Goal: Information Seeking & Learning: Learn about a topic

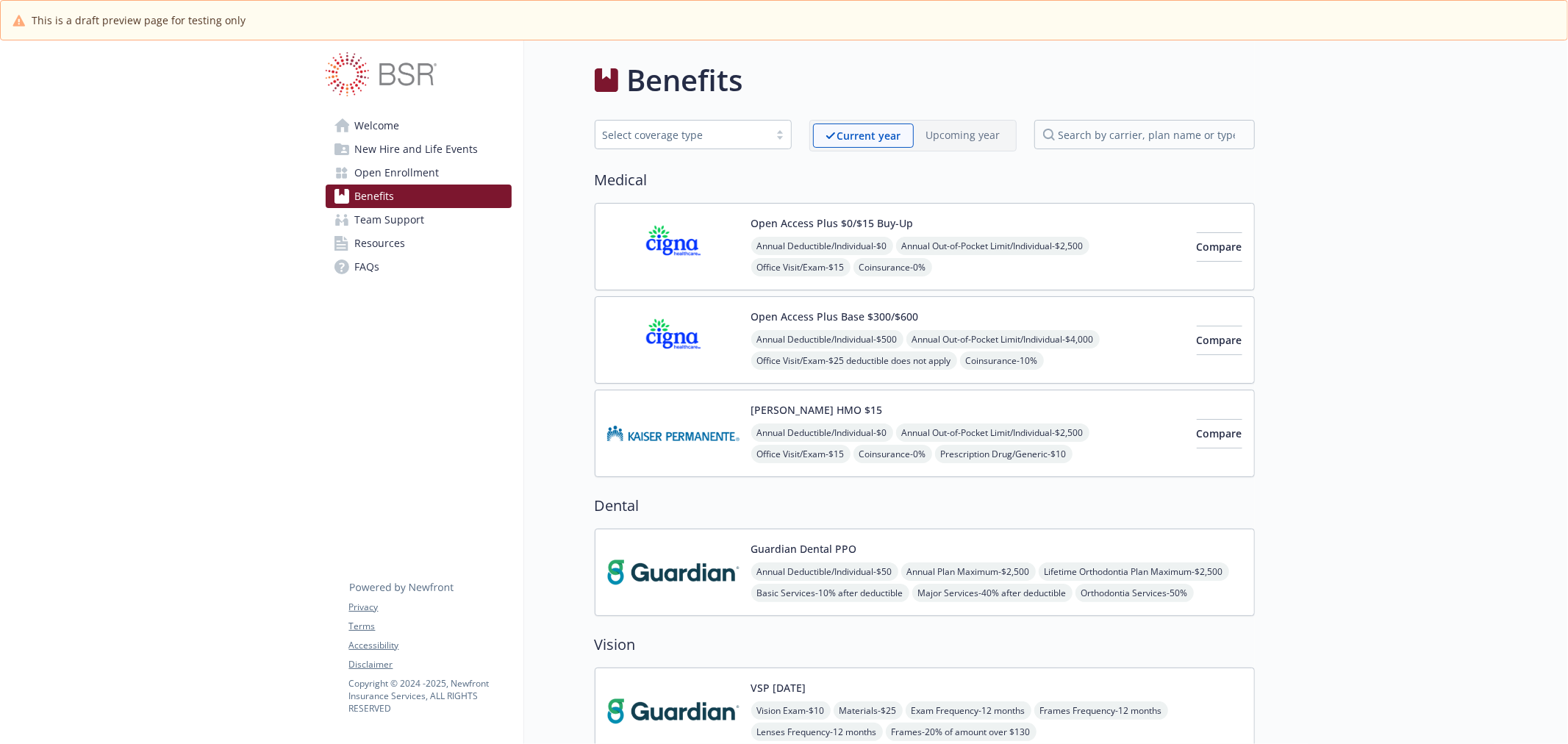
click at [677, 450] on img at bounding box center [673, 433] width 132 height 63
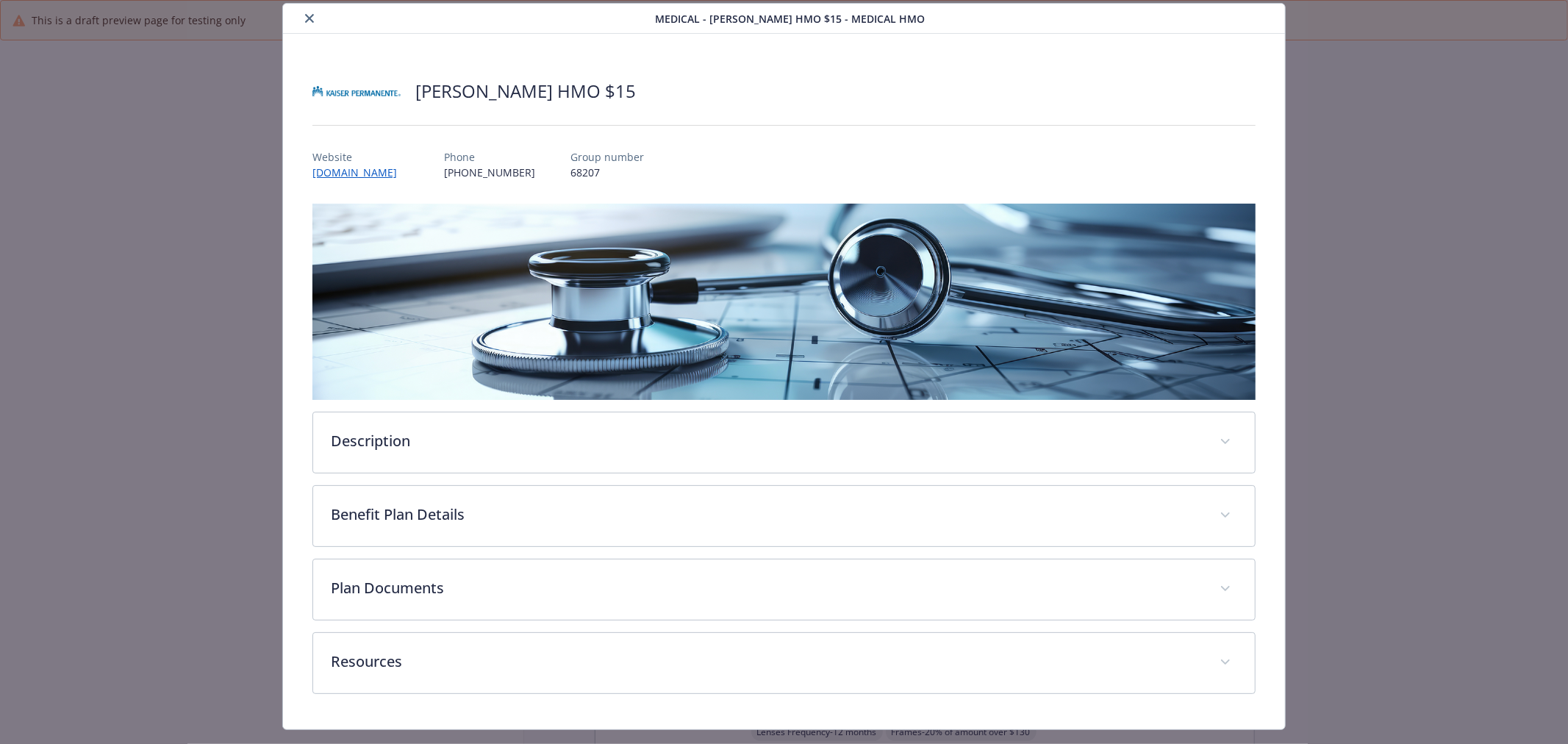
scroll to position [77, 0]
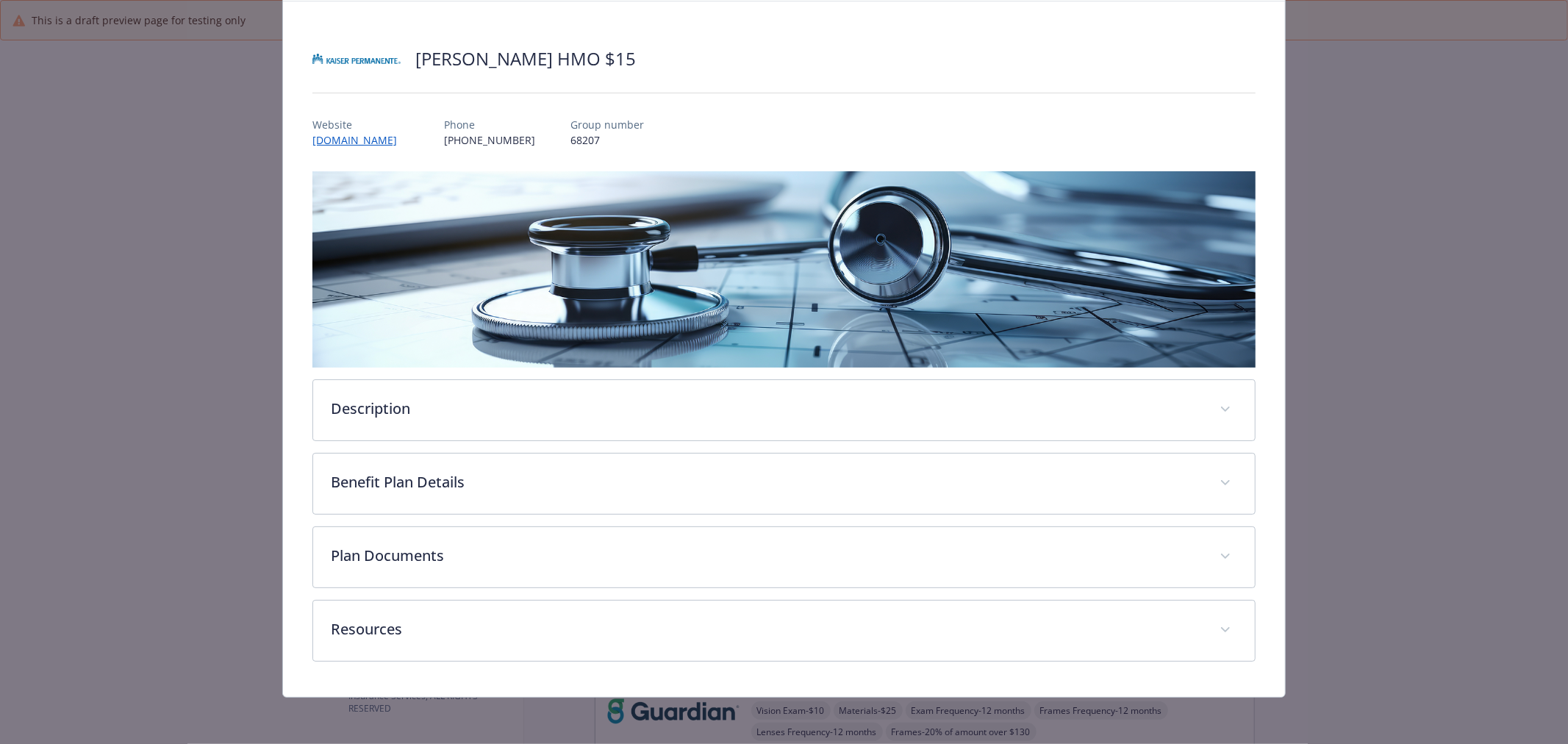
click at [552, 356] on img "details for plan Medical - Kaiser HMO $15 - Medical HMO" at bounding box center [784, 269] width 943 height 196
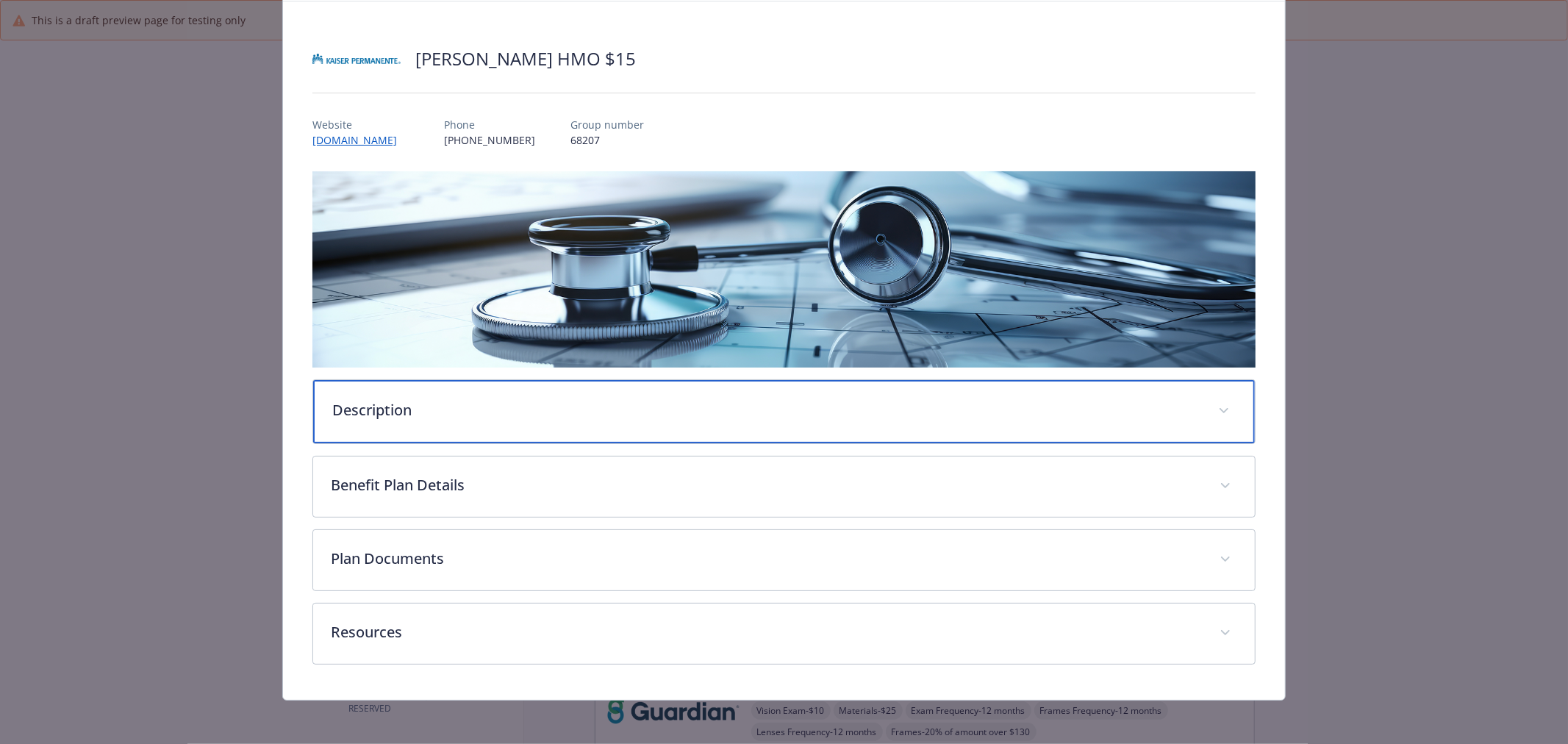
click at [542, 401] on p "Description" at bounding box center [766, 410] width 868 height 22
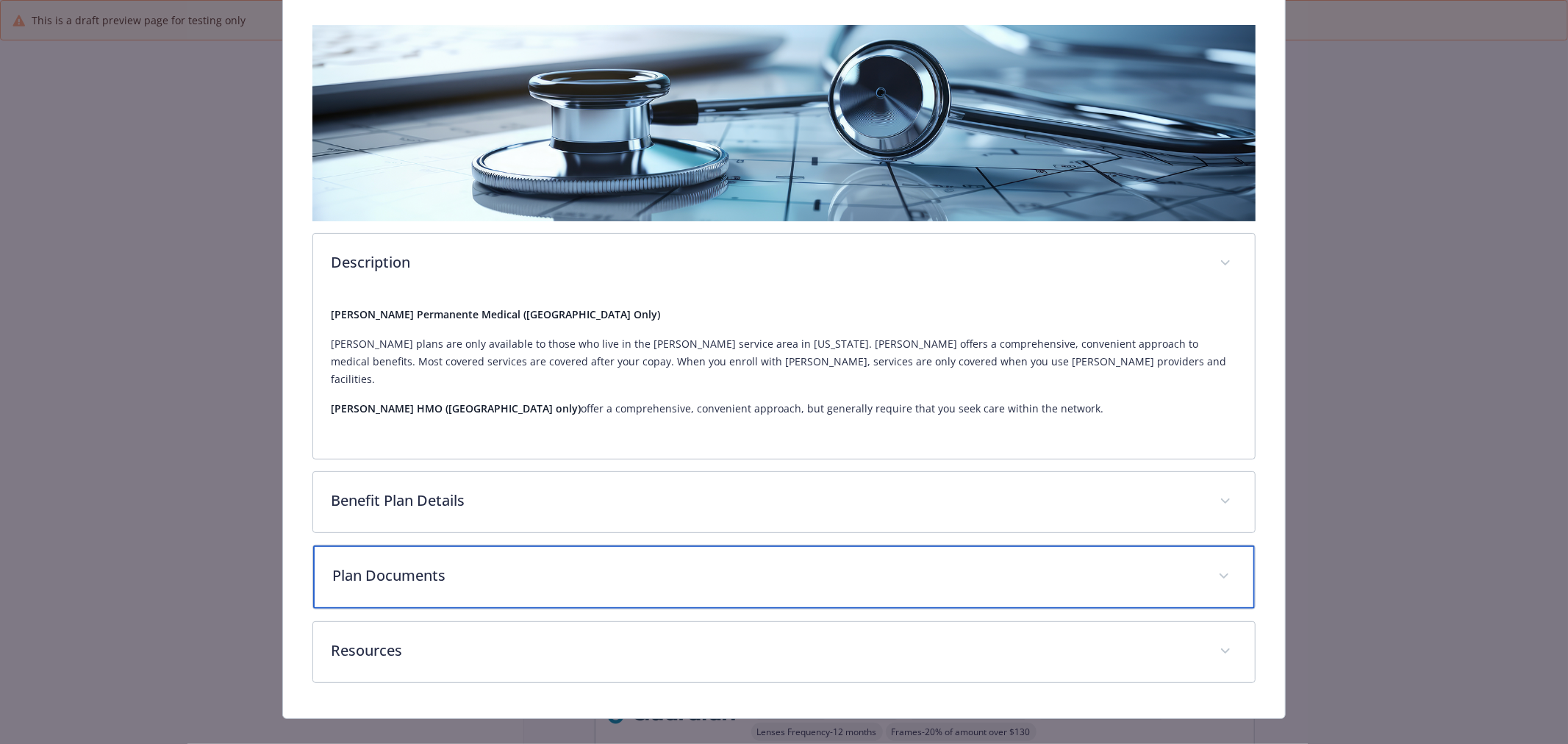
click at [525, 545] on div "Plan Documents" at bounding box center [783, 576] width 942 height 63
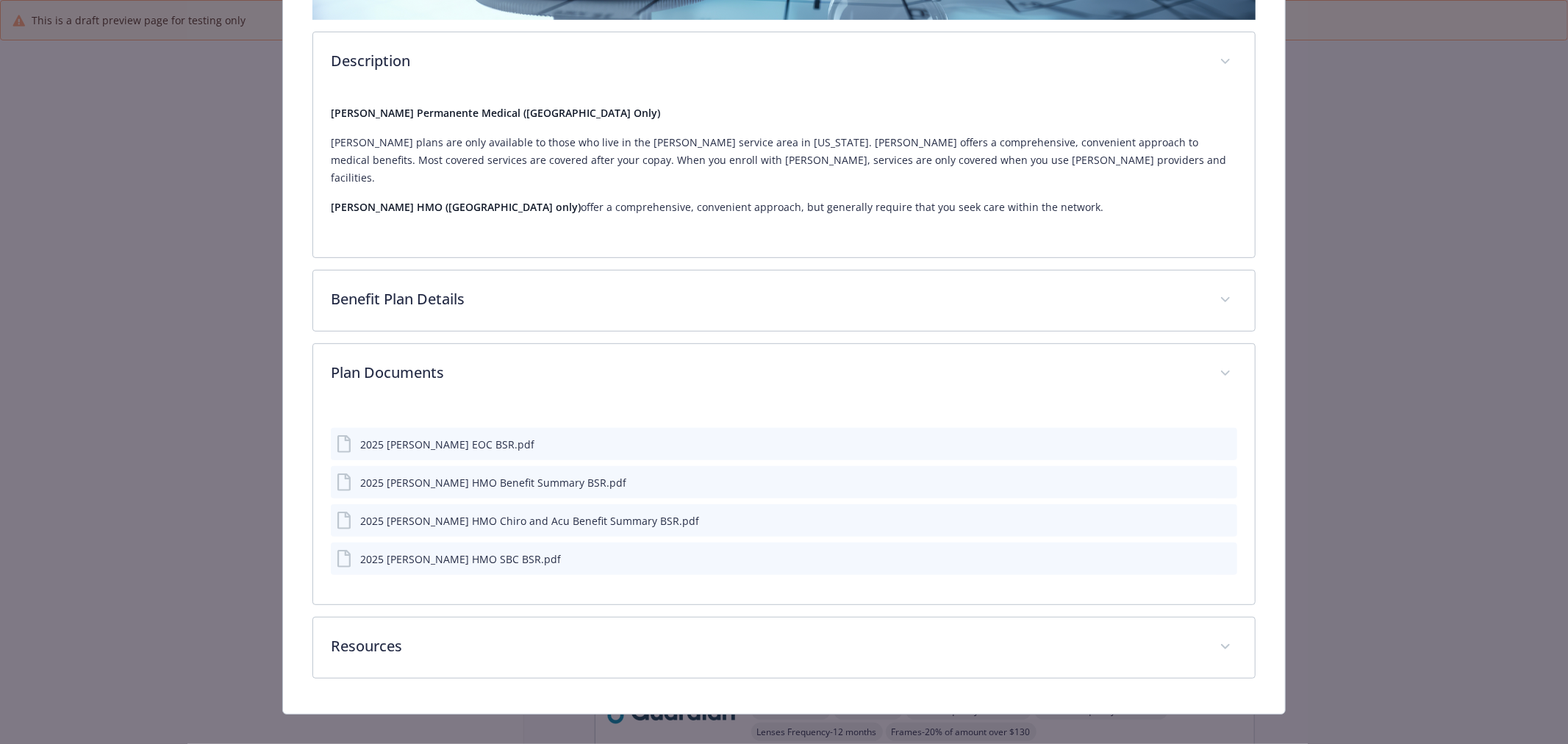
scroll to position [423, 0]
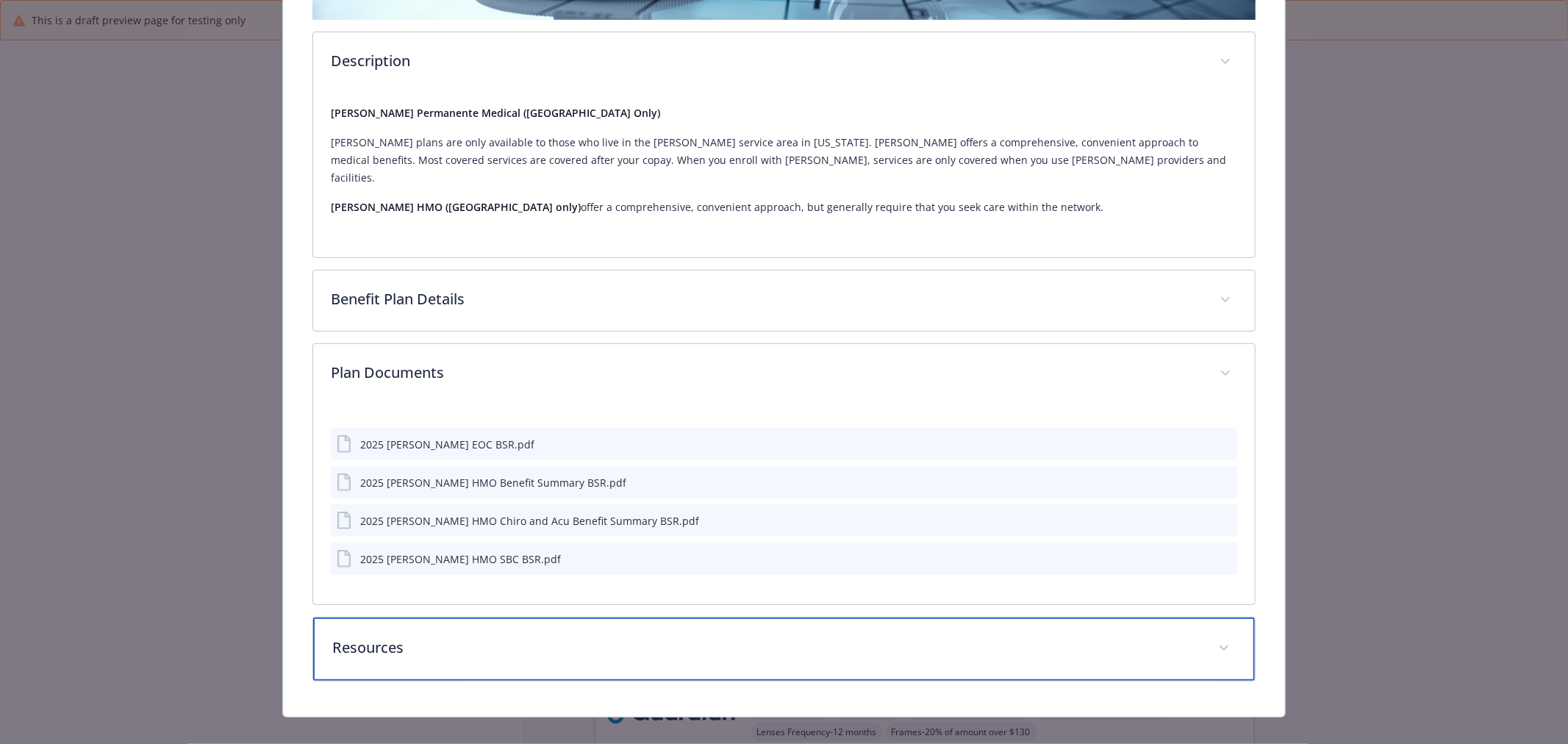
click at [562, 636] on p "Resources" at bounding box center [766, 647] width 868 height 22
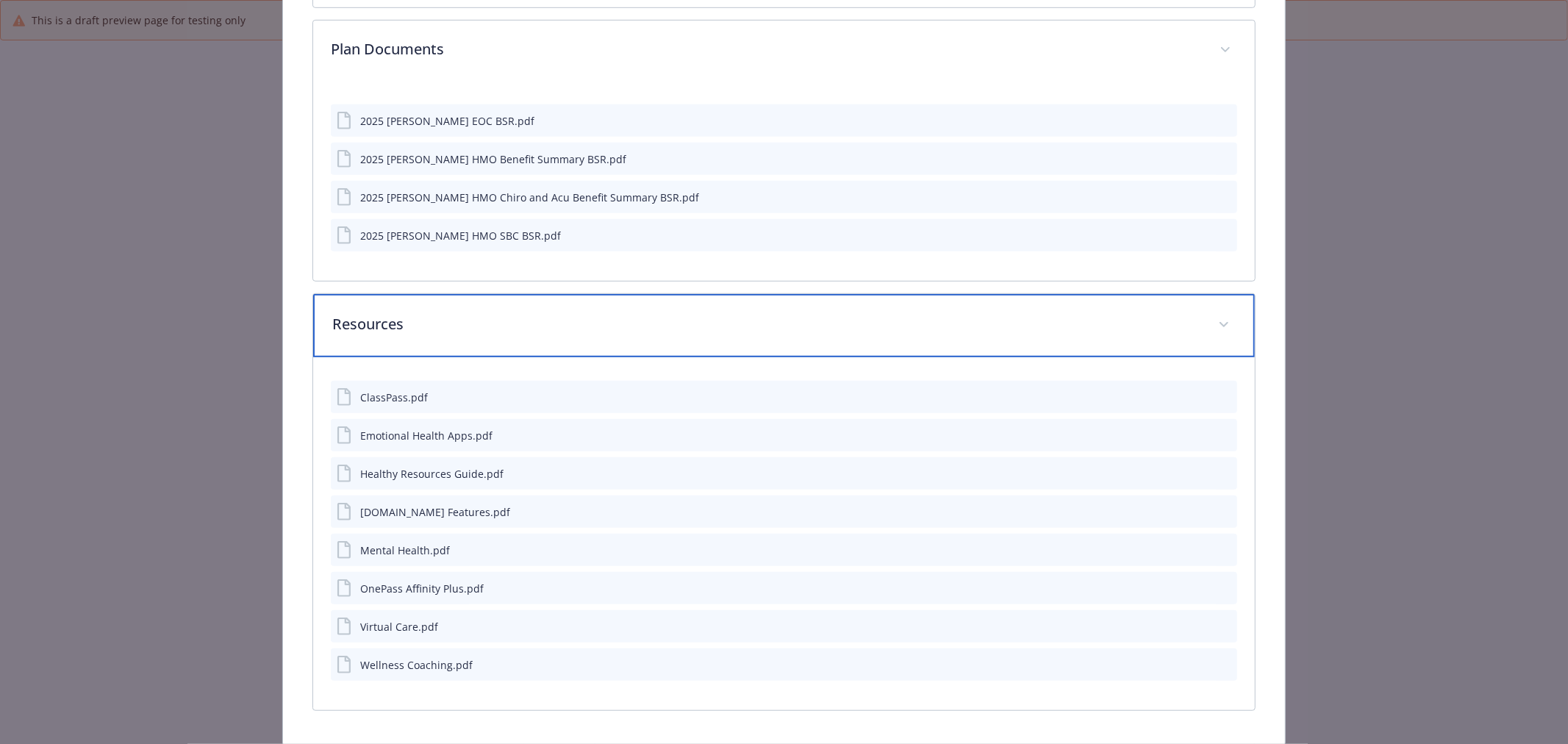
scroll to position [751, 0]
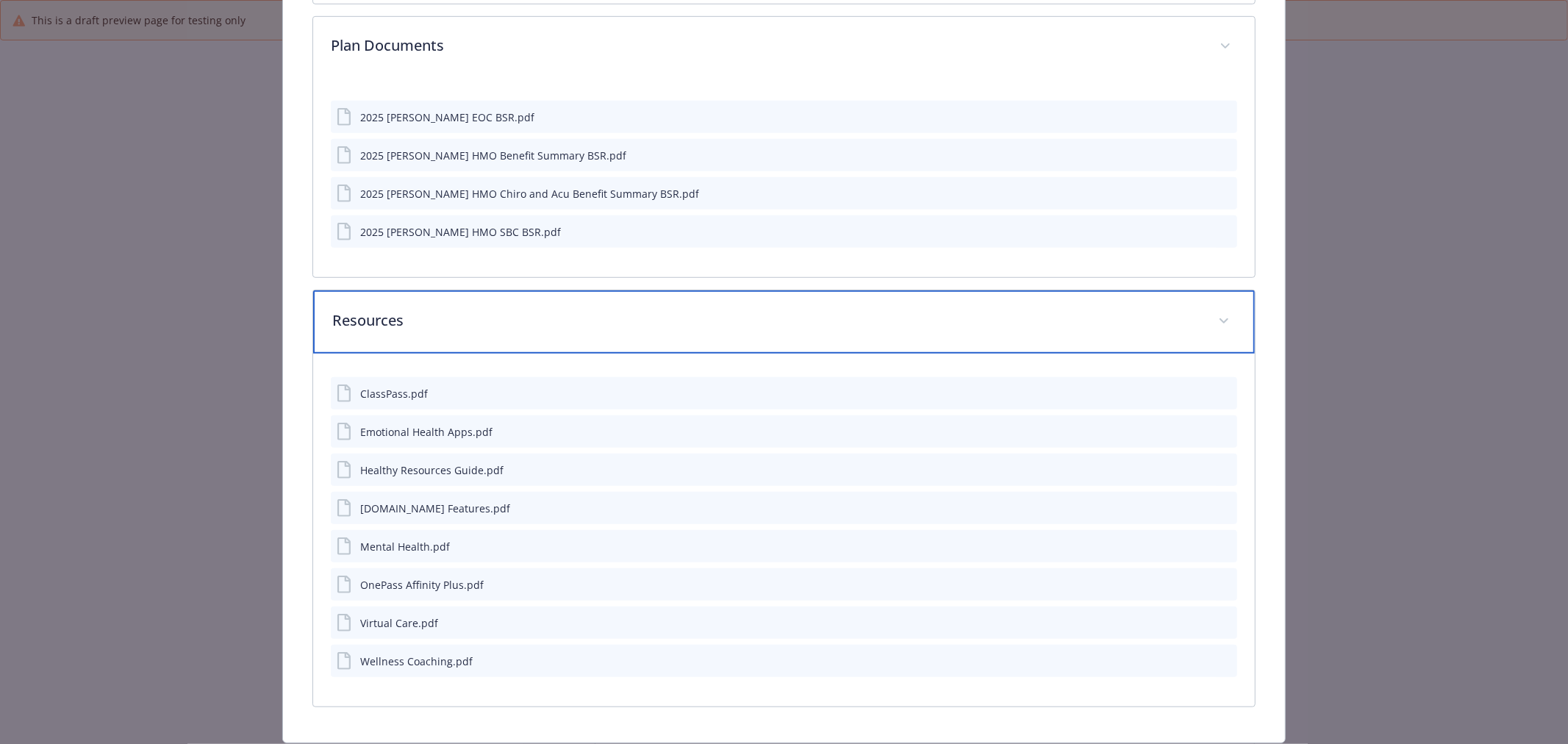
click at [841, 309] on p "Resources" at bounding box center [766, 320] width 868 height 22
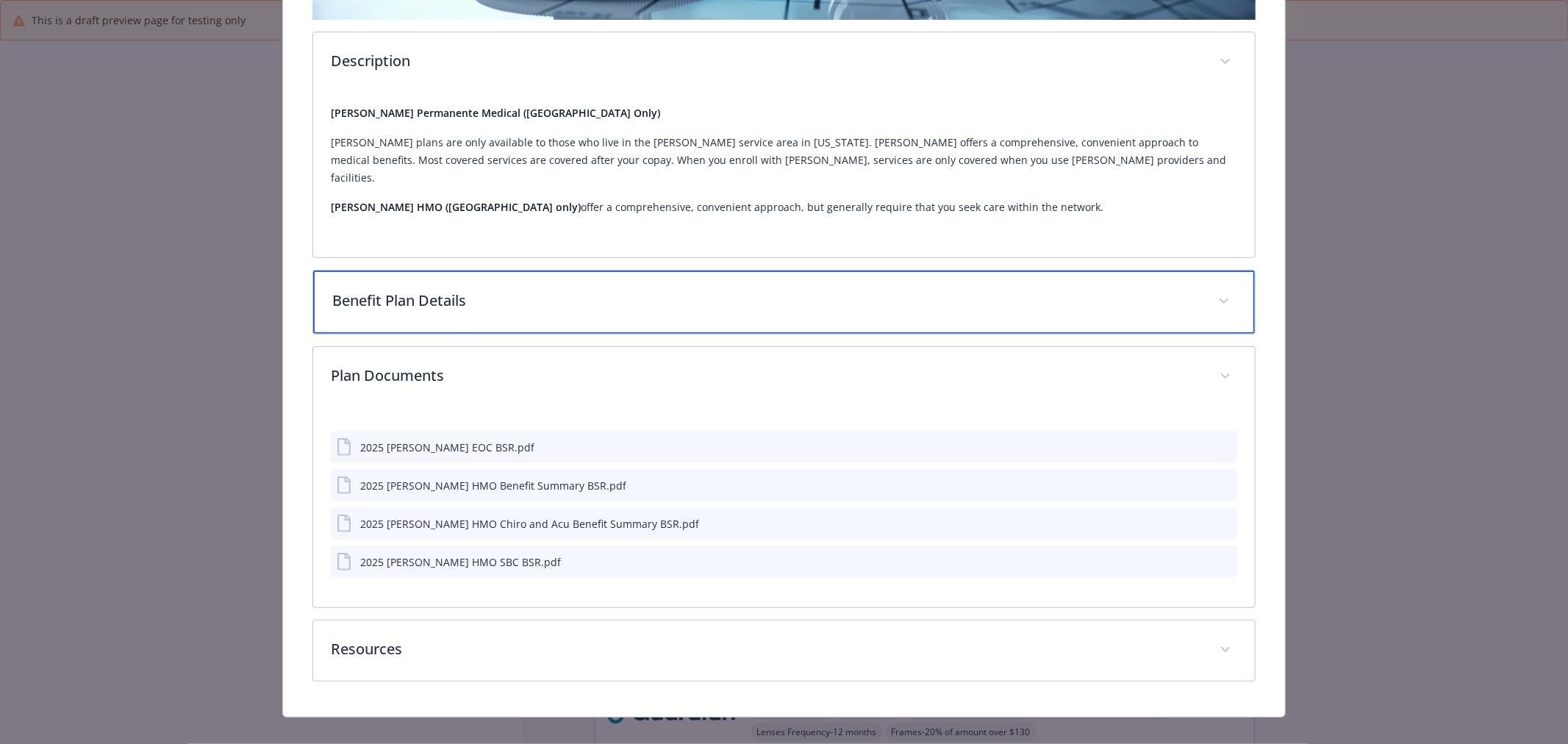
scroll to position [424, 0]
click at [841, 294] on div "Benefit Plan Details" at bounding box center [783, 302] width 942 height 63
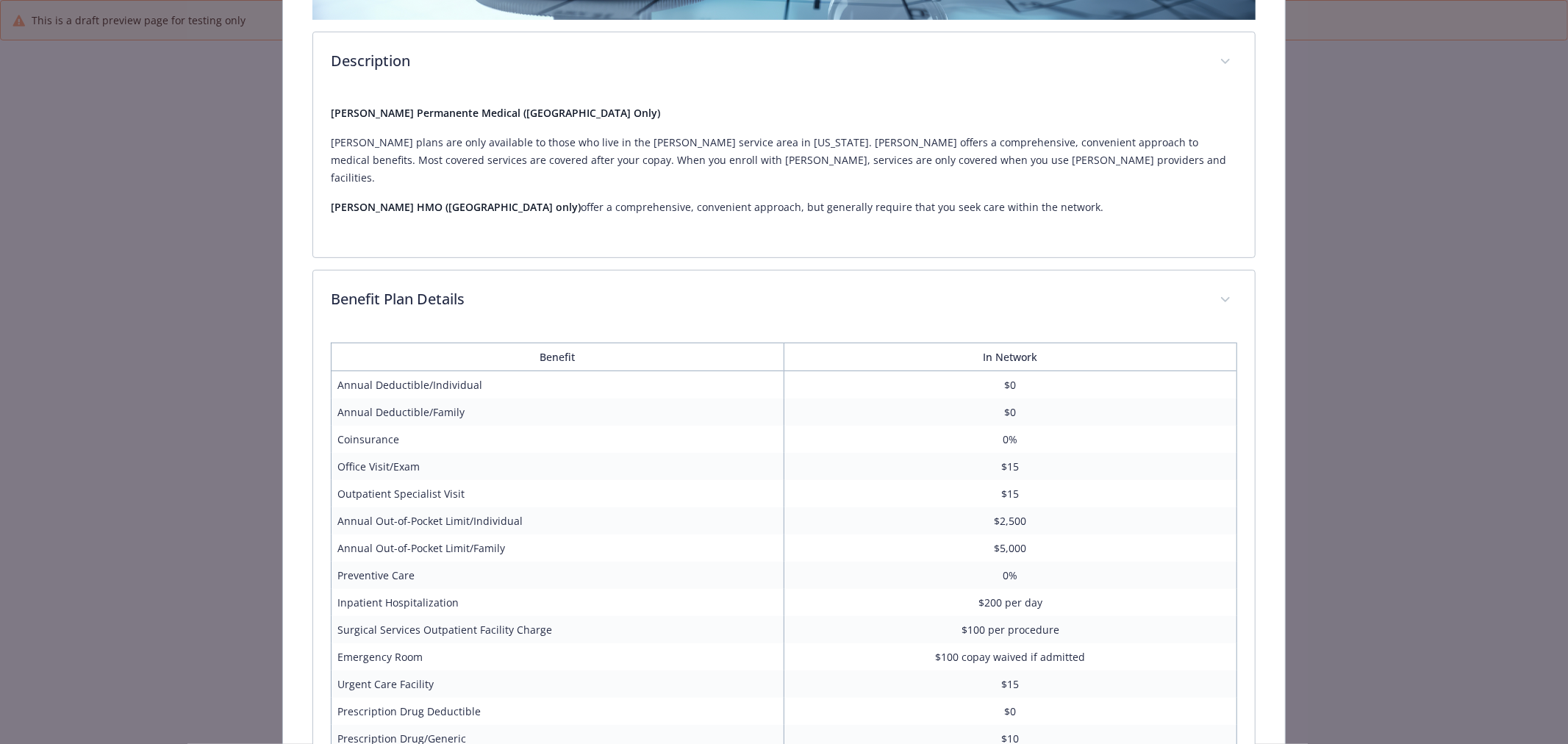
click at [633, 243] on div "Description Kaiser Permanente Medical (CA Only) Kaiser plans are only available…" at bounding box center [784, 584] width 943 height 1524
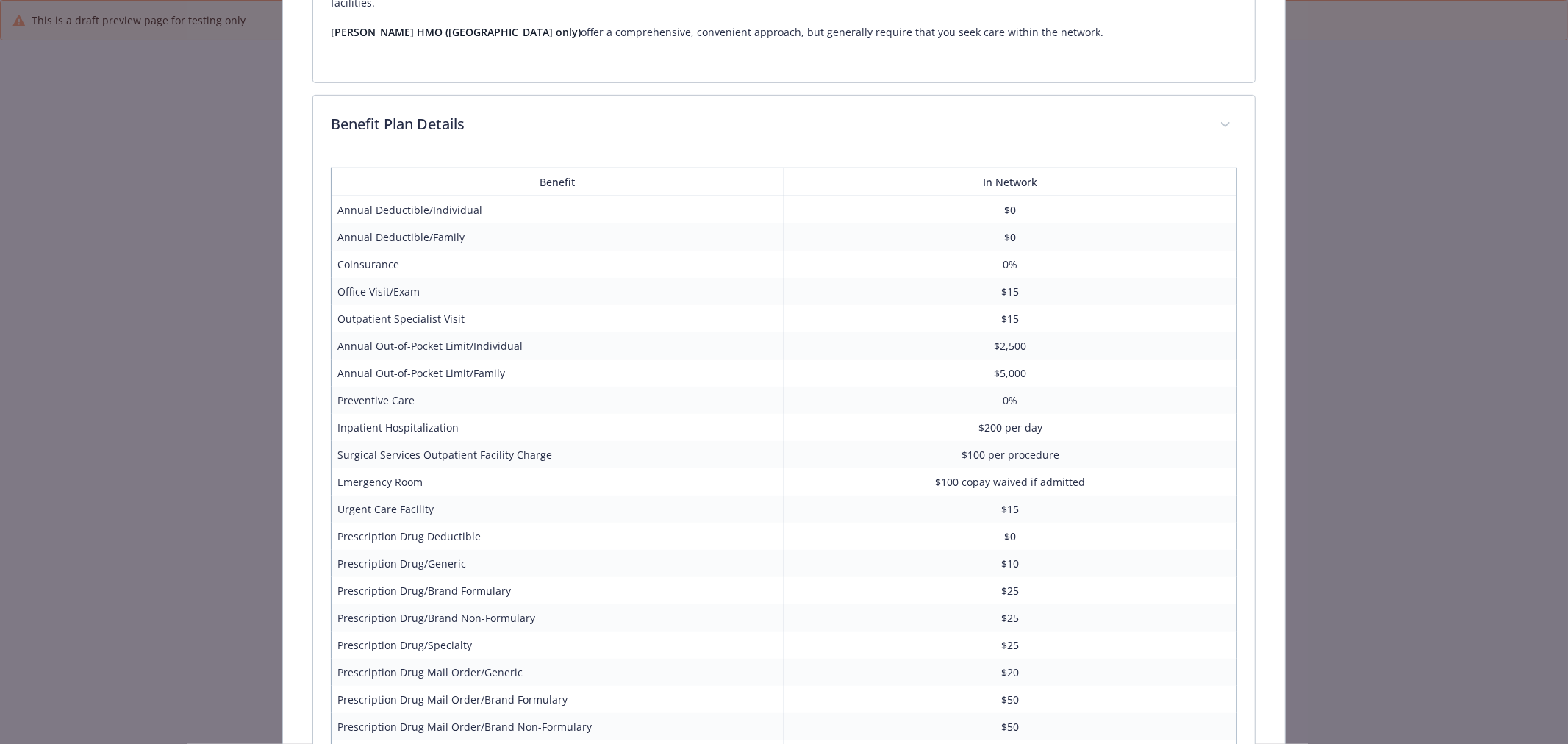
scroll to position [751, 0]
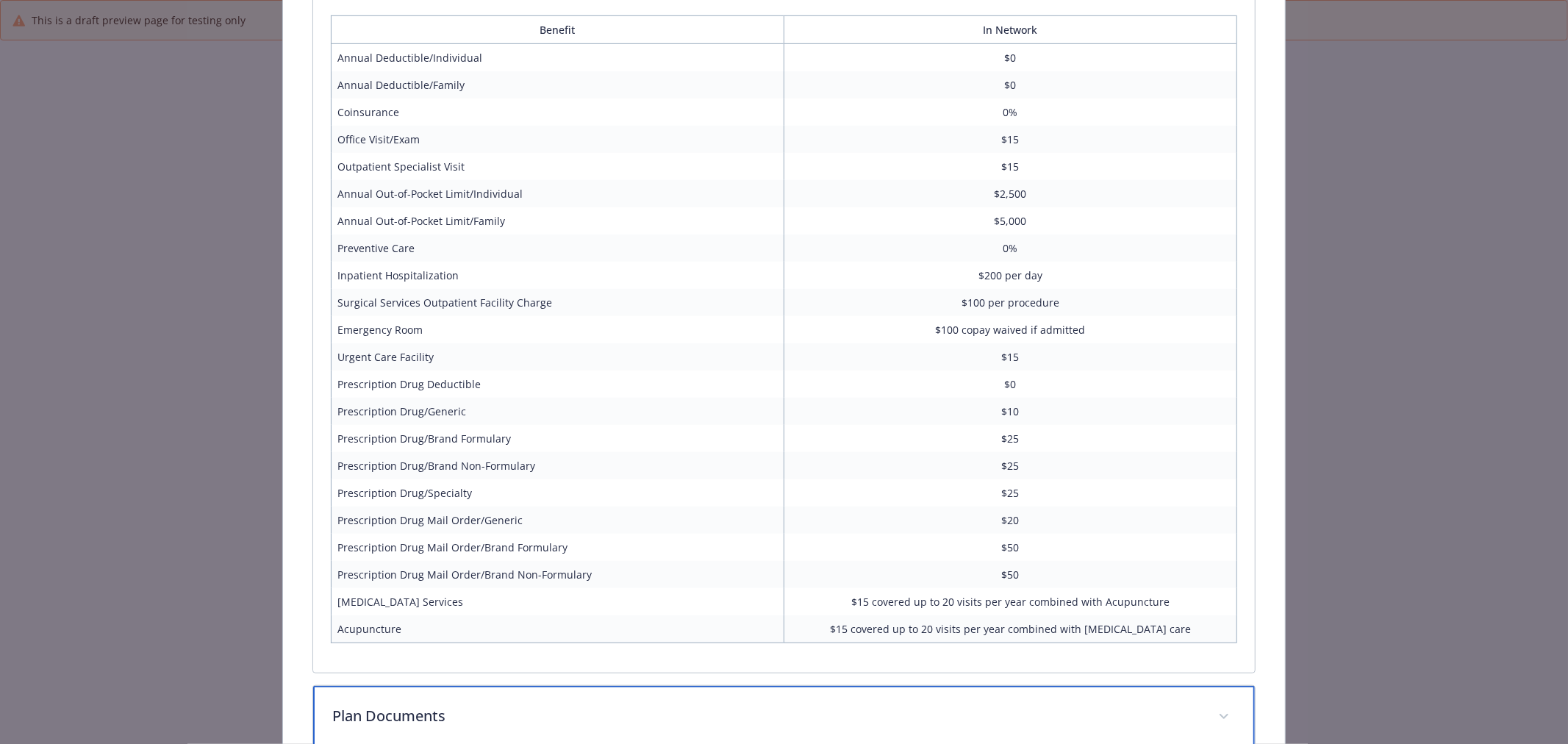
click at [457, 716] on div "Plan Documents" at bounding box center [783, 717] width 942 height 63
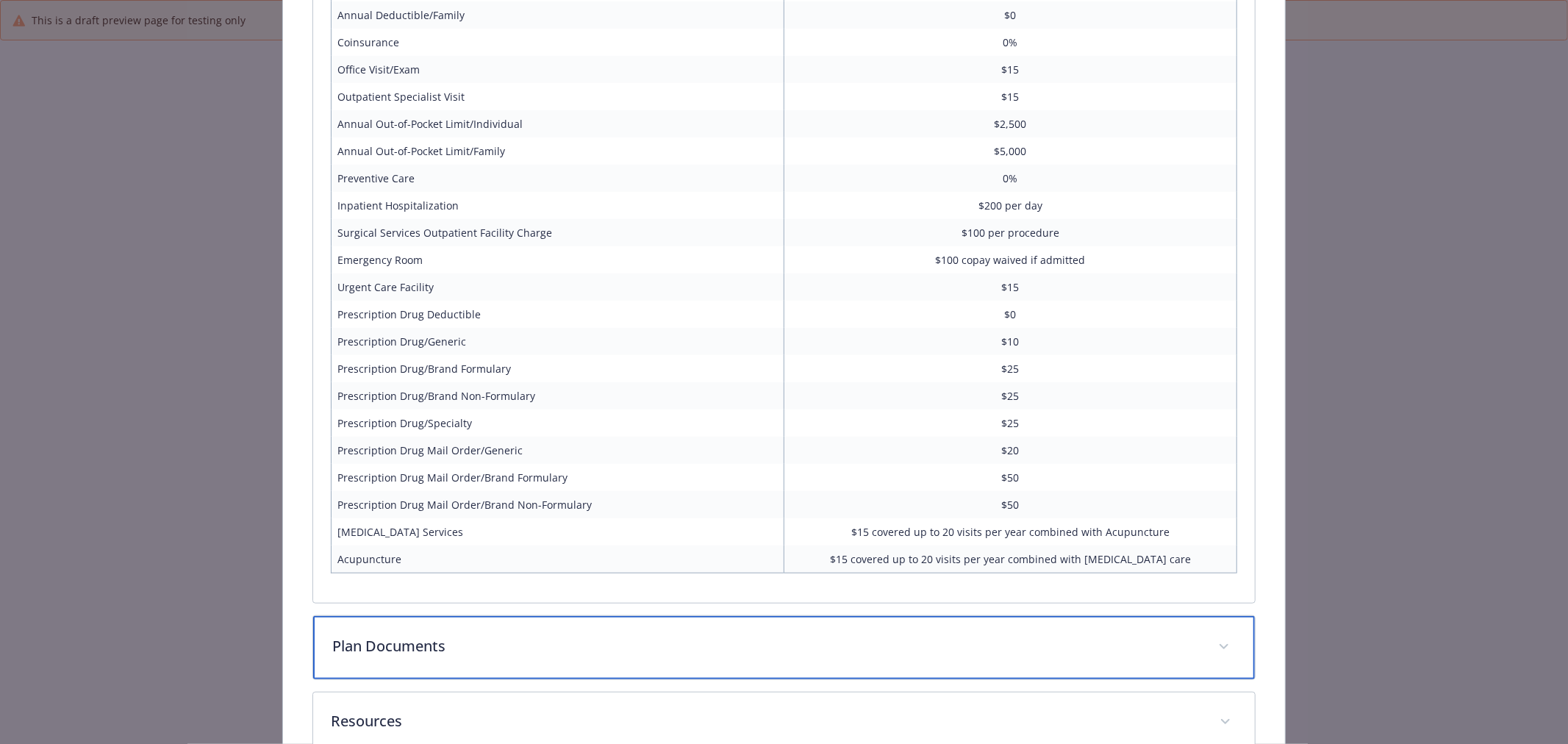
scroll to position [894, 0]
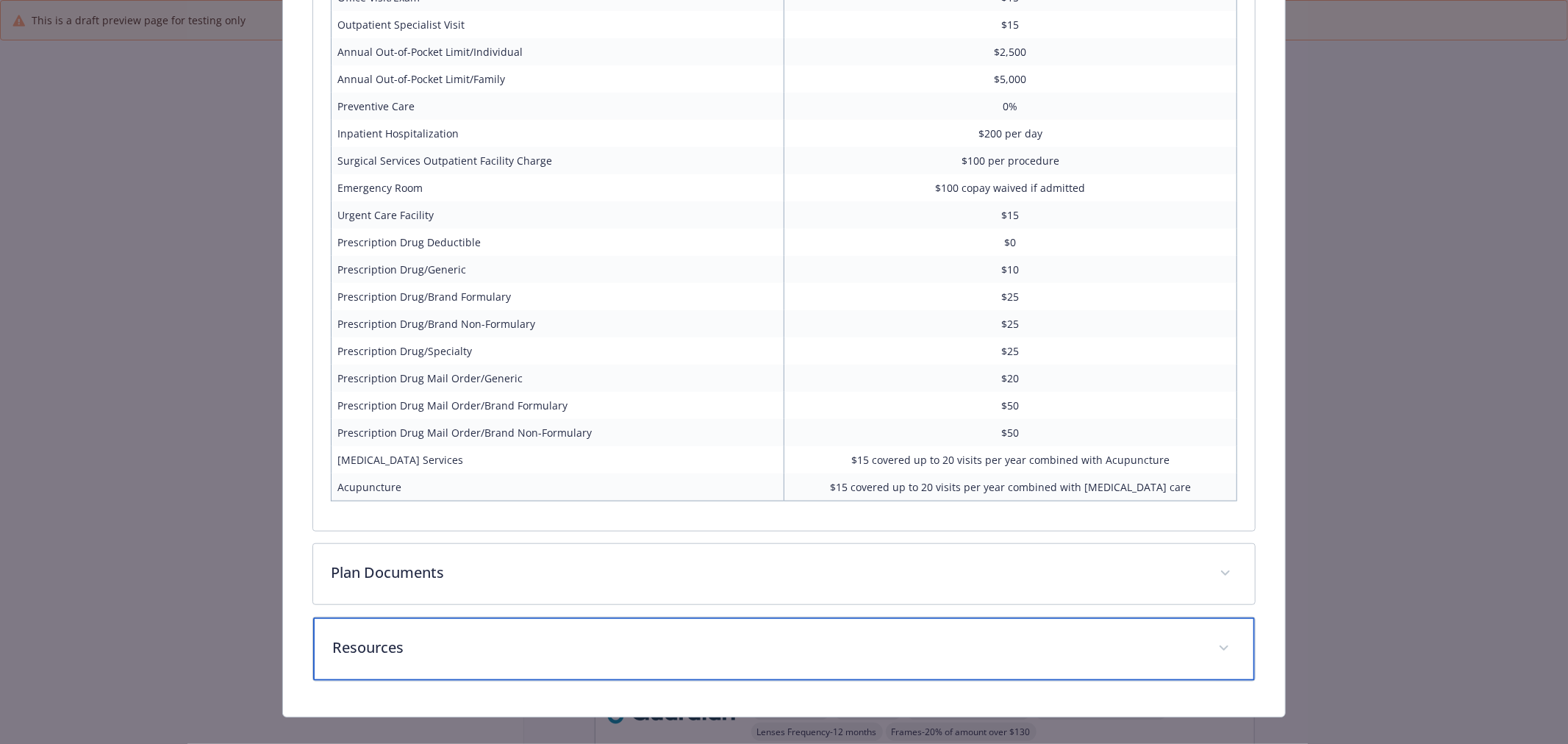
click at [856, 617] on div "Resources" at bounding box center [783, 648] width 942 height 63
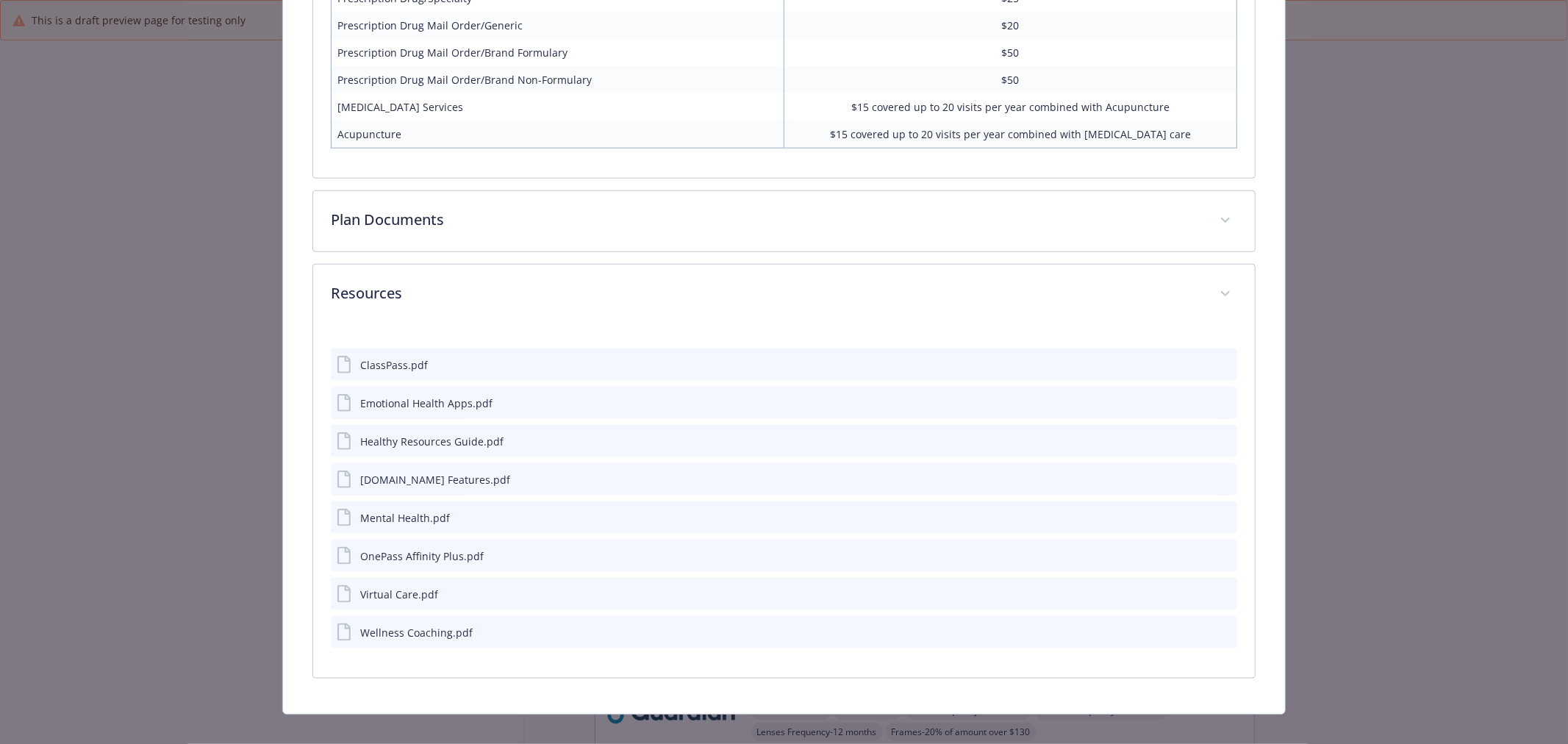
scroll to position [1245, 0]
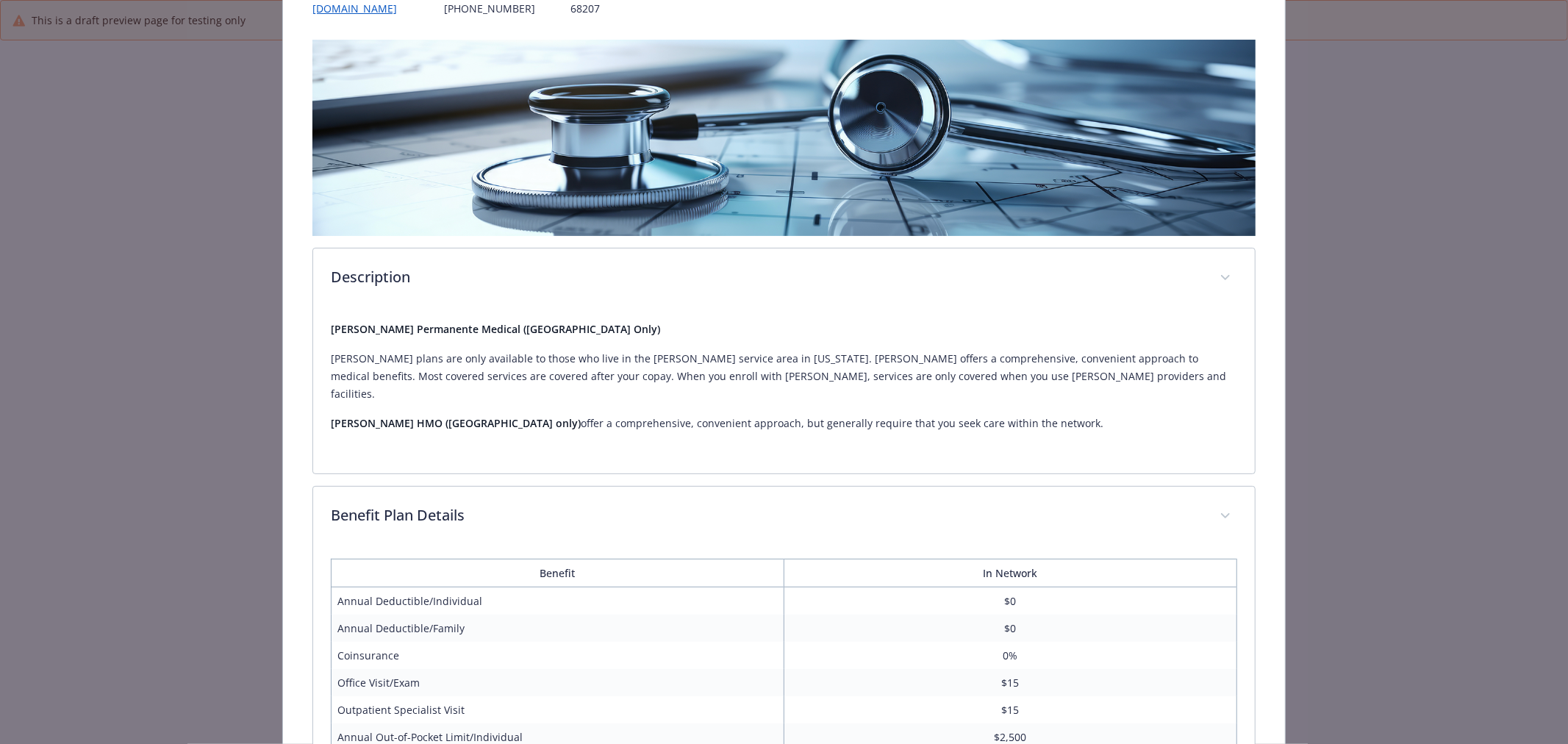
scroll to position [0, 0]
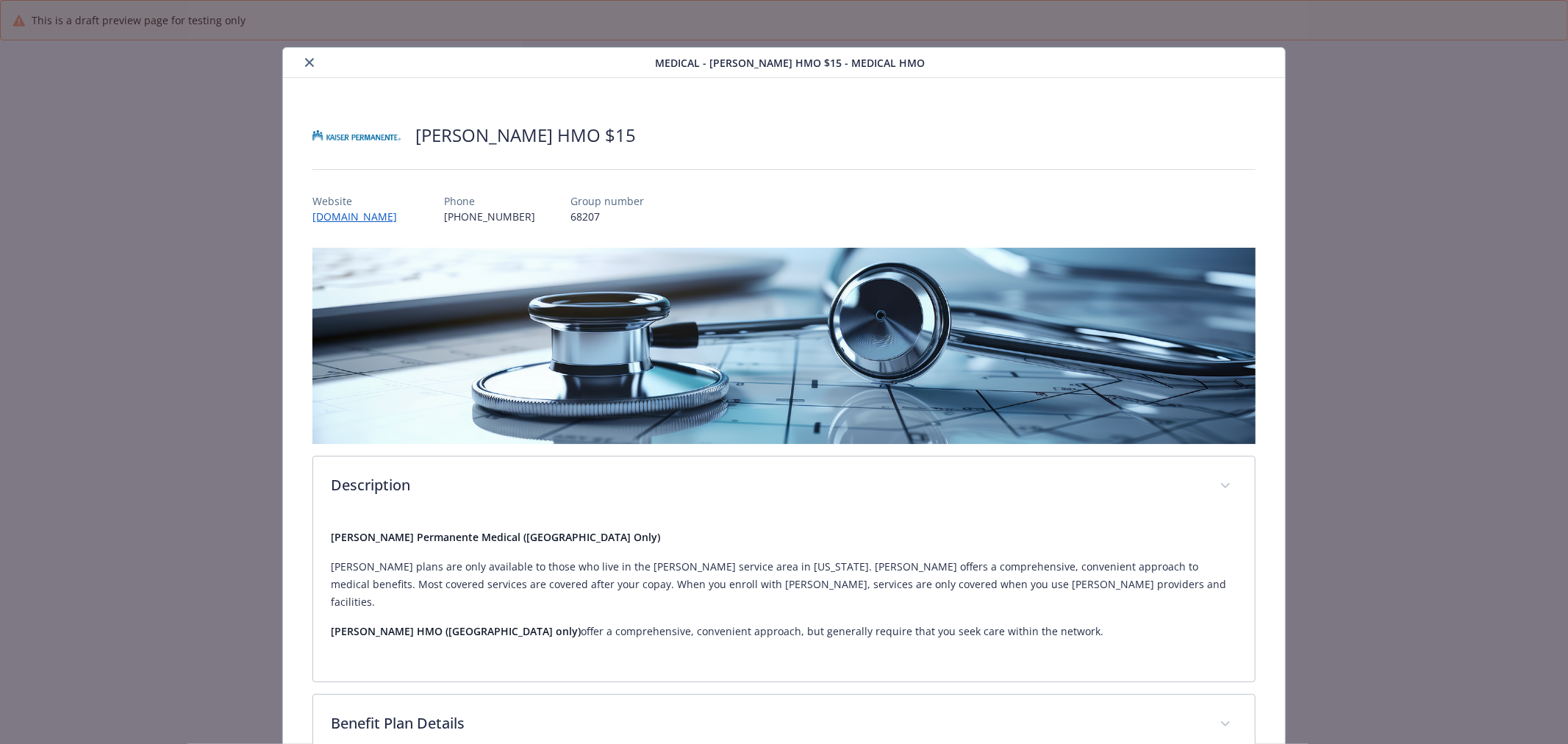
click at [312, 71] on div "Medical - Kaiser HMO $15 - Medical HMO" at bounding box center [783, 62] width 1002 height 30
click at [304, 69] on button "close" at bounding box center [309, 62] width 17 height 17
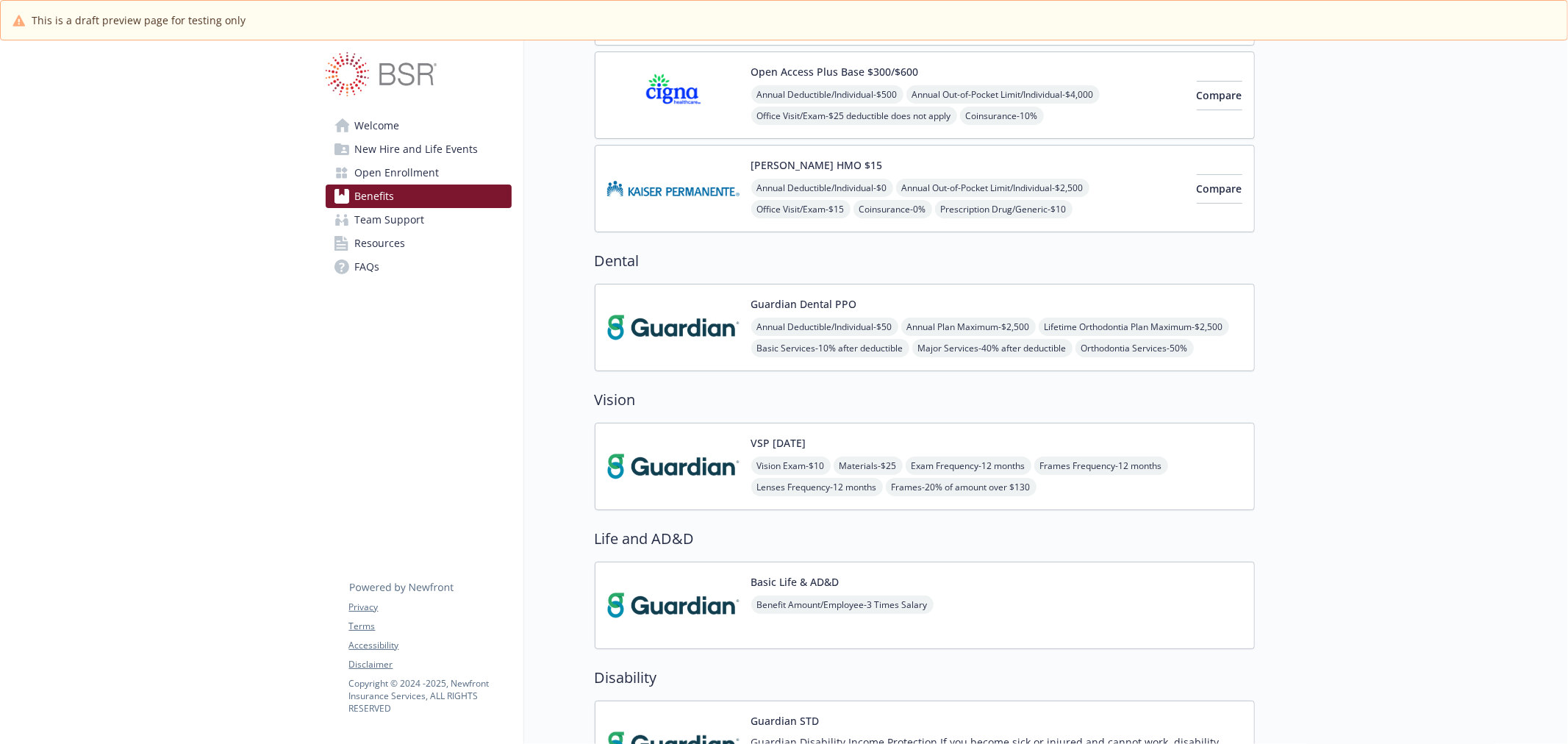
click at [641, 298] on img at bounding box center [673, 327] width 132 height 63
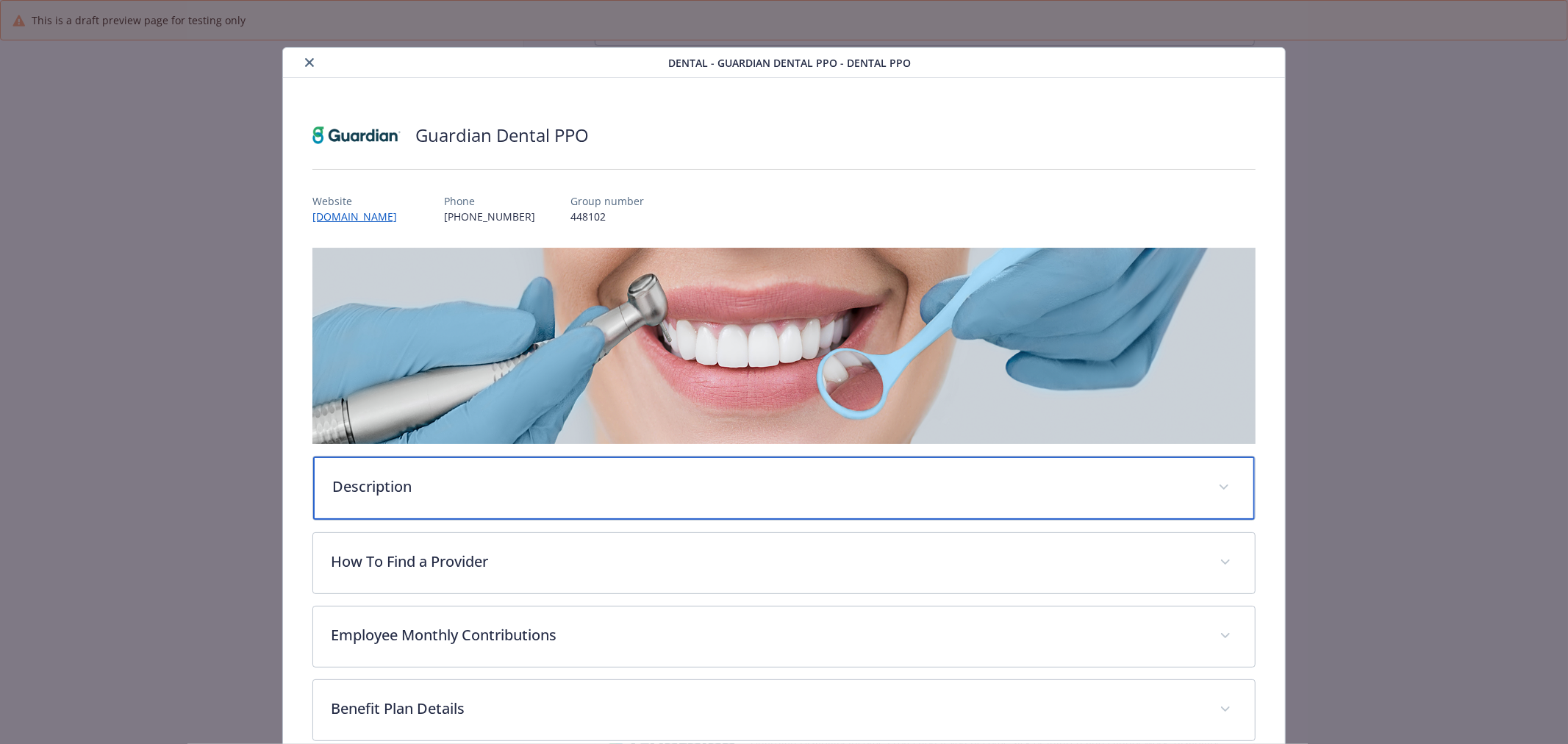
click at [469, 476] on p "Description" at bounding box center [766, 487] width 868 height 22
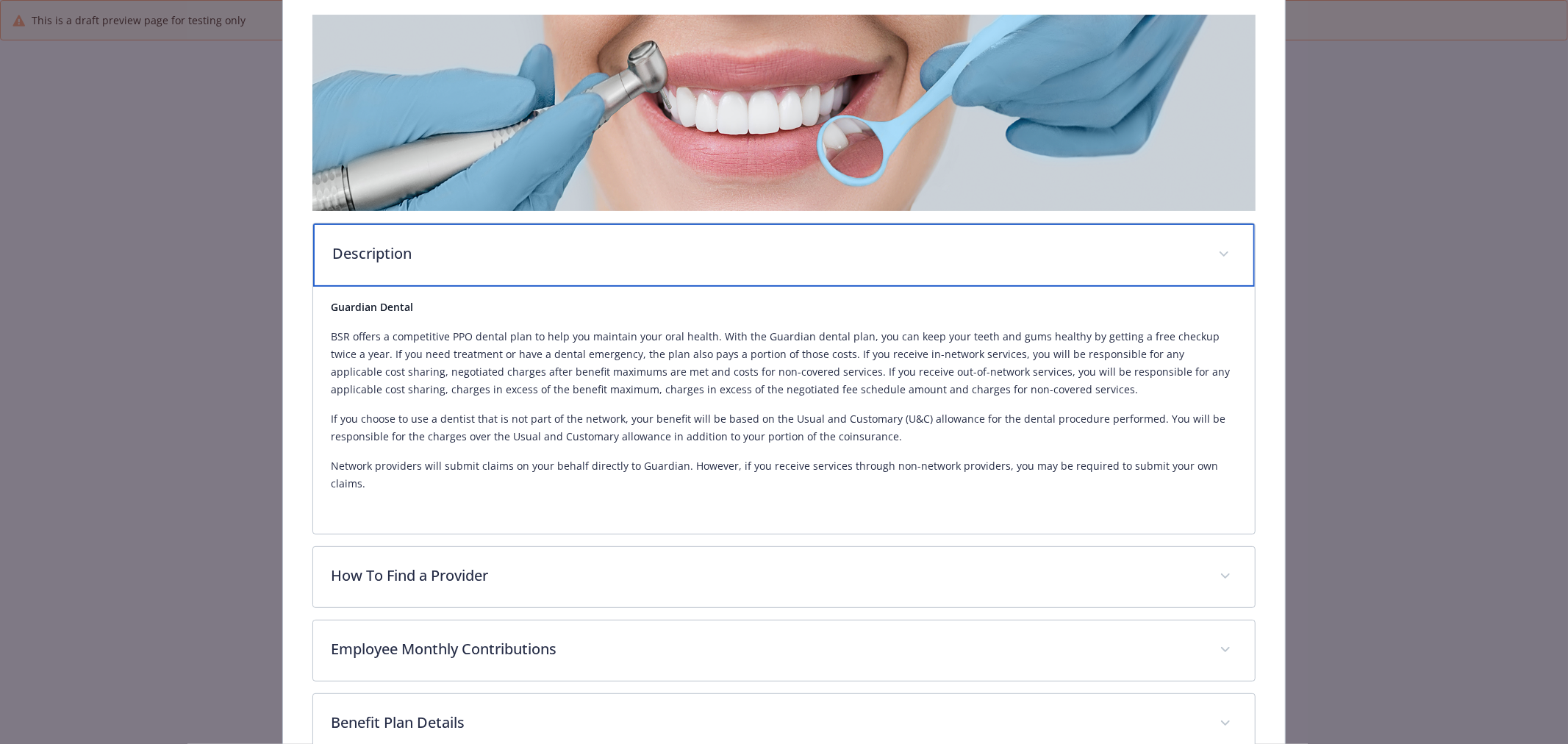
scroll to position [326, 0]
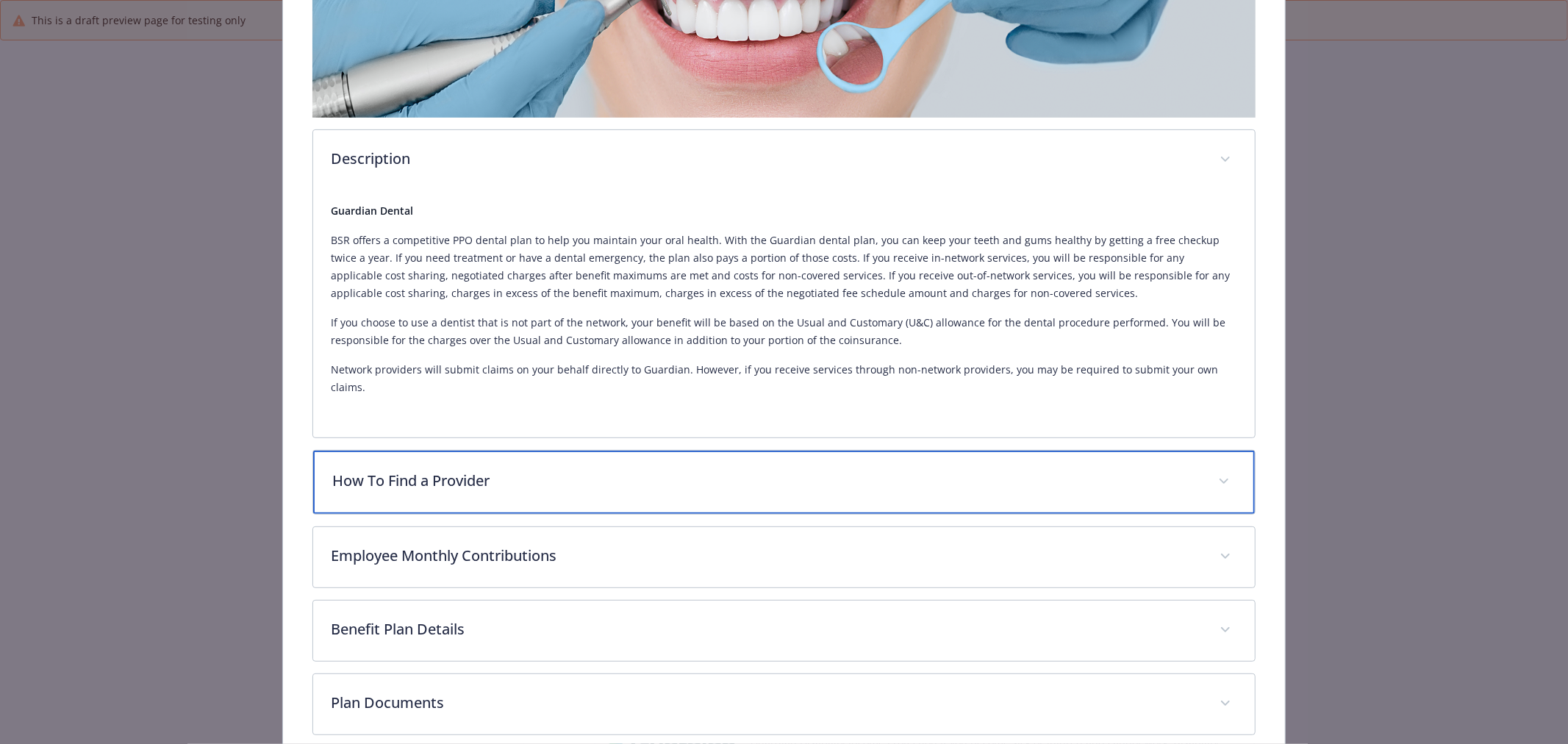
click at [571, 470] on p "How To Find a Provider" at bounding box center [766, 480] width 868 height 22
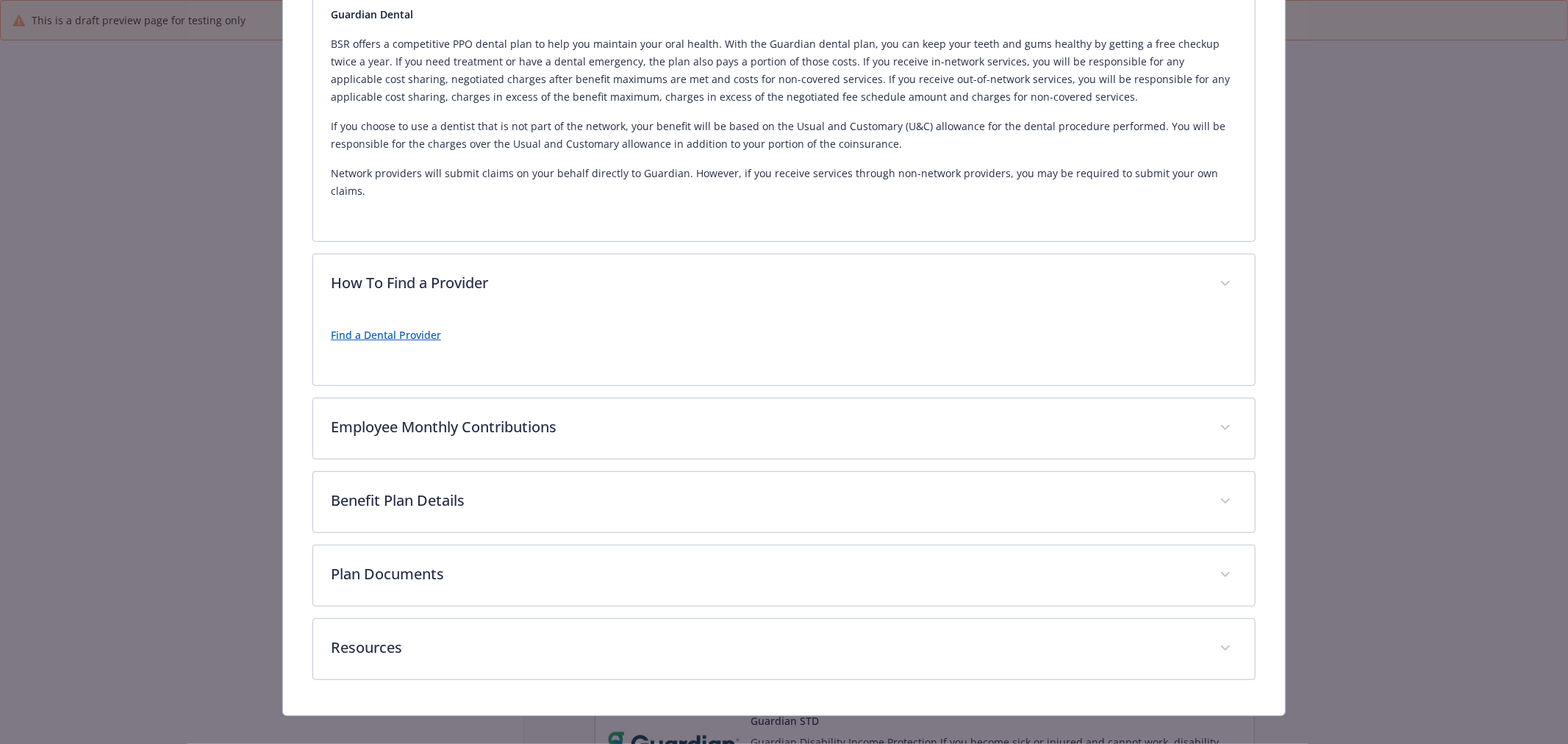
scroll to position [523, 0]
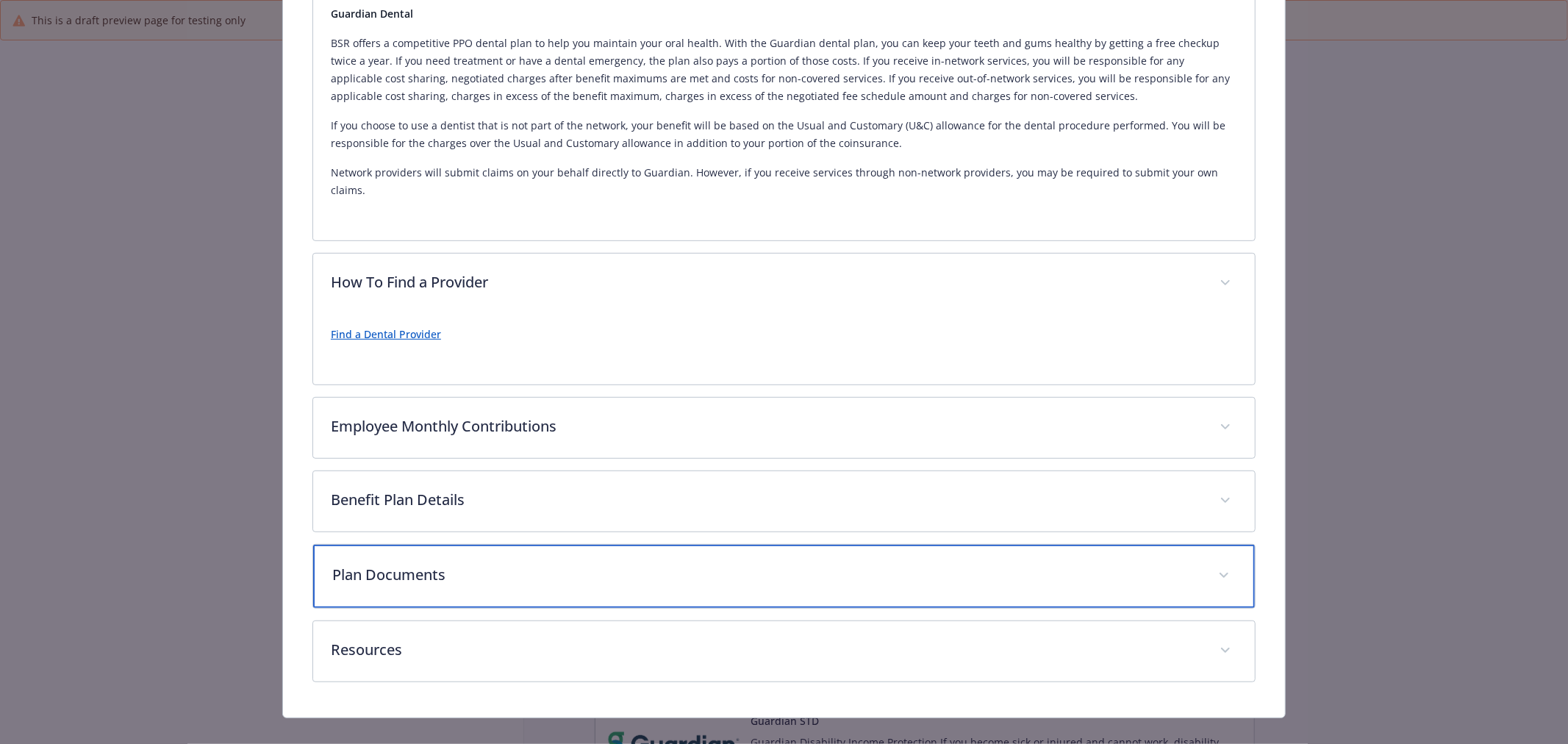
click at [450, 563] on p "Plan Documents" at bounding box center [766, 574] width 868 height 22
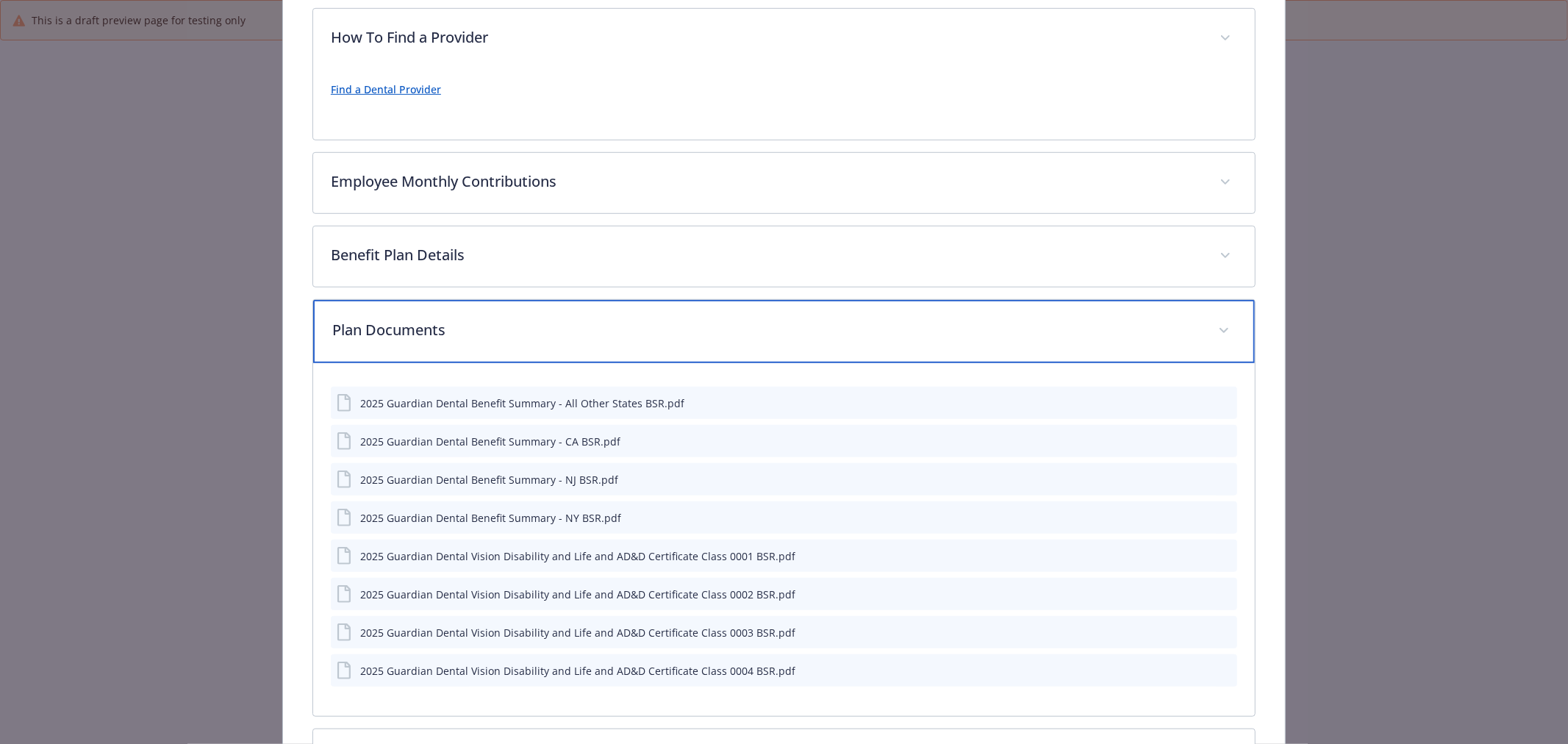
scroll to position [878, 0]
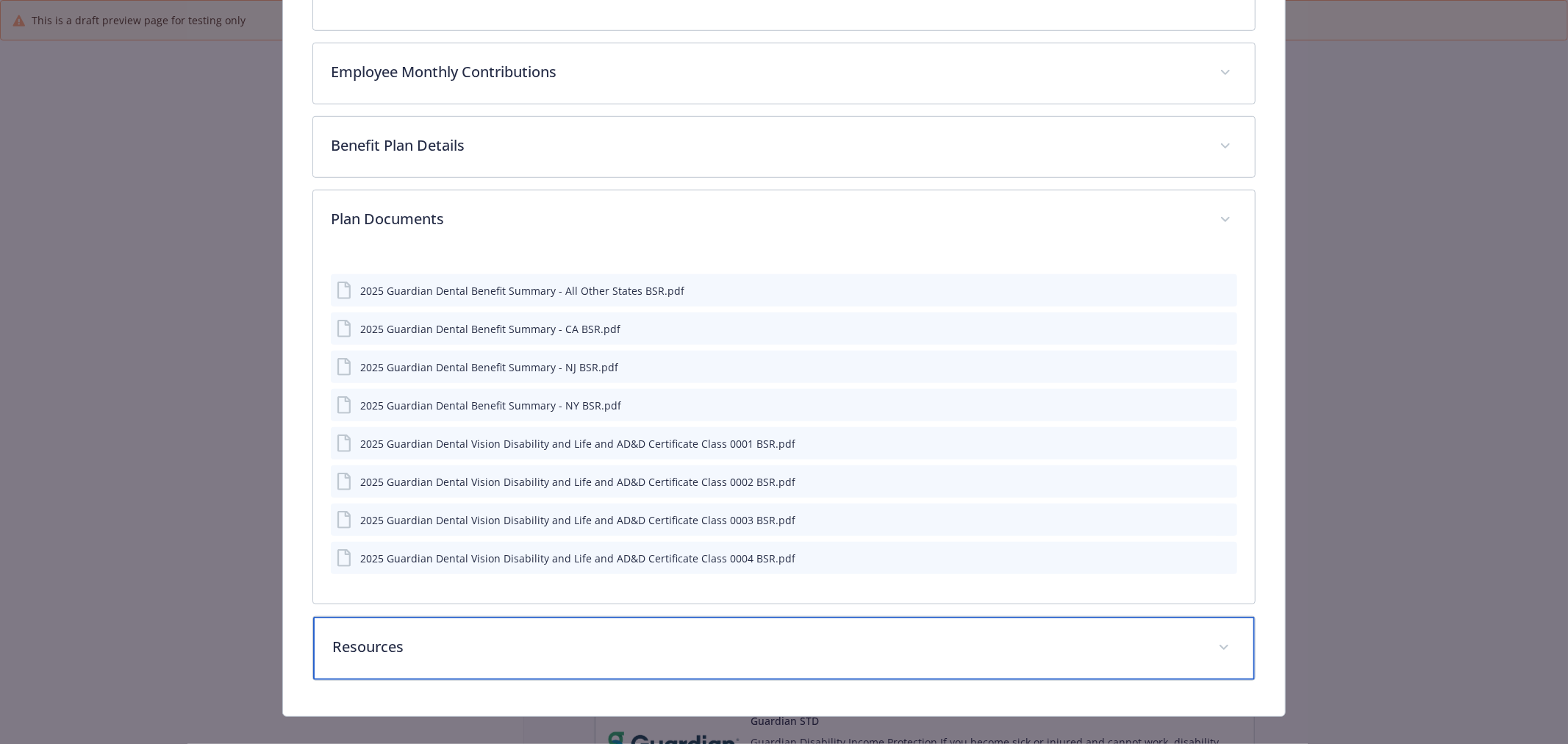
click at [530, 636] on p "Resources" at bounding box center [766, 646] width 868 height 22
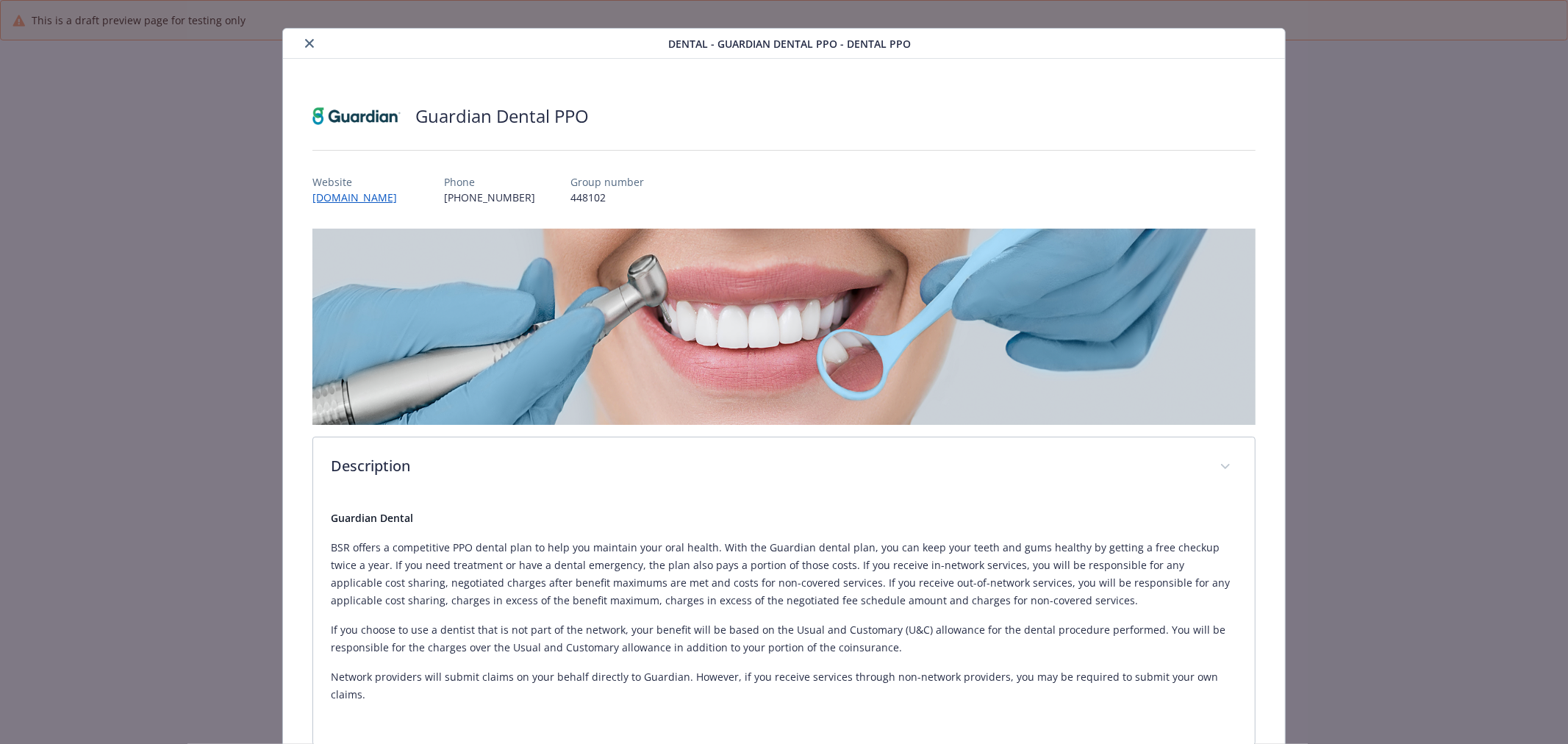
scroll to position [0, 0]
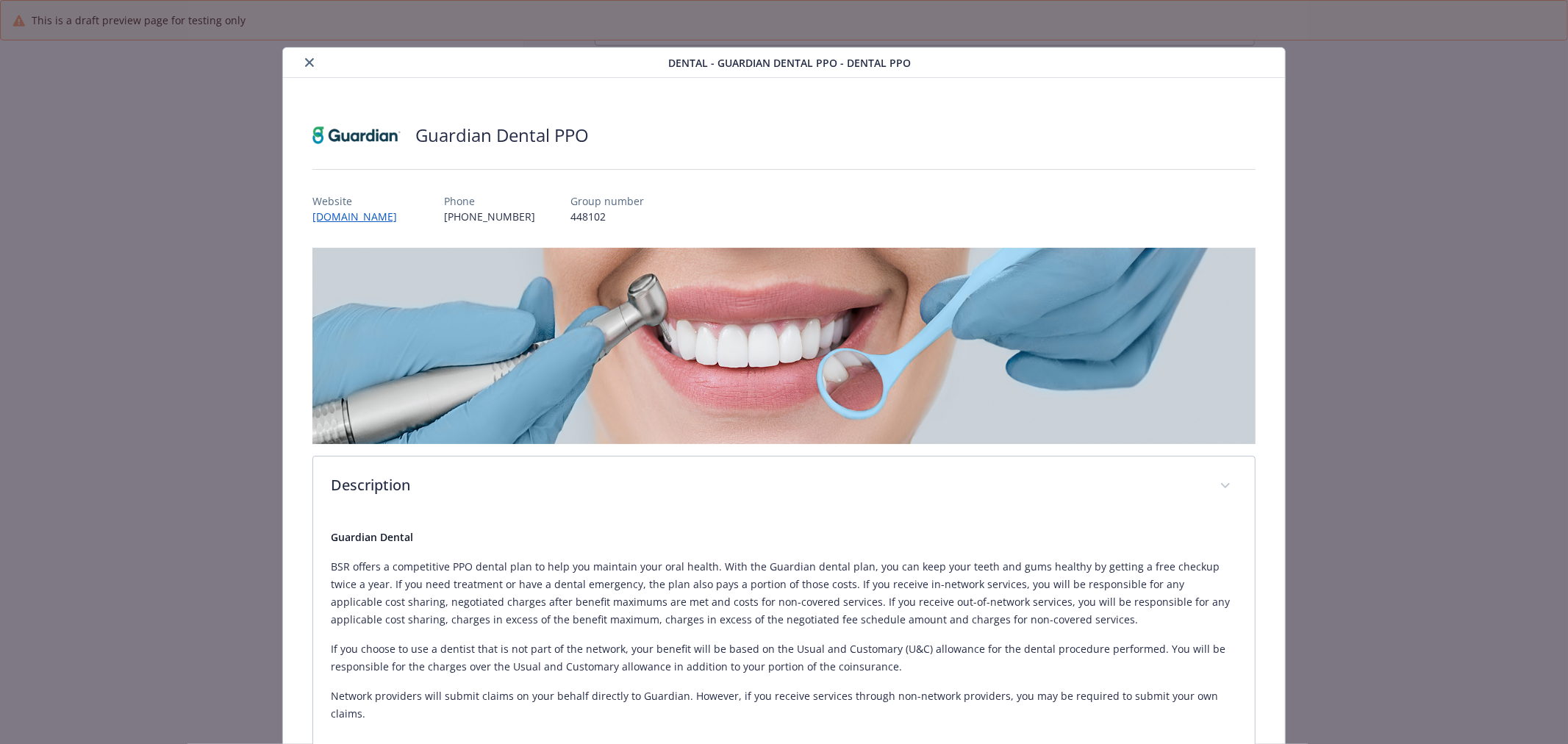
click at [309, 62] on icon "close" at bounding box center [310, 63] width 9 height 9
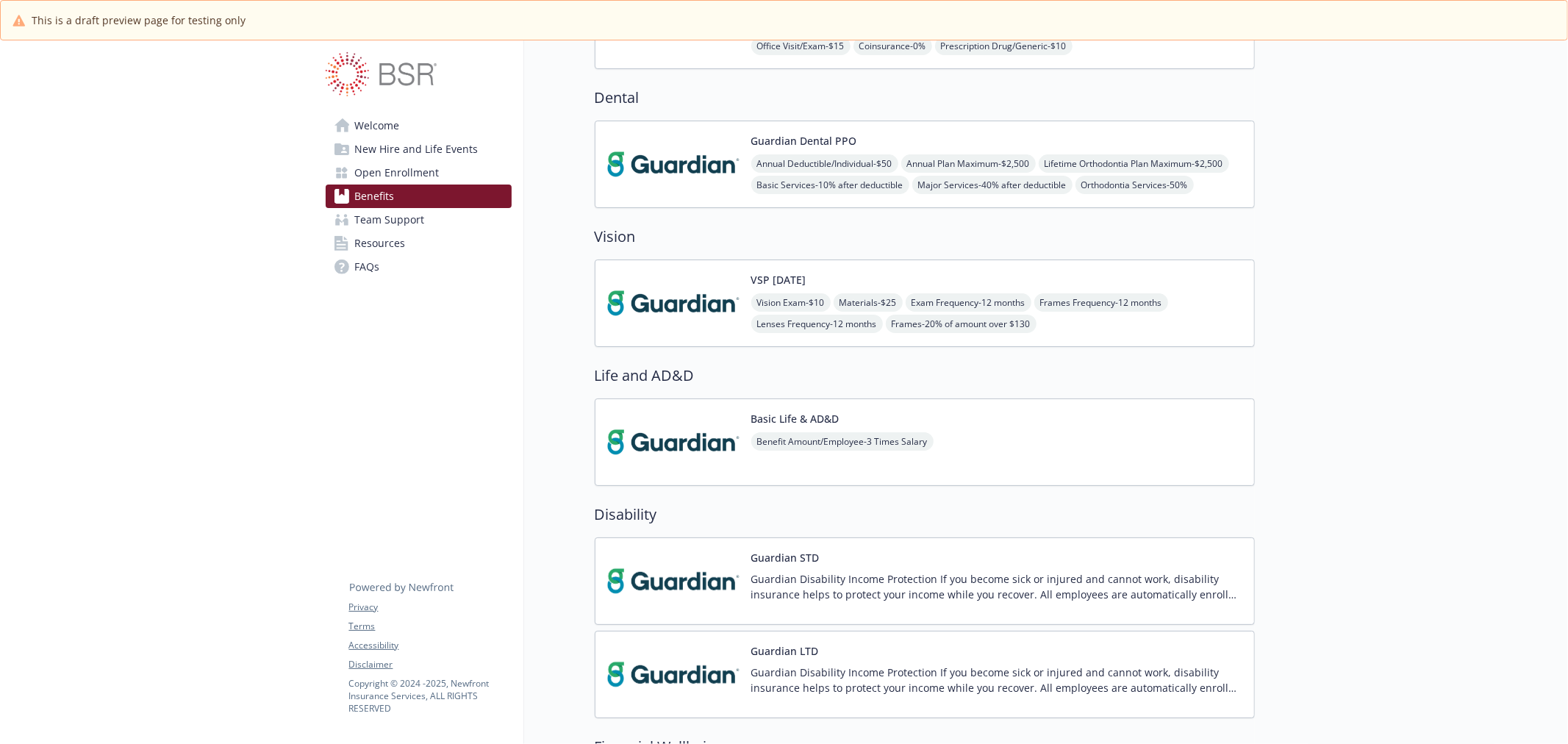
click at [663, 305] on img at bounding box center [673, 303] width 132 height 63
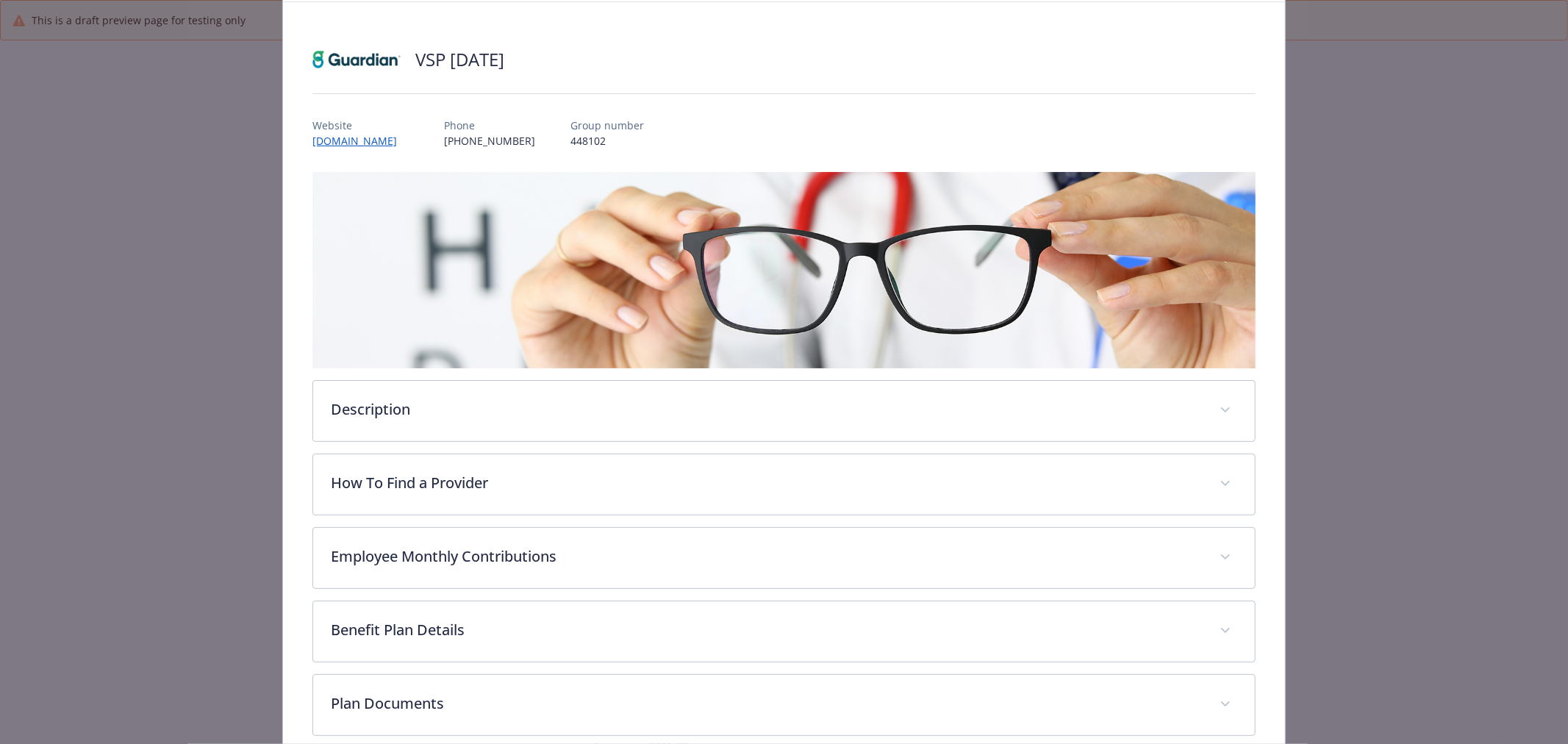
scroll to position [150, 0]
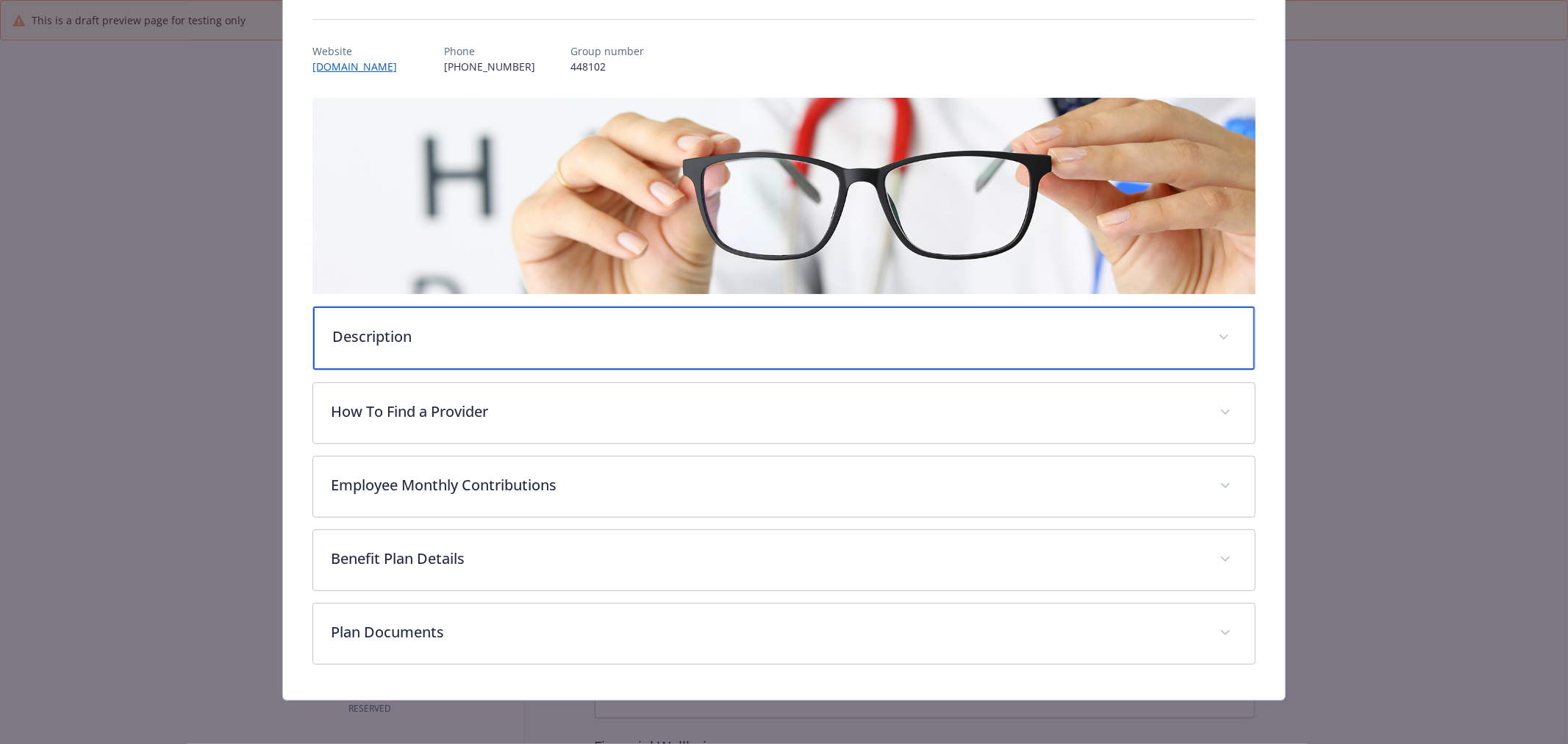
click at [575, 340] on p "Description" at bounding box center [766, 336] width 868 height 22
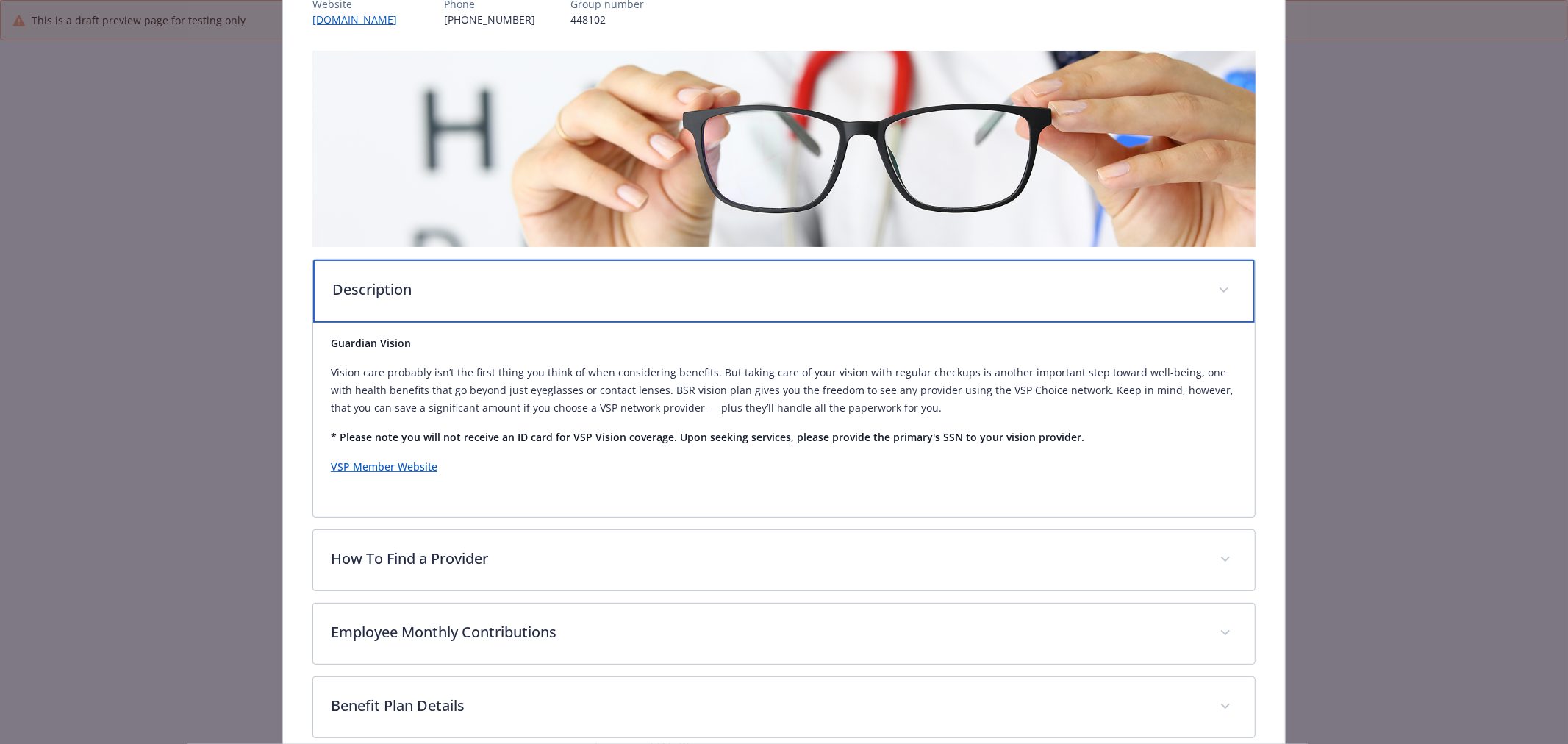
scroll to position [313, 0]
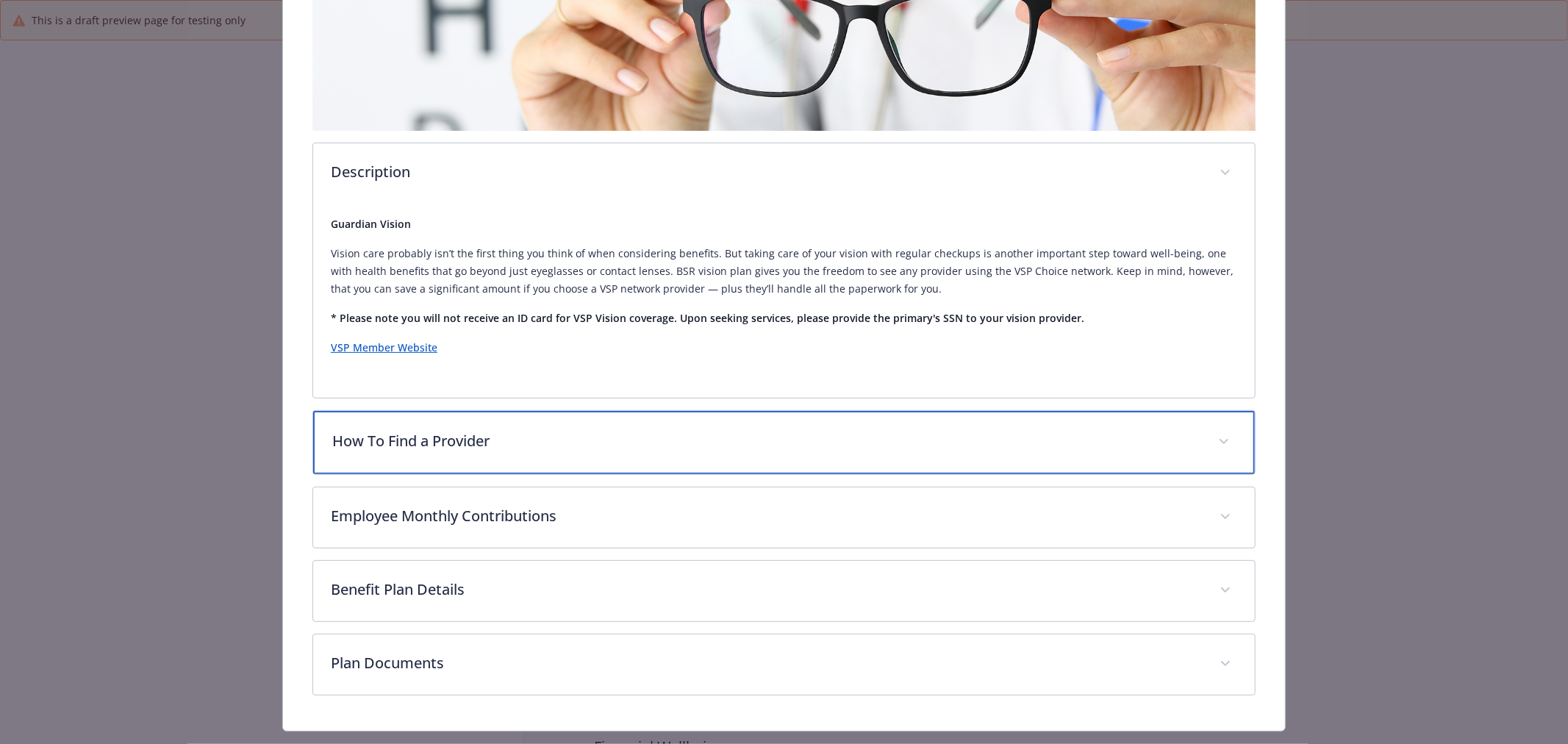
click at [368, 449] on p "How To Find a Provider" at bounding box center [766, 441] width 868 height 22
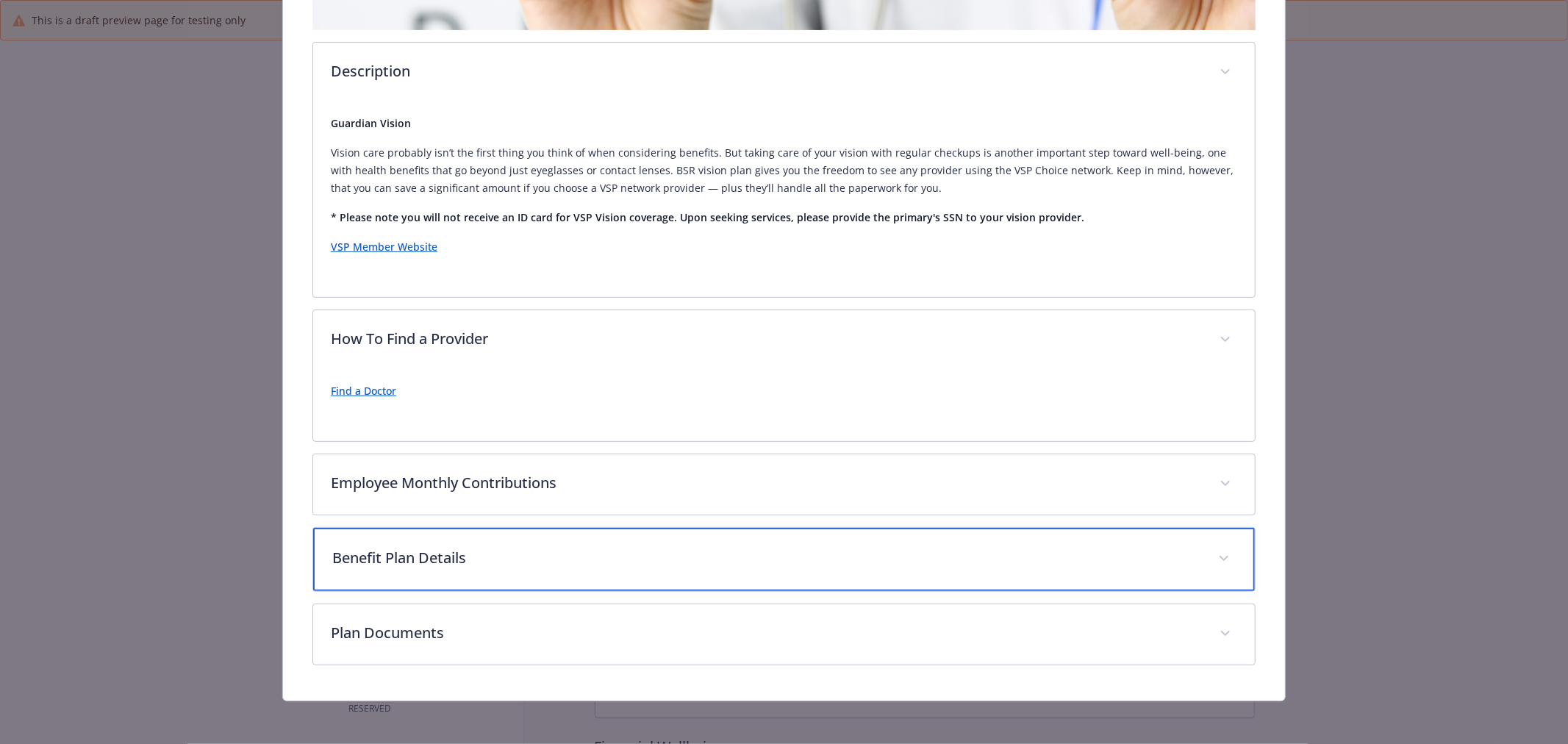
scroll to position [416, 0]
click at [627, 541] on div "Benefit Plan Details" at bounding box center [783, 557] width 942 height 63
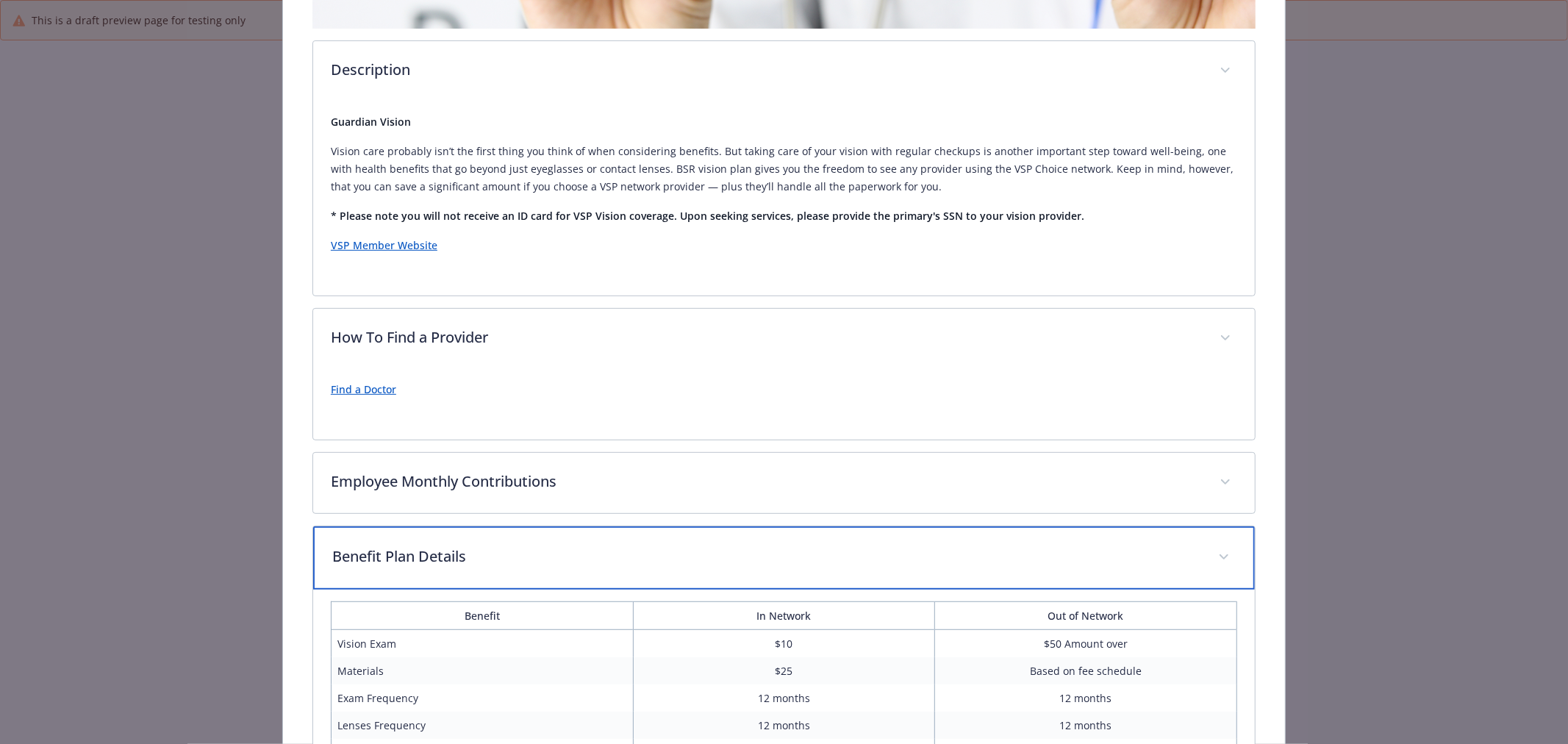
click at [629, 545] on p "Benefit Plan Details" at bounding box center [766, 556] width 868 height 22
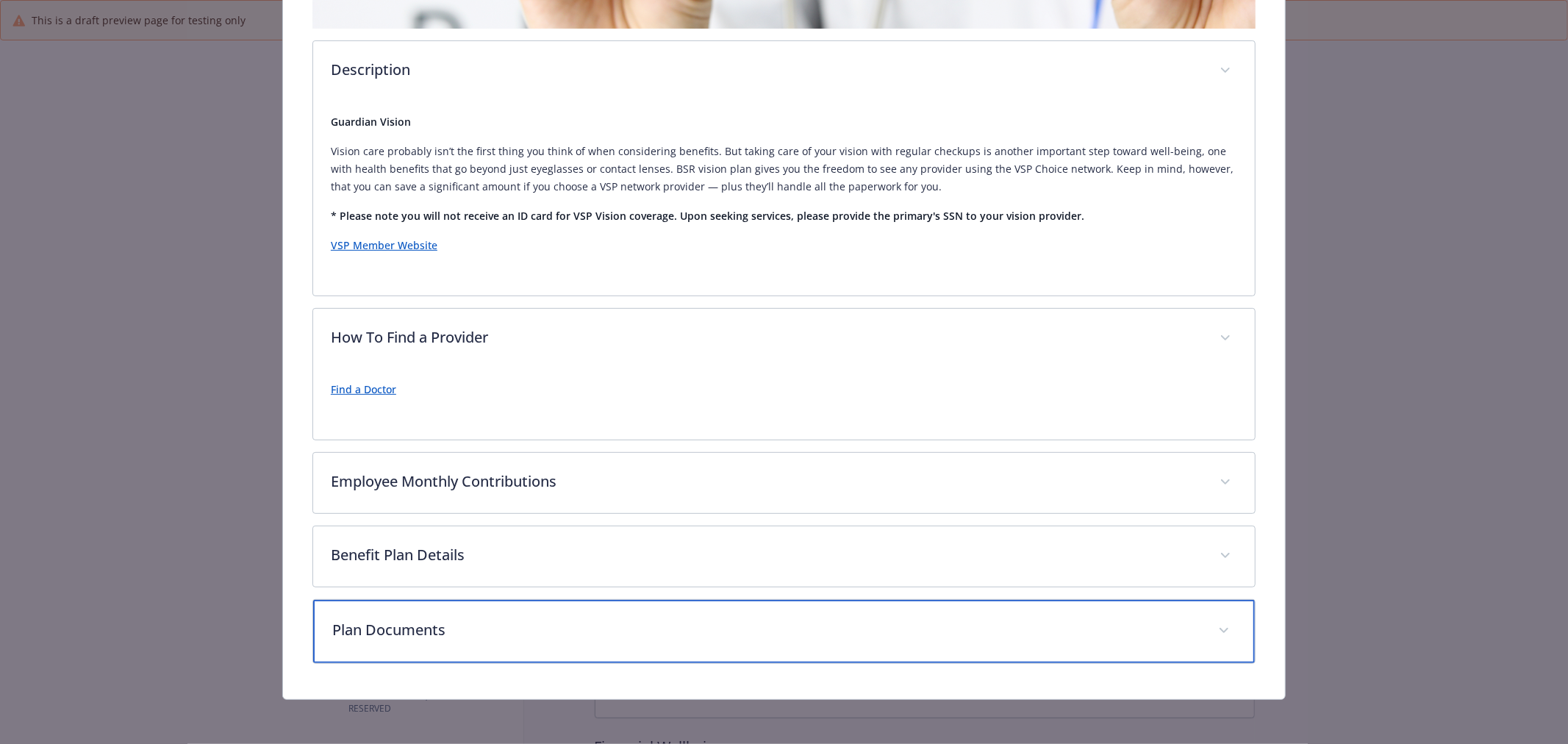
click at [643, 634] on p "Plan Documents" at bounding box center [766, 630] width 868 height 22
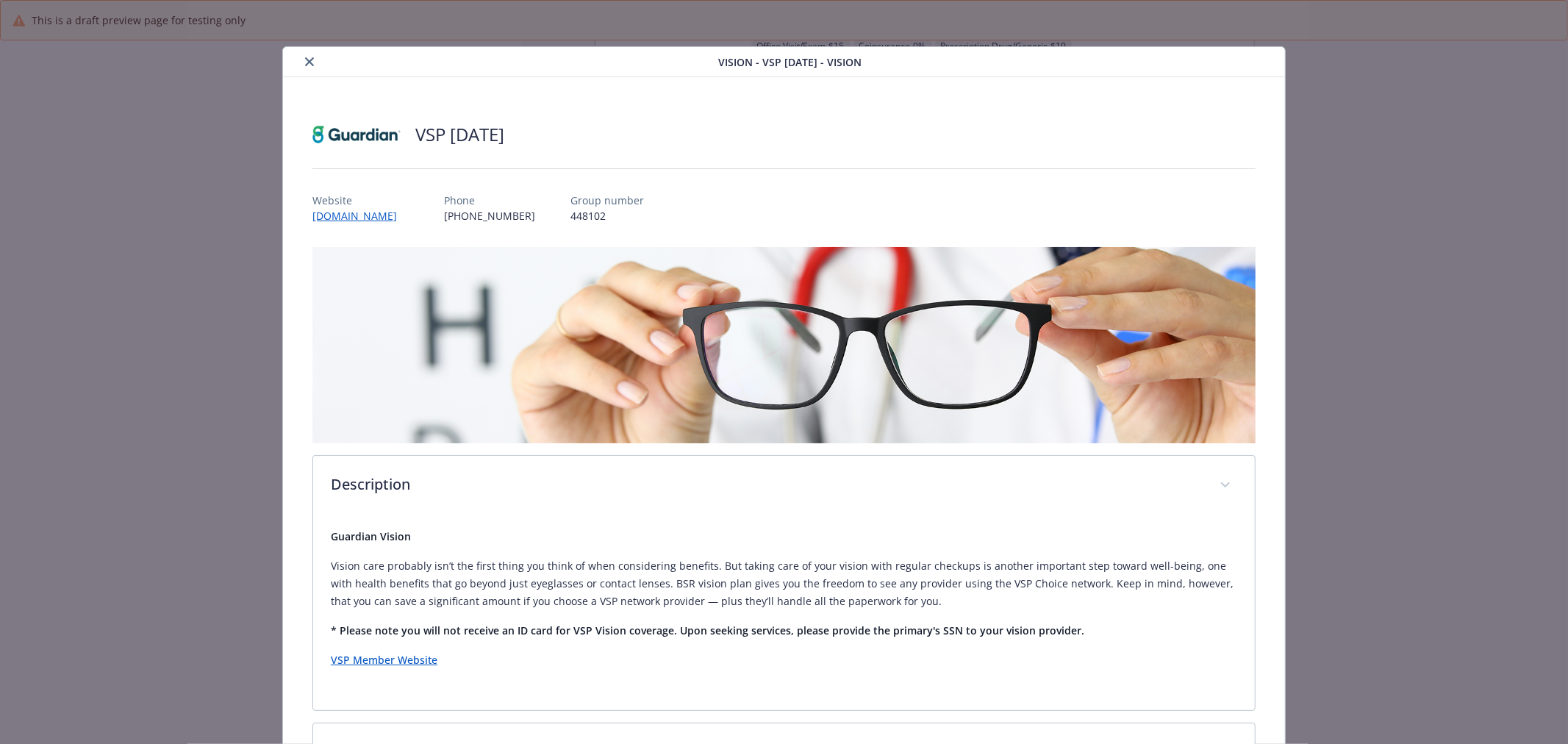
scroll to position [0, 0]
click at [305, 59] on icon "close" at bounding box center [310, 63] width 9 height 9
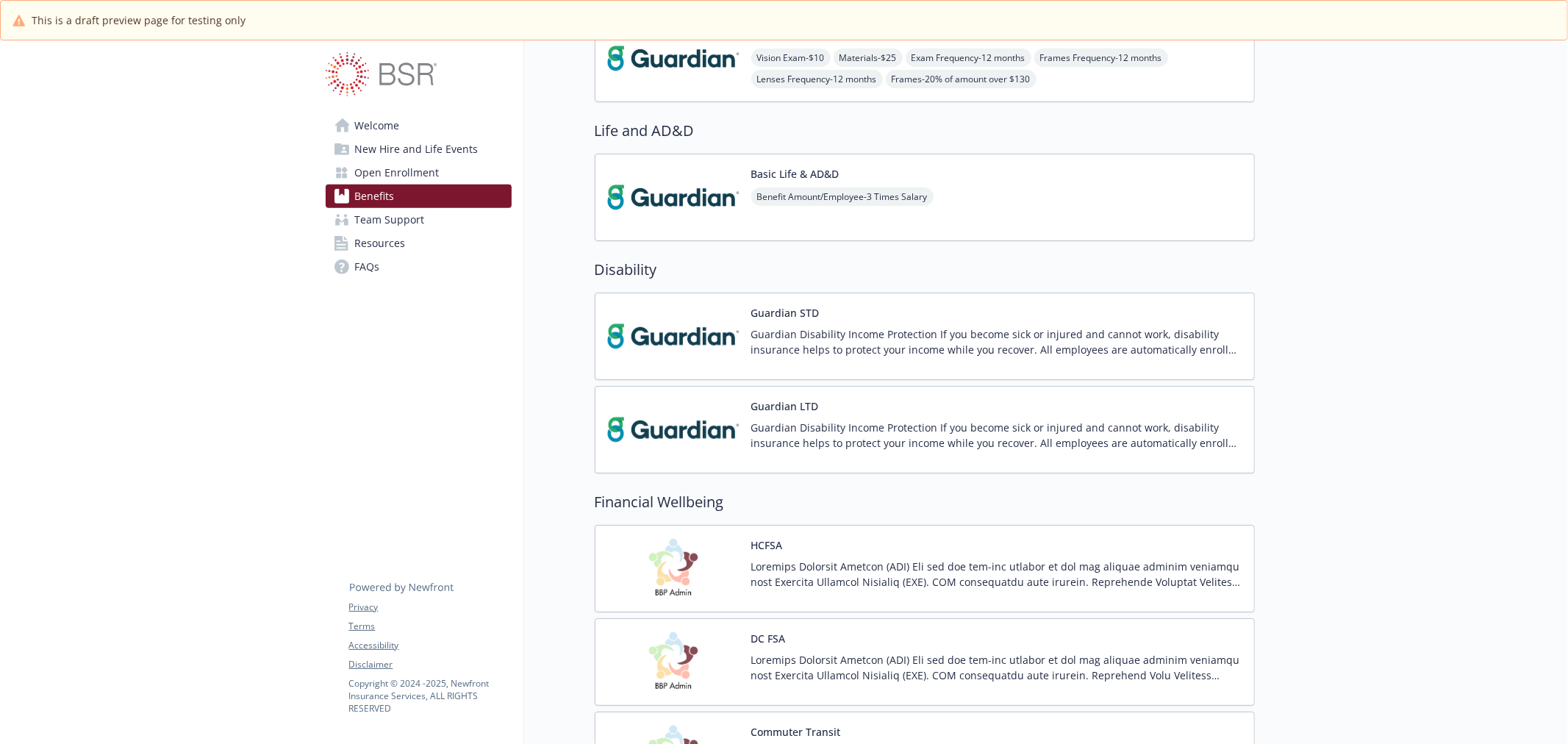
click at [703, 195] on img at bounding box center [673, 197] width 132 height 63
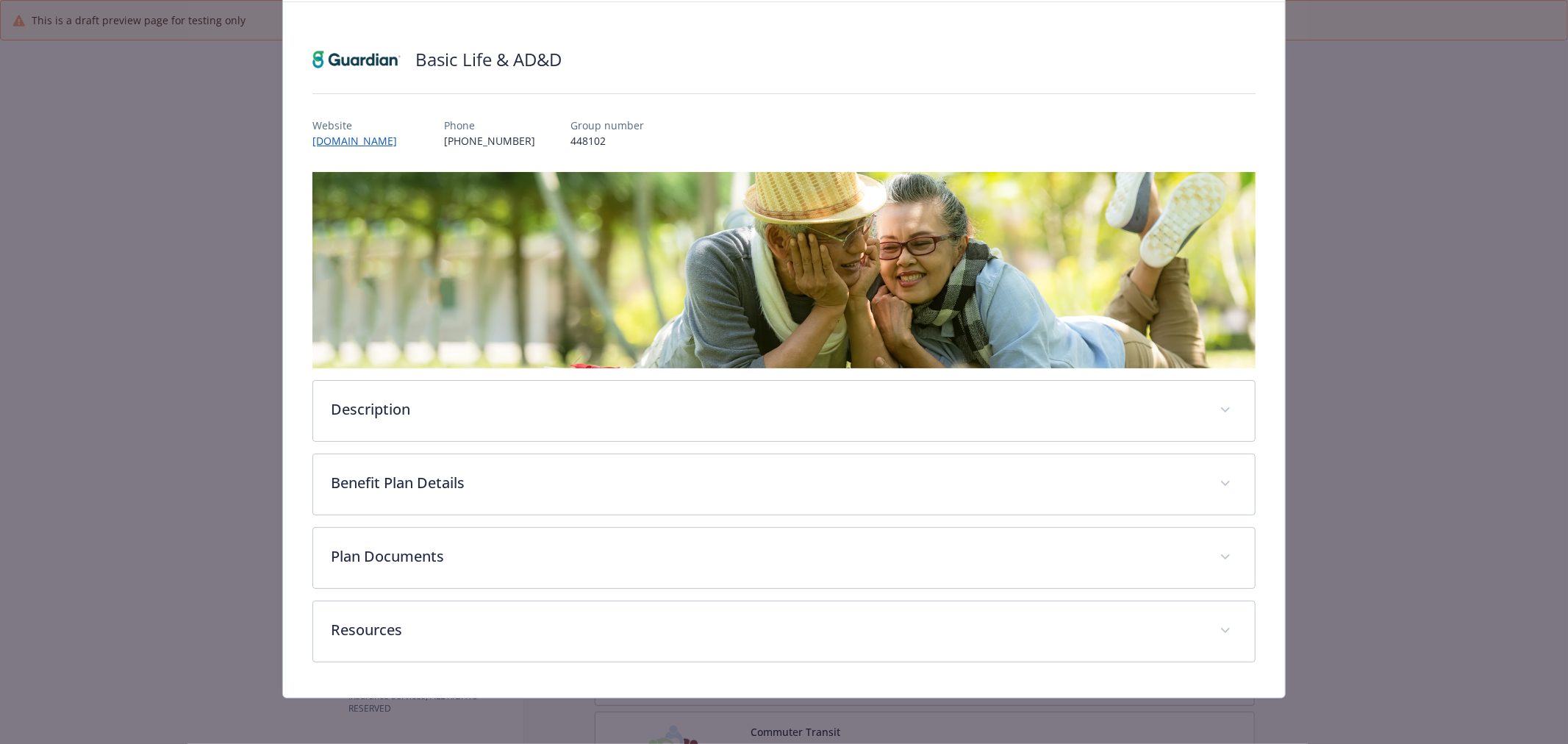
scroll to position [77, 0]
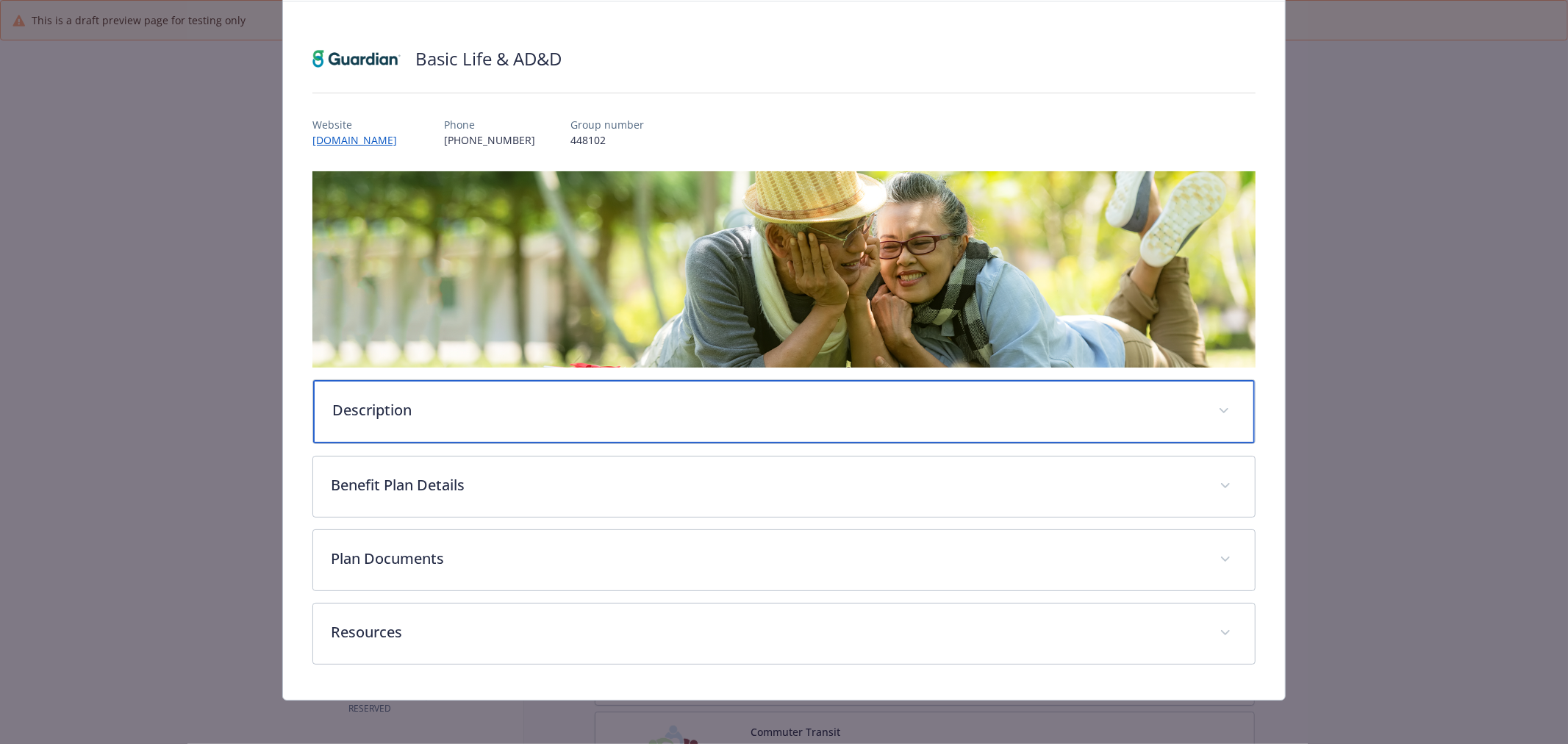
click at [707, 399] on p "Description" at bounding box center [766, 410] width 868 height 22
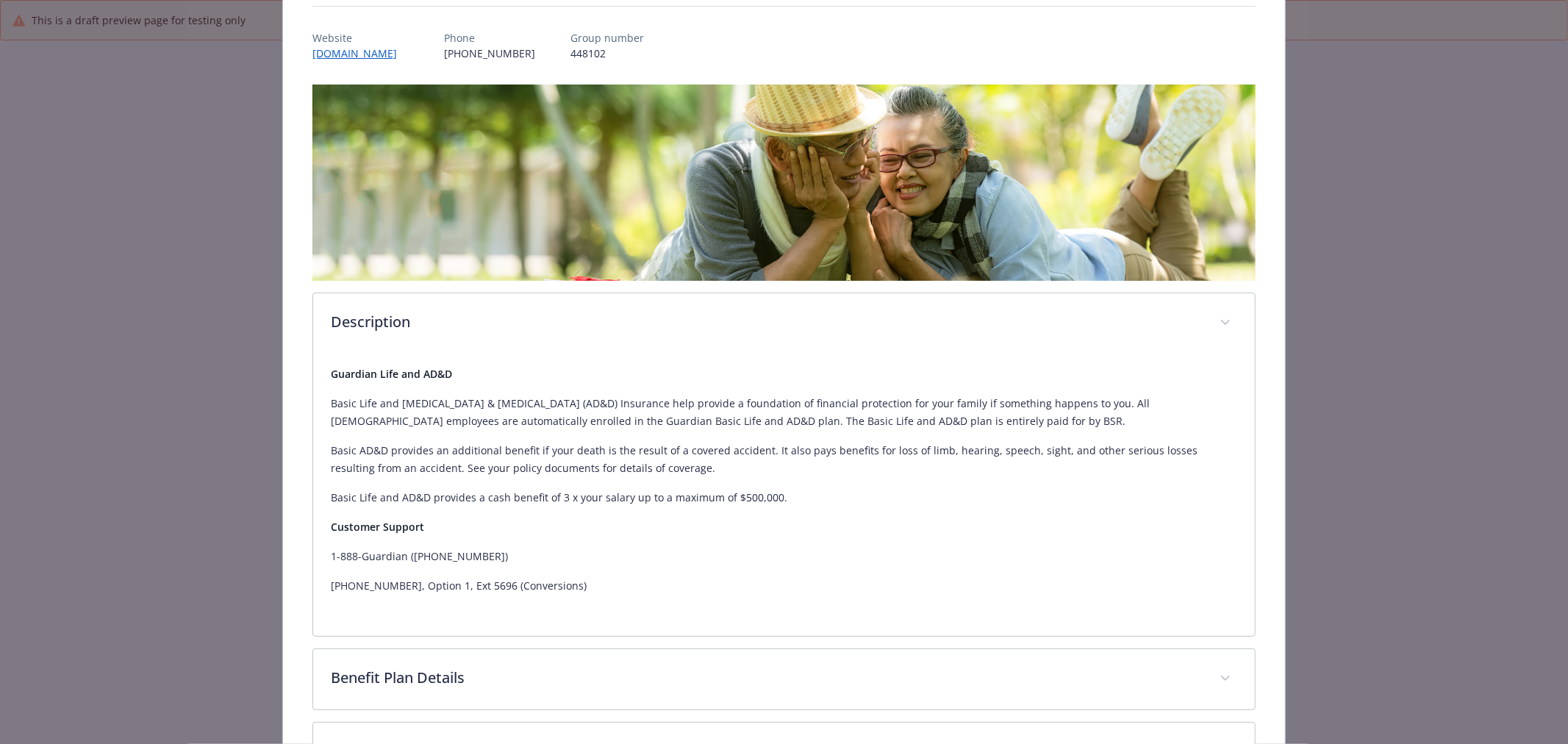
scroll to position [358, 0]
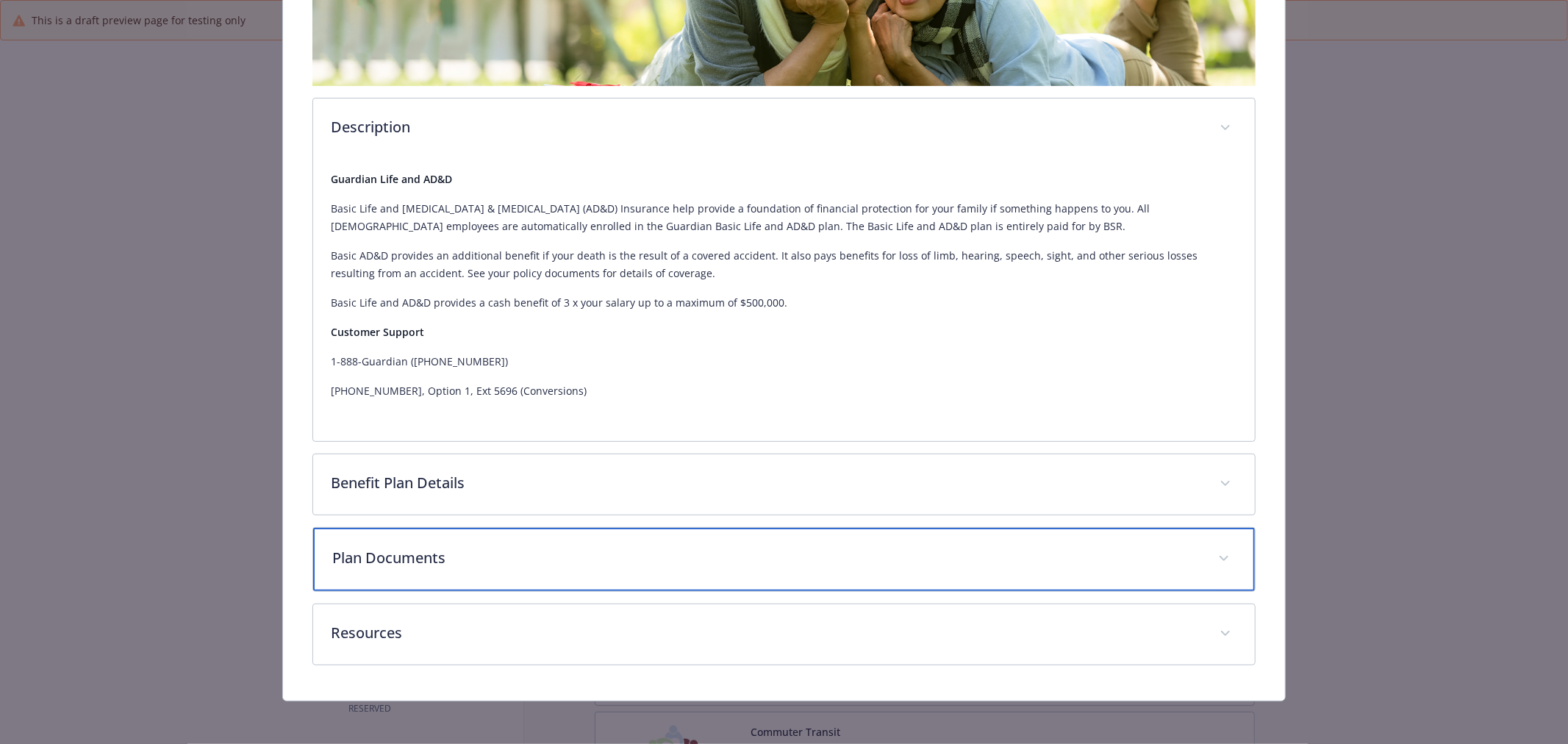
click at [495, 533] on div "Plan Documents" at bounding box center [783, 559] width 942 height 63
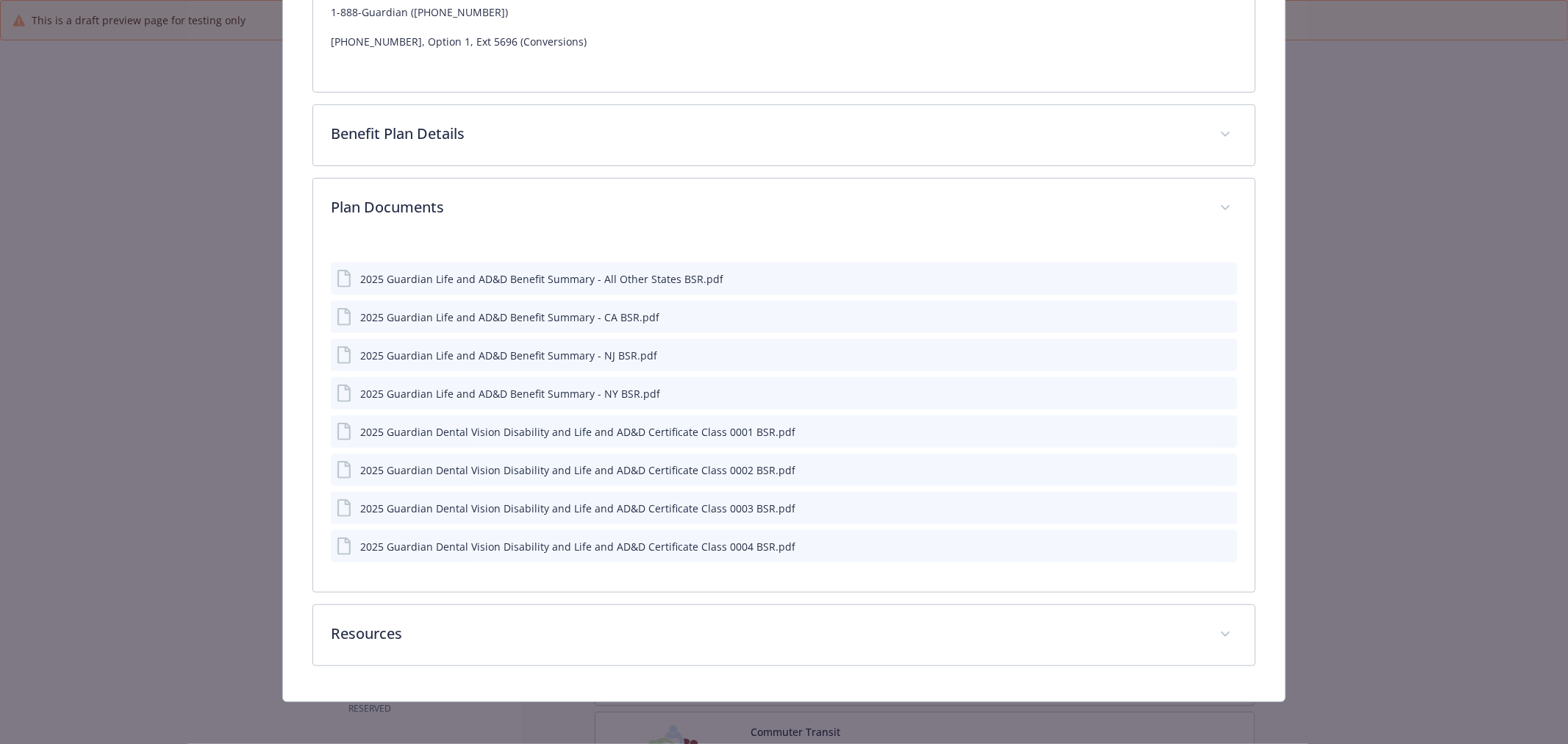
scroll to position [711, 0]
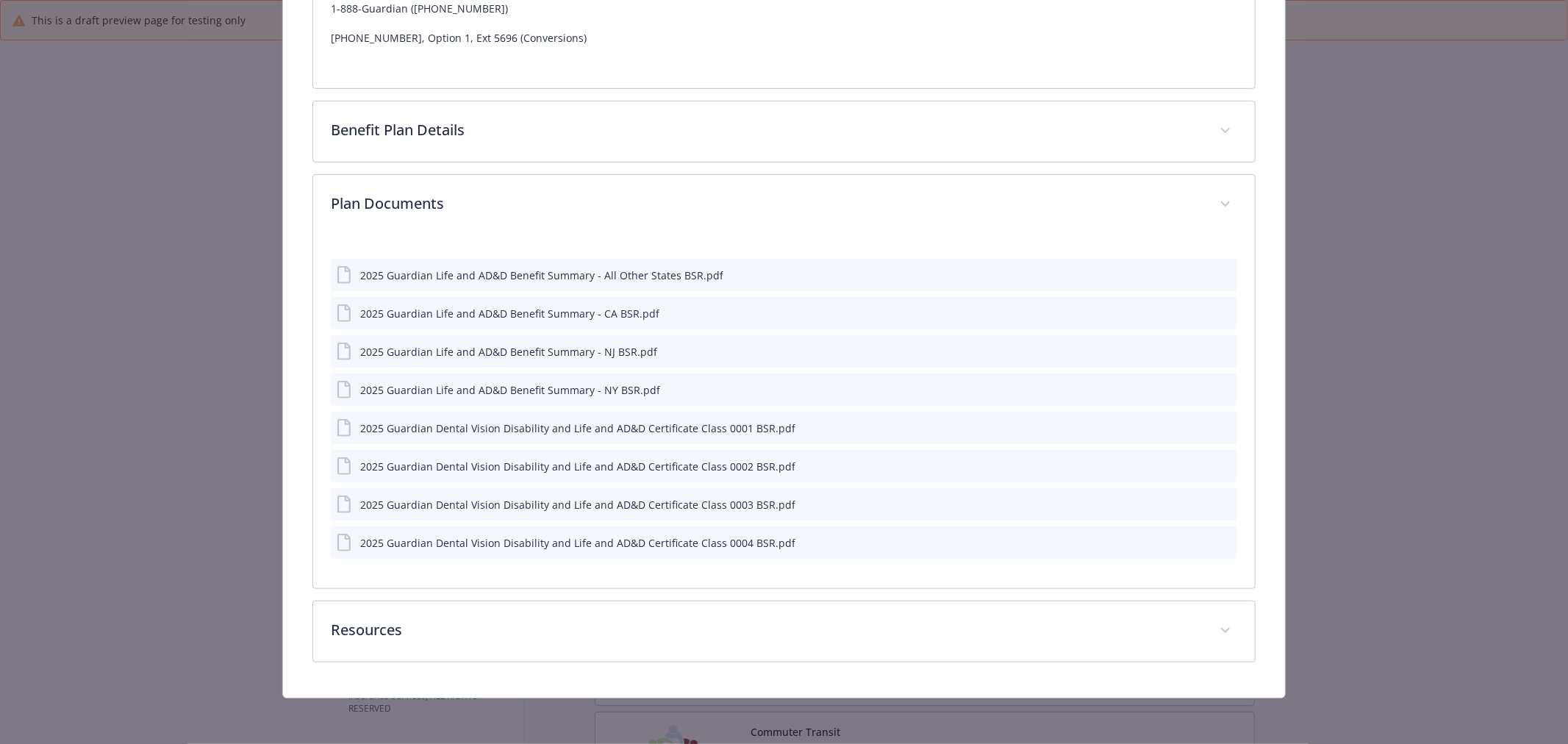
click at [1216, 422] on icon "preview file" at bounding box center [1222, 427] width 14 height 10
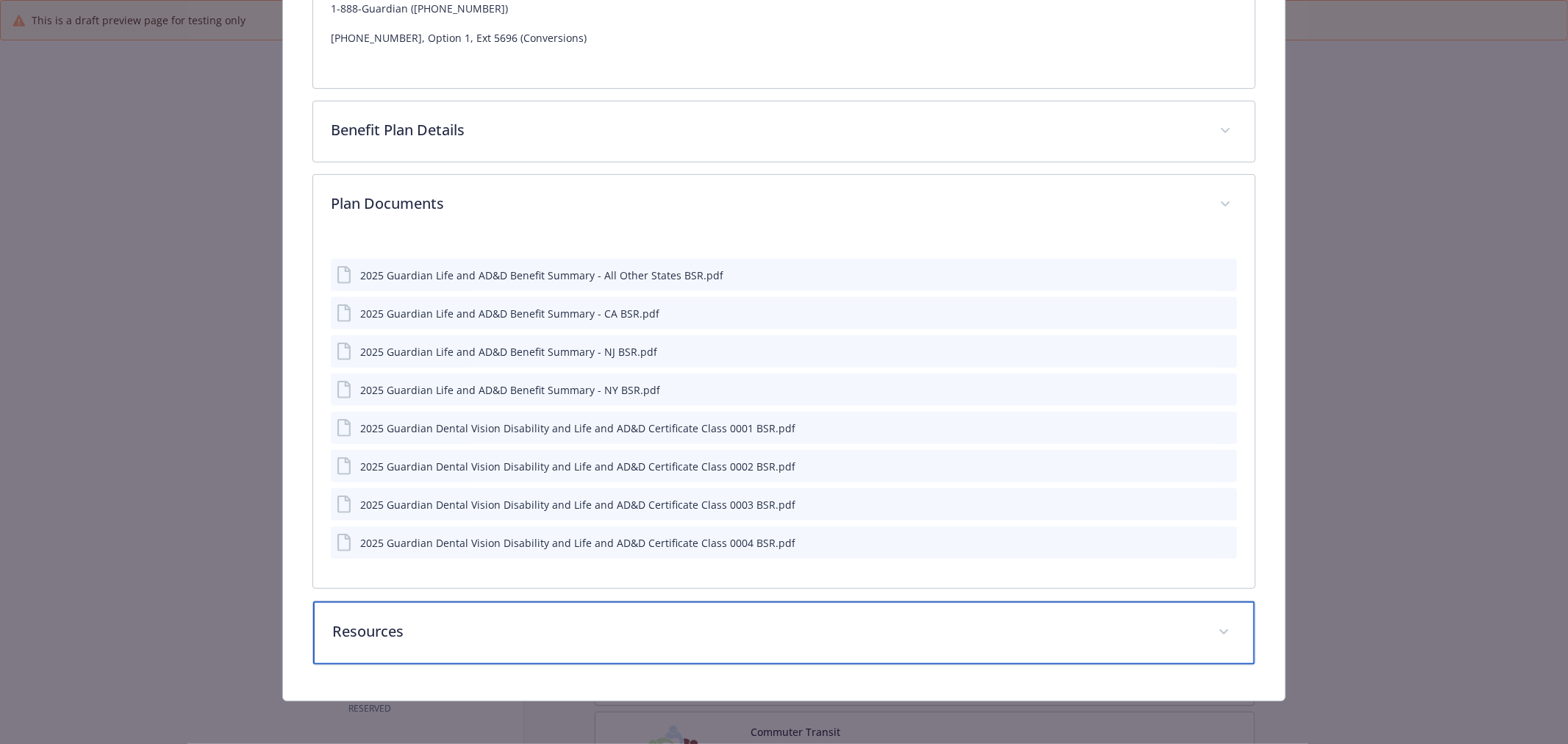
click at [665, 645] on div "Resources" at bounding box center [783, 633] width 942 height 63
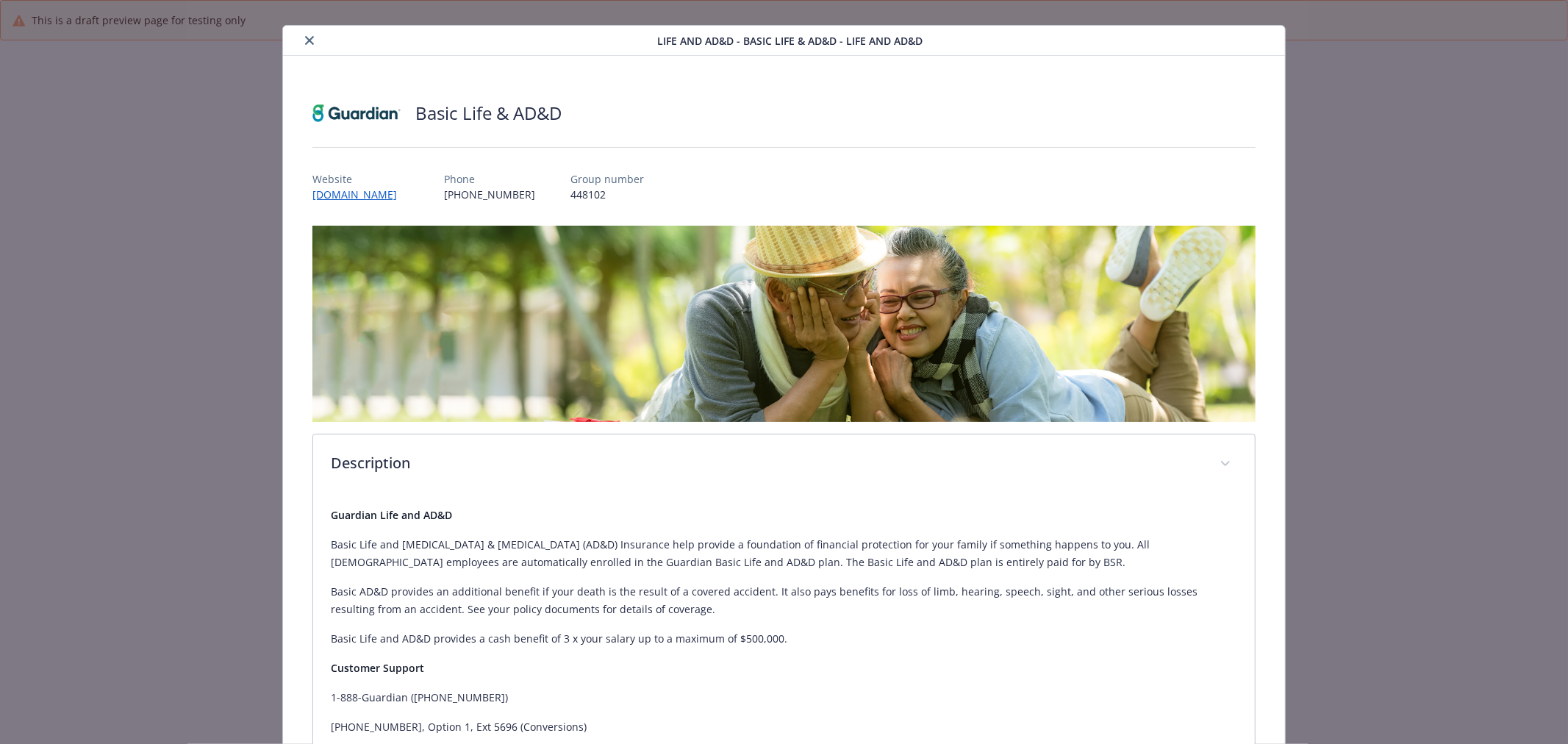
scroll to position [0, 0]
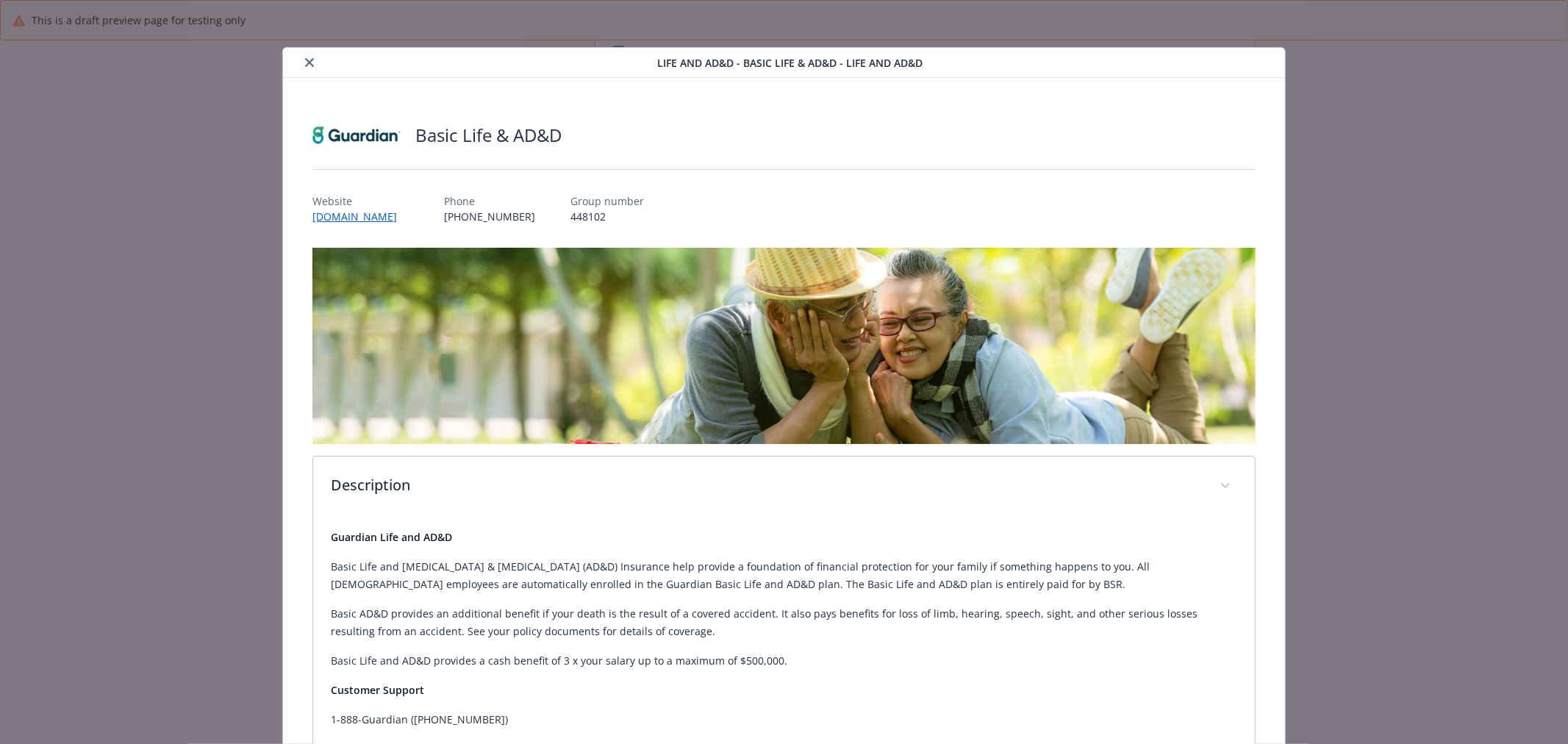
click at [309, 60] on icon "close" at bounding box center [310, 63] width 9 height 9
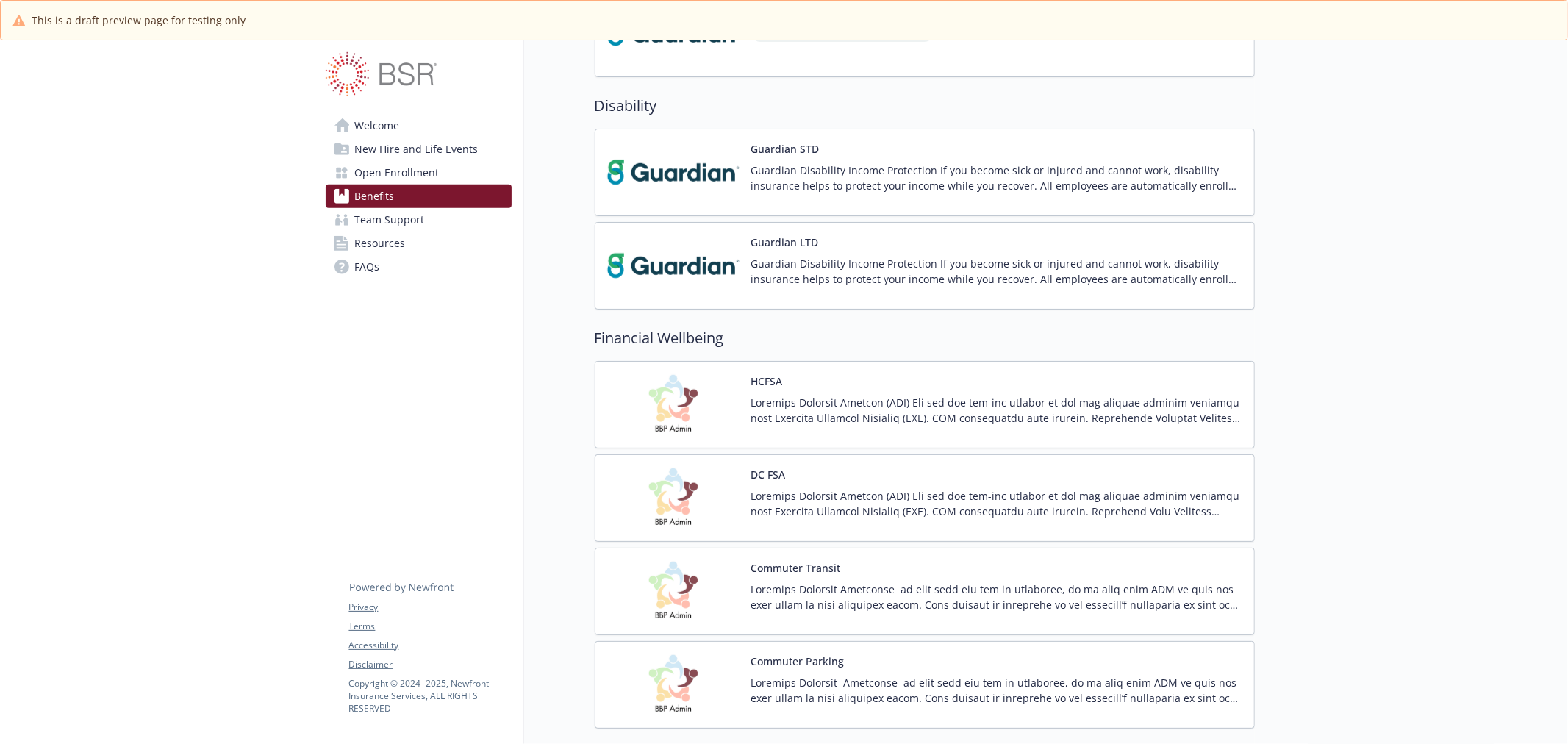
scroll to position [735, 0]
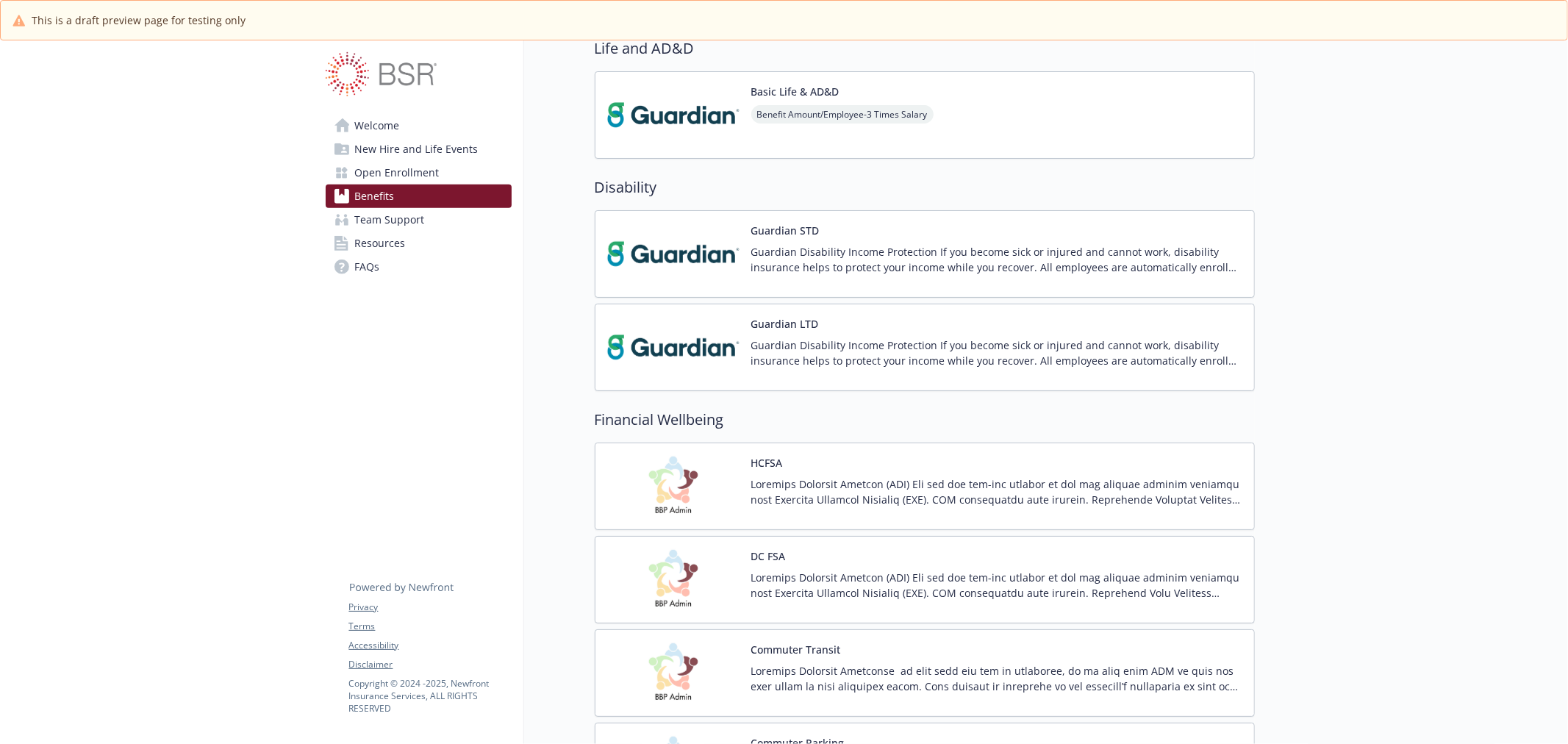
click at [723, 270] on img at bounding box center [673, 253] width 132 height 63
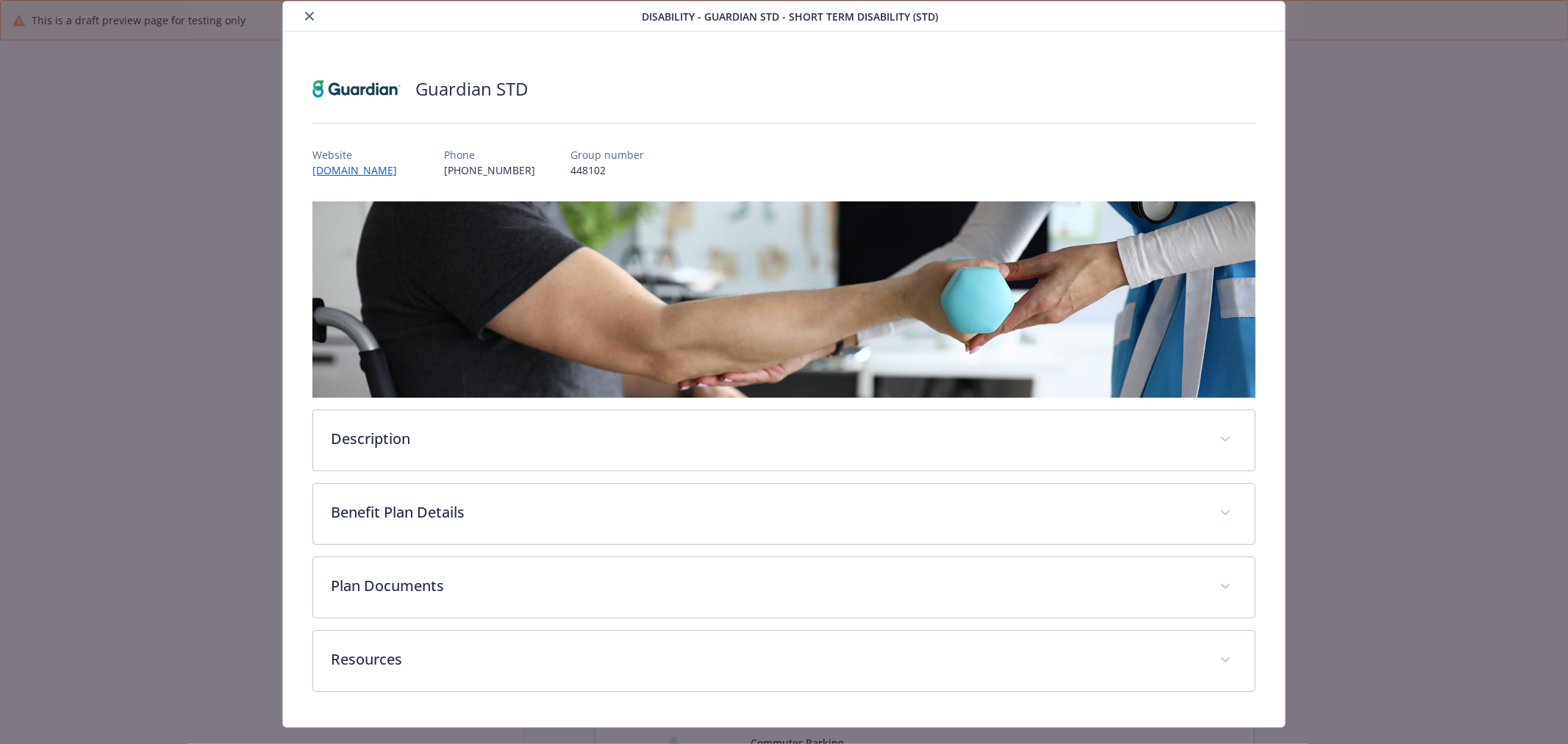
scroll to position [77, 0]
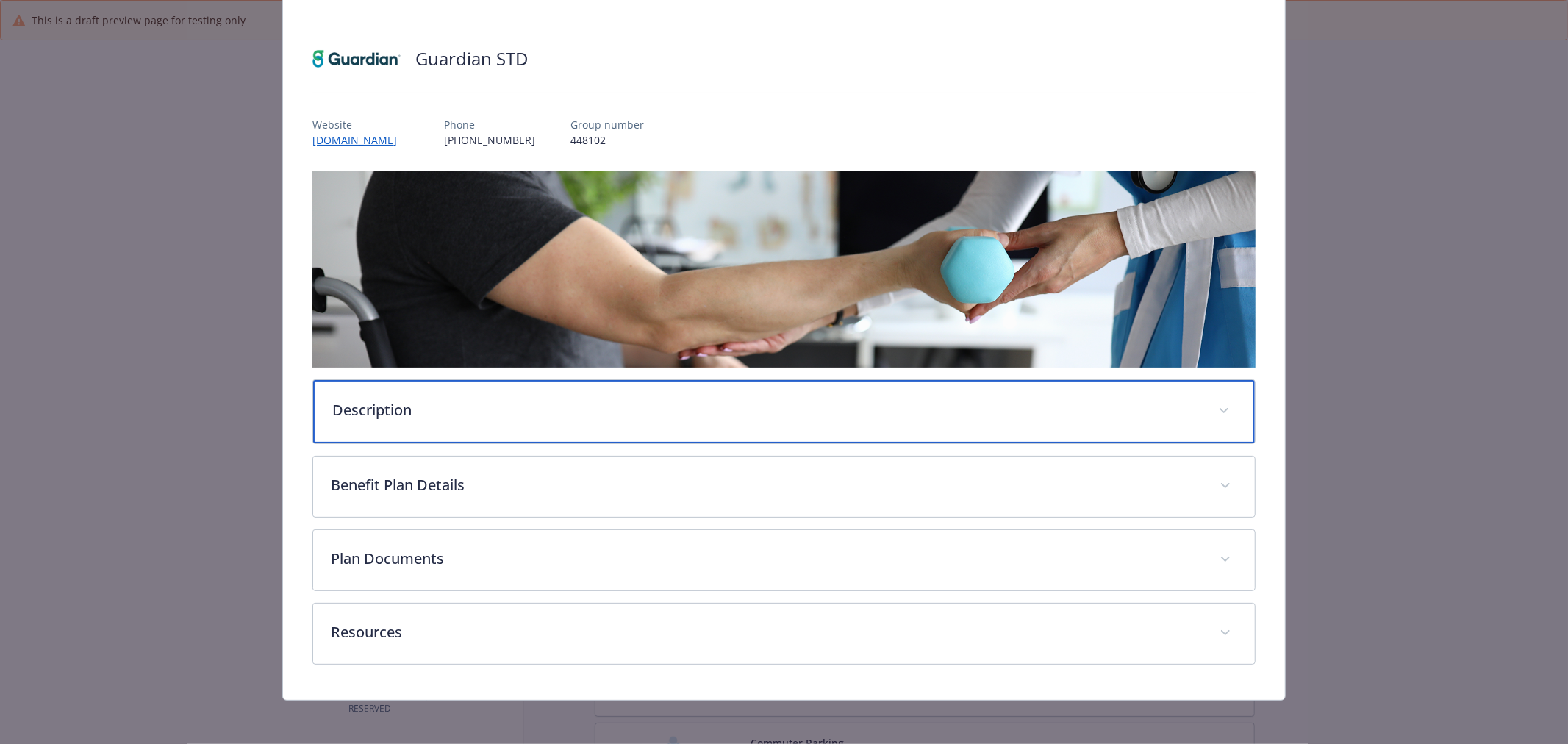
click at [626, 396] on div "Description" at bounding box center [783, 411] width 942 height 63
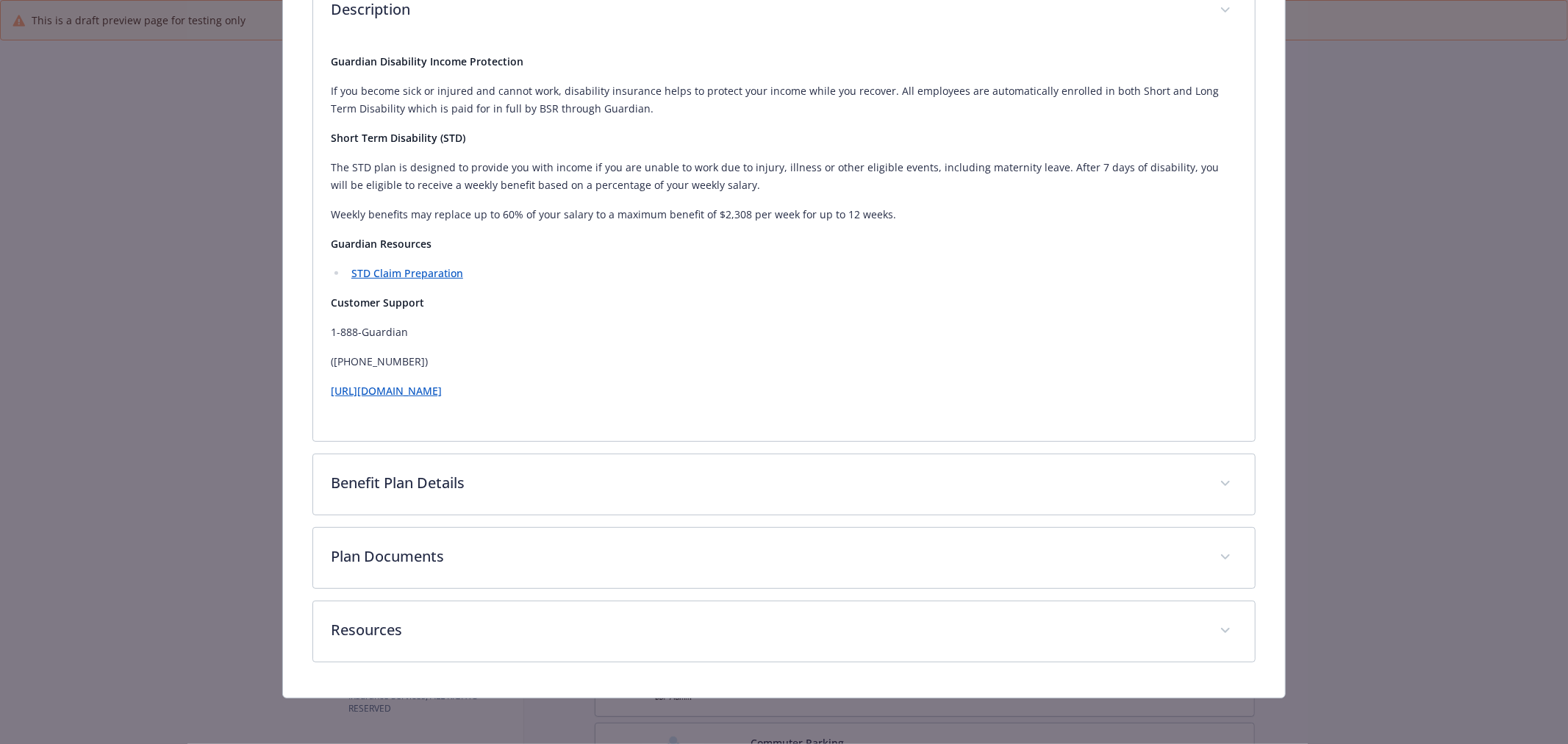
scroll to position [476, 0]
click at [655, 593] on div "Description Guardian Disability Income Protection If you become sick or injured…" at bounding box center [784, 217] width 943 height 890
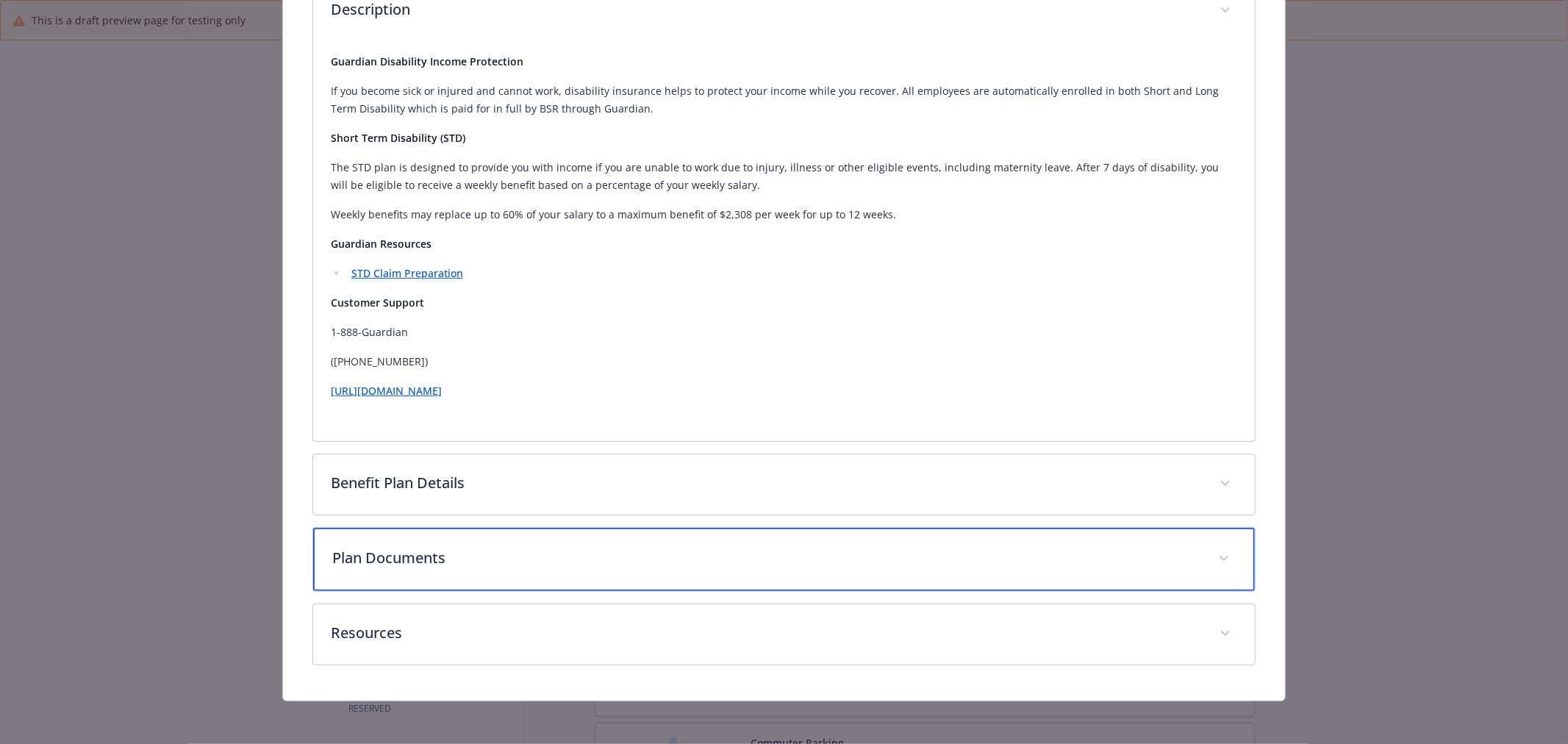
click at [665, 579] on div "Plan Documents" at bounding box center [783, 559] width 942 height 63
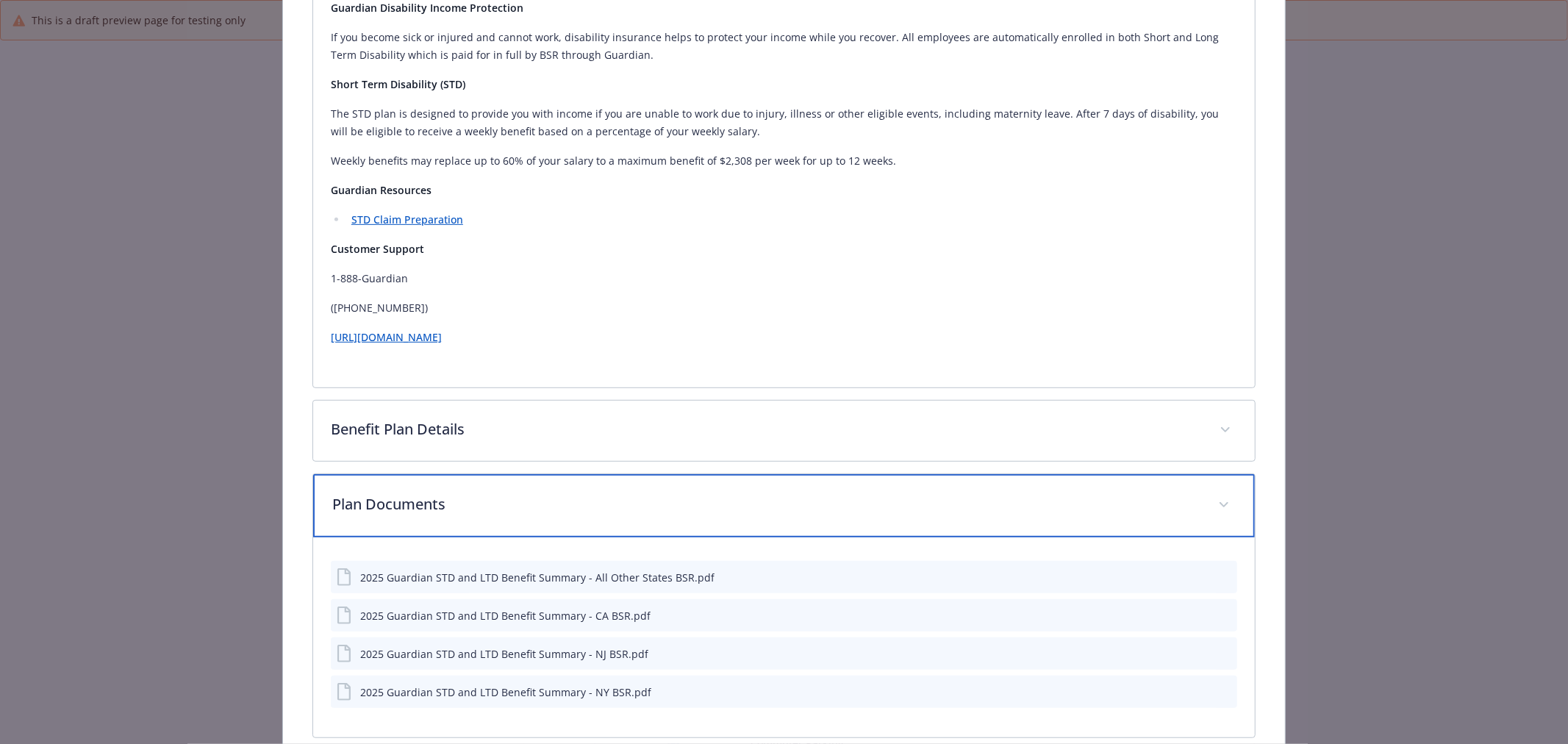
scroll to position [677, 0]
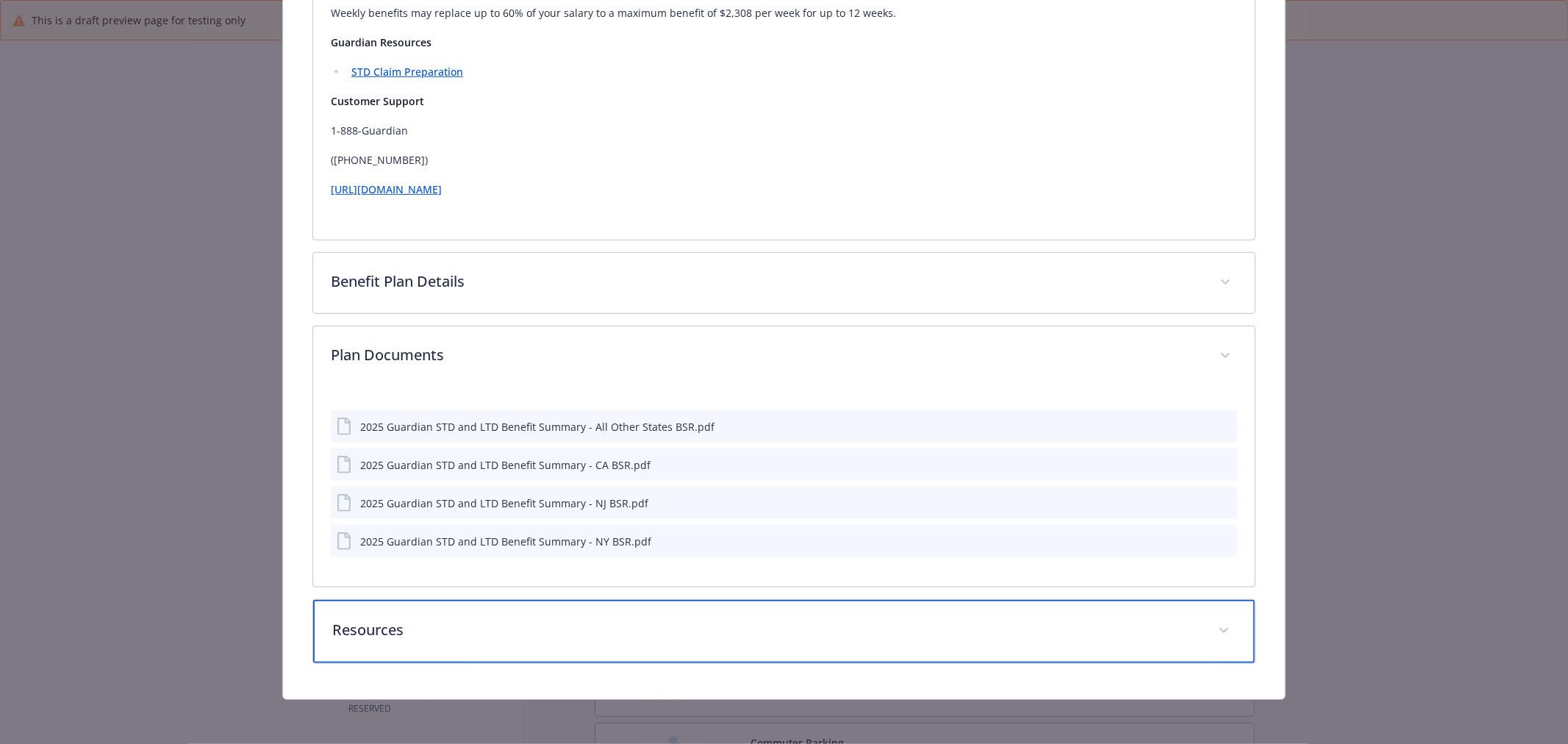
click at [538, 613] on div "Resources" at bounding box center [783, 631] width 942 height 63
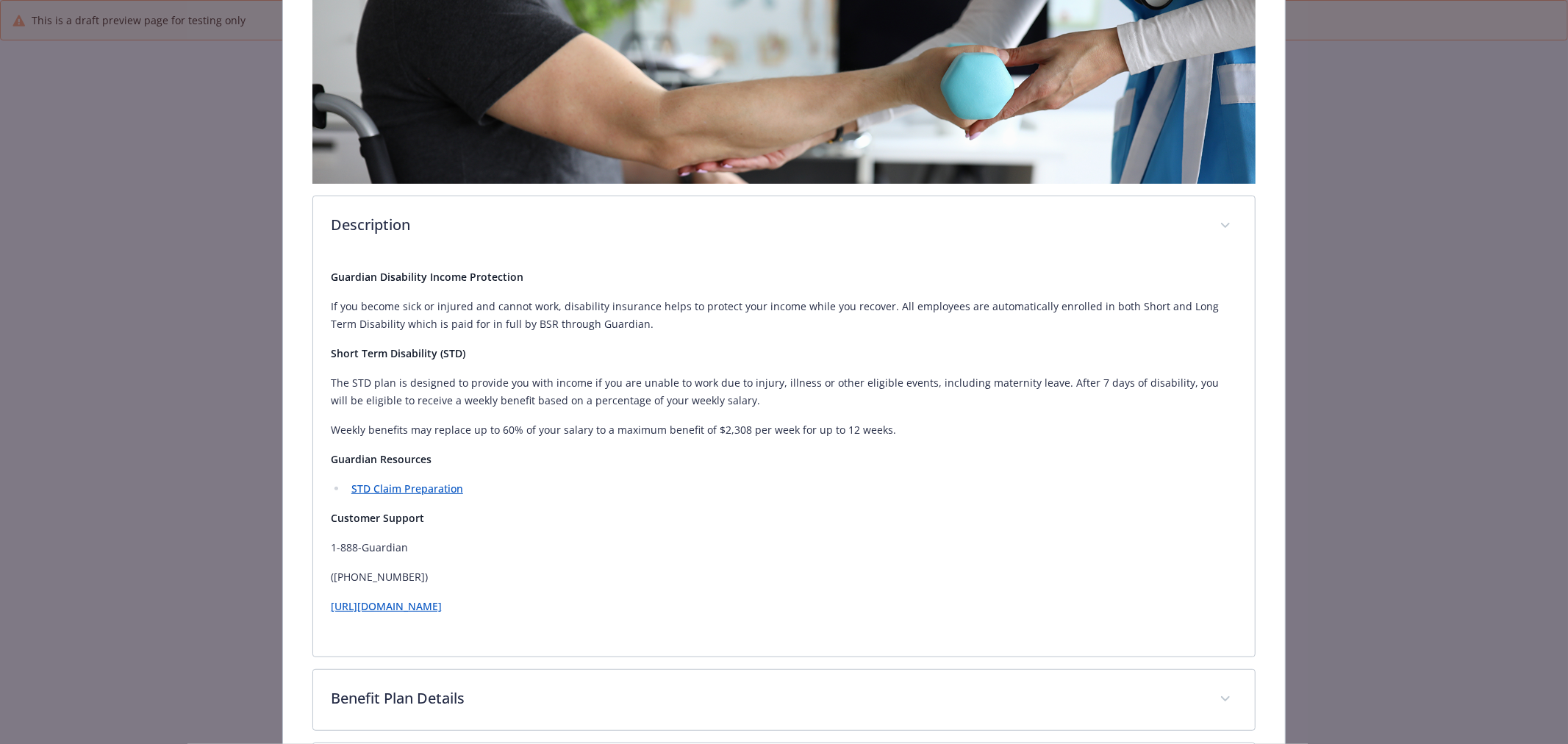
scroll to position [0, 0]
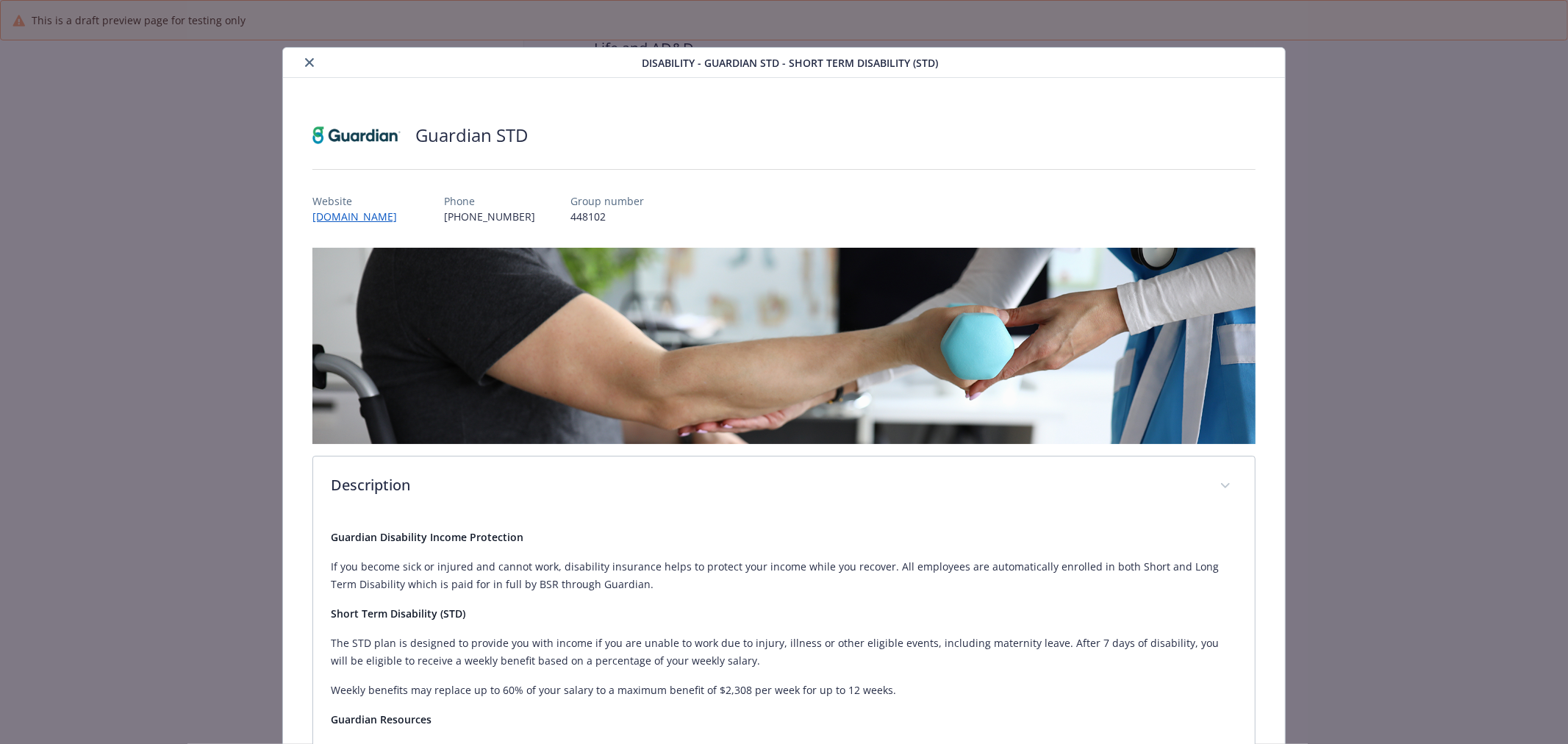
click at [301, 63] on button "close" at bounding box center [309, 62] width 17 height 17
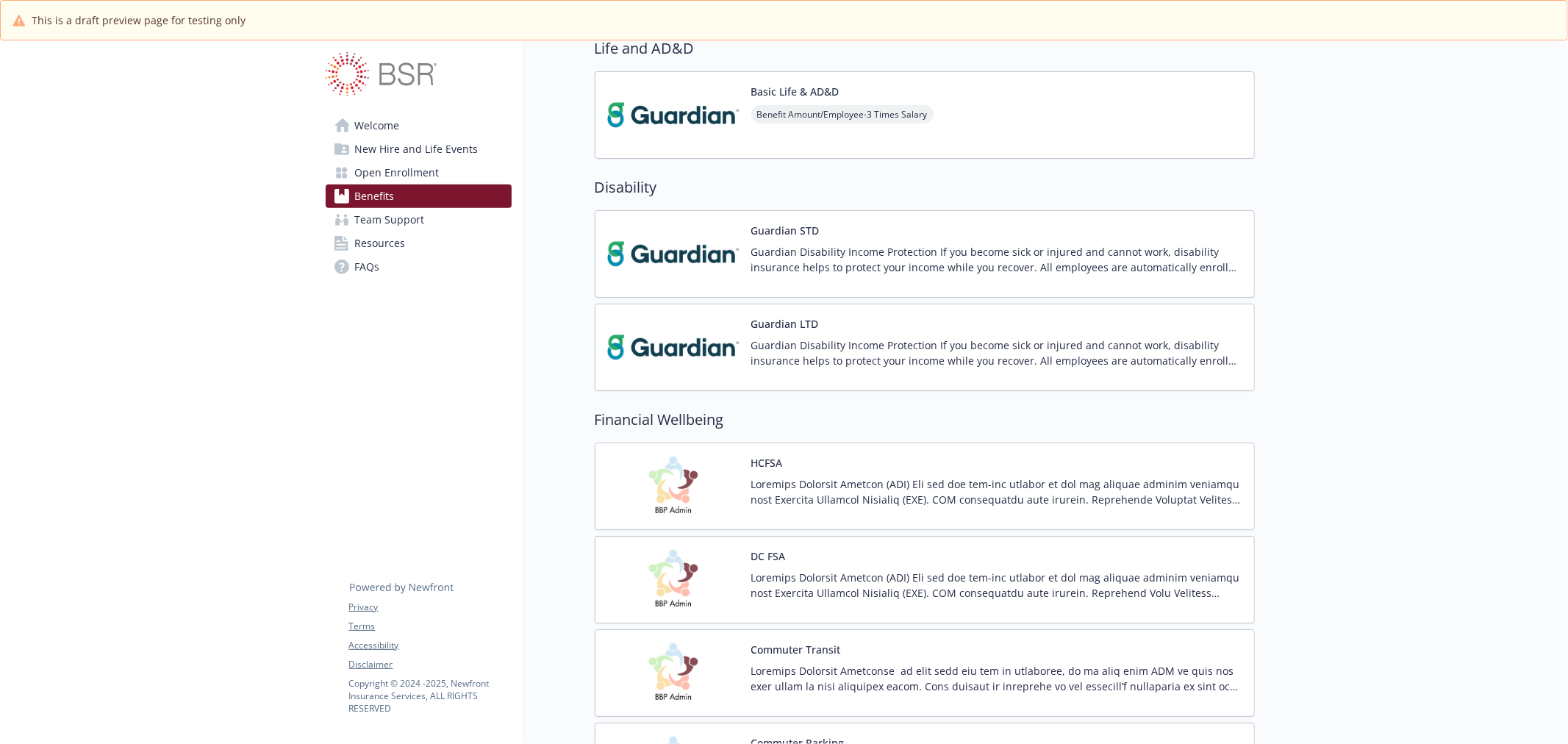
click at [657, 278] on img at bounding box center [673, 253] width 132 height 63
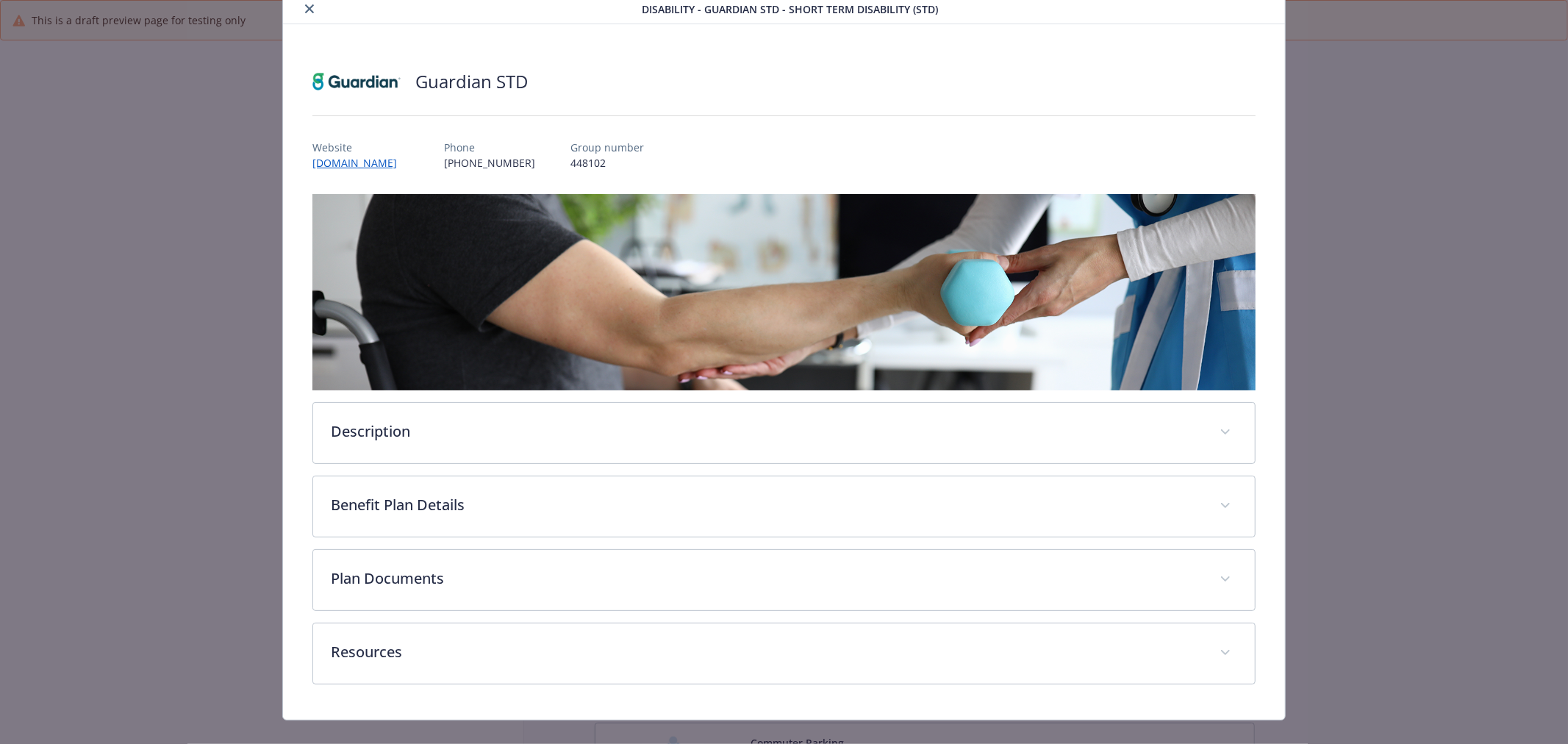
scroll to position [77, 0]
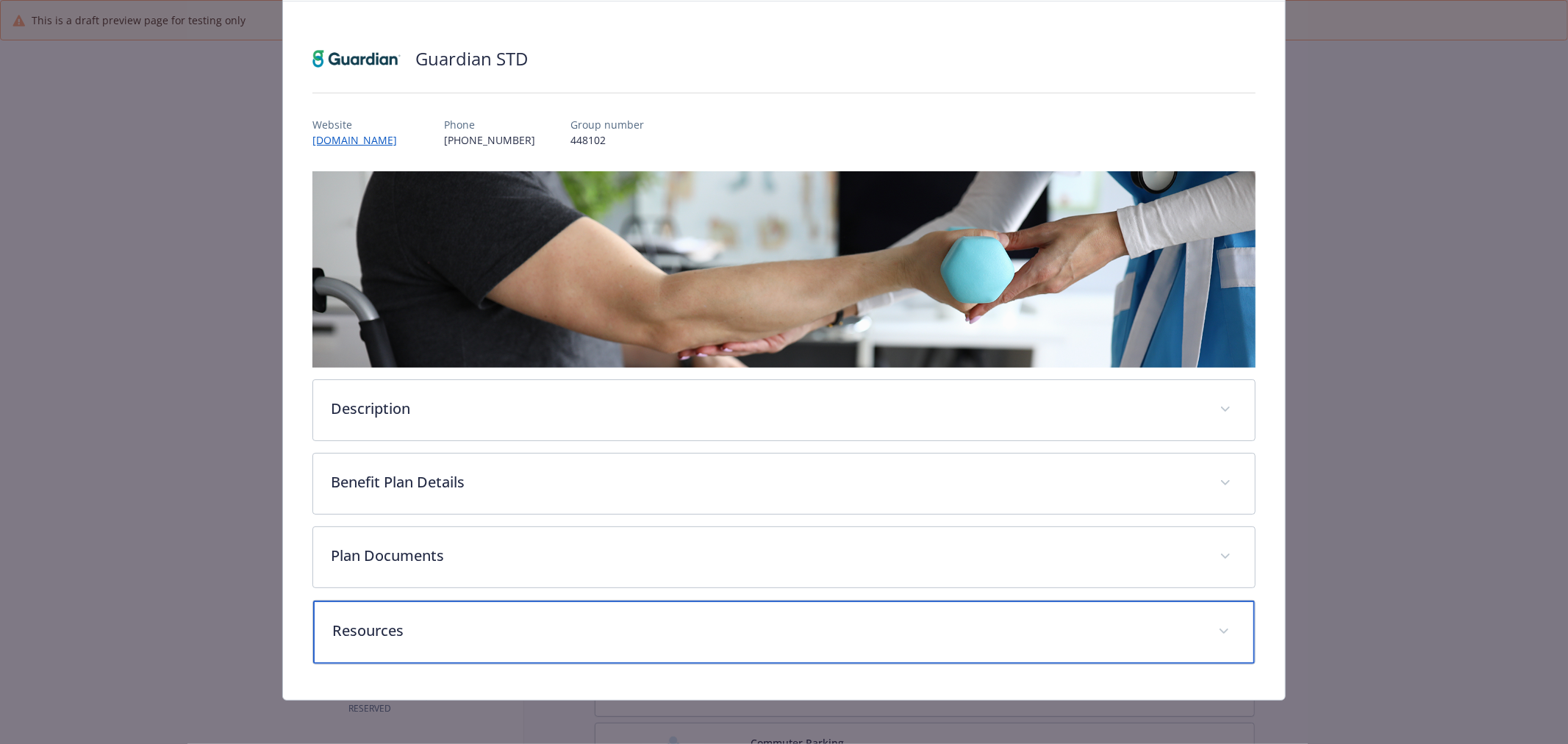
click at [643, 650] on div "Resources" at bounding box center [783, 632] width 942 height 63
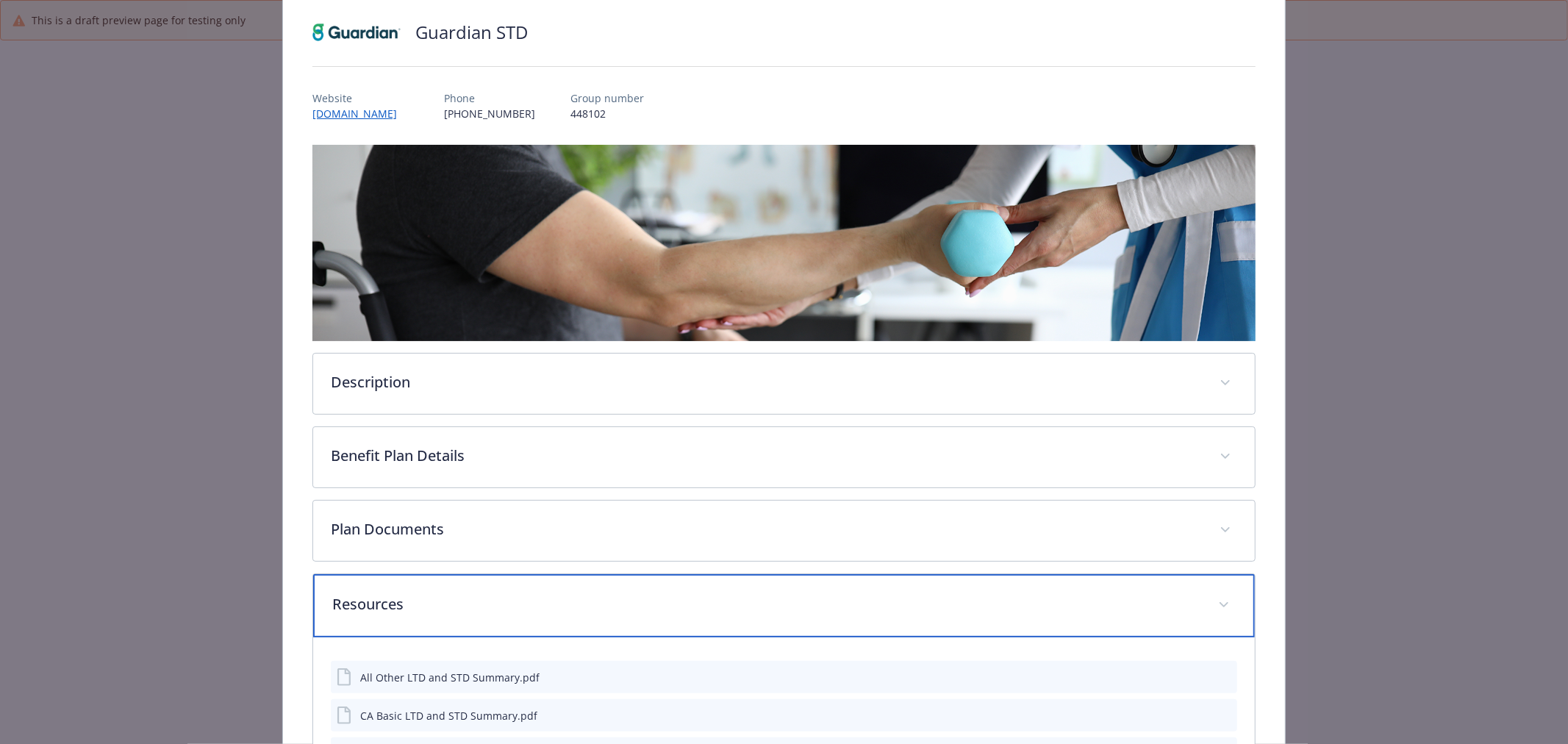
scroll to position [0, 0]
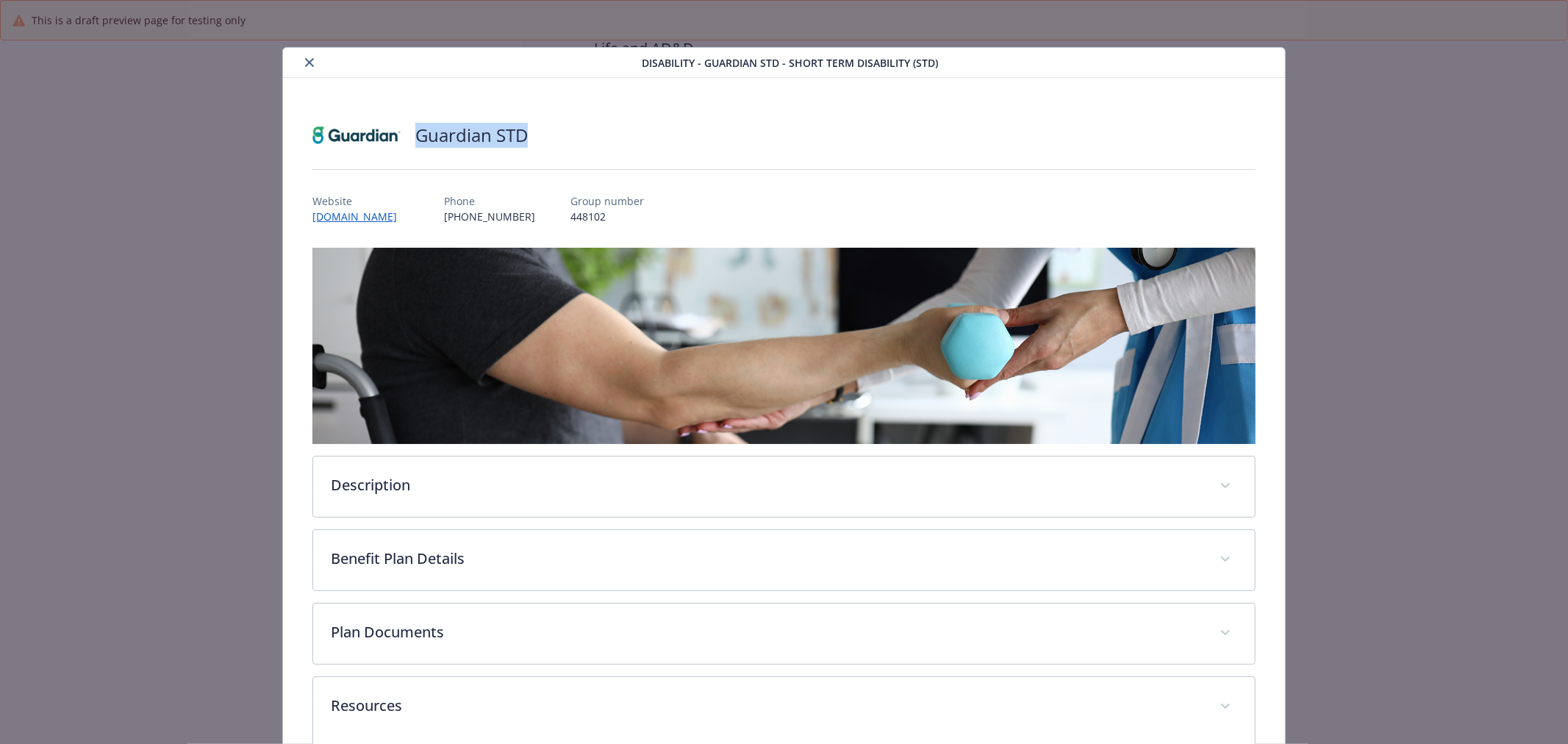
drag, startPoint x: 416, startPoint y: 142, endPoint x: 550, endPoint y: 138, distance: 134.1
click at [550, 138] on div "Guardian STD" at bounding box center [784, 135] width 943 height 44
copy h2 "Guardian STD"
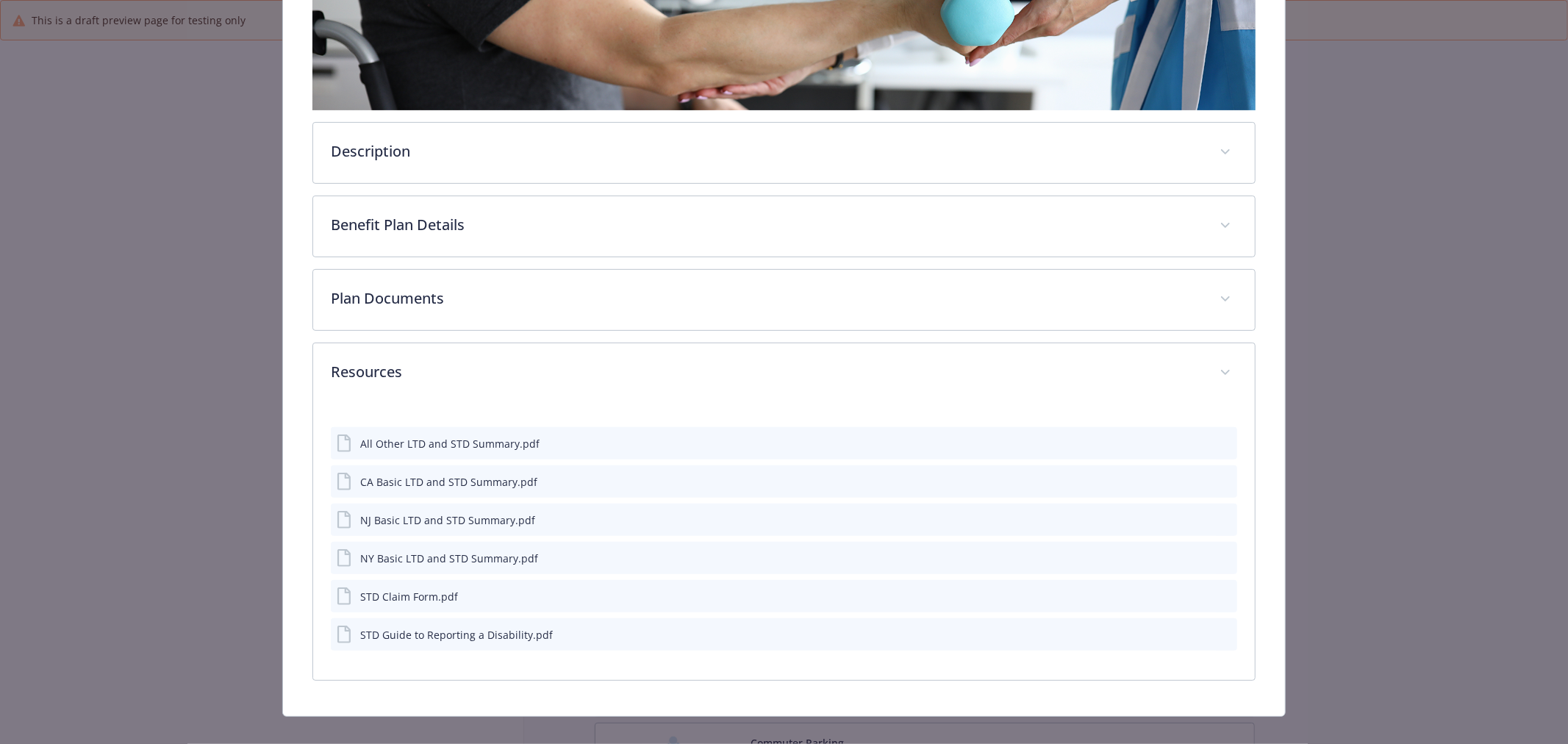
scroll to position [353, 0]
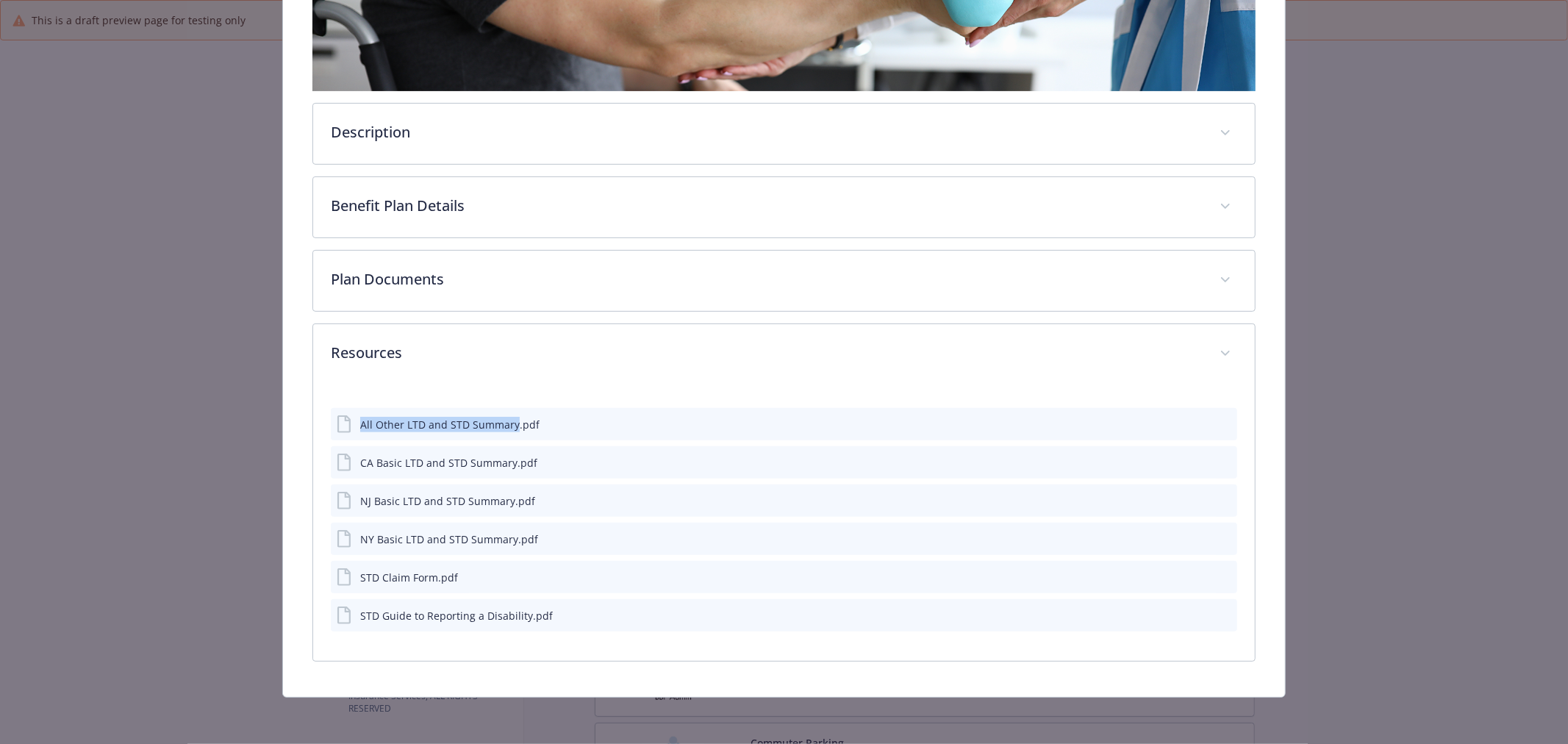
drag, startPoint x: 351, startPoint y: 425, endPoint x: 511, endPoint y: 439, distance: 160.6
click at [511, 439] on div "All Other LTD and STD Summary.pdf CA Basic LTD and STD Summary.pdf NJ Basic LTD…" at bounding box center [784, 514] width 906 height 235
copy div "All Other LTD and STD Summary"
drag, startPoint x: 357, startPoint y: 498, endPoint x: 510, endPoint y: 505, distance: 153.2
click at [510, 505] on div "NJ Basic LTD and STD Summary.pdf" at bounding box center [436, 500] width 199 height 17
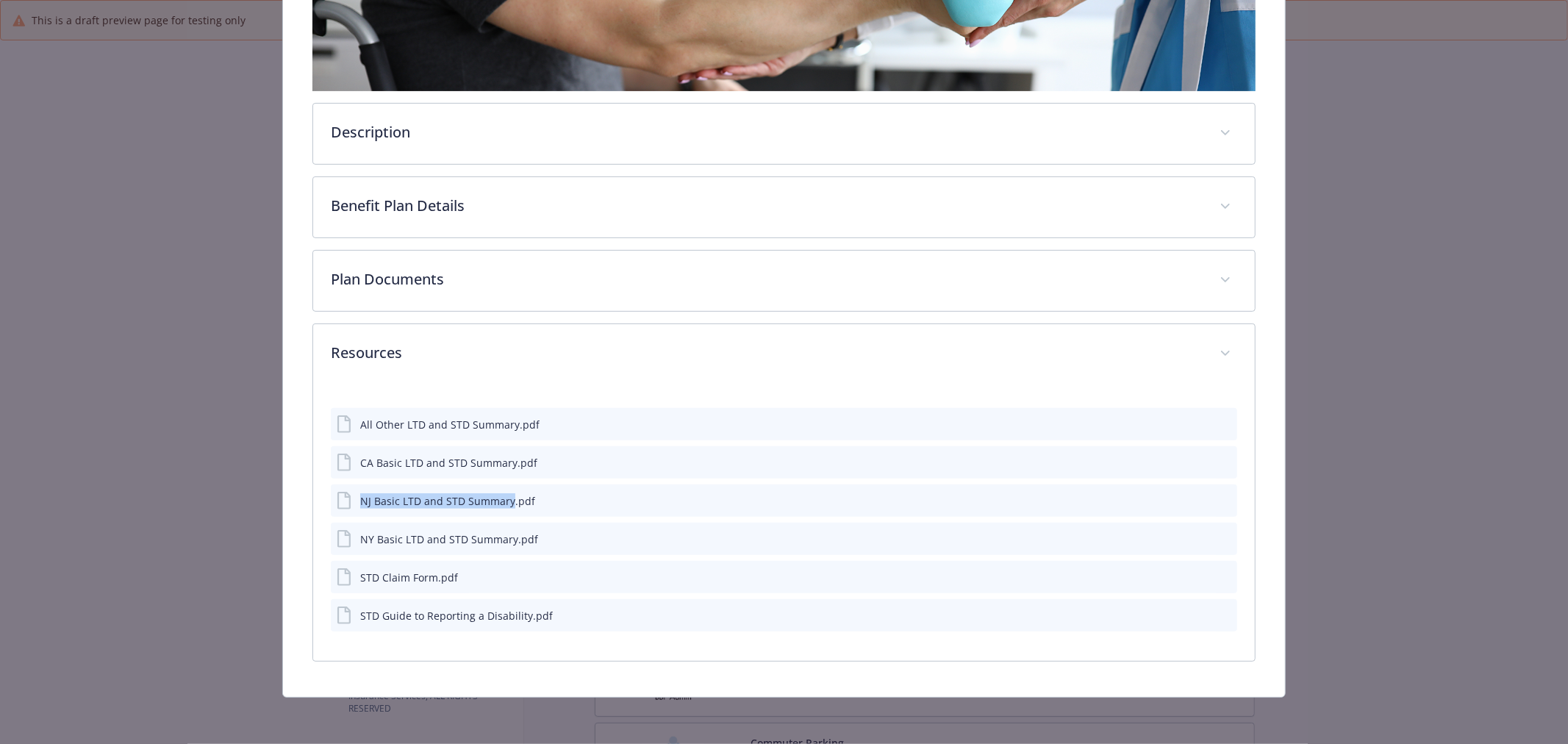
copy div "NJ Basic LTD and STD Summary"
drag, startPoint x: 356, startPoint y: 531, endPoint x: 511, endPoint y: 544, distance: 155.5
click at [511, 544] on div "NY Basic LTD and STD Summary.pdf" at bounding box center [437, 538] width 201 height 17
copy div "NY Basic LTD and STD Summary"
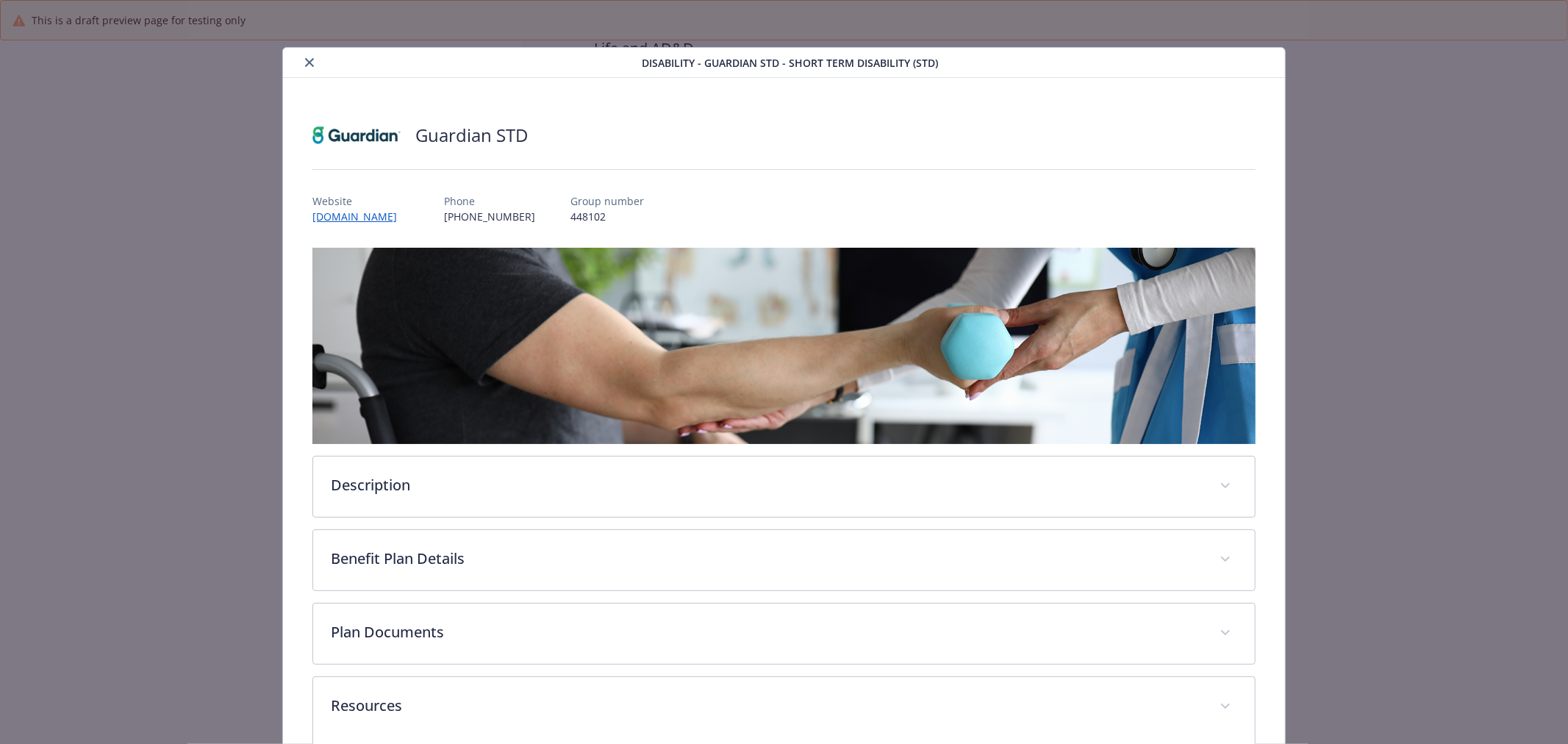
click at [305, 55] on button "close" at bounding box center [309, 62] width 17 height 17
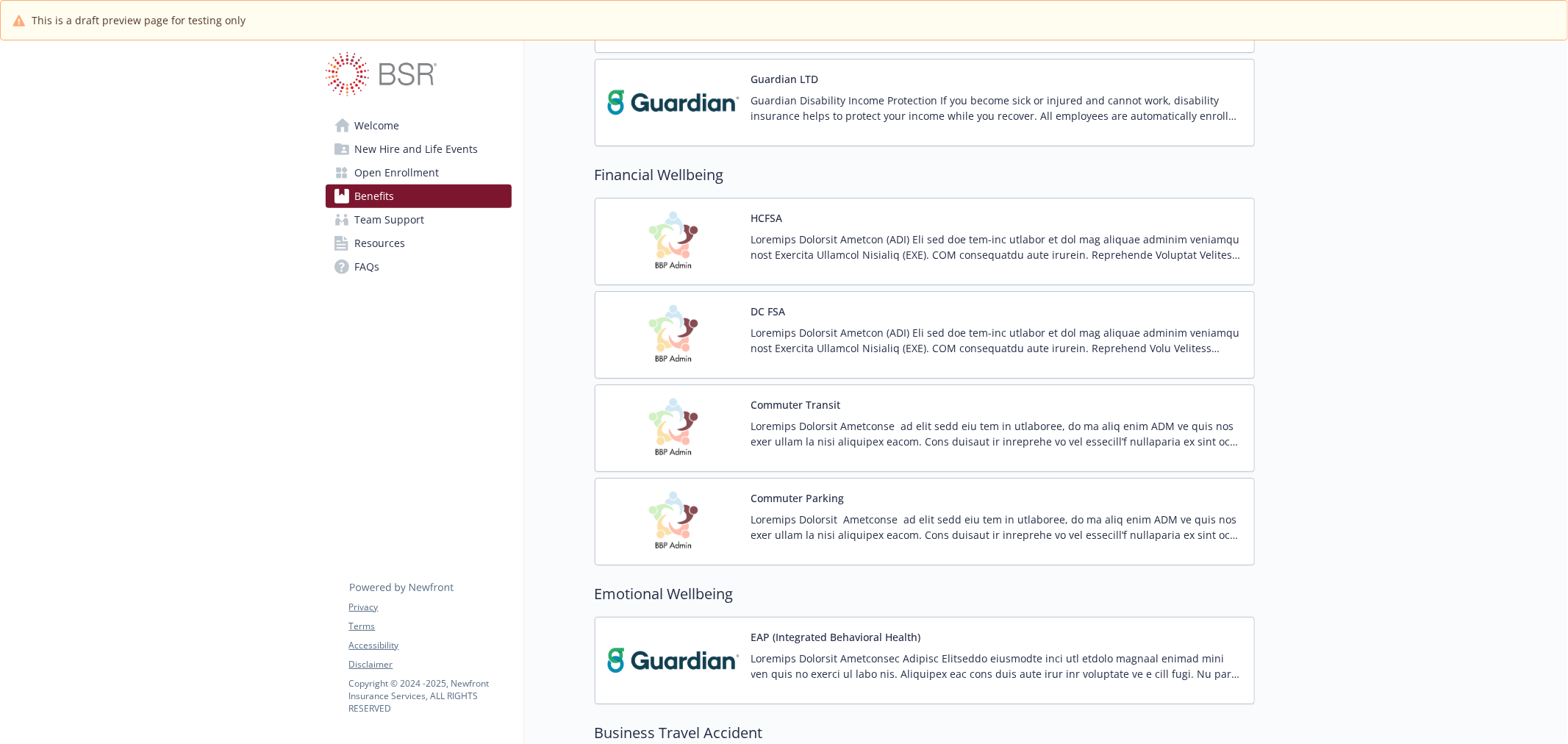
click at [667, 84] on img at bounding box center [673, 102] width 132 height 63
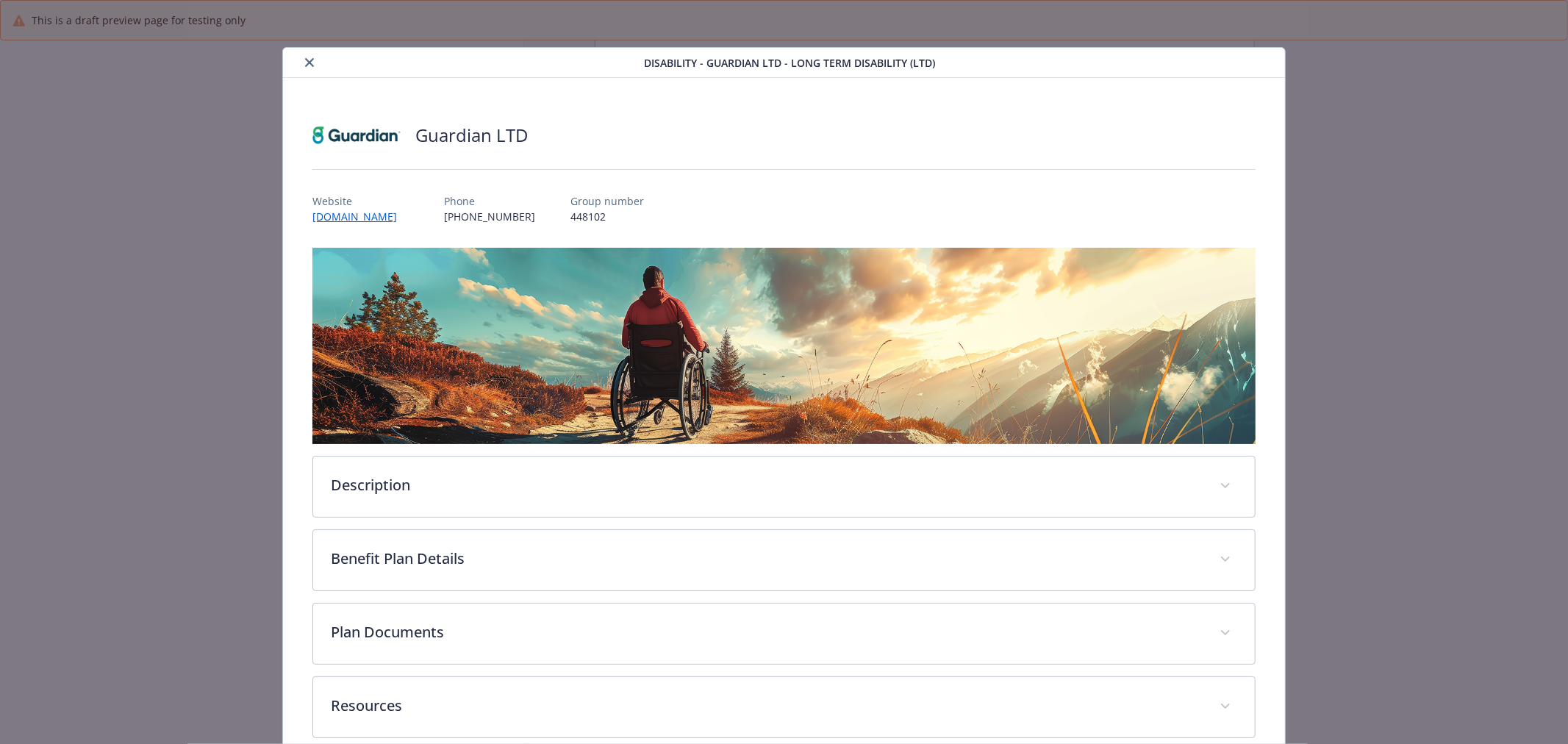
scroll to position [77, 0]
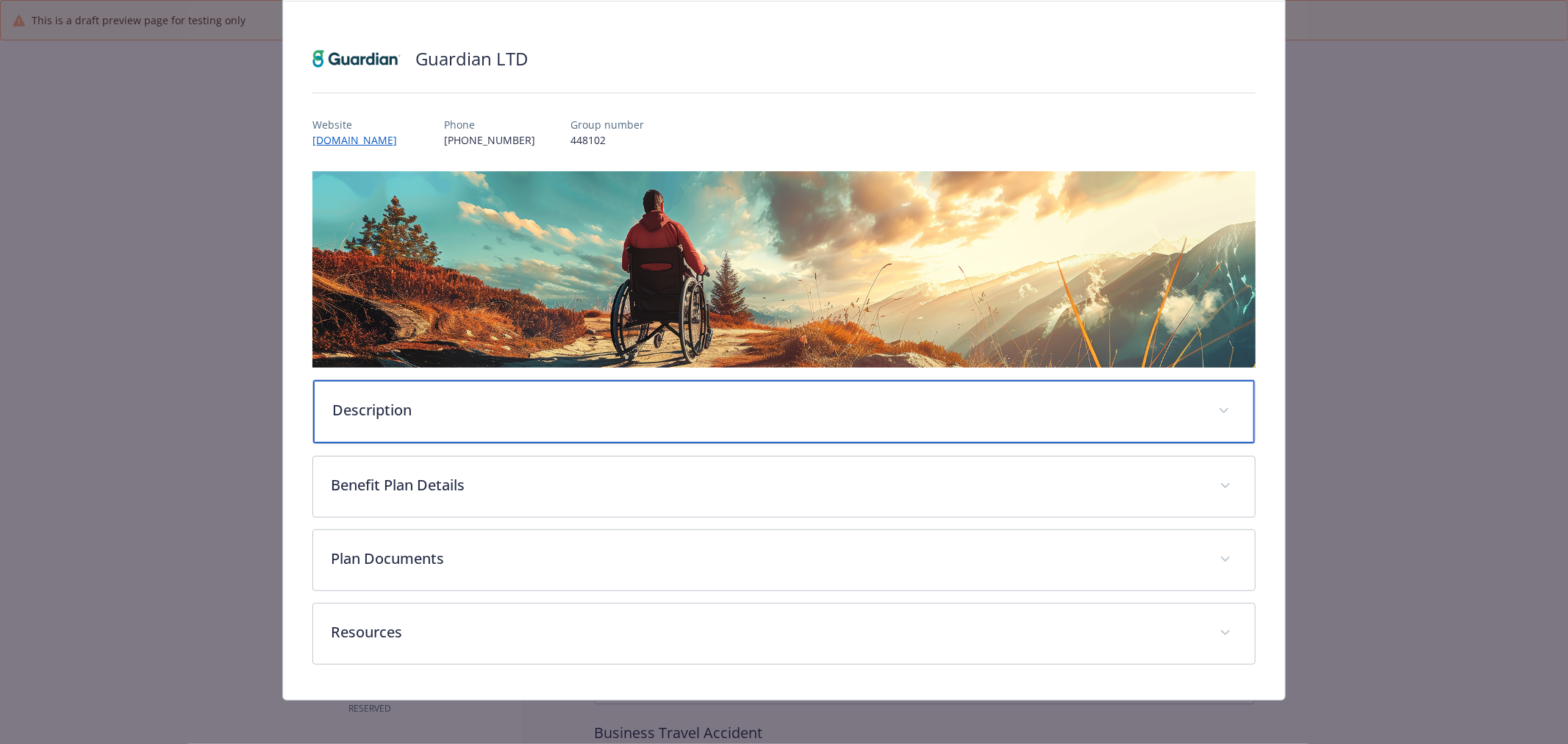
click at [499, 392] on div "Description" at bounding box center [783, 411] width 942 height 63
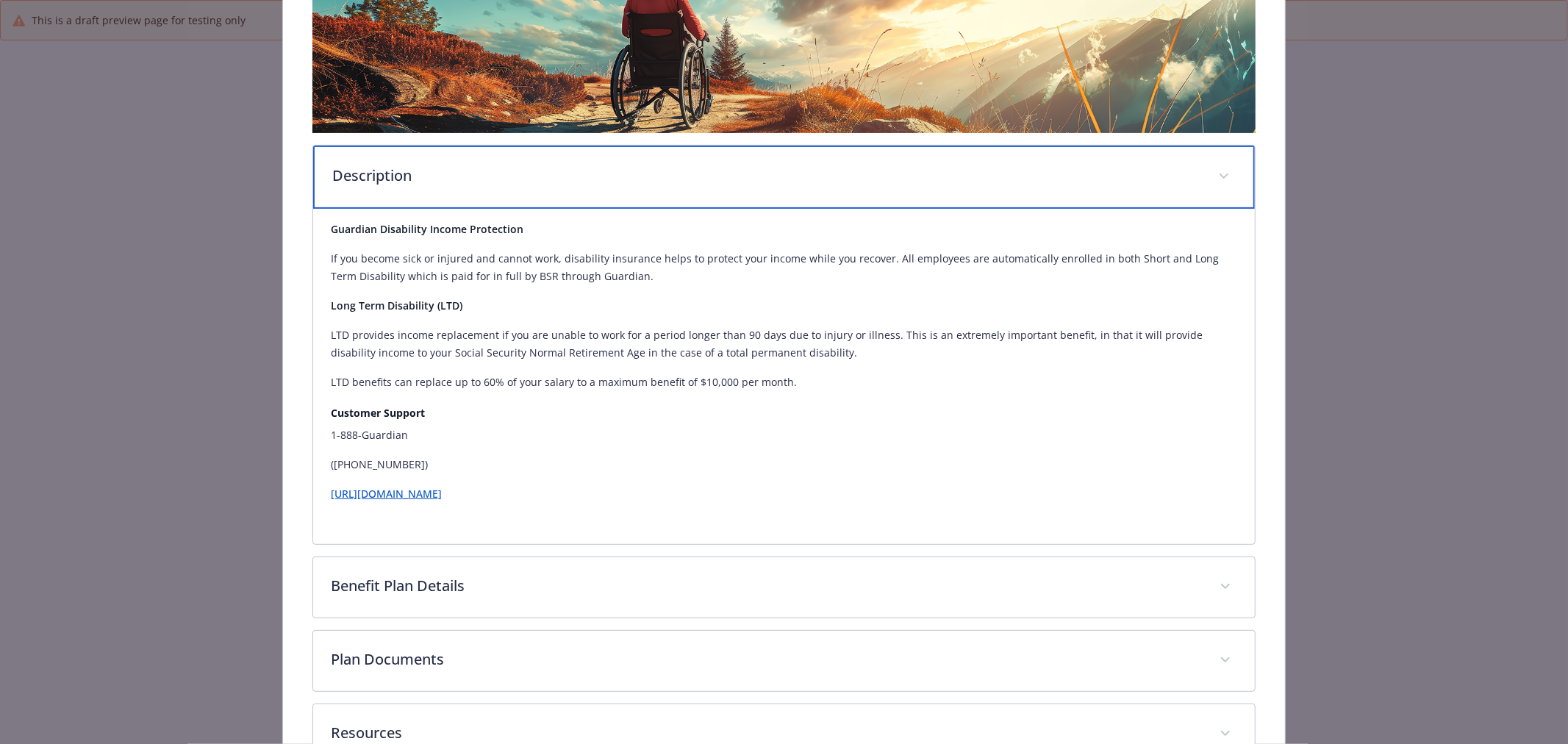
scroll to position [413, 0]
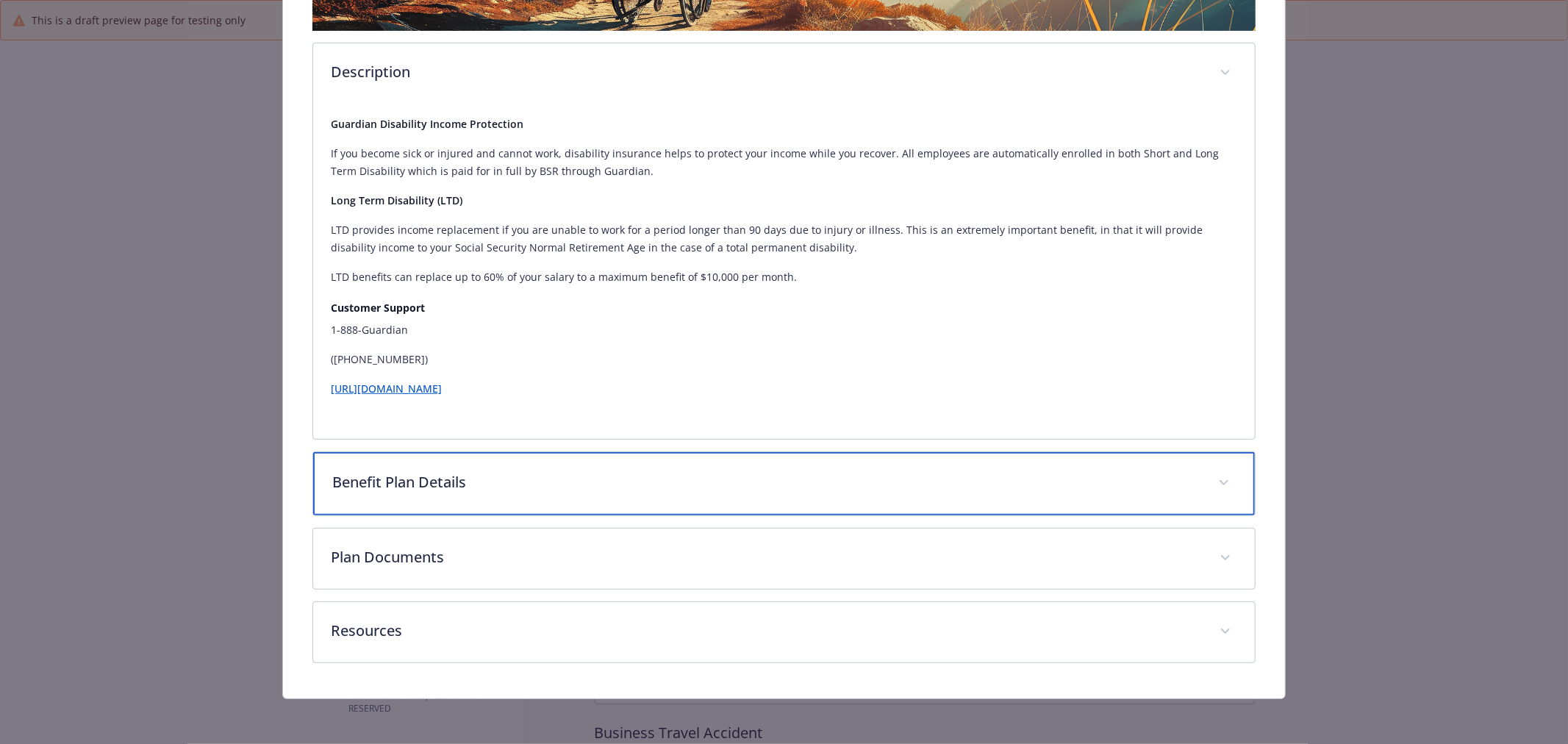
click at [563, 497] on div "Benefit Plan Details" at bounding box center [783, 483] width 942 height 63
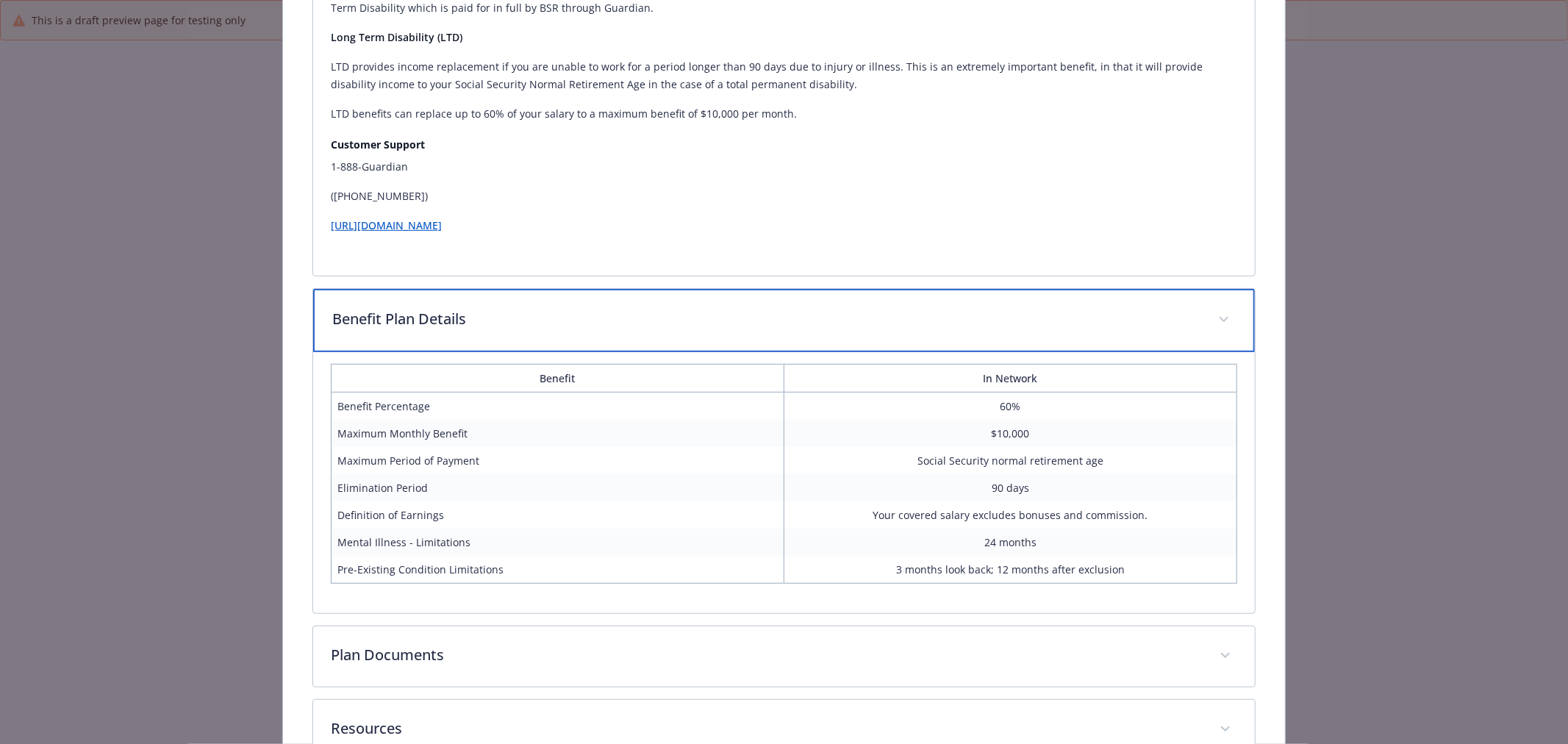
click at [527, 344] on div "Benefit Plan Details" at bounding box center [783, 320] width 942 height 63
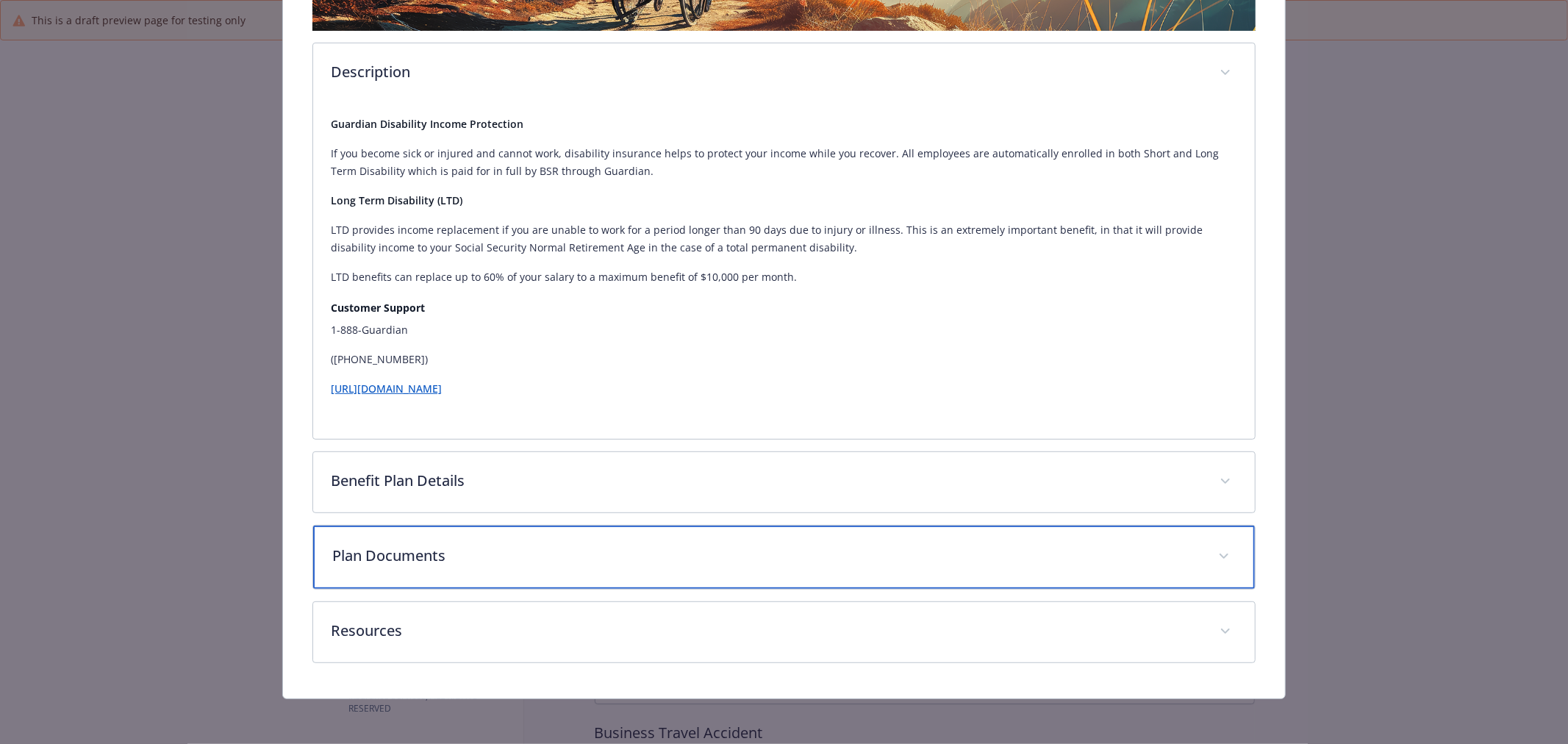
click at [459, 556] on p "Plan Documents" at bounding box center [766, 555] width 868 height 22
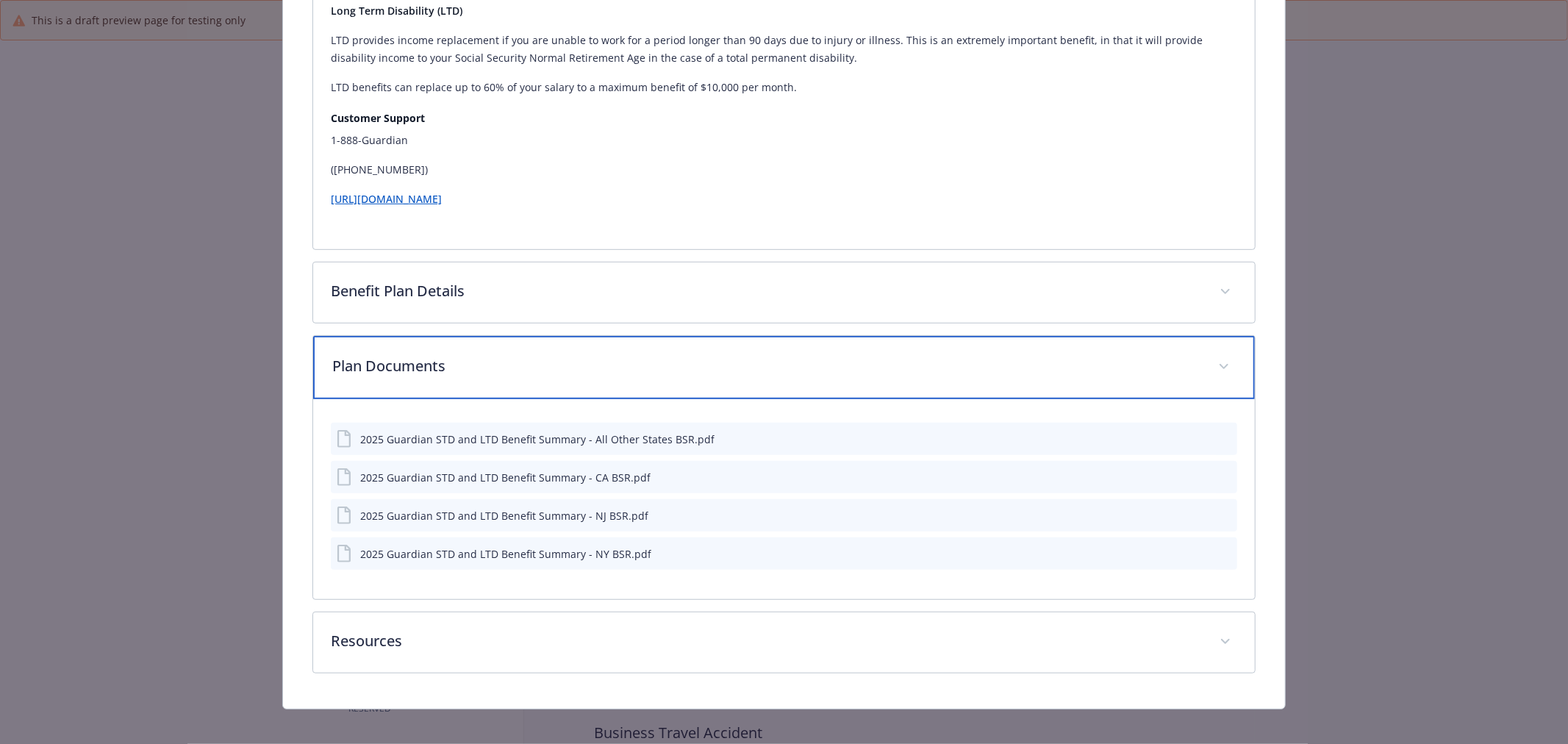
scroll to position [613, 0]
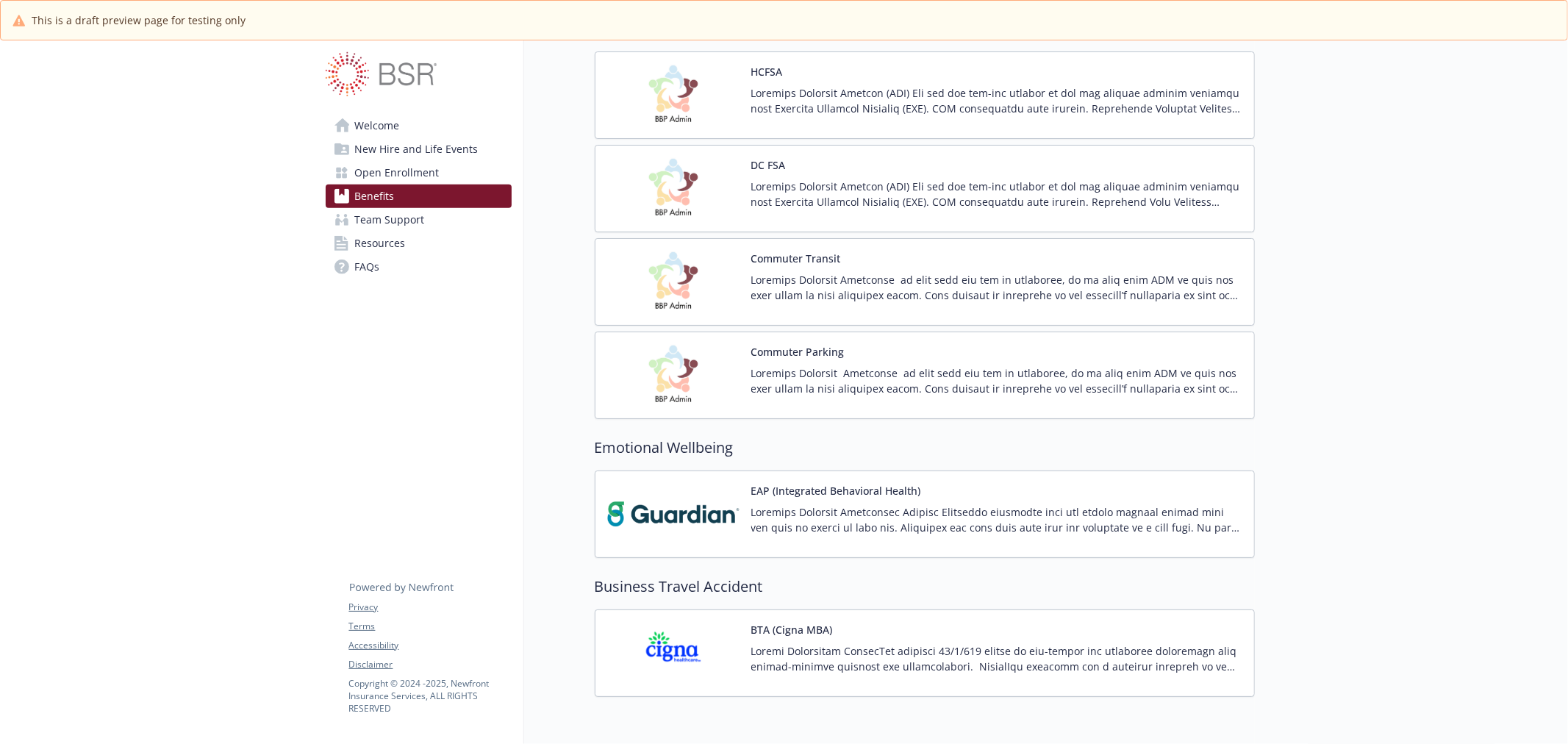
scroll to position [1143, 0]
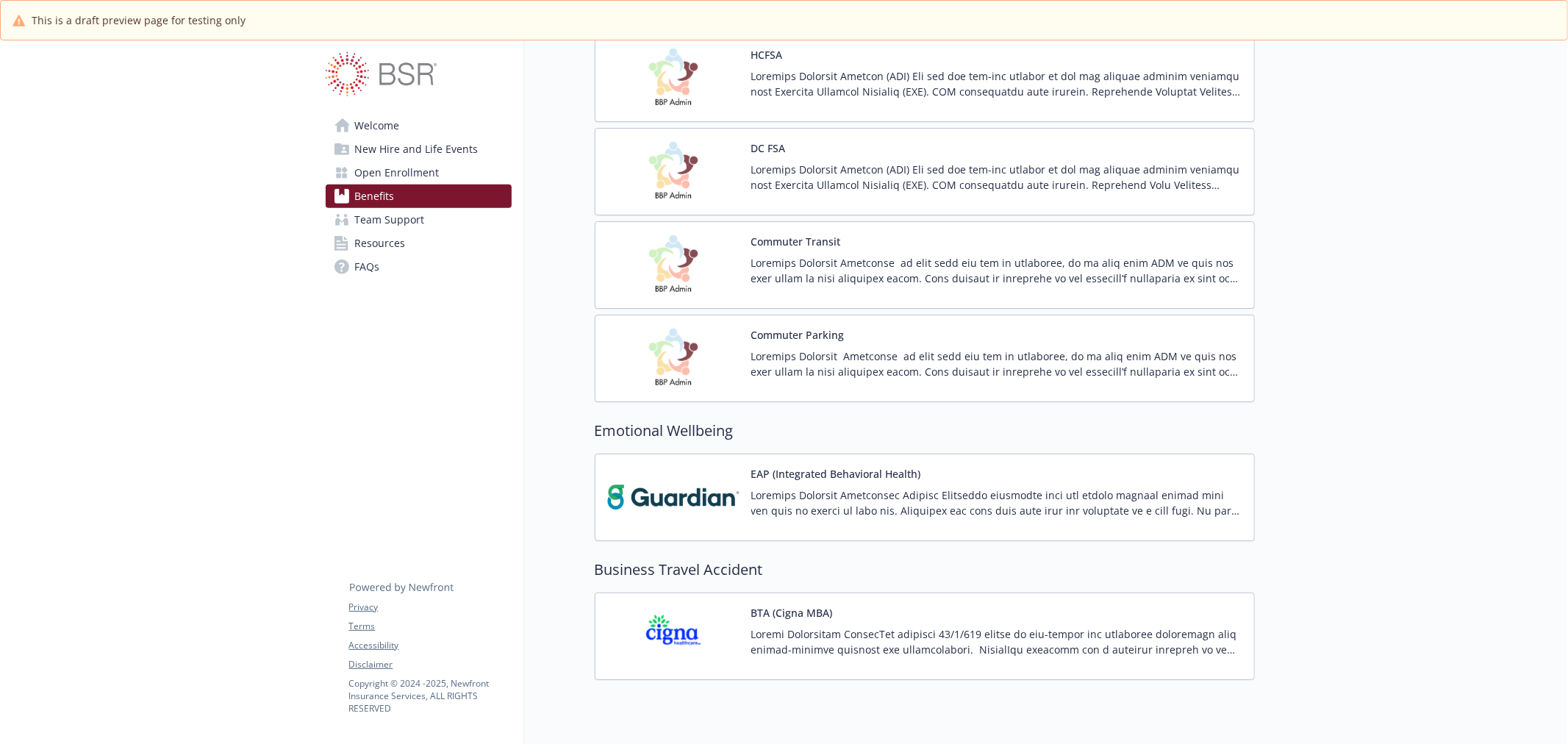
click at [695, 103] on img at bounding box center [673, 78] width 132 height 63
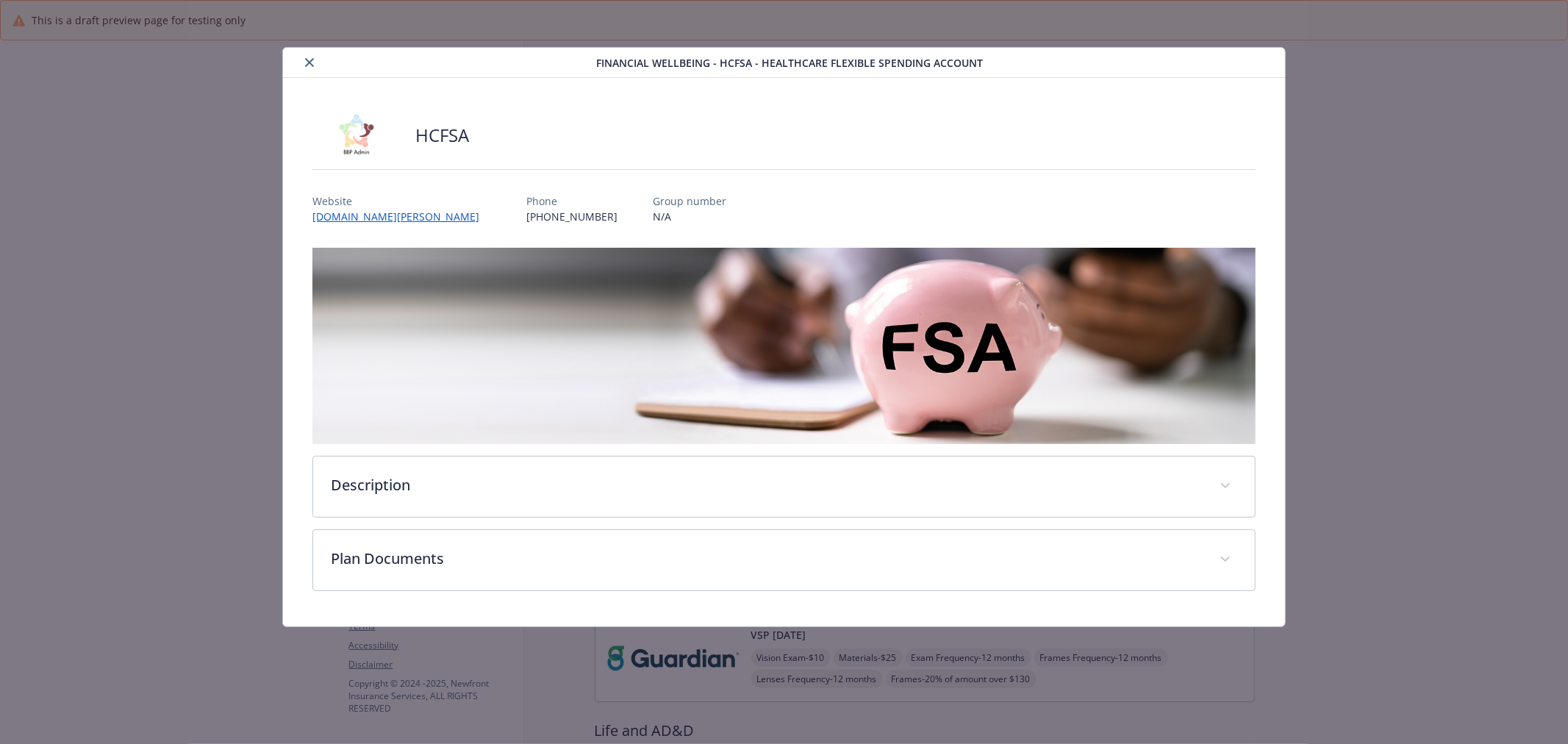
scroll to position [1143, 0]
click at [606, 530] on div "Plan Documents 2025 BBP FSA Brochure BSR.pdf 2025 BBP FSA FAQ Flyer BSR.pdf 202…" at bounding box center [784, 561] width 943 height 62
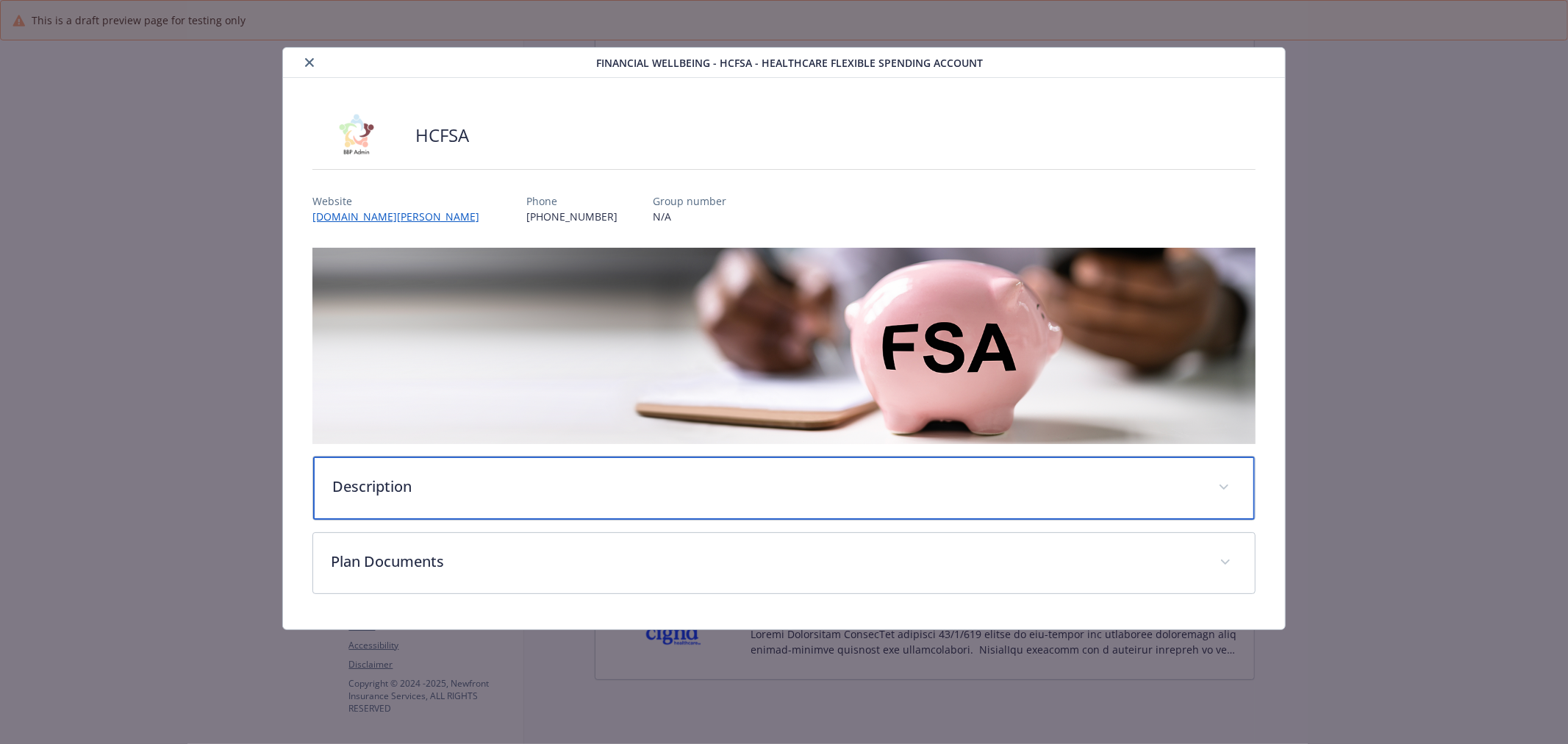
click at [599, 497] on div "Description" at bounding box center [783, 488] width 942 height 63
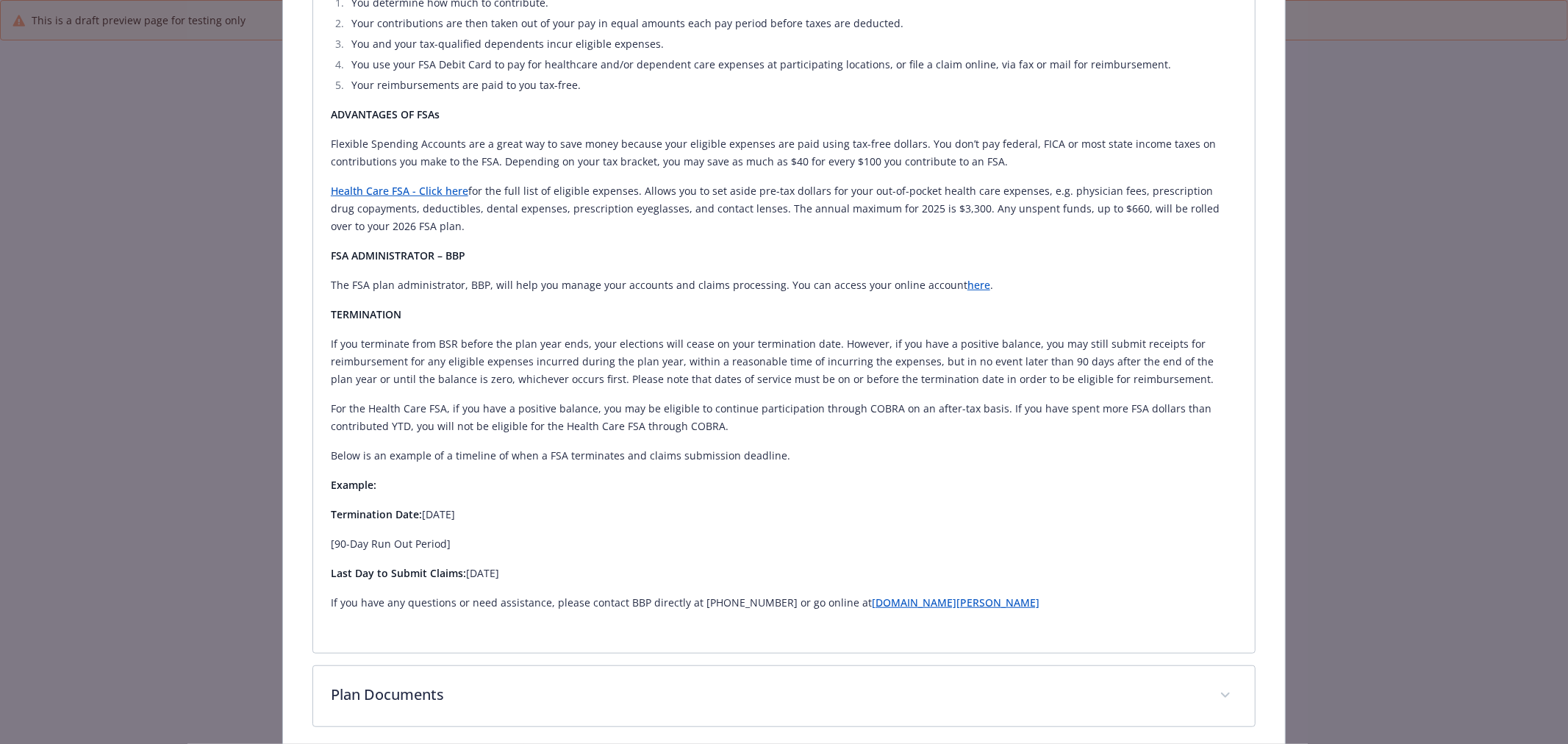
scroll to position [716, 0]
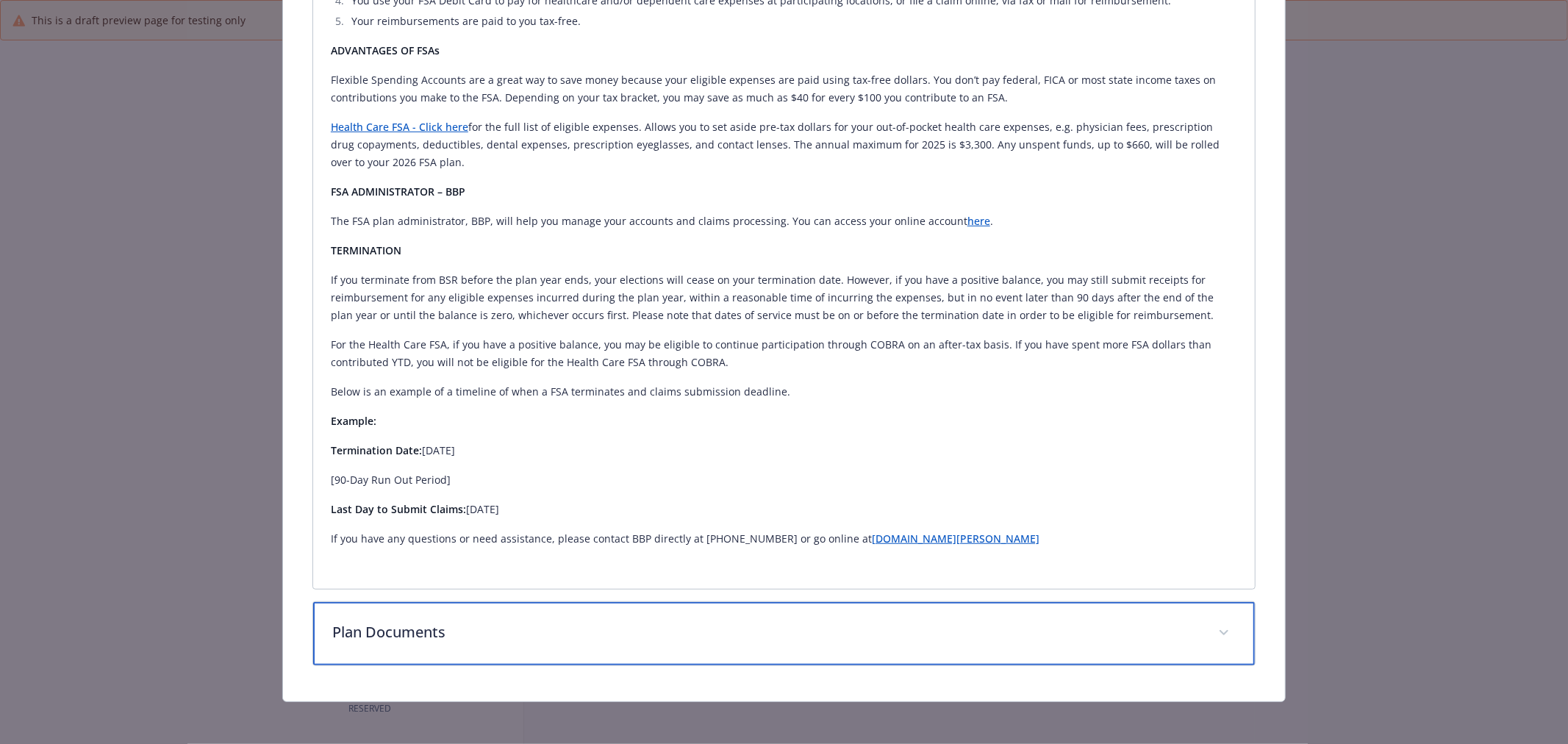
click at [799, 639] on p "Plan Documents" at bounding box center [766, 632] width 868 height 22
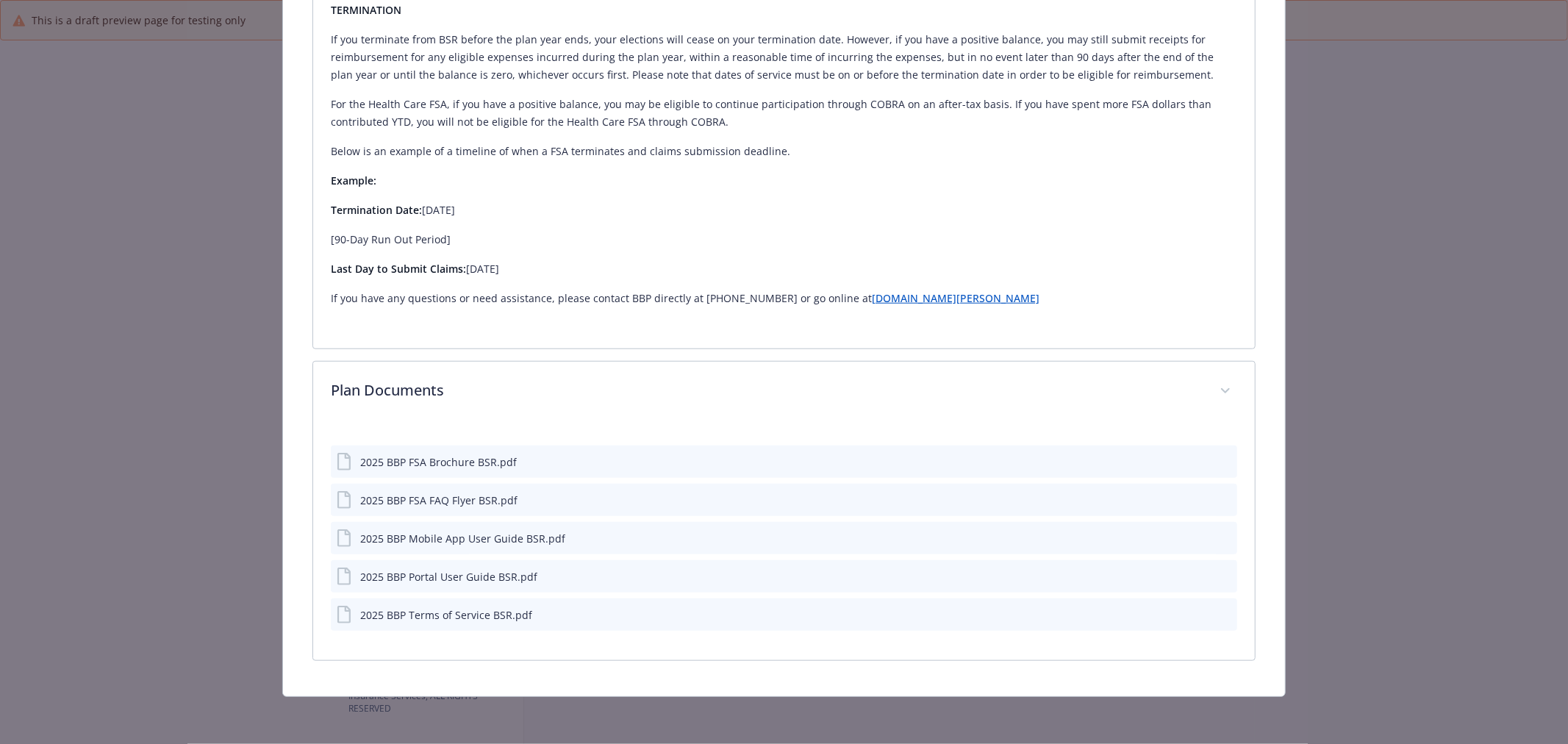
scroll to position [955, 0]
click at [1216, 611] on icon "preview file" at bounding box center [1222, 615] width 14 height 10
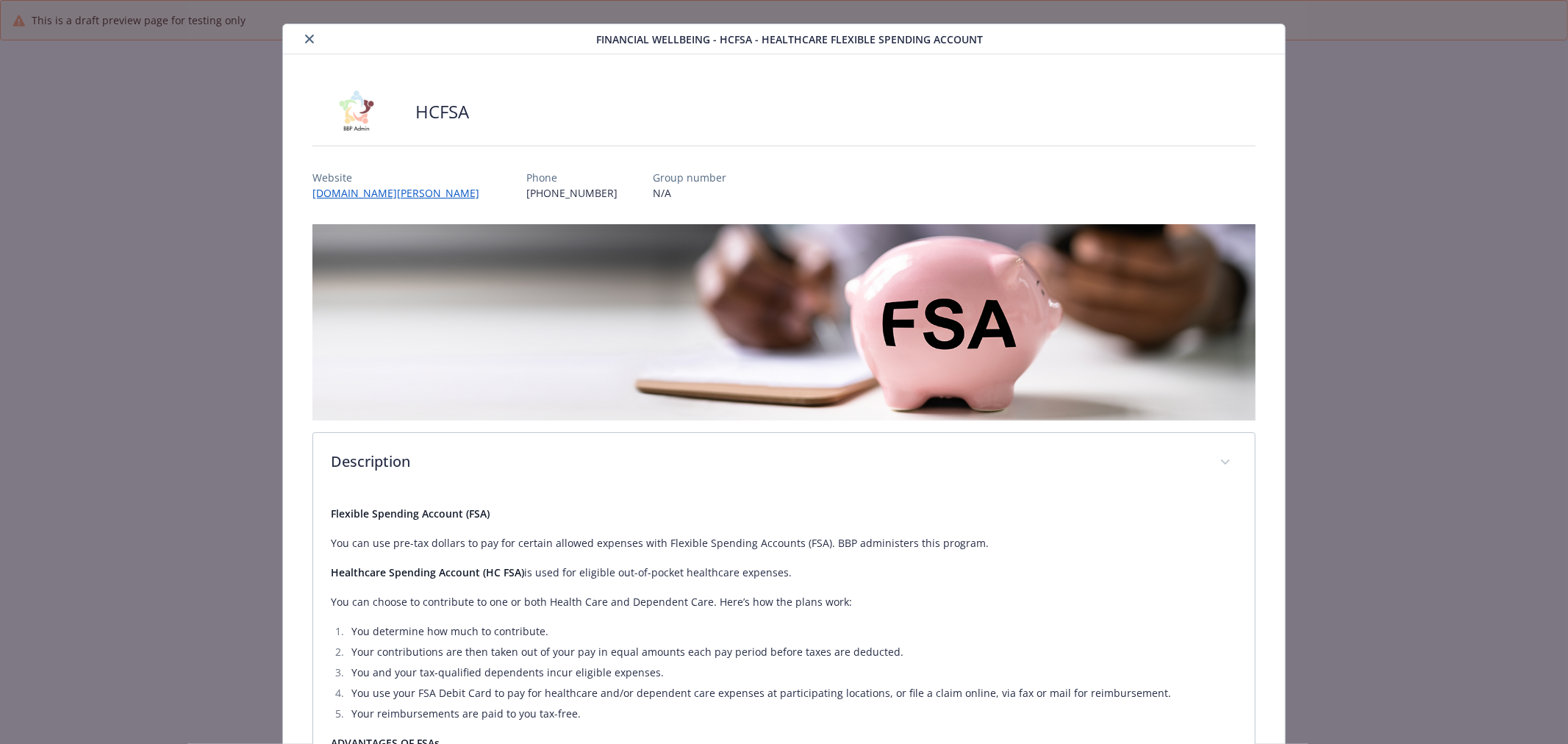
scroll to position [0, 0]
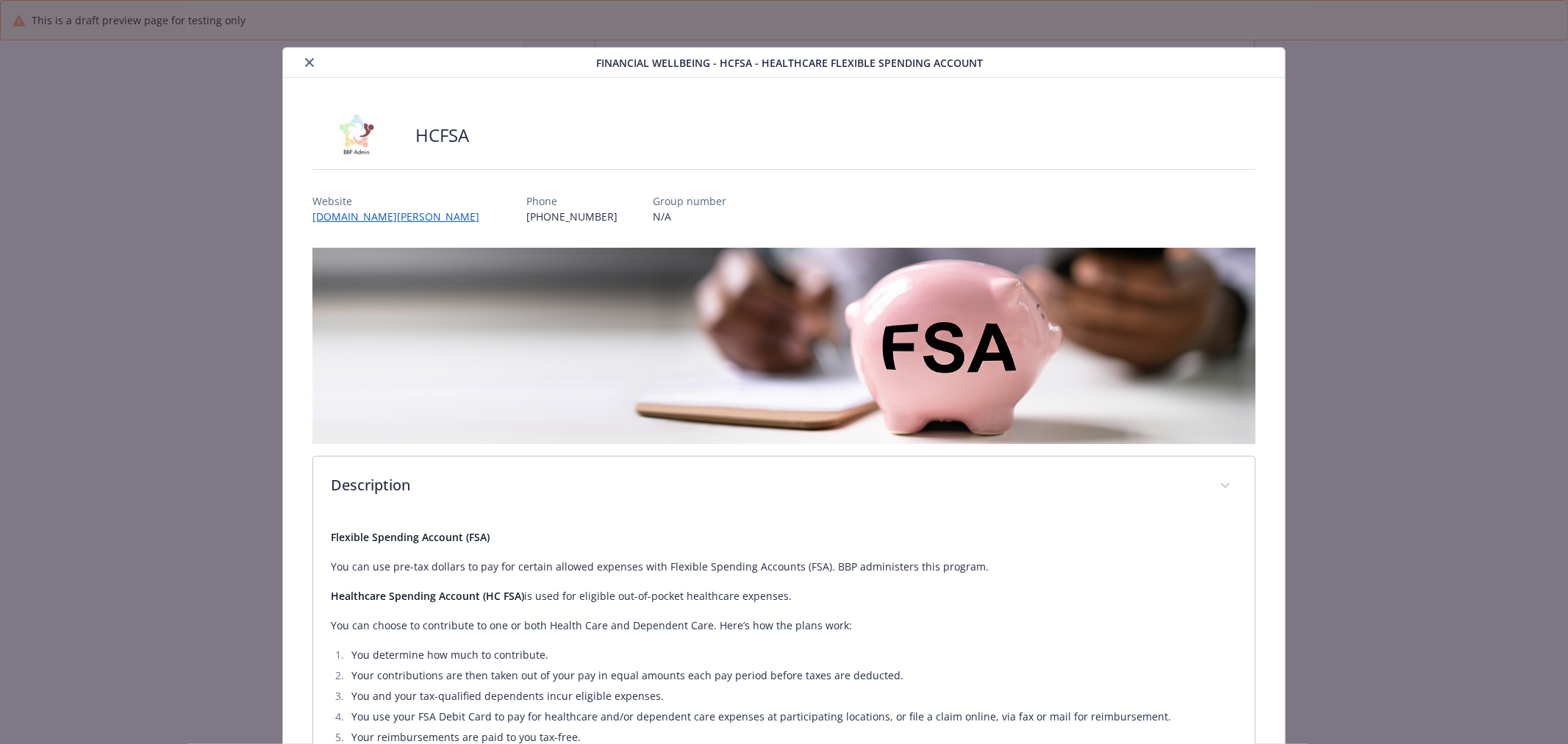
click at [311, 55] on button "close" at bounding box center [309, 62] width 17 height 17
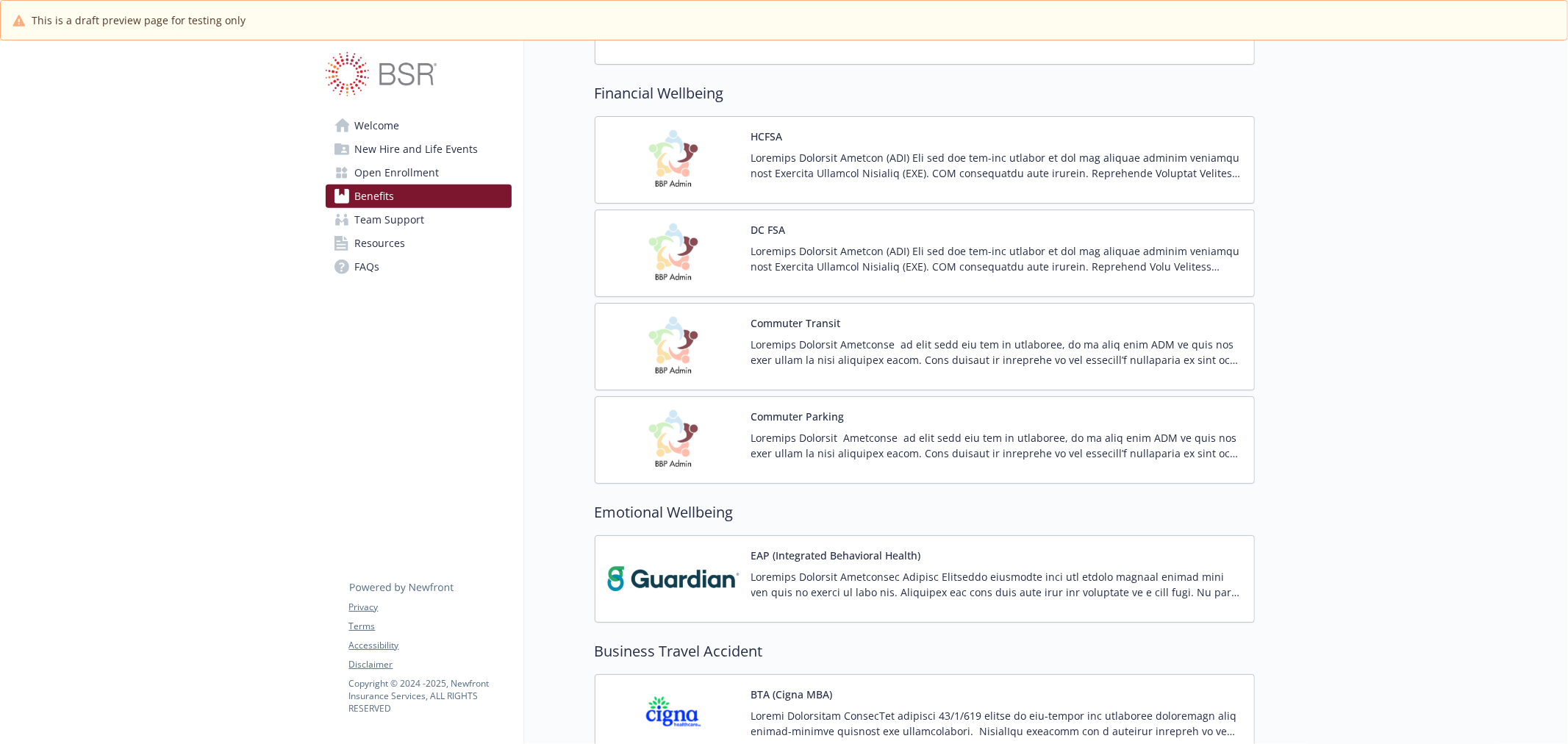
click at [718, 246] on img at bounding box center [673, 253] width 132 height 63
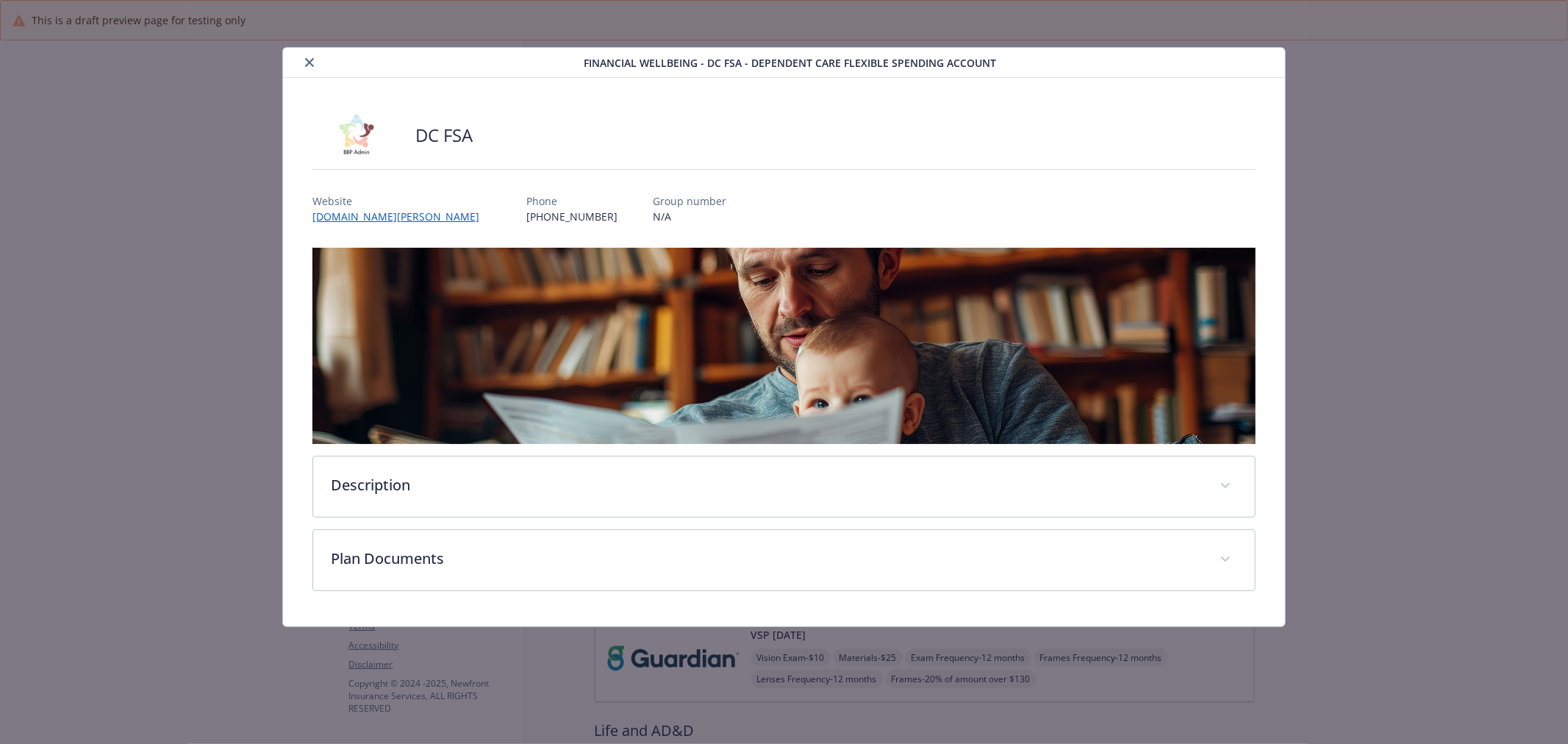
scroll to position [1061, 0]
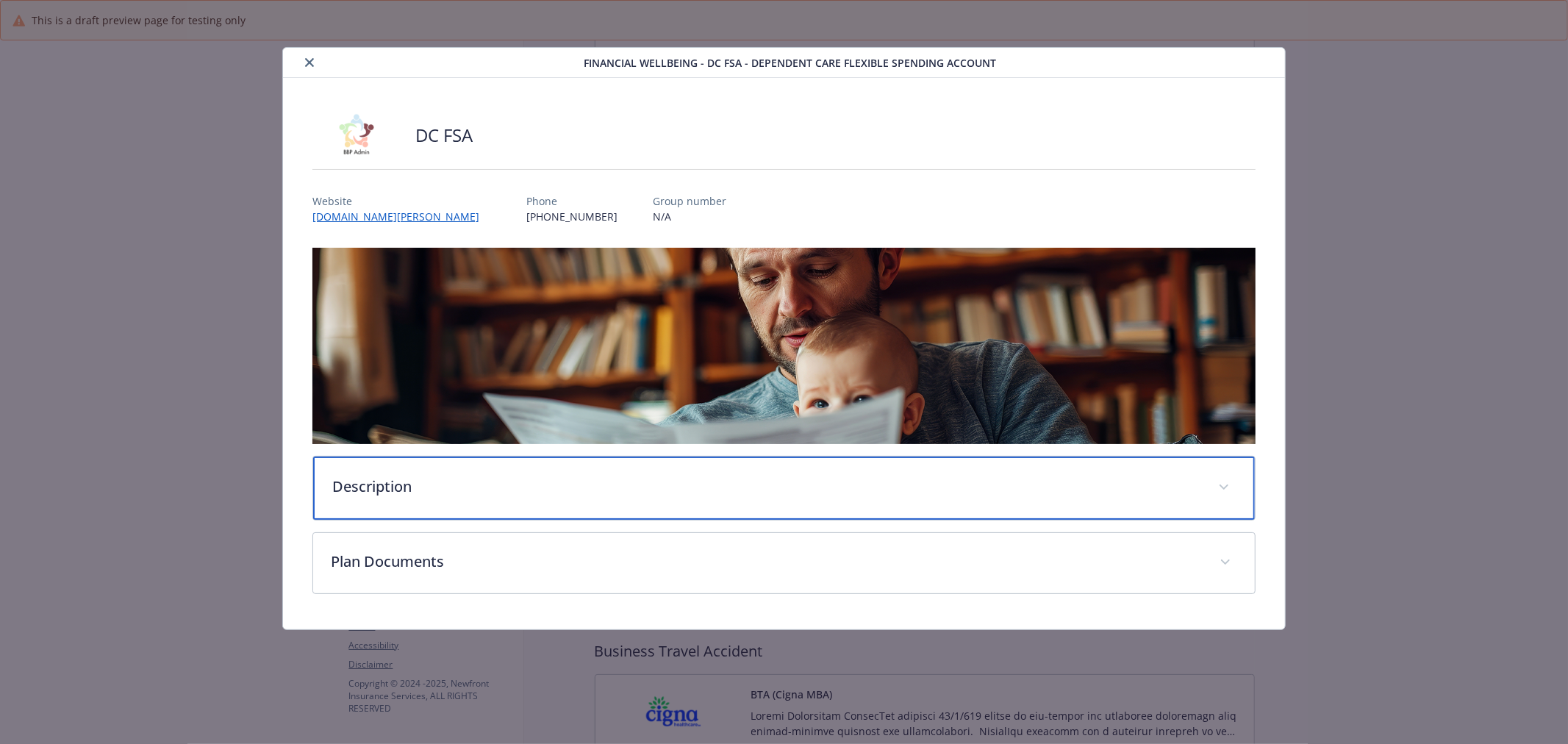
click at [596, 460] on div "Description" at bounding box center [783, 488] width 942 height 63
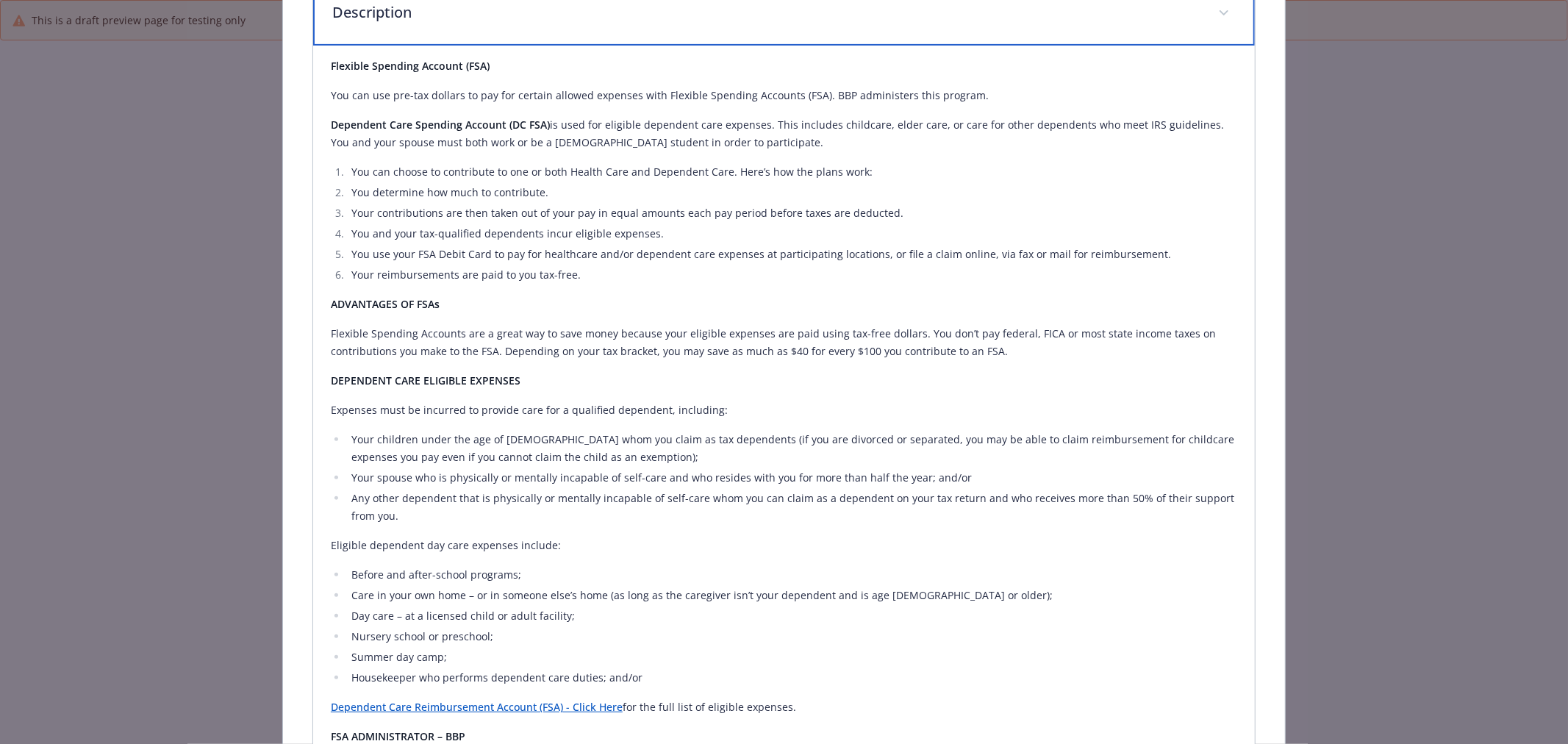
scroll to position [490, 0]
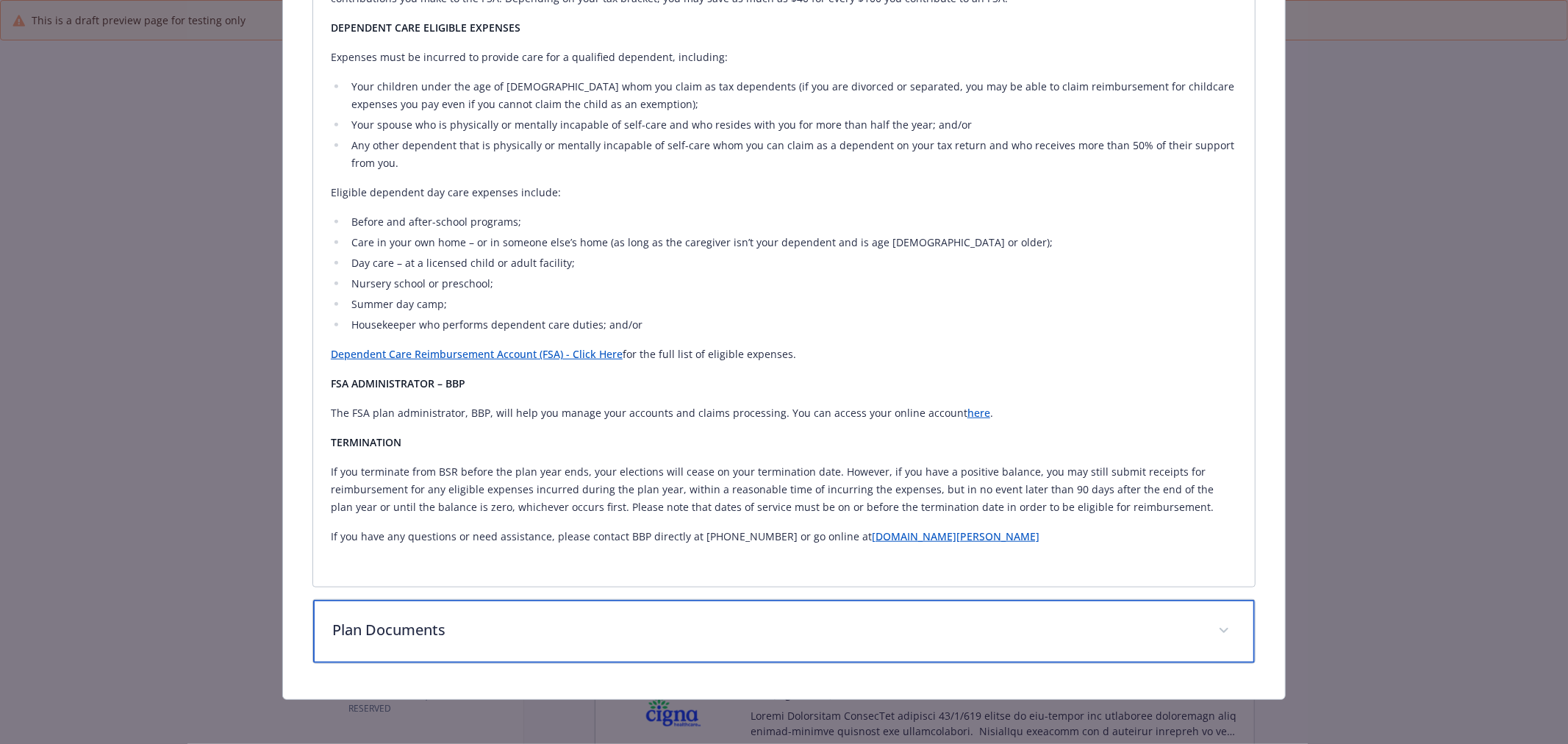
click at [730, 615] on div "Plan Documents" at bounding box center [783, 631] width 942 height 63
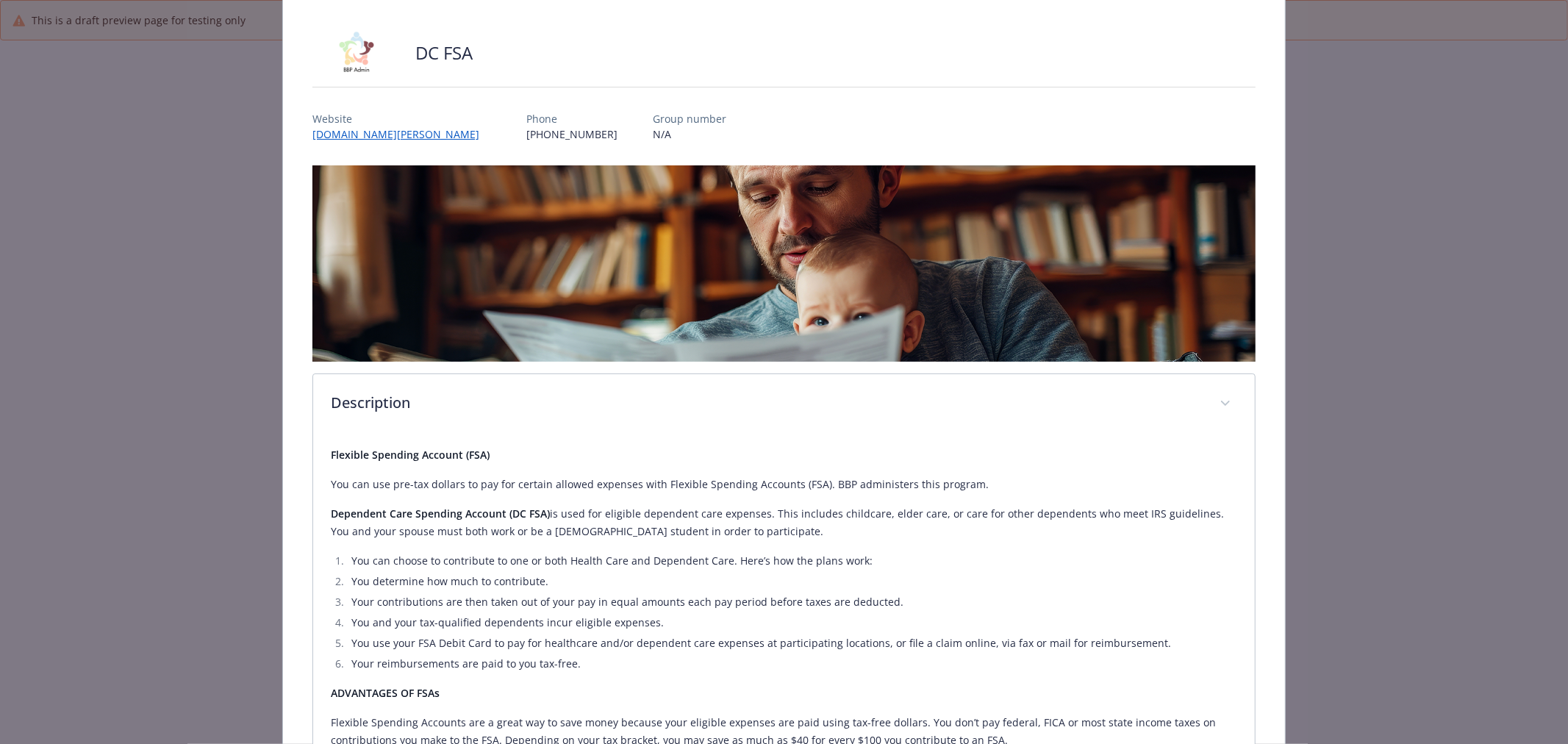
scroll to position [0, 0]
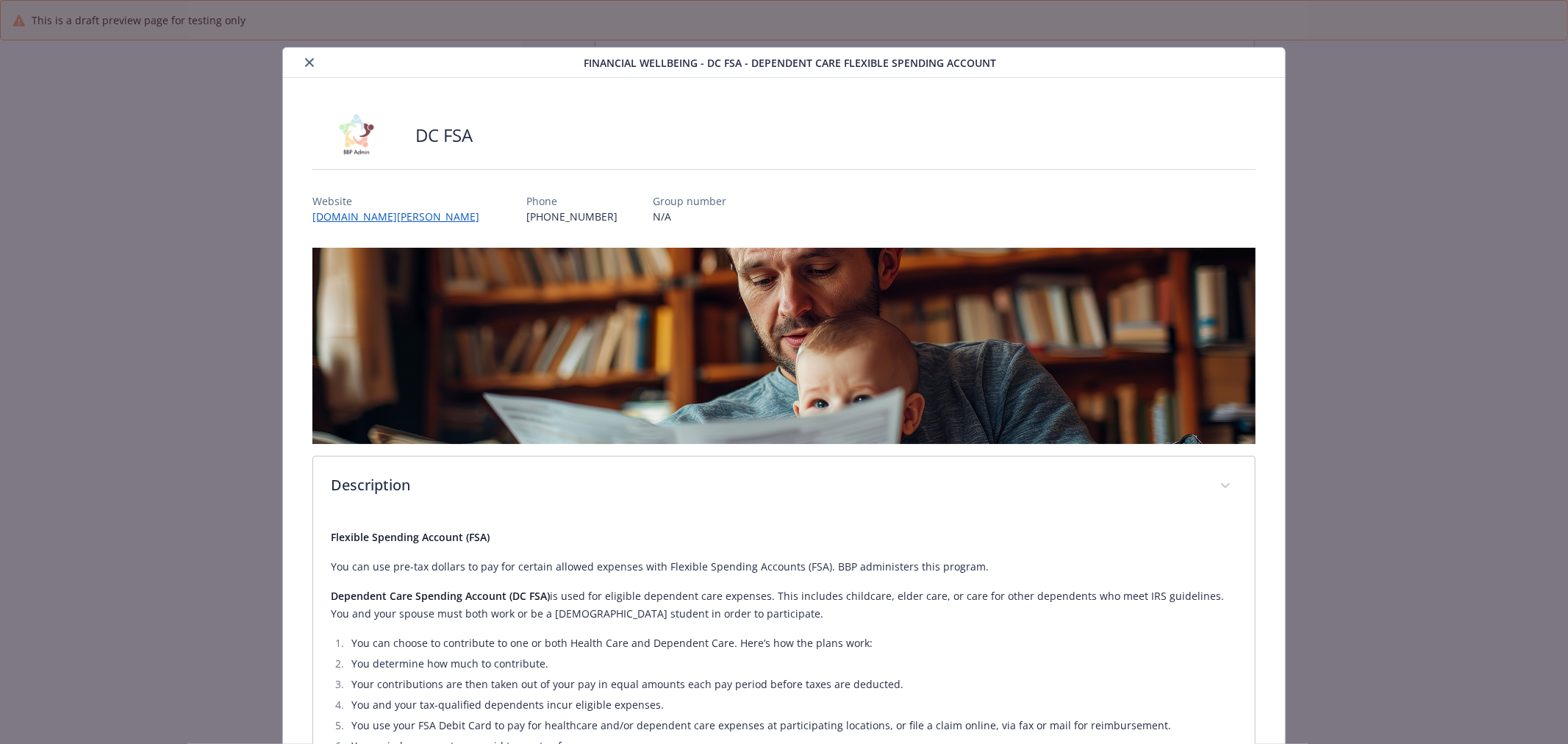
click at [305, 55] on button "close" at bounding box center [309, 62] width 17 height 17
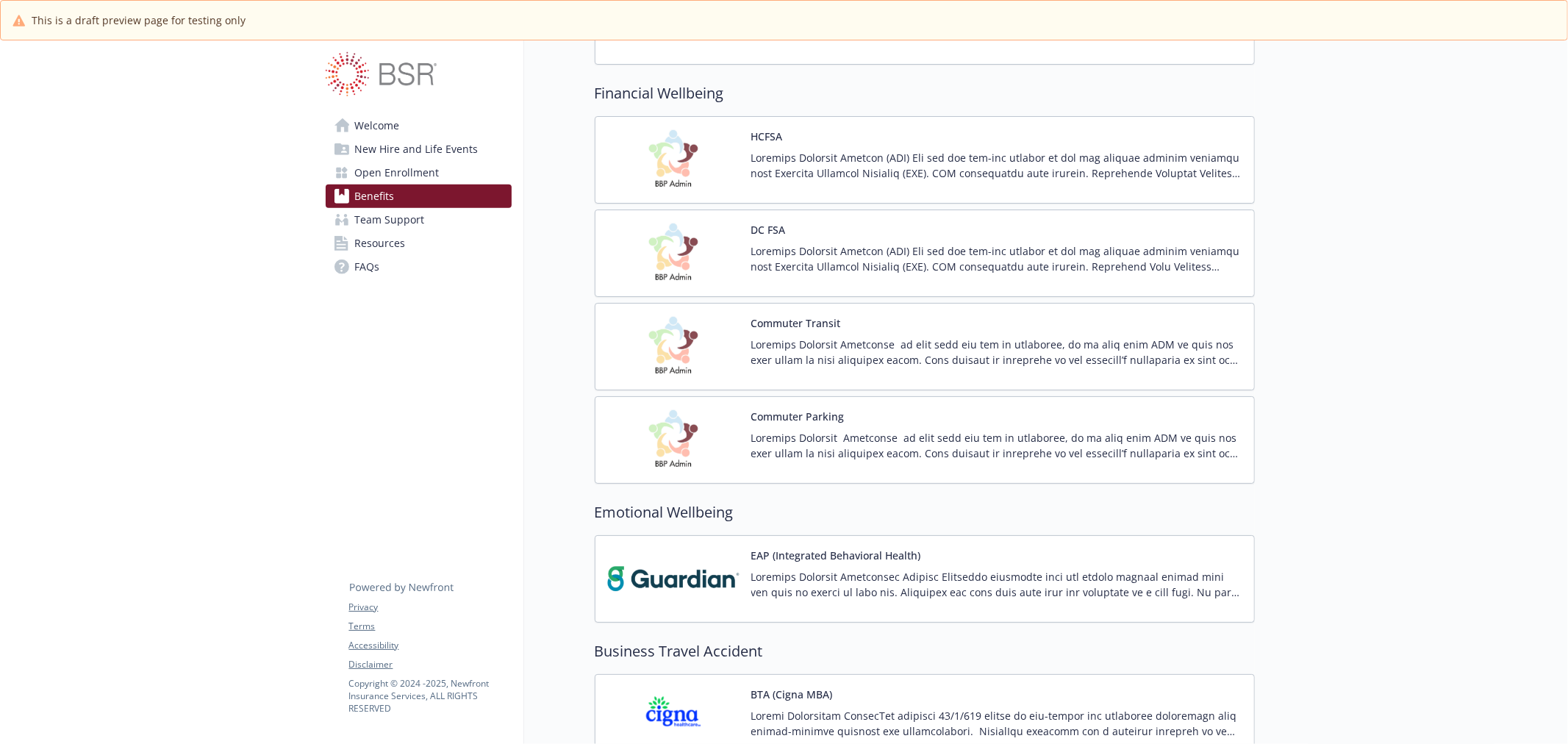
click at [635, 259] on img at bounding box center [673, 253] width 132 height 63
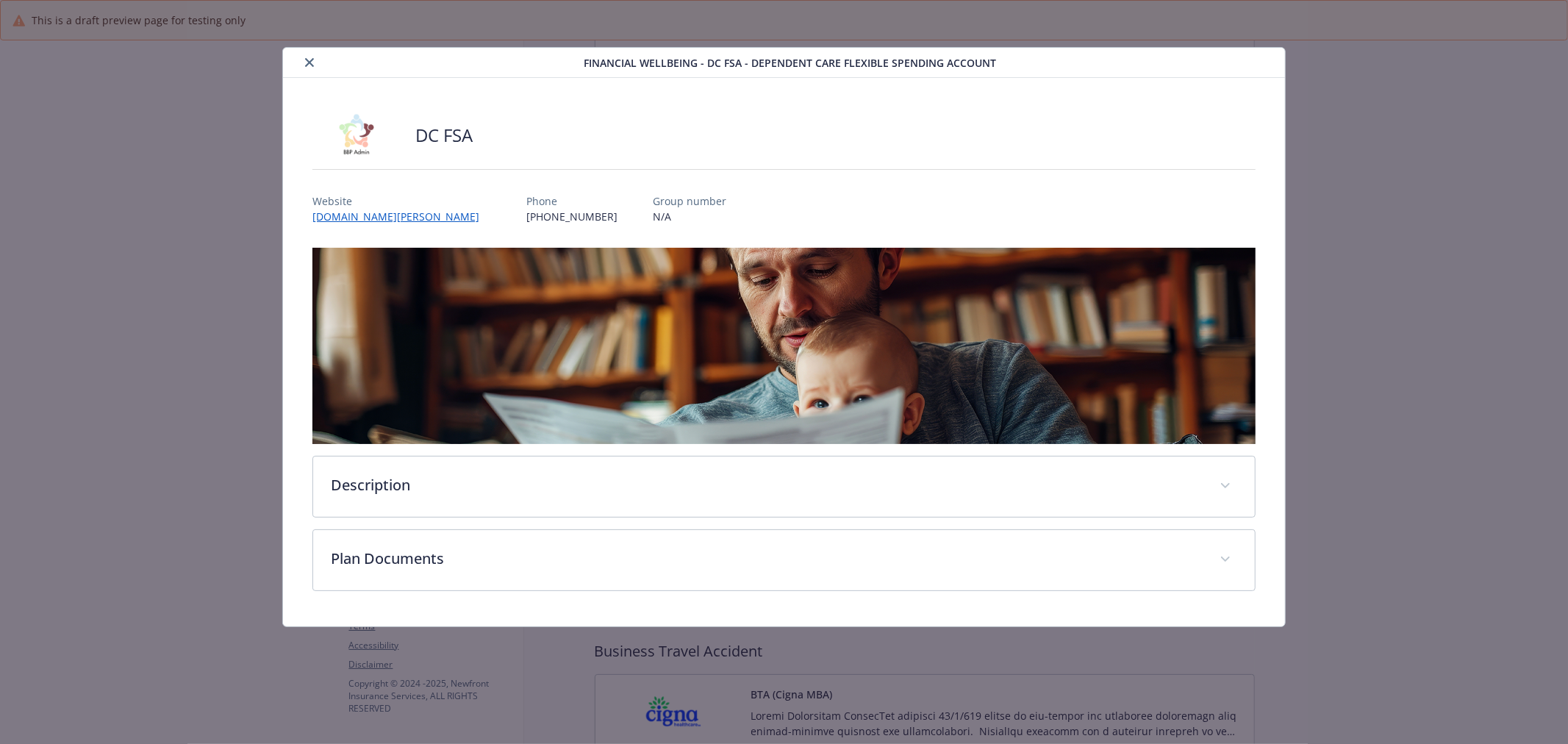
click at [779, 451] on div "Description Flexible Spending Account (FSA) You can use pre-tax dollars to pay …" at bounding box center [784, 419] width 943 height 344
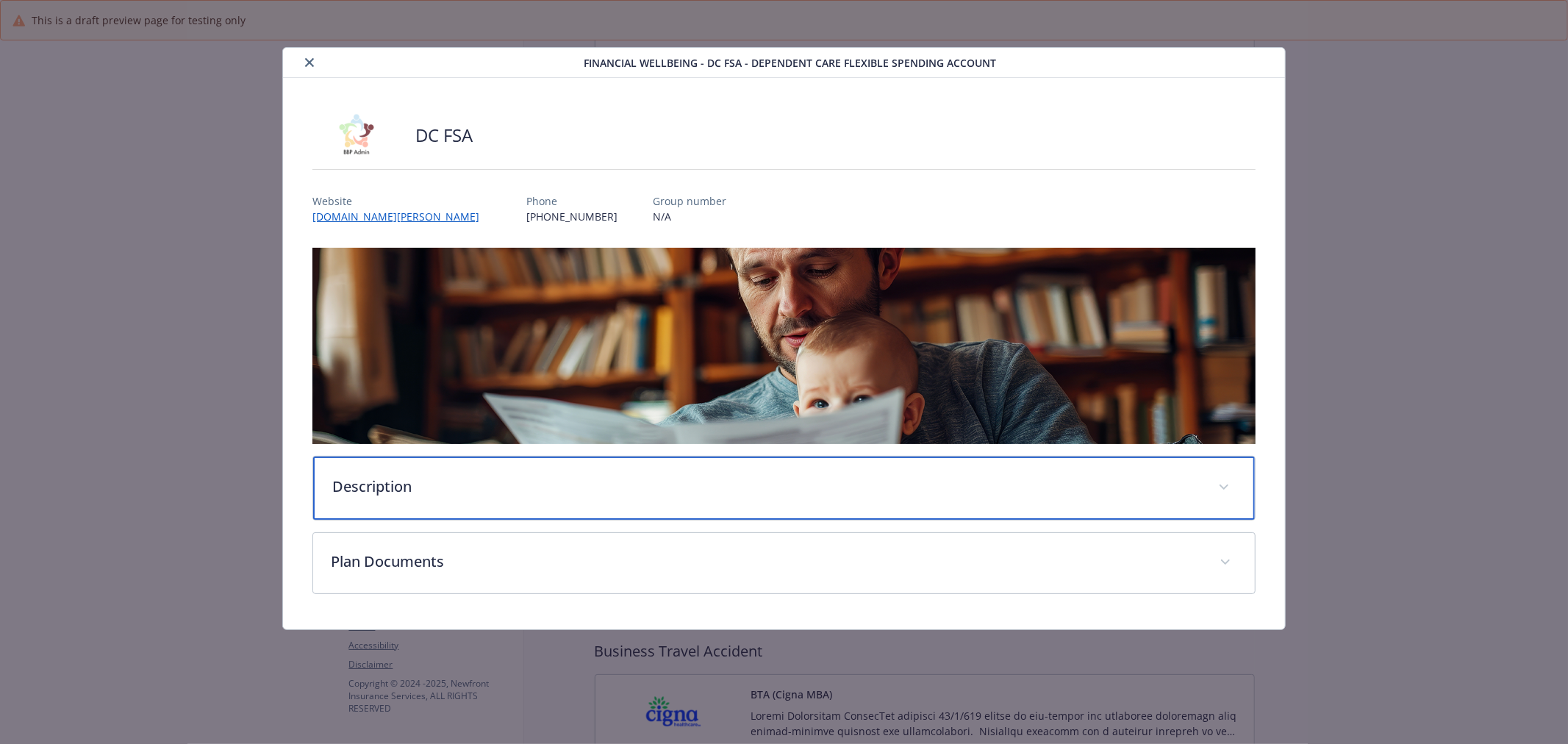
click at [789, 517] on div "Description" at bounding box center [783, 488] width 942 height 63
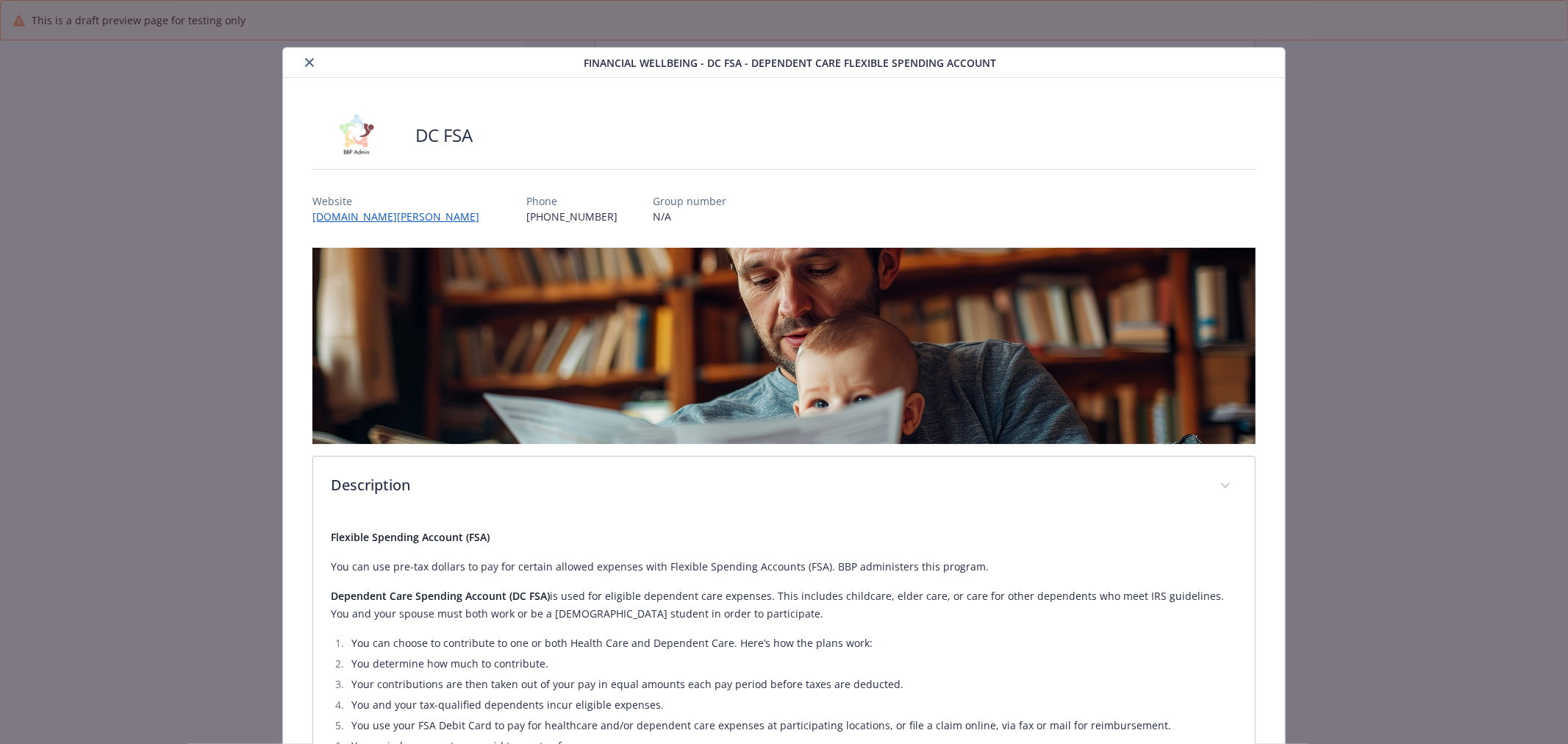
click at [310, 51] on div "Financial Wellbeing - DC FSA - Dependent Care Flexible Spending Account" at bounding box center [783, 62] width 1002 height 30
click at [305, 60] on icon "close" at bounding box center [310, 63] width 9 height 9
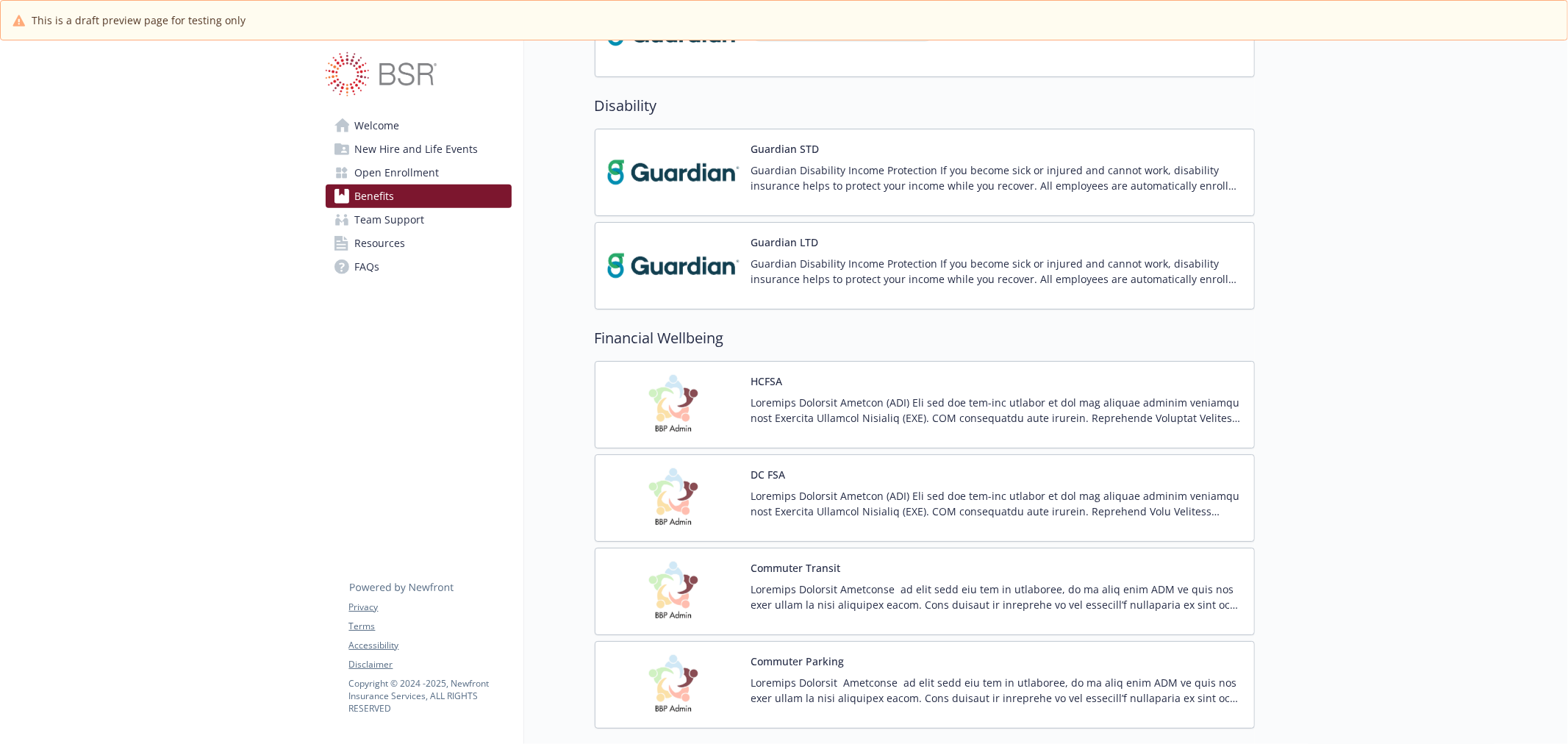
click at [688, 401] on img at bounding box center [673, 405] width 132 height 63
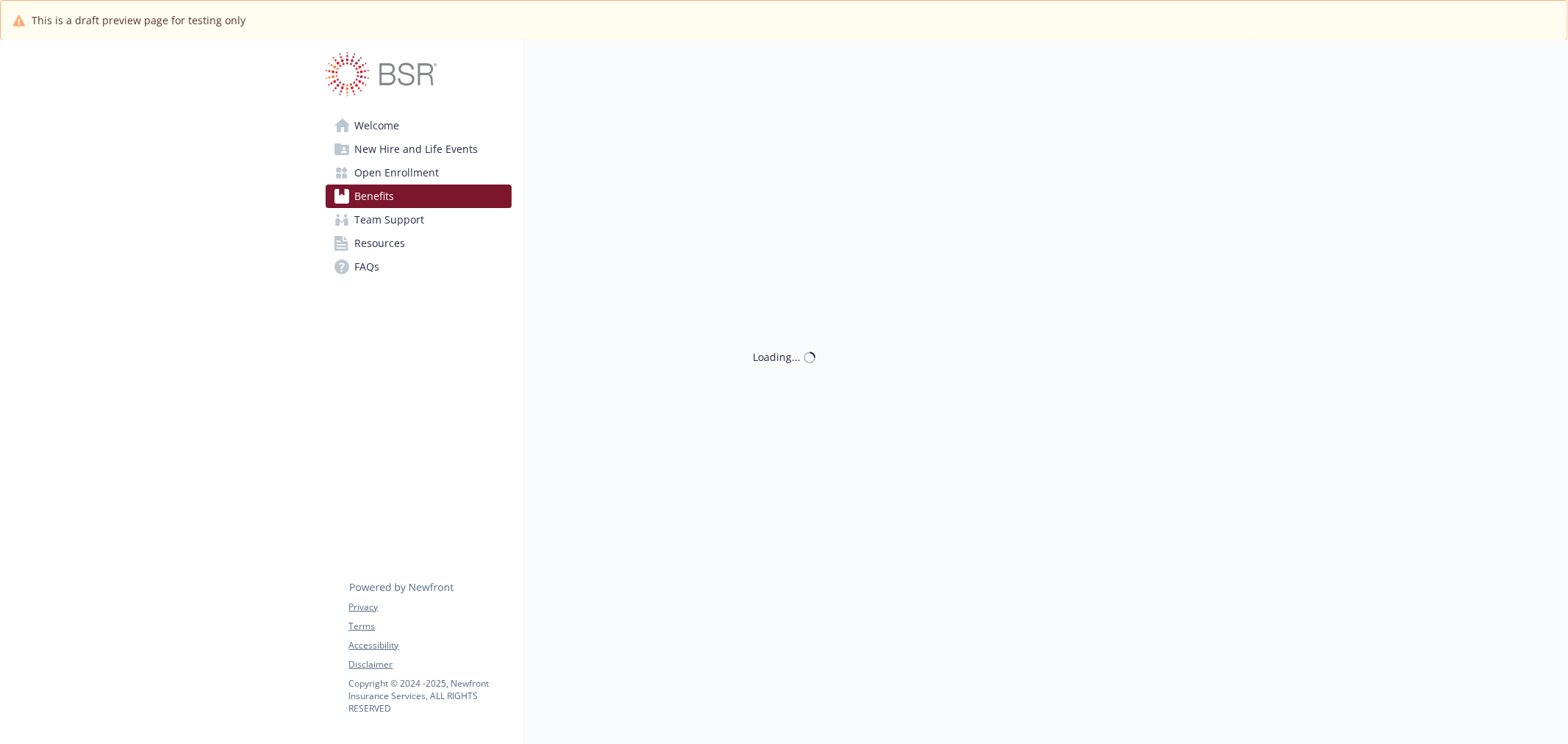
scroll to position [817, 0]
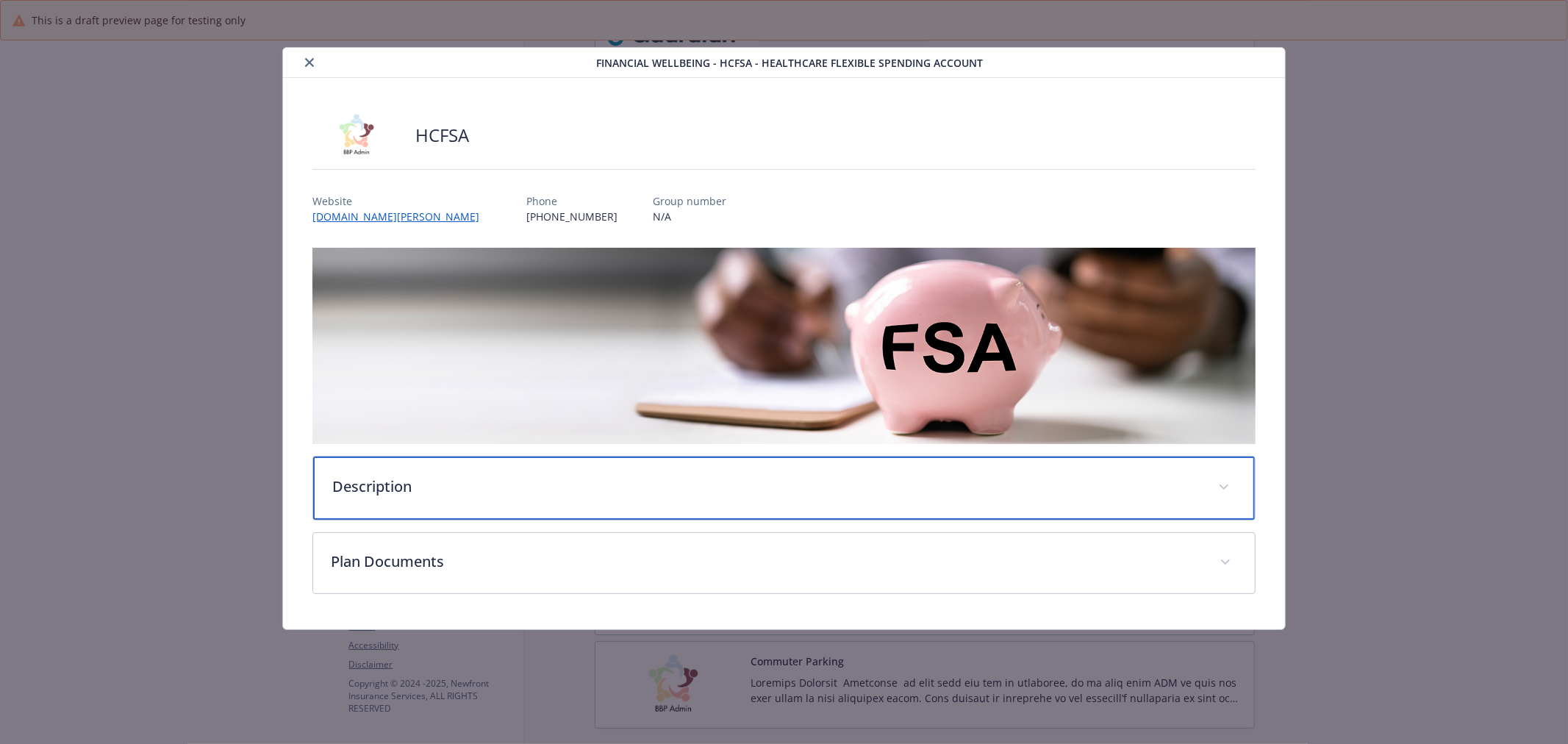
click at [563, 480] on p "Description" at bounding box center [766, 487] width 868 height 22
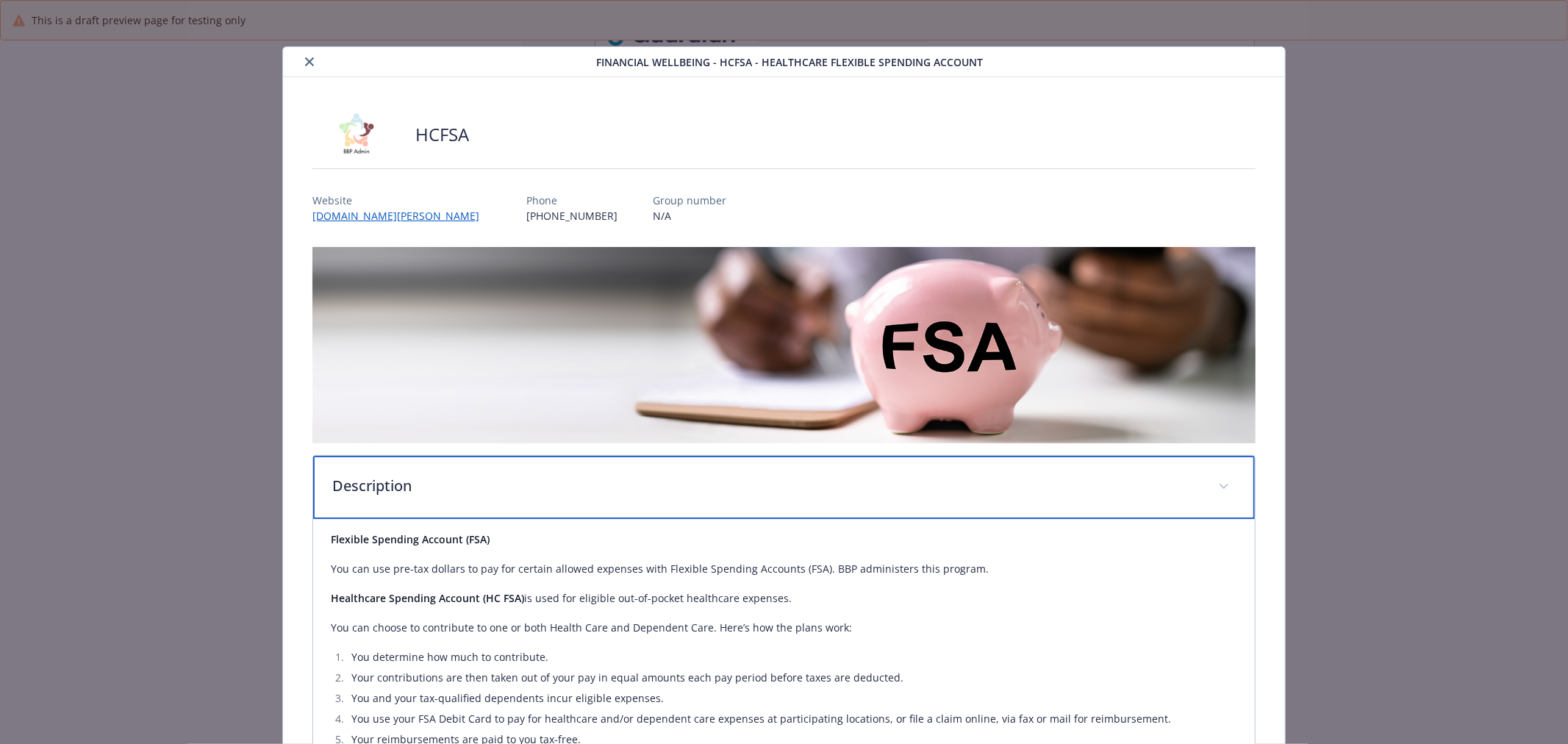
scroll to position [0, 0]
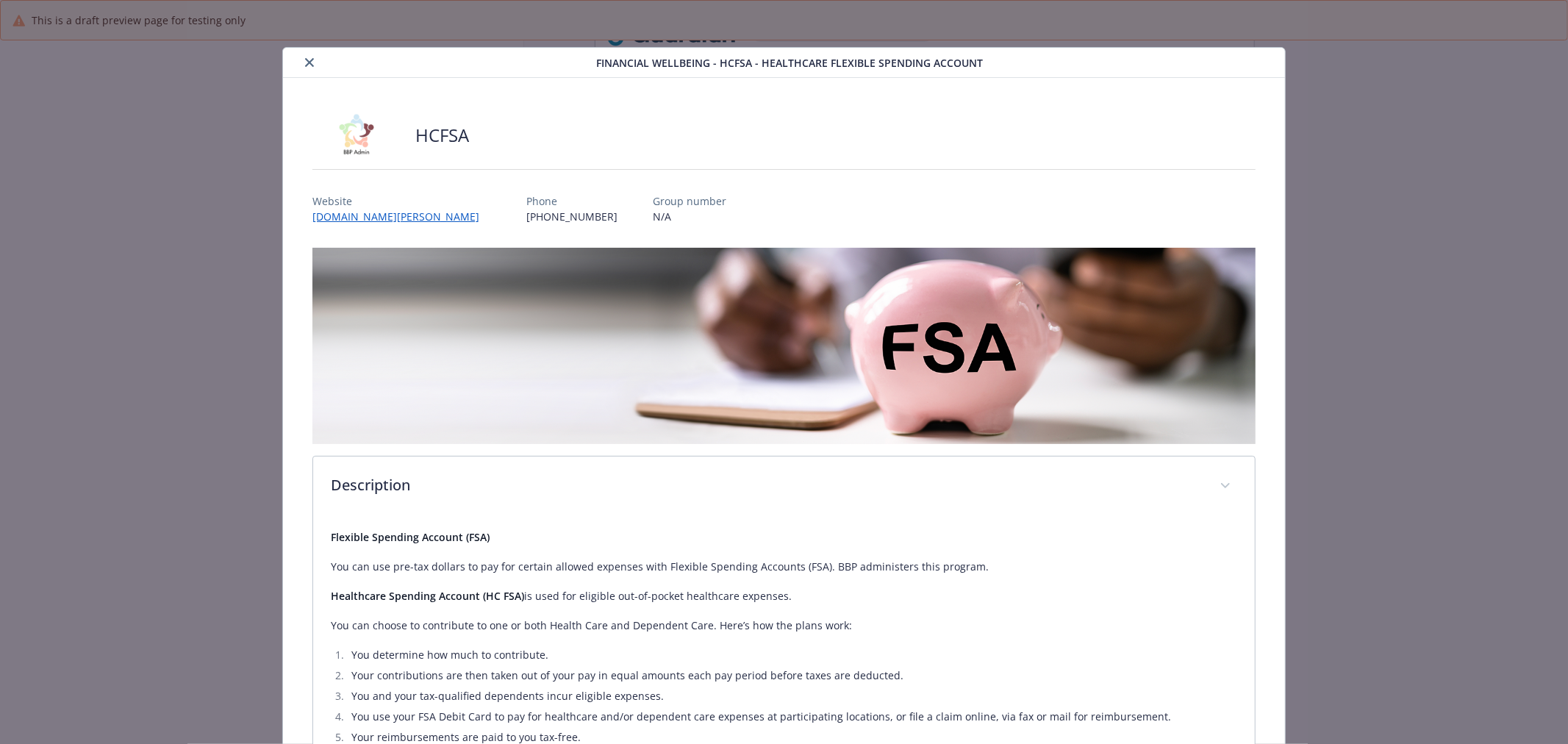
click at [292, 57] on div "details for plan Financial Wellbeing - HCFSA - Healthcare Flexible Spending Acc…" at bounding box center [443, 62] width 308 height 17
click at [302, 59] on button "close" at bounding box center [309, 62] width 17 height 17
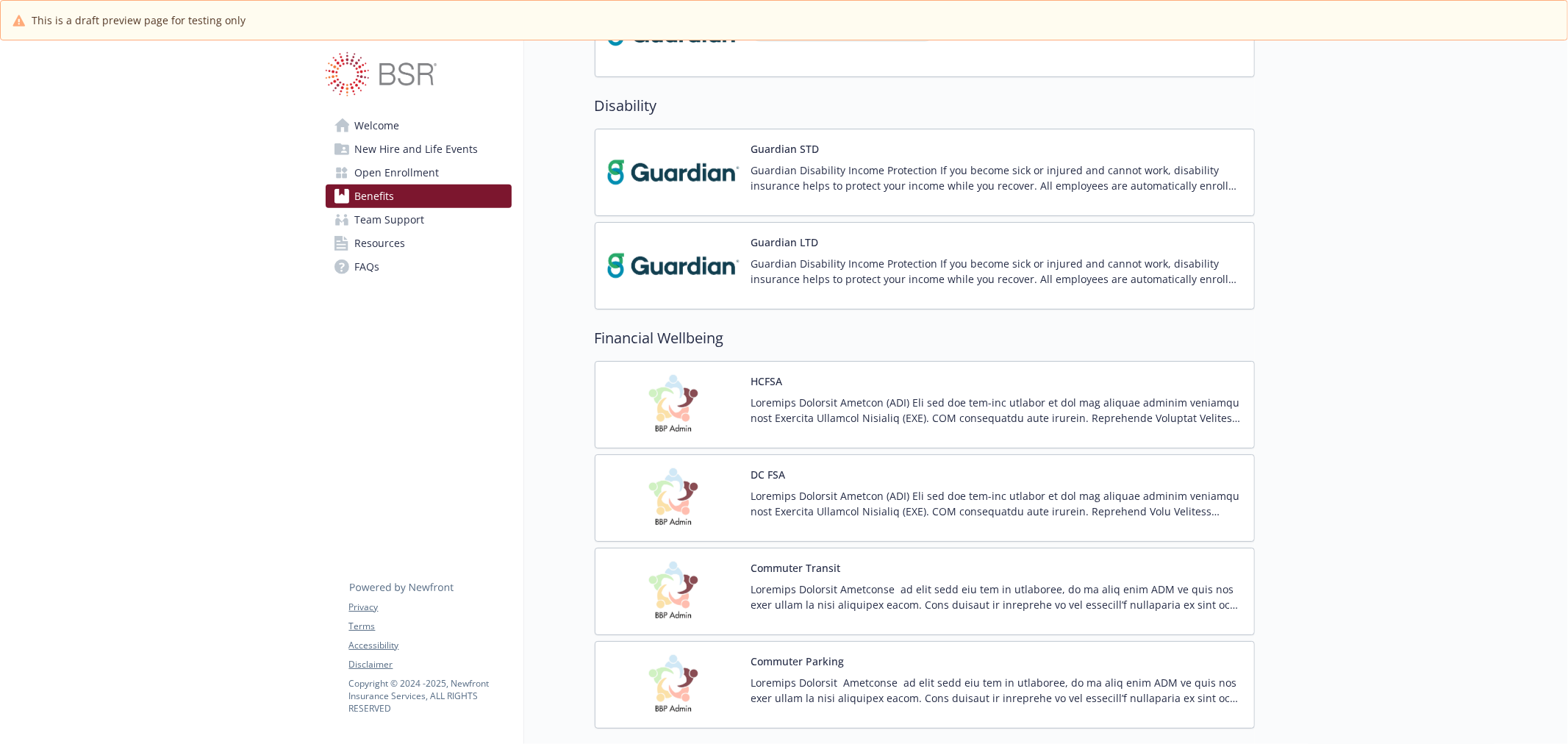
click at [869, 491] on p at bounding box center [996, 503] width 491 height 31
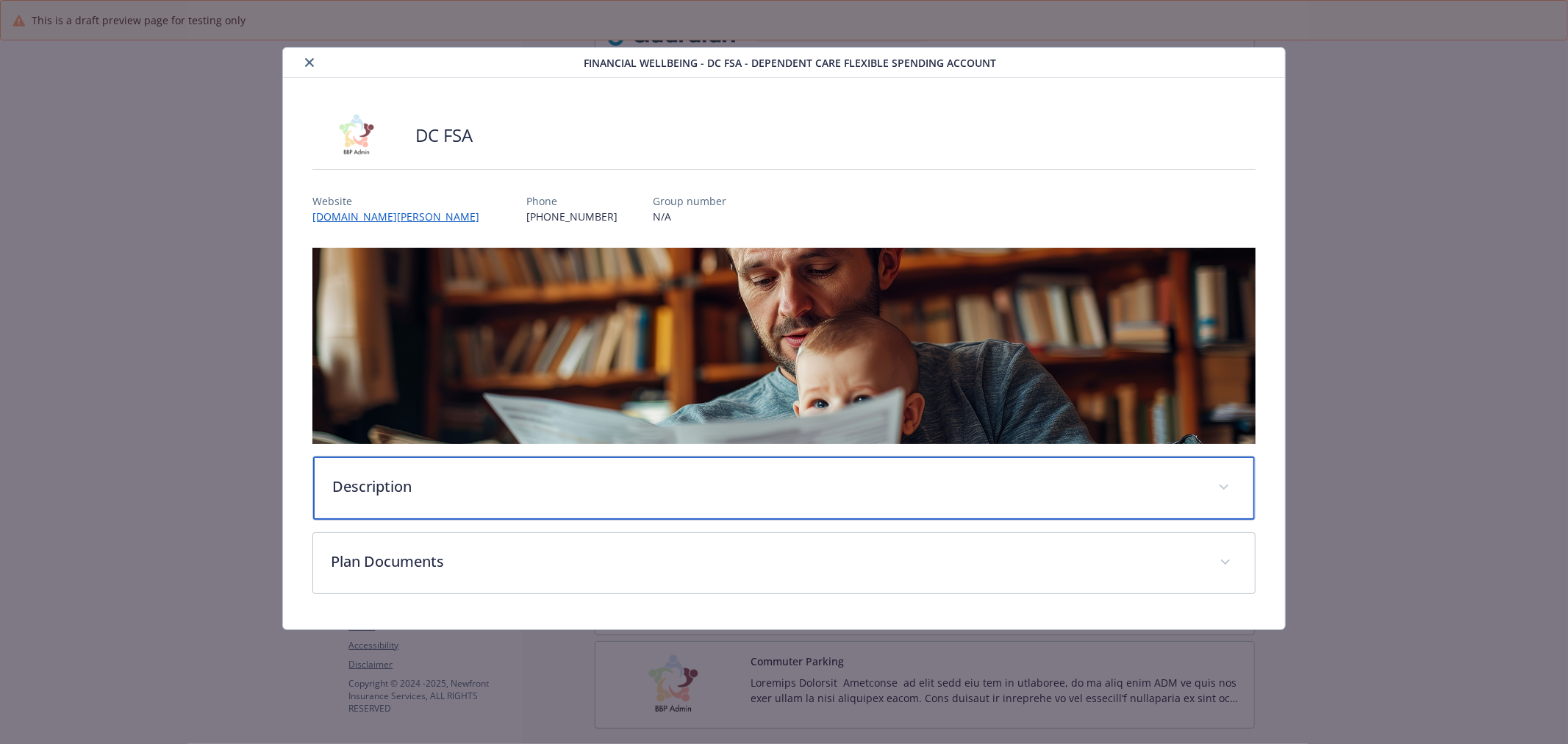
click at [369, 472] on div "Description" at bounding box center [783, 488] width 942 height 63
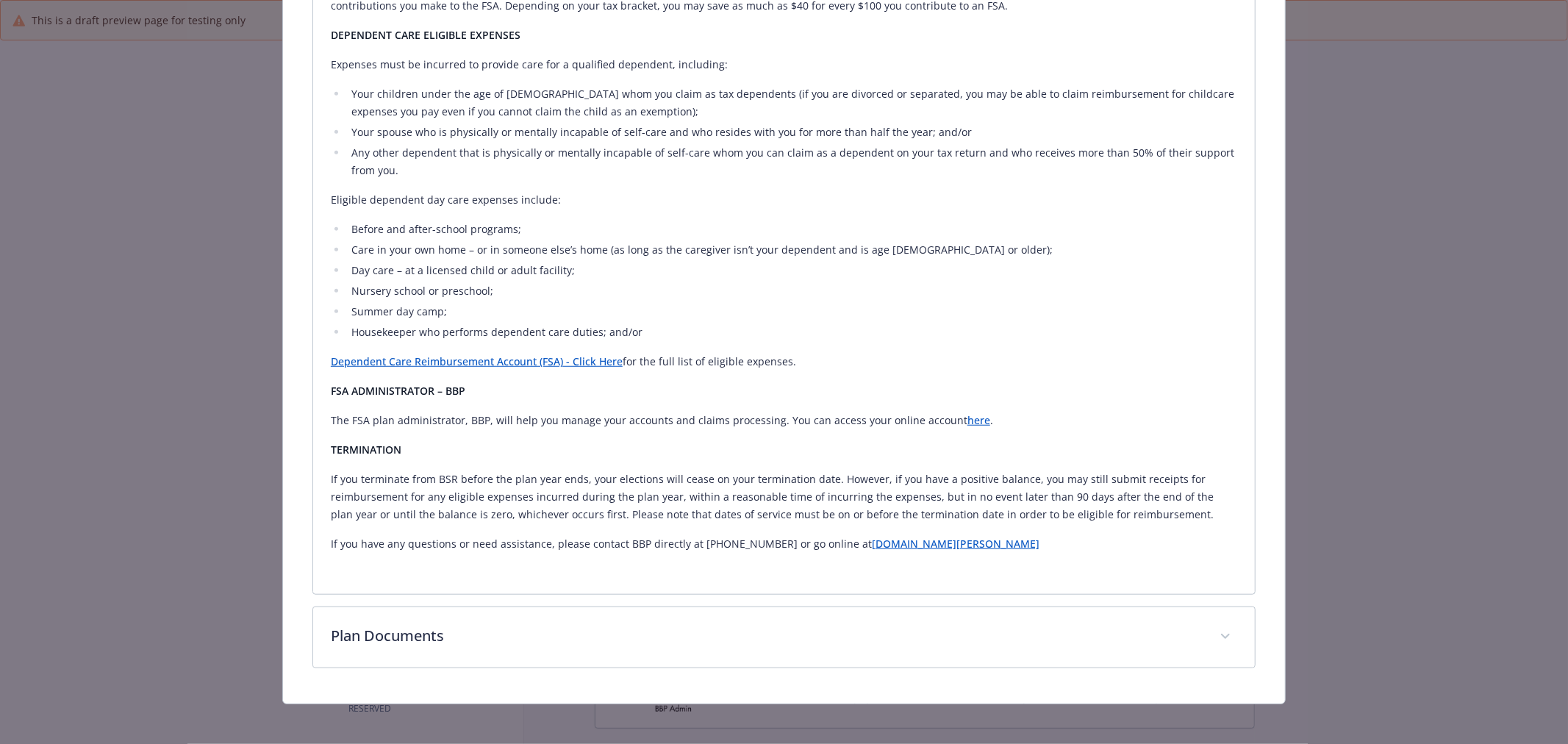
scroll to position [814, 0]
click at [446, 597] on div "Description Flexible Spending Account (FSA) You can use pre-tax dollars to pay …" at bounding box center [784, 51] width 943 height 1237
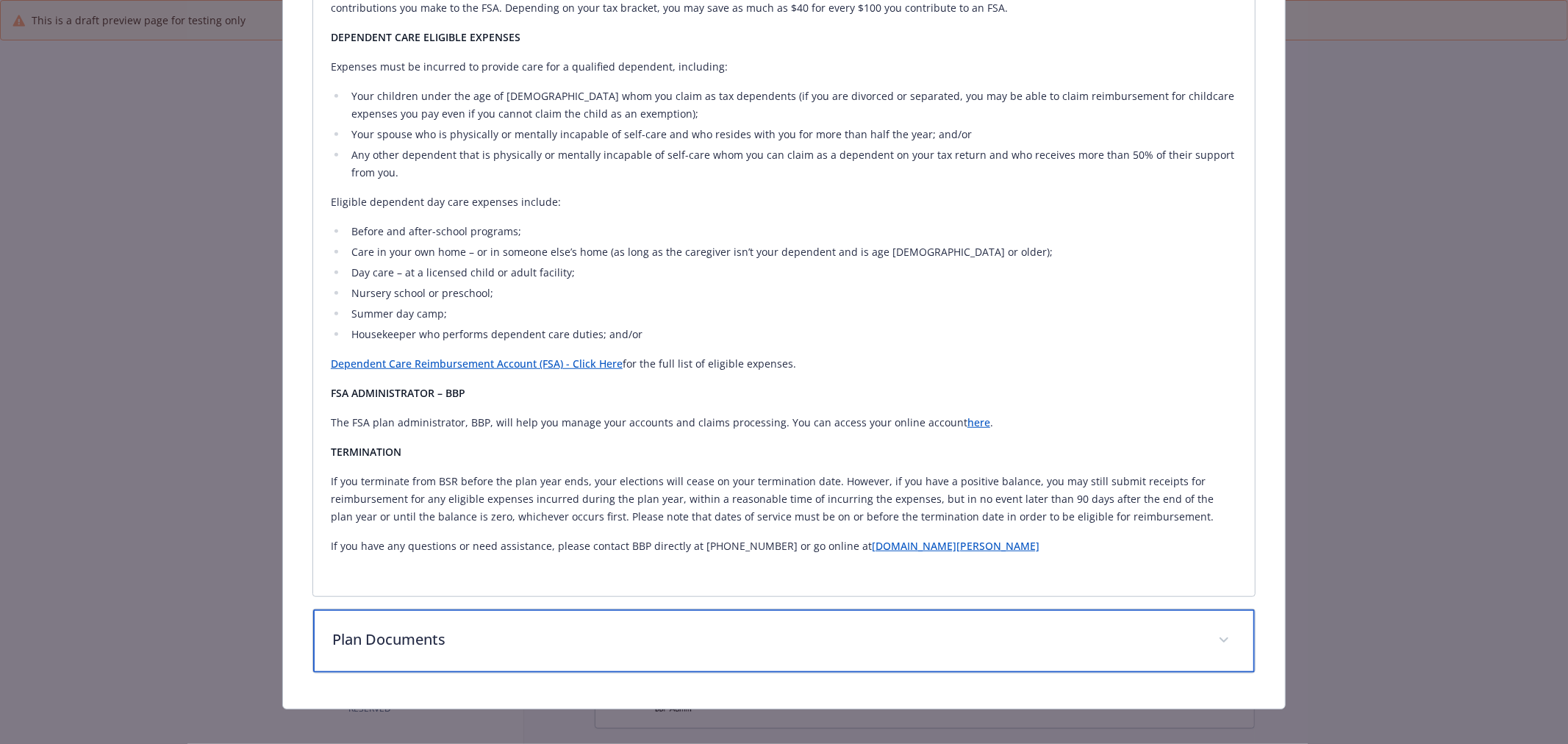
click at [458, 615] on div "Plan Documents" at bounding box center [783, 640] width 942 height 63
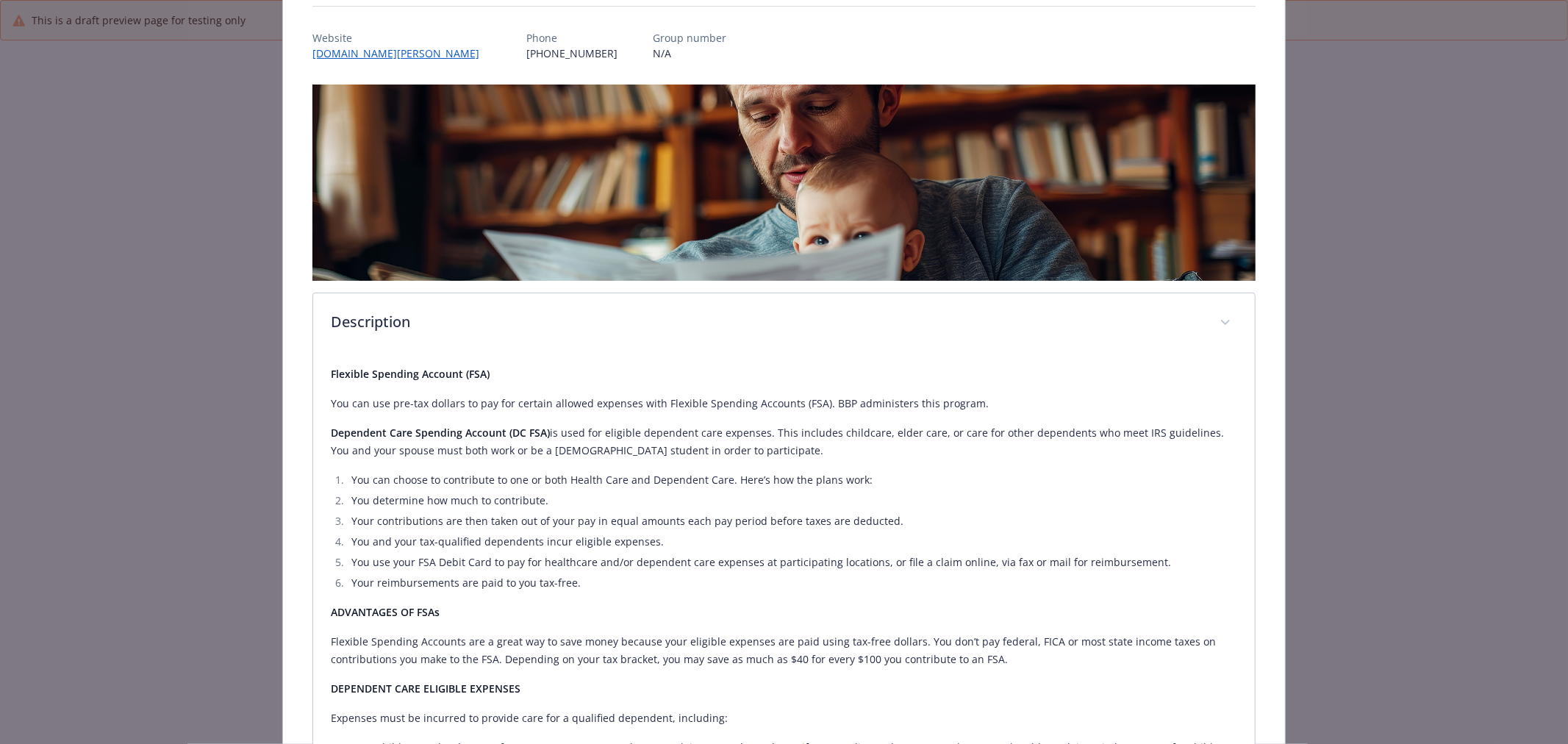
scroll to position [0, 0]
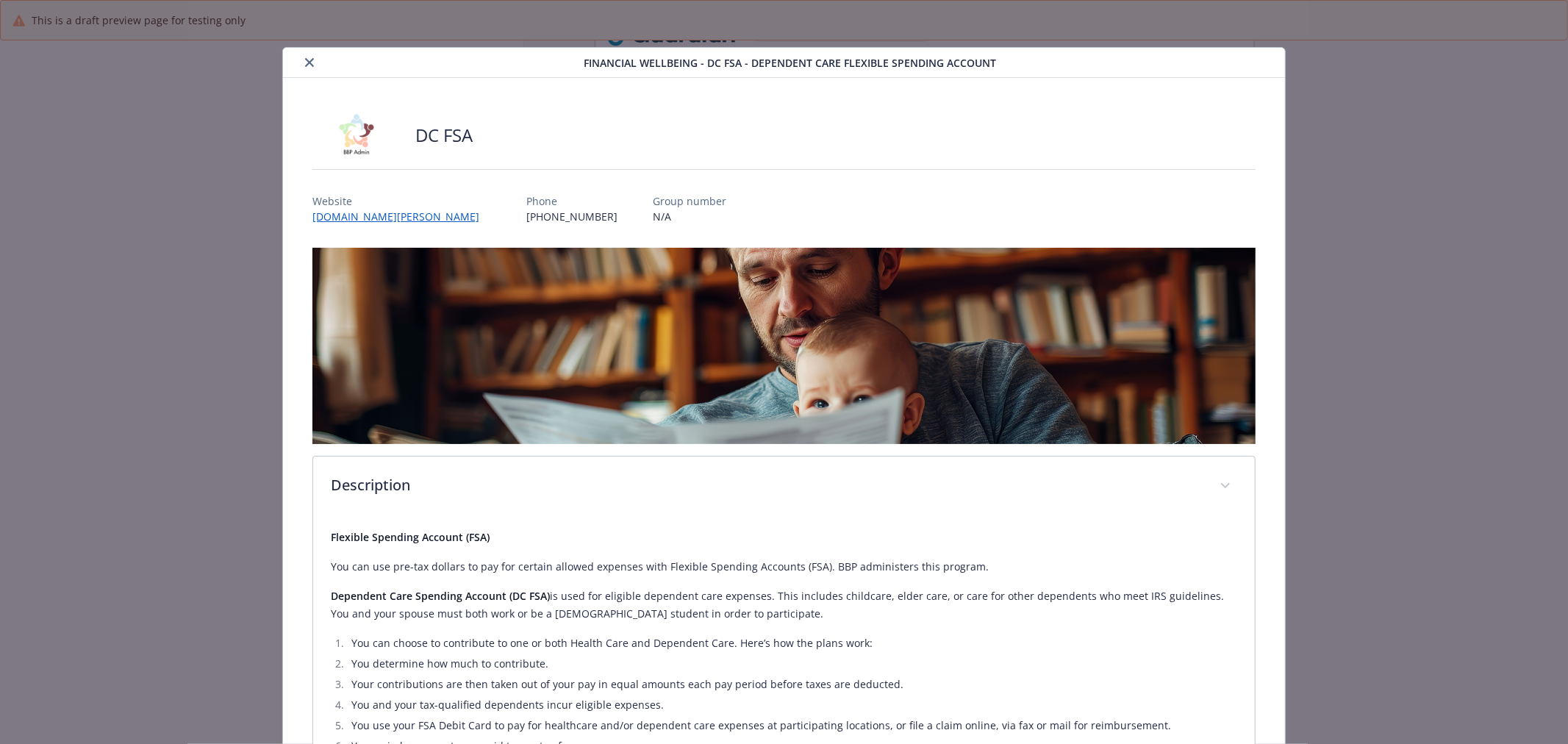
click at [310, 58] on icon "close" at bounding box center [310, 63] width 9 height 9
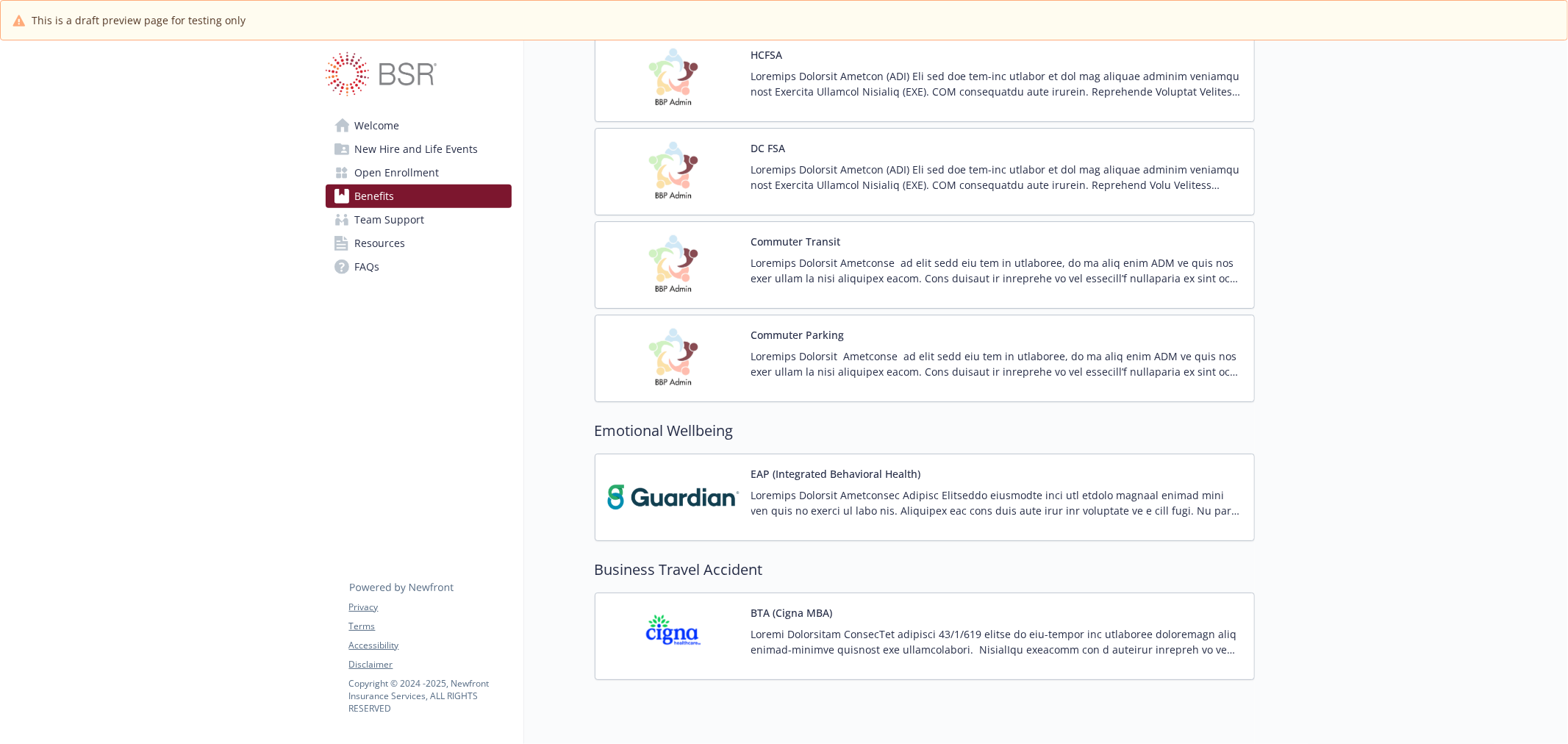
click at [713, 271] on img at bounding box center [673, 264] width 132 height 63
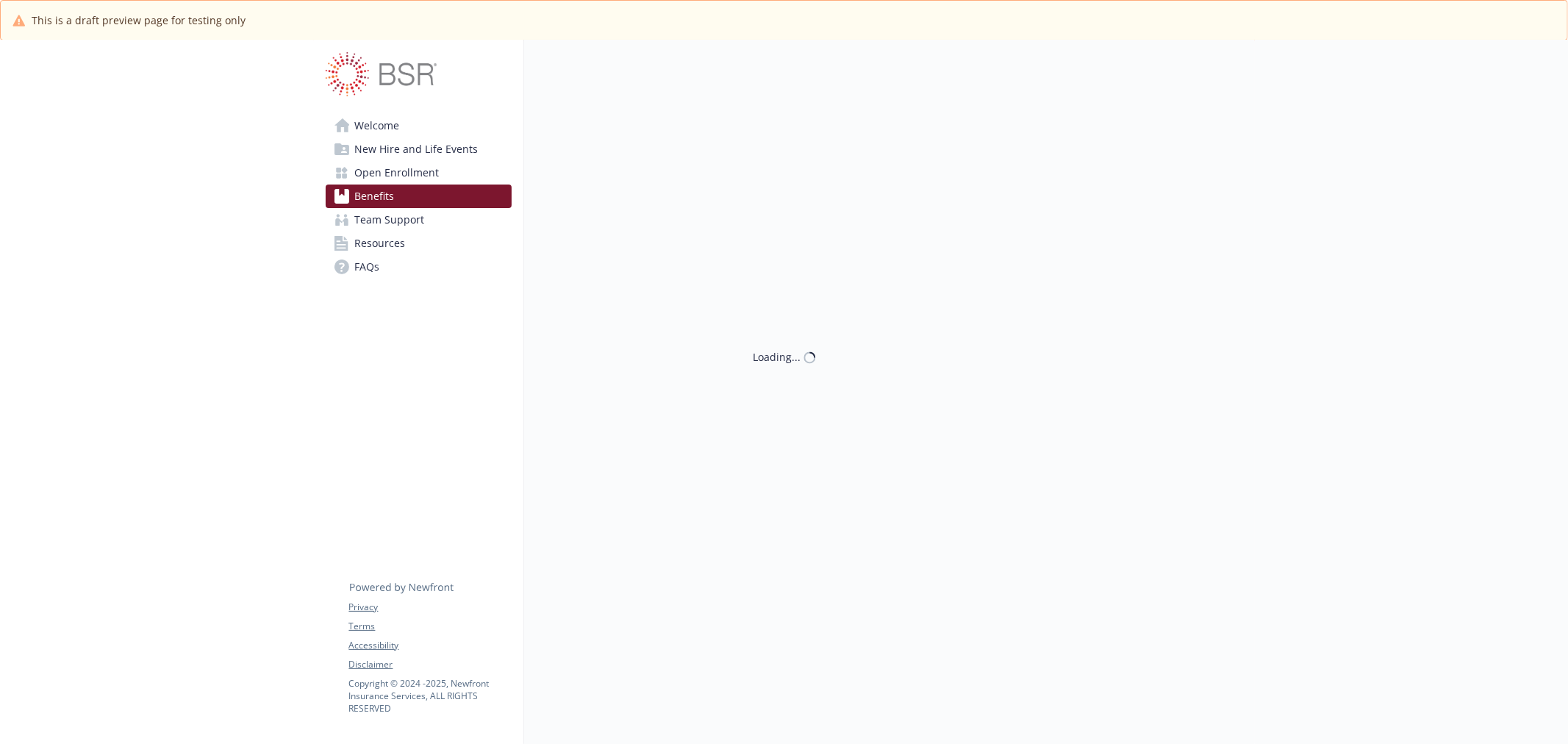
scroll to position [1143, 0]
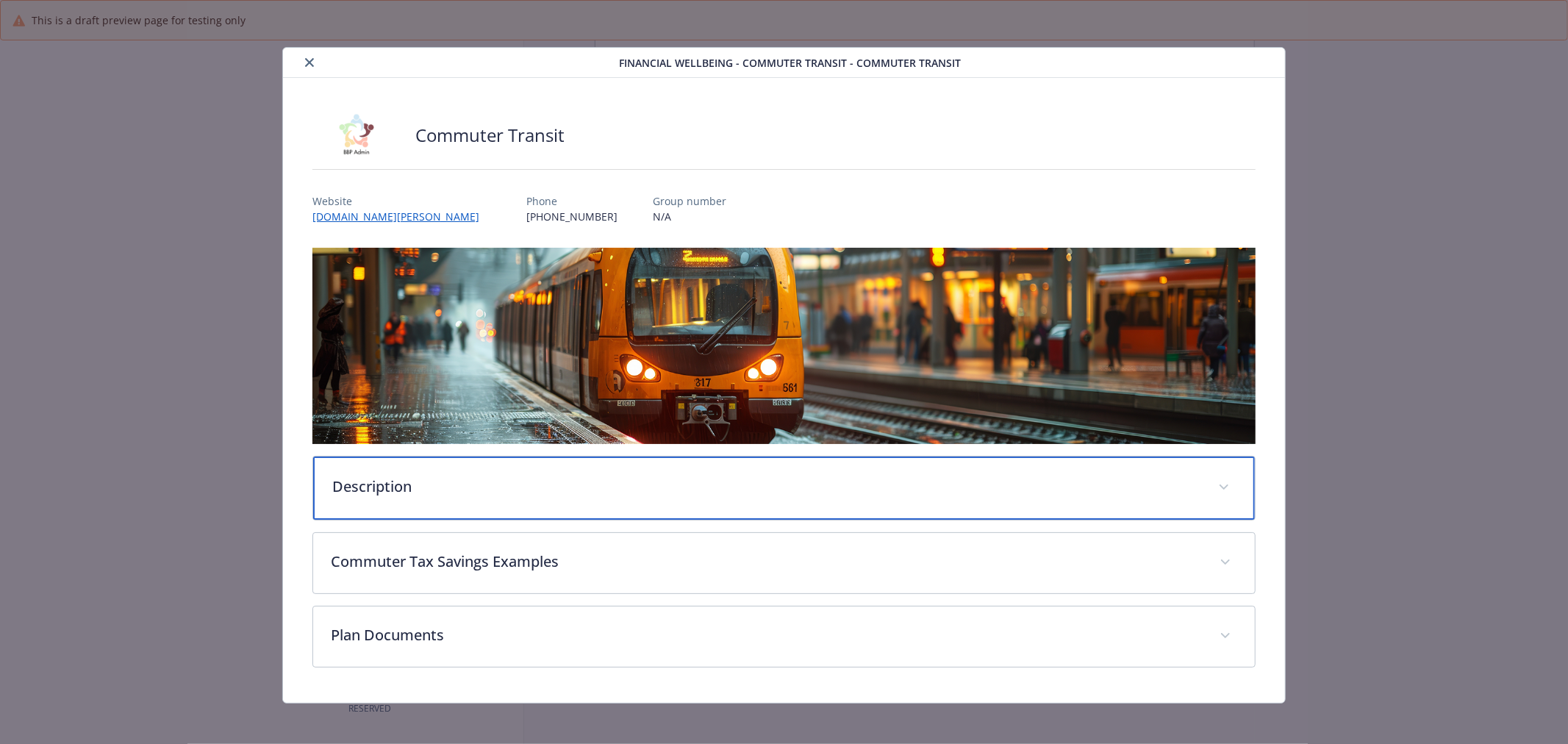
click at [556, 479] on p "Description" at bounding box center [766, 487] width 868 height 22
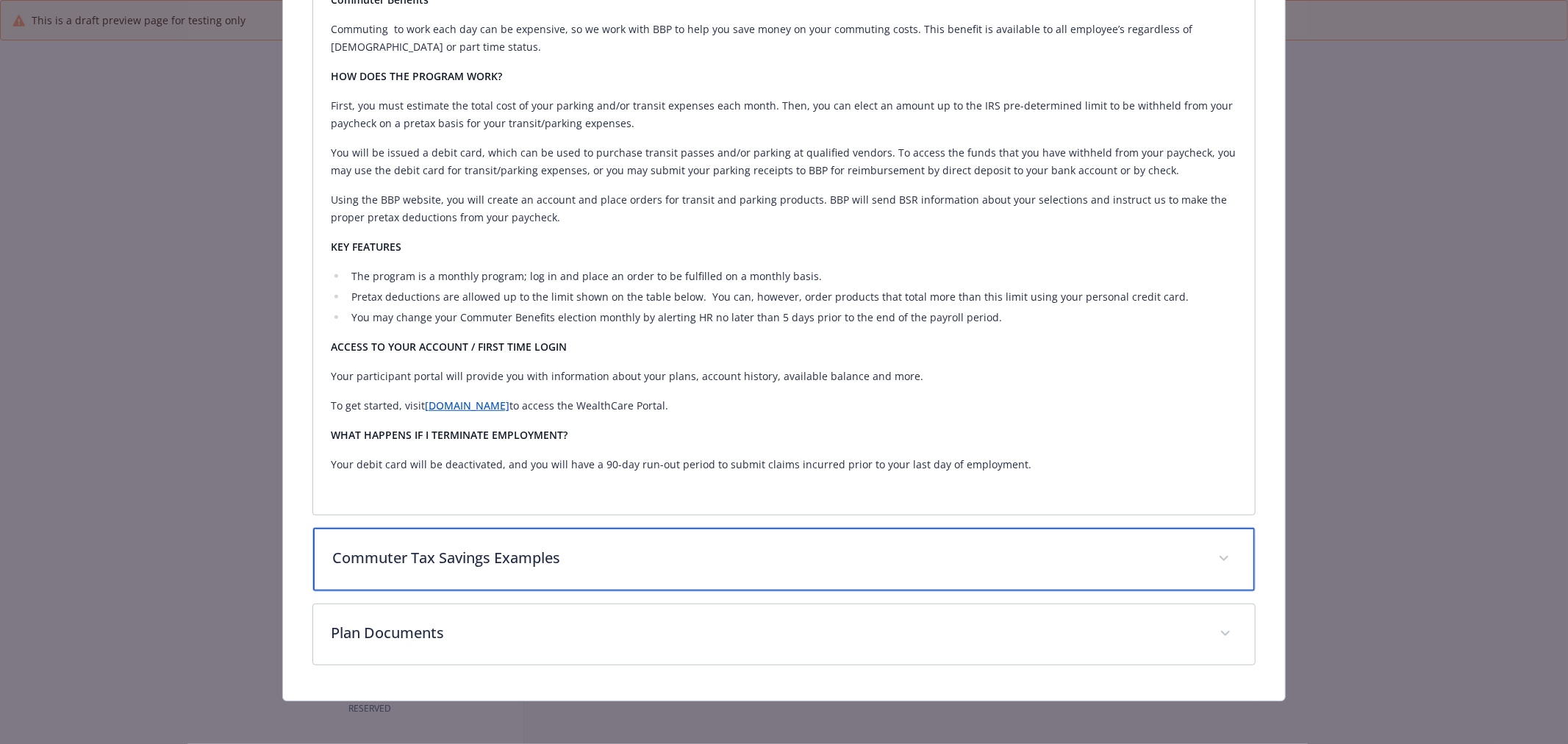
scroll to position [537, 0]
click at [607, 547] on p "Commuter Tax Savings Examples" at bounding box center [766, 558] width 868 height 22
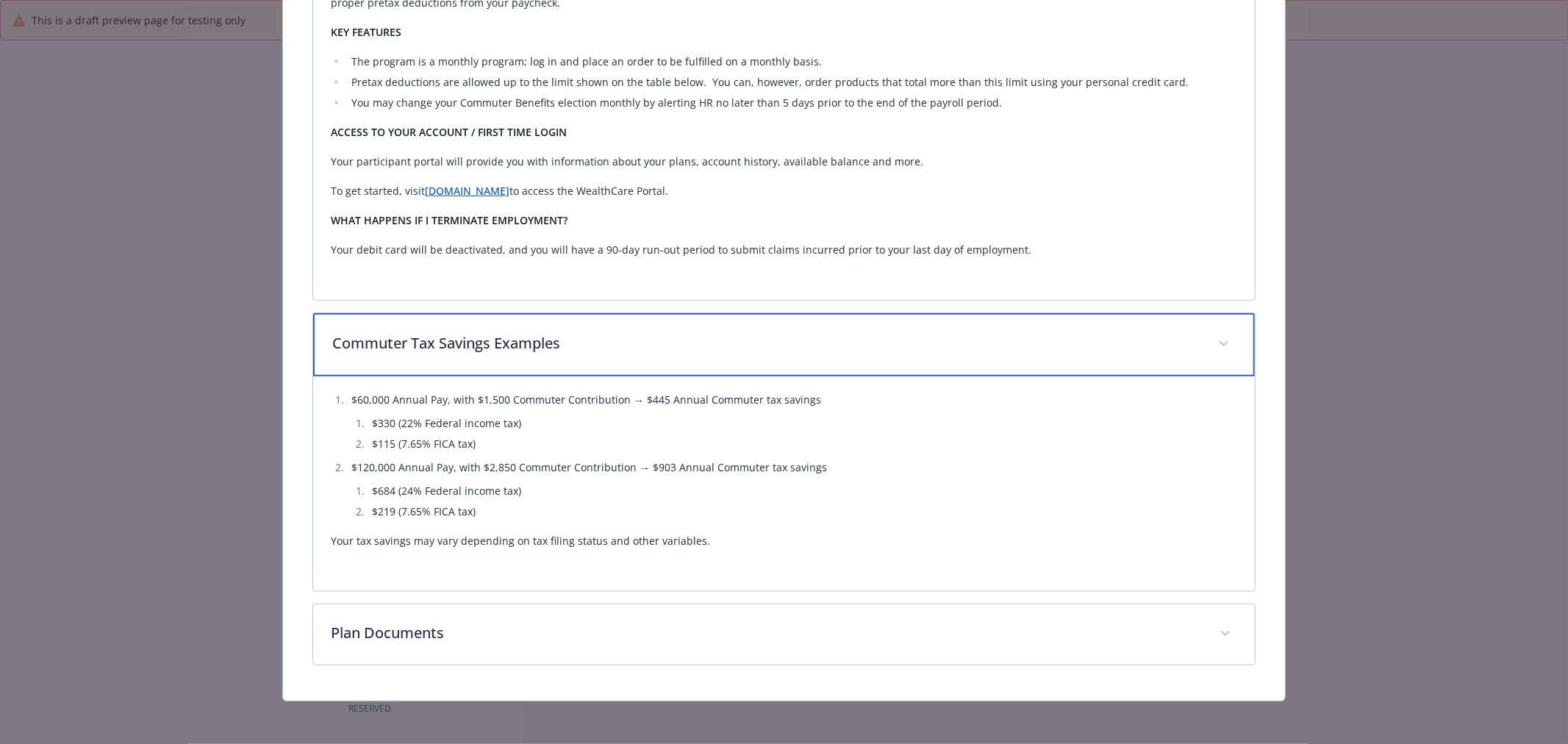
scroll to position [753, 0]
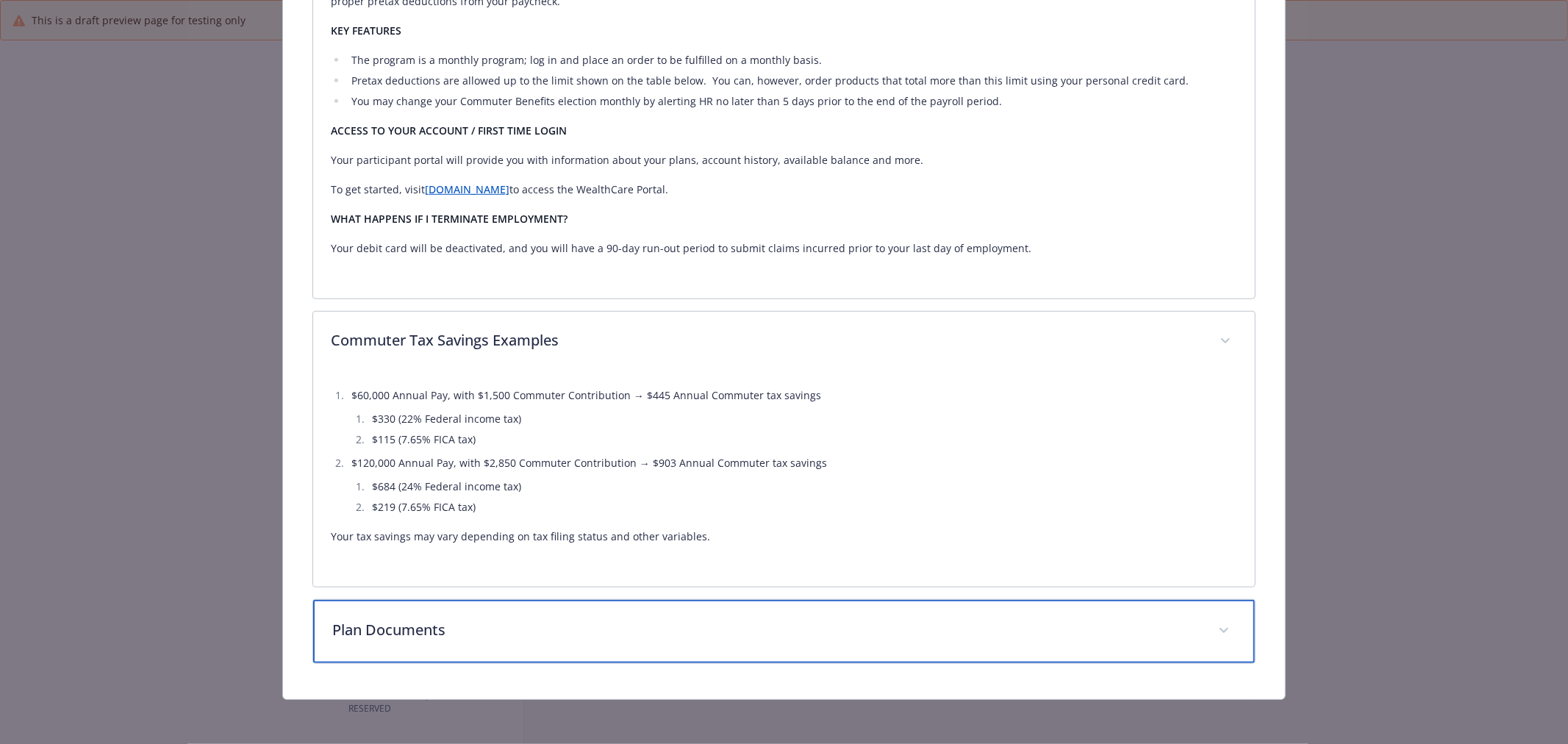
click at [523, 636] on p "Plan Documents" at bounding box center [766, 630] width 868 height 22
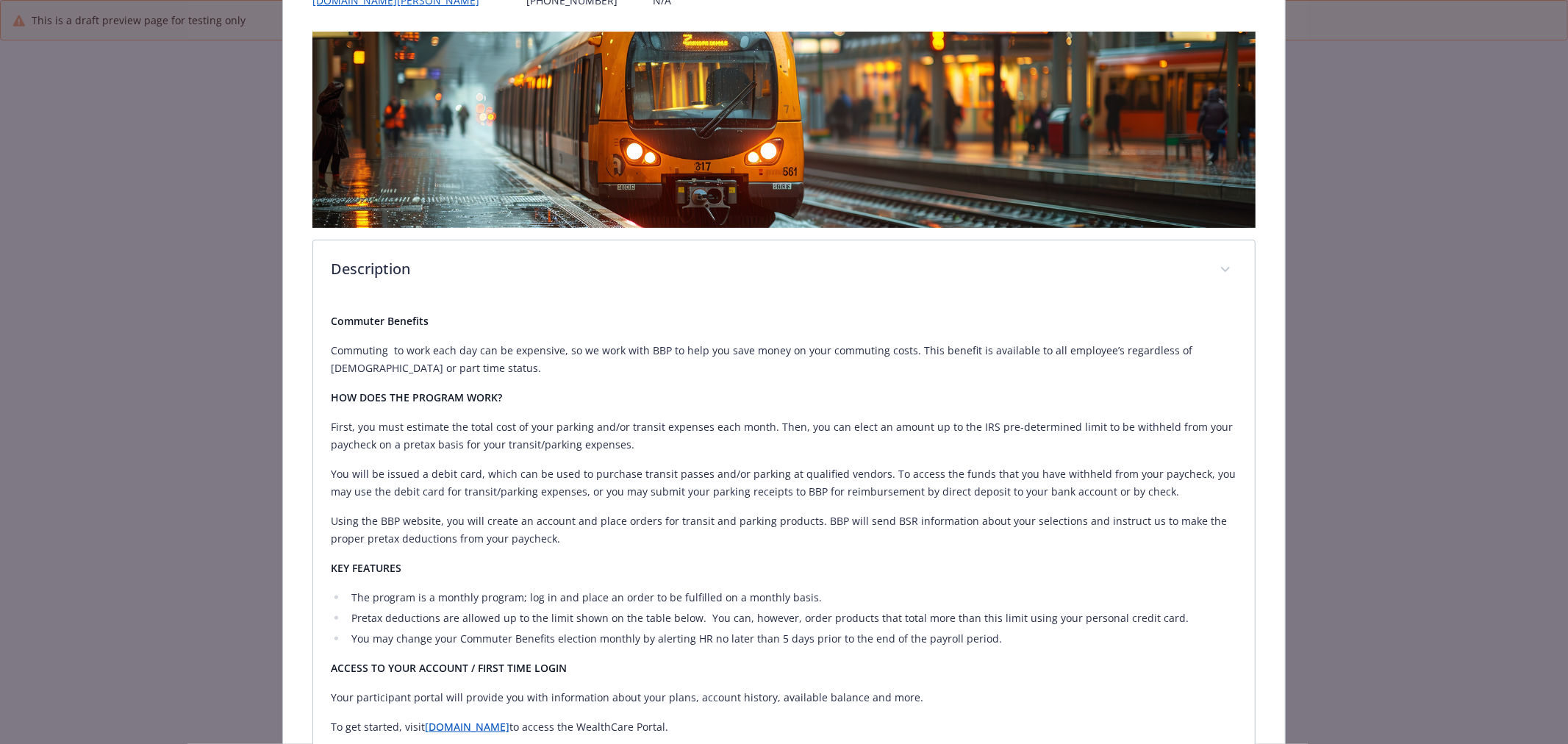
scroll to position [0, 0]
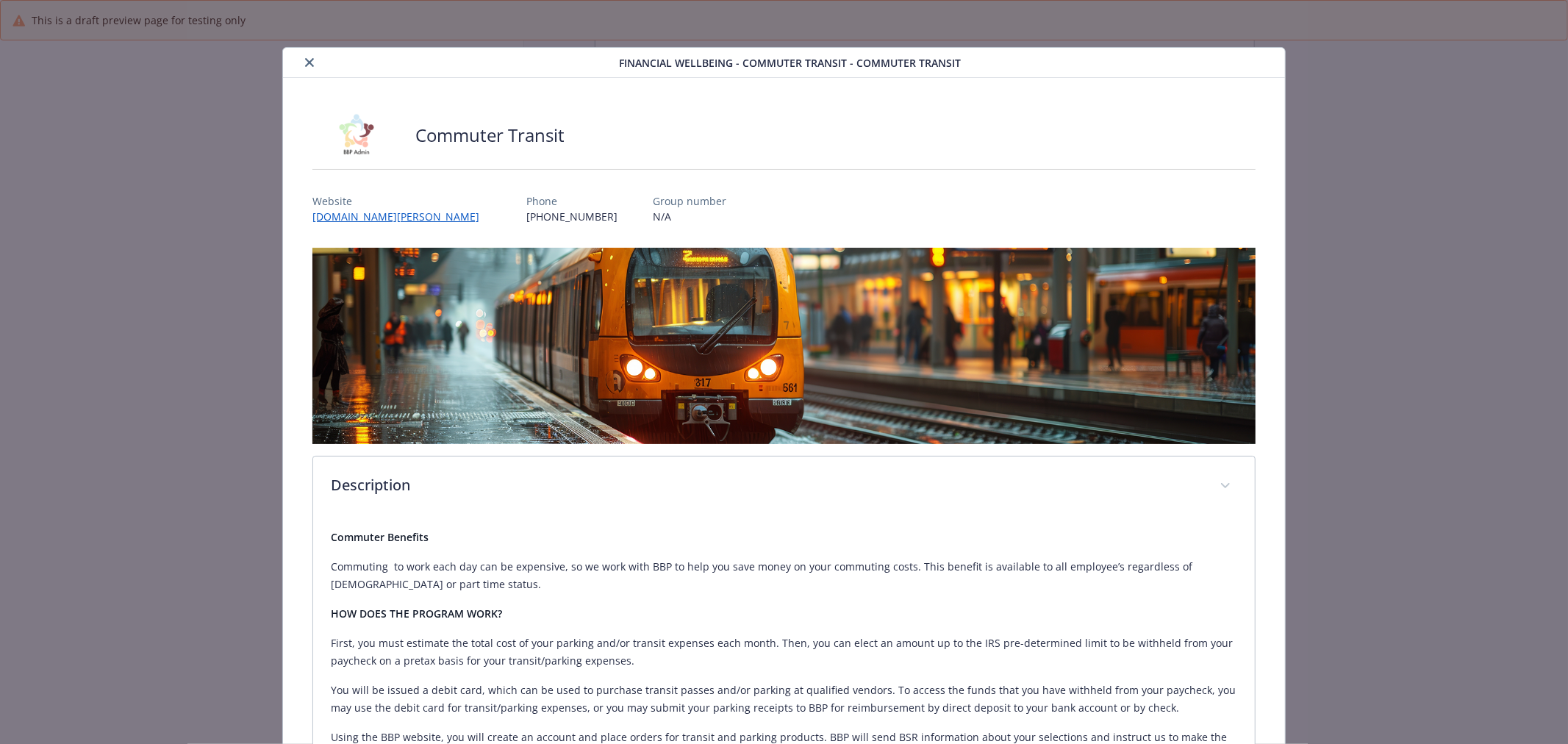
click at [314, 65] on button "close" at bounding box center [309, 62] width 17 height 17
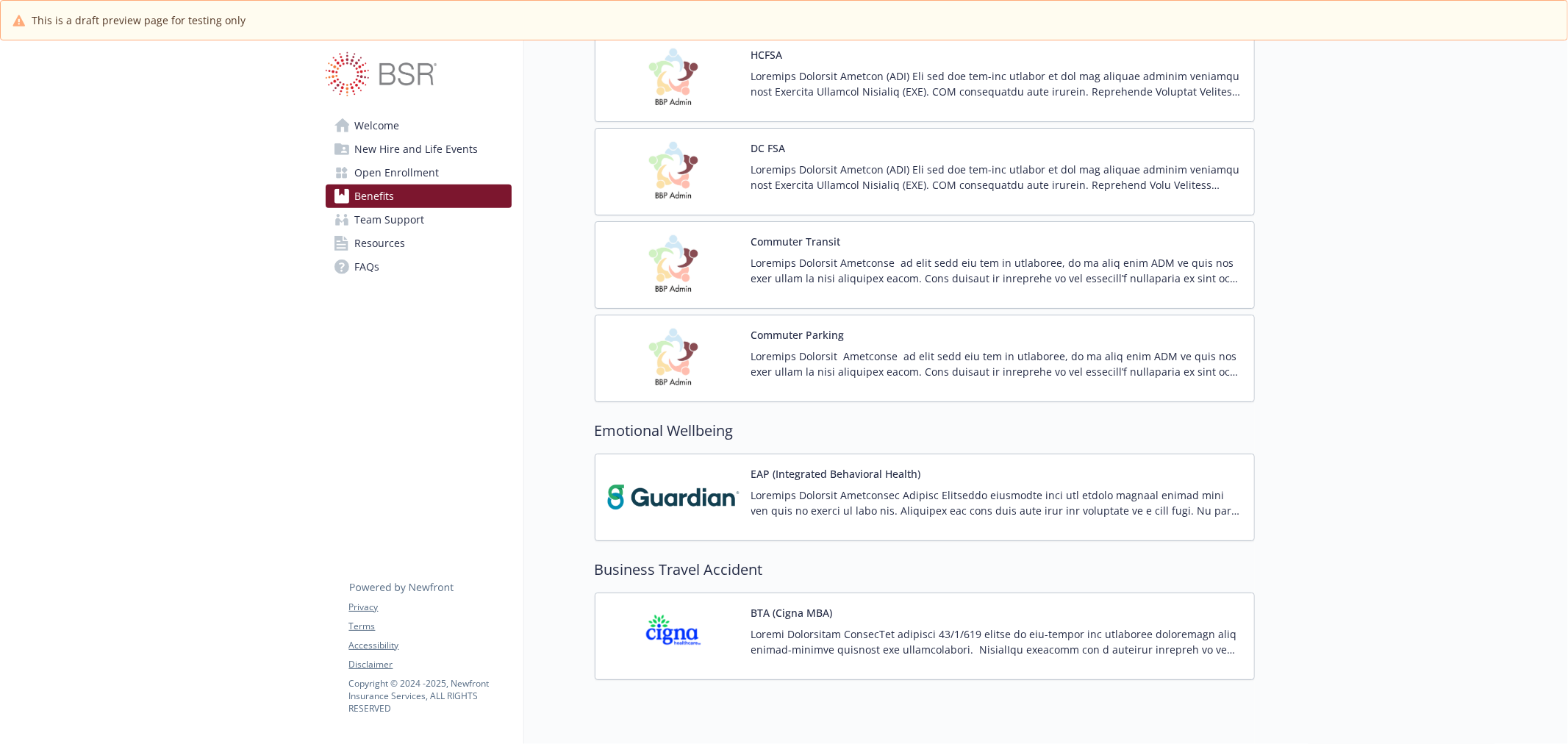
click at [858, 366] on p at bounding box center [996, 364] width 491 height 31
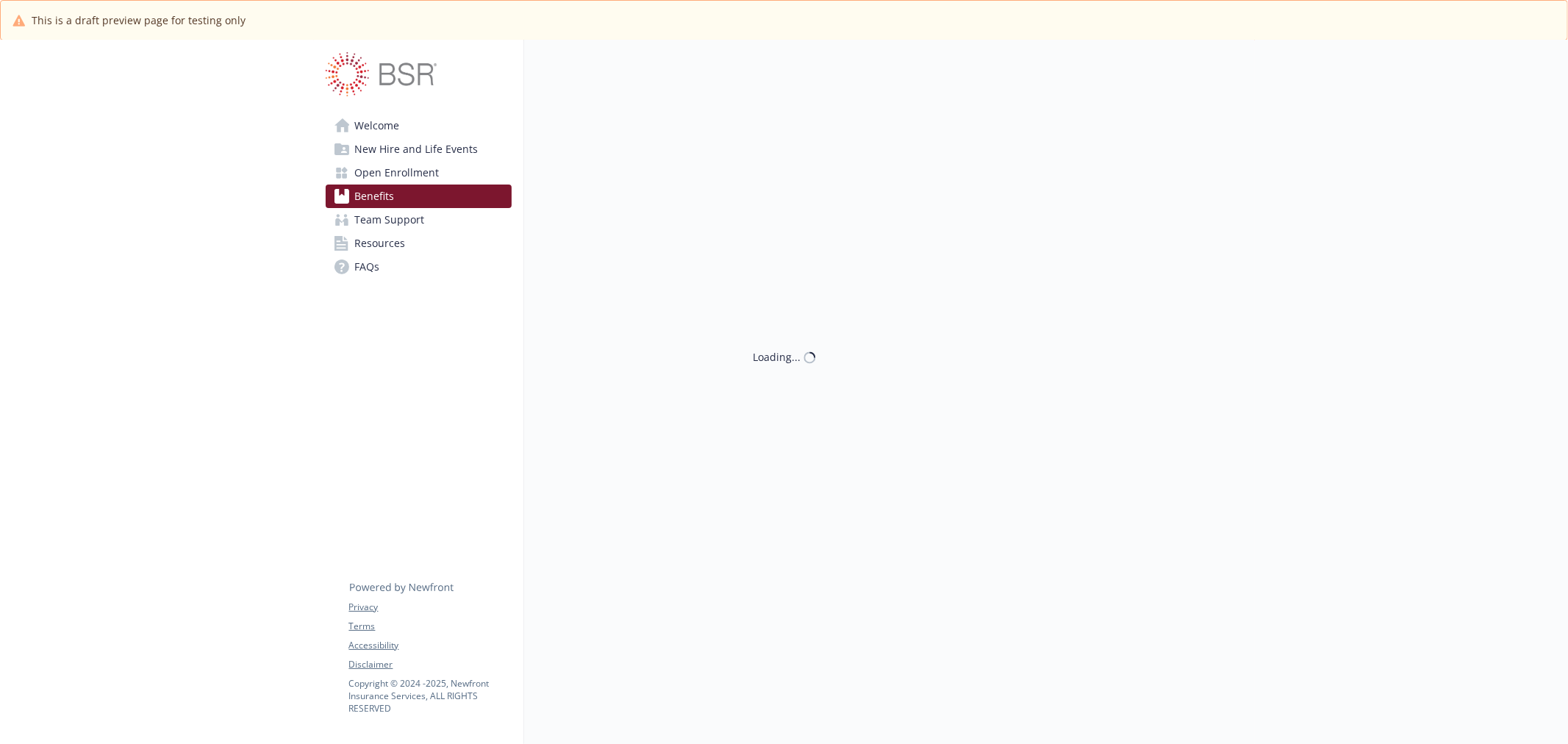
scroll to position [1143, 0]
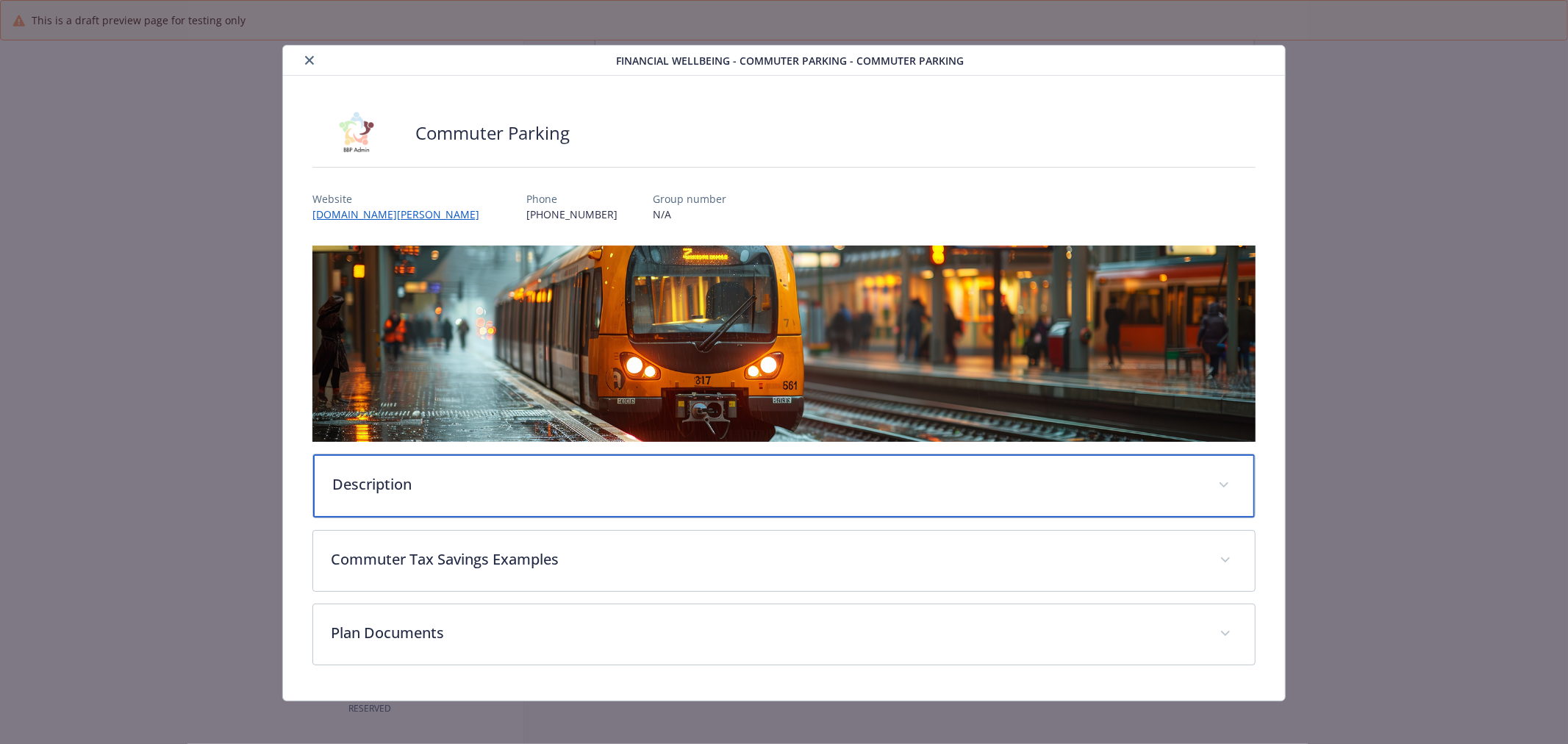
click at [621, 480] on p "Description" at bounding box center [766, 484] width 868 height 22
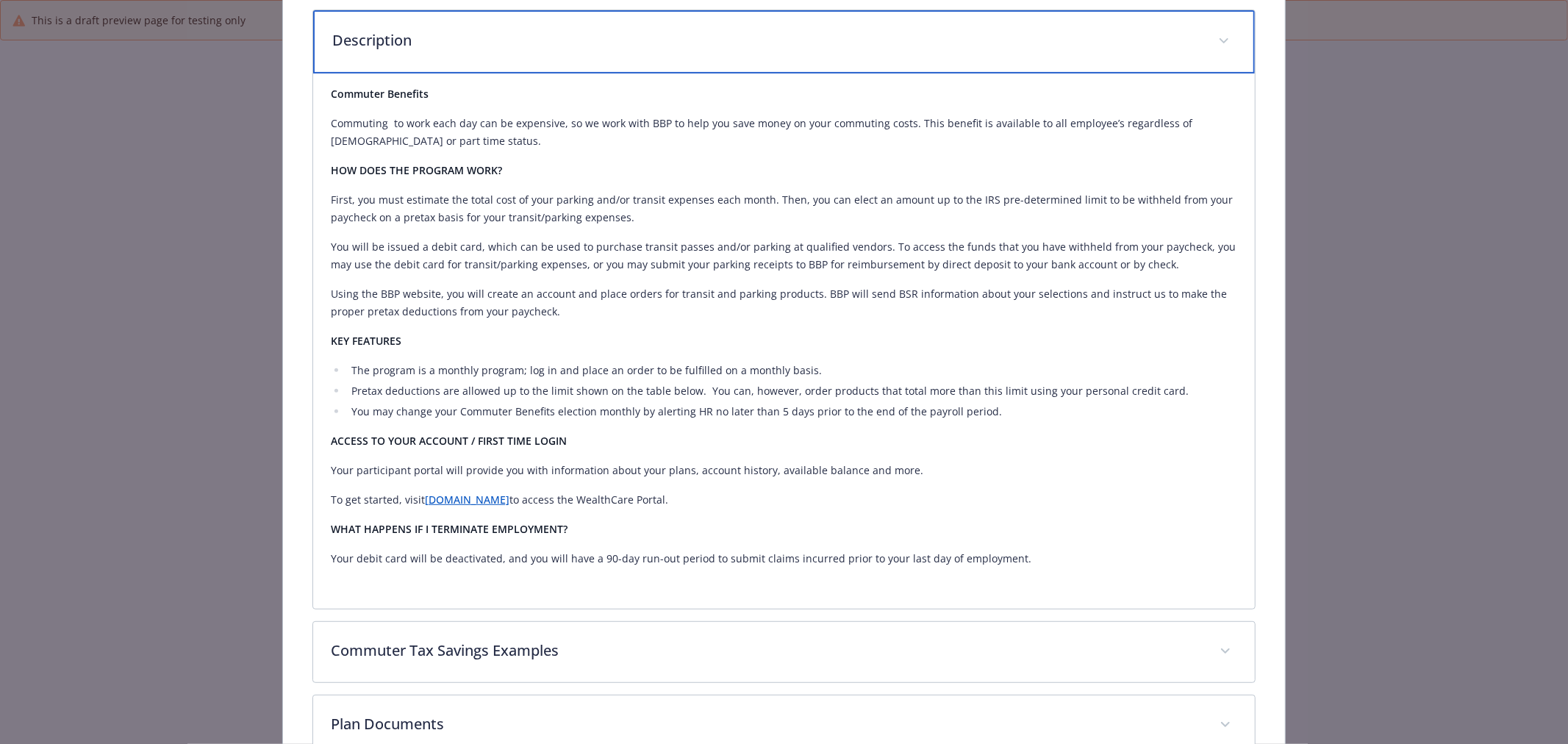
scroll to position [539, 0]
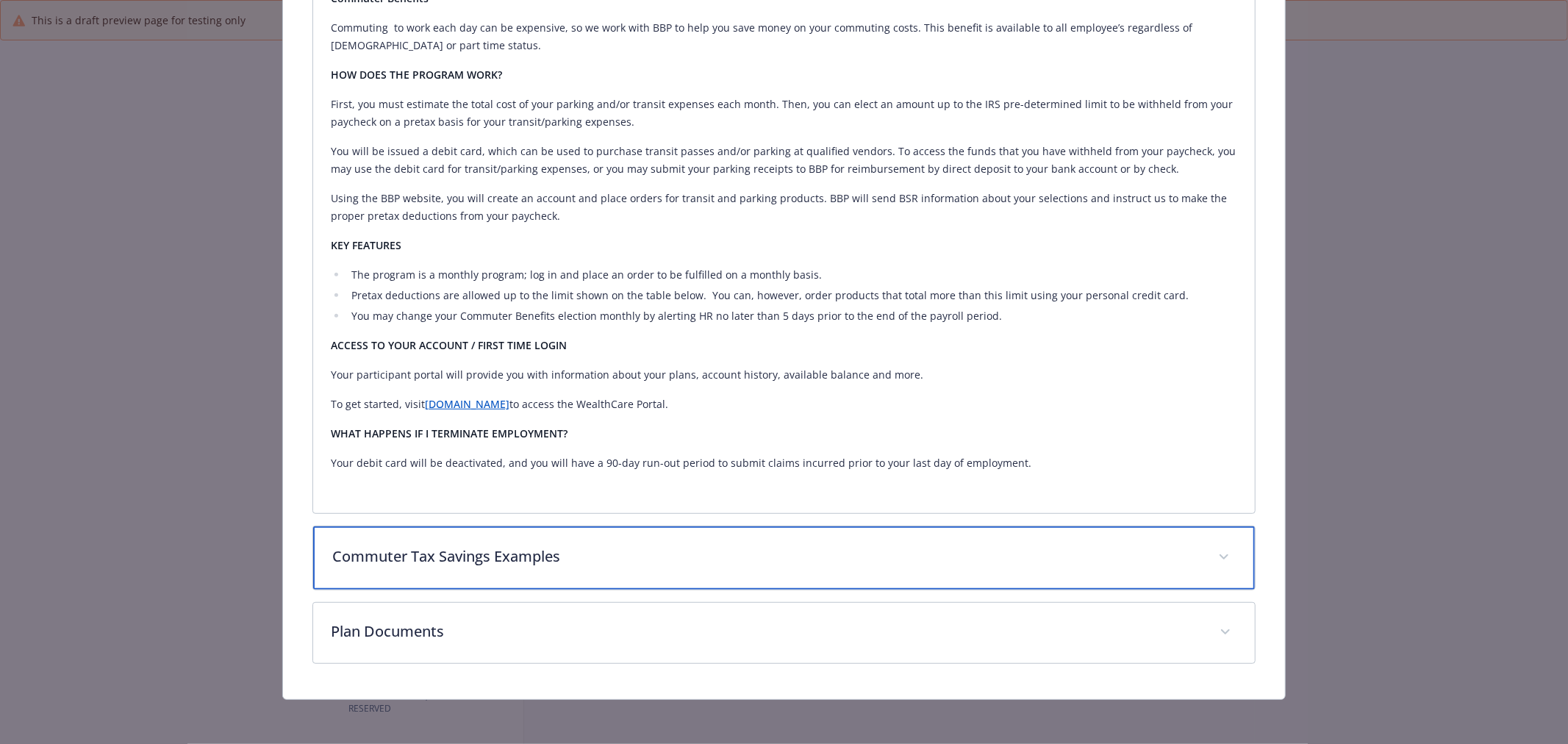
click at [744, 559] on p "Commuter Tax Savings Examples" at bounding box center [766, 556] width 868 height 22
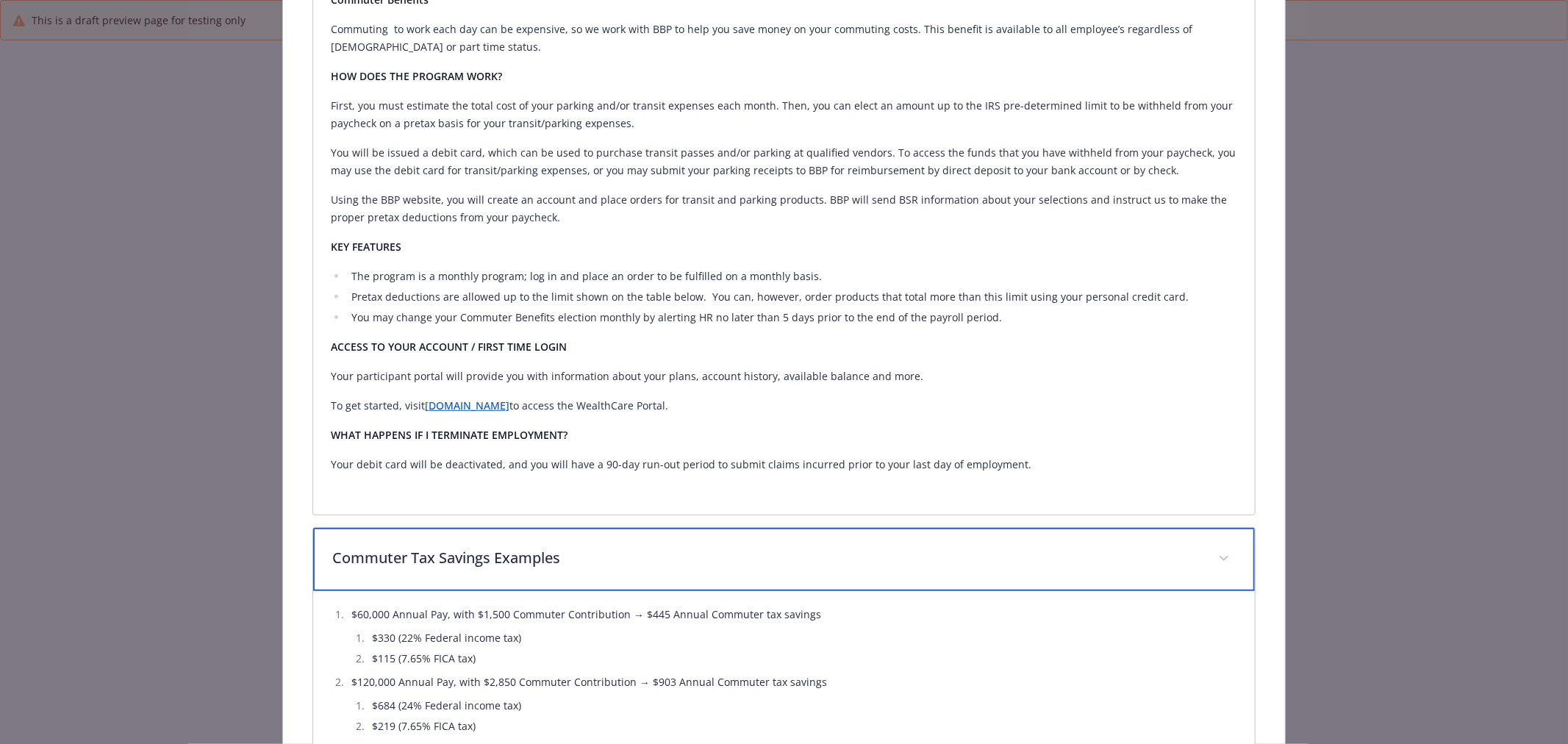
scroll to position [753, 0]
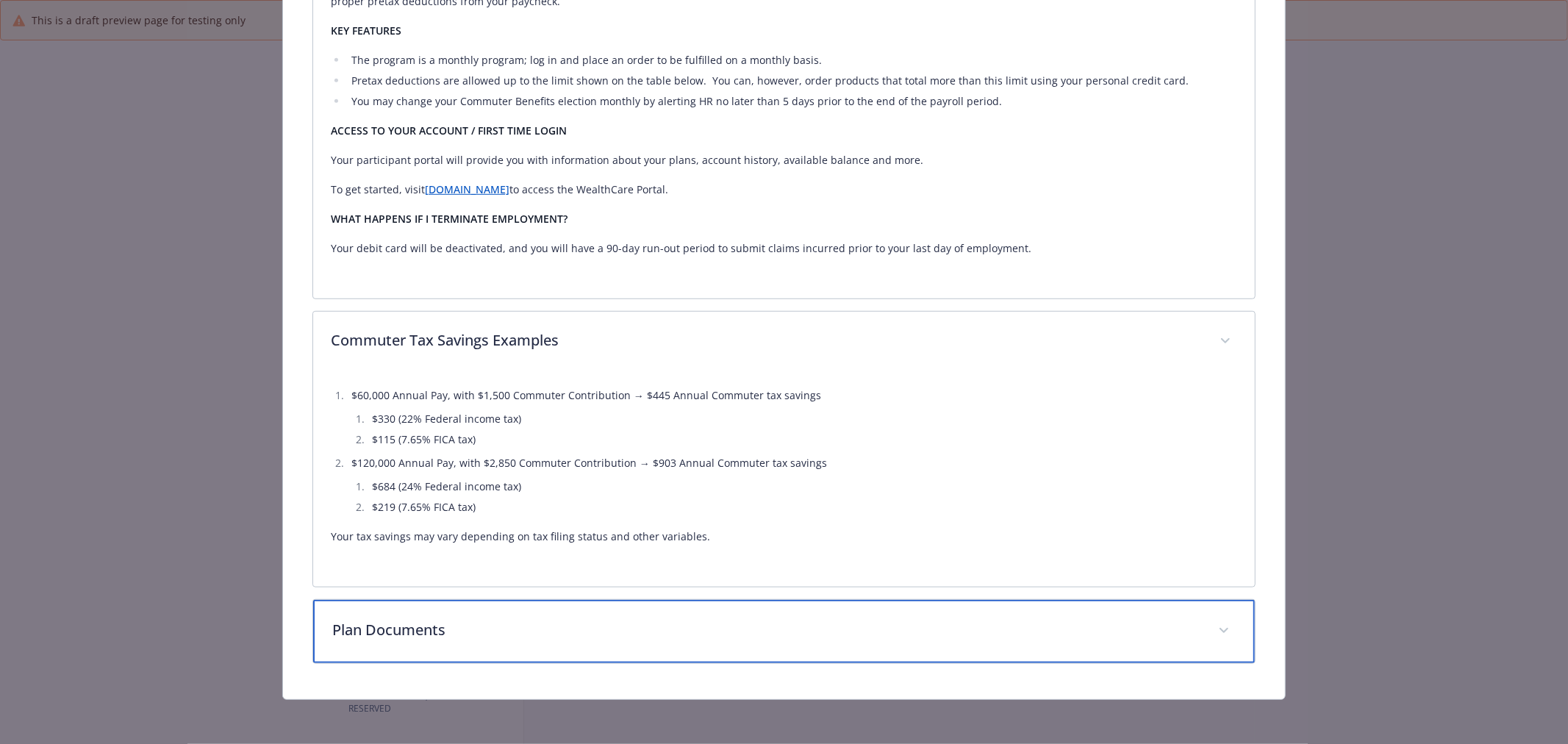
click at [779, 637] on p "Plan Documents" at bounding box center [766, 630] width 868 height 22
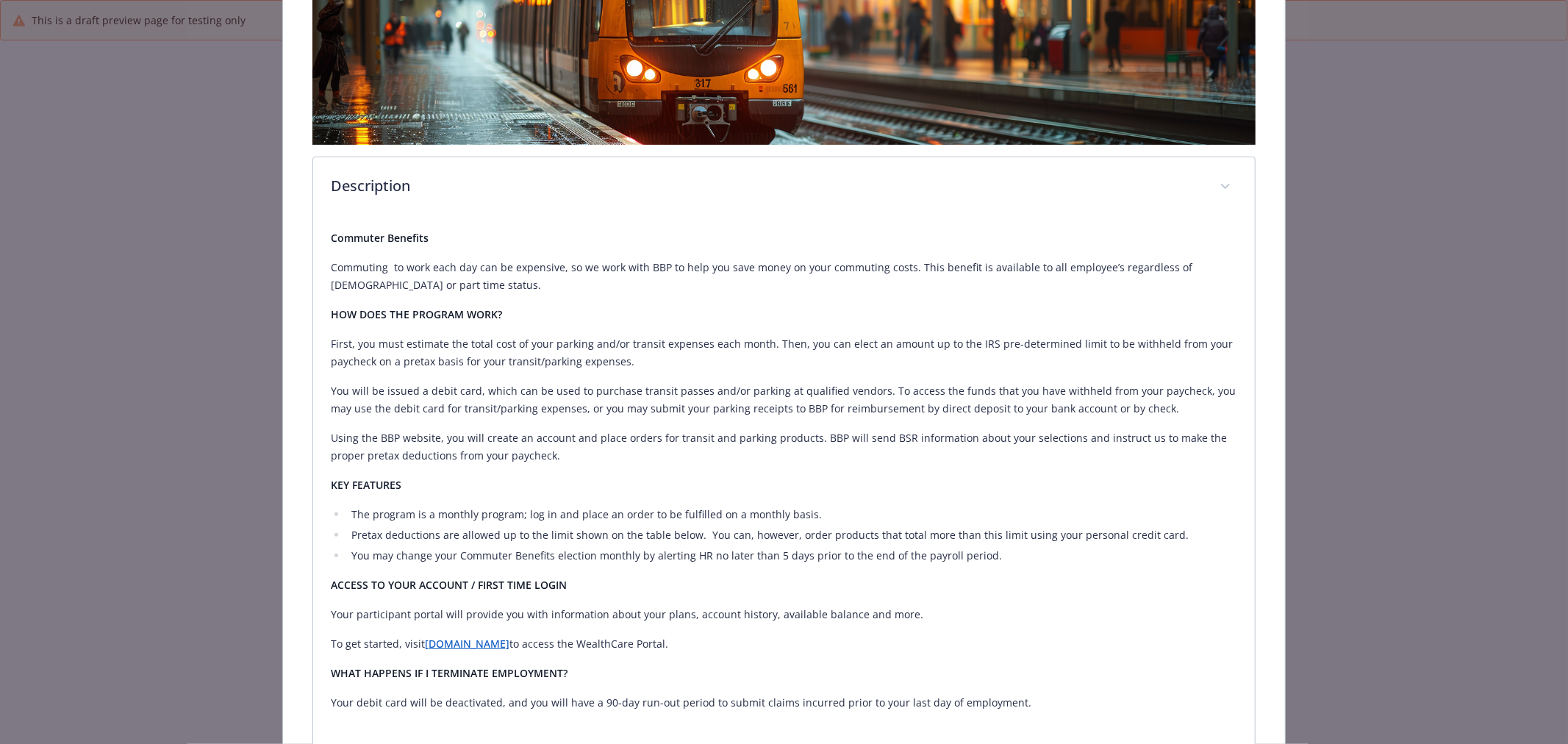
scroll to position [0, 0]
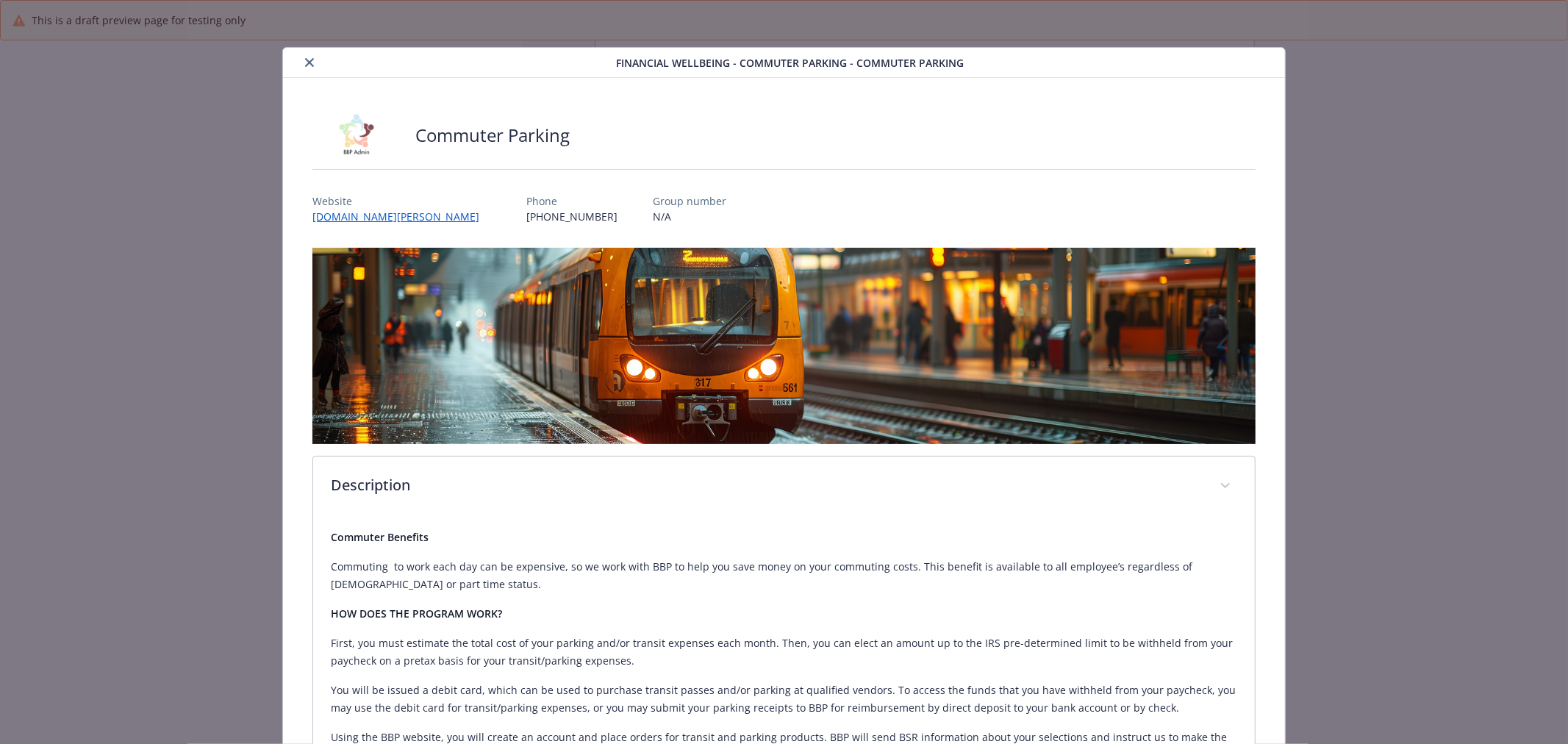
click at [301, 68] on button "close" at bounding box center [309, 62] width 17 height 17
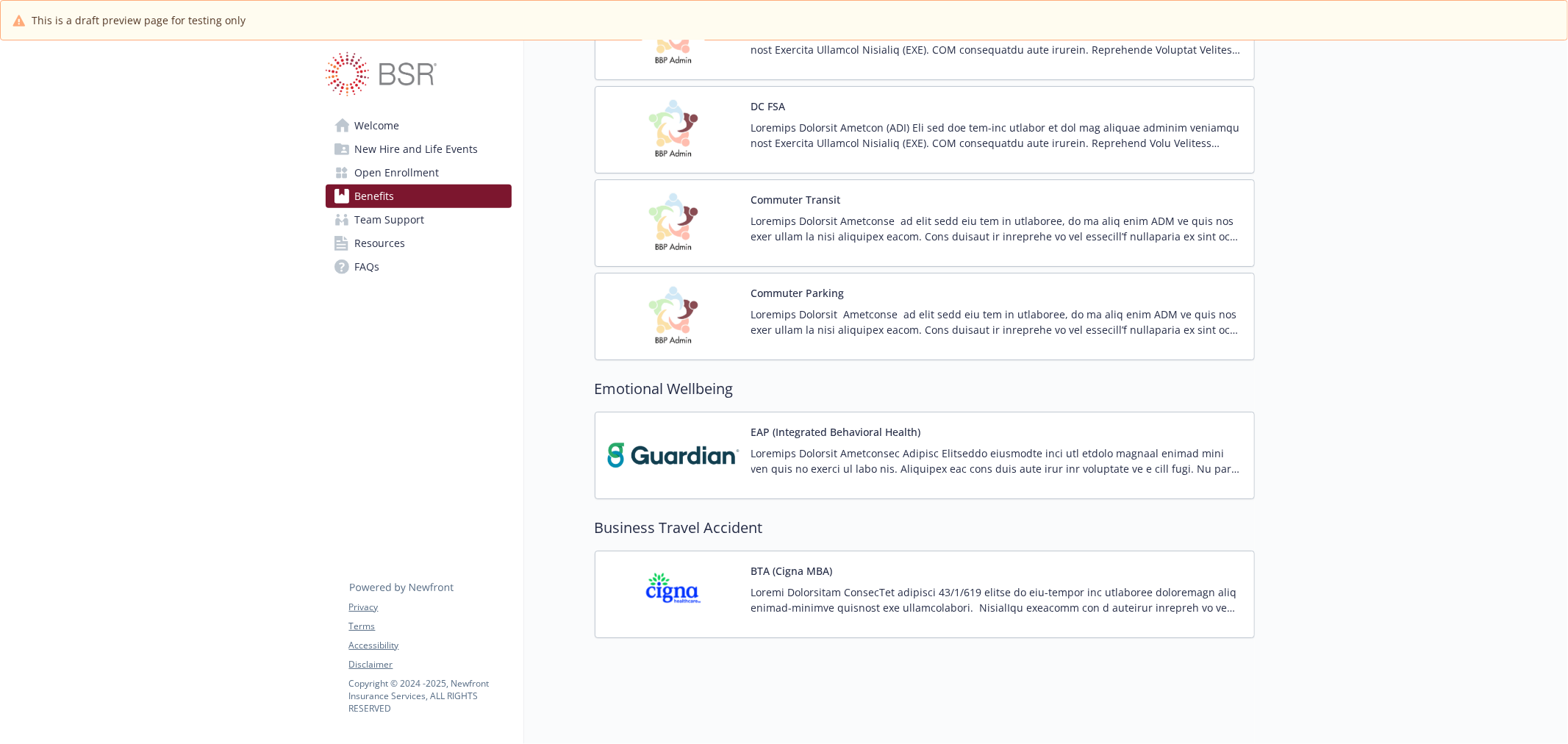
click at [693, 435] on img at bounding box center [673, 455] width 132 height 63
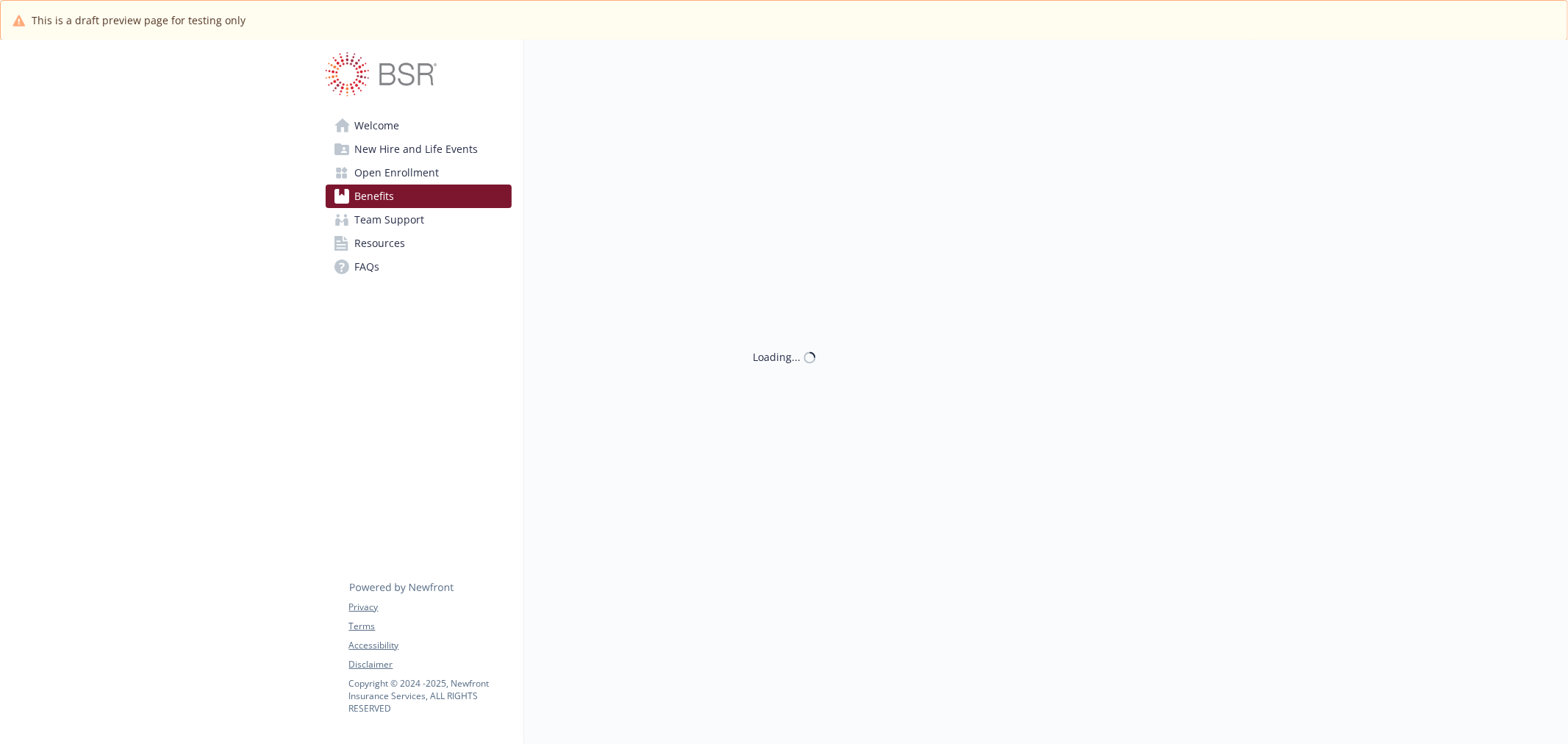
scroll to position [1199, 0]
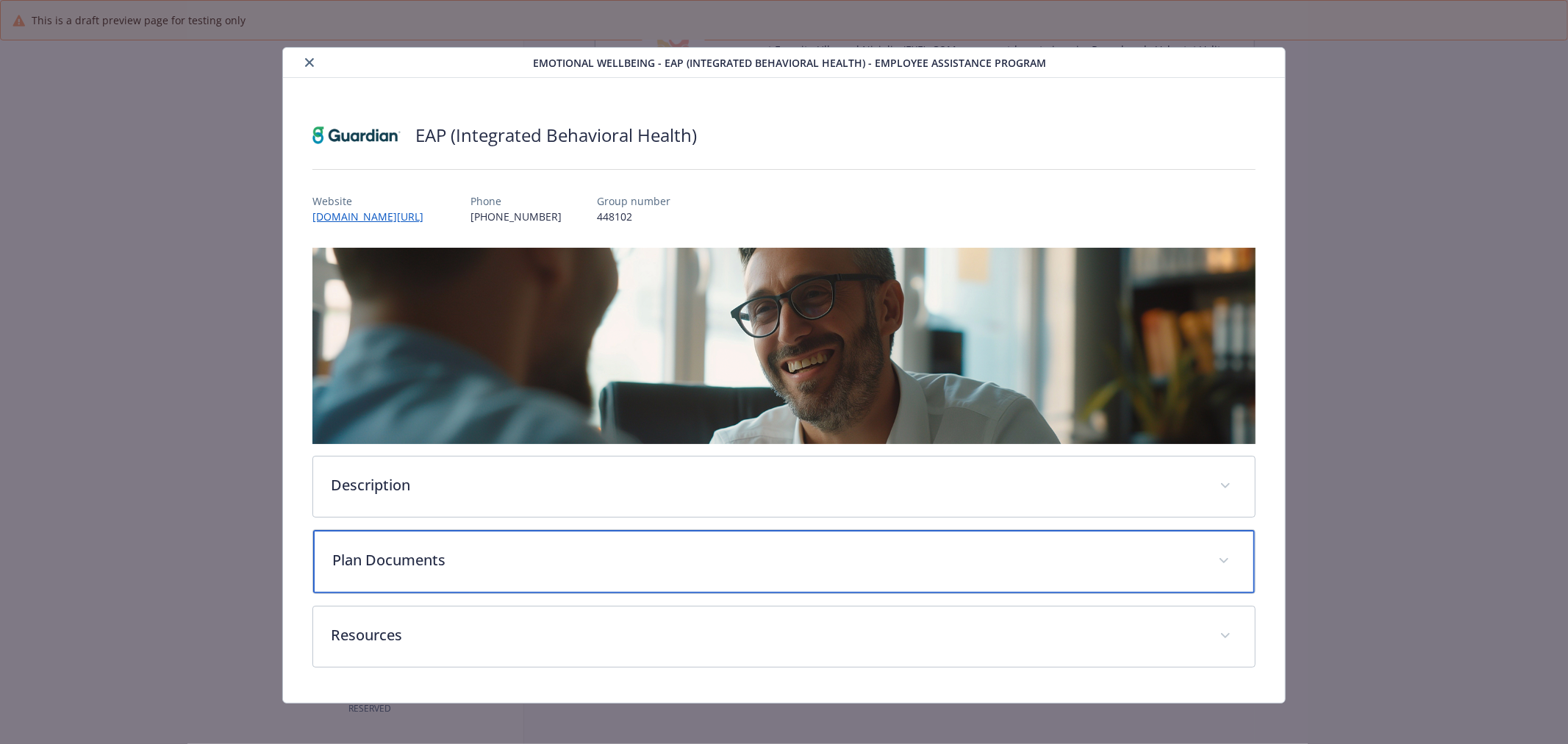
click at [777, 530] on div "Plan Documents" at bounding box center [783, 561] width 942 height 63
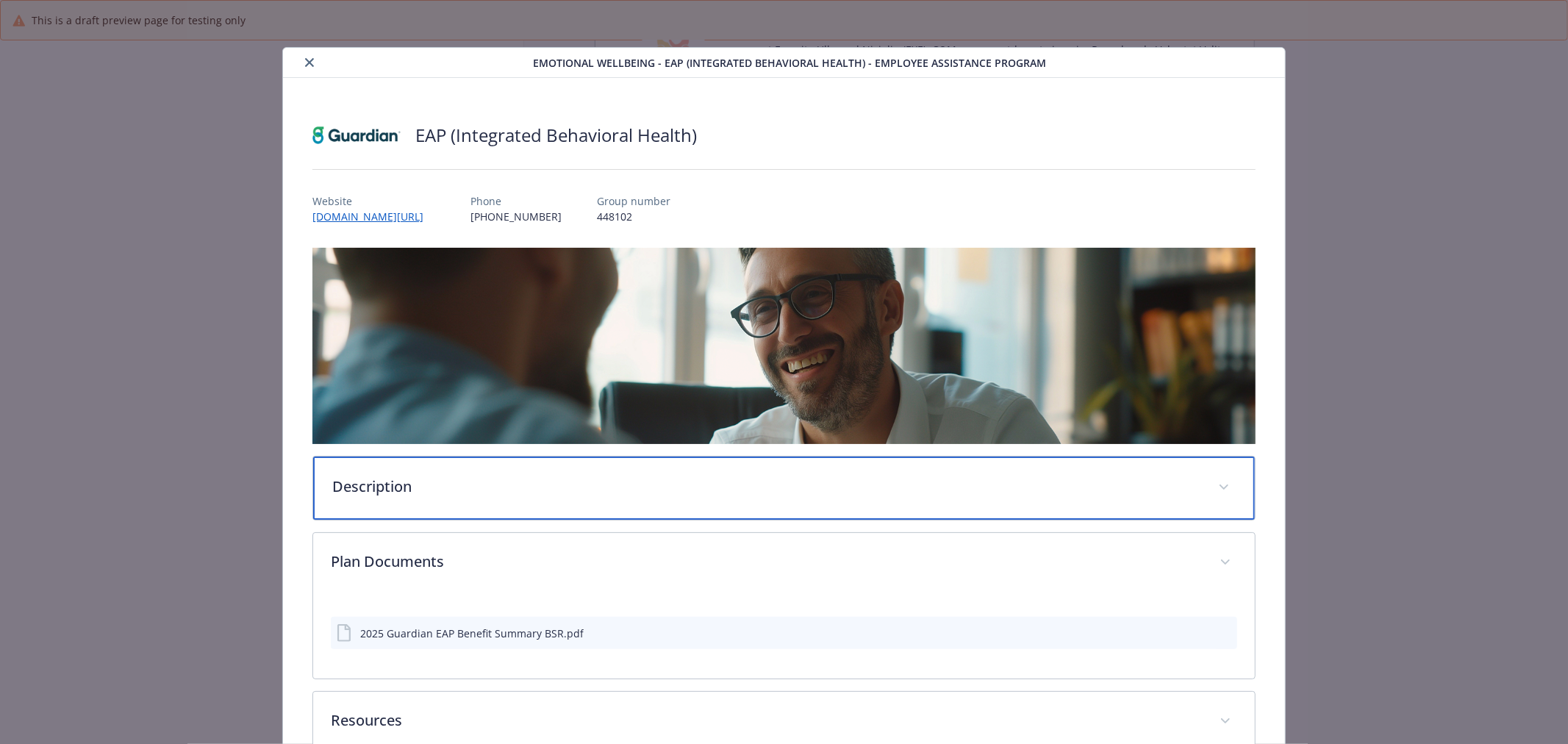
click at [767, 499] on div "Description" at bounding box center [783, 488] width 942 height 63
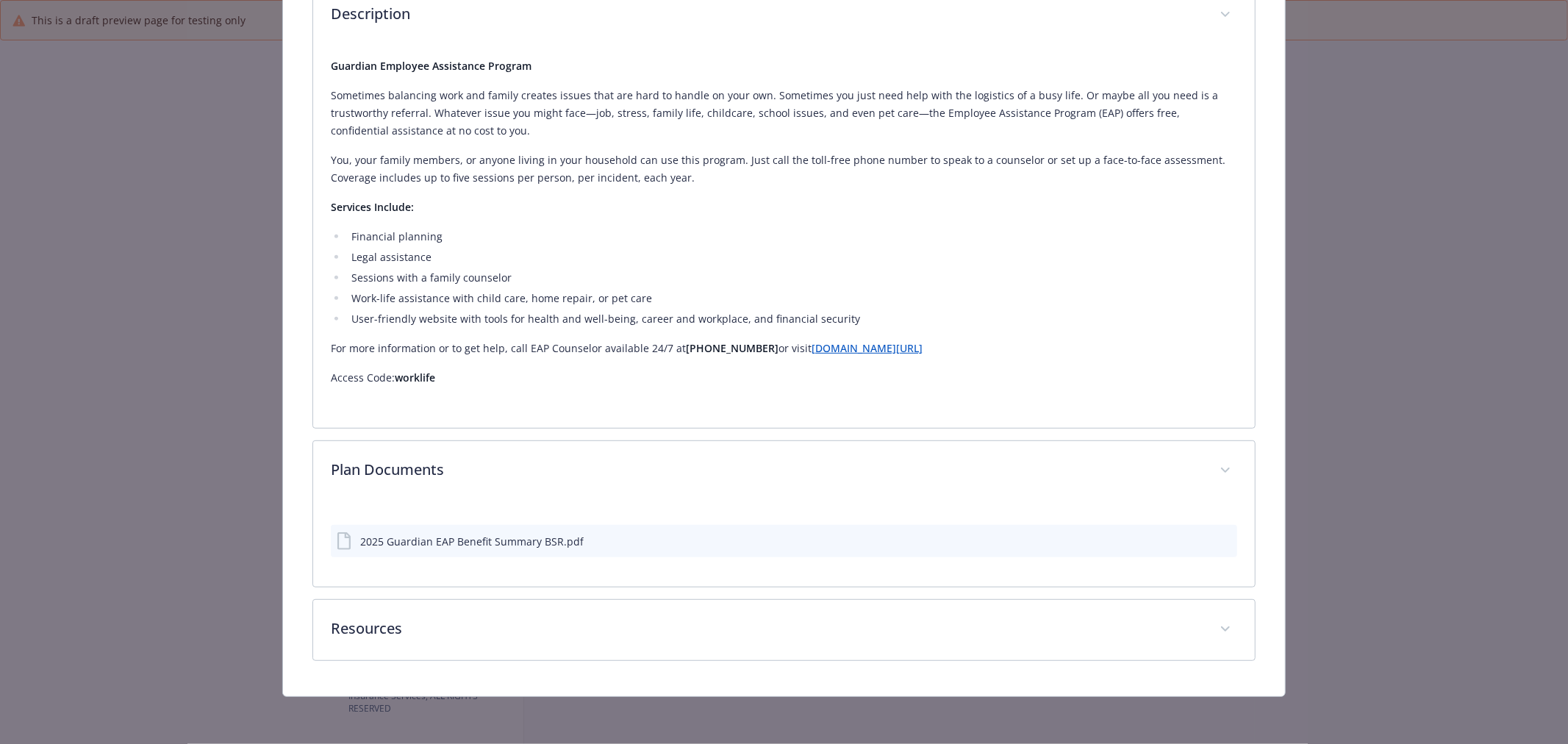
scroll to position [469, 0]
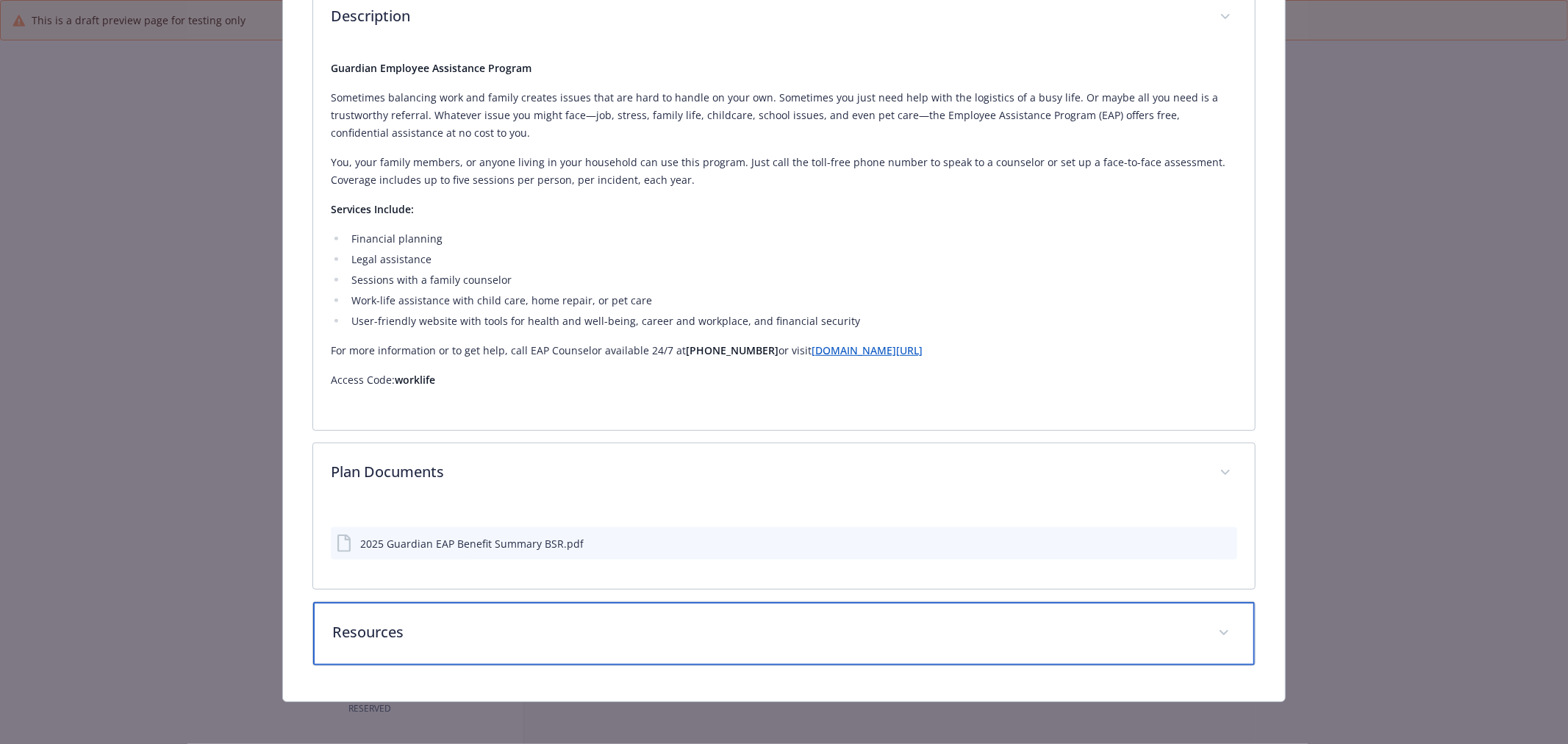
click at [535, 638] on p "Resources" at bounding box center [766, 632] width 868 height 22
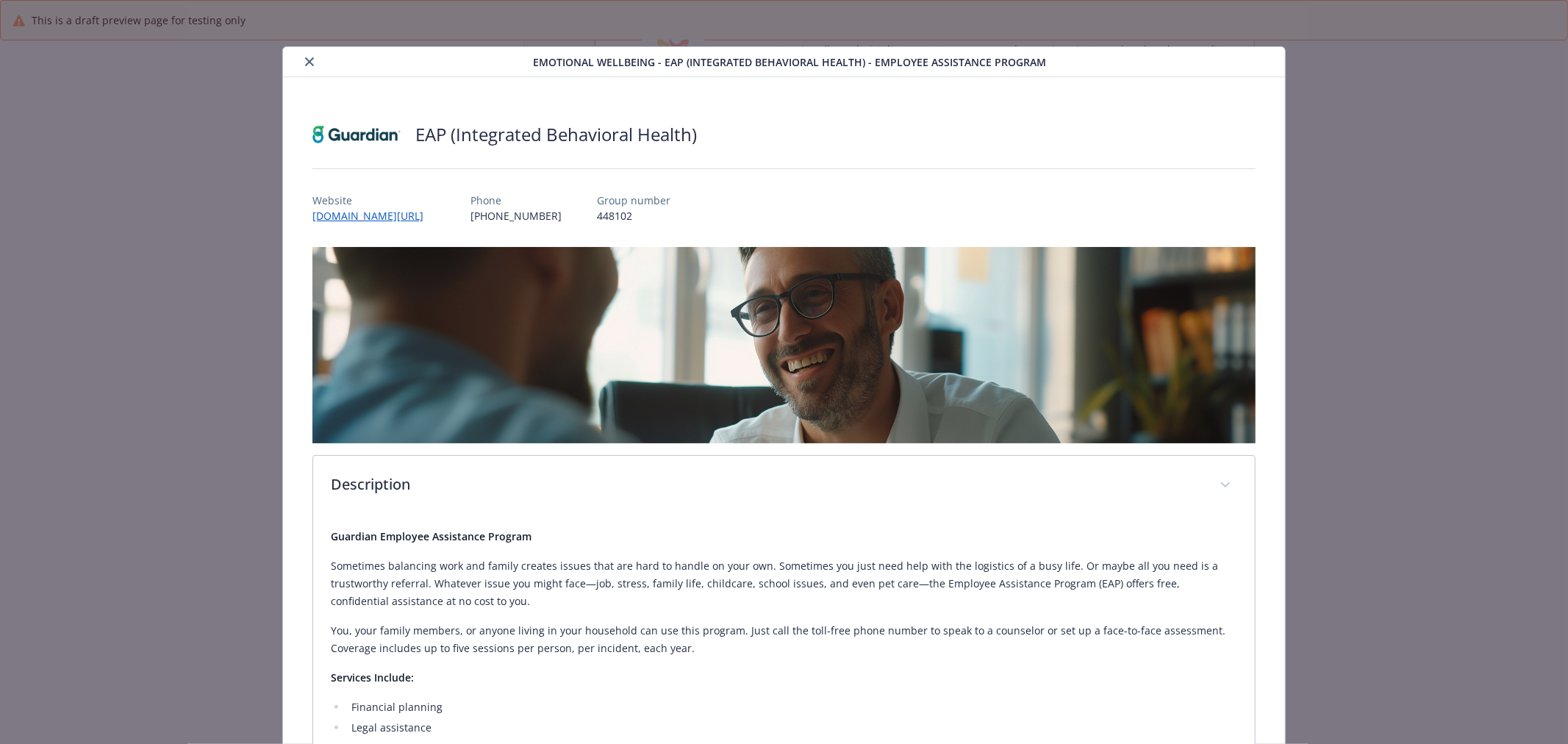
scroll to position [0, 0]
click at [301, 63] on button "close" at bounding box center [309, 62] width 17 height 17
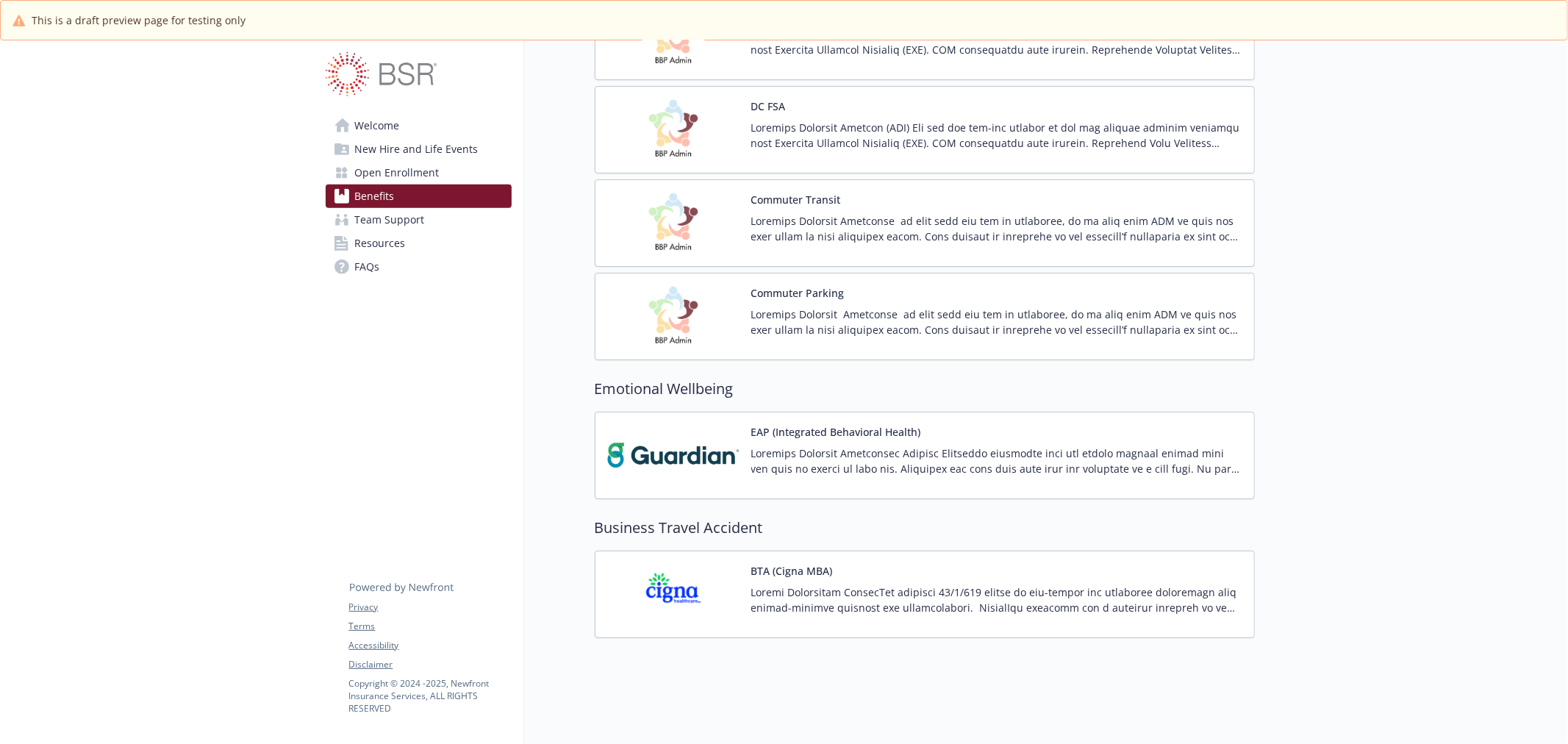
click at [821, 595] on p at bounding box center [996, 600] width 491 height 31
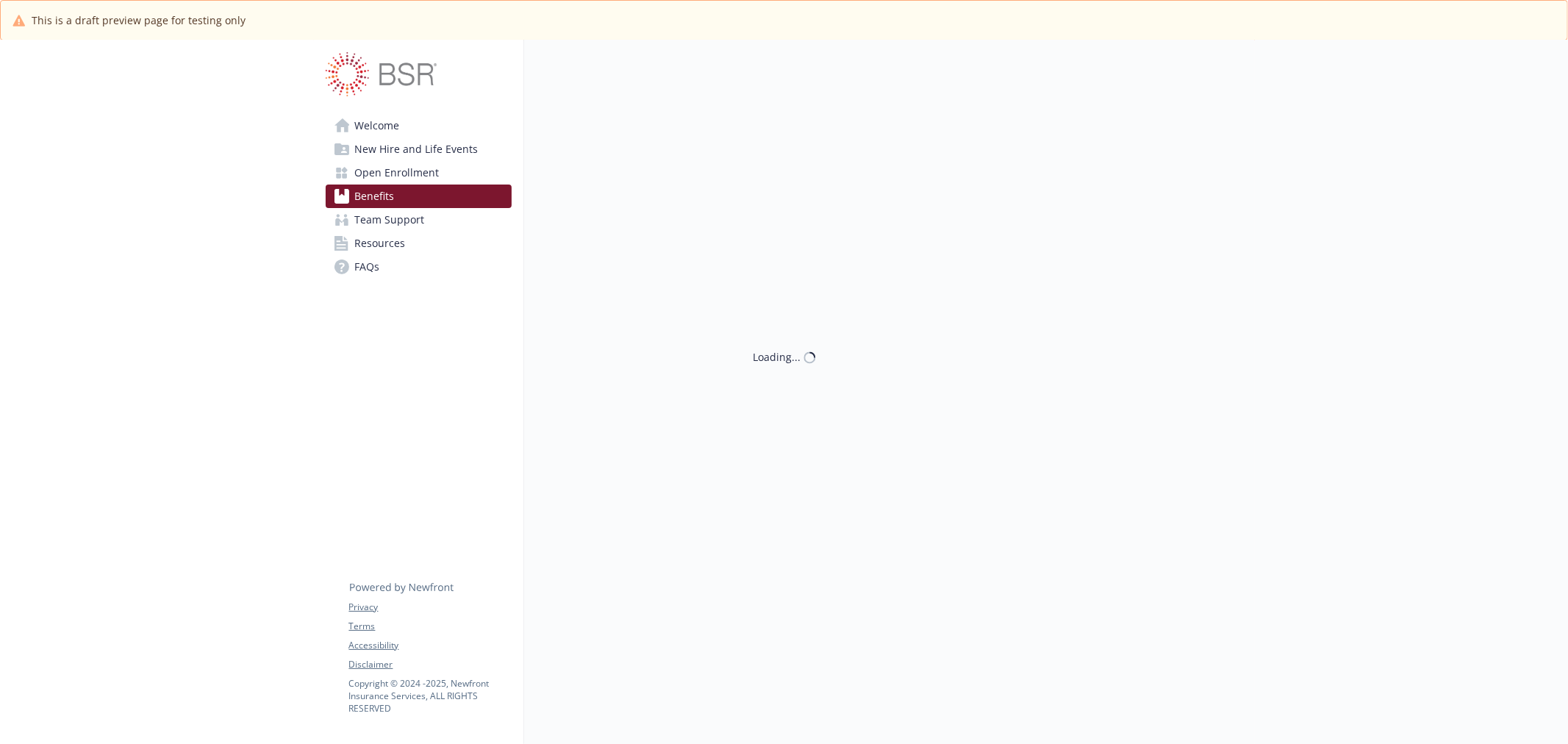
scroll to position [1199, 0]
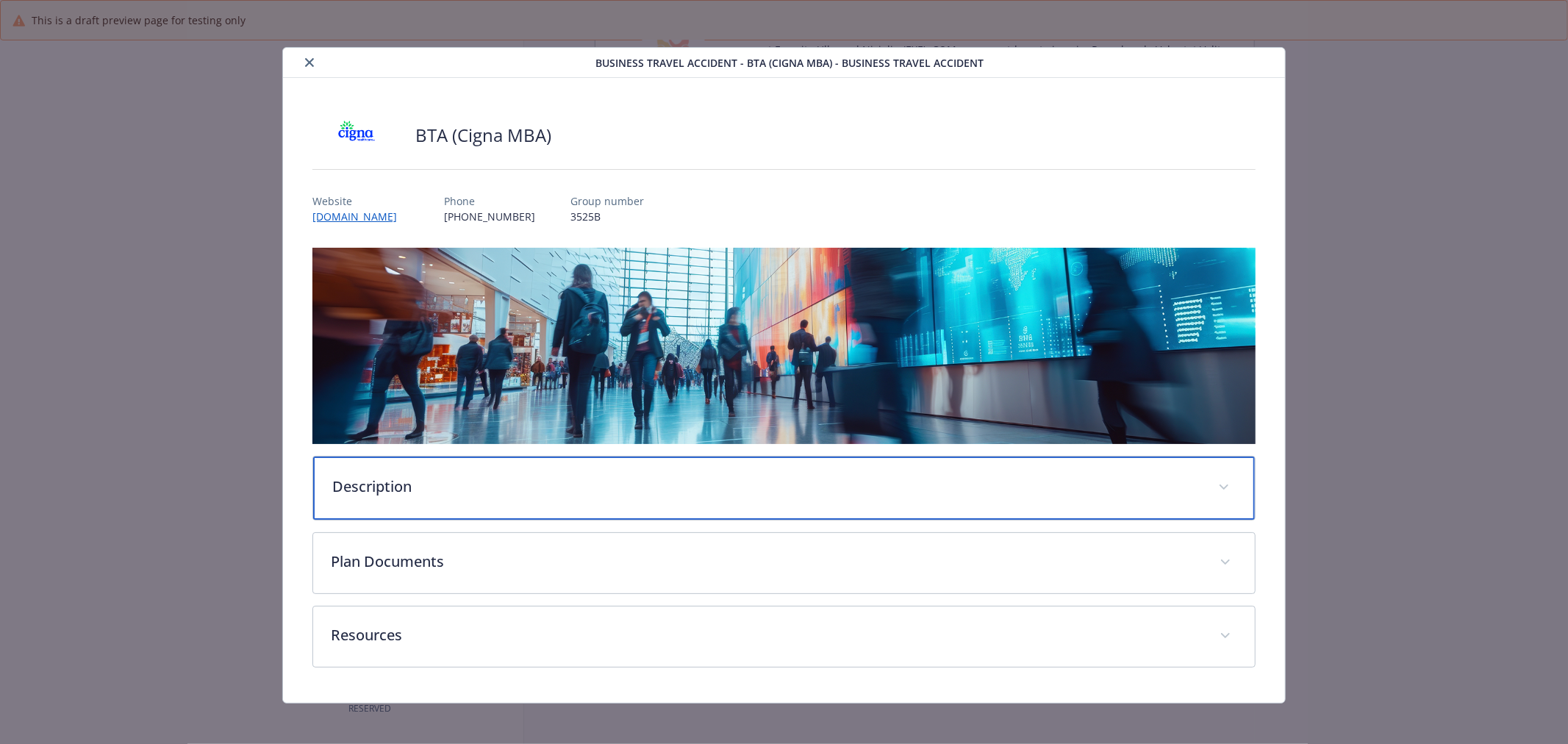
click at [521, 490] on p "Description" at bounding box center [766, 487] width 868 height 22
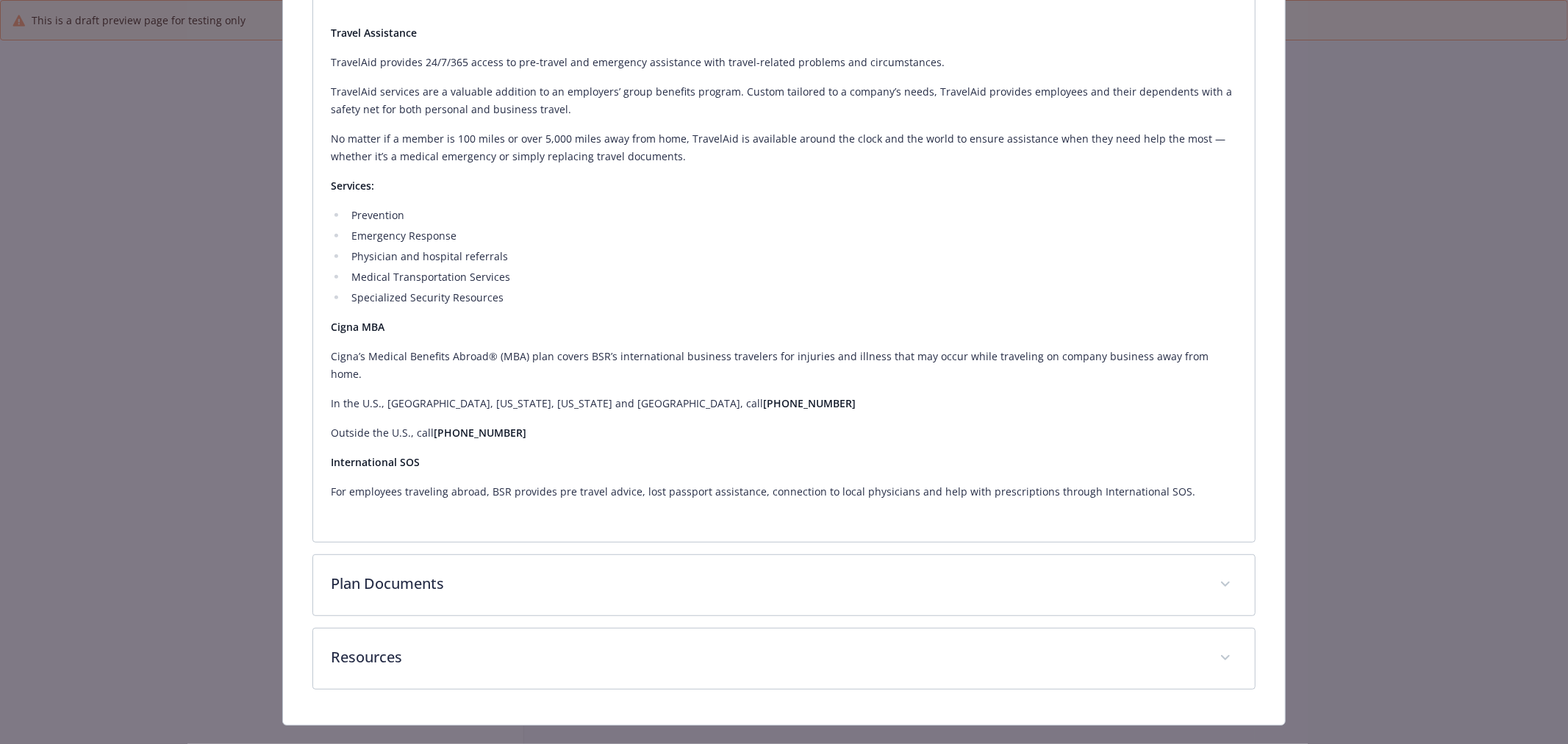
scroll to position [513, 0]
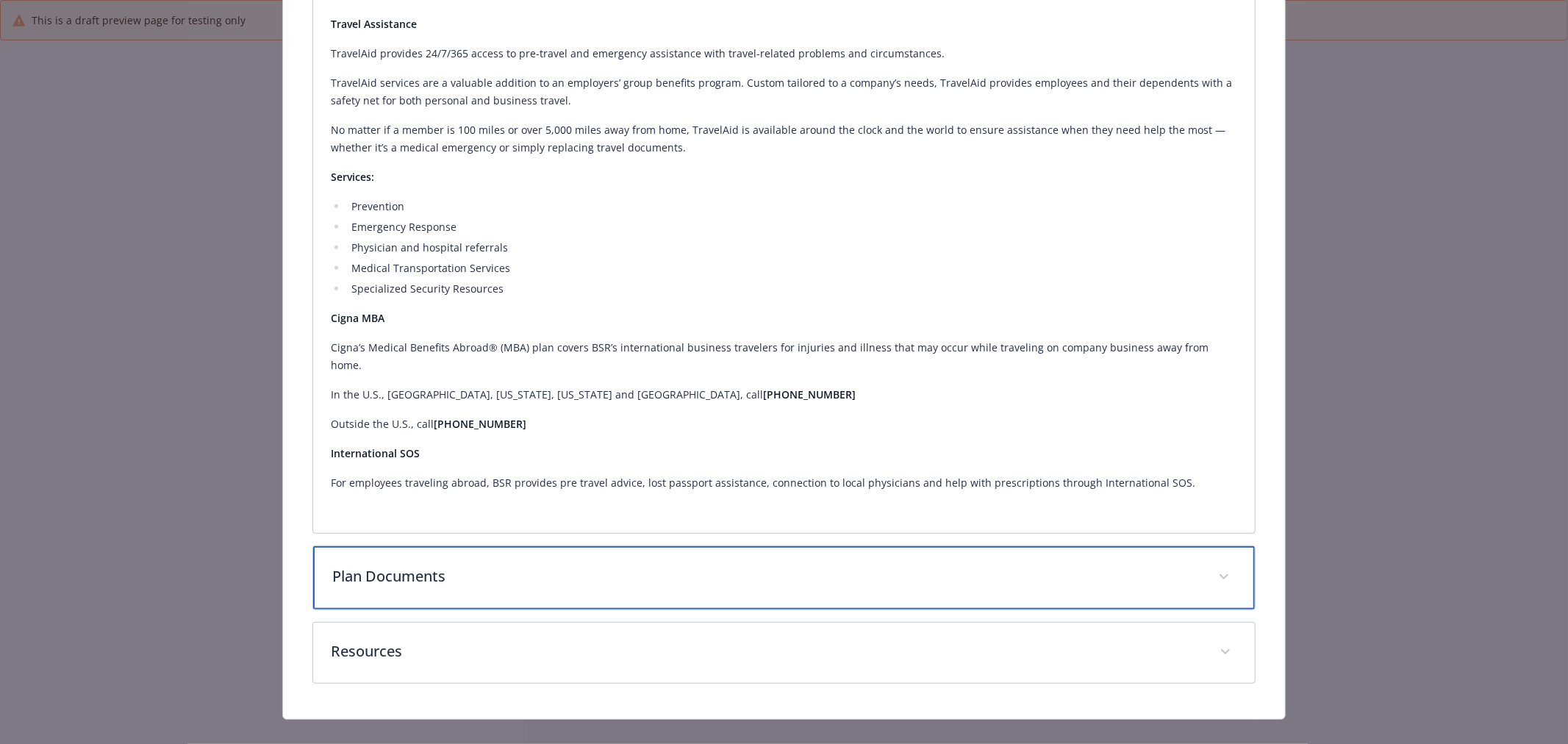
click at [608, 546] on div "Plan Documents" at bounding box center [783, 577] width 942 height 63
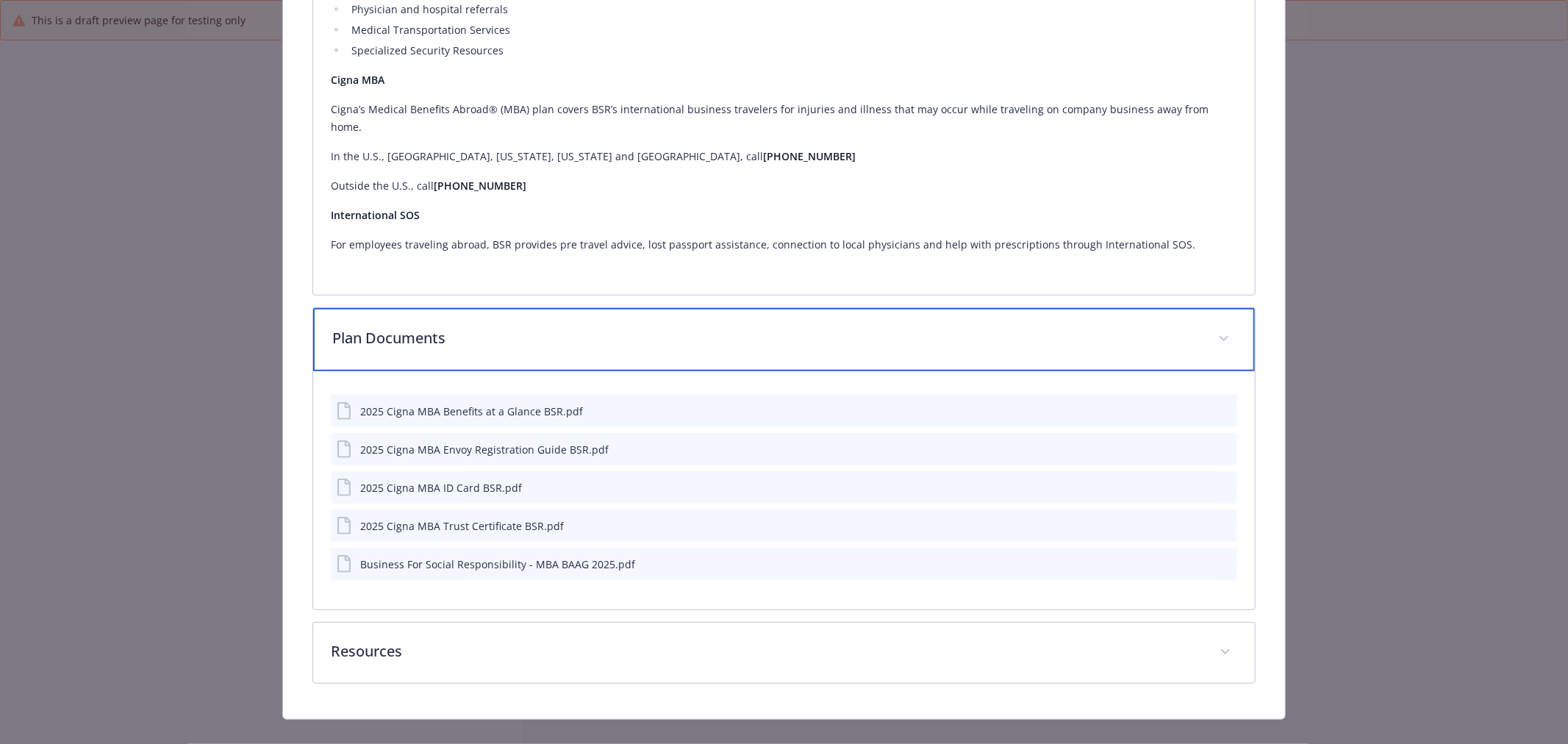
scroll to position [753, 0]
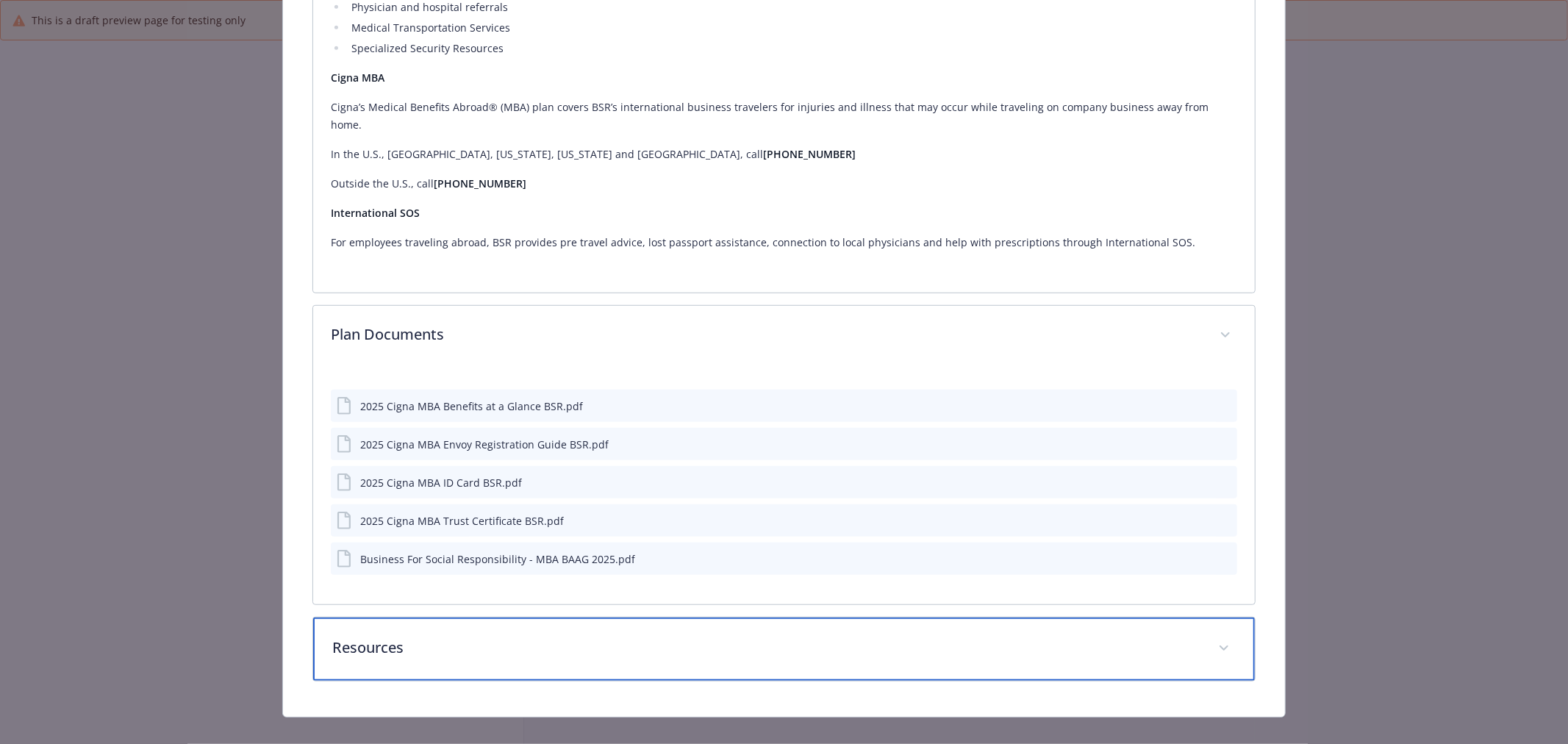
click at [511, 636] on p "Resources" at bounding box center [766, 647] width 868 height 22
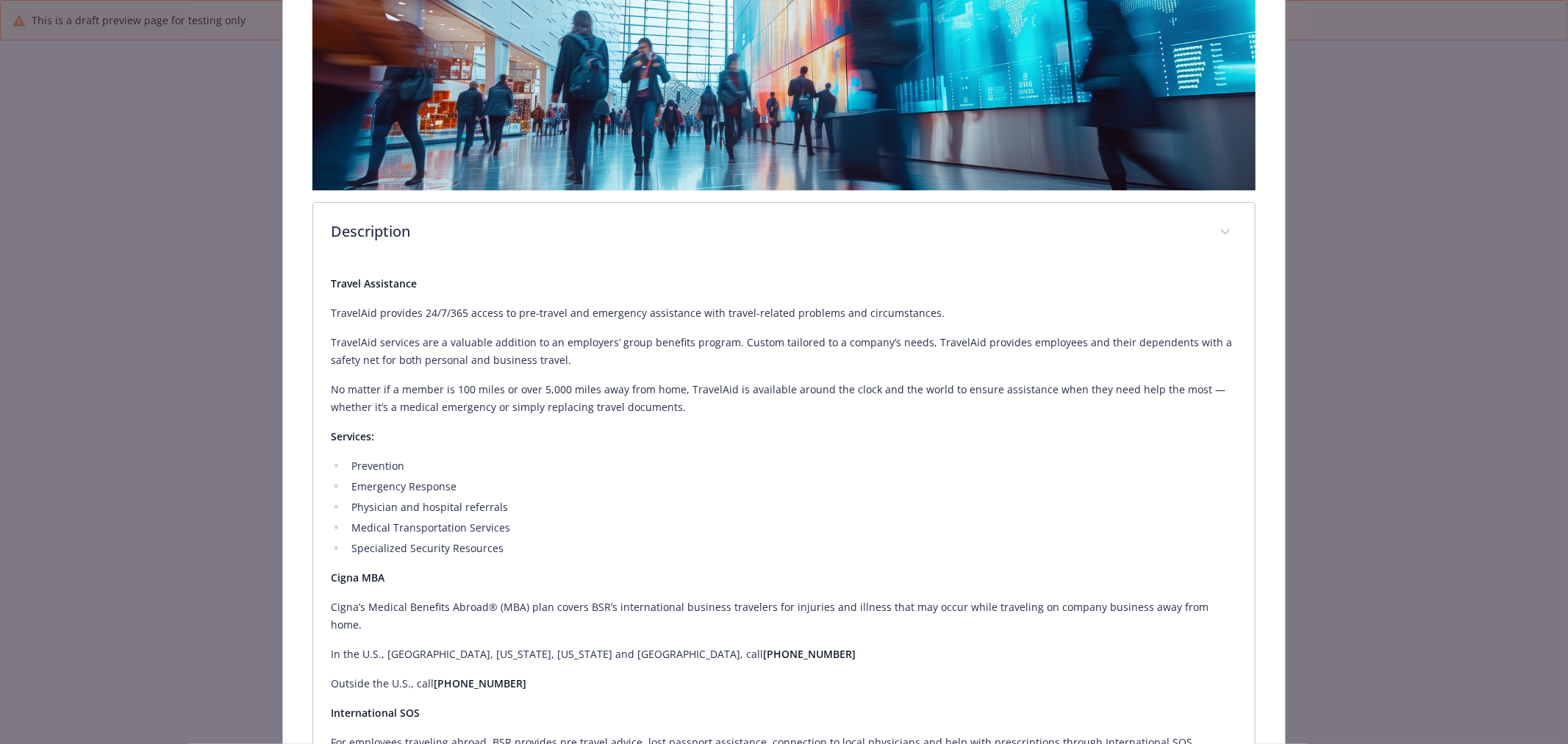
scroll to position [0, 0]
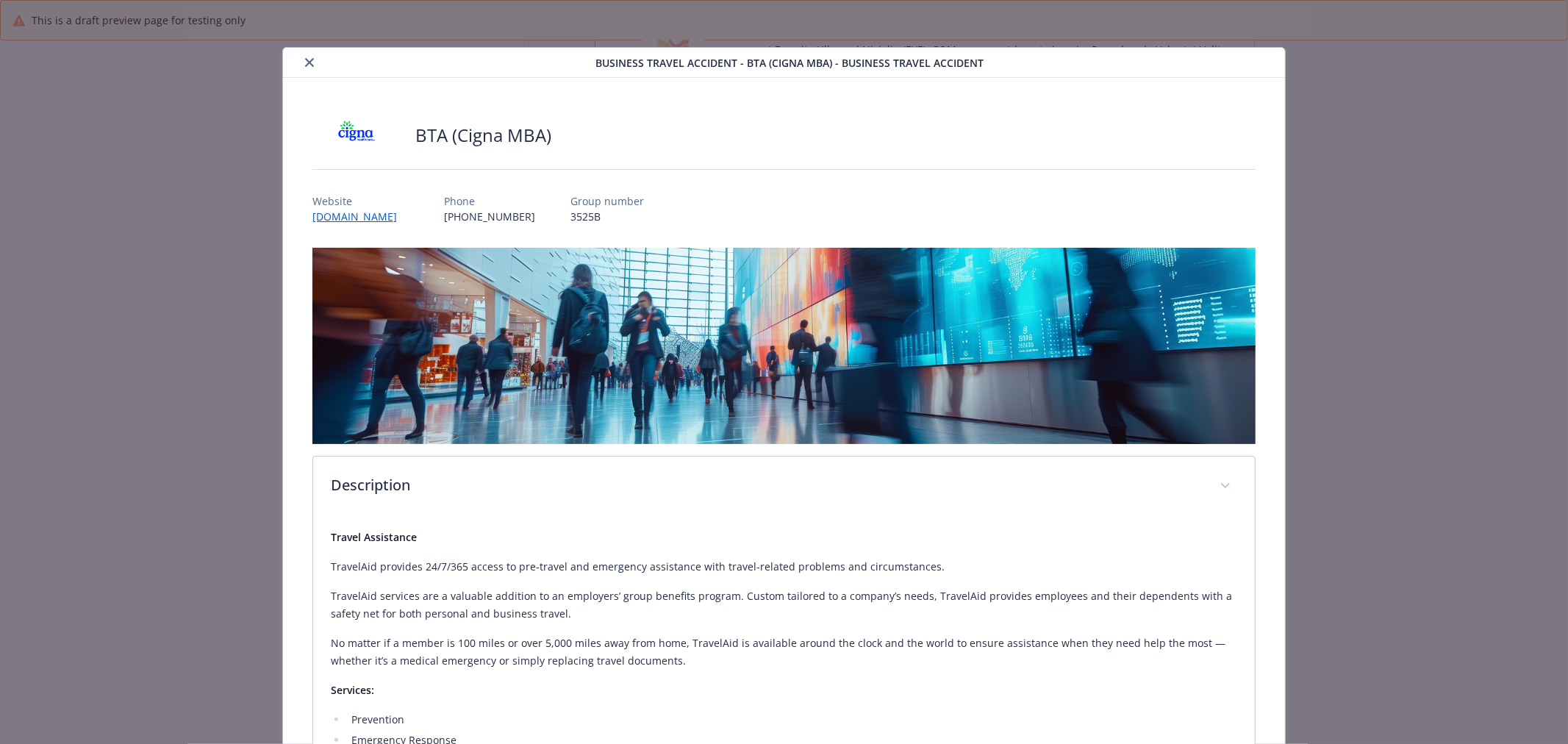
click at [306, 59] on icon "close" at bounding box center [310, 63] width 9 height 9
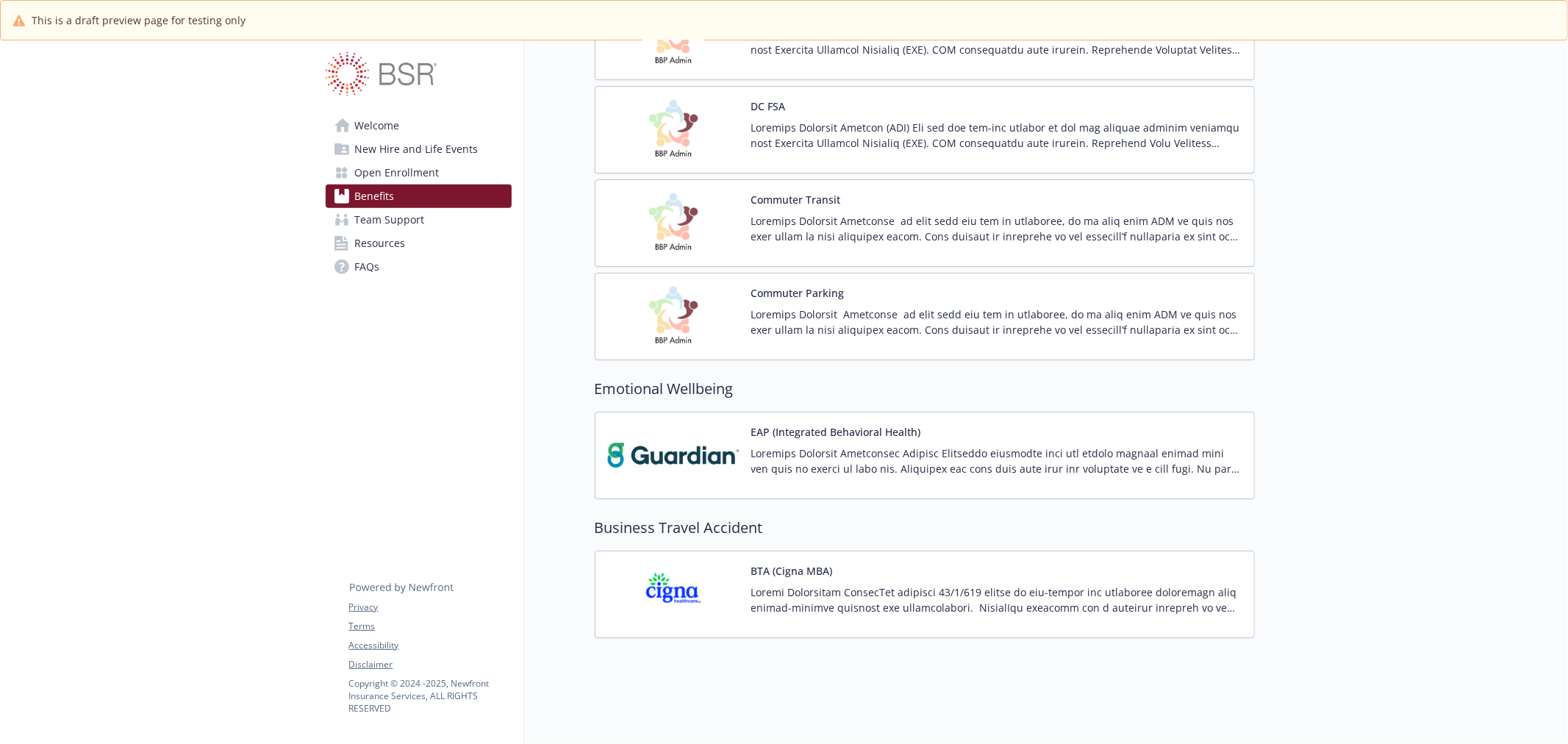
click at [387, 232] on span "Resources" at bounding box center [380, 243] width 51 height 24
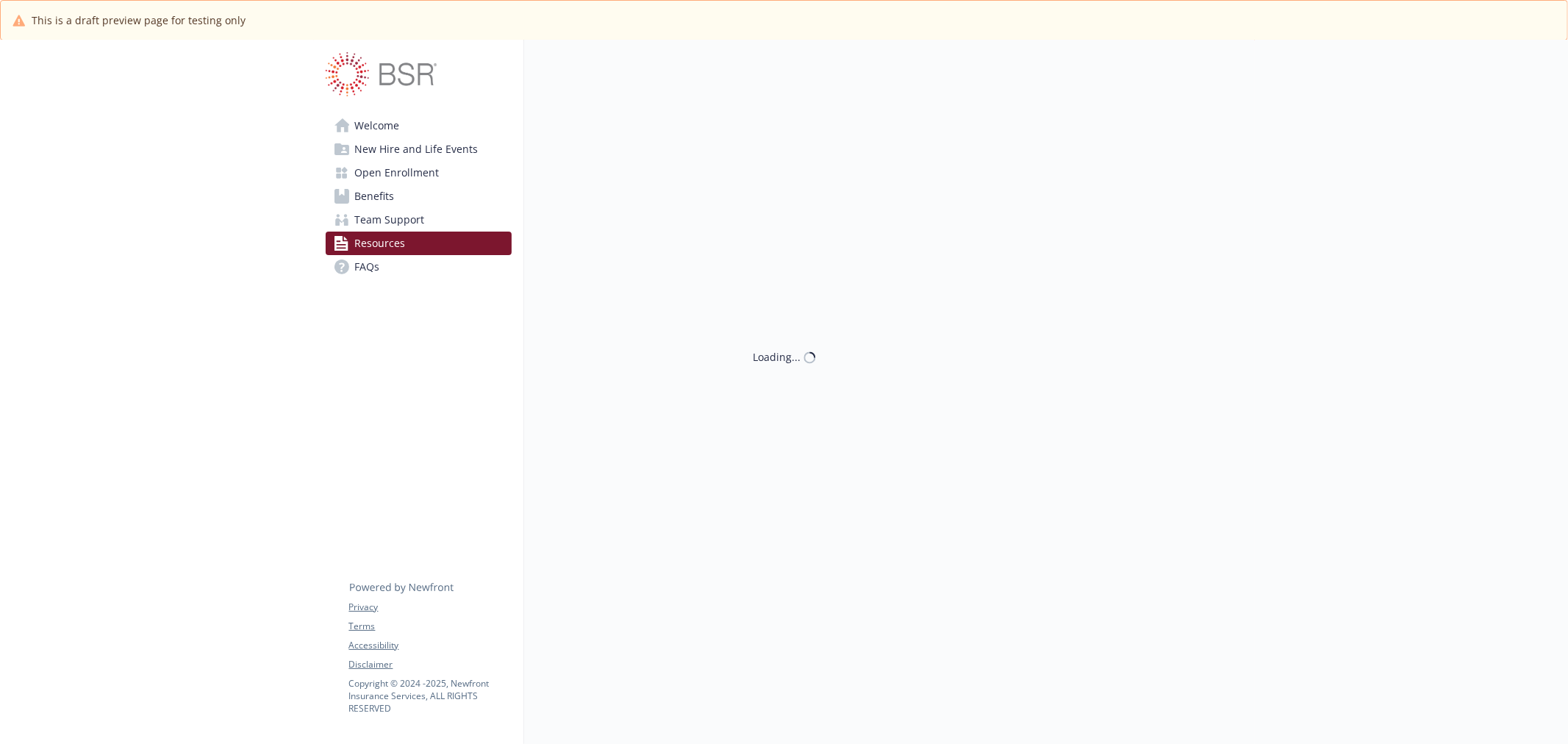
click at [390, 222] on span "Team Support" at bounding box center [389, 220] width 70 height 24
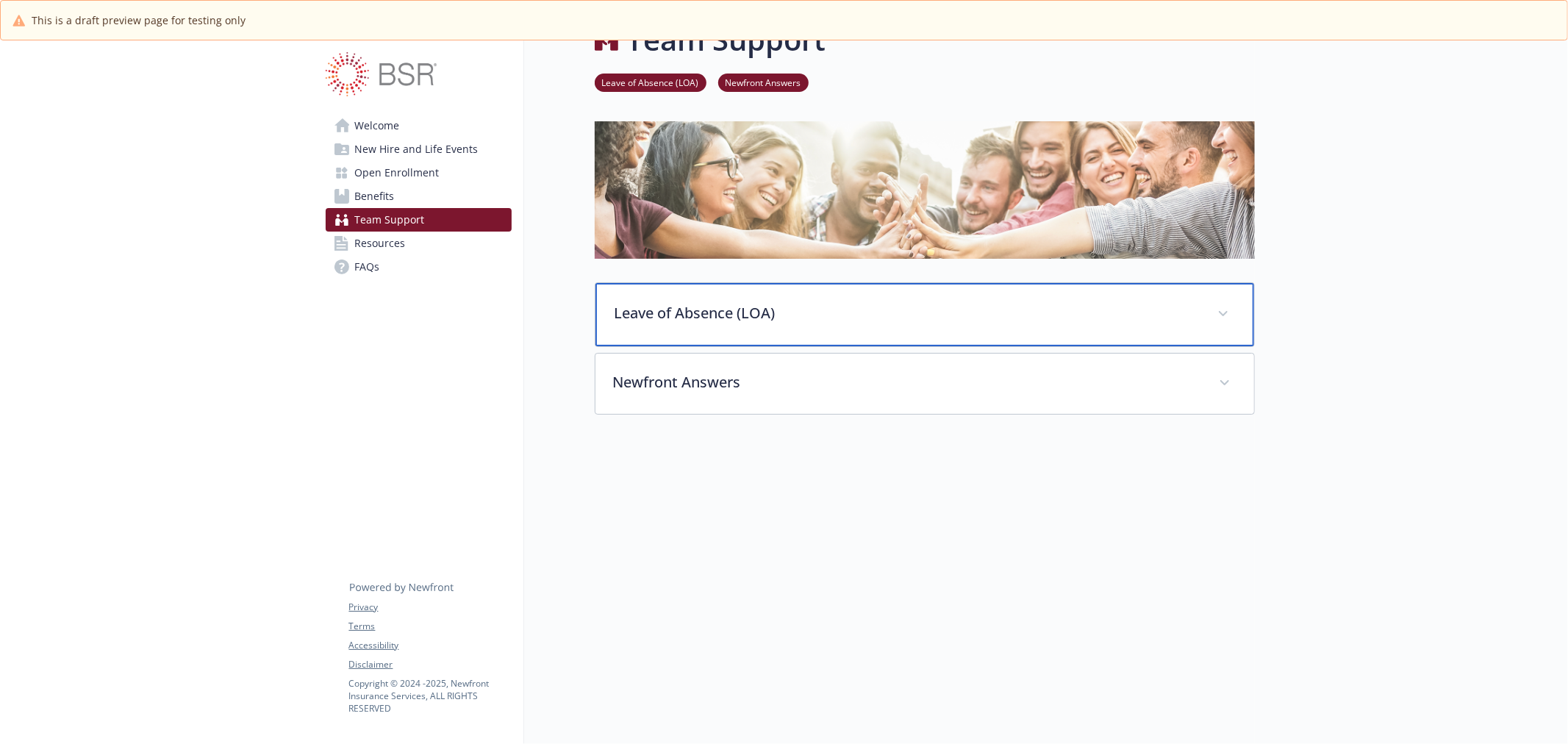
drag, startPoint x: 871, startPoint y: 305, endPoint x: 862, endPoint y: 304, distance: 9.1
click at [871, 304] on p "Leave of Absence (LOA)" at bounding box center [907, 313] width 585 height 22
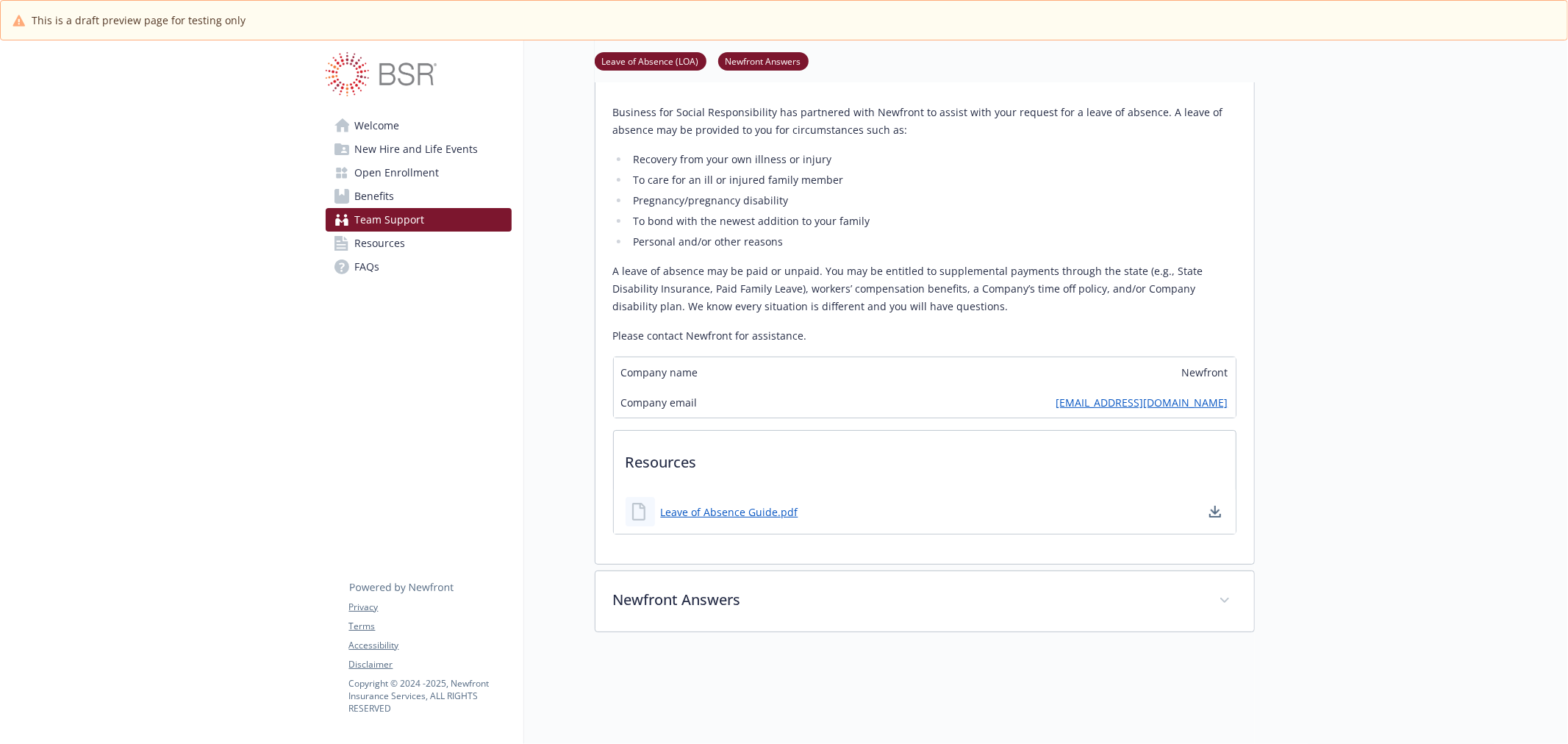
scroll to position [298, 0]
click at [1049, 635] on div at bounding box center [924, 718] width 660 height 184
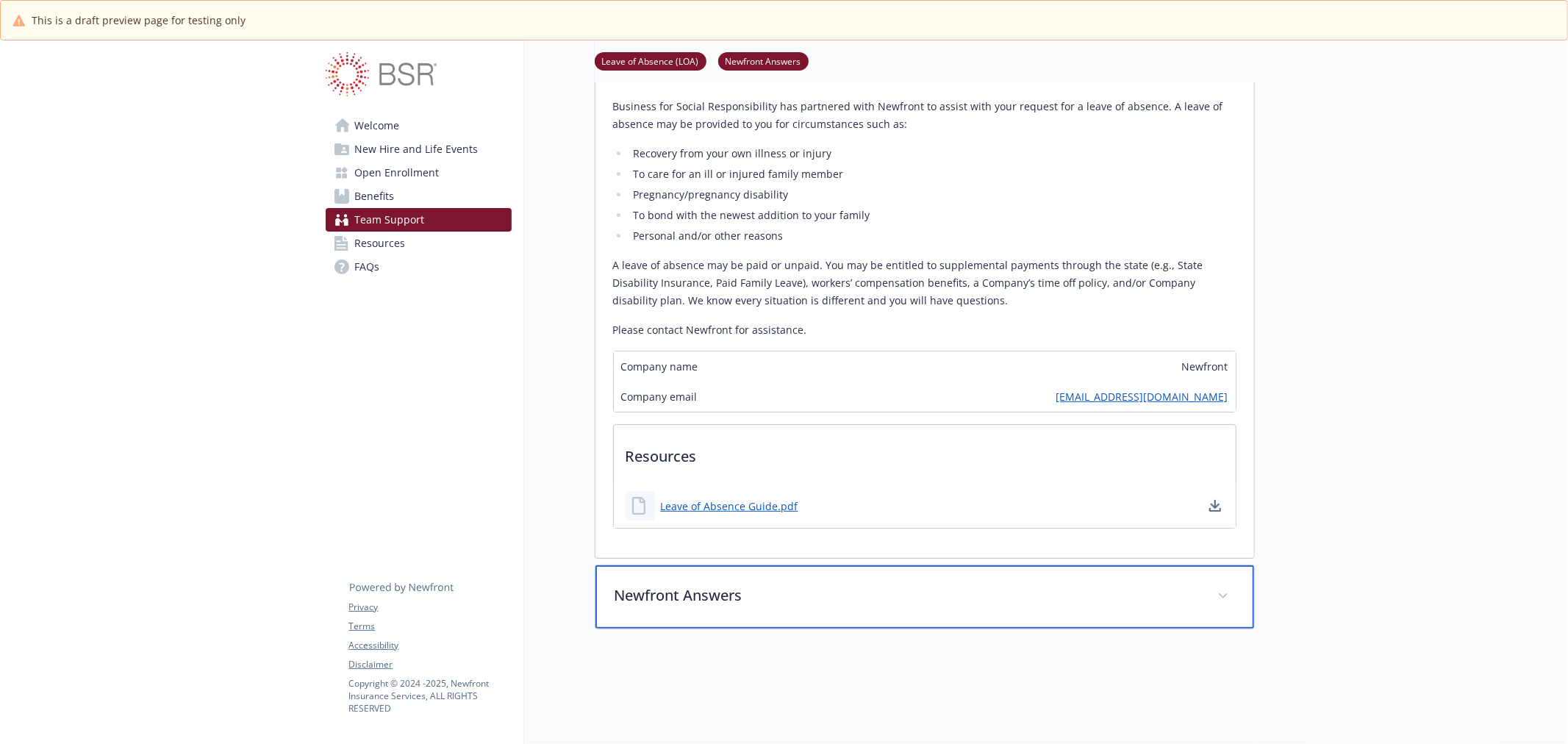
click at [1055, 588] on p "Newfront Answers" at bounding box center [907, 595] width 585 height 22
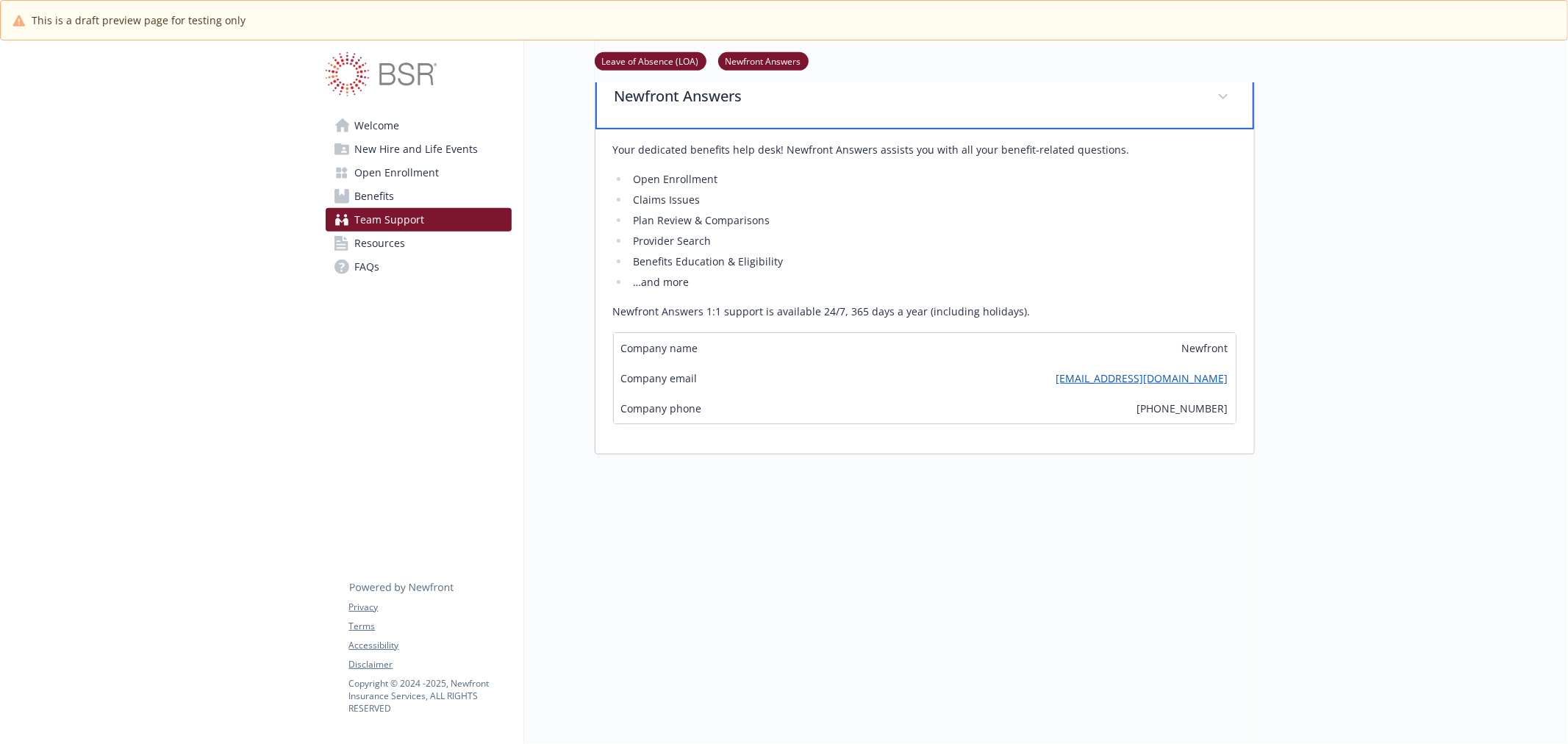
scroll to position [807, 0]
click at [404, 250] on link "Resources" at bounding box center [418, 243] width 186 height 24
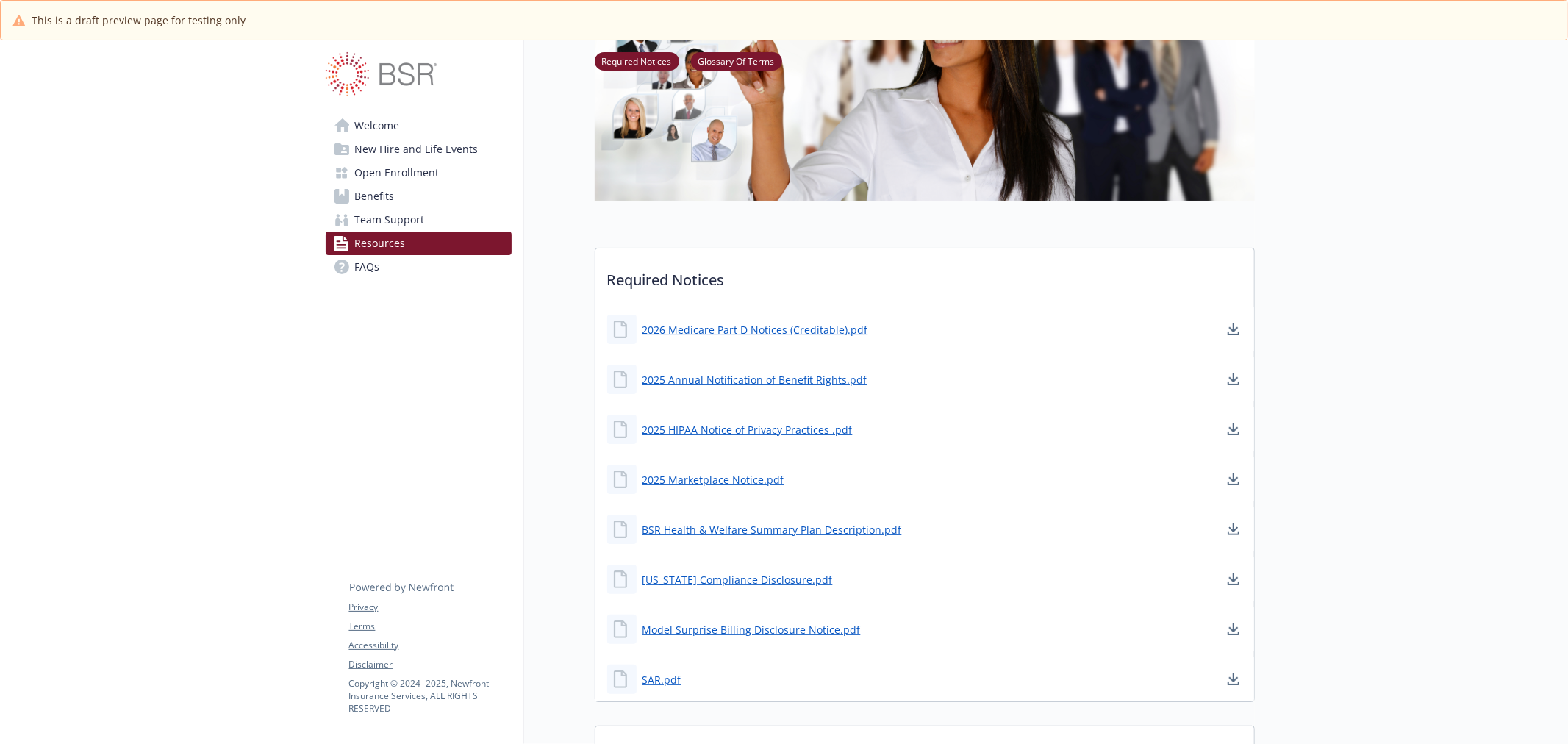
scroll to position [244, 0]
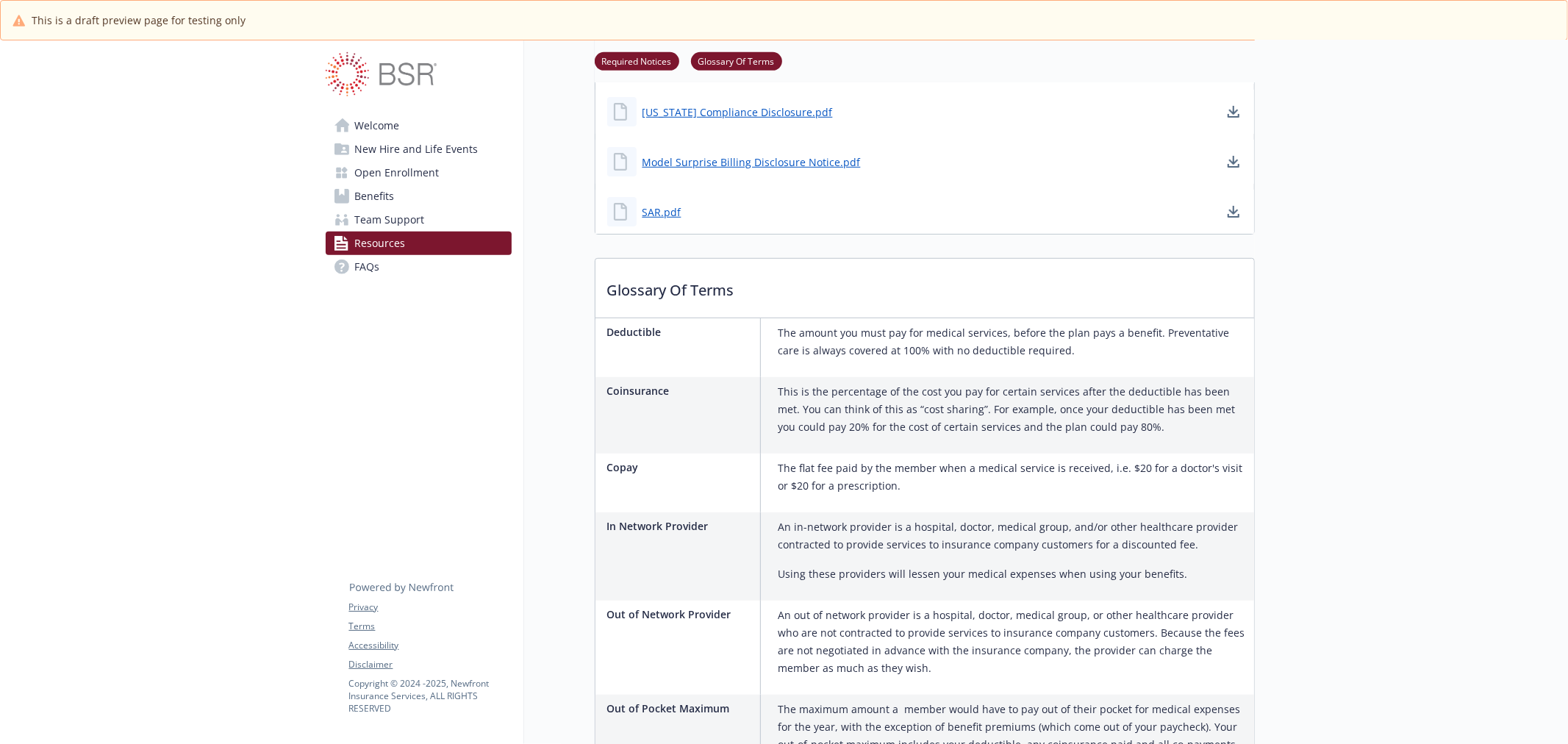
click at [347, 263] on circle at bounding box center [342, 267] width 15 height 15
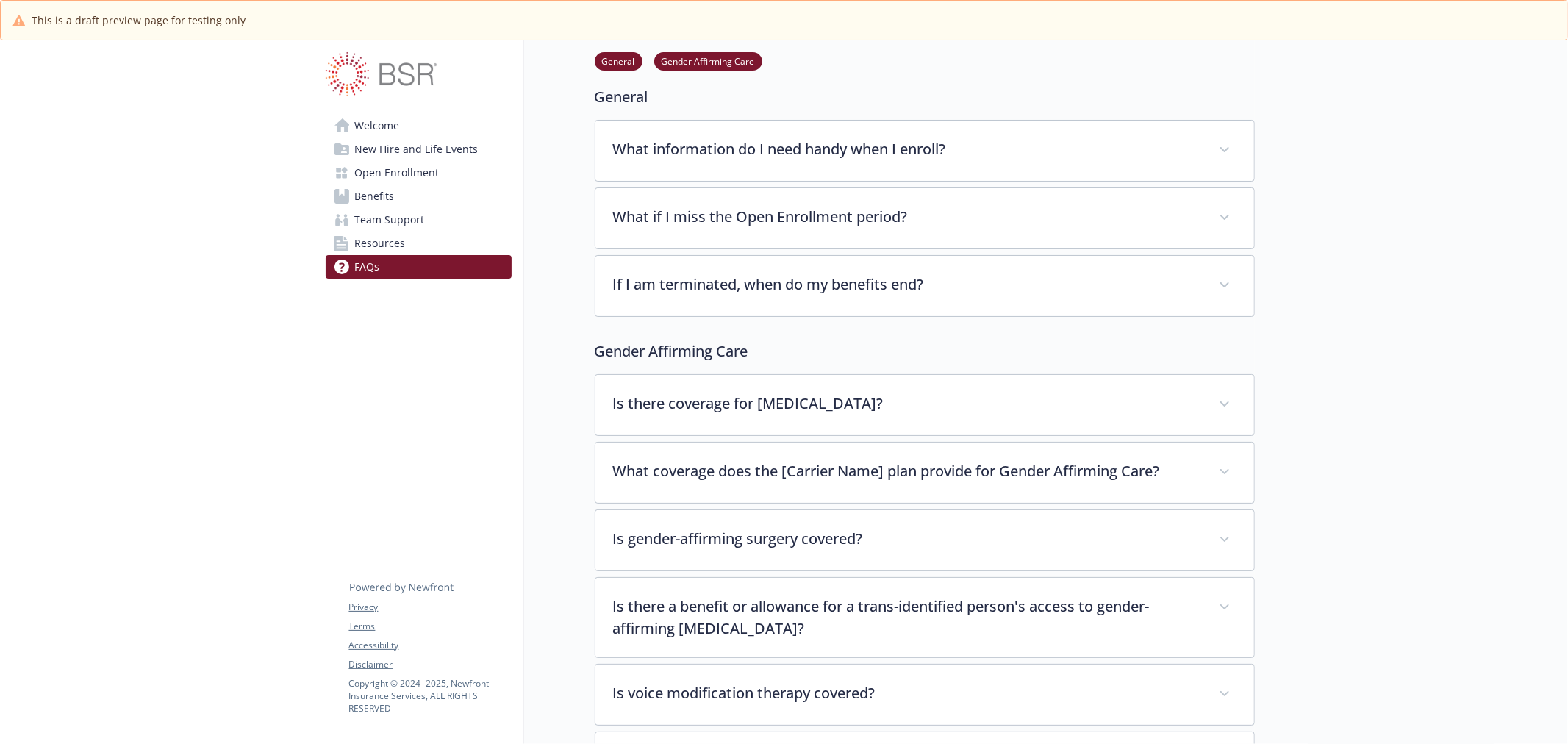
scroll to position [81, 0]
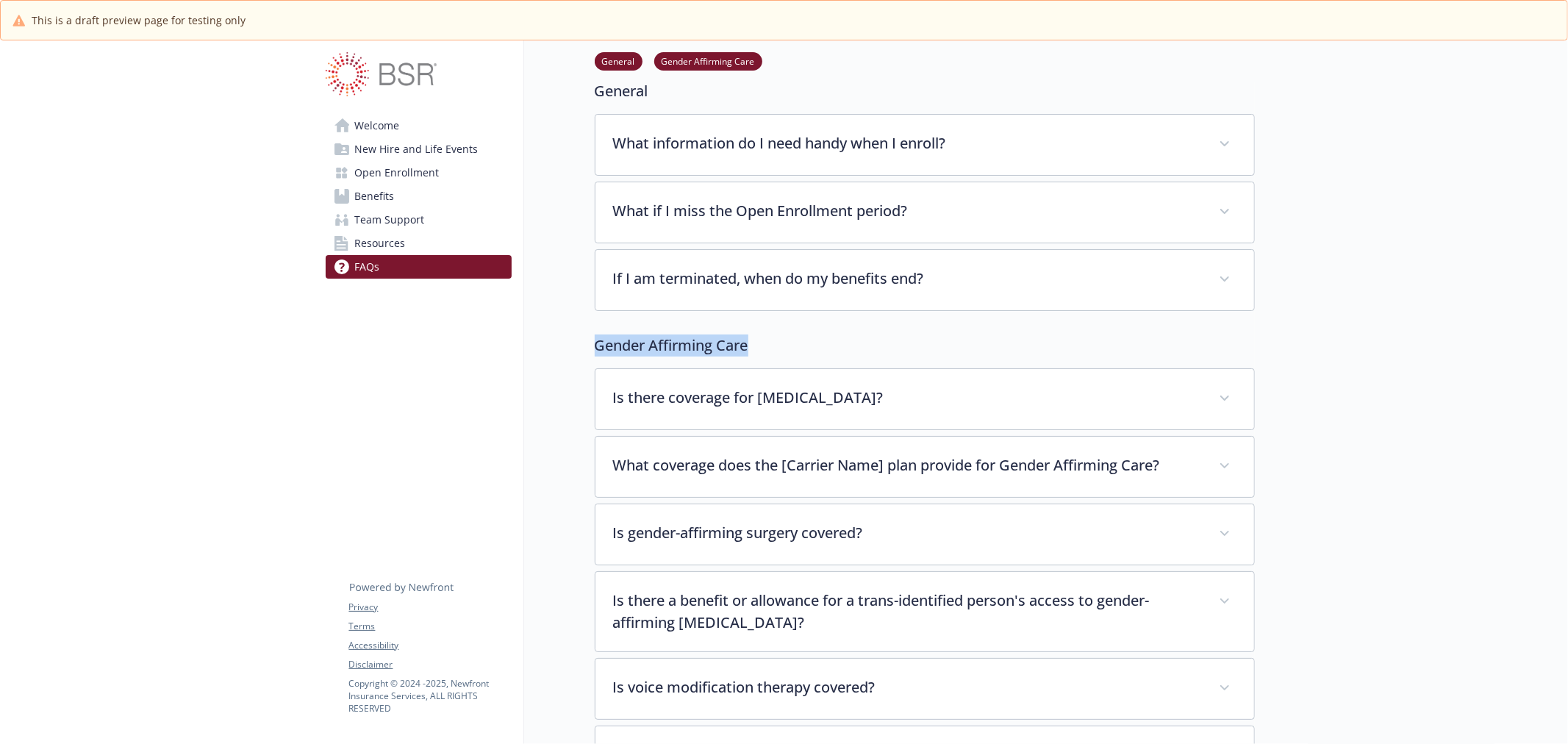
drag, startPoint x: 574, startPoint y: 353, endPoint x: 823, endPoint y: 339, distance: 249.4
click at [823, 339] on div "FAQs General Gender Affirming Care General What information do I need handy whe…" at bounding box center [889, 437] width 730 height 956
copy p "Gender Affirming Care"
click at [461, 199] on link "Benefits" at bounding box center [418, 196] width 186 height 24
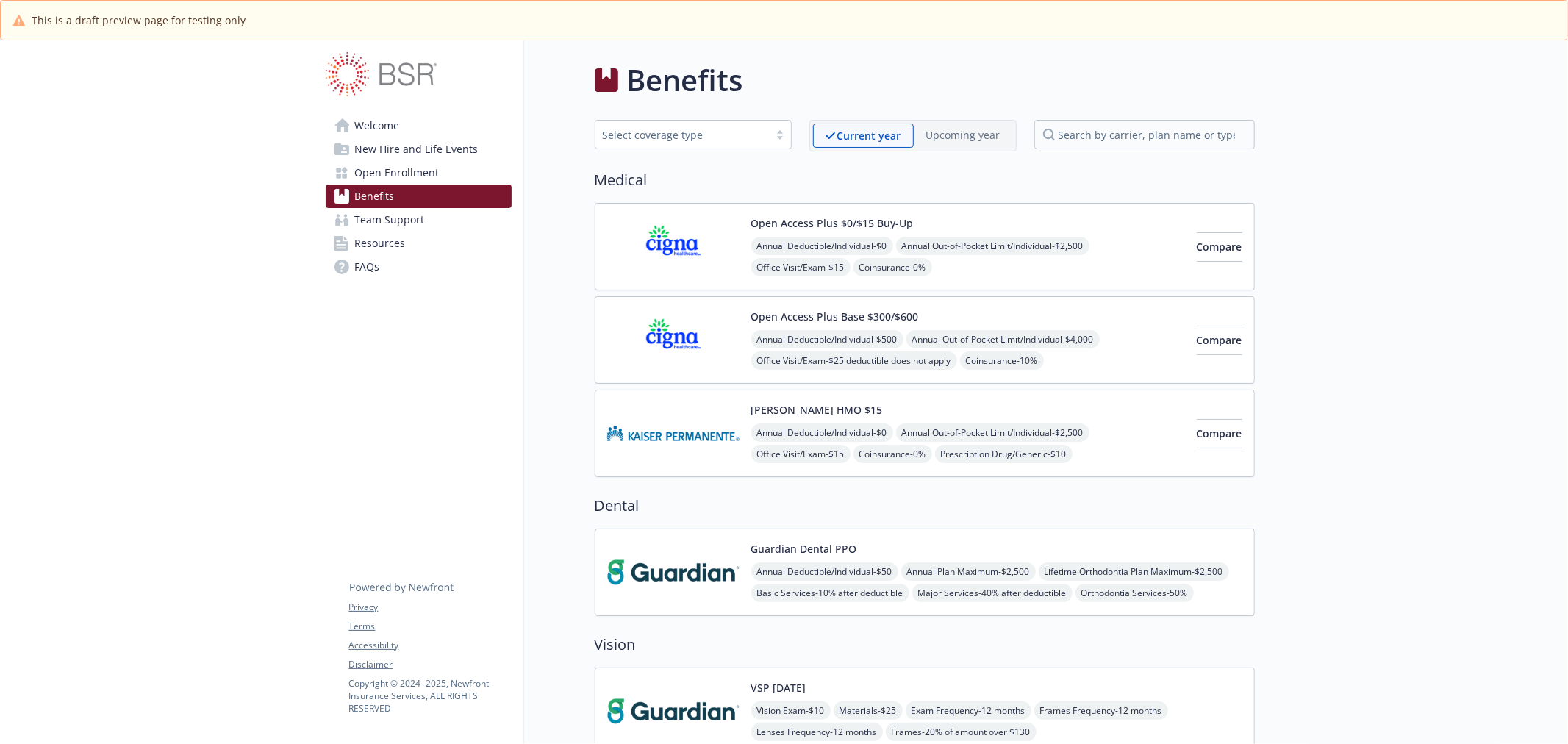
click at [645, 247] on img at bounding box center [673, 246] width 132 height 63
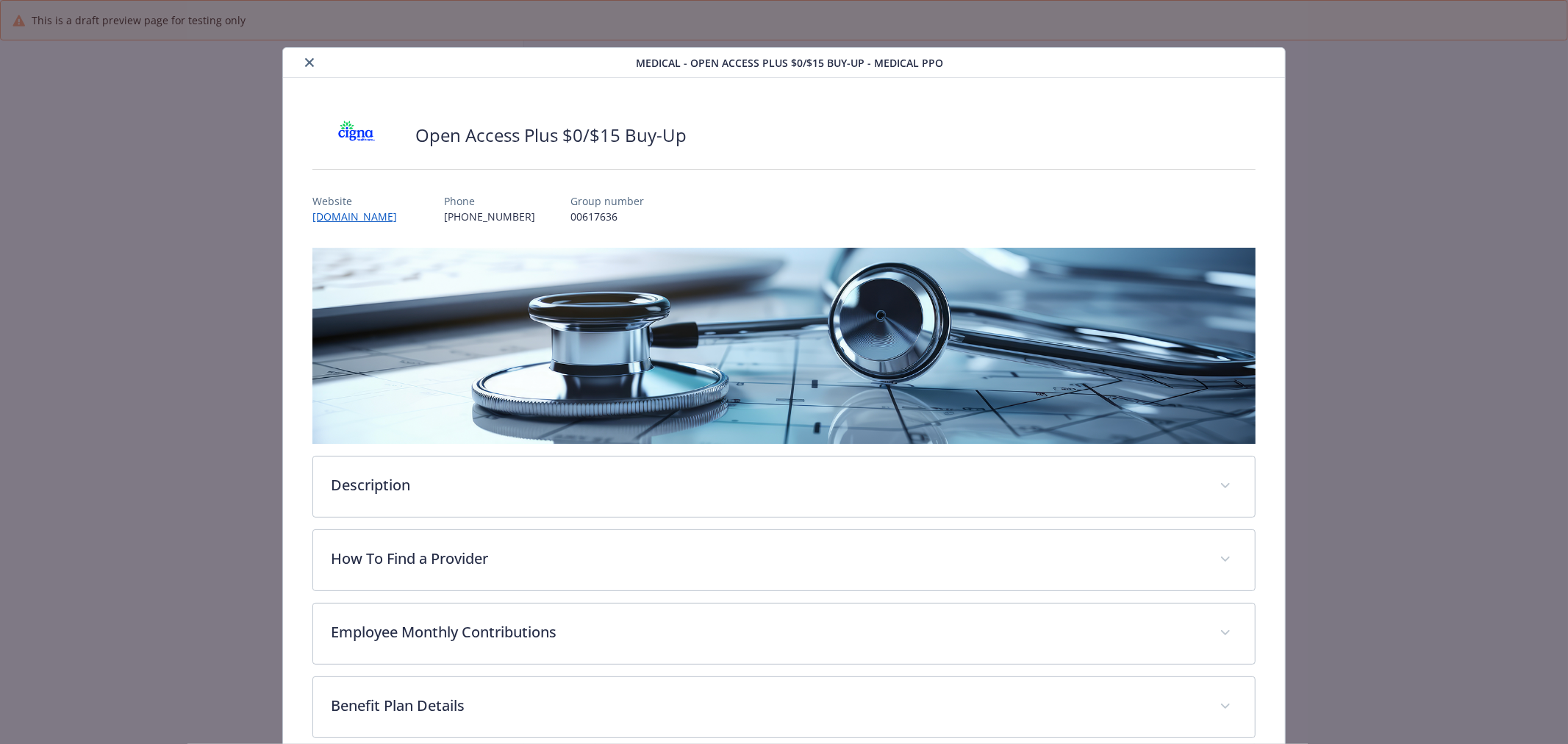
scroll to position [44, 0]
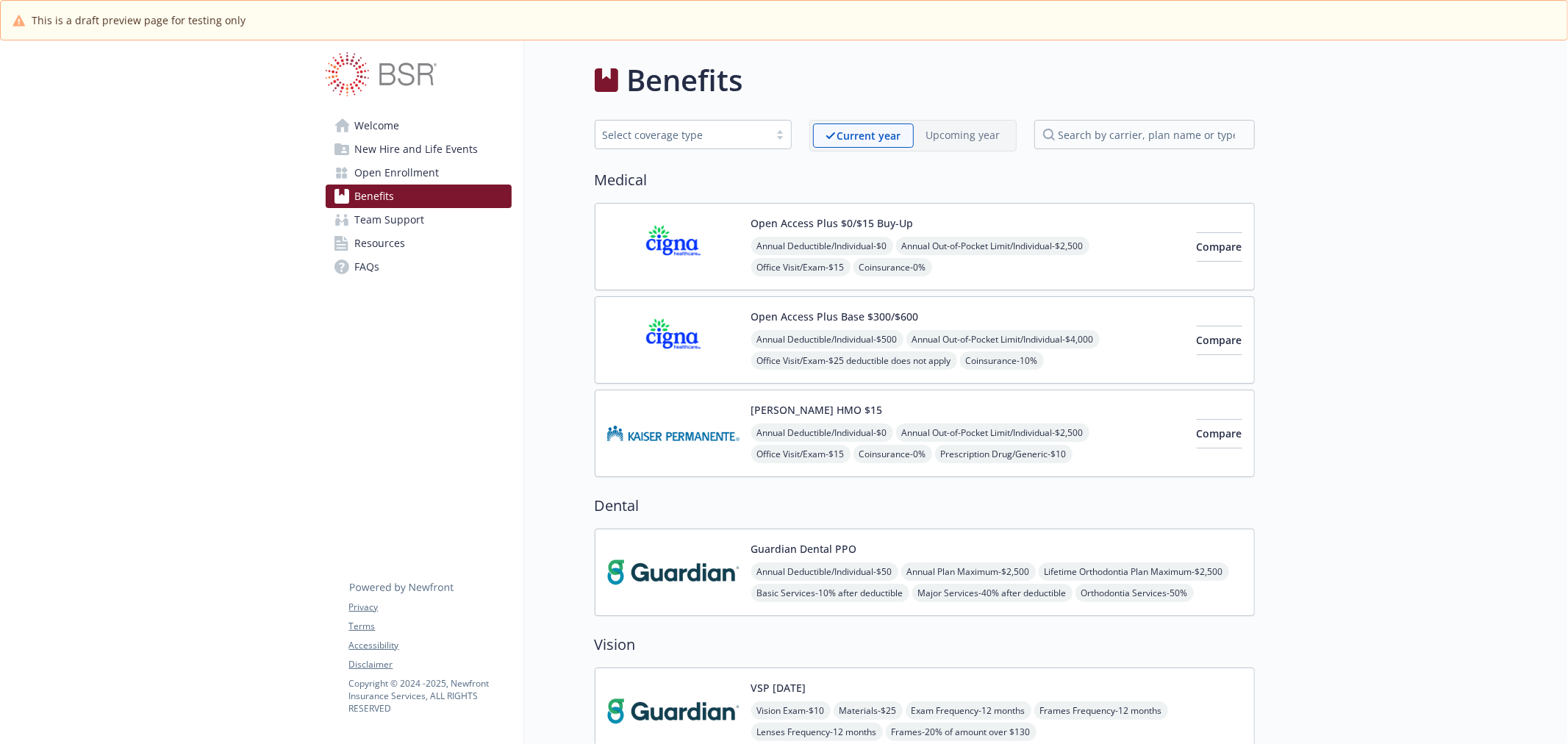
click at [663, 358] on img at bounding box center [673, 340] width 132 height 63
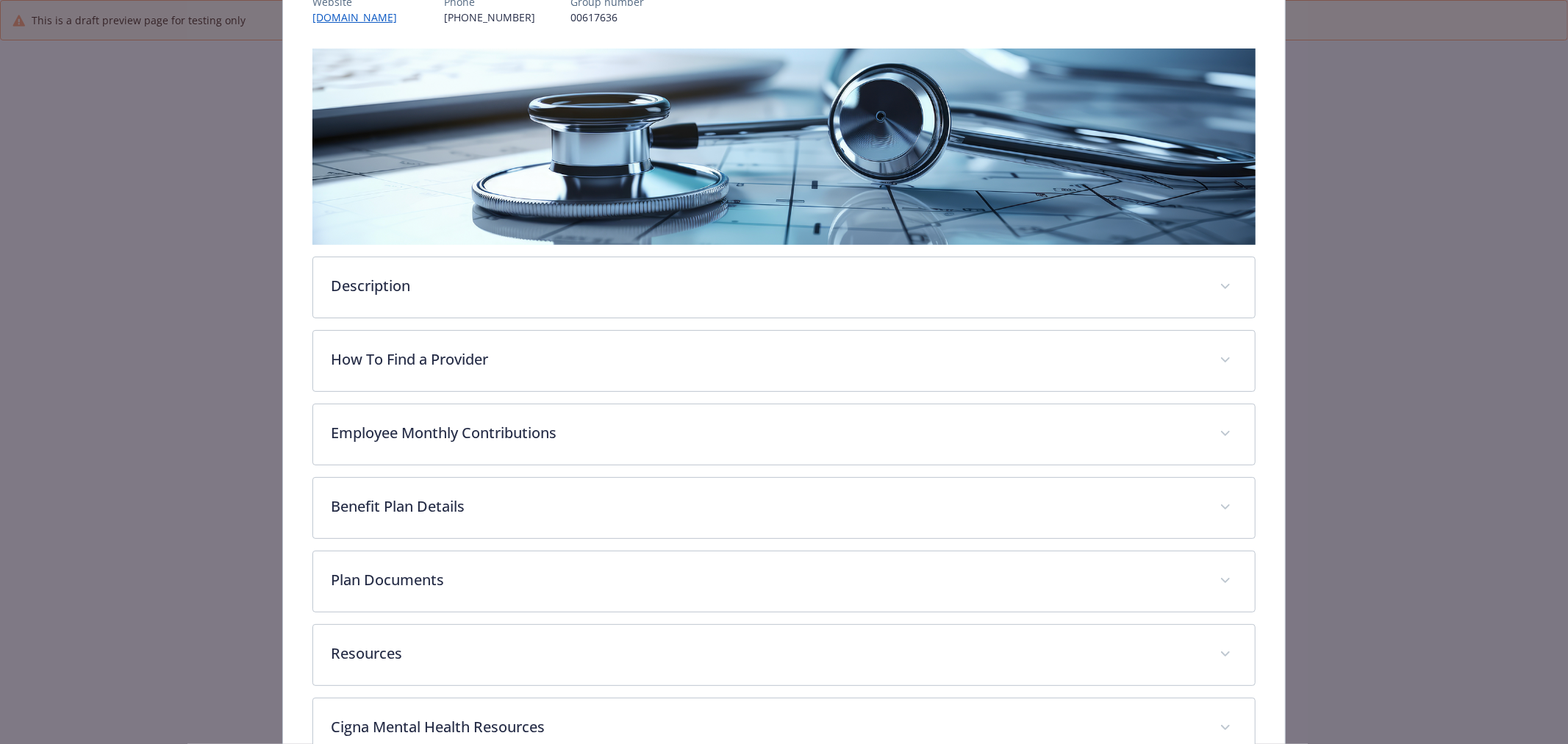
scroll to position [207, 0]
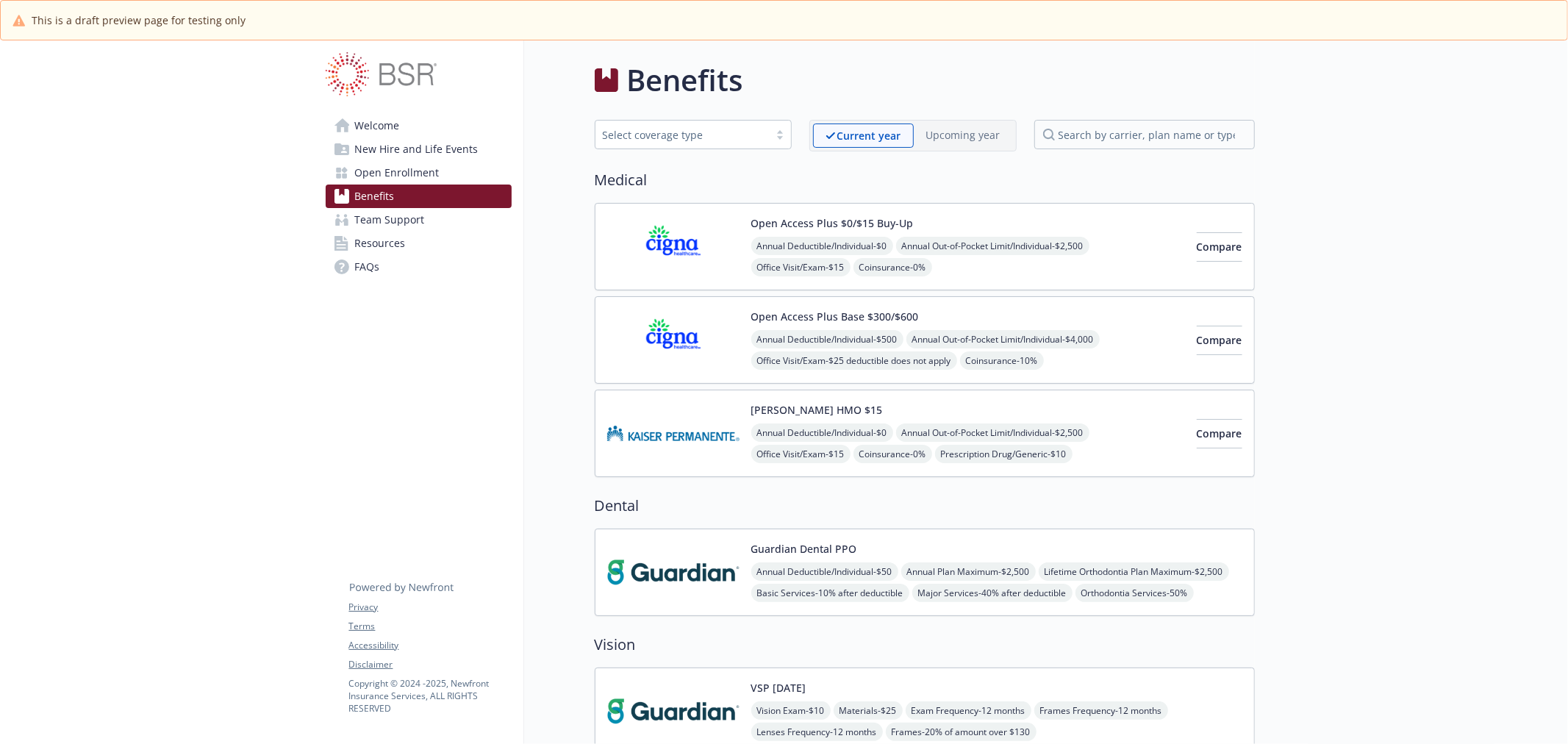
click at [631, 437] on img at bounding box center [673, 433] width 132 height 63
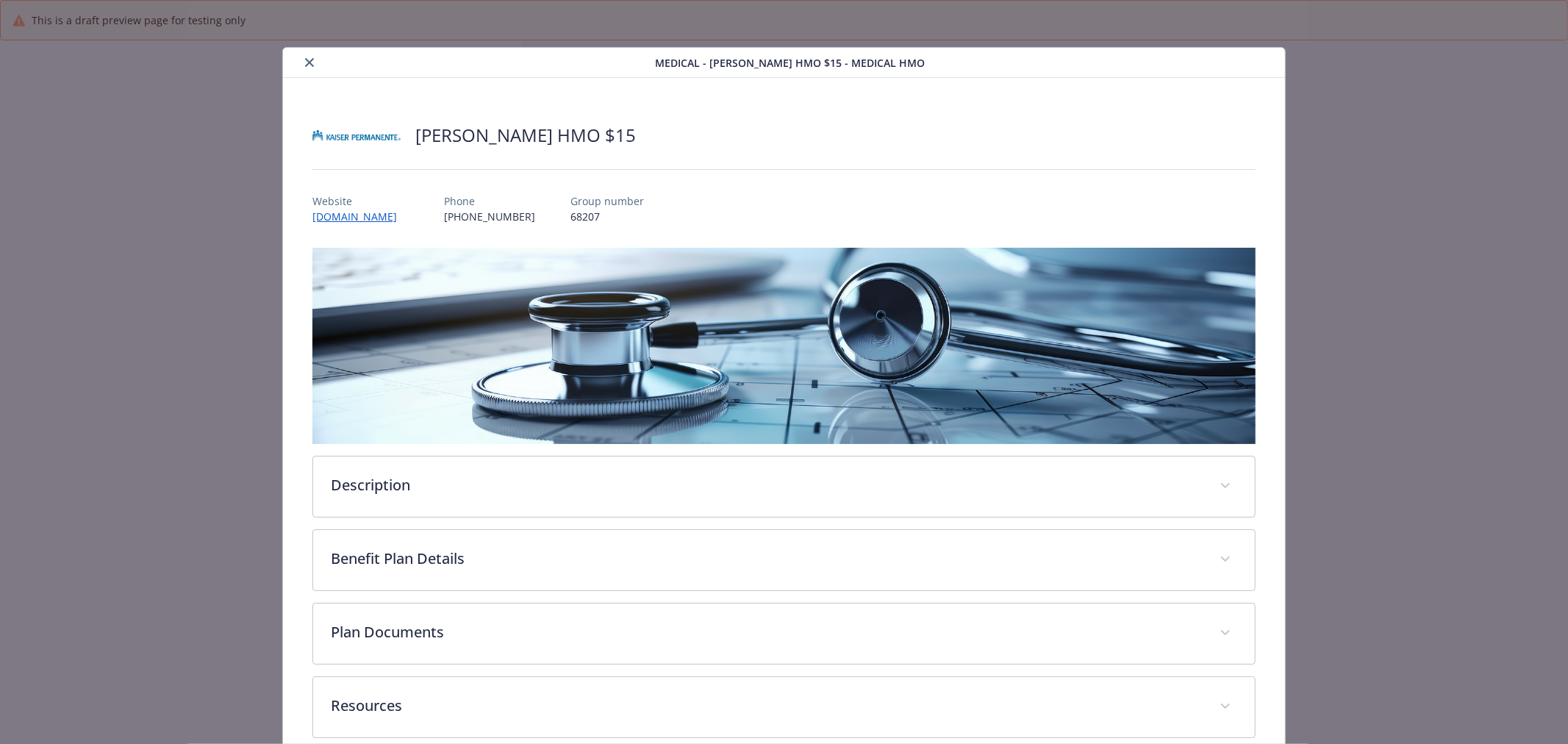
scroll to position [25, 0]
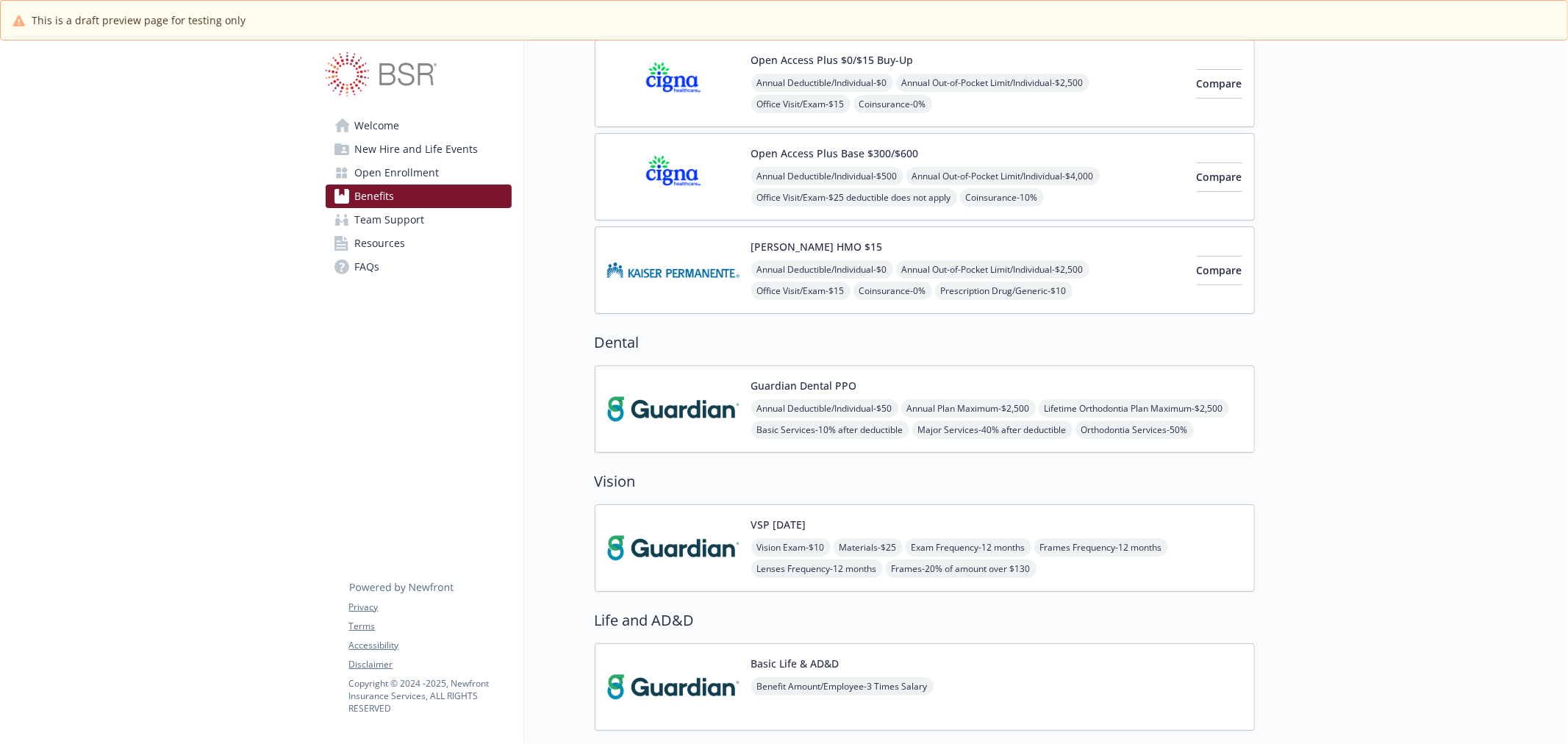
scroll to position [244, 0]
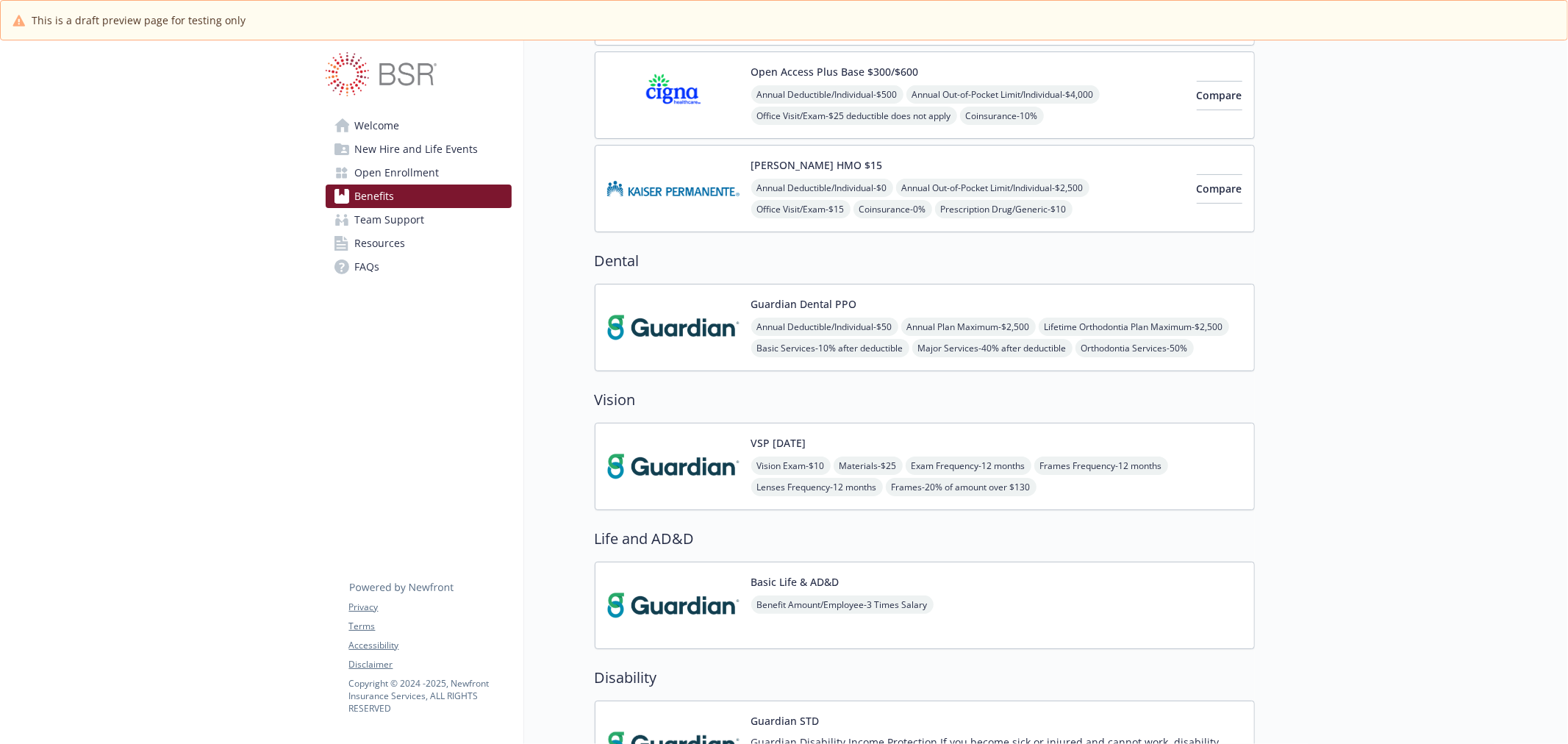
click at [685, 325] on img at bounding box center [673, 327] width 132 height 63
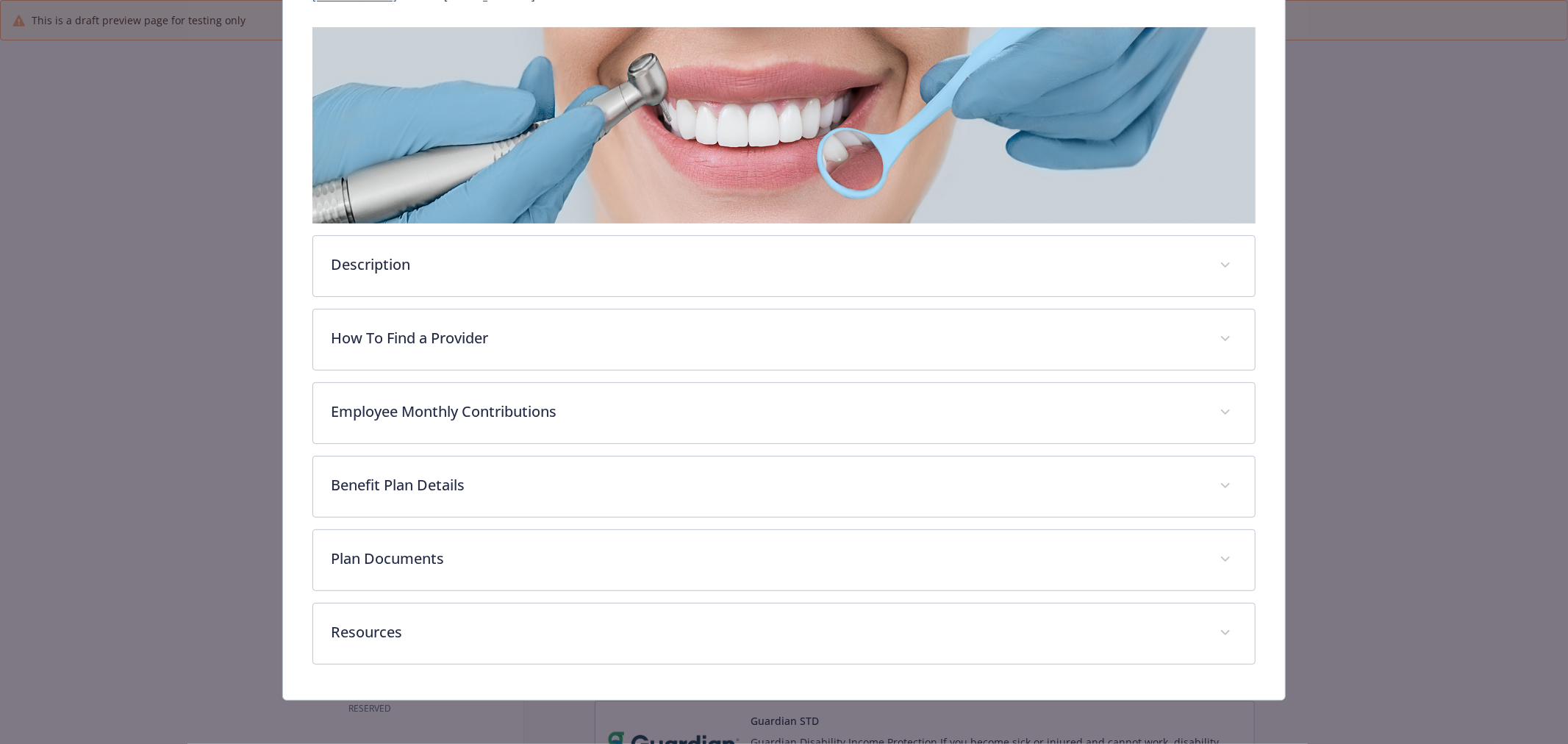
scroll to position [223, 0]
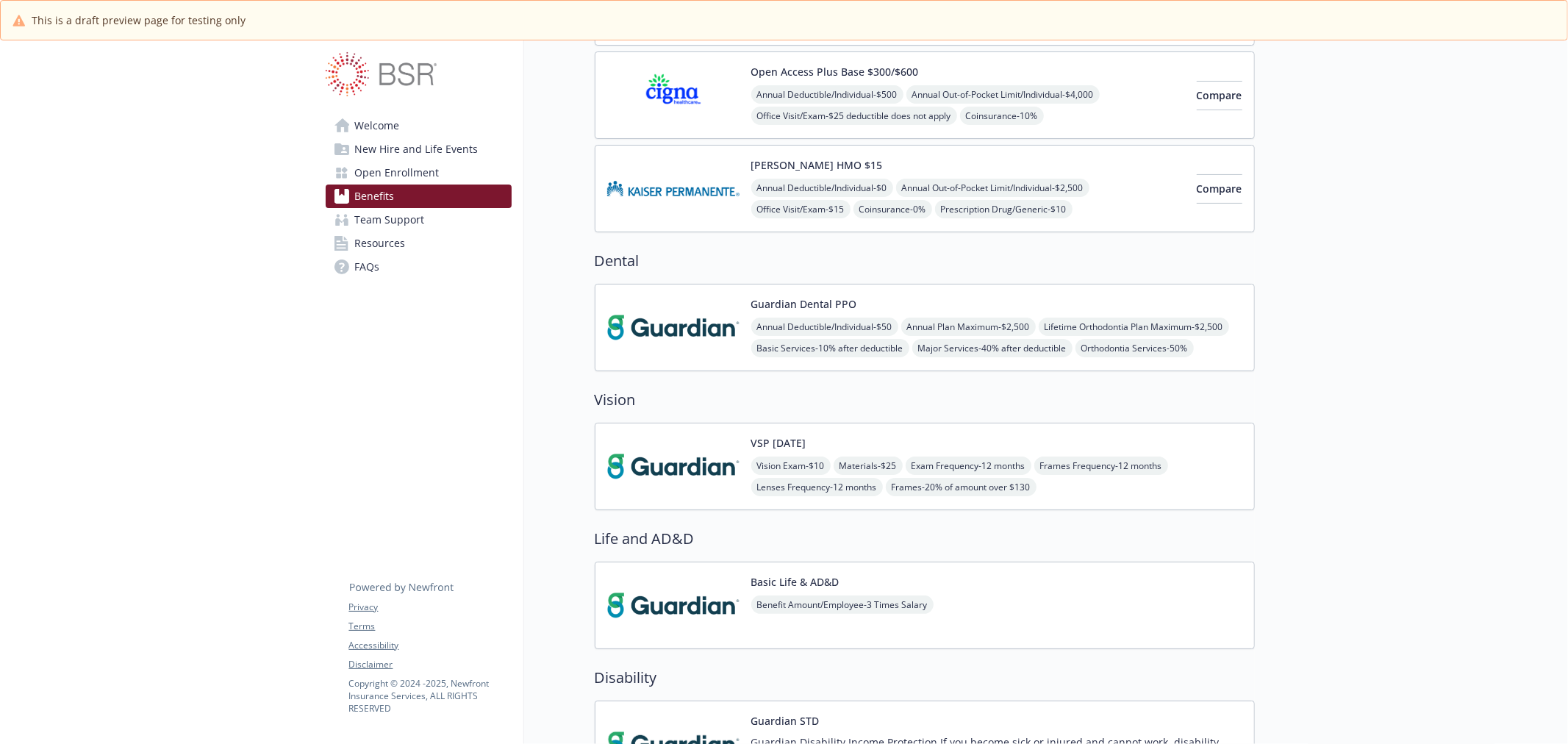
click at [671, 453] on img at bounding box center [673, 466] width 132 height 63
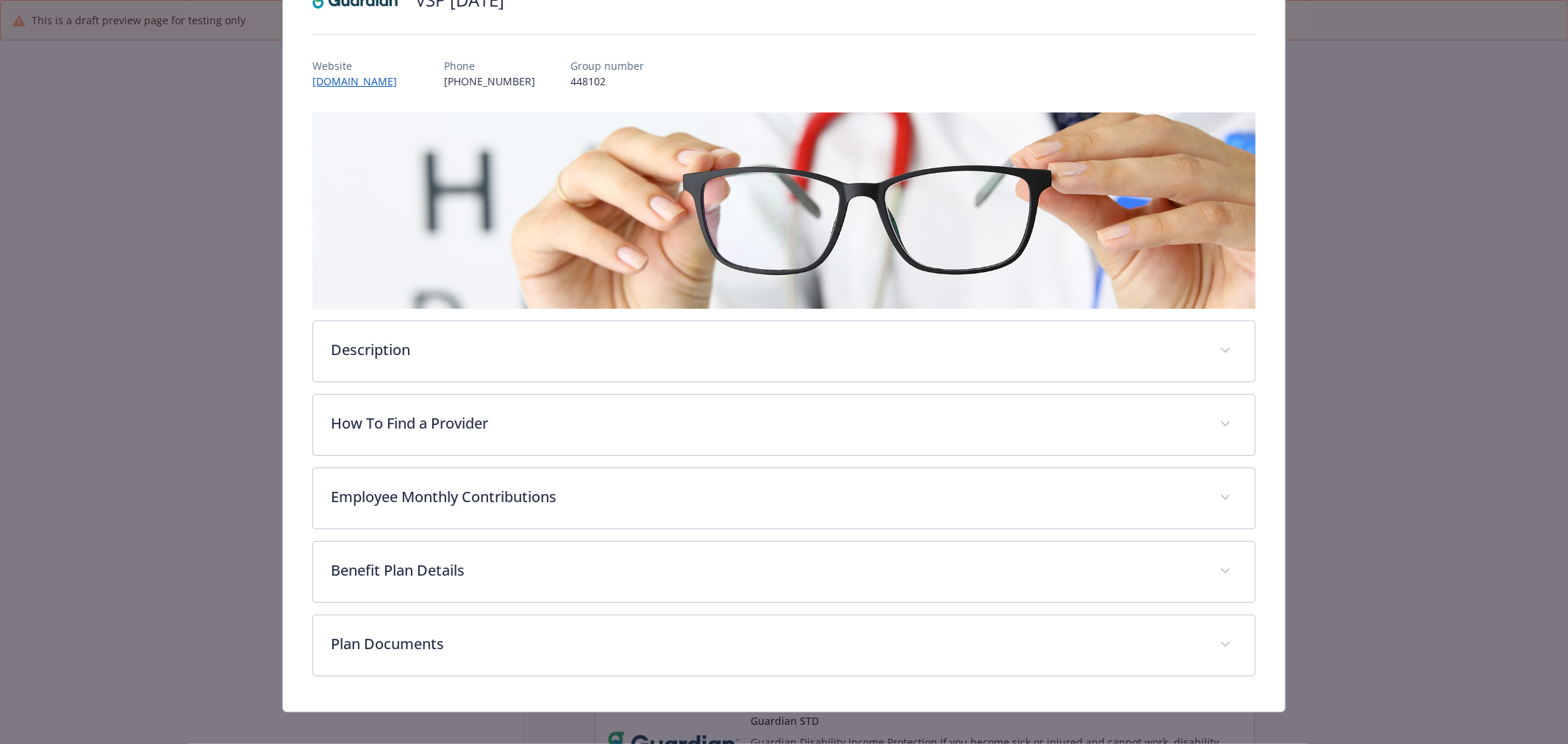
scroll to position [150, 0]
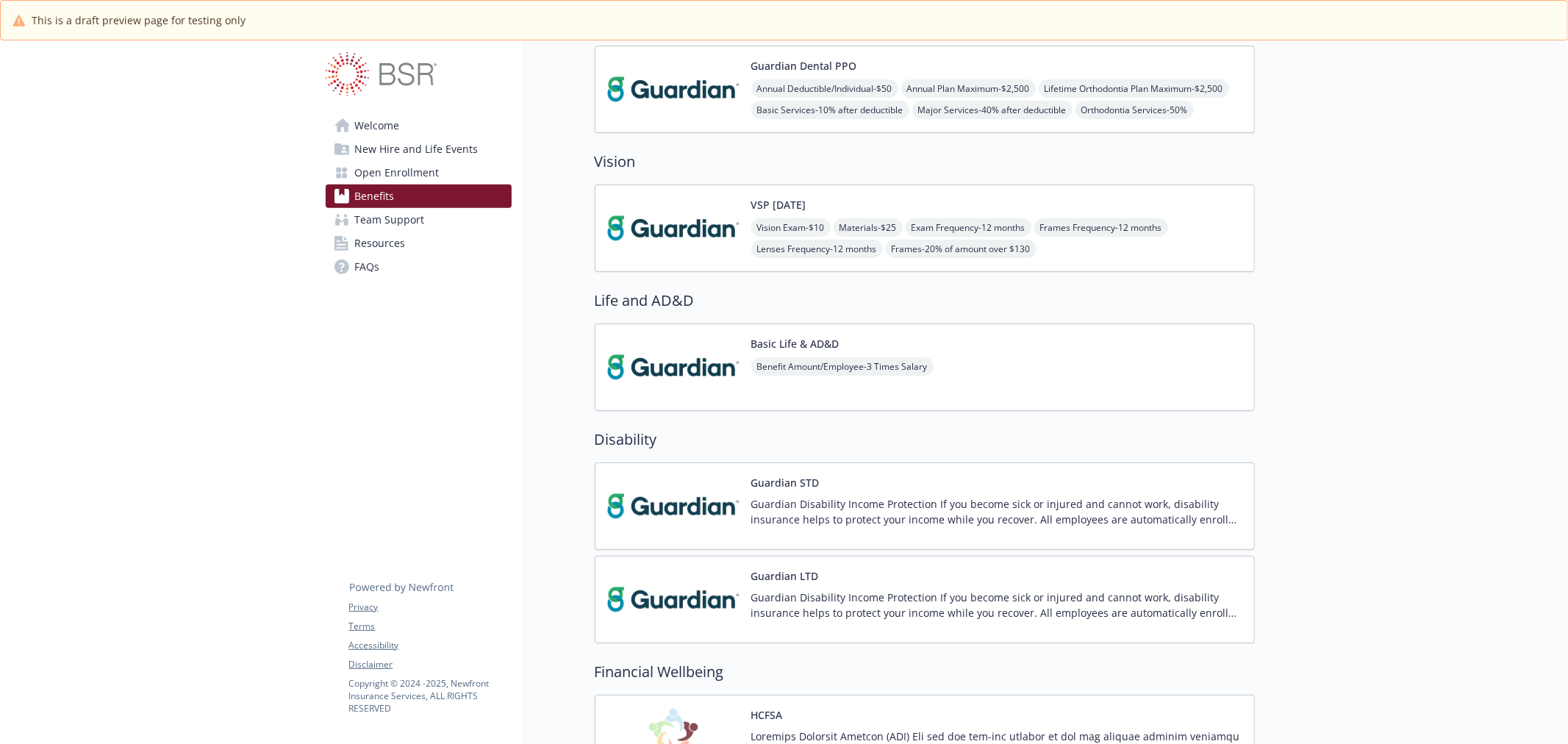
scroll to position [490, 0]
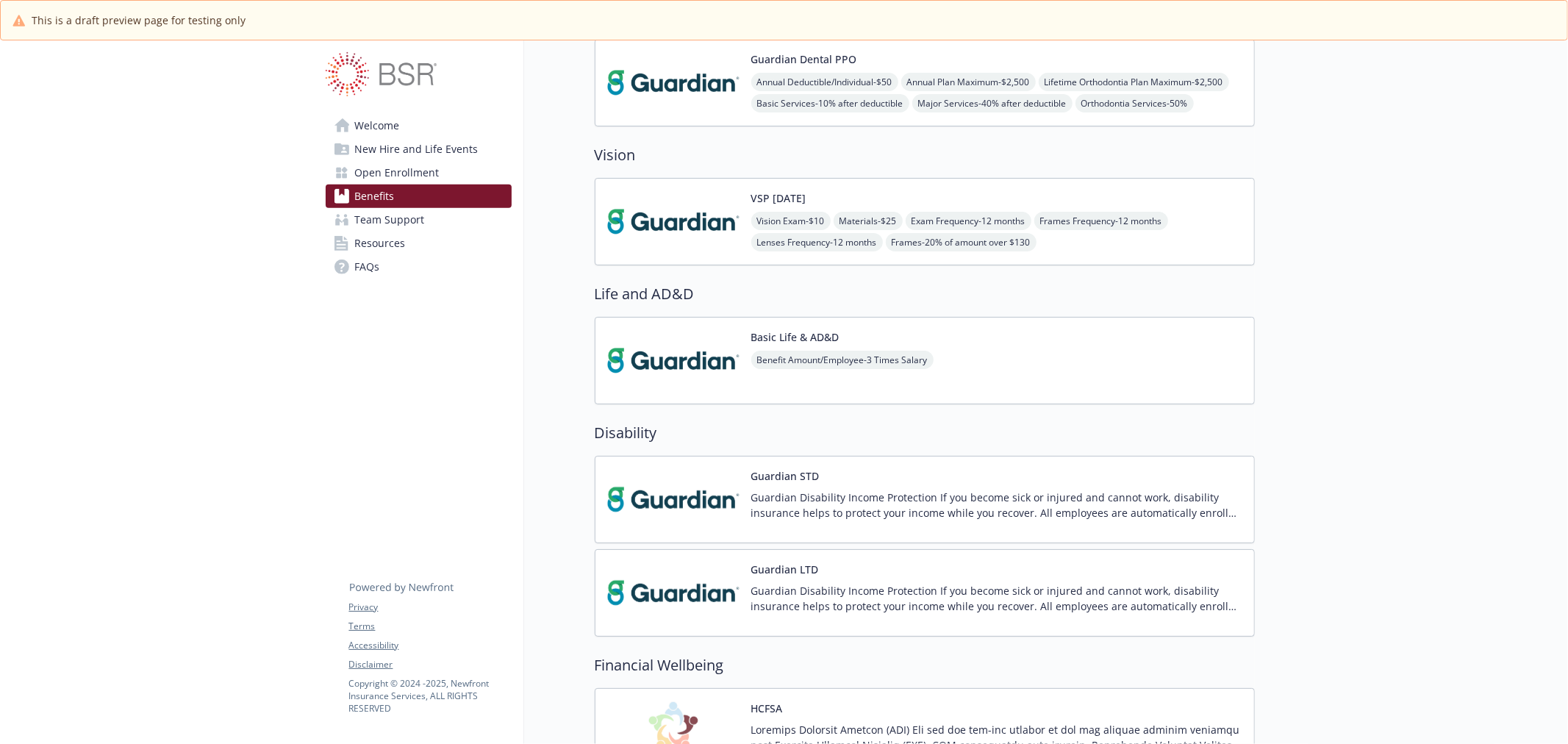
click at [670, 343] on img at bounding box center [673, 360] width 132 height 63
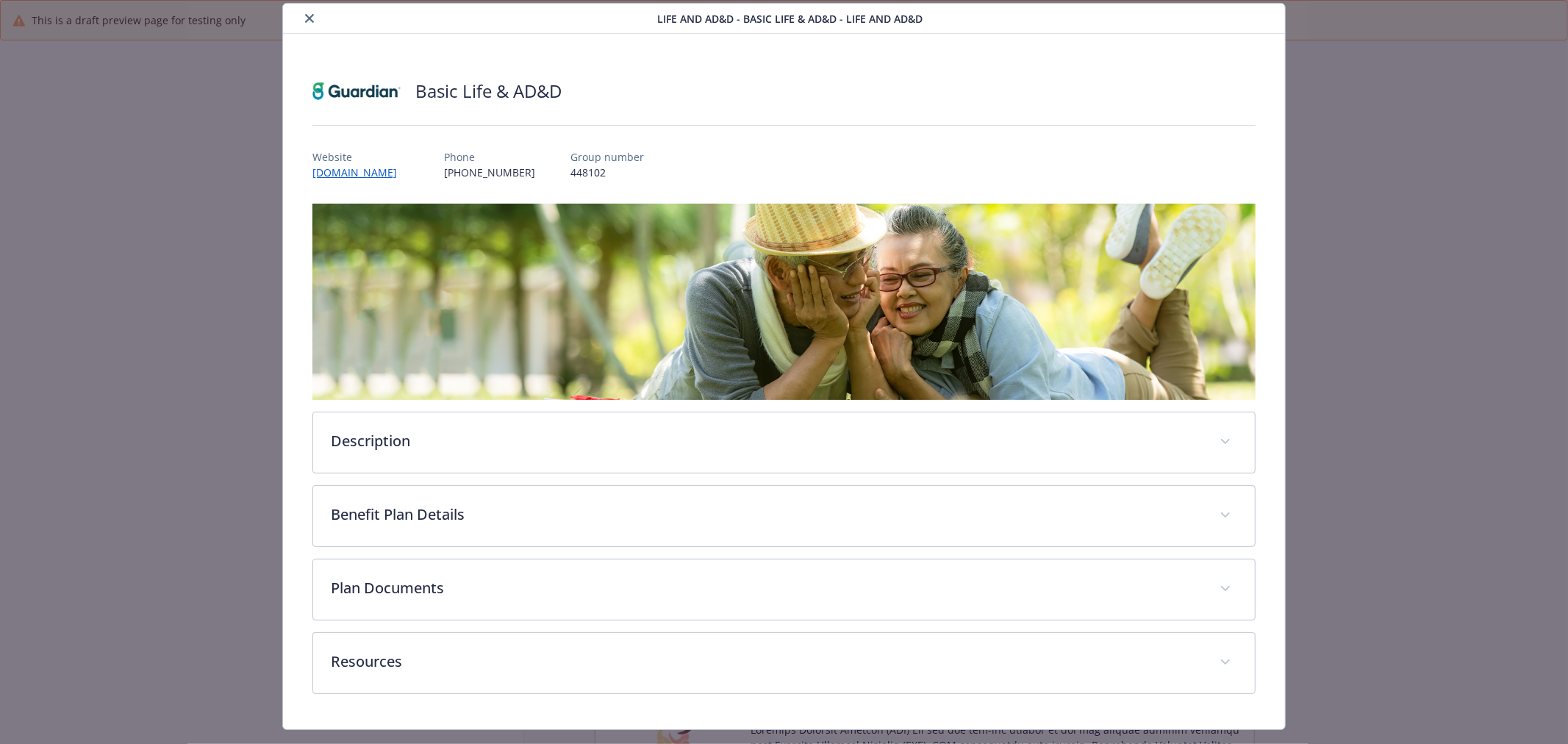
scroll to position [77, 0]
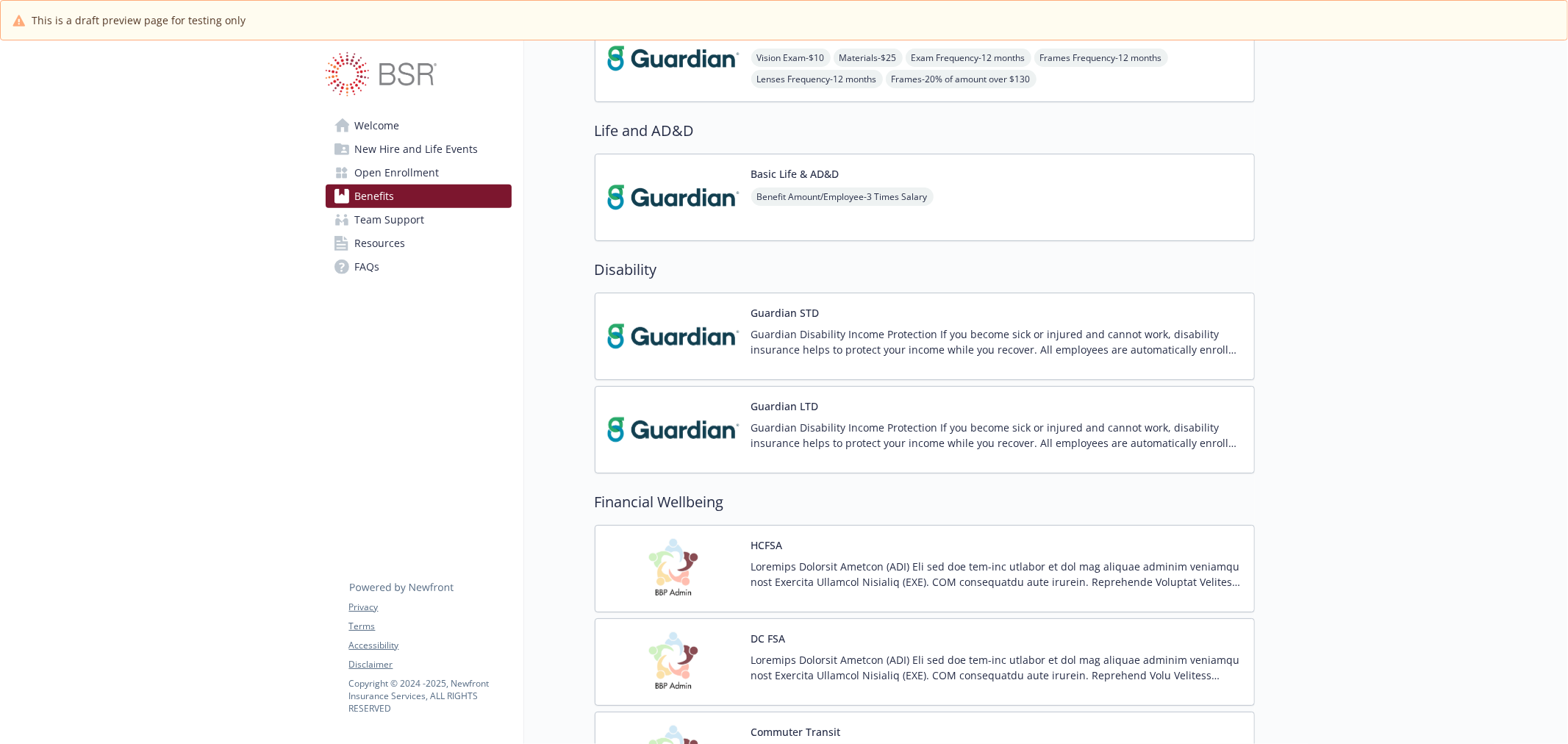
click at [674, 338] on img at bounding box center [673, 336] width 132 height 63
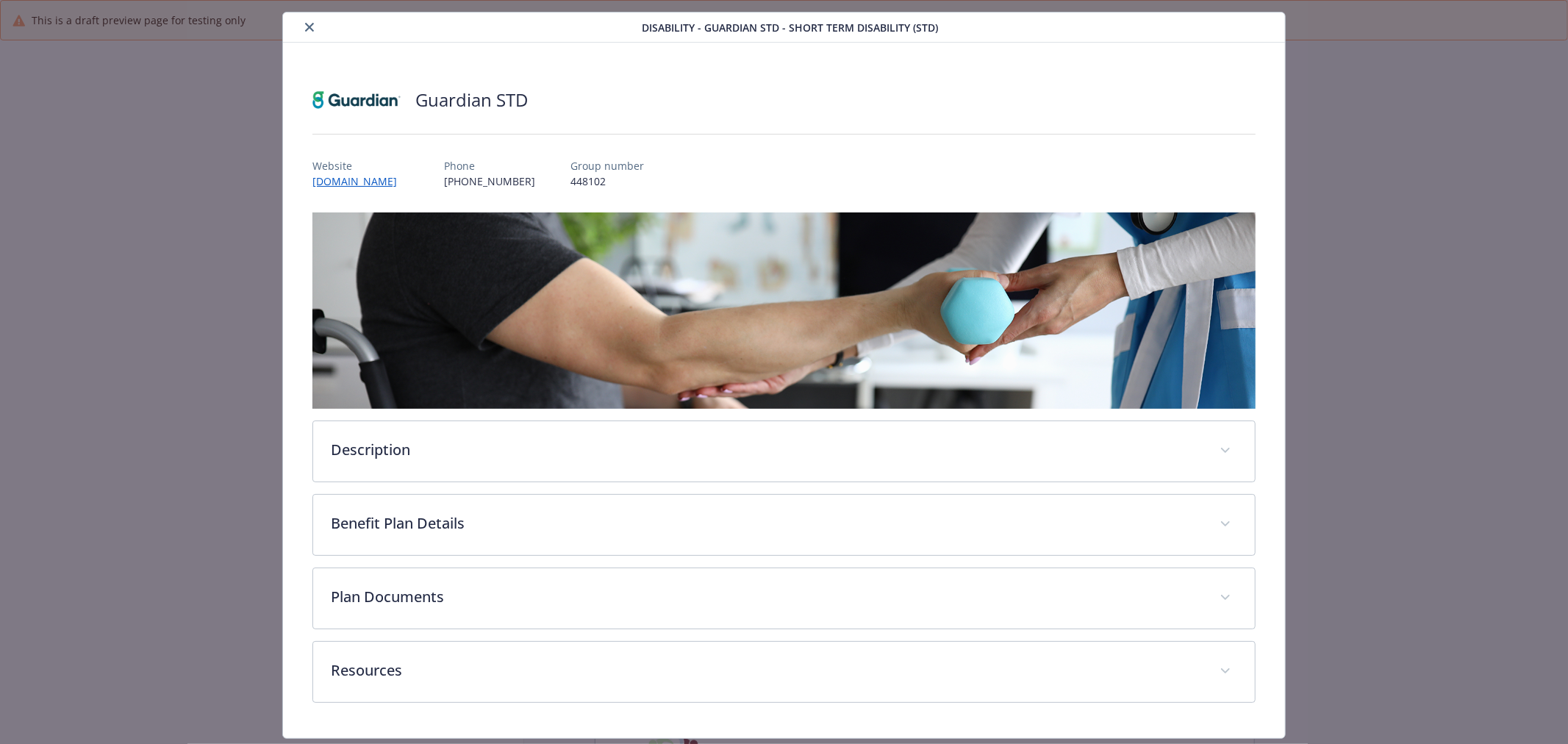
scroll to position [77, 0]
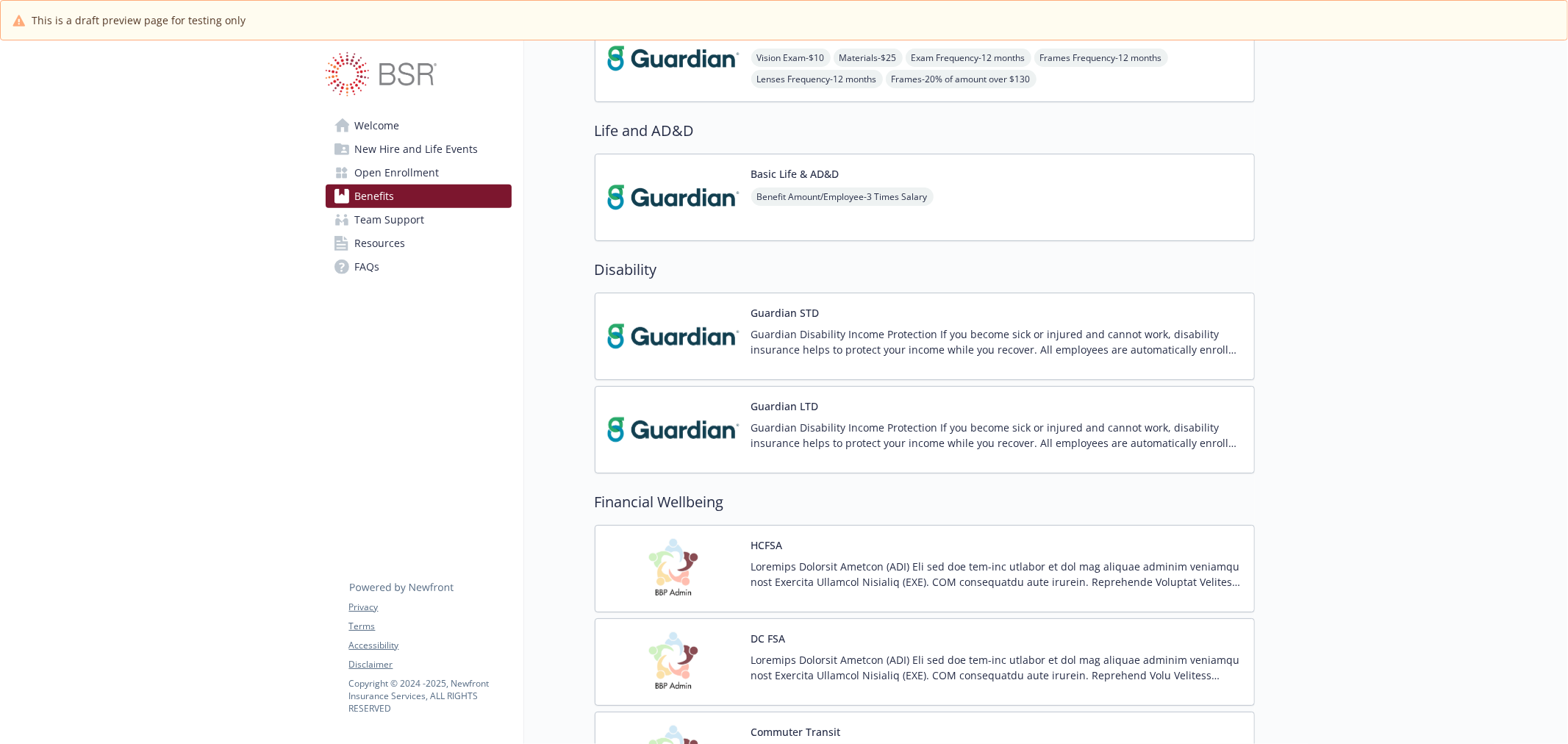
click at [693, 419] on img at bounding box center [673, 429] width 132 height 63
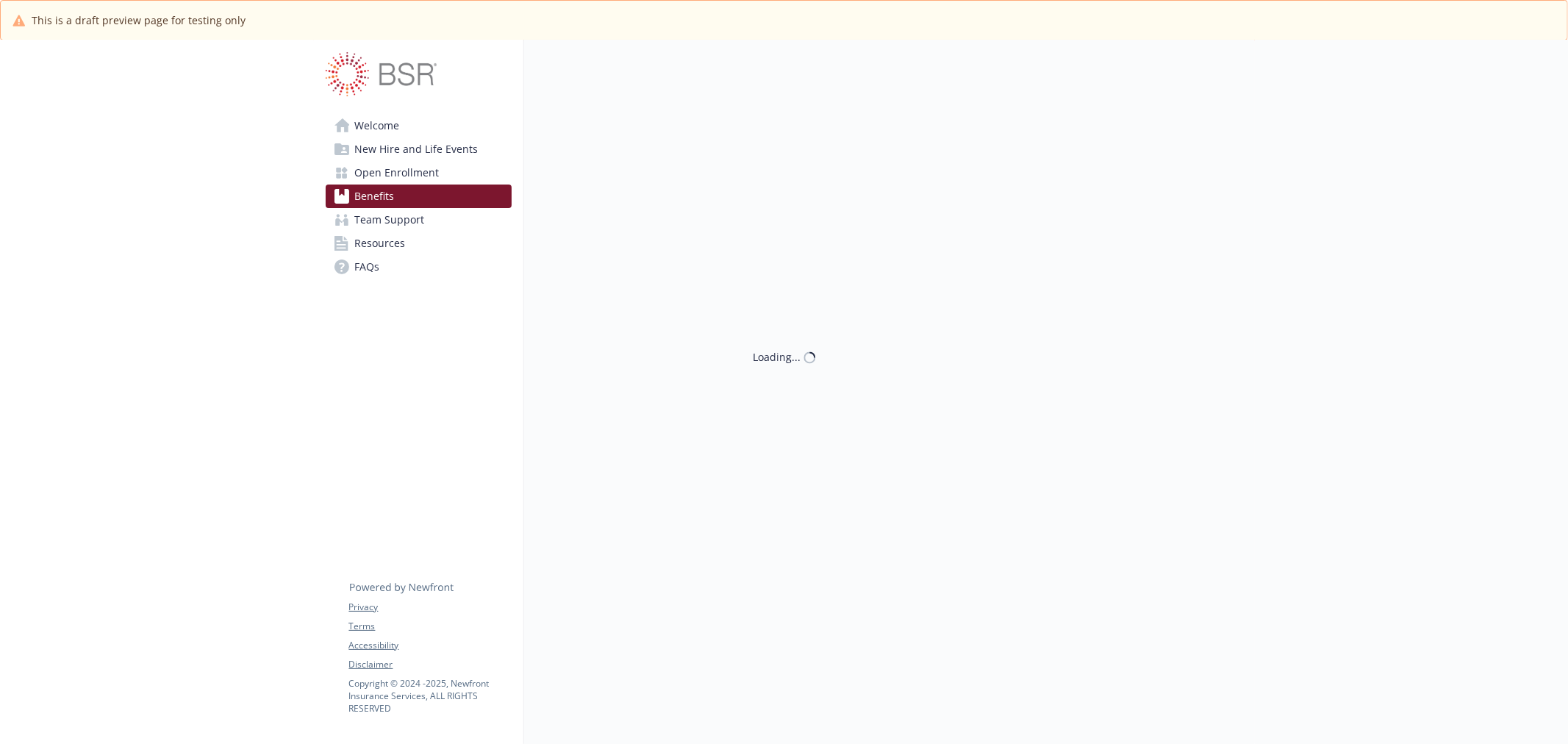
scroll to position [653, 0]
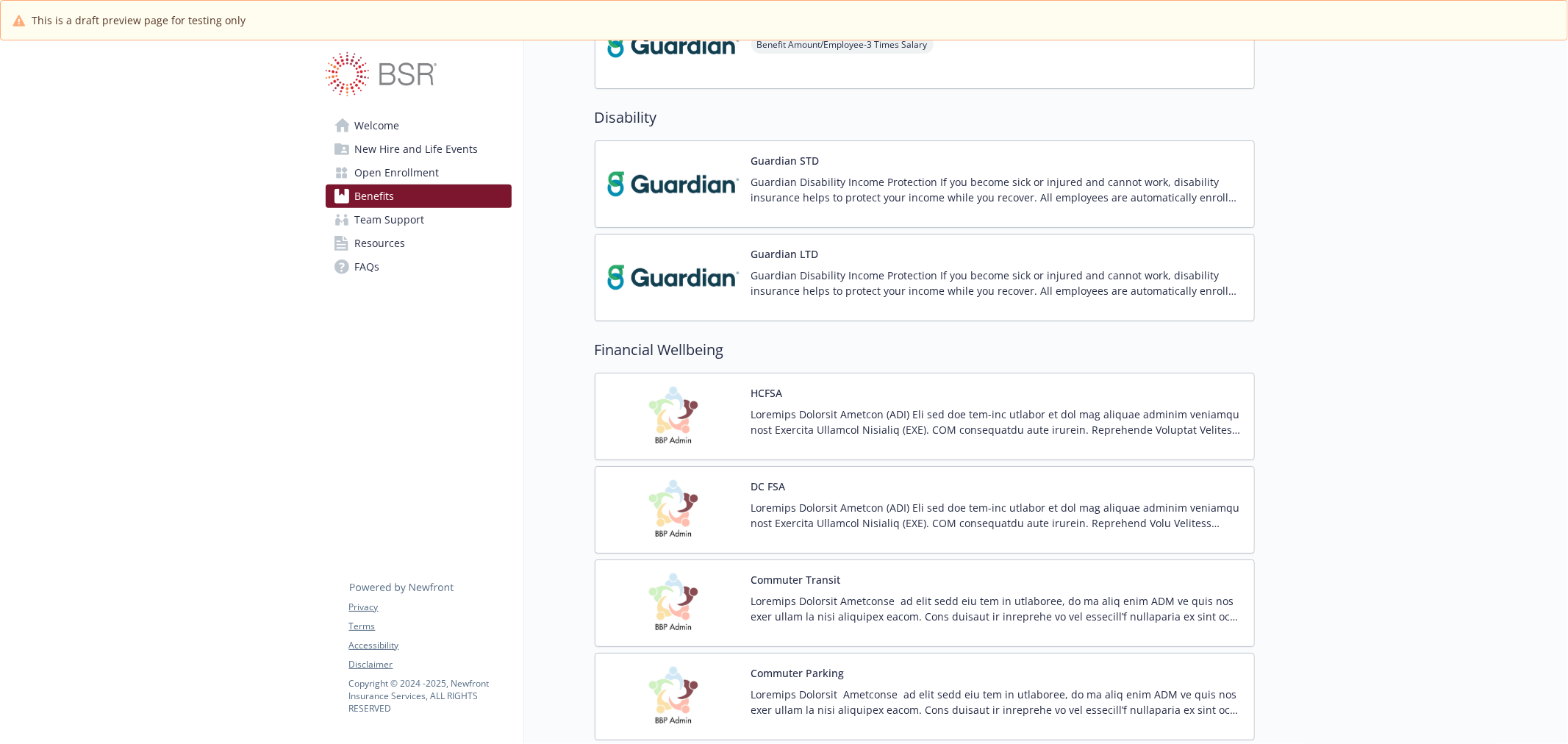
scroll to position [817, 0]
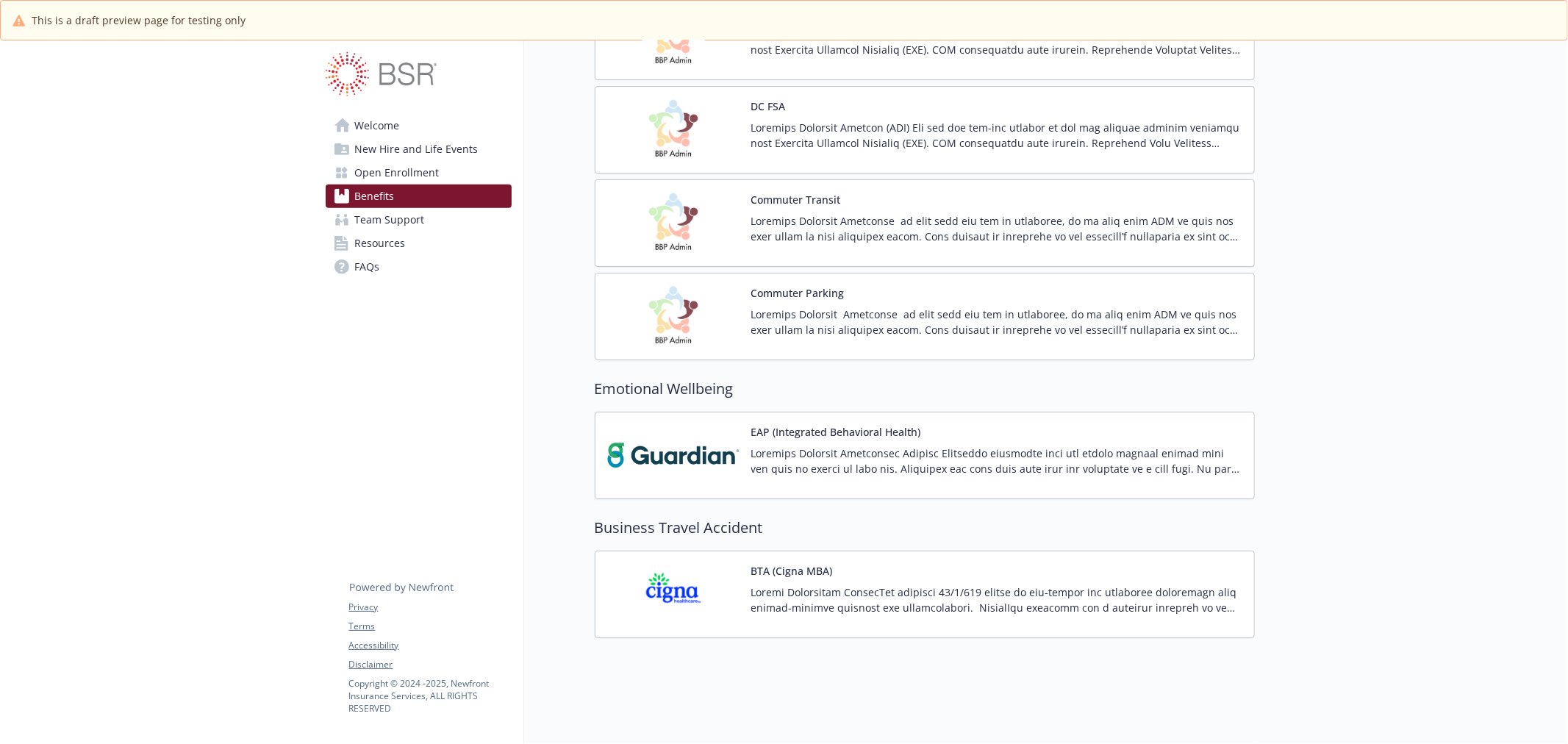
click at [665, 442] on img at bounding box center [673, 455] width 132 height 63
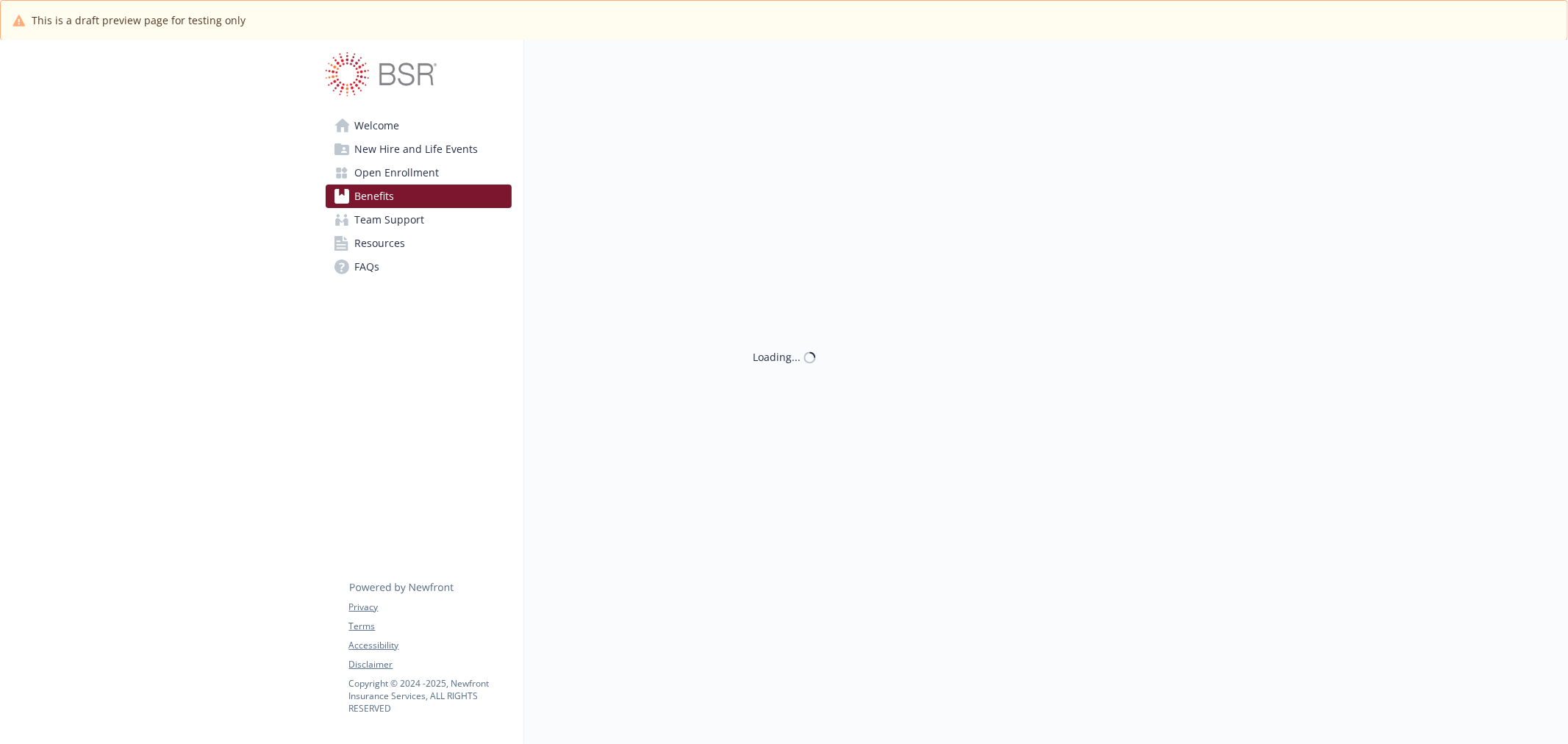
scroll to position [1199, 0]
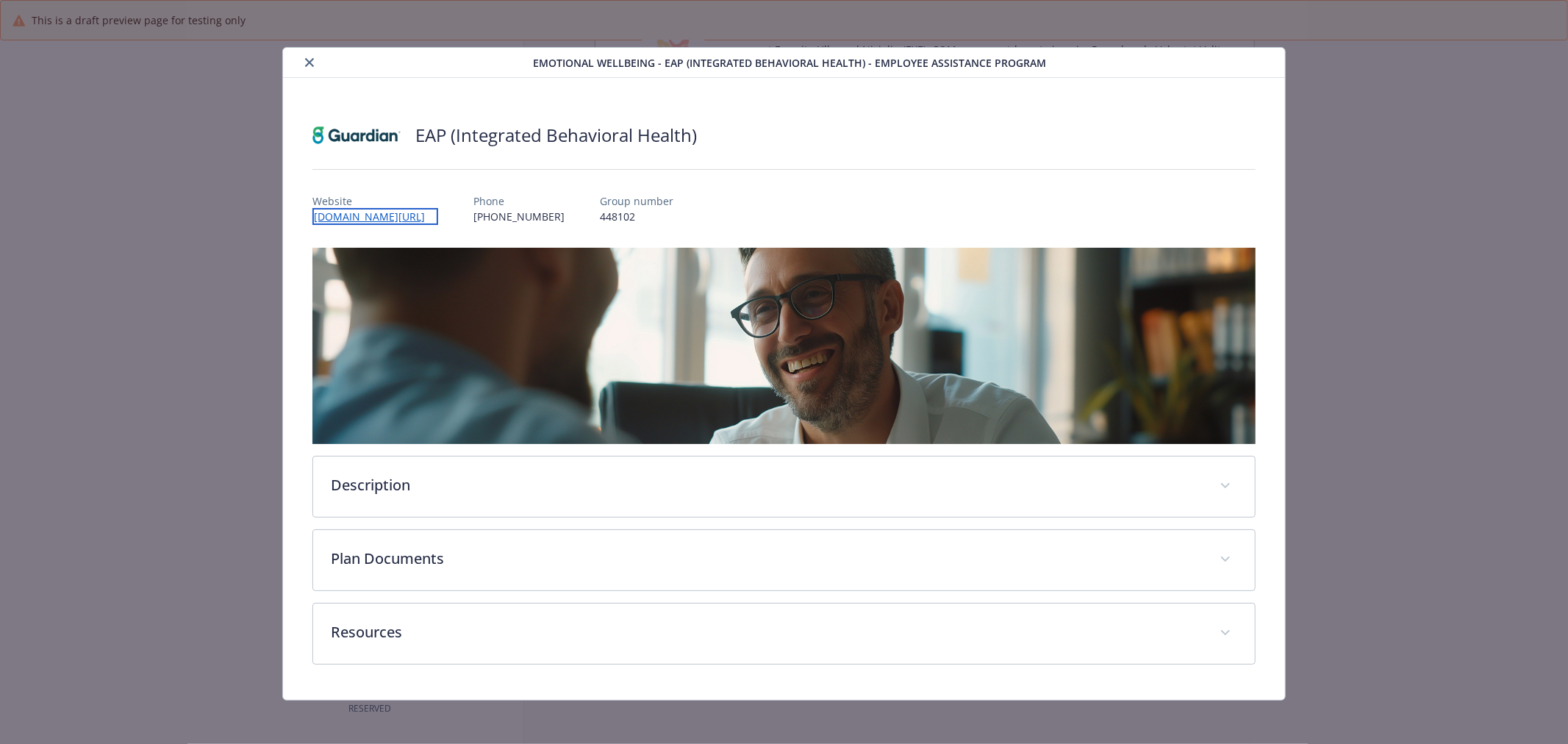
click at [382, 213] on link "worklife.uprisehealth.com/" at bounding box center [376, 216] width 126 height 17
click at [313, 61] on button "close" at bounding box center [309, 62] width 17 height 17
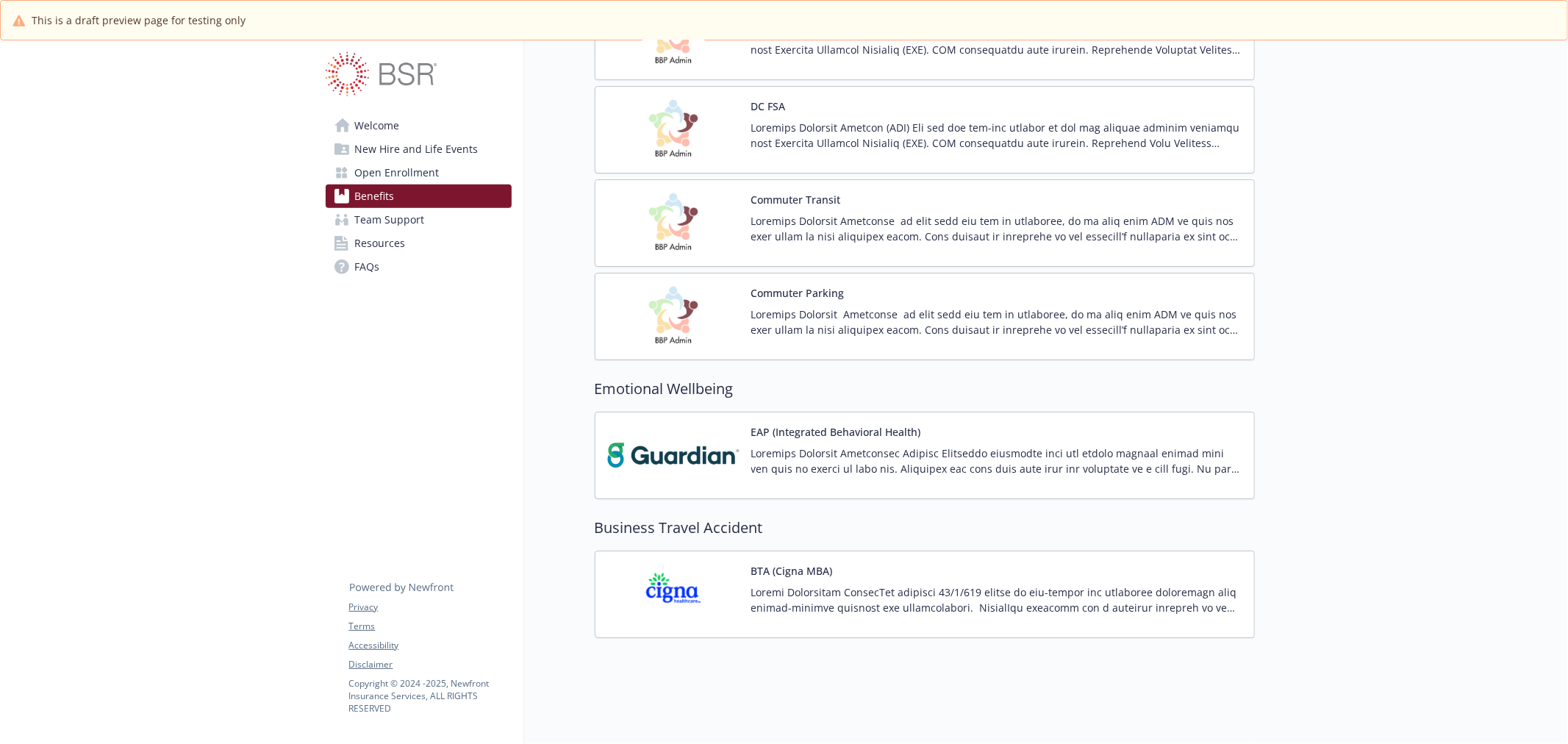
click at [698, 203] on img at bounding box center [673, 222] width 132 height 63
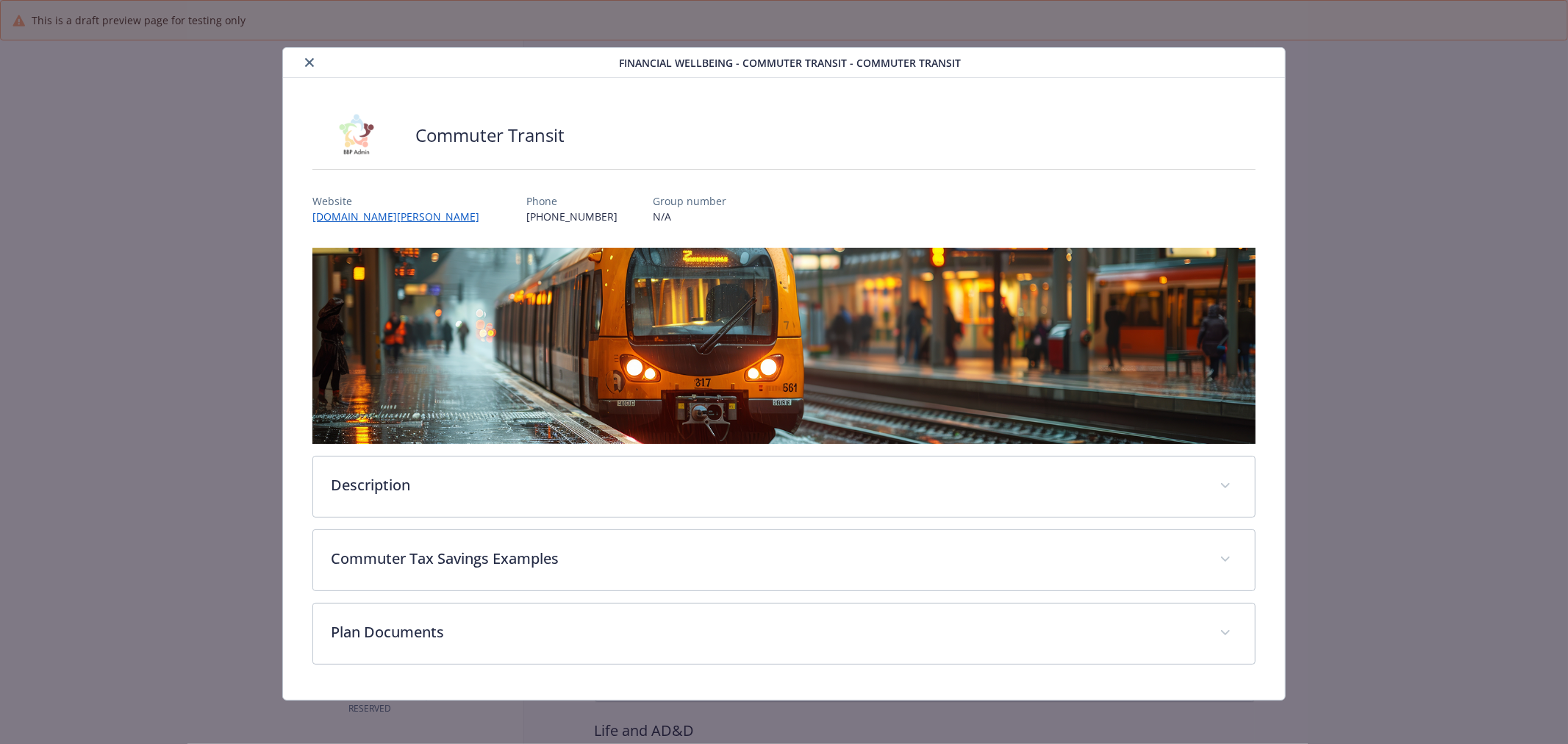
scroll to position [1199, 0]
click at [315, 75] on div "Financial Wellbeing - Commuter Transit - Commuter Transit" at bounding box center [783, 62] width 1002 height 30
click at [305, 60] on icon "close" at bounding box center [310, 63] width 9 height 9
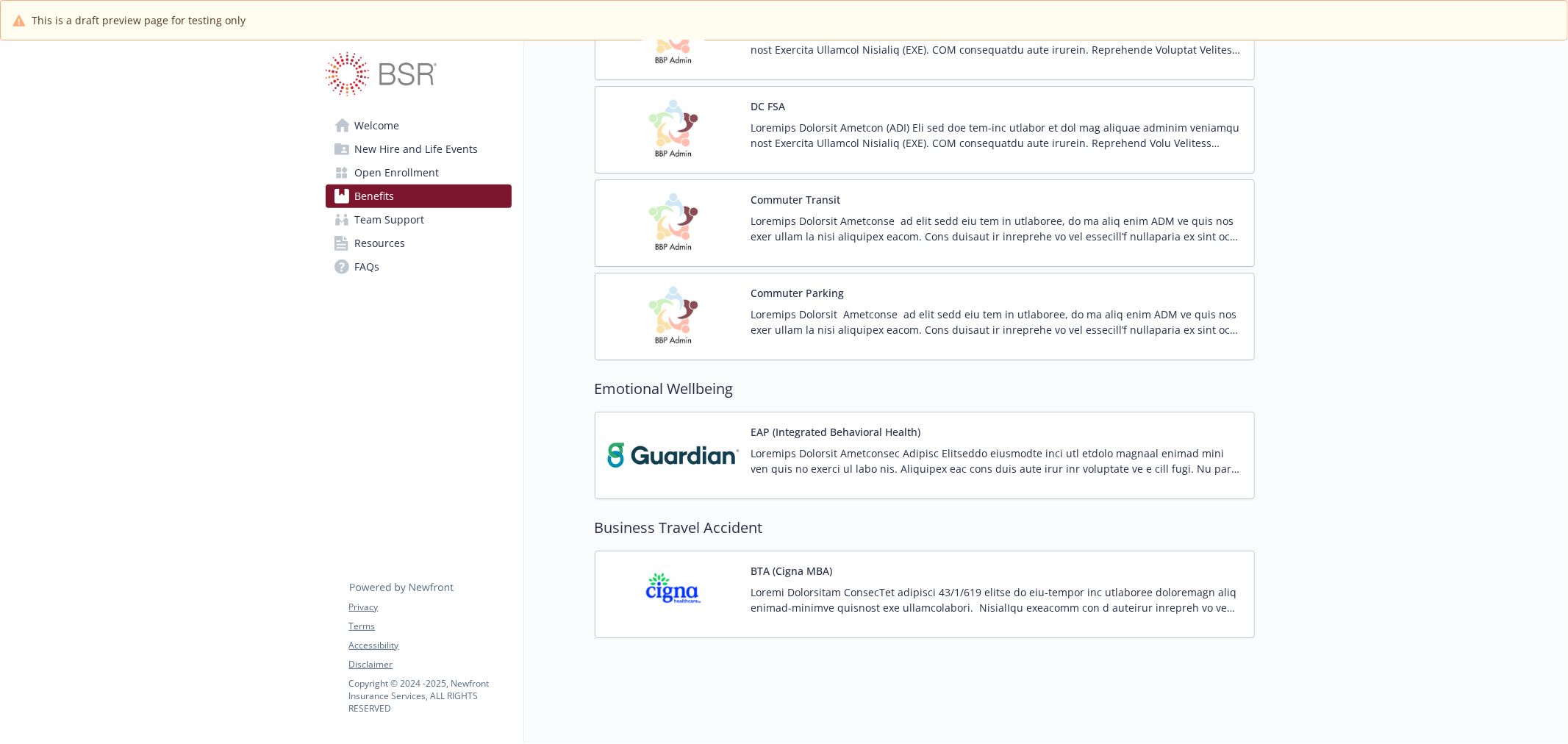
click at [665, 321] on img at bounding box center [673, 316] width 132 height 63
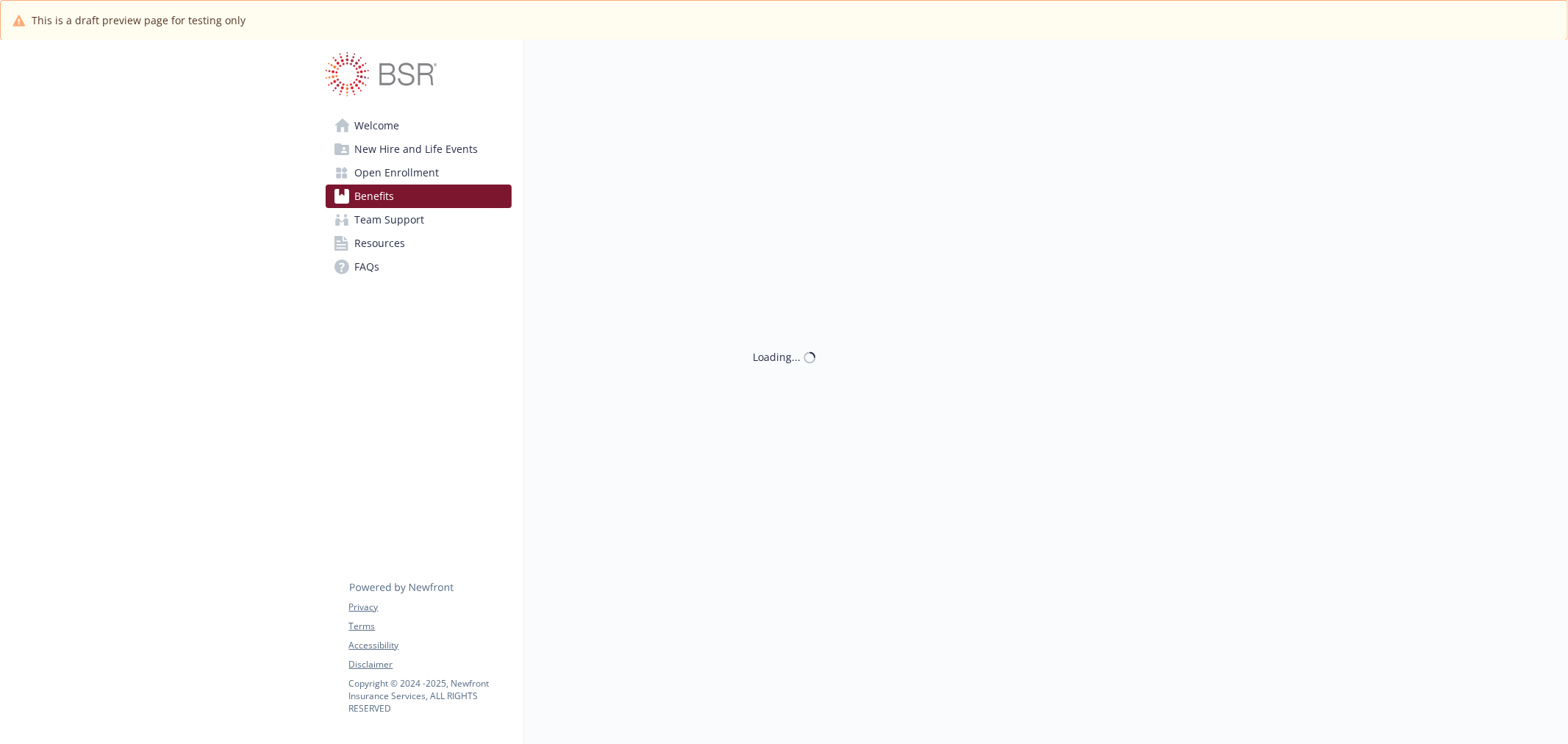
scroll to position [1199, 0]
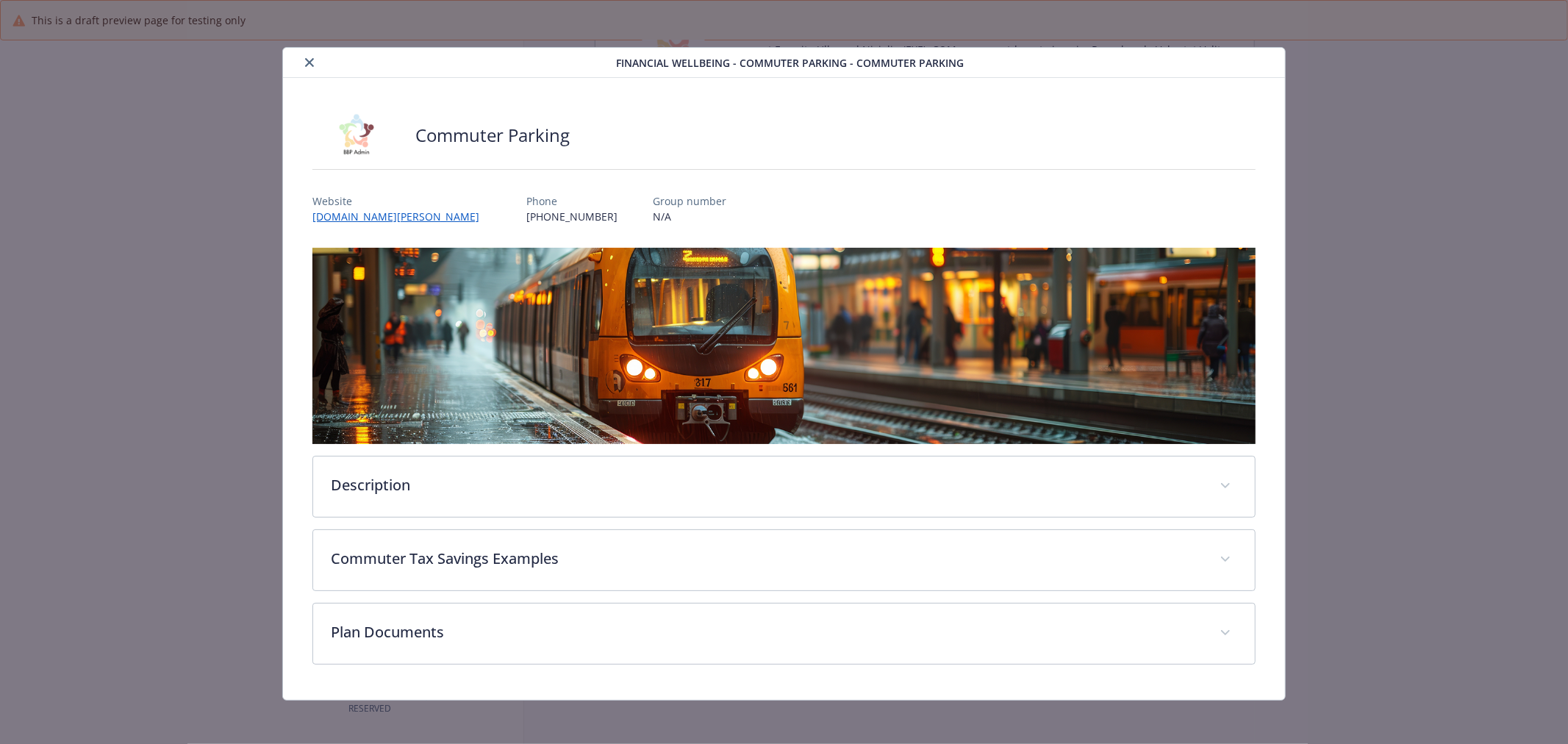
click at [302, 61] on button "close" at bounding box center [309, 62] width 17 height 17
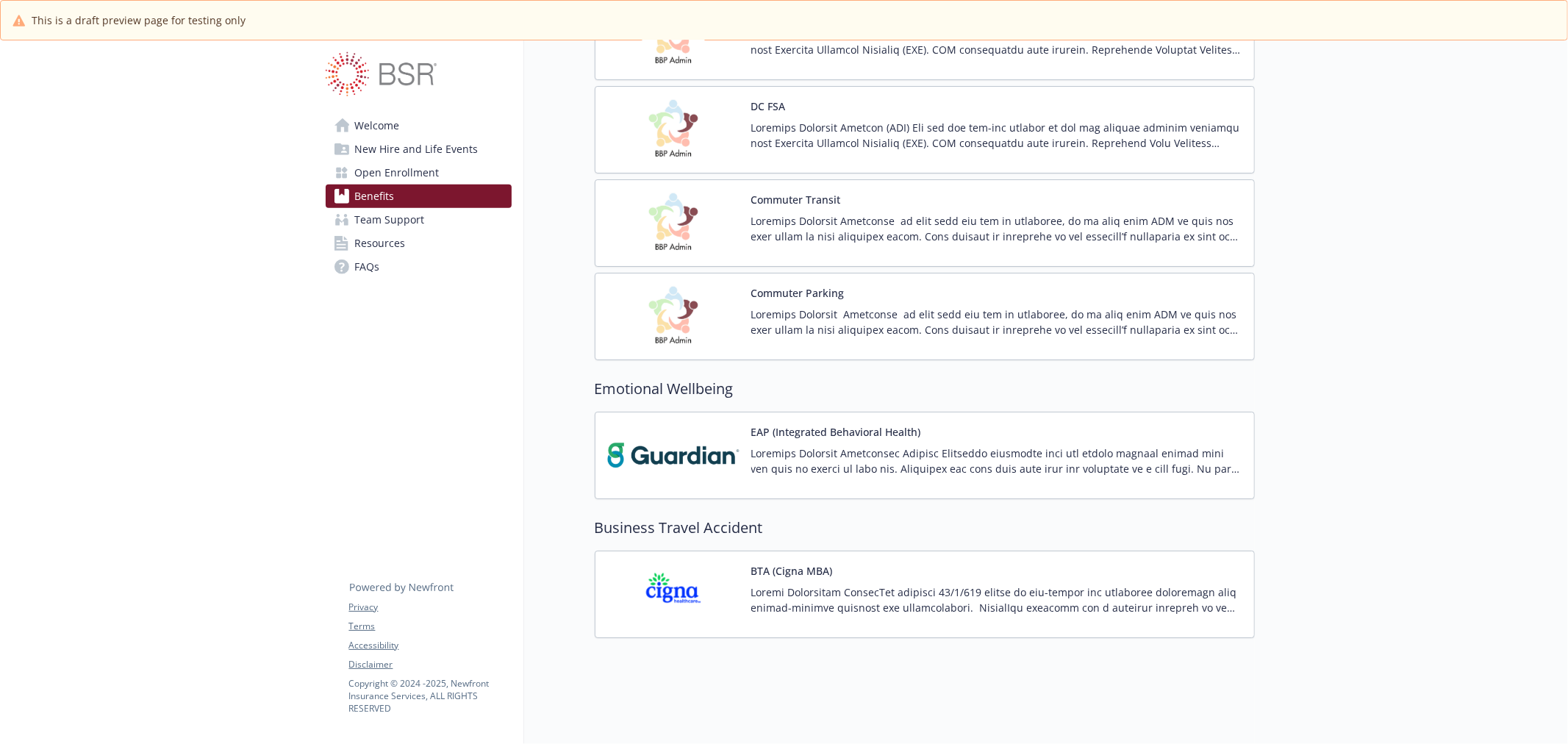
click at [669, 582] on img at bounding box center [673, 594] width 132 height 63
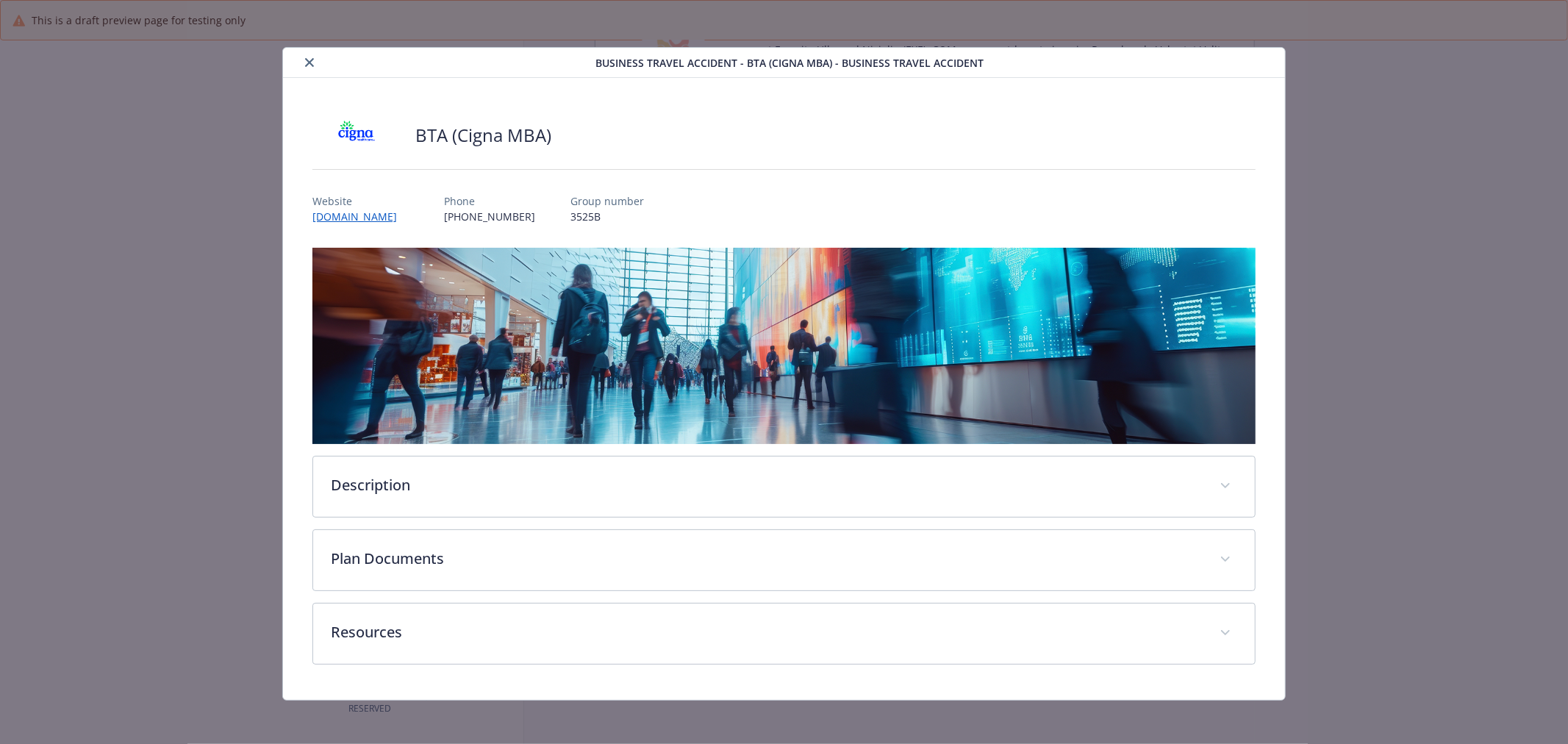
click at [305, 59] on icon "close" at bounding box center [310, 63] width 9 height 9
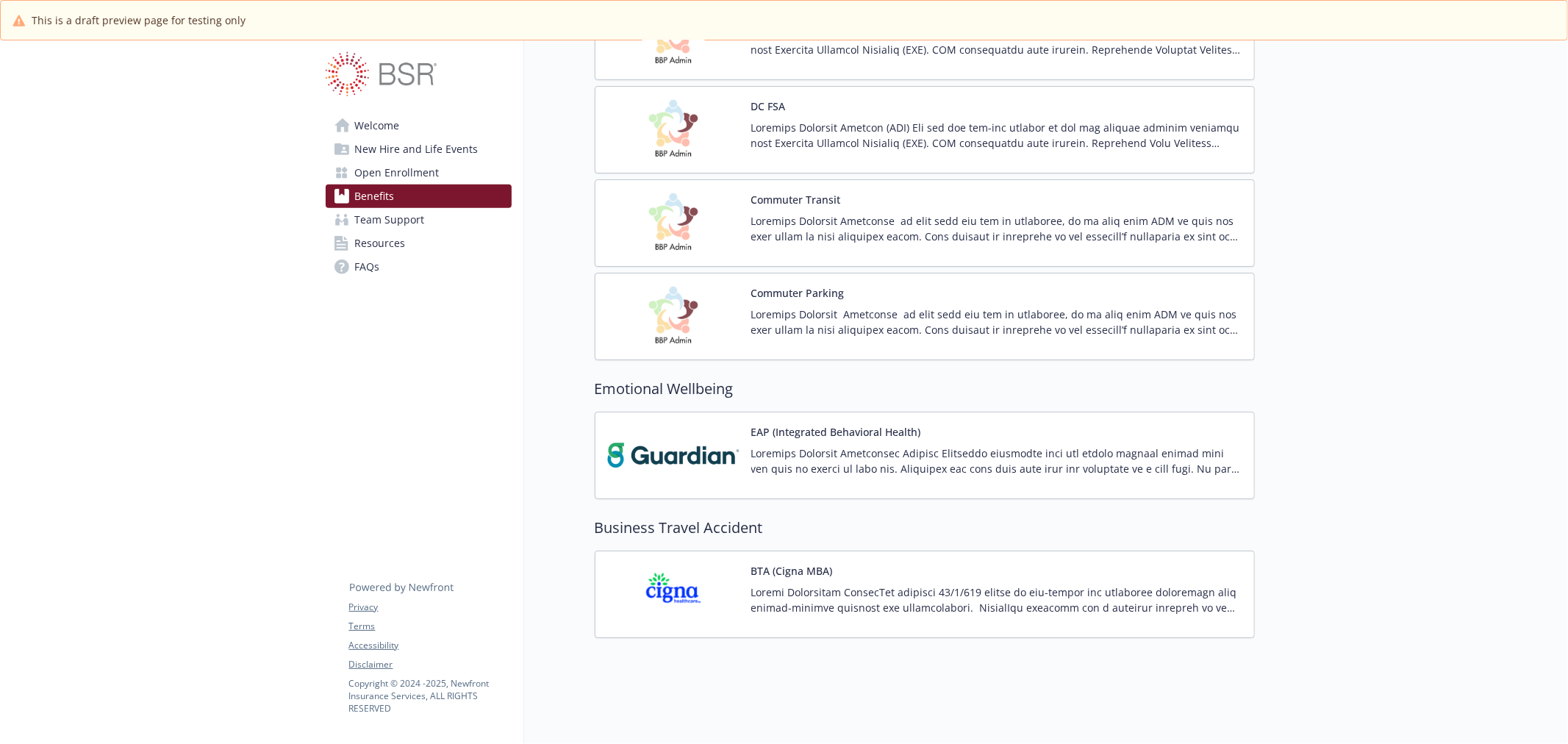
click at [430, 226] on link "Team Support" at bounding box center [418, 220] width 186 height 24
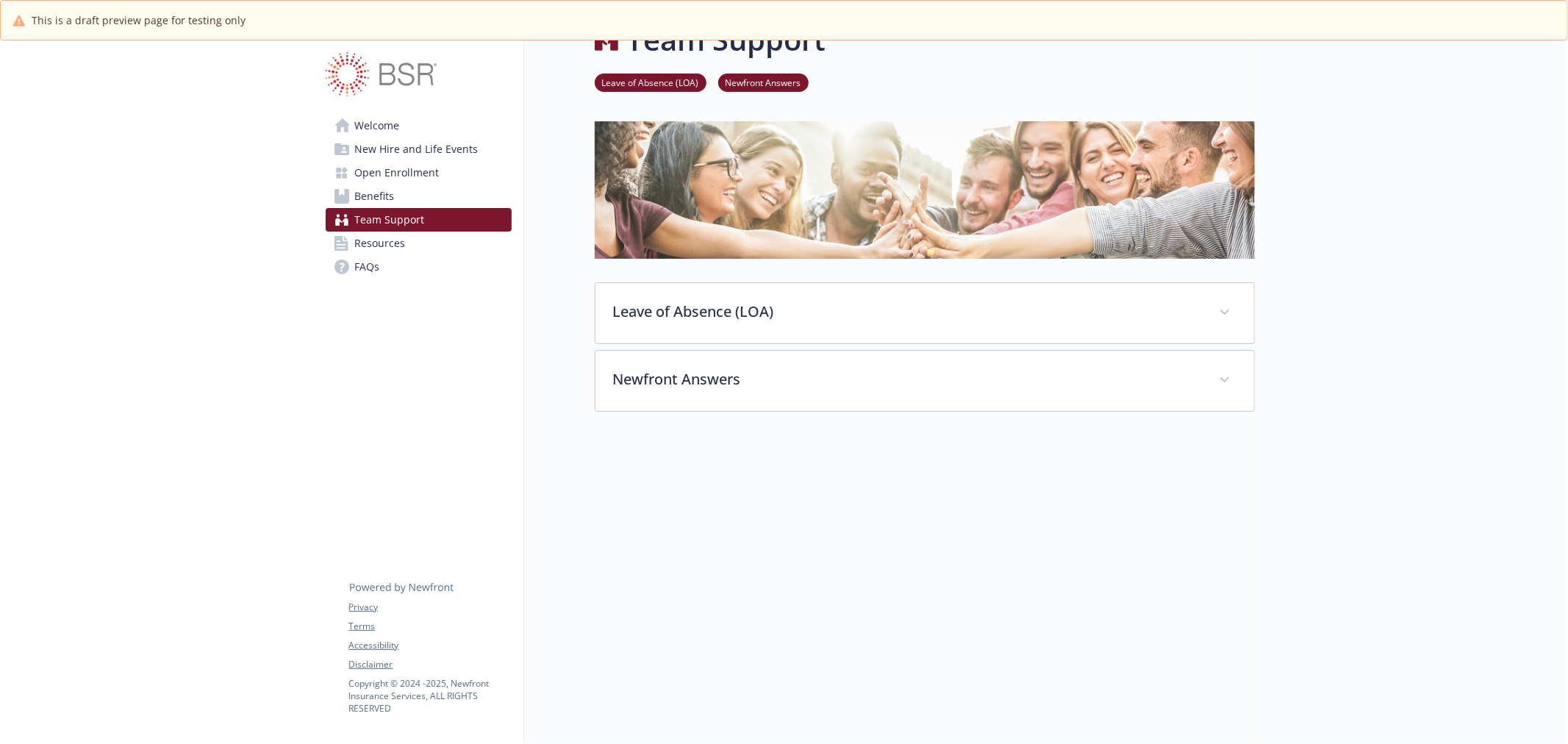
scroll to position [53, 0]
click at [405, 245] on link "Resources" at bounding box center [418, 243] width 186 height 24
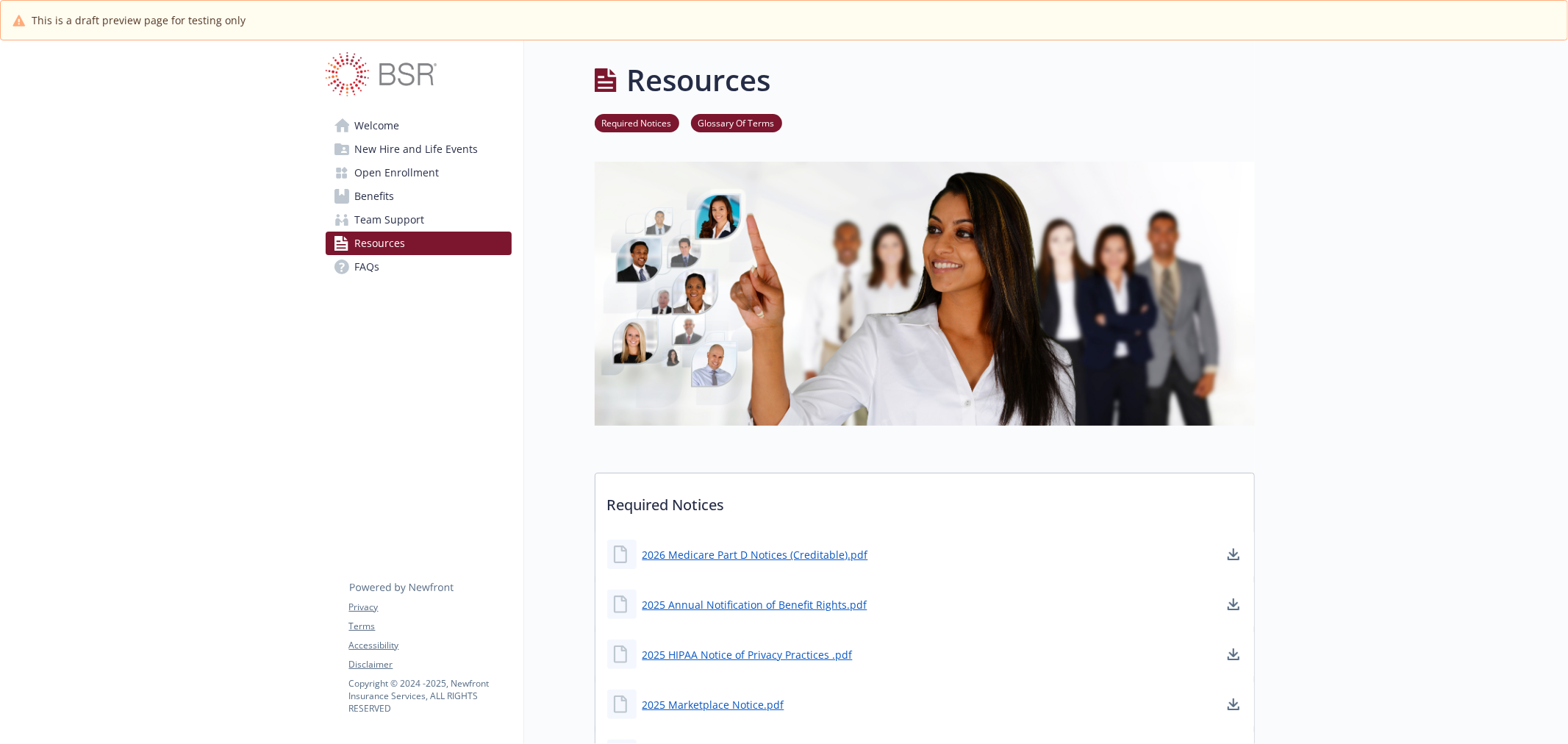
scroll to position [244, 0]
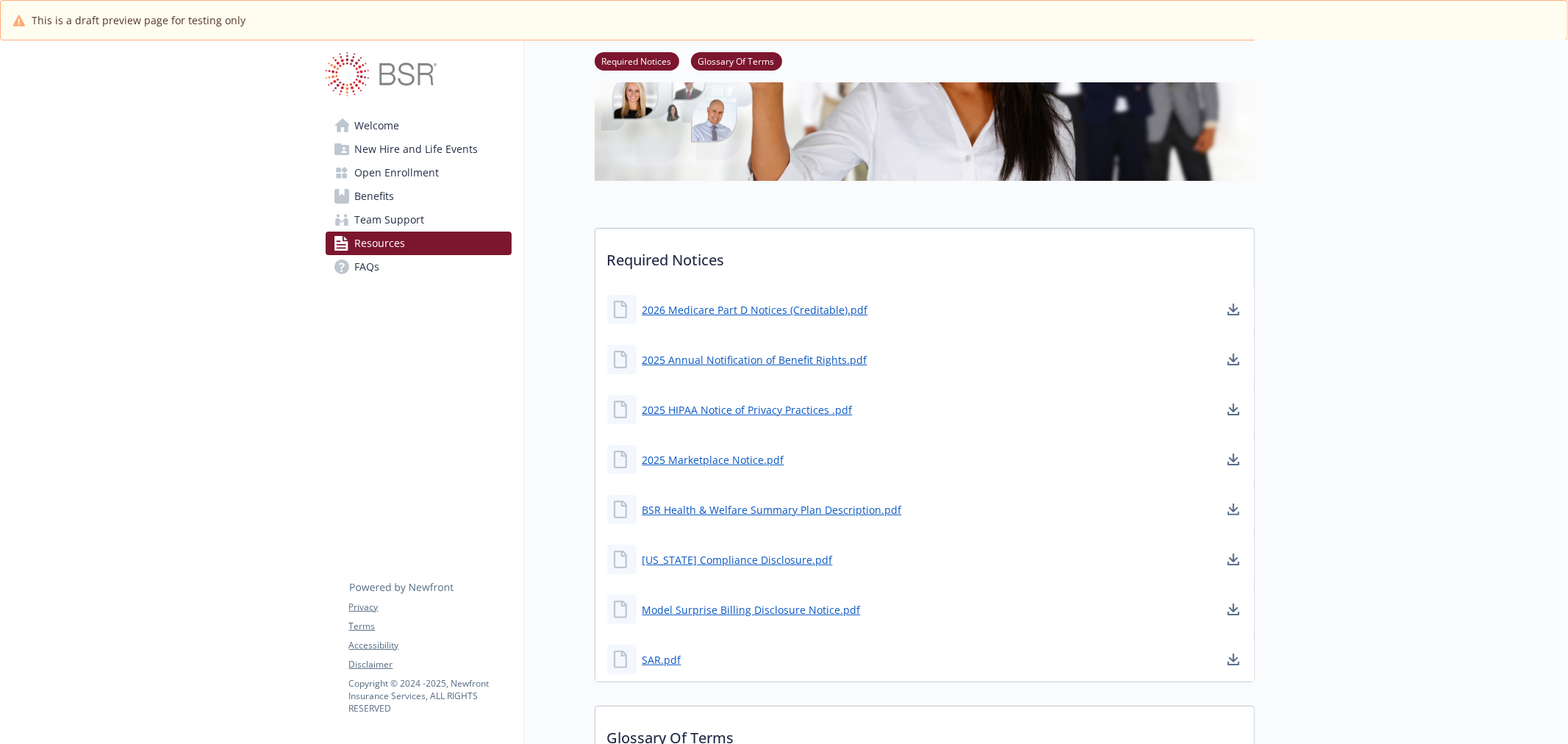
click at [401, 274] on link "FAQs" at bounding box center [418, 267] width 186 height 24
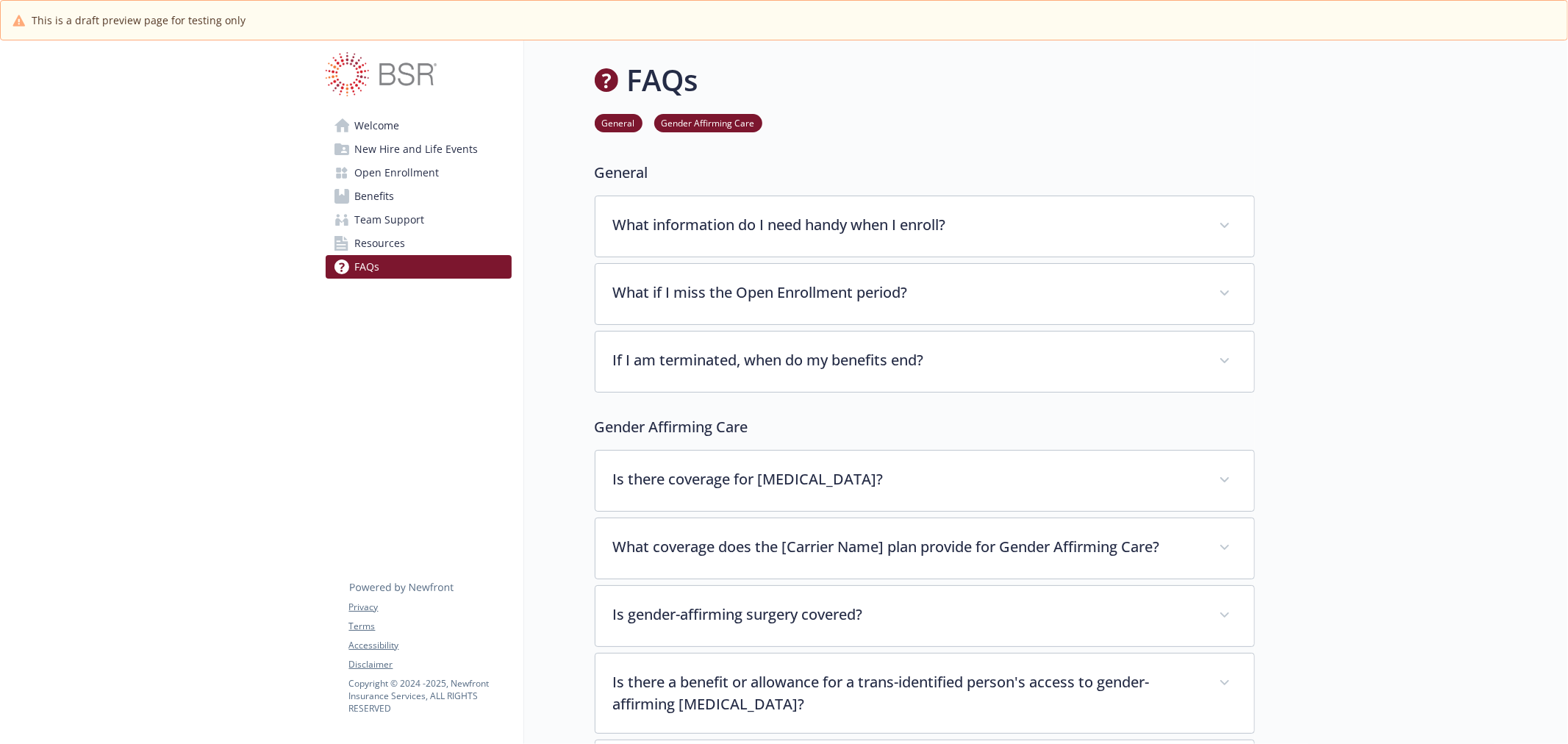
click at [434, 138] on span "New Hire and Life Events" at bounding box center [416, 150] width 123 height 24
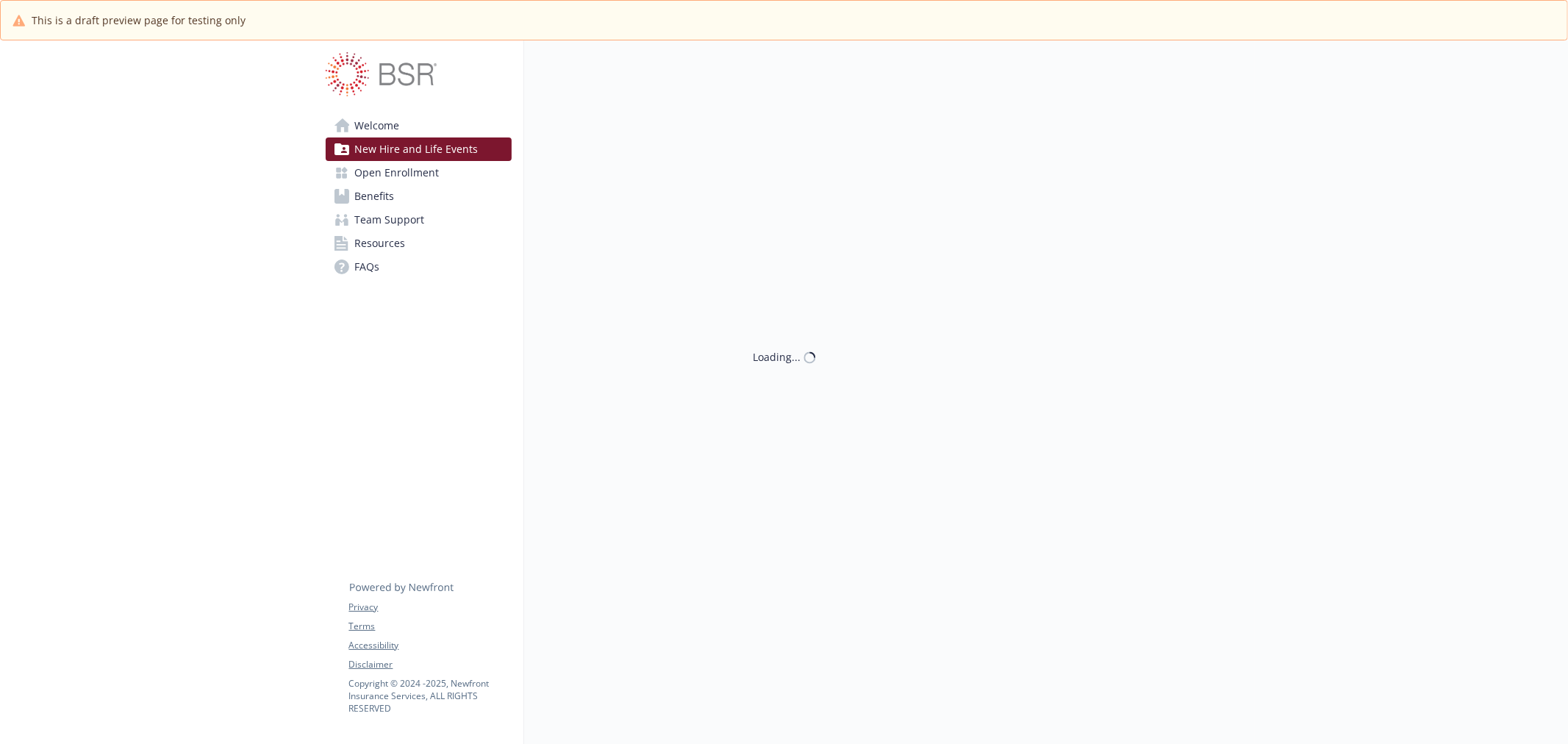
click at [416, 129] on link "Welcome" at bounding box center [418, 126] width 186 height 24
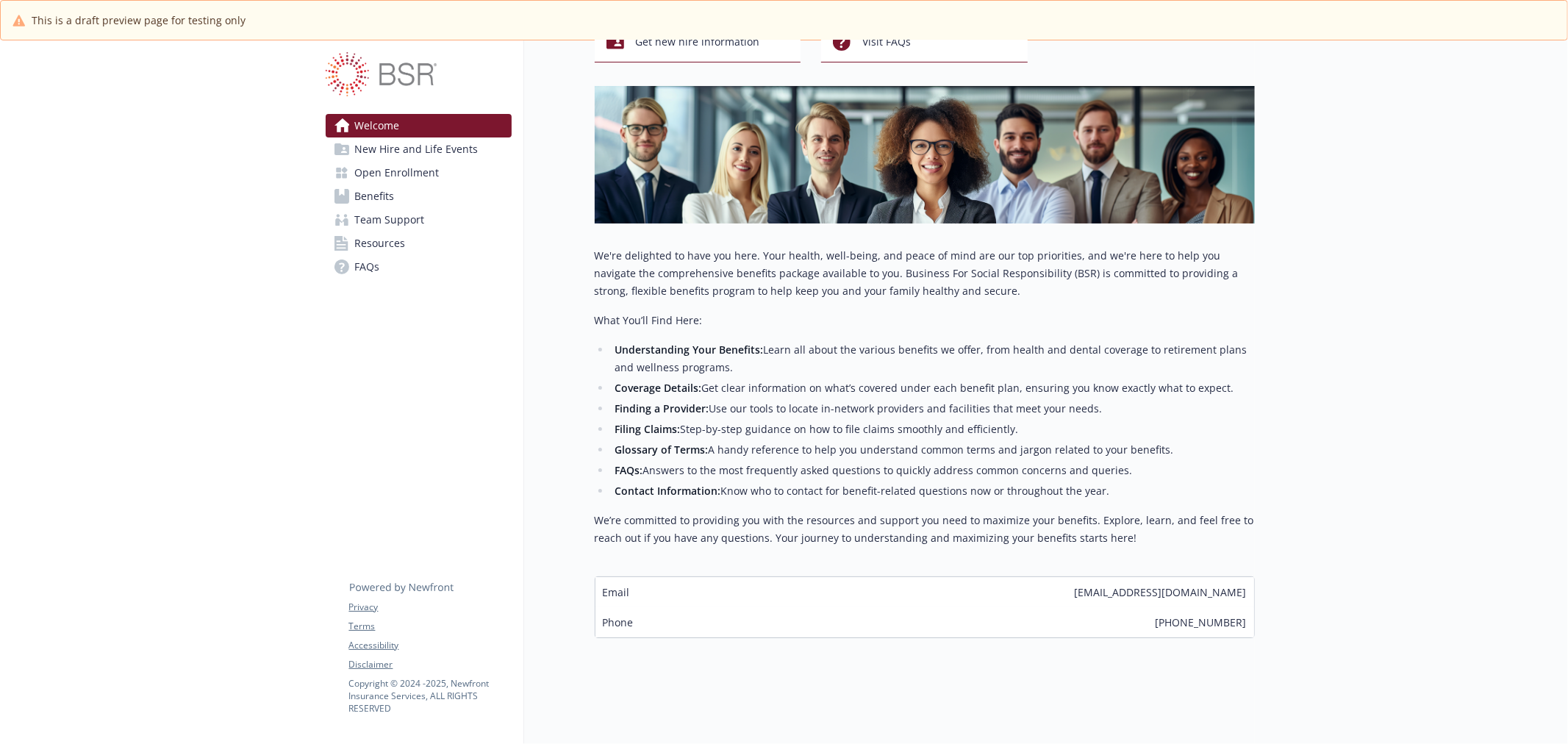
scroll to position [178, 0]
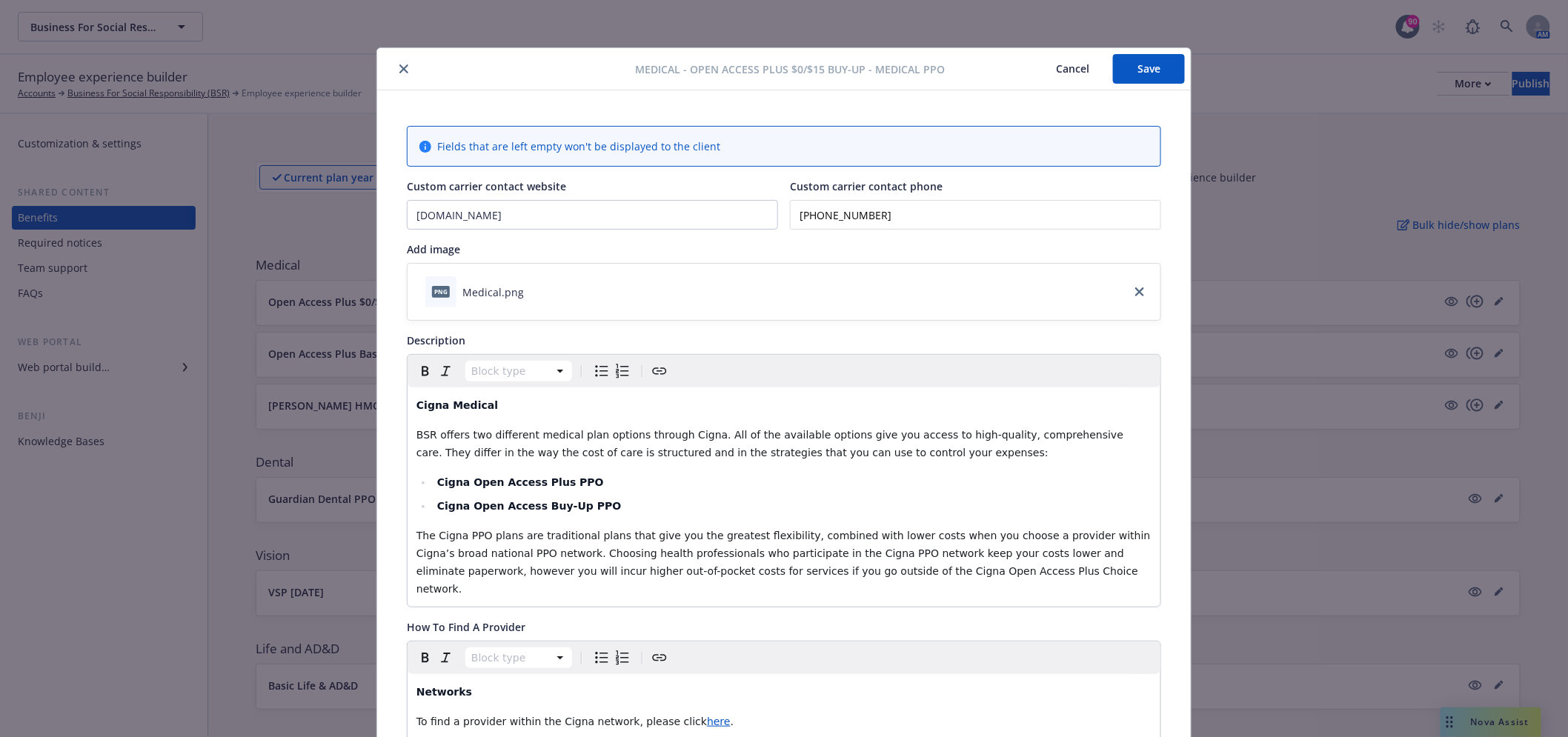
click at [400, 67] on icon "close" at bounding box center [404, 69] width 9 height 9
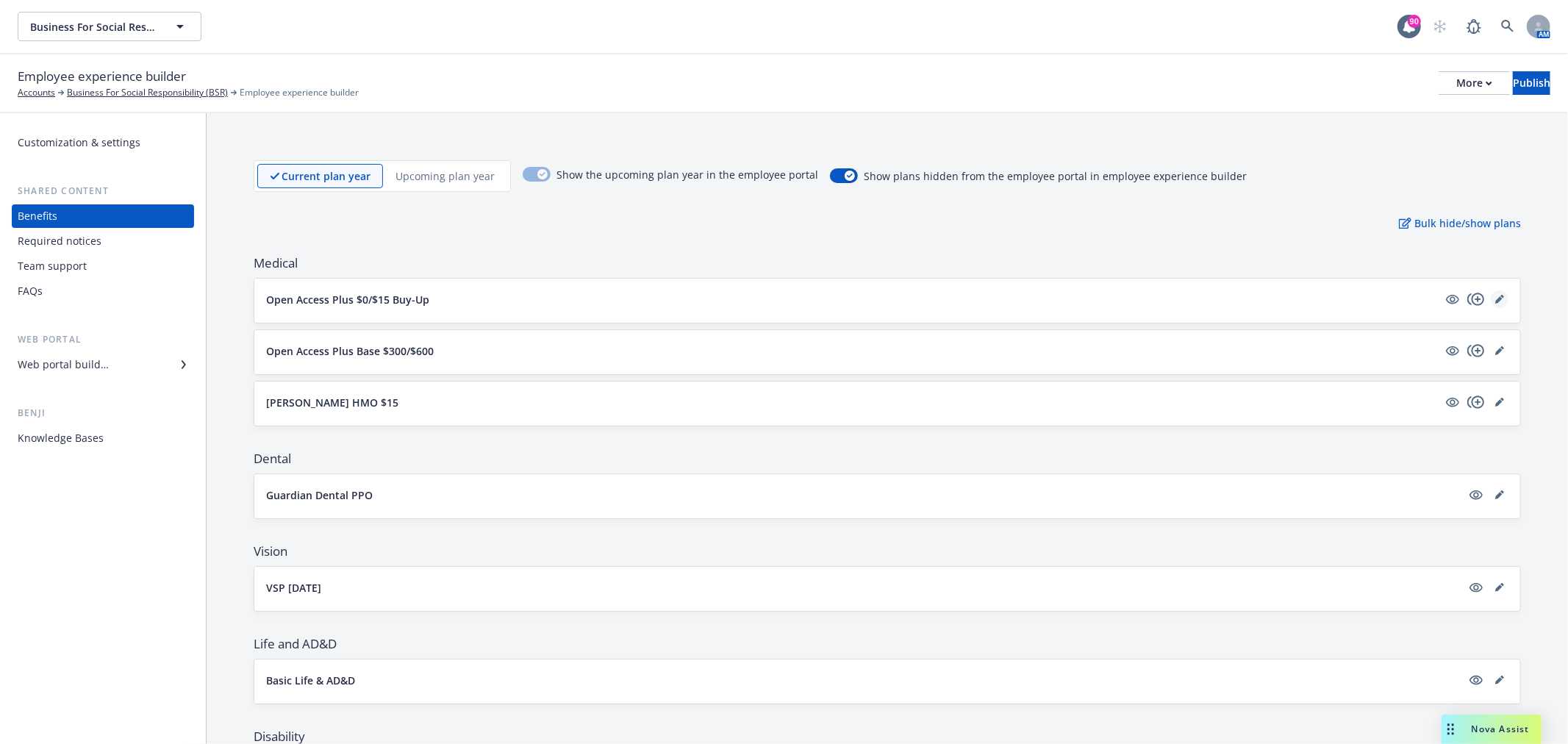
click at [1501, 296] on icon "editPencil" at bounding box center [1502, 296] width 4 height 4
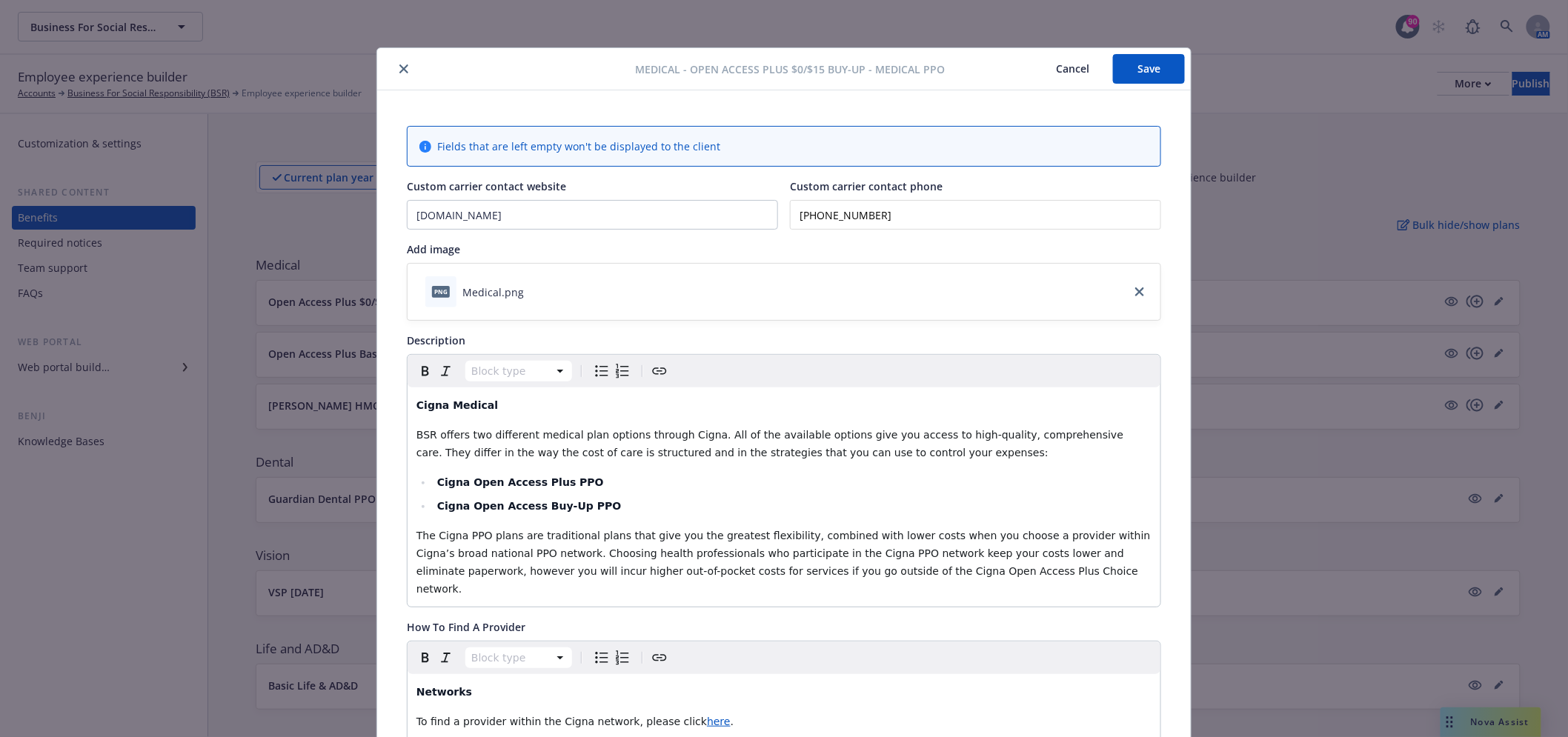
click at [395, 74] on button "close" at bounding box center [403, 68] width 17 height 17
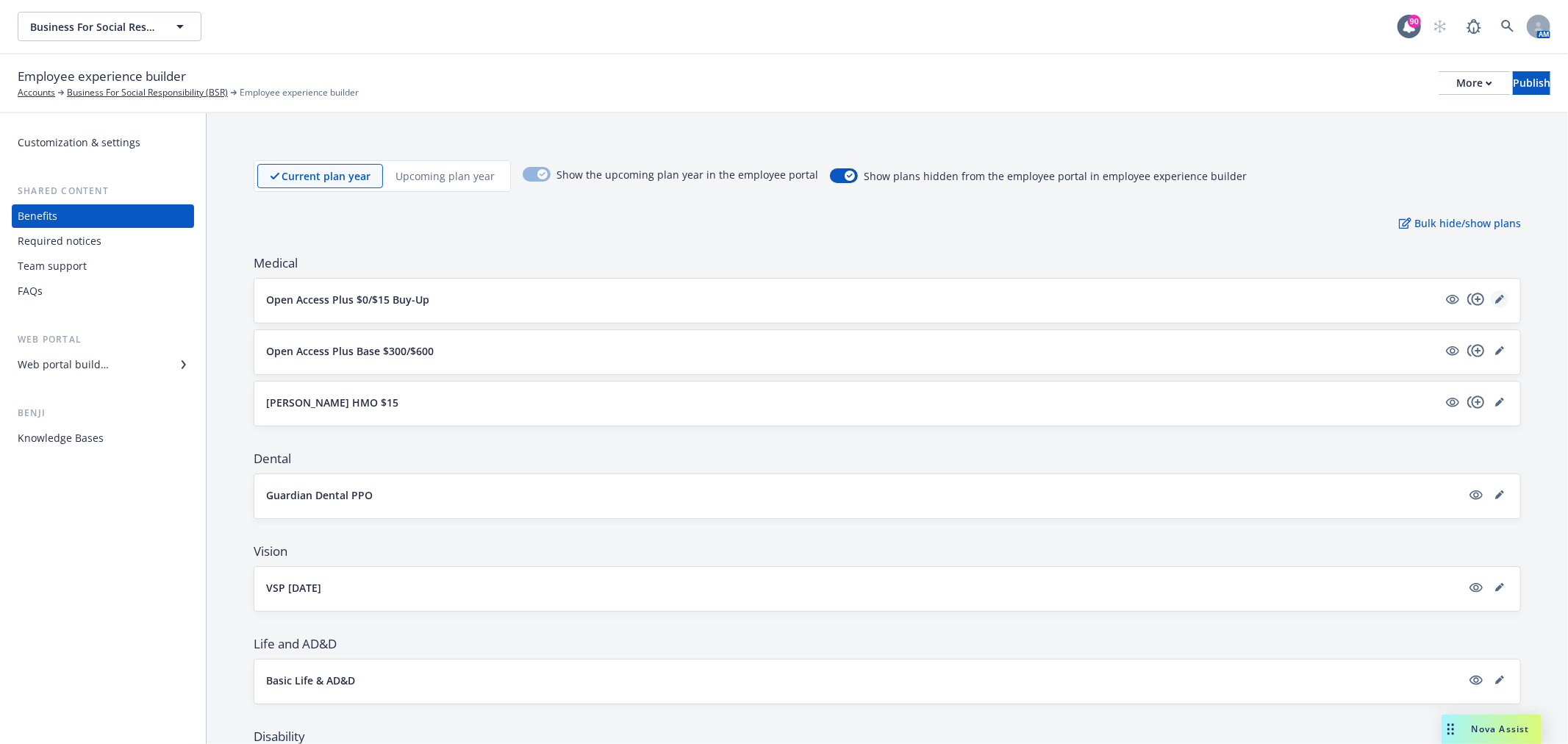
click at [1493, 293] on link "editPencil" at bounding box center [1499, 298] width 17 height 17
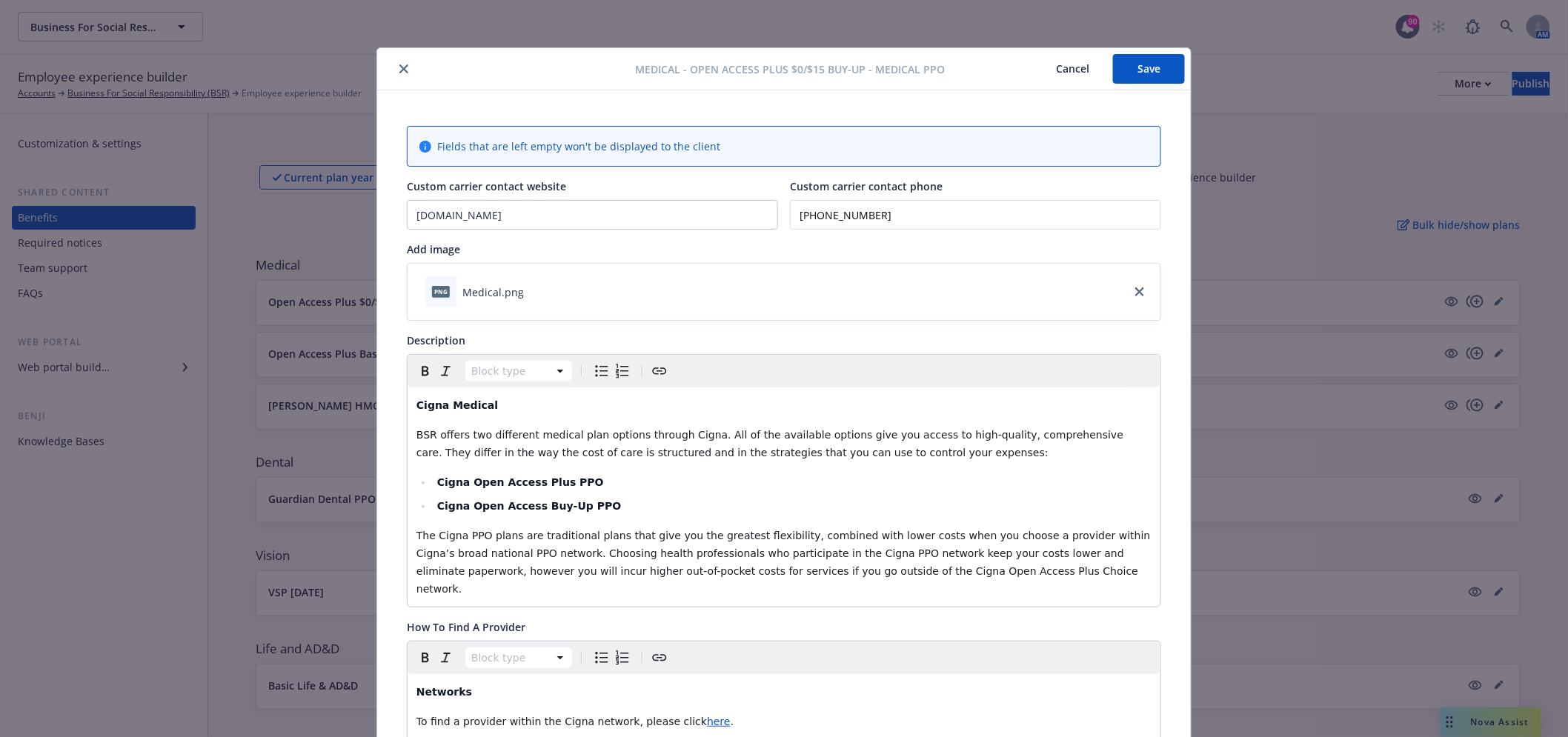
click at [400, 75] on button "close" at bounding box center [403, 68] width 17 height 17
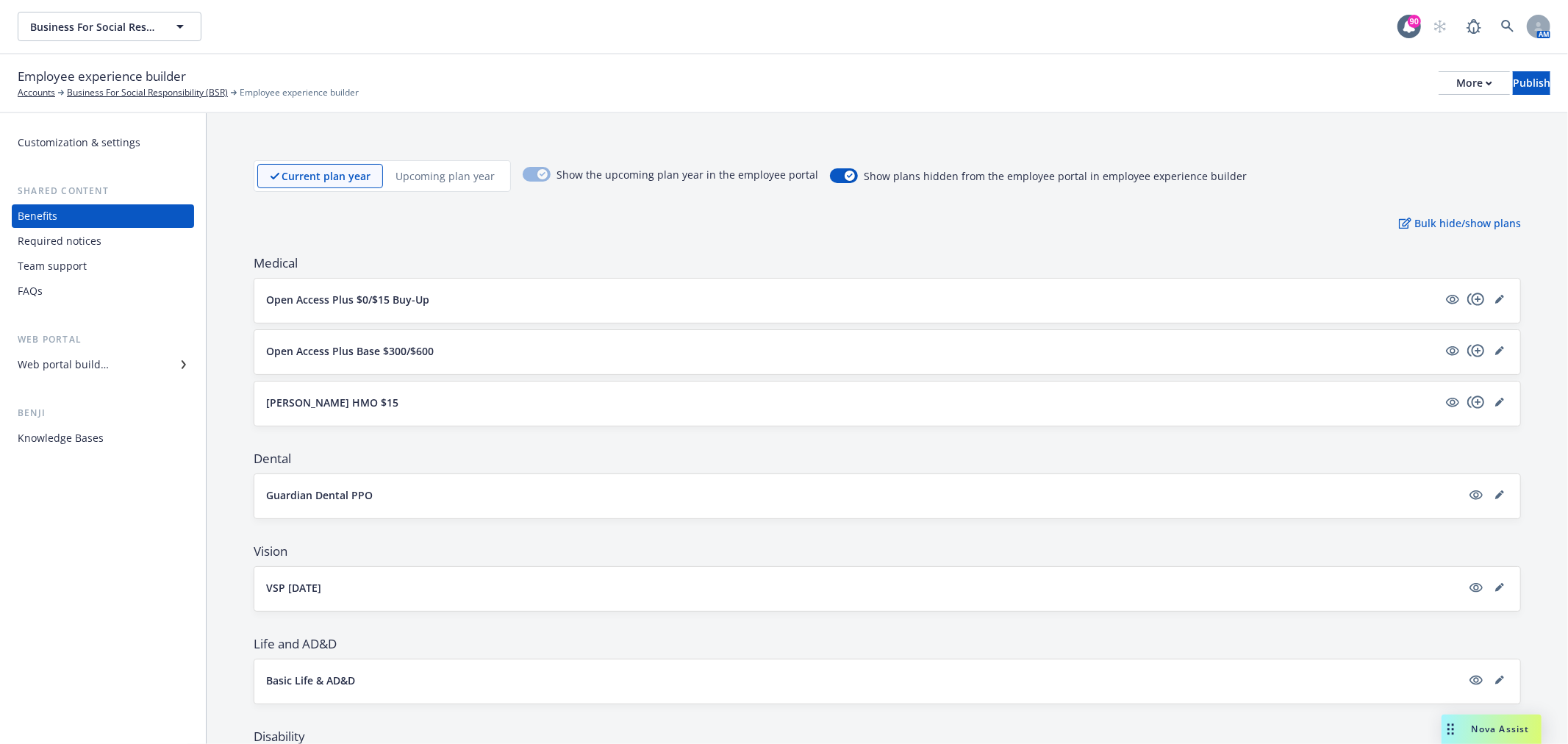
click at [1496, 346] on div at bounding box center [1476, 350] width 65 height 17
click at [1493, 351] on link "editPencil" at bounding box center [1499, 350] width 17 height 17
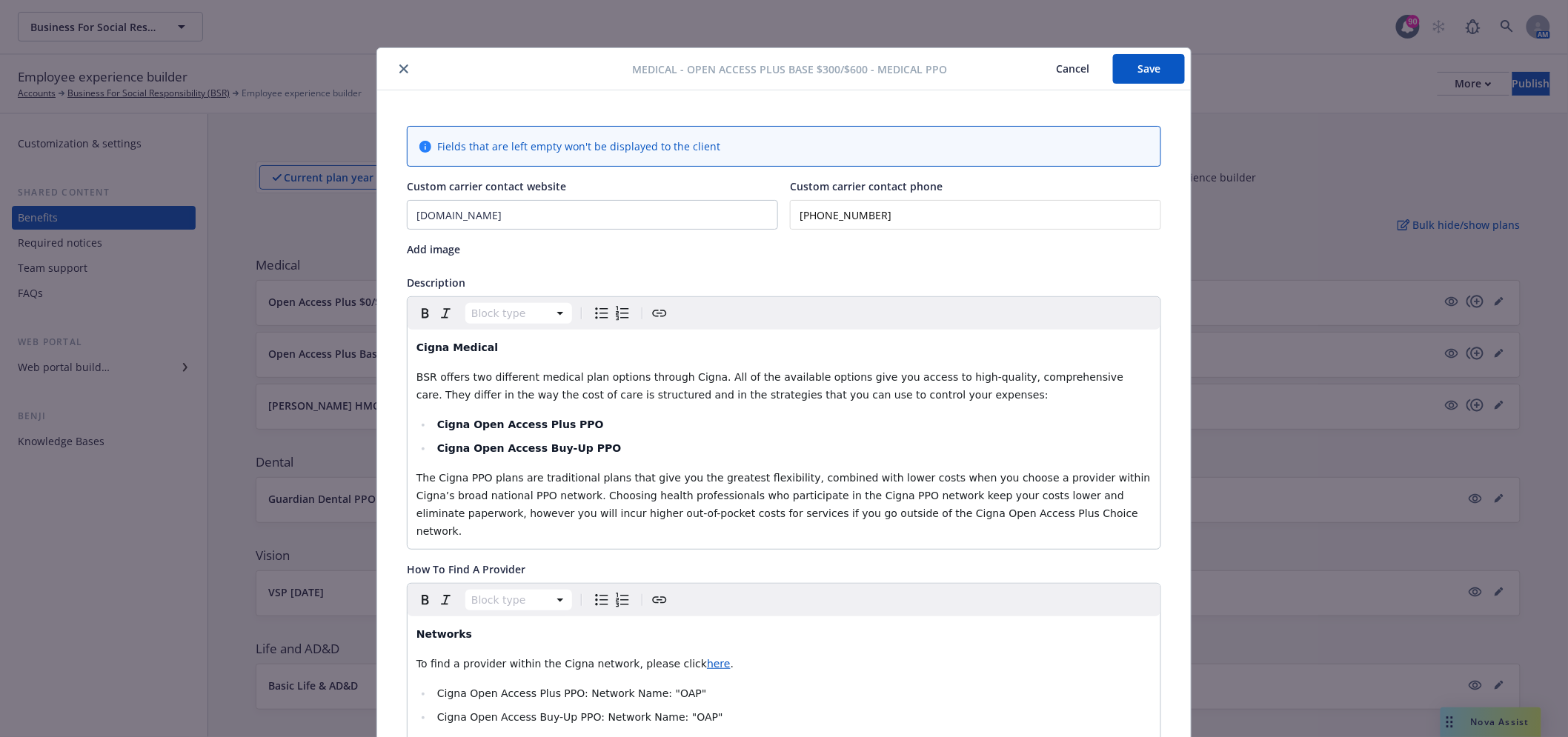
scroll to position [44, 0]
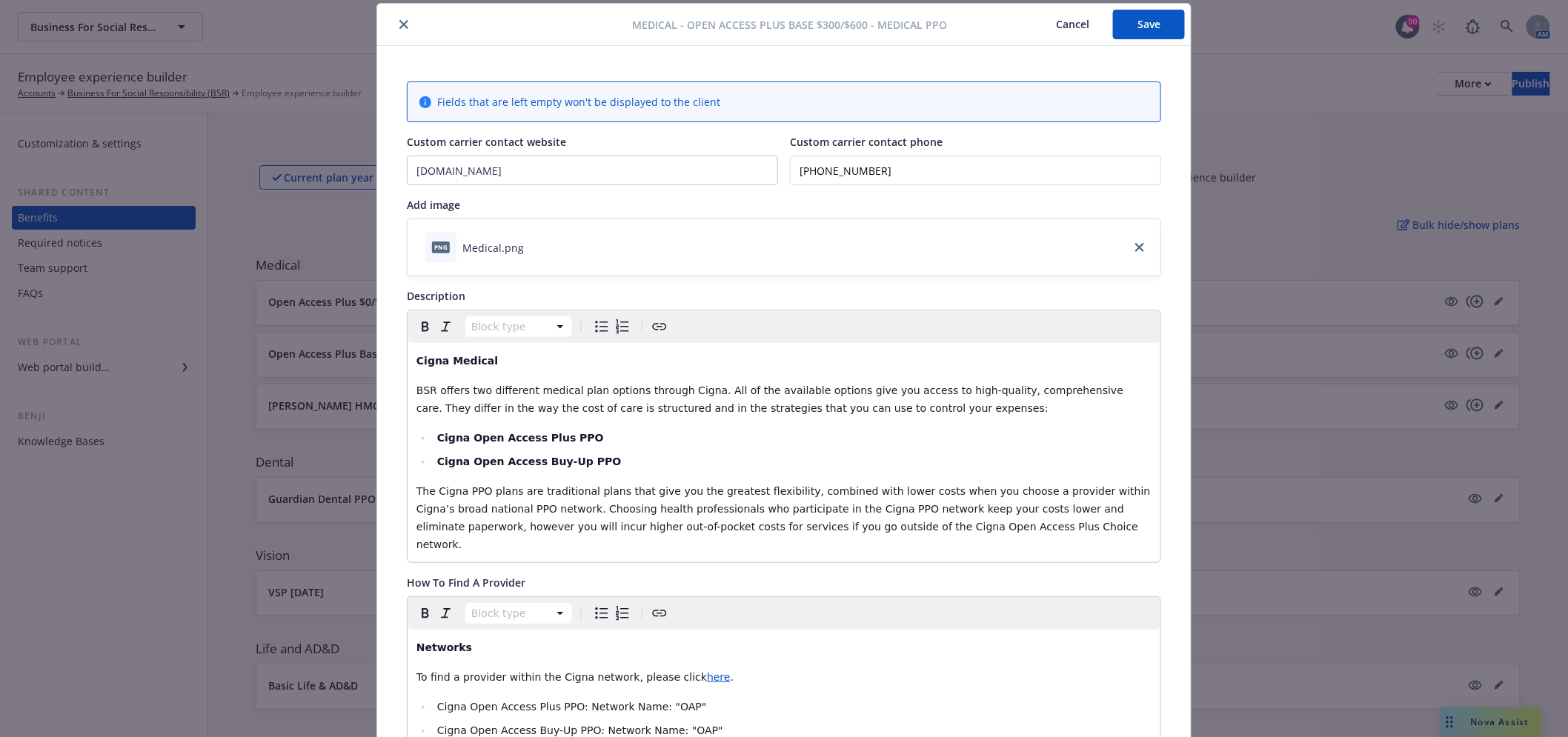
click at [400, 27] on icon "close" at bounding box center [404, 25] width 9 height 9
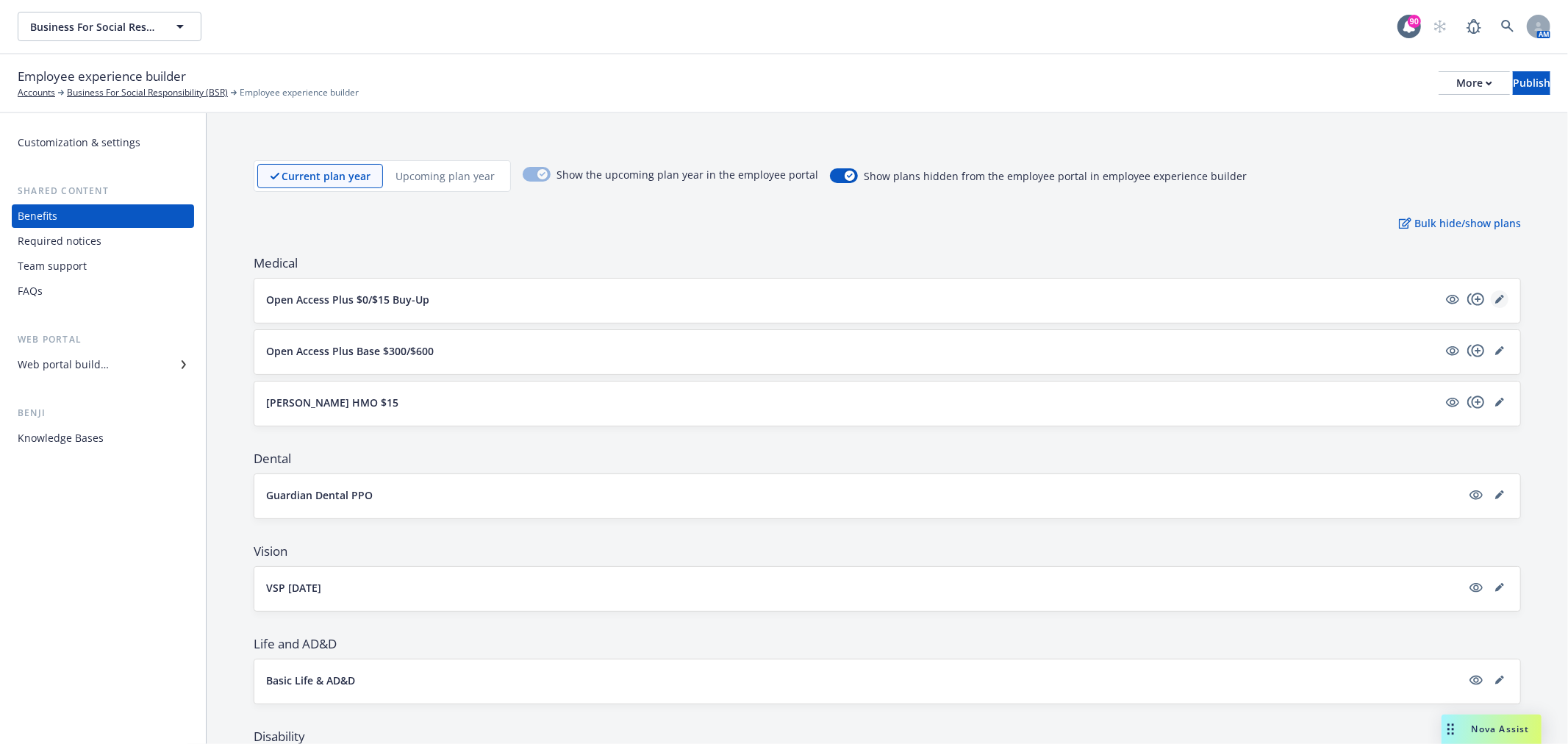
click at [1493, 298] on link "editPencil" at bounding box center [1499, 298] width 17 height 17
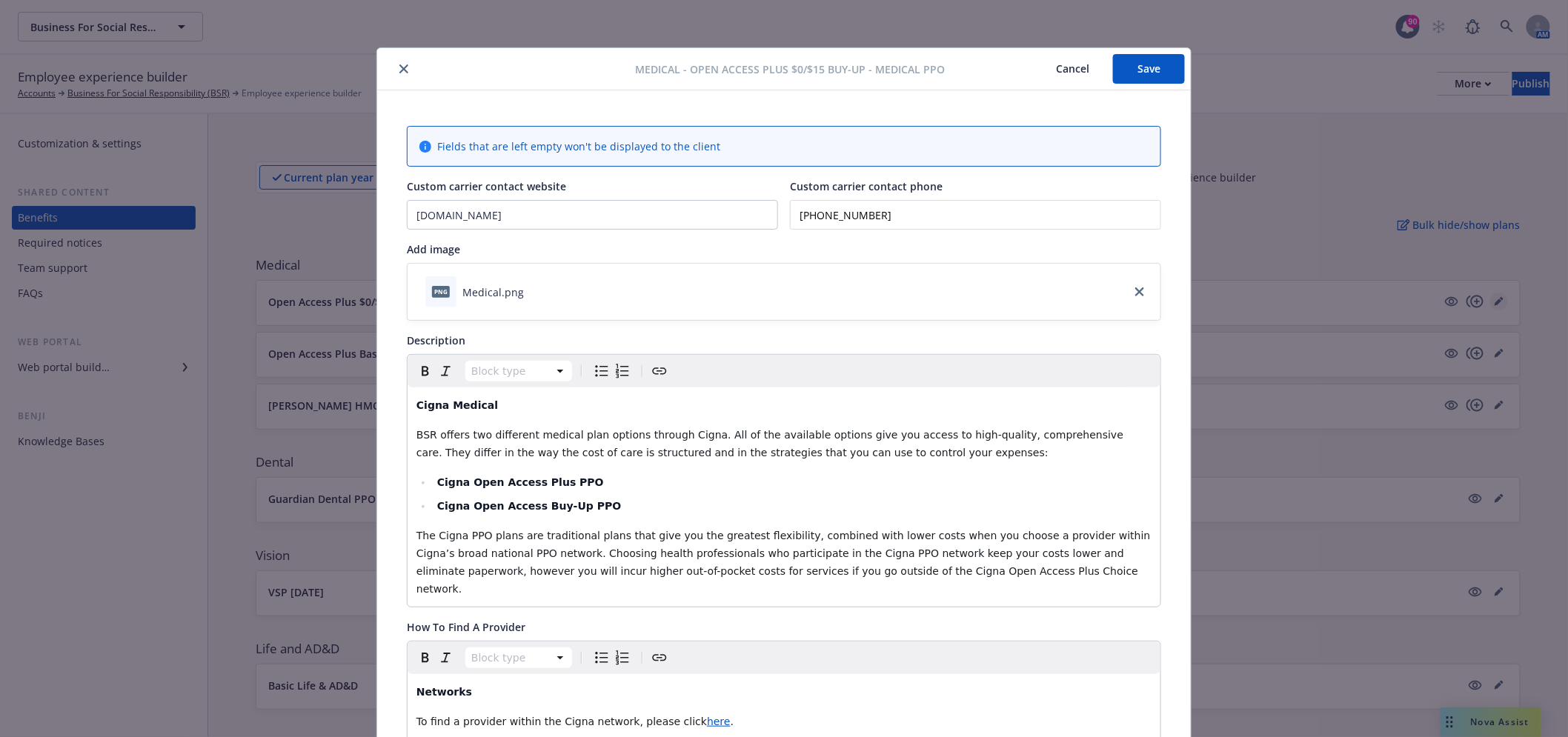
scroll to position [44, 0]
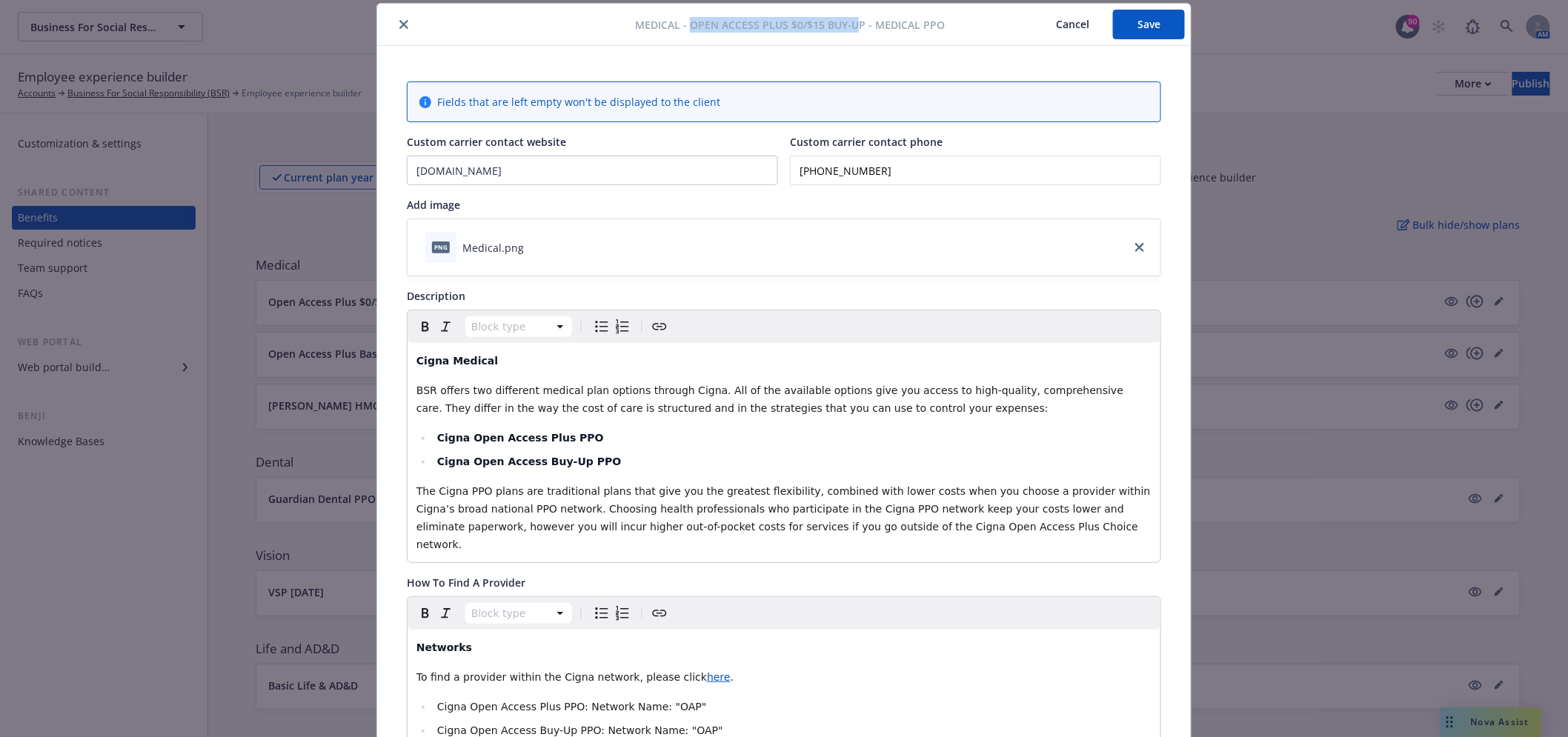
drag, startPoint x: 685, startPoint y: 20, endPoint x: 855, endPoint y: 24, distance: 170.0
click at [855, 24] on span "Medical - Open Access Plus $0/$15 Buy-Up - Medical PPO" at bounding box center [790, 25] width 310 height 16
copy span "Open Access Plus $0/$15 Buy-Up"
click at [405, 27] on button "close" at bounding box center [403, 24] width 17 height 17
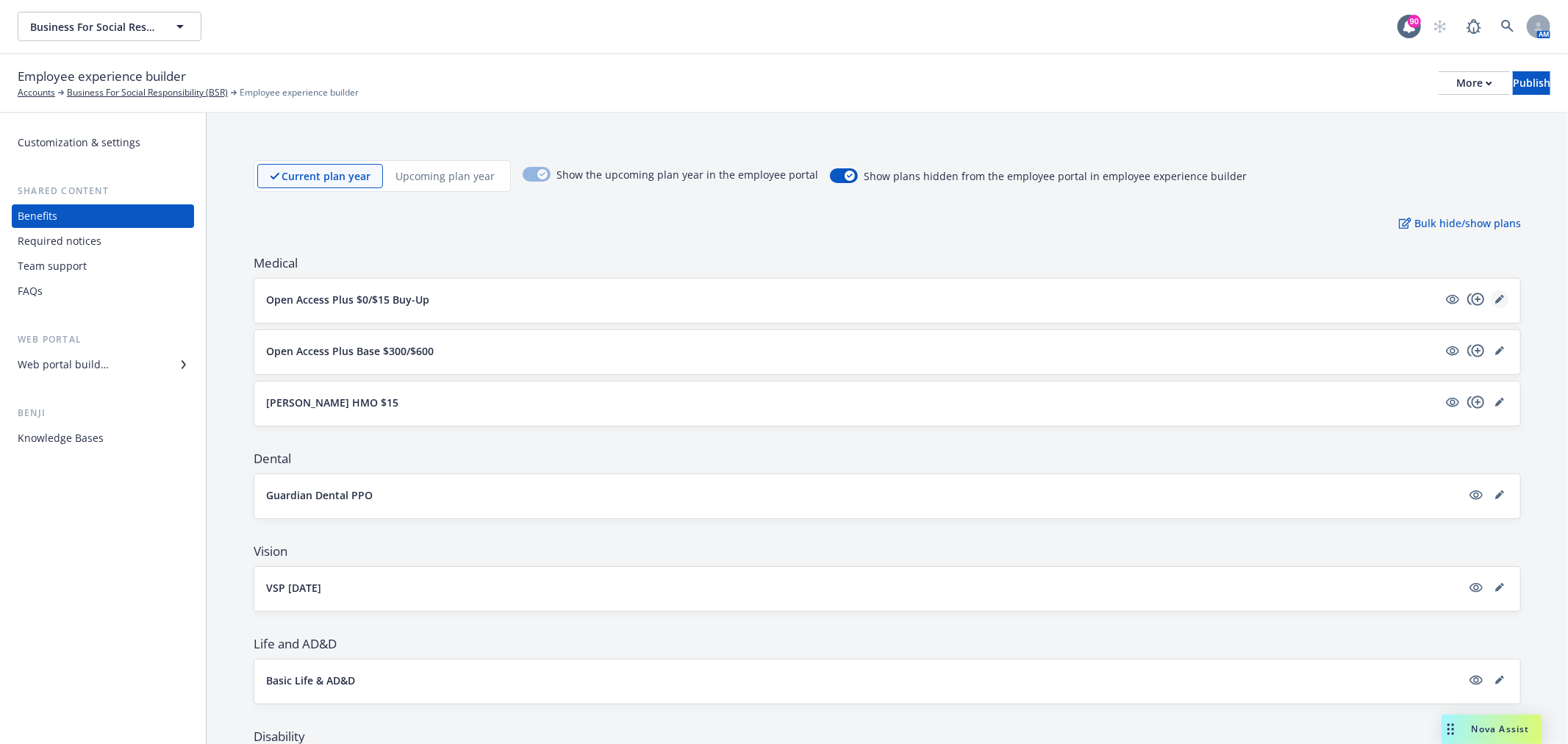
click at [1495, 295] on icon "editPencil" at bounding box center [1500, 299] width 9 height 9
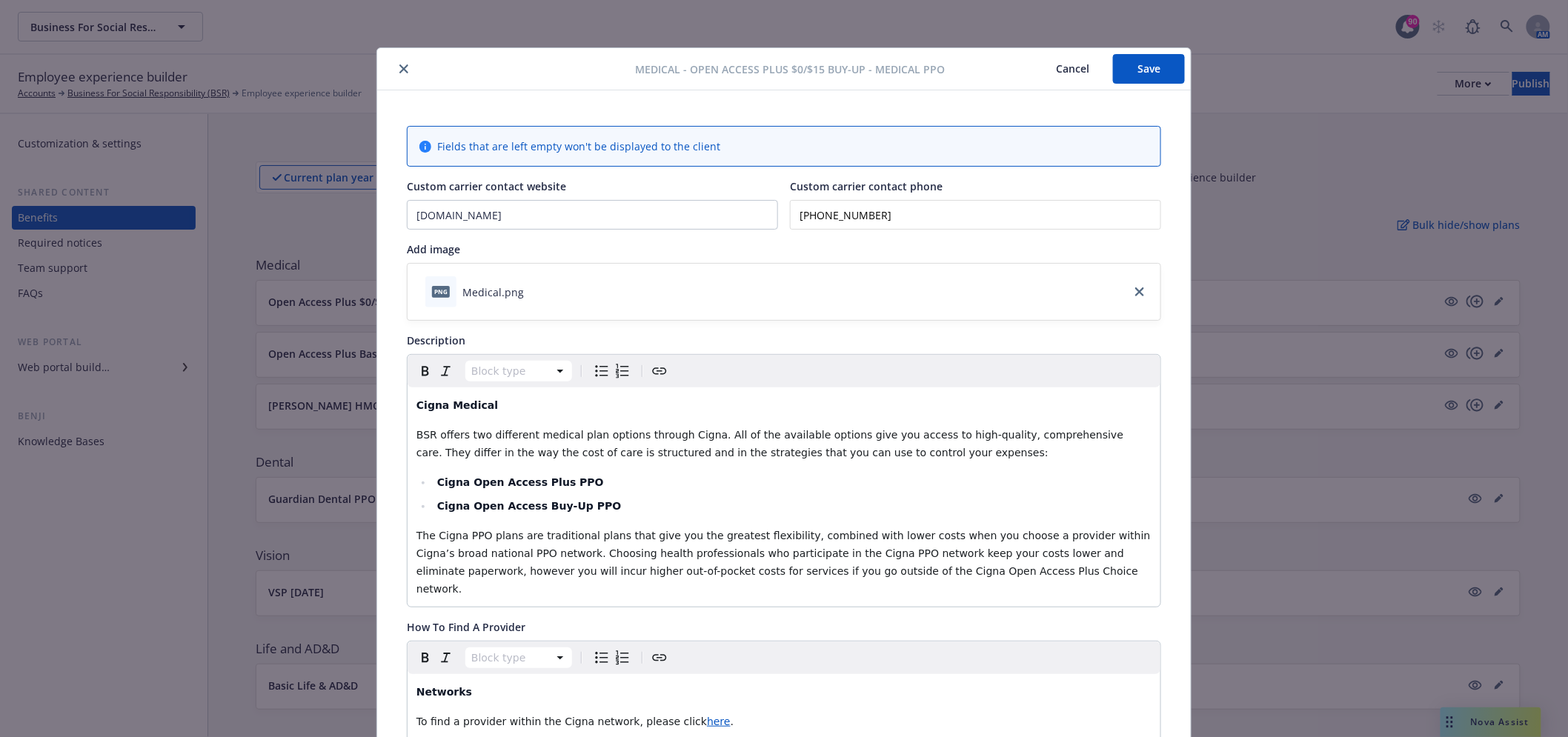
drag, startPoint x: 392, startPoint y: 69, endPoint x: 426, endPoint y: 78, distance: 35.2
click at [400, 69] on icon "close" at bounding box center [404, 69] width 9 height 9
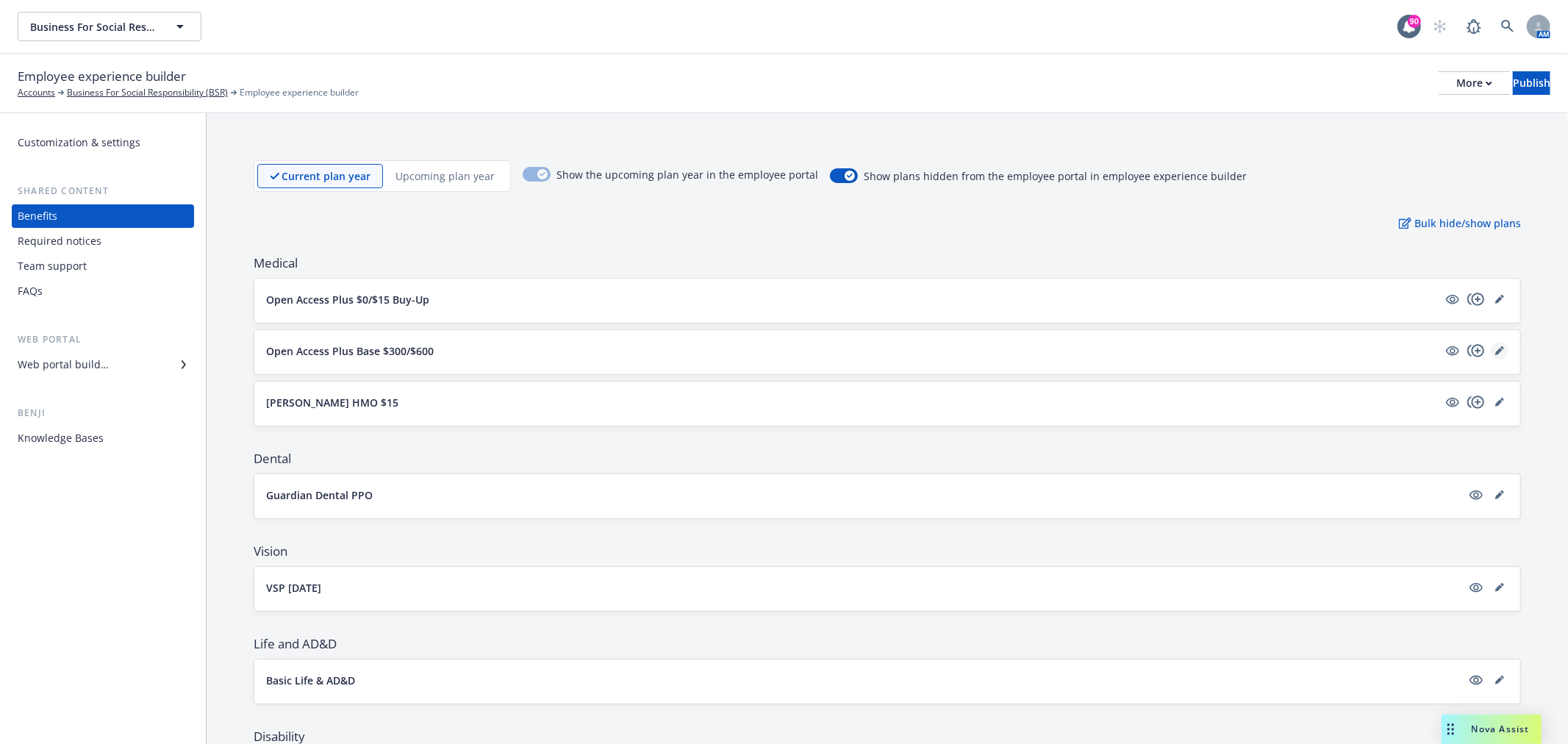
click at [1495, 351] on icon "editPencil" at bounding box center [1500, 351] width 9 height 9
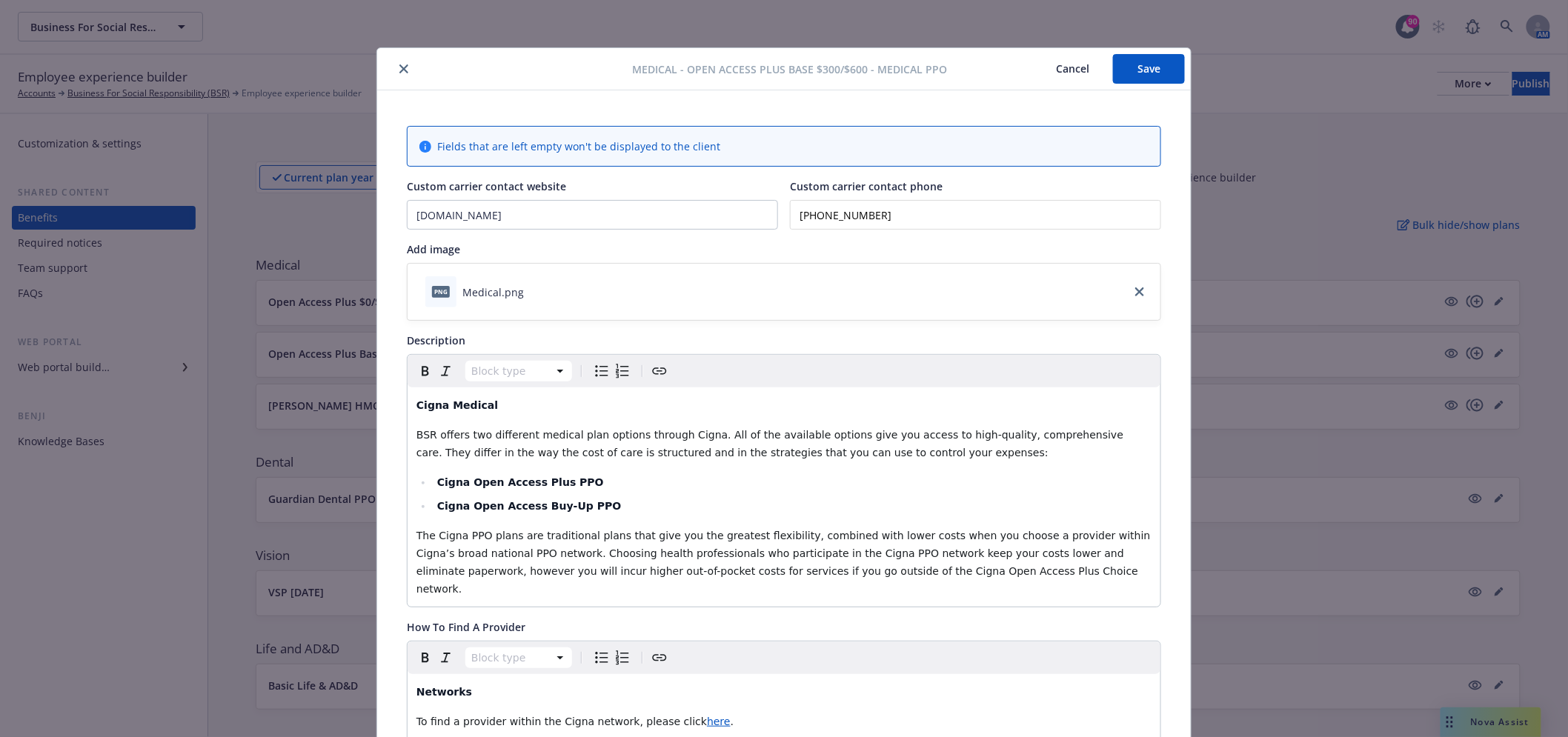
click at [400, 64] on icon "close" at bounding box center [404, 69] width 9 height 9
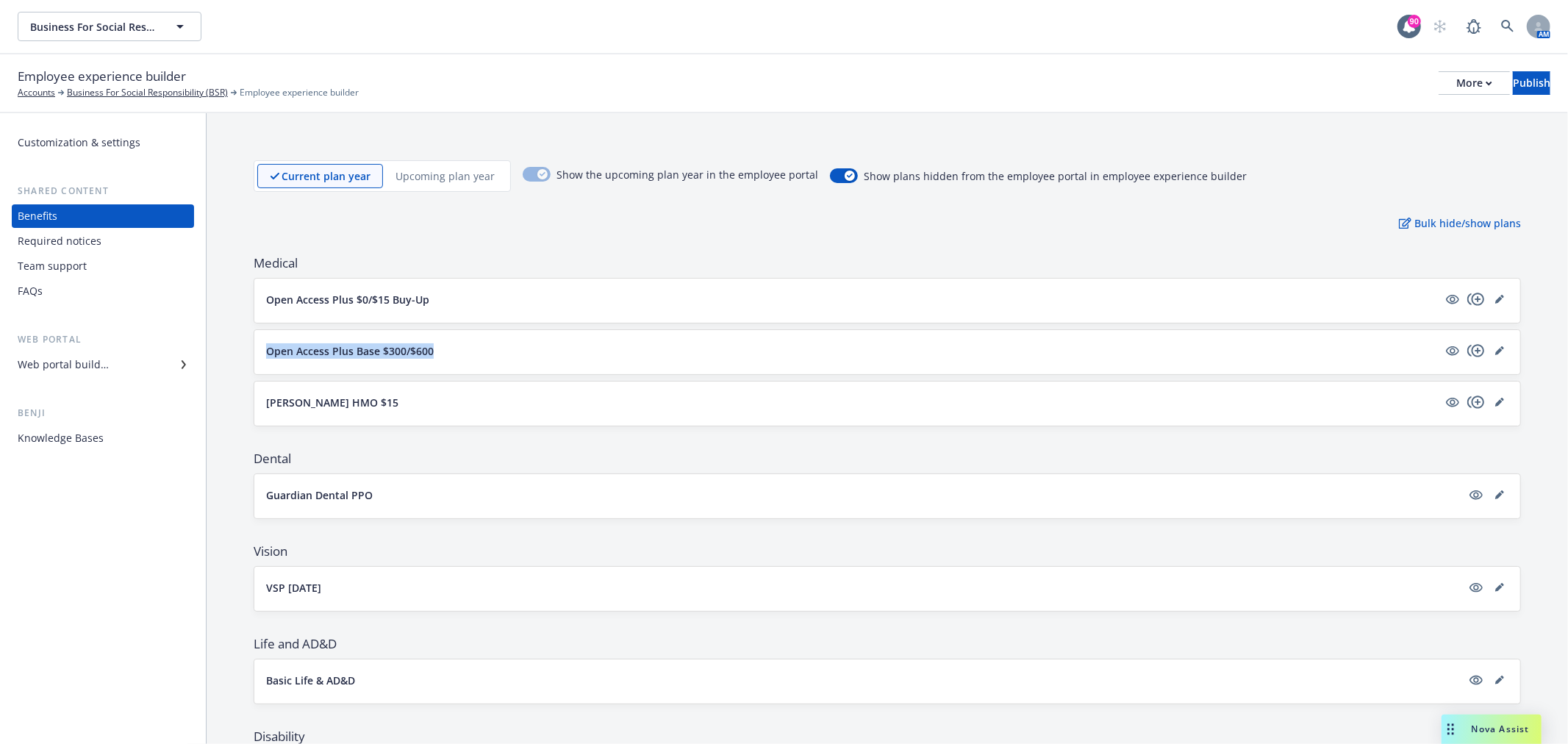
drag, startPoint x: 317, startPoint y: 356, endPoint x: 442, endPoint y: 355, distance: 125.0
click at [442, 355] on div "Current plan year Upcoming plan year Show the upcoming plan year in the employe…" at bounding box center [887, 720] width 1361 height 1214
copy p "Open Access Plus Base $300/$600"
click at [1304, 395] on button "Kaiser HMO $15" at bounding box center [851, 402] width 1171 height 16
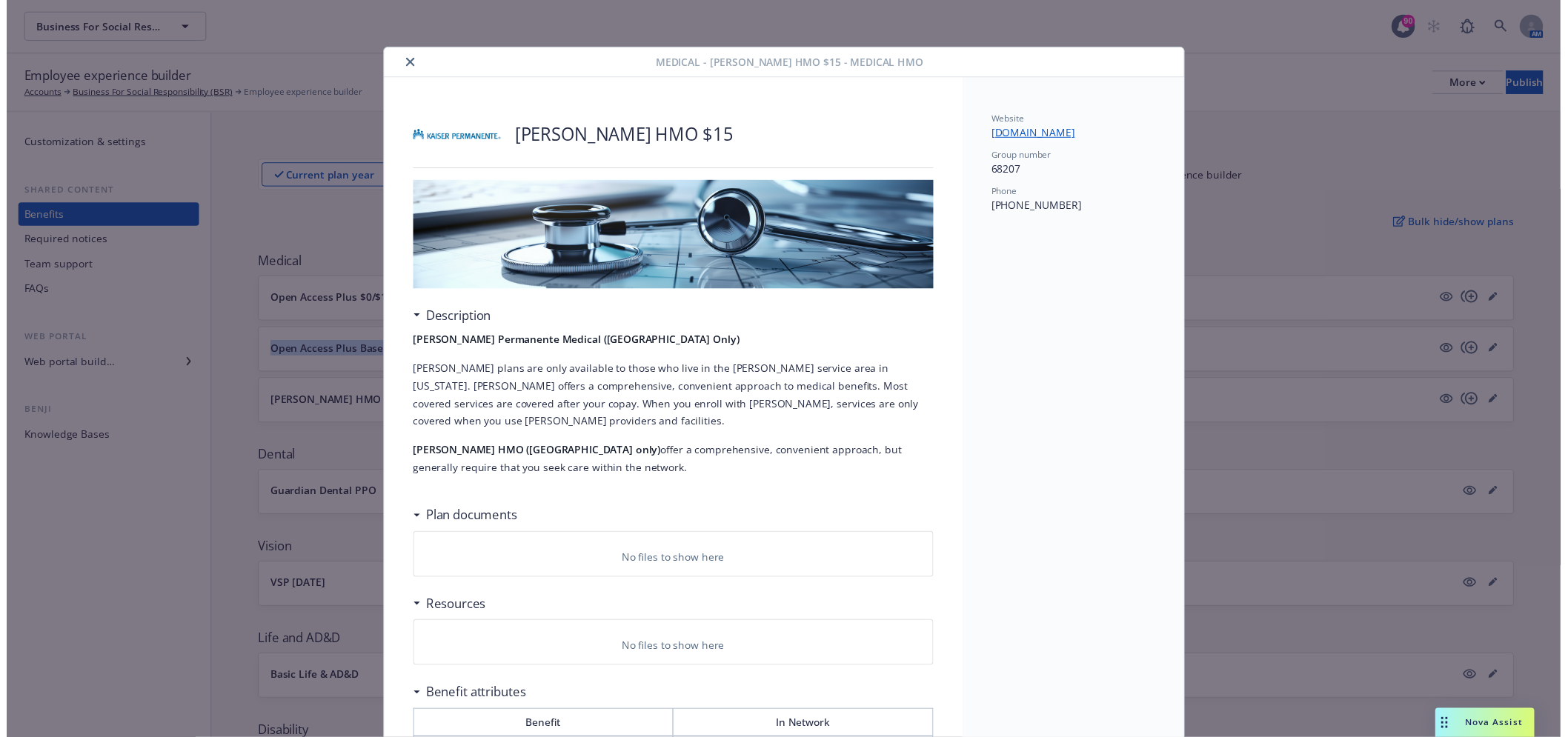
scroll to position [44, 0]
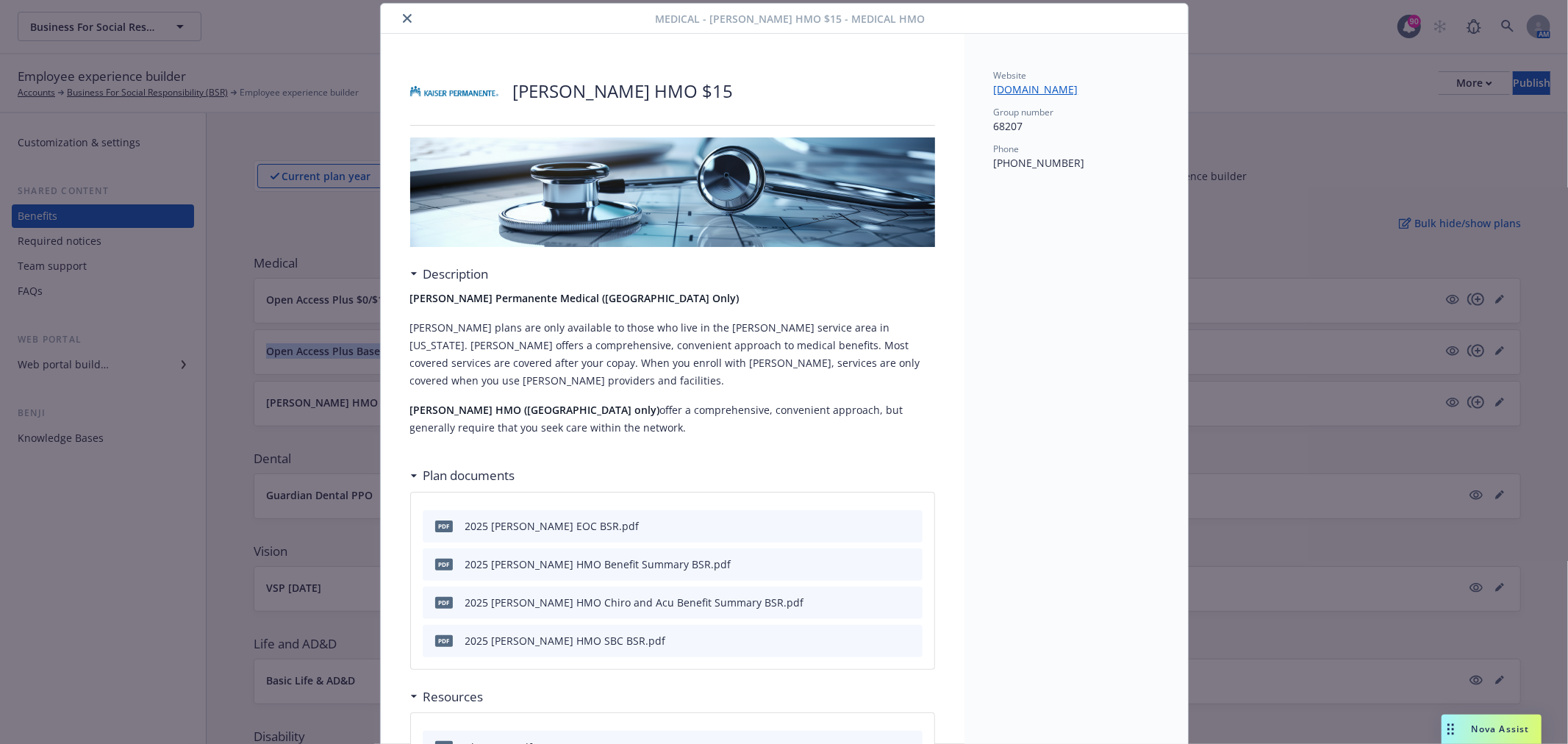
click at [398, 10] on button "close" at bounding box center [407, 17] width 17 height 17
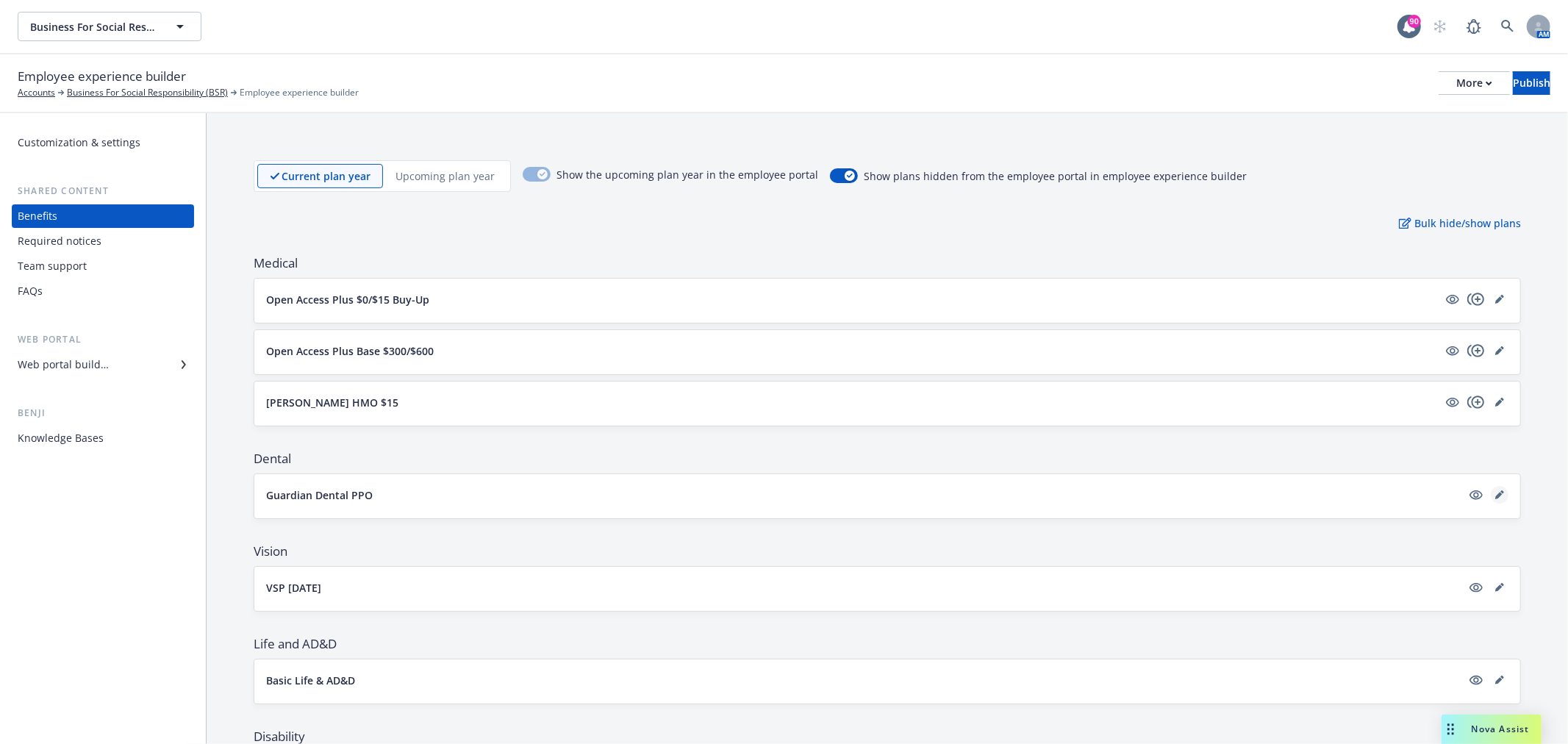
click at [1495, 494] on icon "editPencil" at bounding box center [1500, 495] width 9 height 9
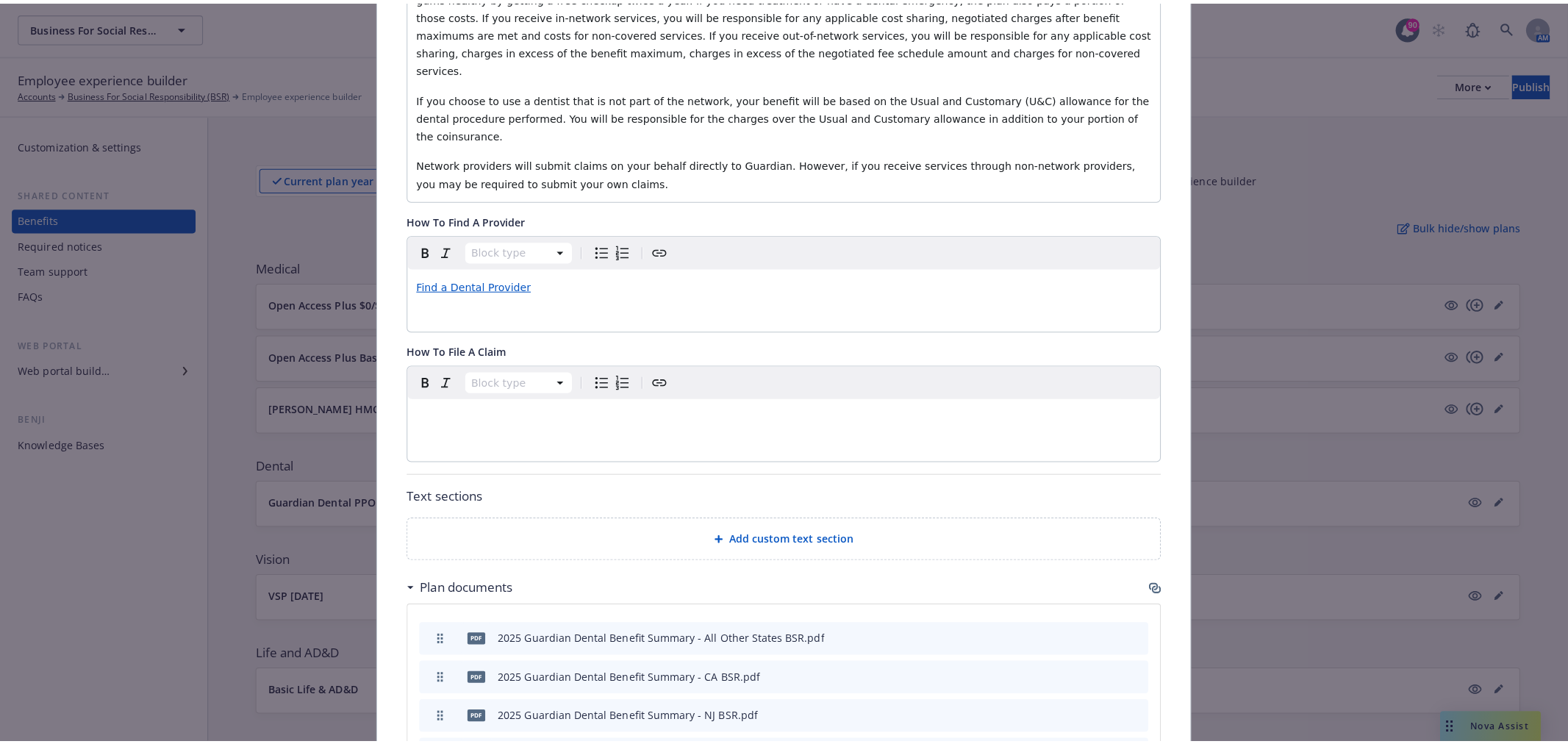
scroll to position [780, 0]
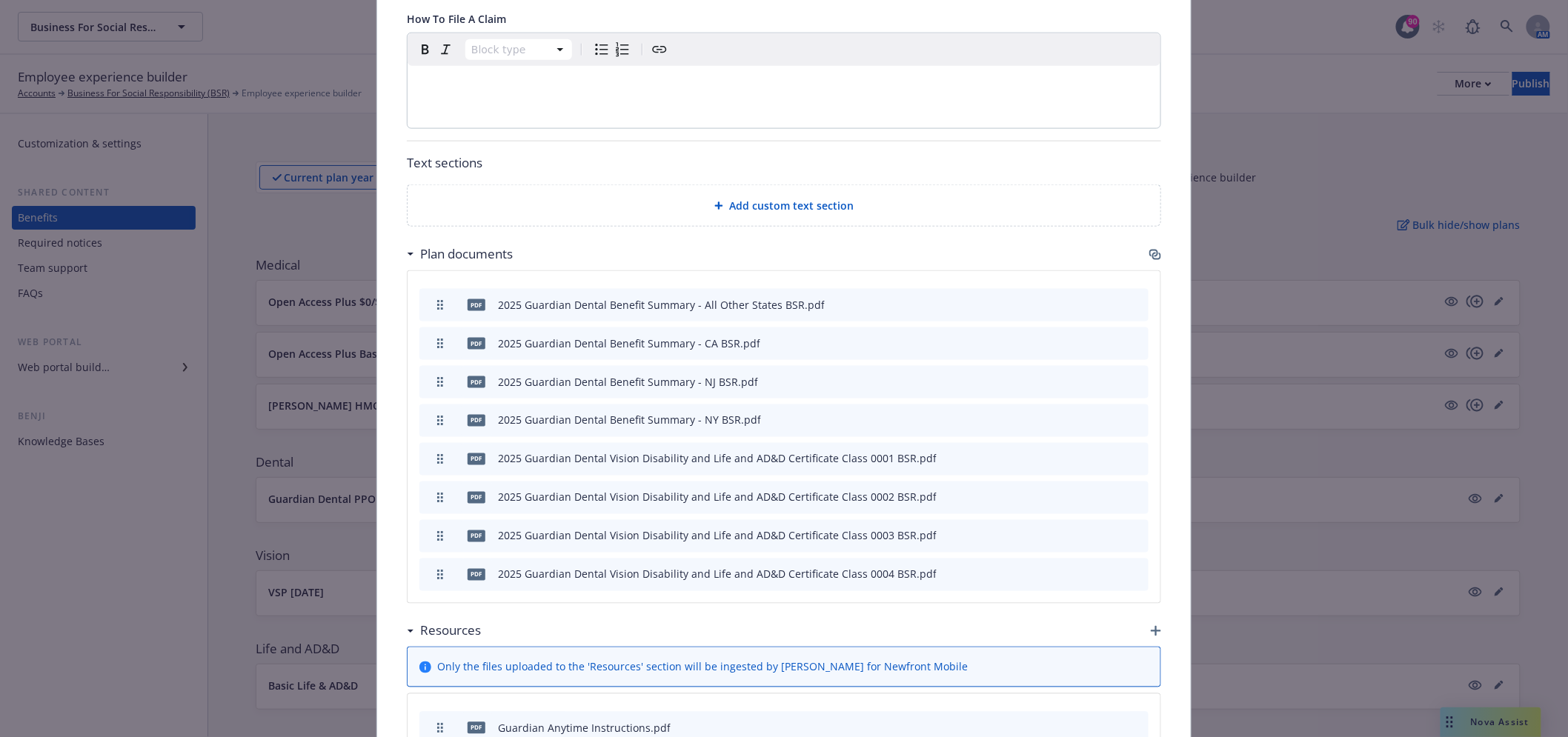
click at [1150, 249] on icon "button" at bounding box center [1155, 255] width 12 height 12
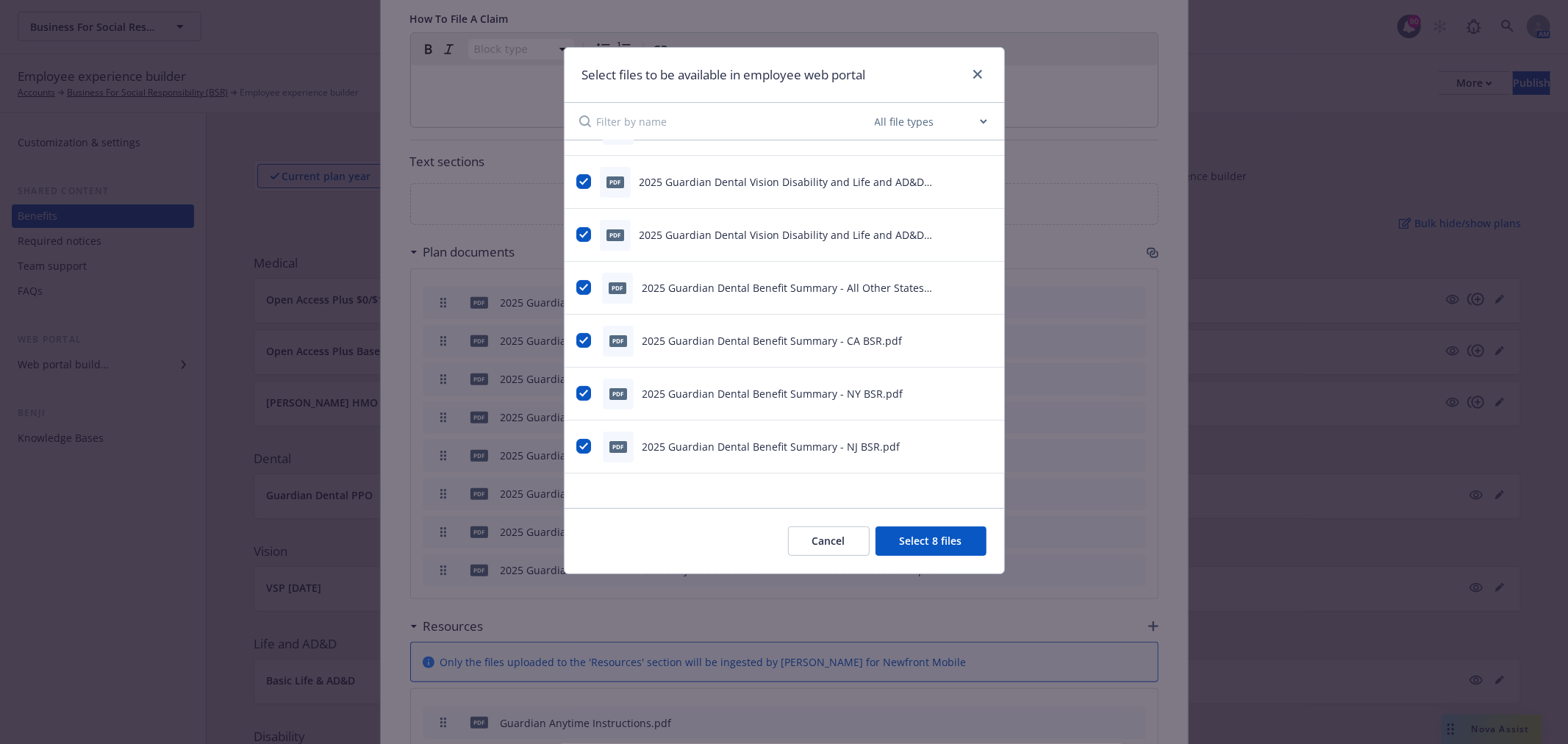
scroll to position [0, 0]
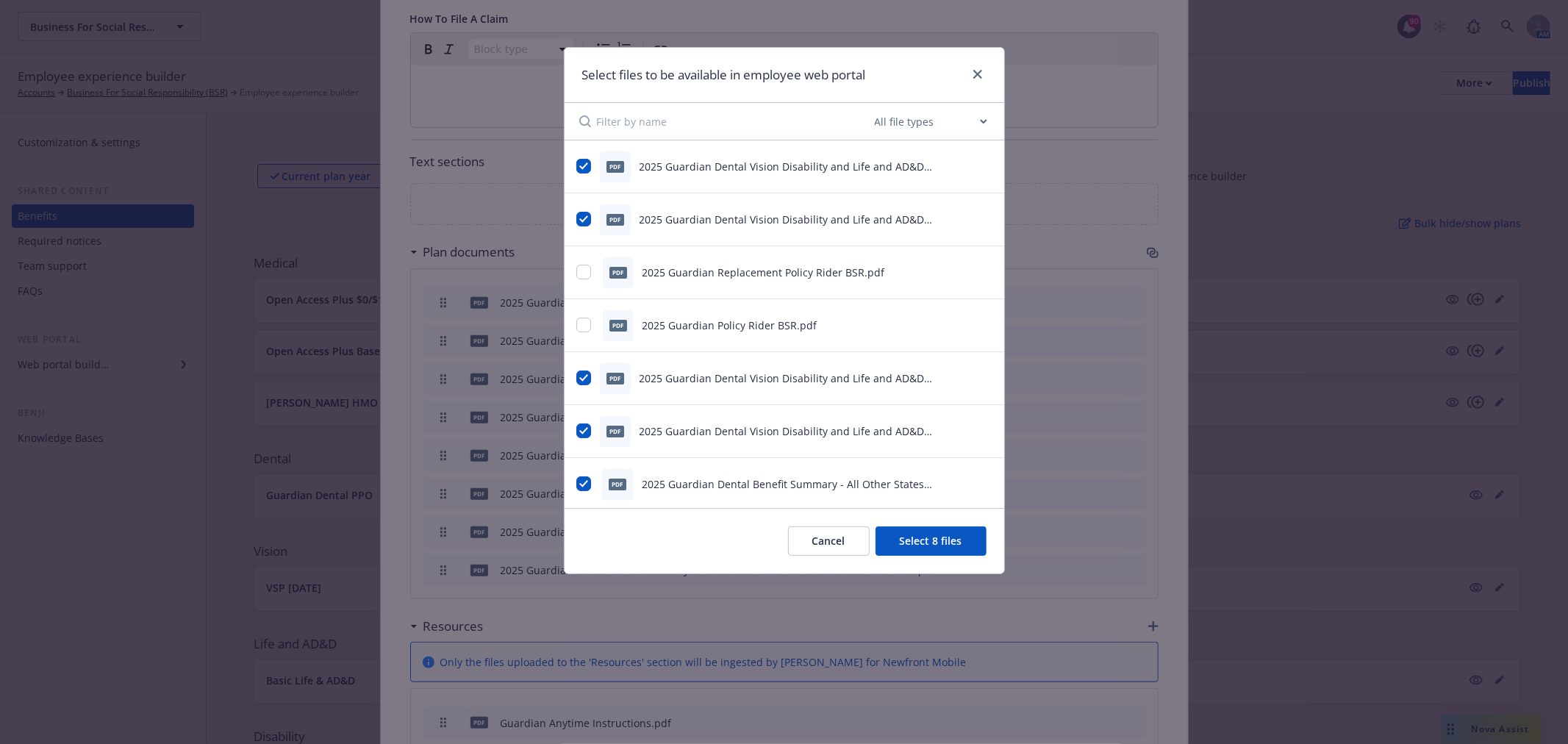
click at [977, 163] on icon "preview file" at bounding box center [984, 165] width 14 height 10
click at [979, 382] on button at bounding box center [985, 377] width 14 height 16
click at [977, 377] on icon "preview file" at bounding box center [984, 377] width 14 height 10
click at [924, 224] on div "2025 Guardian Dental Vision Disability and Life and AD&D Certificate Class 0001…" at bounding box center [797, 219] width 316 height 16
click at [972, 67] on link "close" at bounding box center [977, 74] width 17 height 17
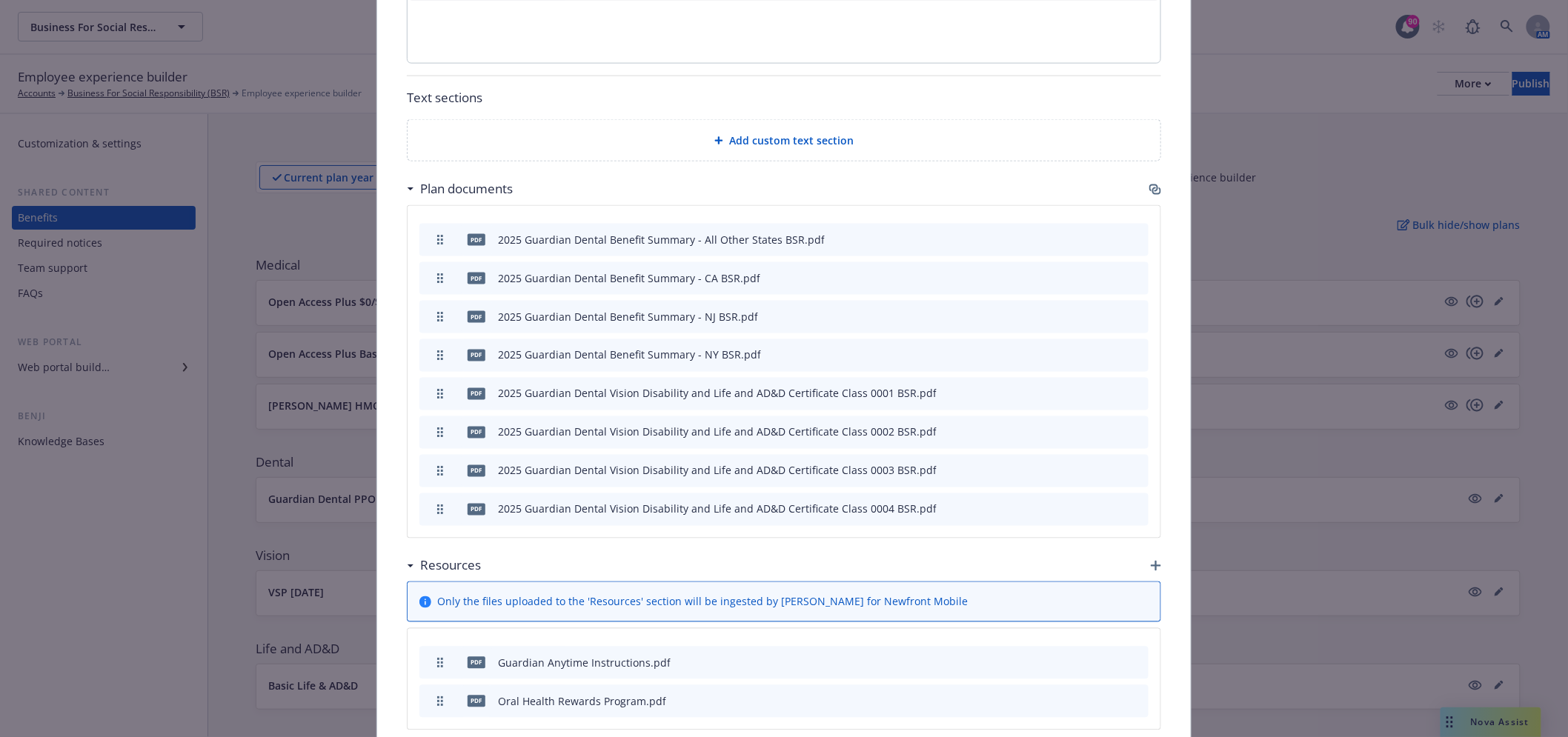
scroll to position [947, 0]
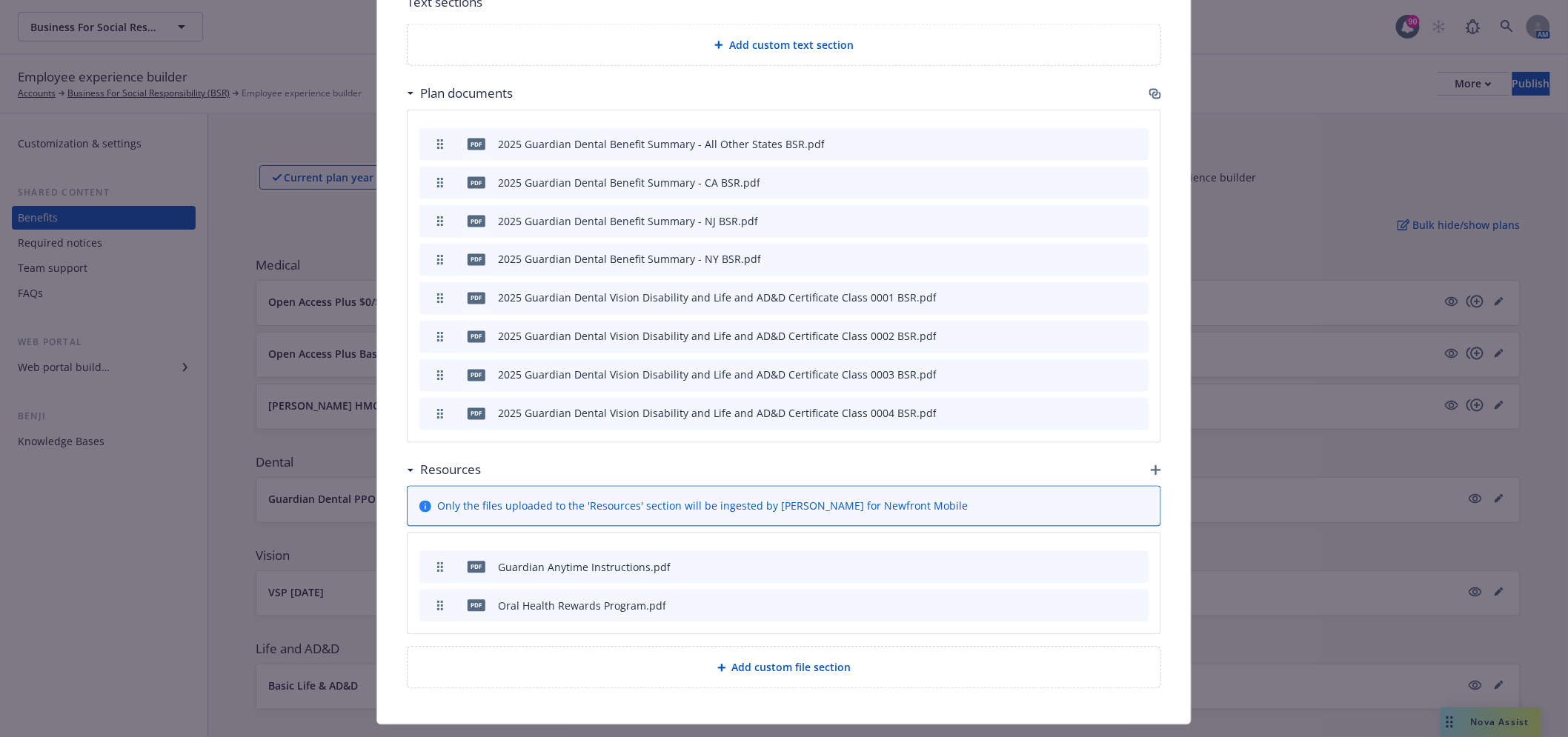
click at [191, 388] on div "Dental - Guardian Dental PPO - Dental PPO Cancel Save Fields that are left empt…" at bounding box center [784, 368] width 1568 height 737
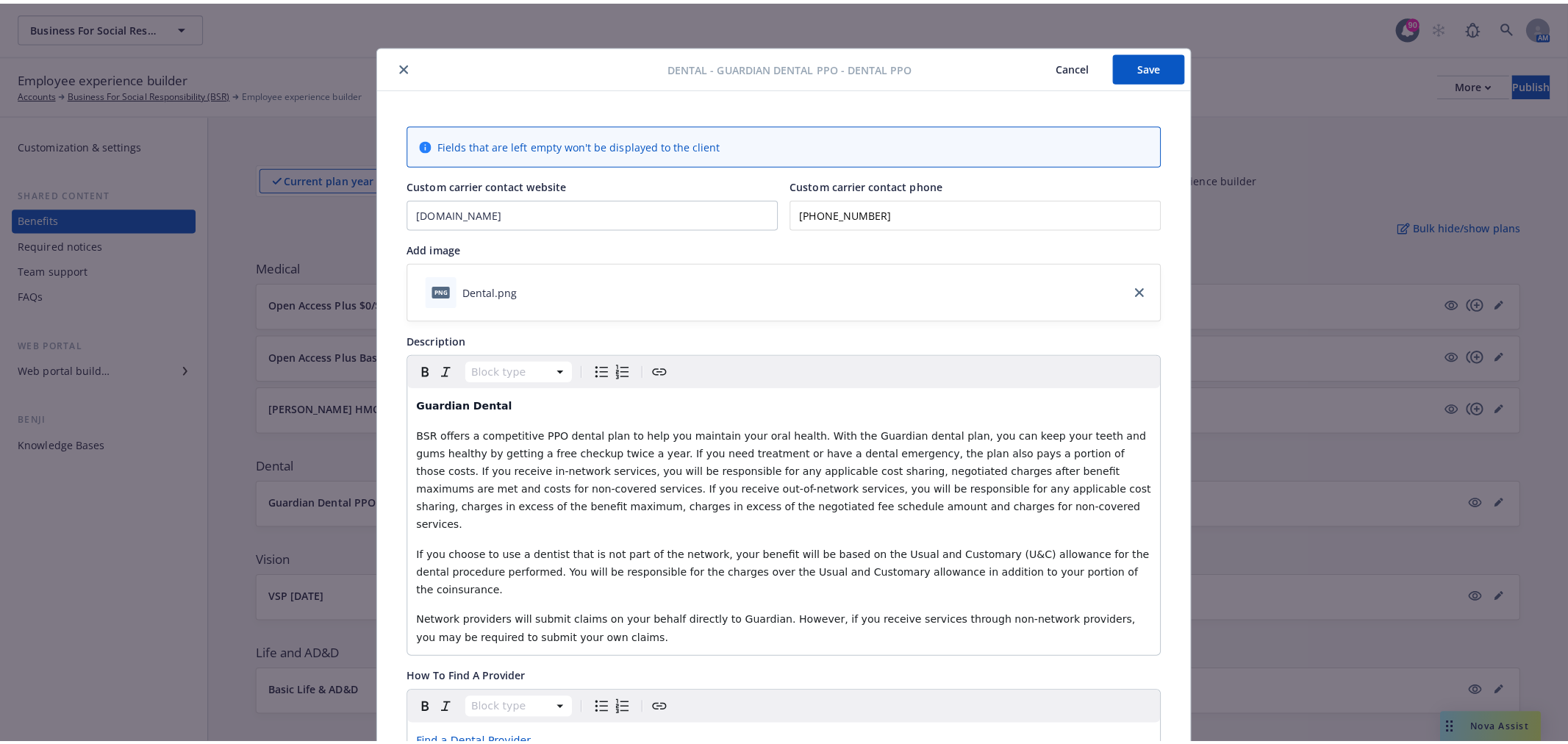
scroll to position [0, 0]
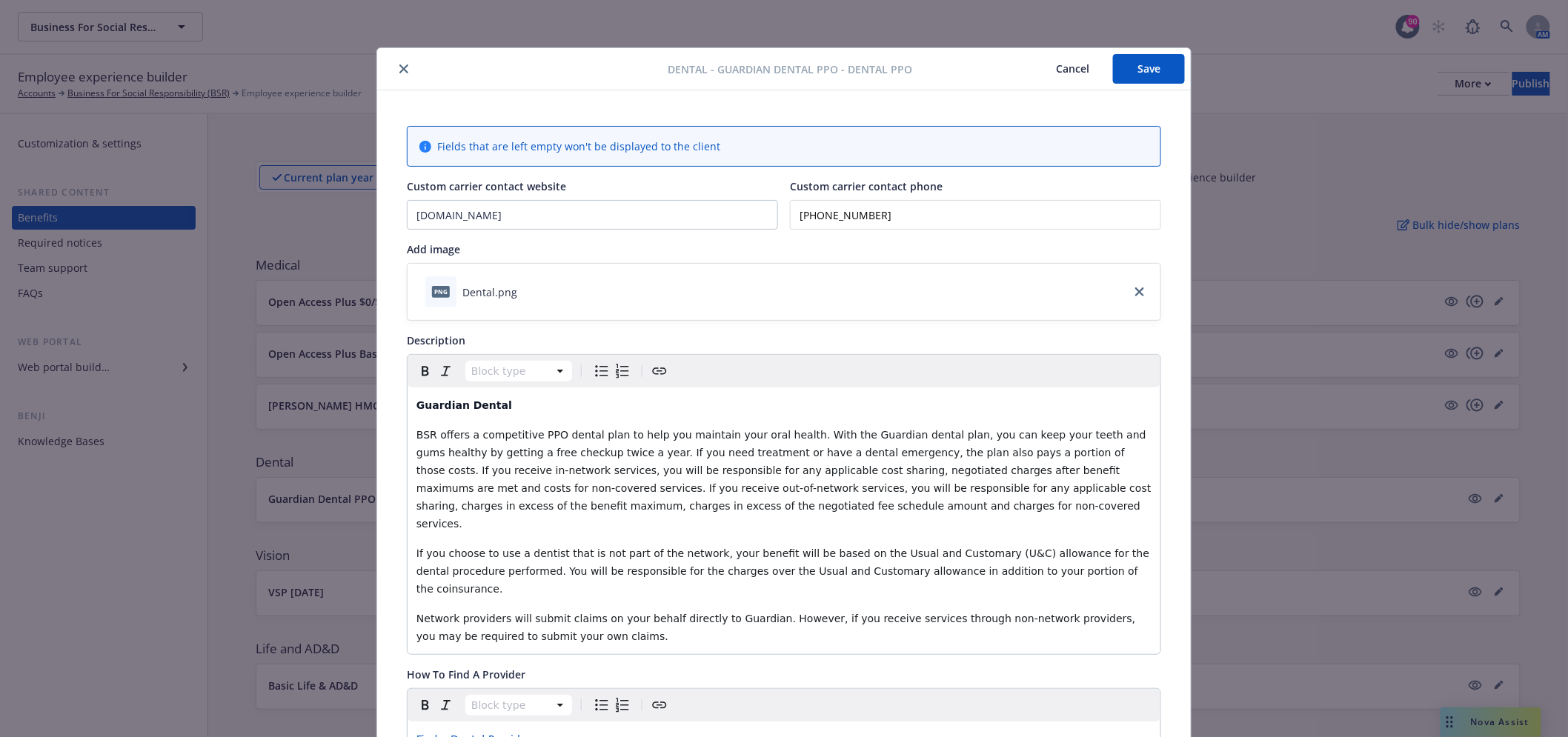
click at [400, 64] on icon "close" at bounding box center [404, 69] width 9 height 9
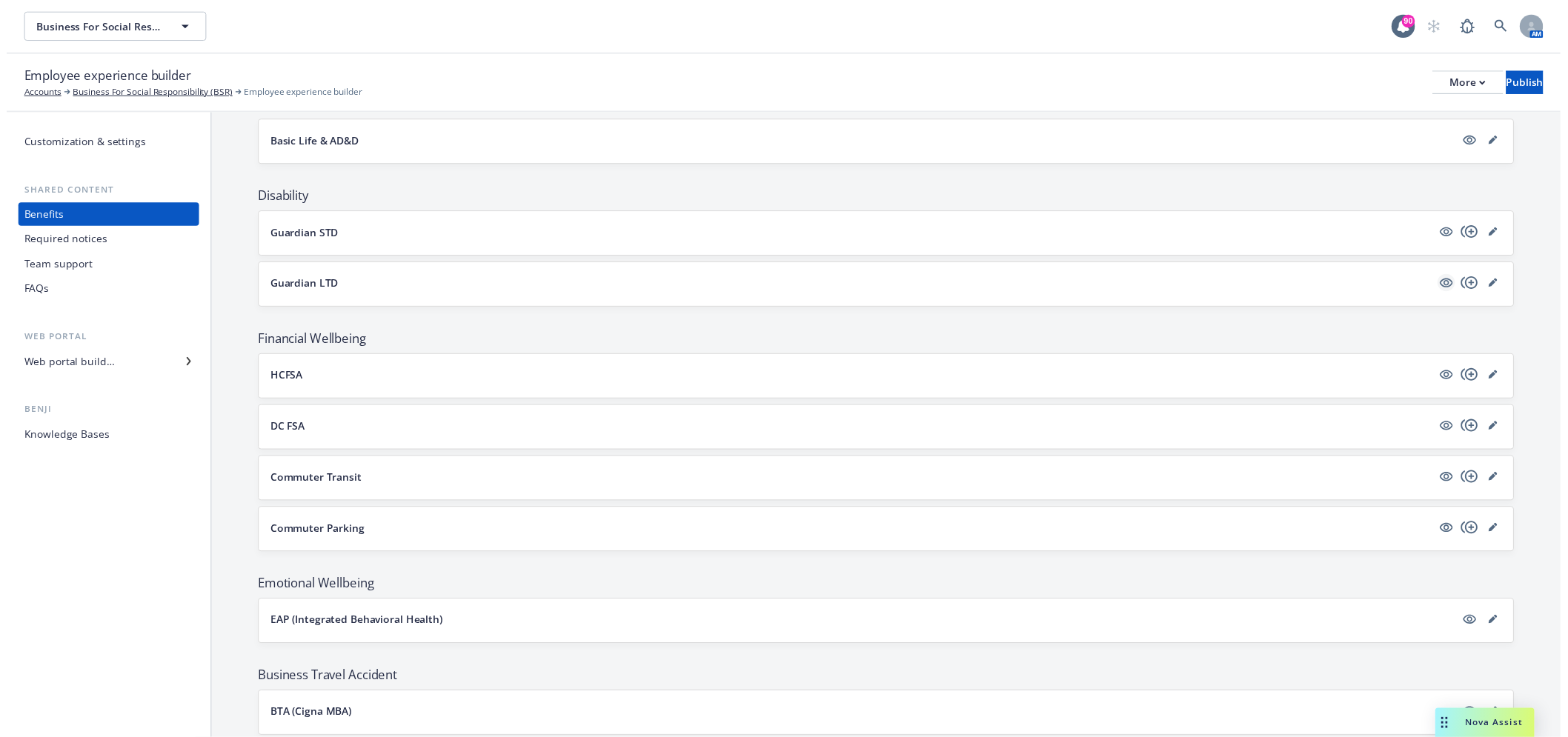
scroll to position [506, 0]
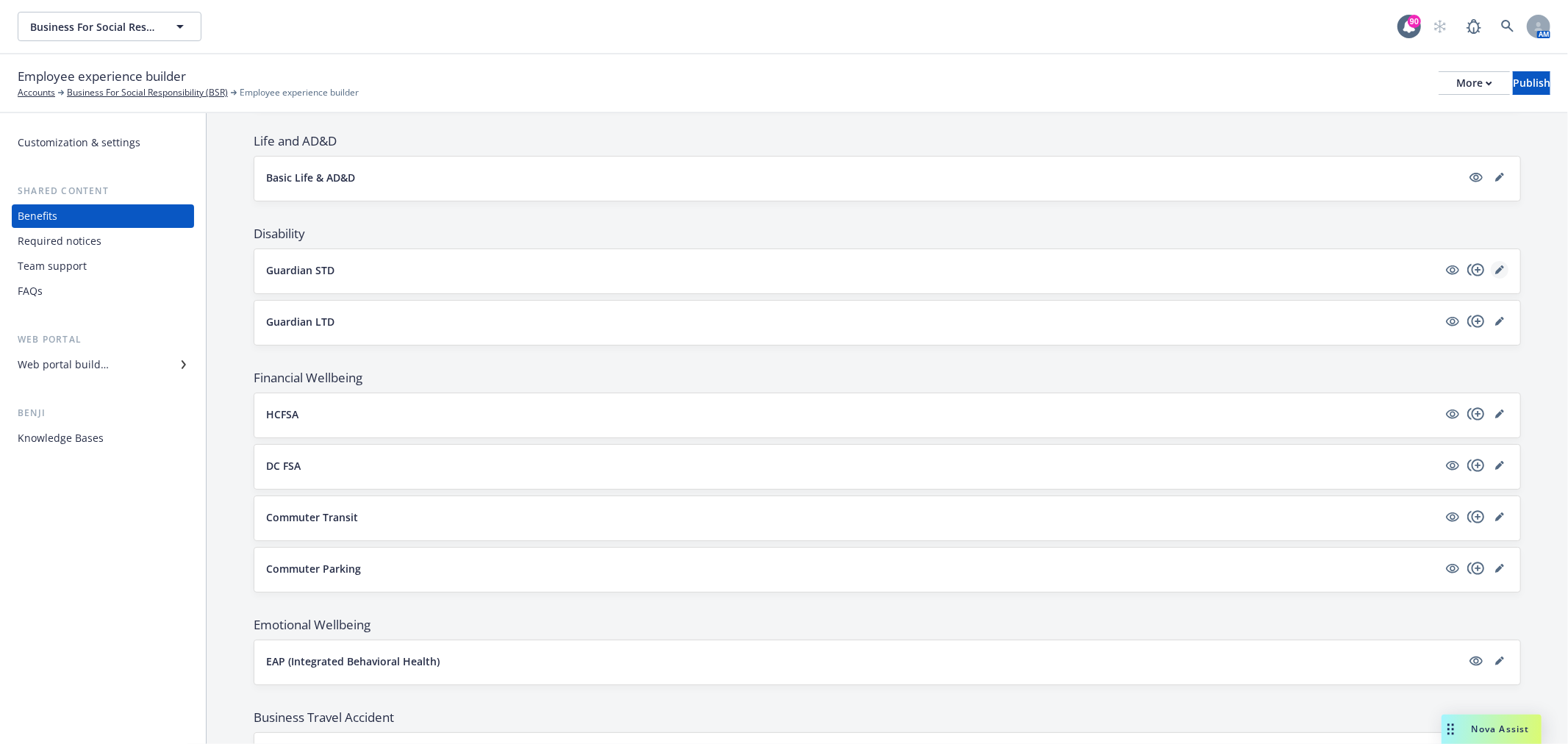
click at [1501, 268] on icon "editPencil" at bounding box center [1502, 267] width 4 height 4
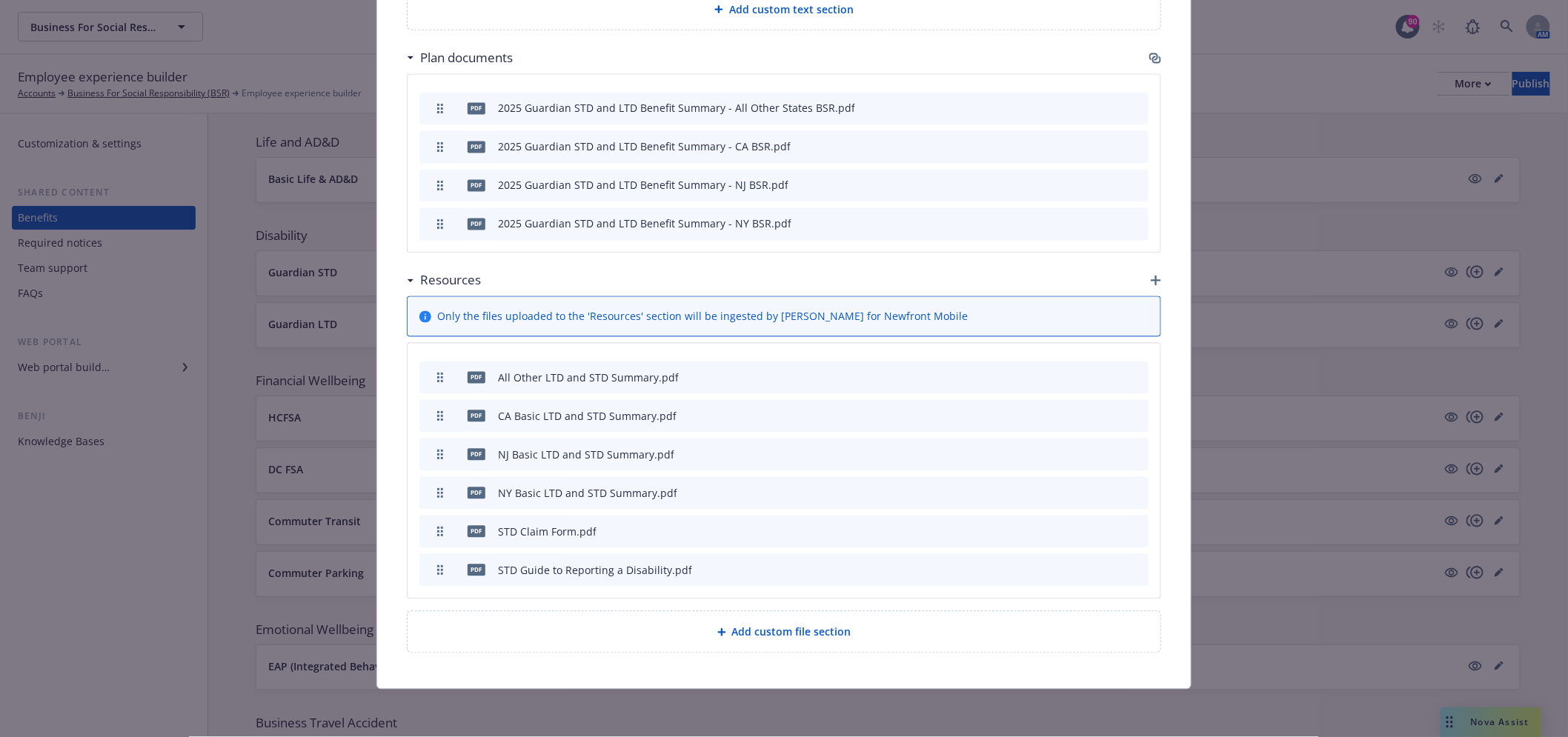
scroll to position [1001, 0]
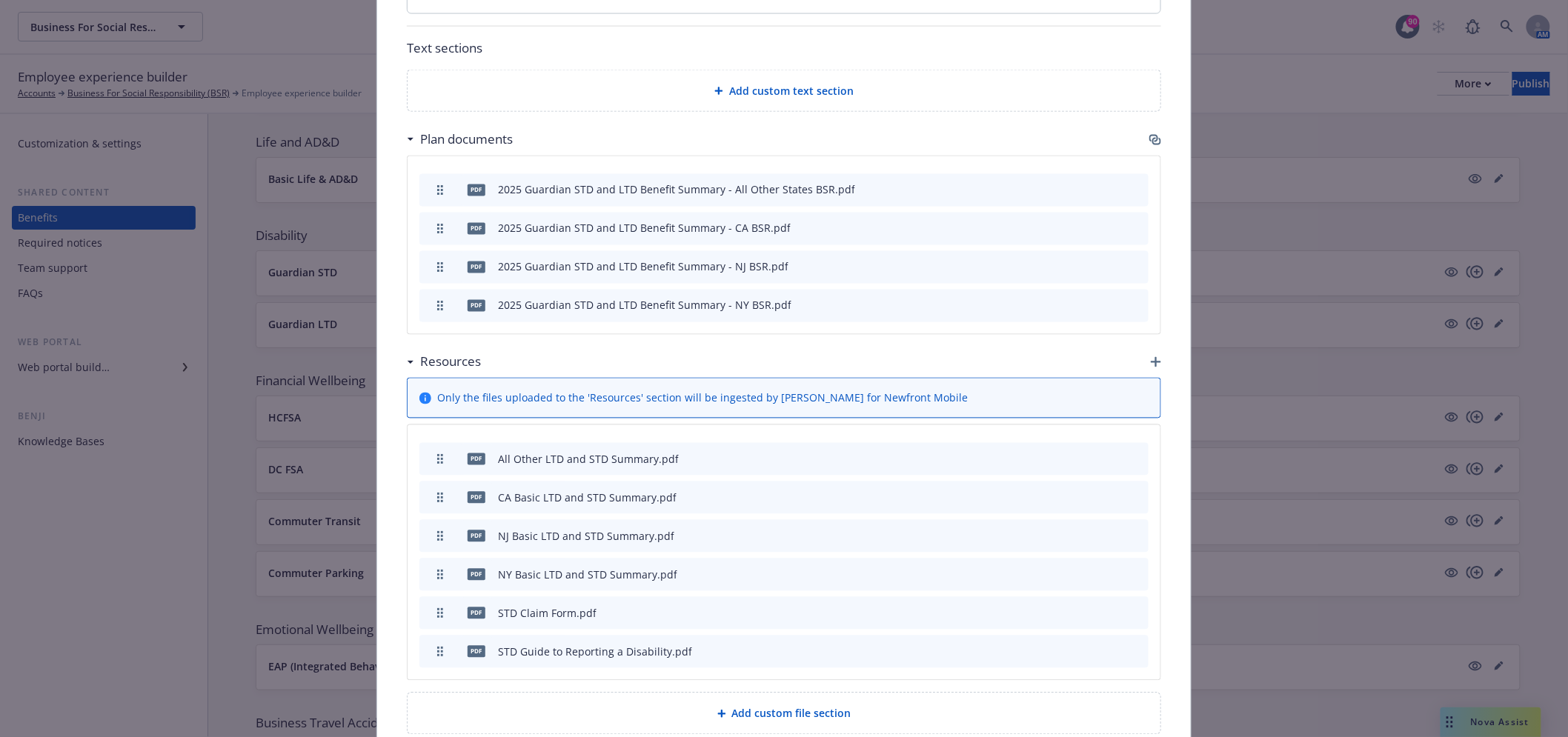
click at [1107, 187] on icon "preview file" at bounding box center [1110, 188] width 14 height 10
click at [1104, 646] on icon "preview file" at bounding box center [1110, 651] width 14 height 10
drag, startPoint x: 493, startPoint y: 505, endPoint x: 645, endPoint y: 494, distance: 152.4
click at [645, 494] on div "CA Basic LTD and STD Summary.pdf" at bounding box center [587, 498] width 178 height 16
copy div "CA Basic LTD and STD Summary"
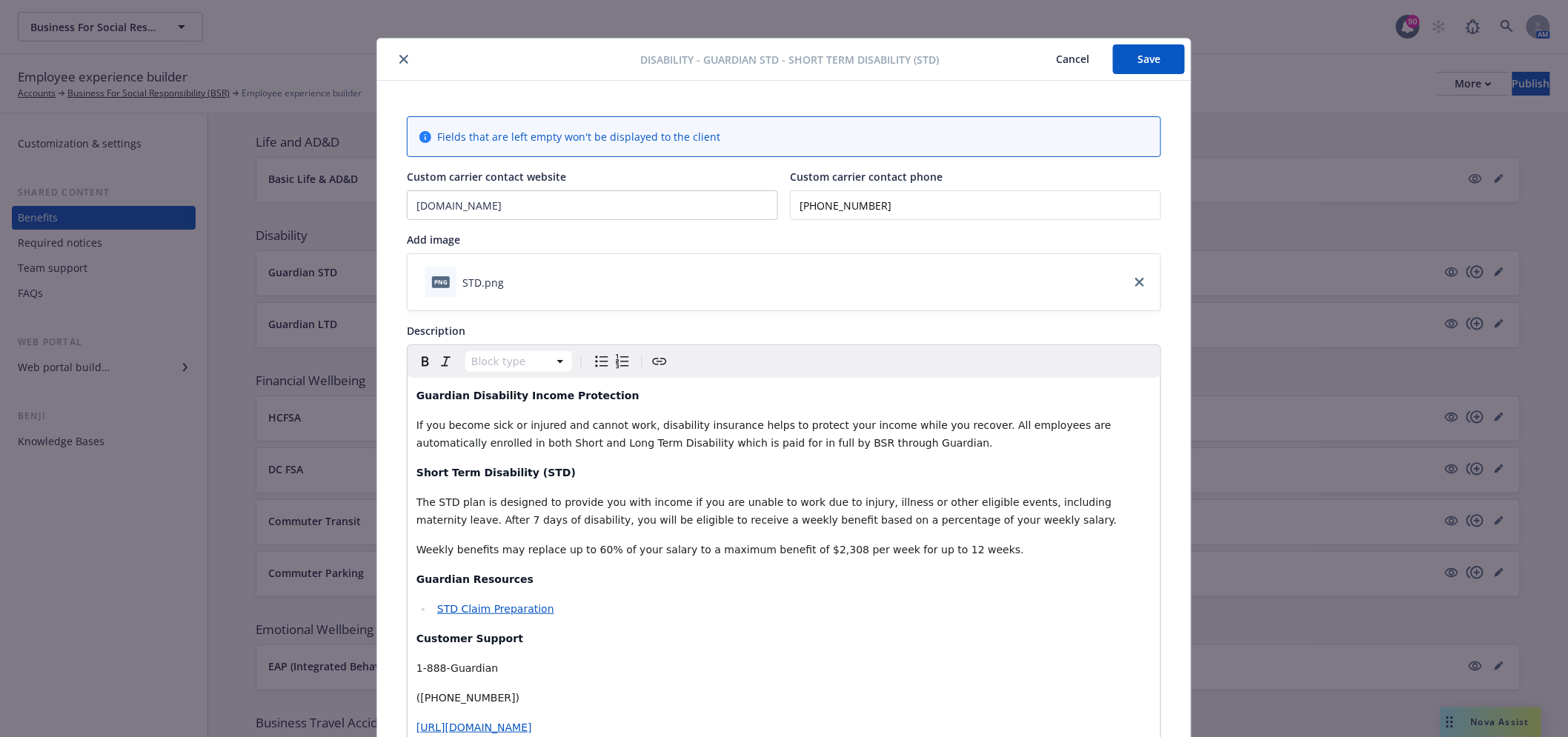
scroll to position [0, 0]
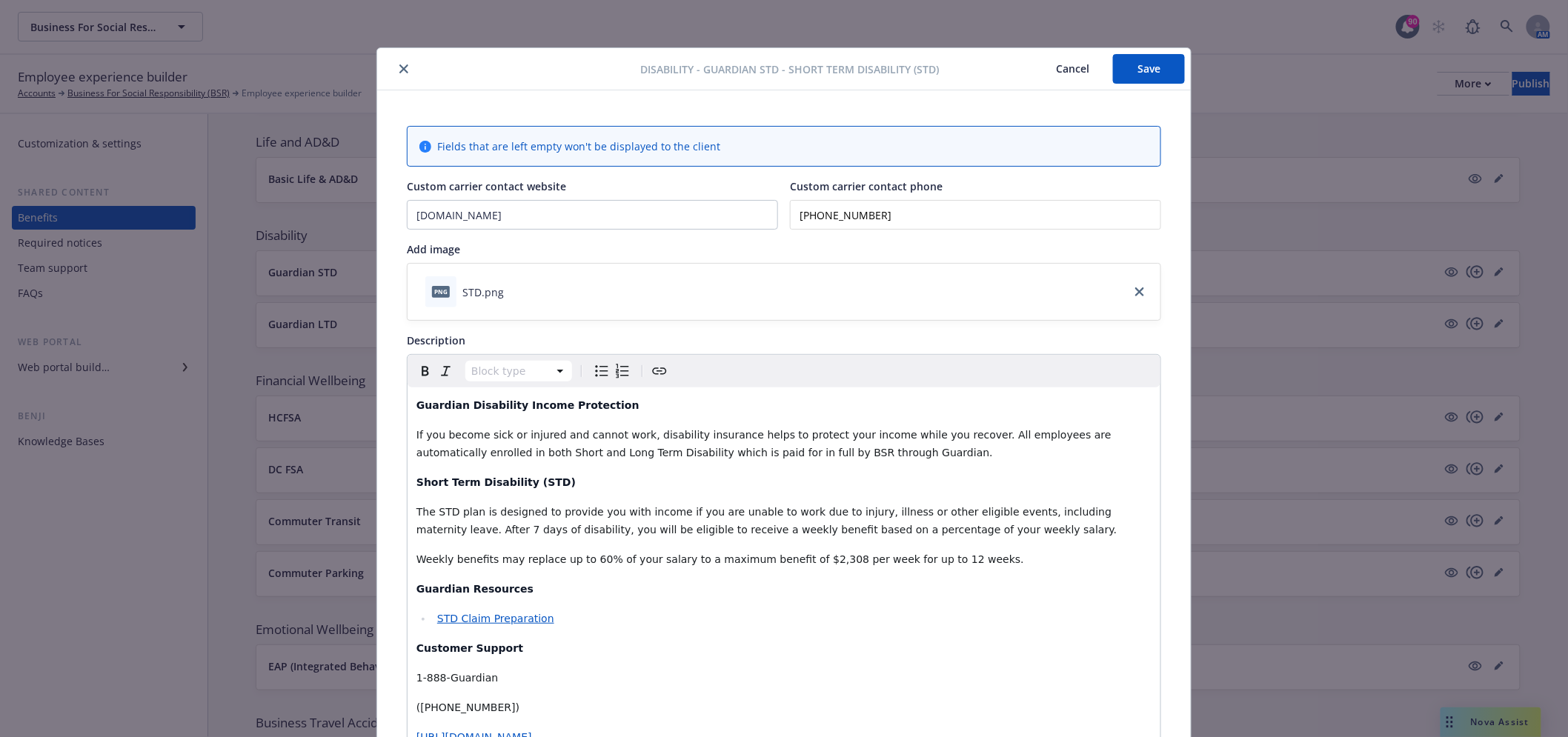
click at [395, 61] on button "close" at bounding box center [403, 68] width 17 height 17
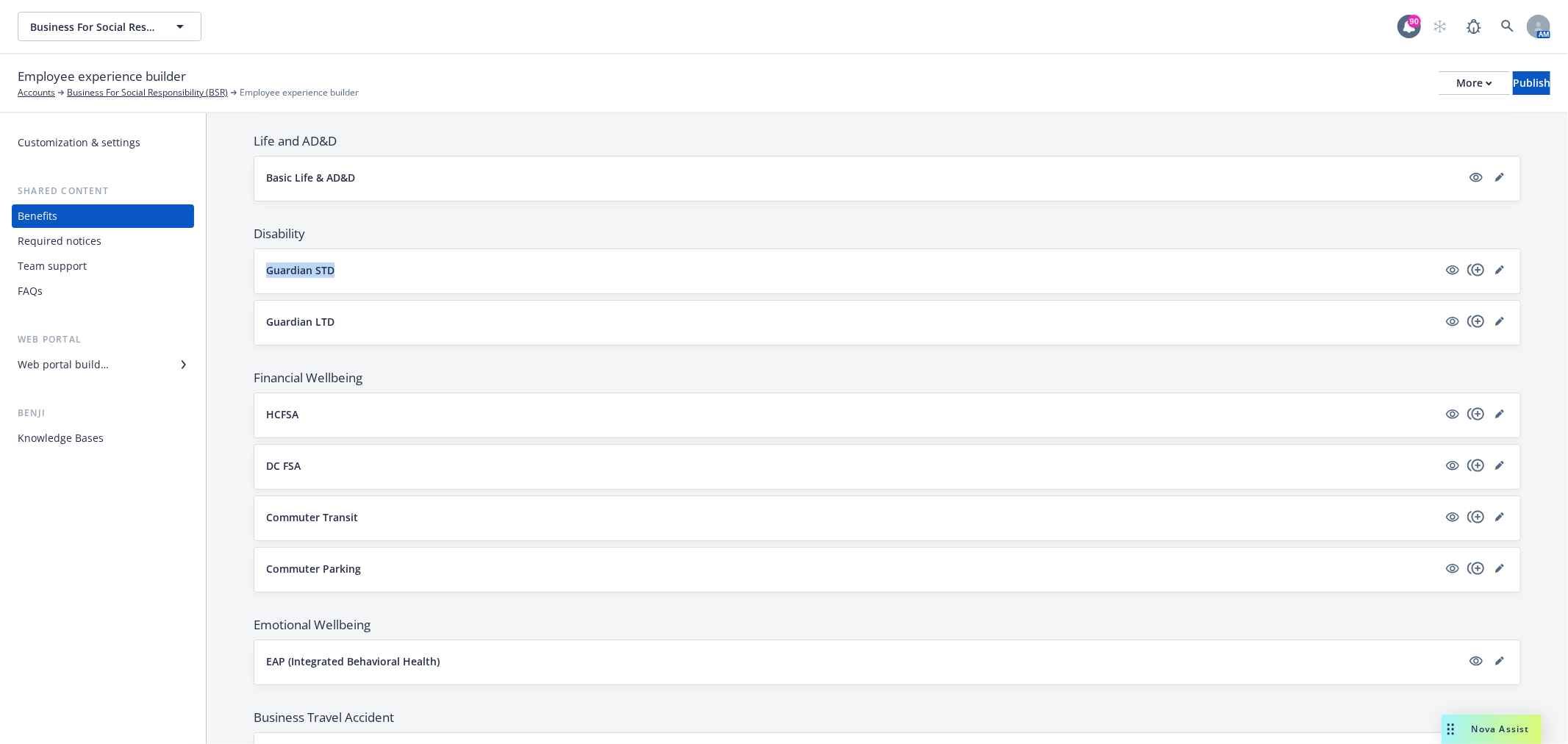
drag, startPoint x: 246, startPoint y: 271, endPoint x: 368, endPoint y: 259, distance: 122.6
click at [368, 259] on div "Current plan year Upcoming plan year Show the upcoming plan year in the employe…" at bounding box center [887, 218] width 1361 height 1214
copy p "Guardian STD"
click at [1495, 266] on icon "editPencil" at bounding box center [1500, 270] width 9 height 9
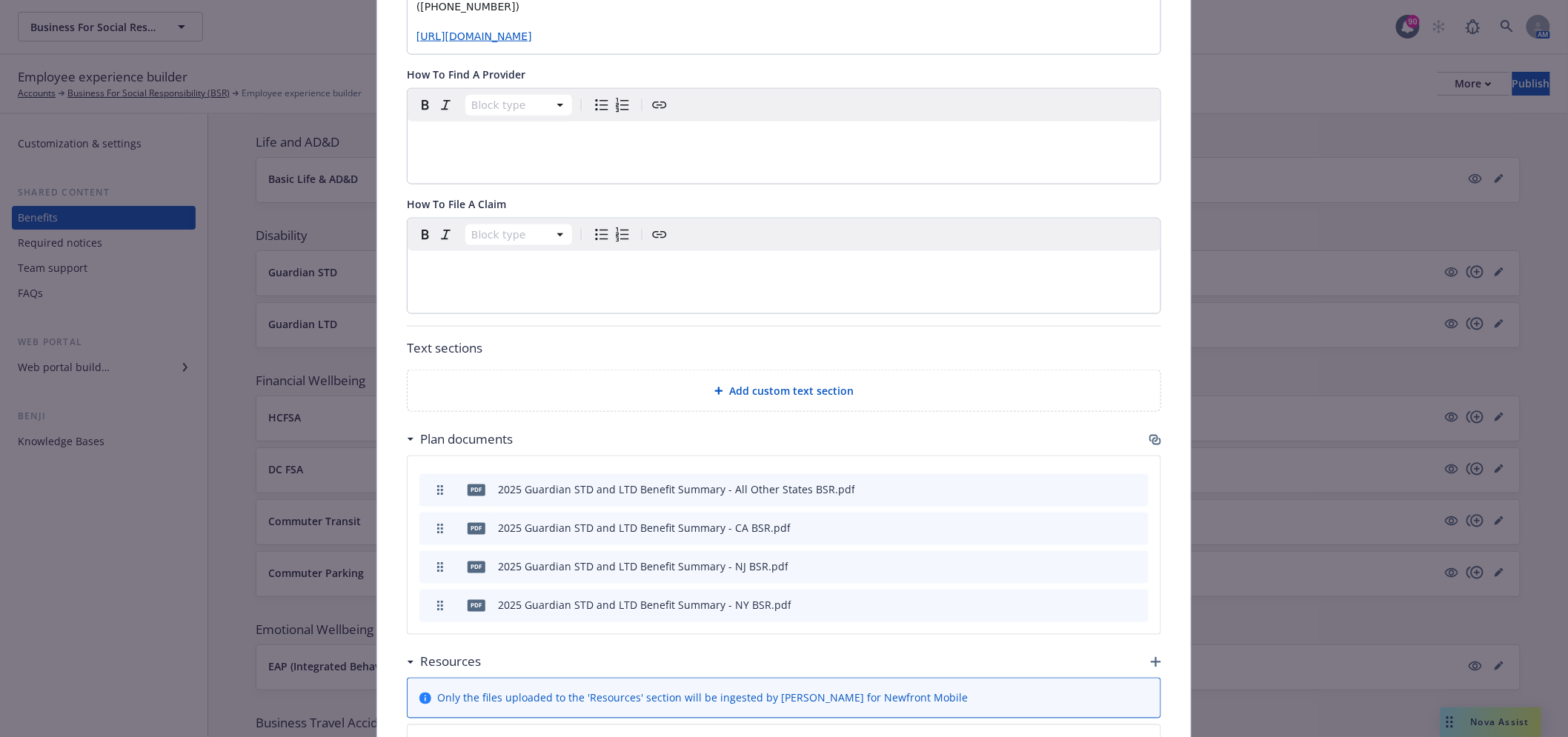
scroll to position [702, 0]
click at [1151, 438] on icon "button" at bounding box center [1154, 437] width 9 height 7
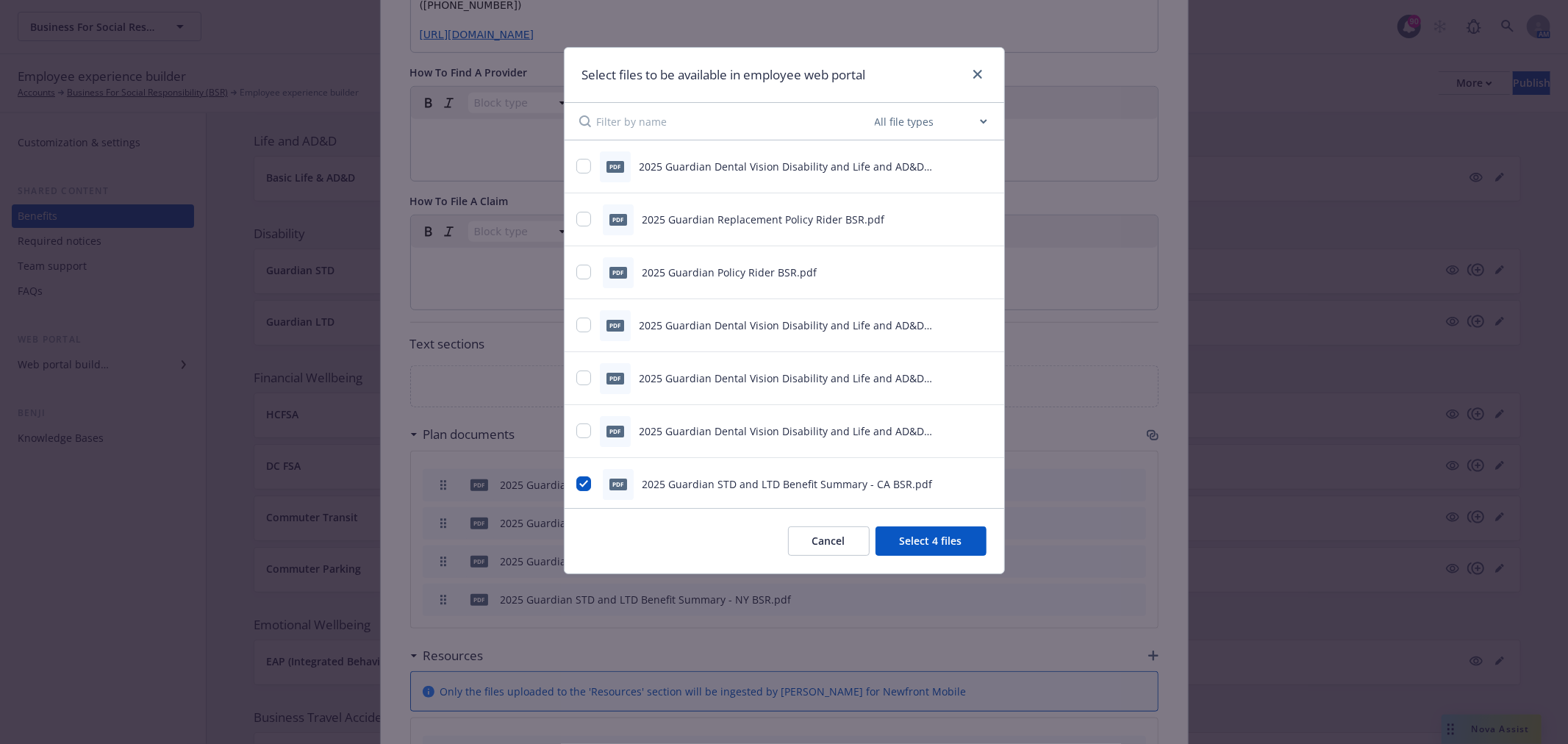
click at [977, 325] on icon "preview file" at bounding box center [984, 325] width 14 height 10
click at [965, 316] on div "pdf 2025 Guardian Dental Vision Disability and Life and AD&D Certificate Class …" at bounding box center [784, 326] width 439 height 53
click at [977, 324] on icon "preview file" at bounding box center [984, 324] width 14 height 10
click at [973, 81] on link "close" at bounding box center [977, 74] width 17 height 17
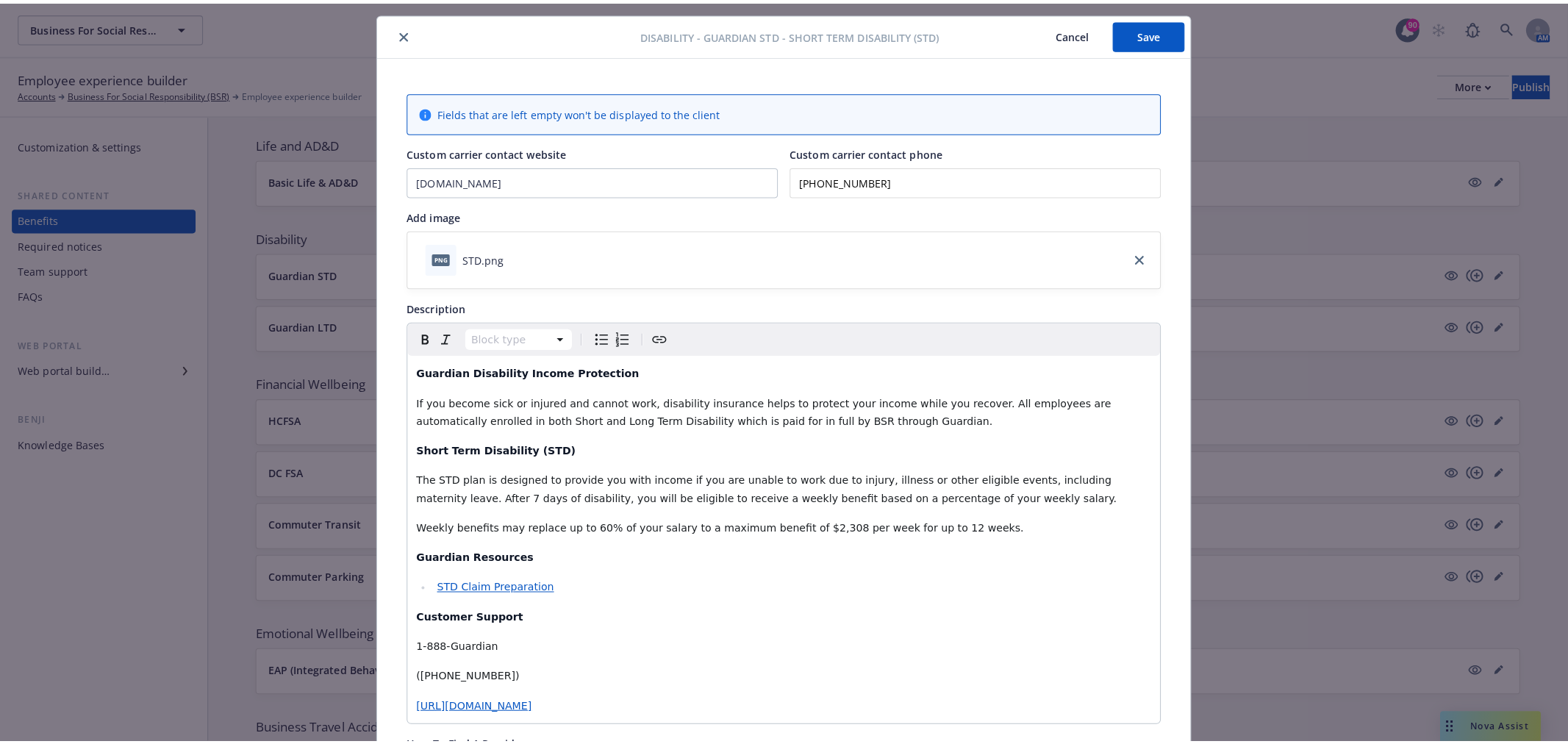
scroll to position [0, 0]
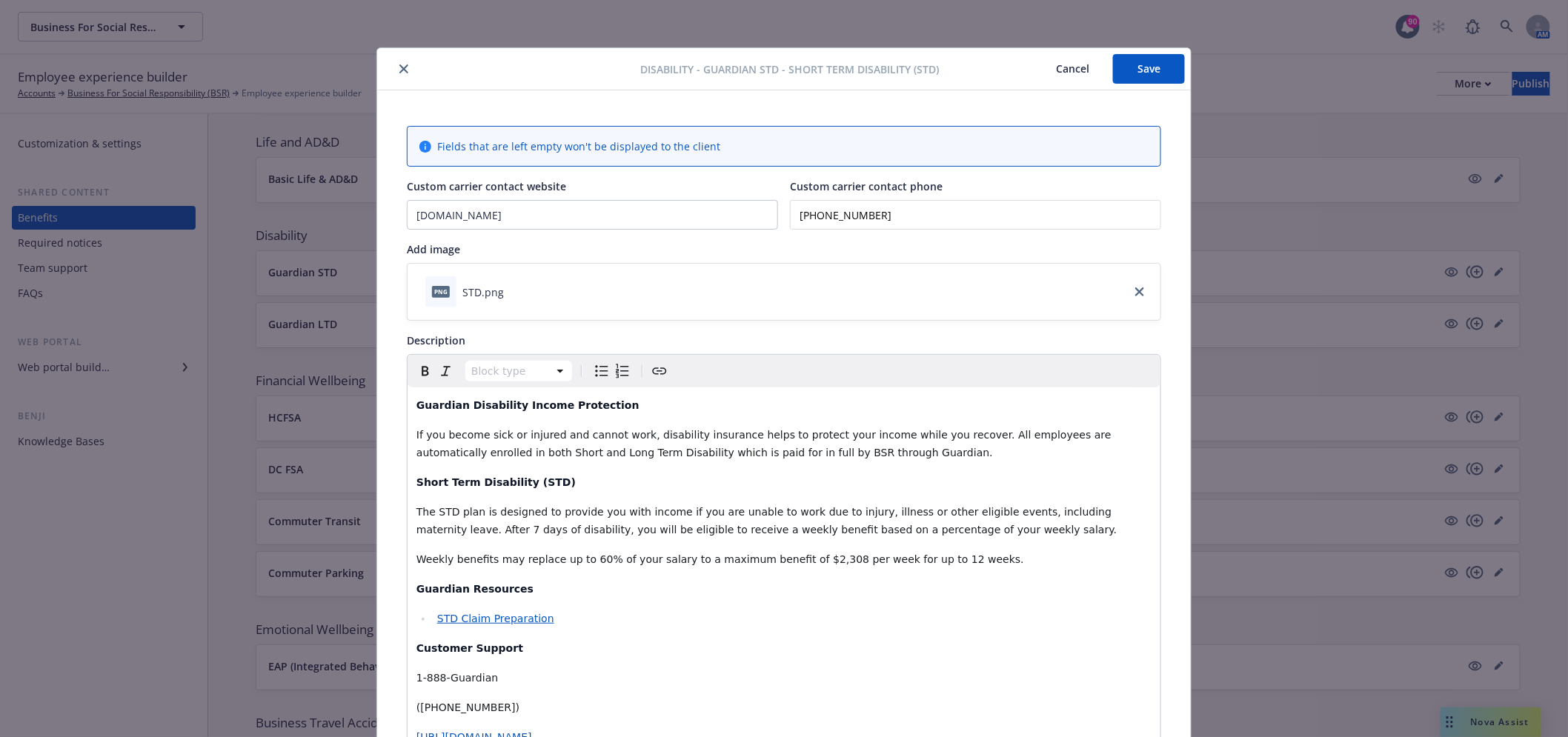
click at [400, 71] on icon "close" at bounding box center [404, 69] width 9 height 9
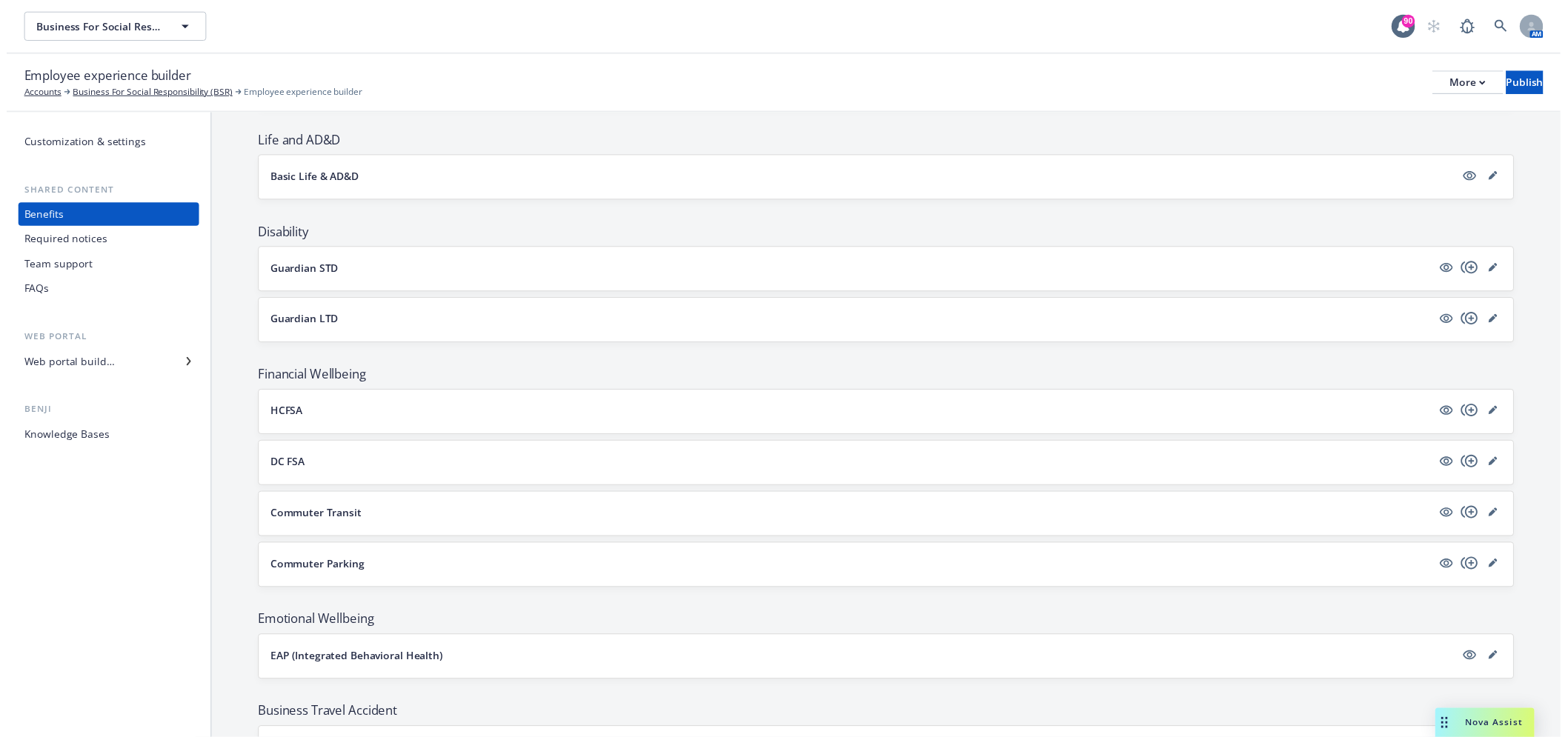
scroll to position [589, 0]
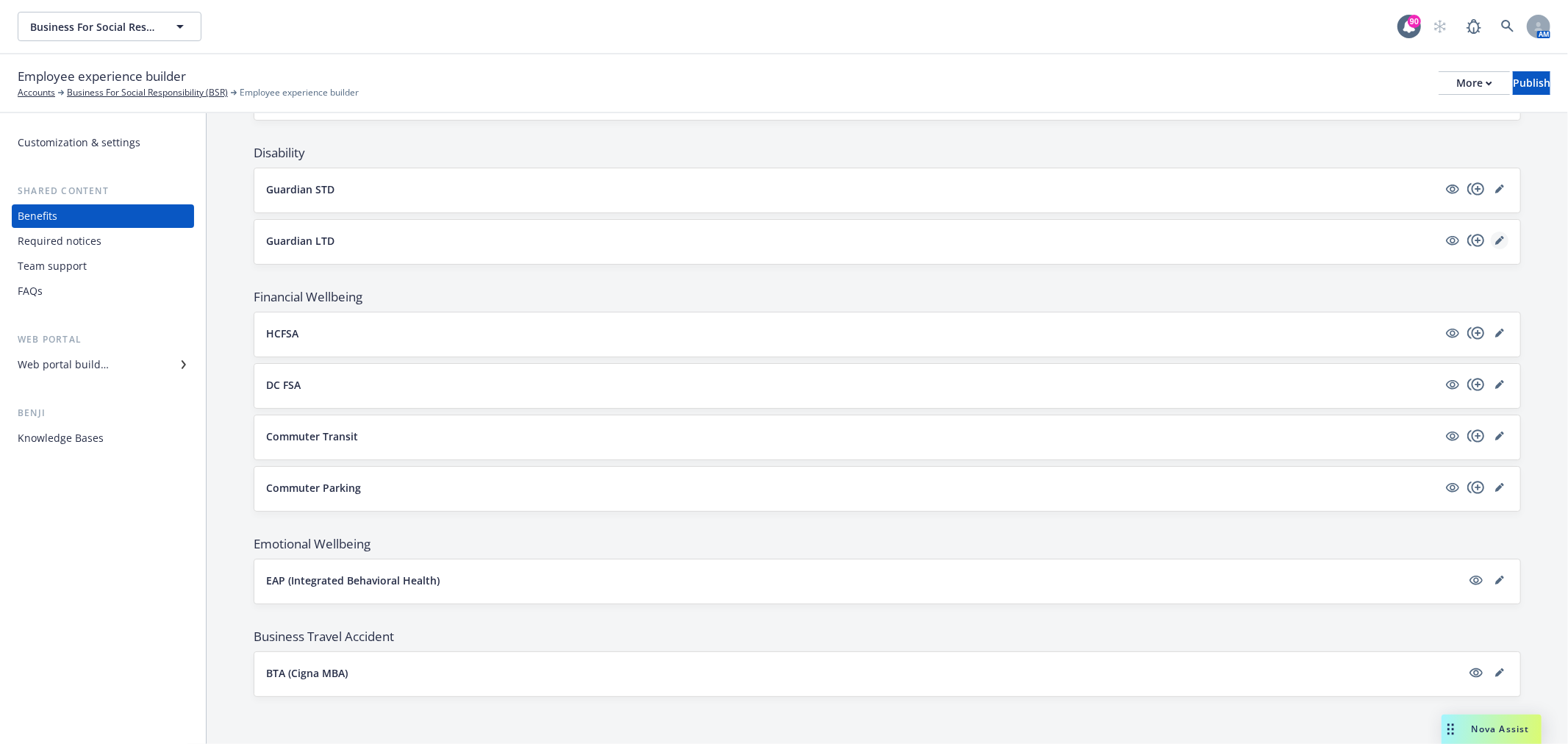
click at [1493, 232] on link "editPencil" at bounding box center [1499, 240] width 17 height 17
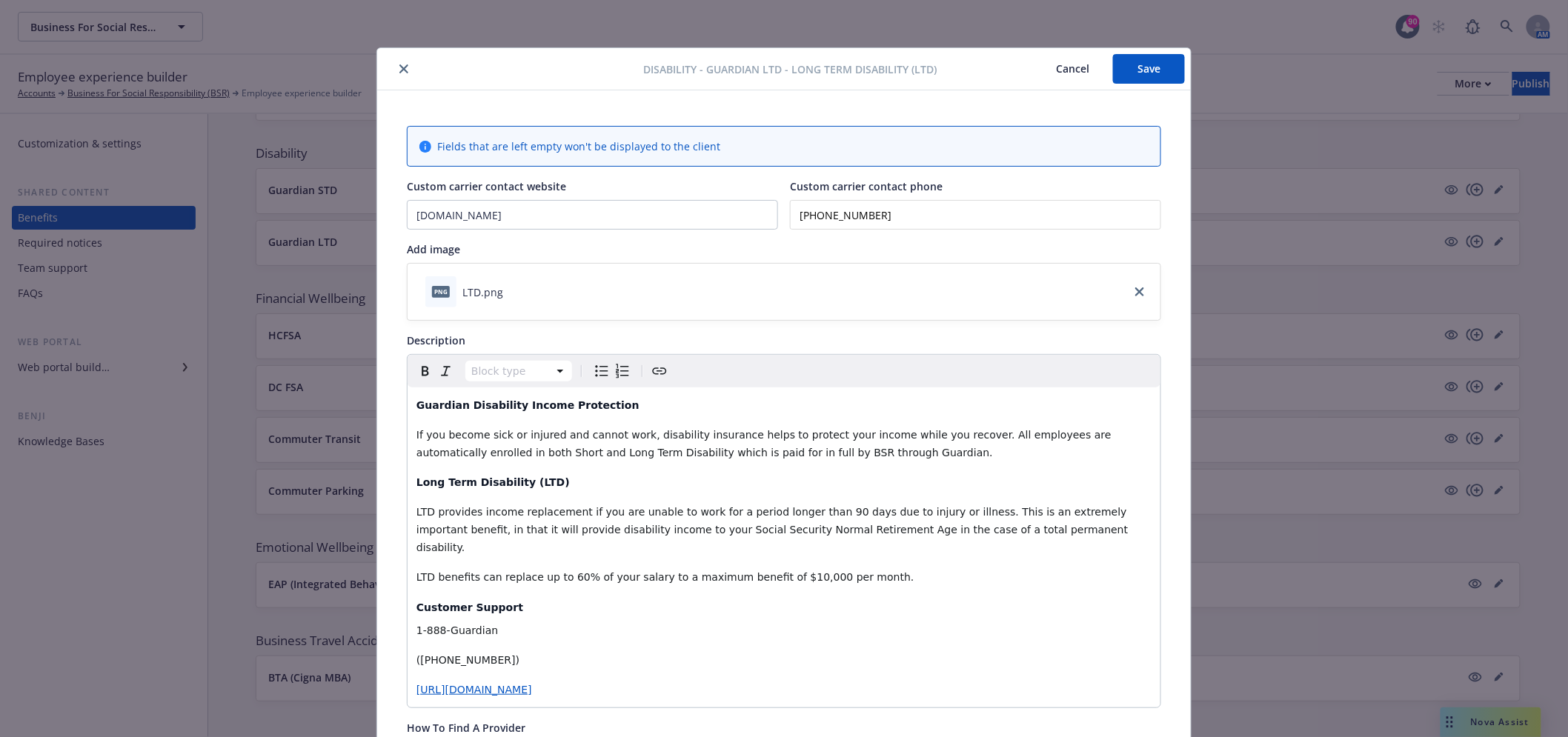
click at [402, 69] on icon "close" at bounding box center [404, 69] width 9 height 9
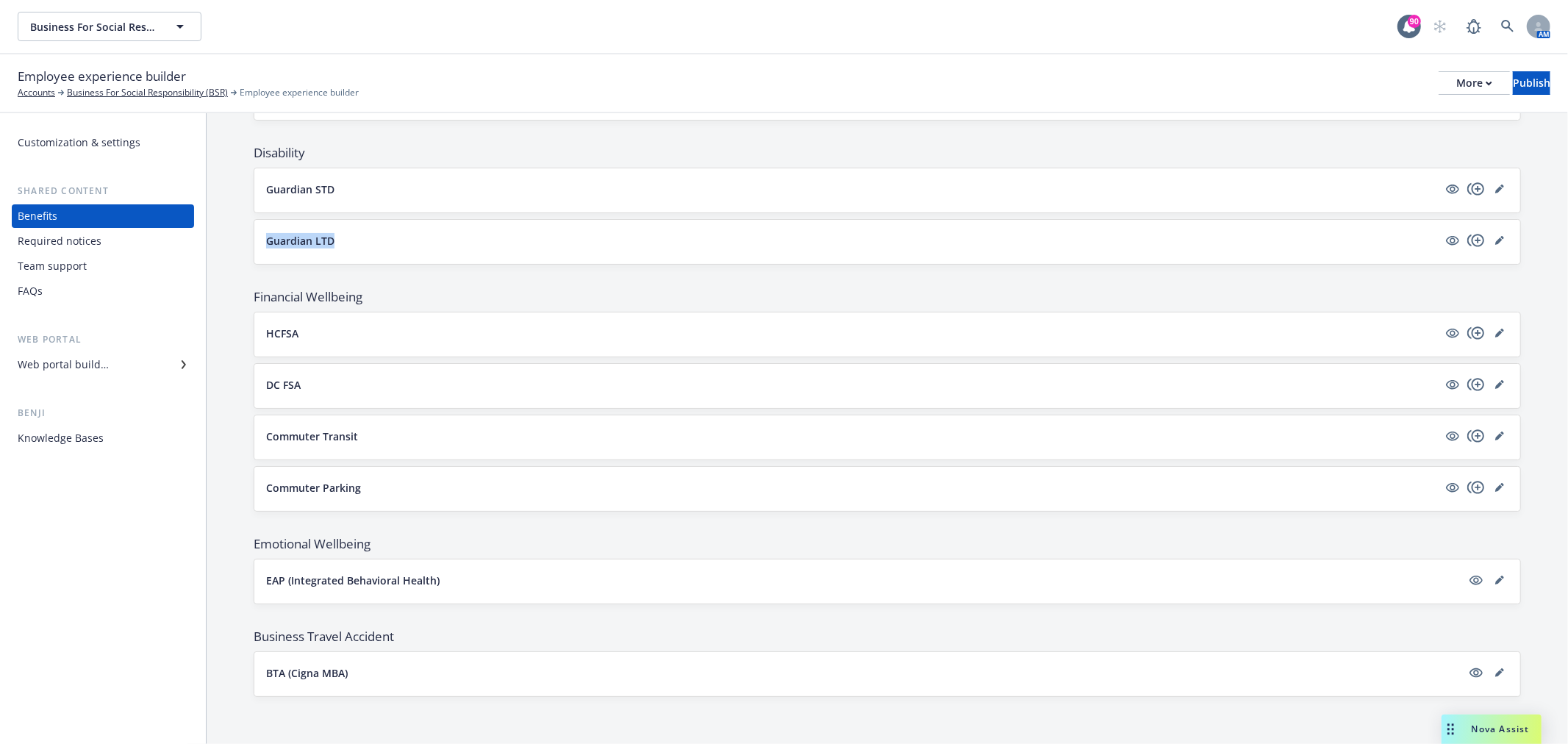
drag, startPoint x: 253, startPoint y: 243, endPoint x: 370, endPoint y: 243, distance: 117.0
click at [370, 243] on div "Current plan year Upcoming plan year Show the upcoming plan year in the employe…" at bounding box center [887, 137] width 1361 height 1214
copy p "Guardian LTD"
click at [1491, 233] on link "editPencil" at bounding box center [1499, 240] width 17 height 17
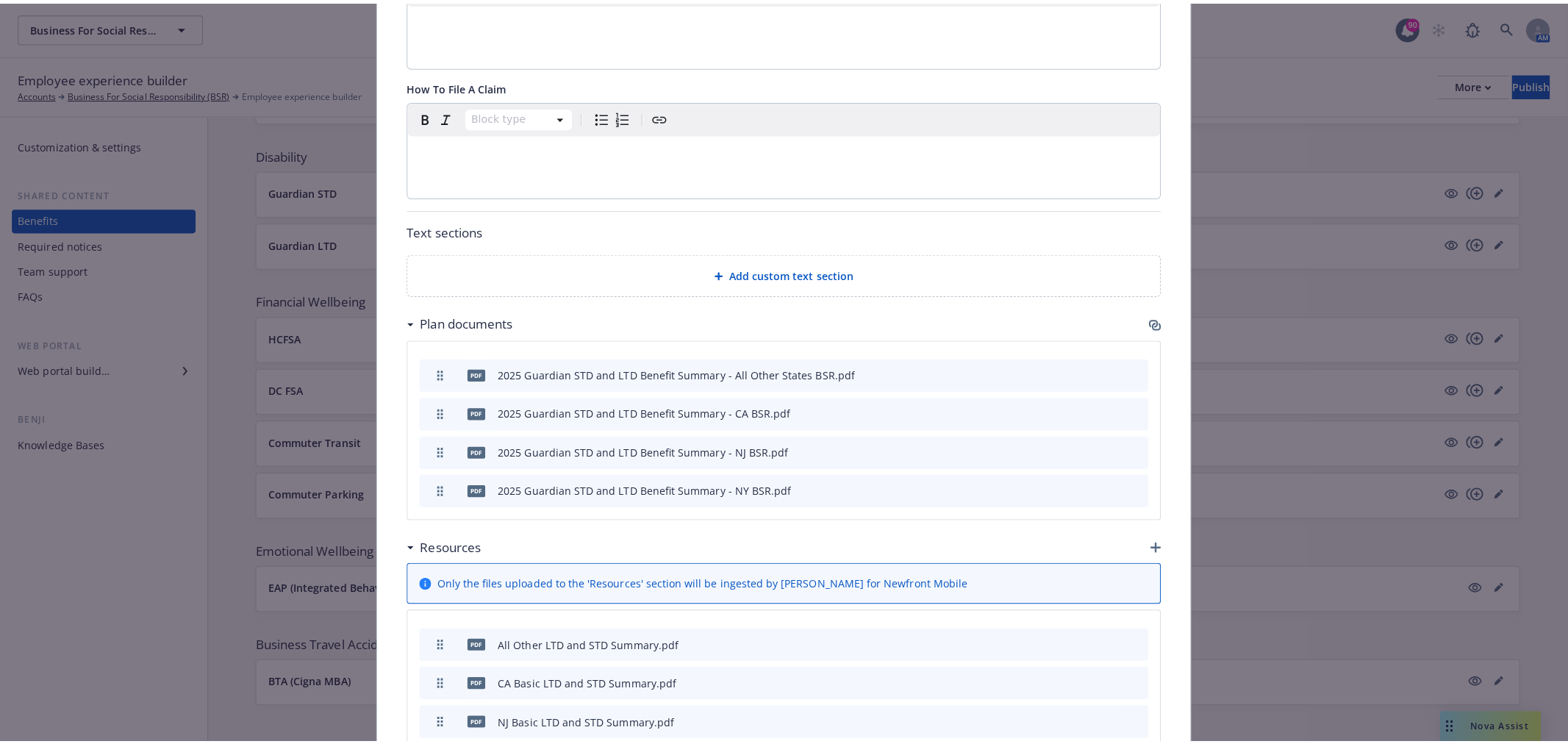
scroll to position [765, 0]
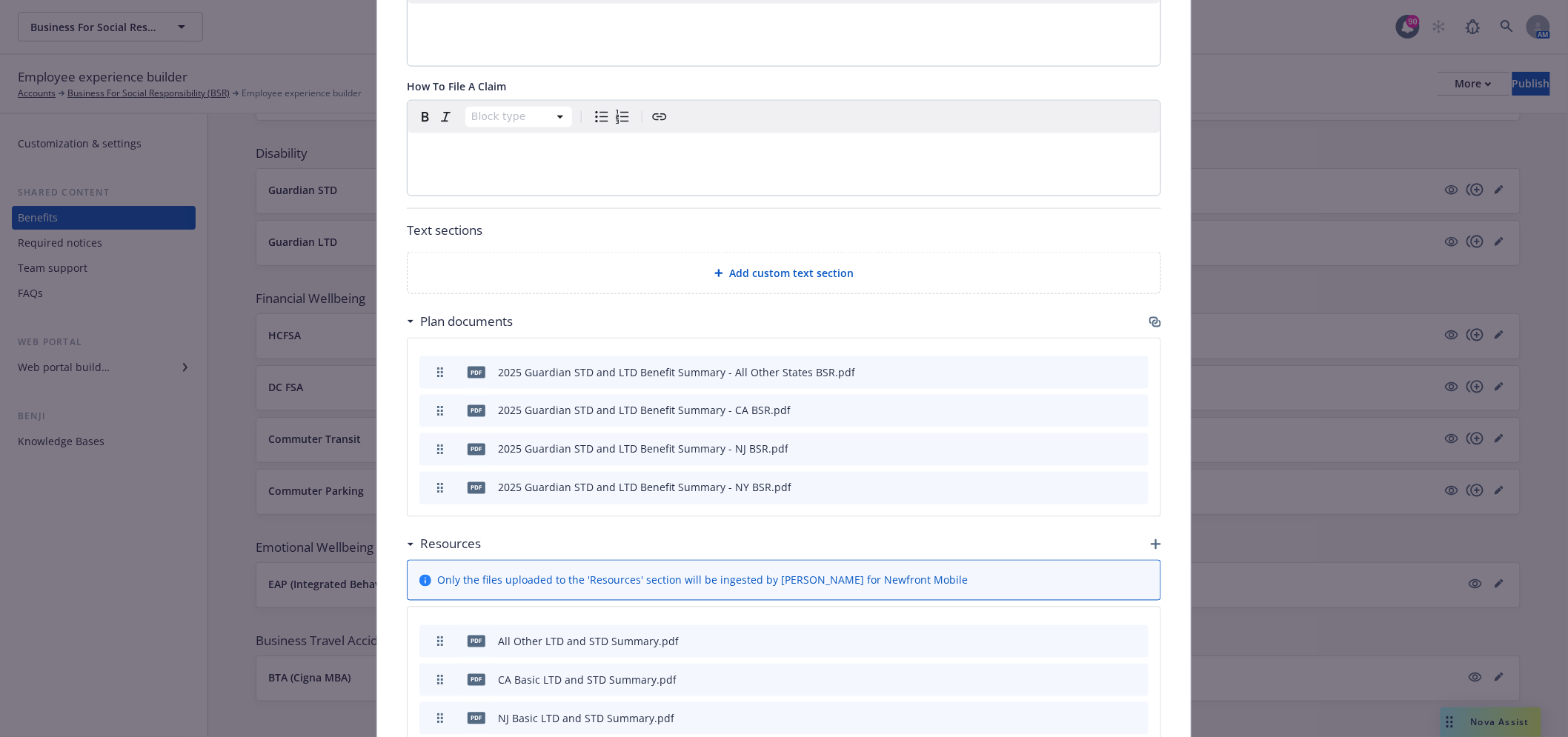
click at [1153, 320] on icon "button" at bounding box center [1157, 323] width 9 height 7
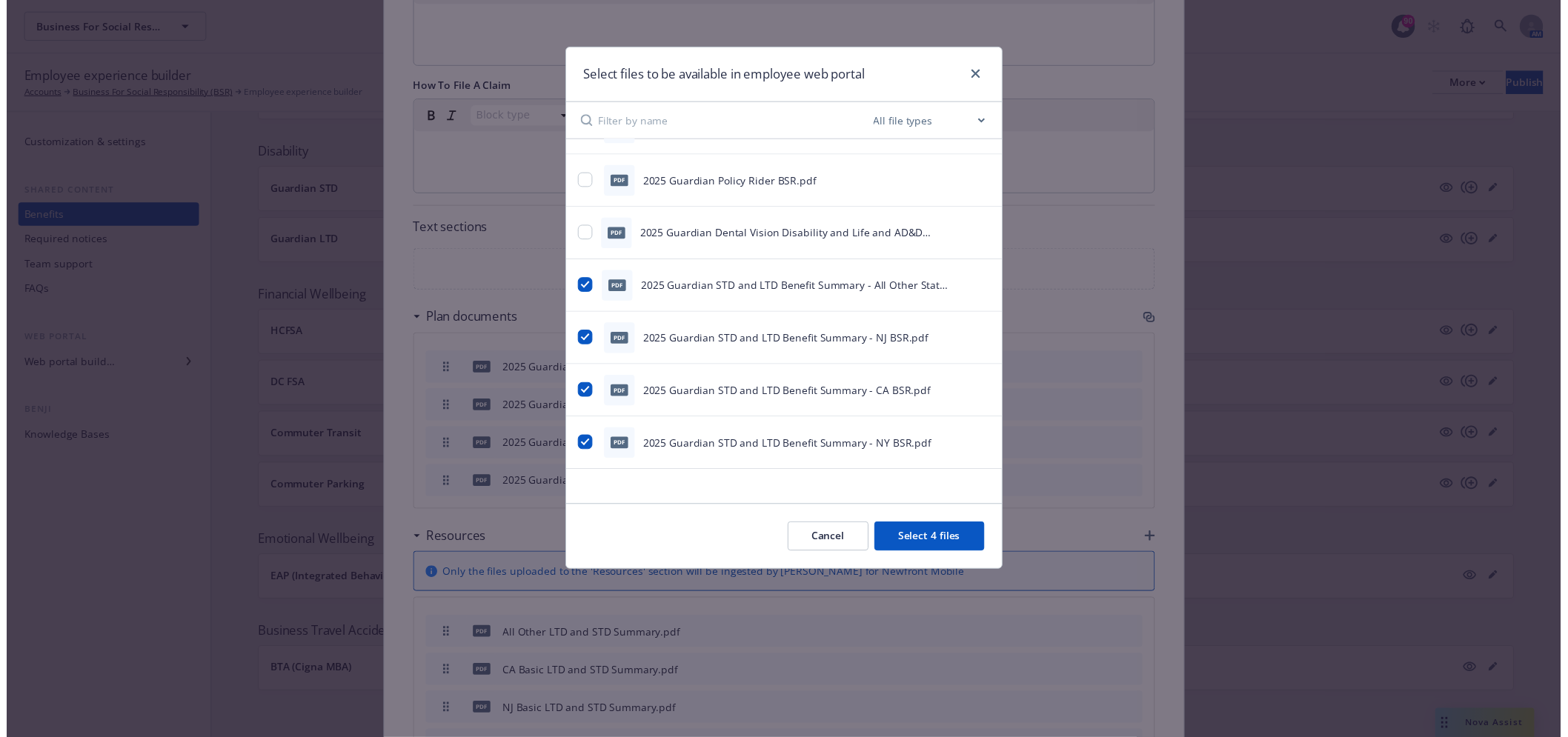
scroll to position [0, 0]
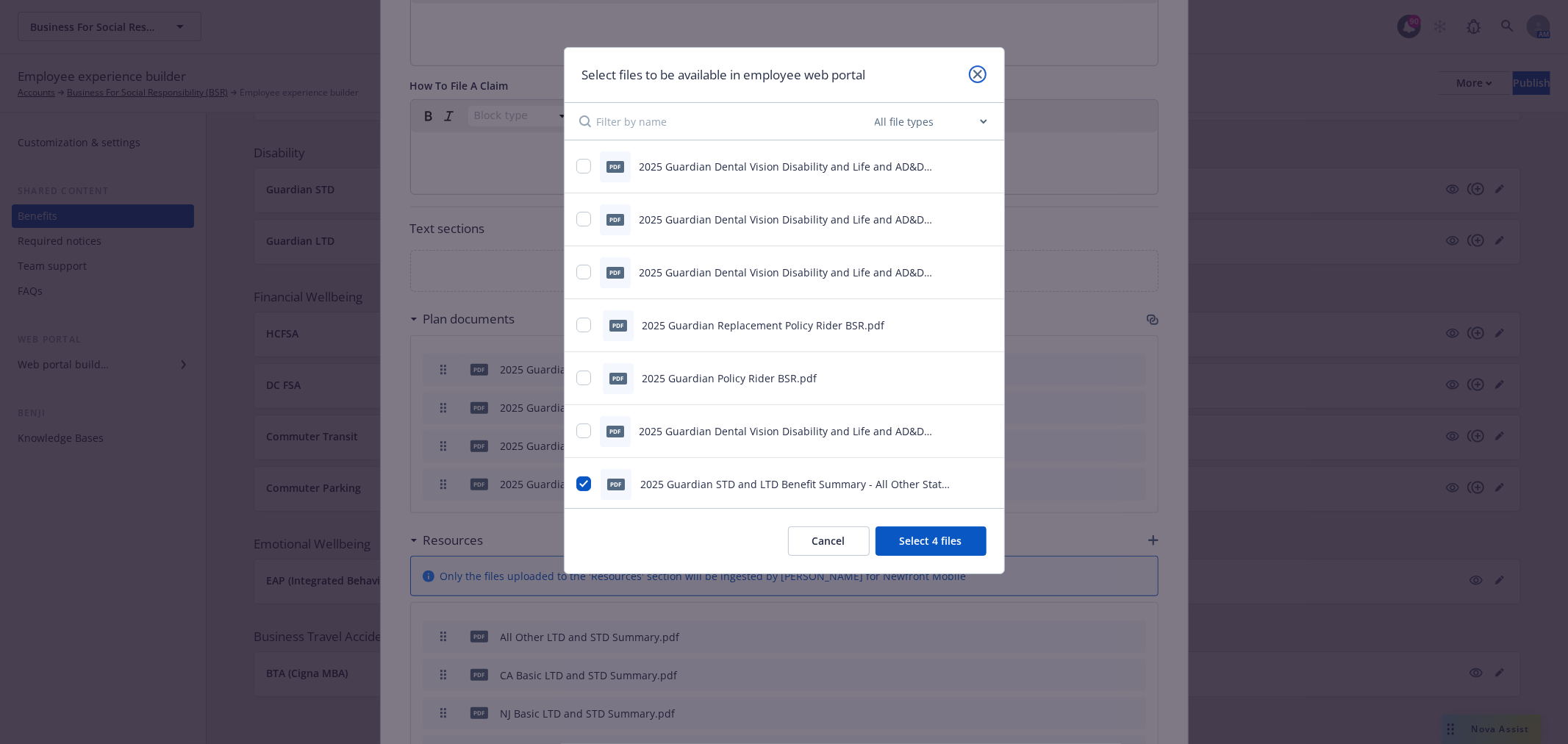
click at [973, 78] on link "close" at bounding box center [977, 74] width 17 height 17
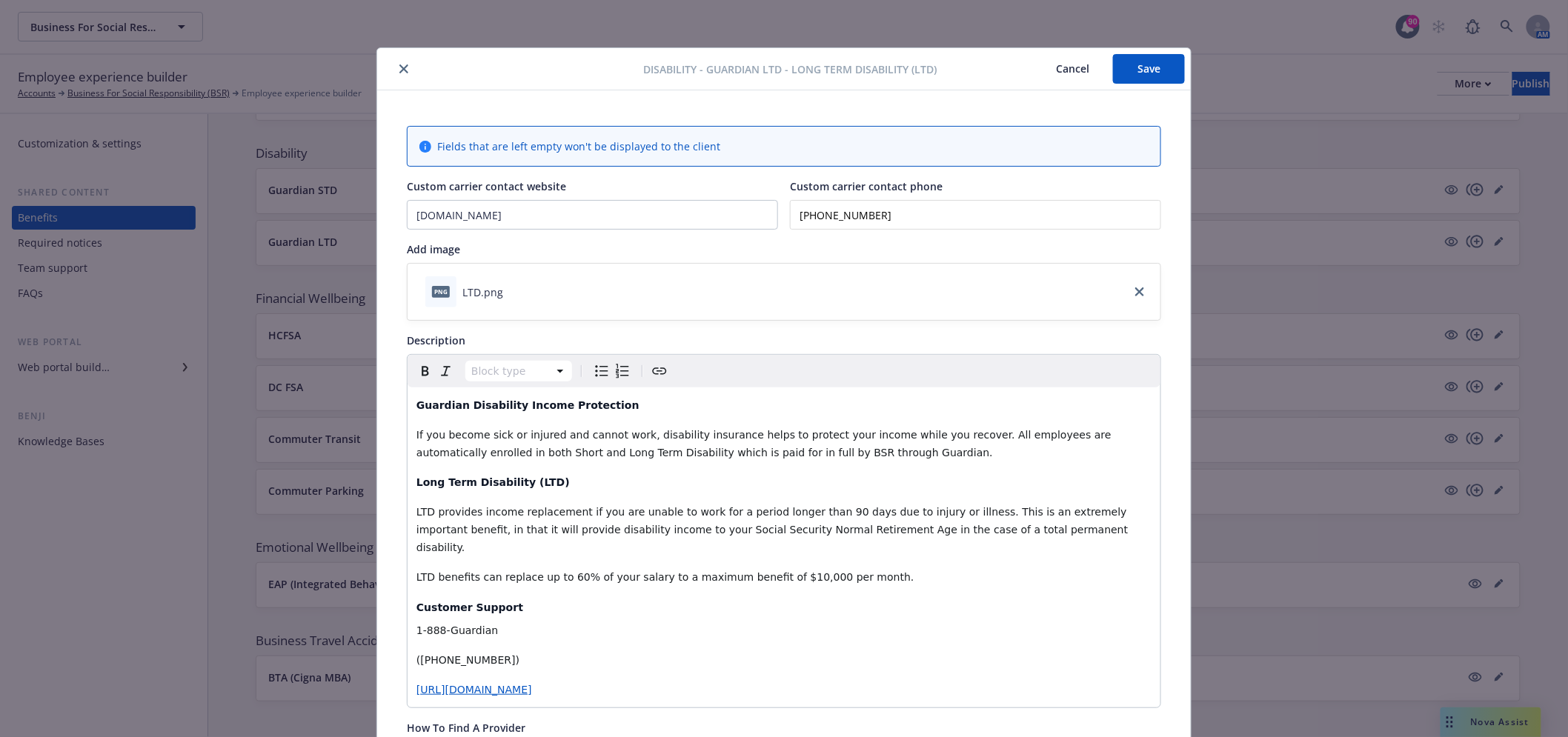
click at [403, 62] on button "close" at bounding box center [403, 68] width 17 height 17
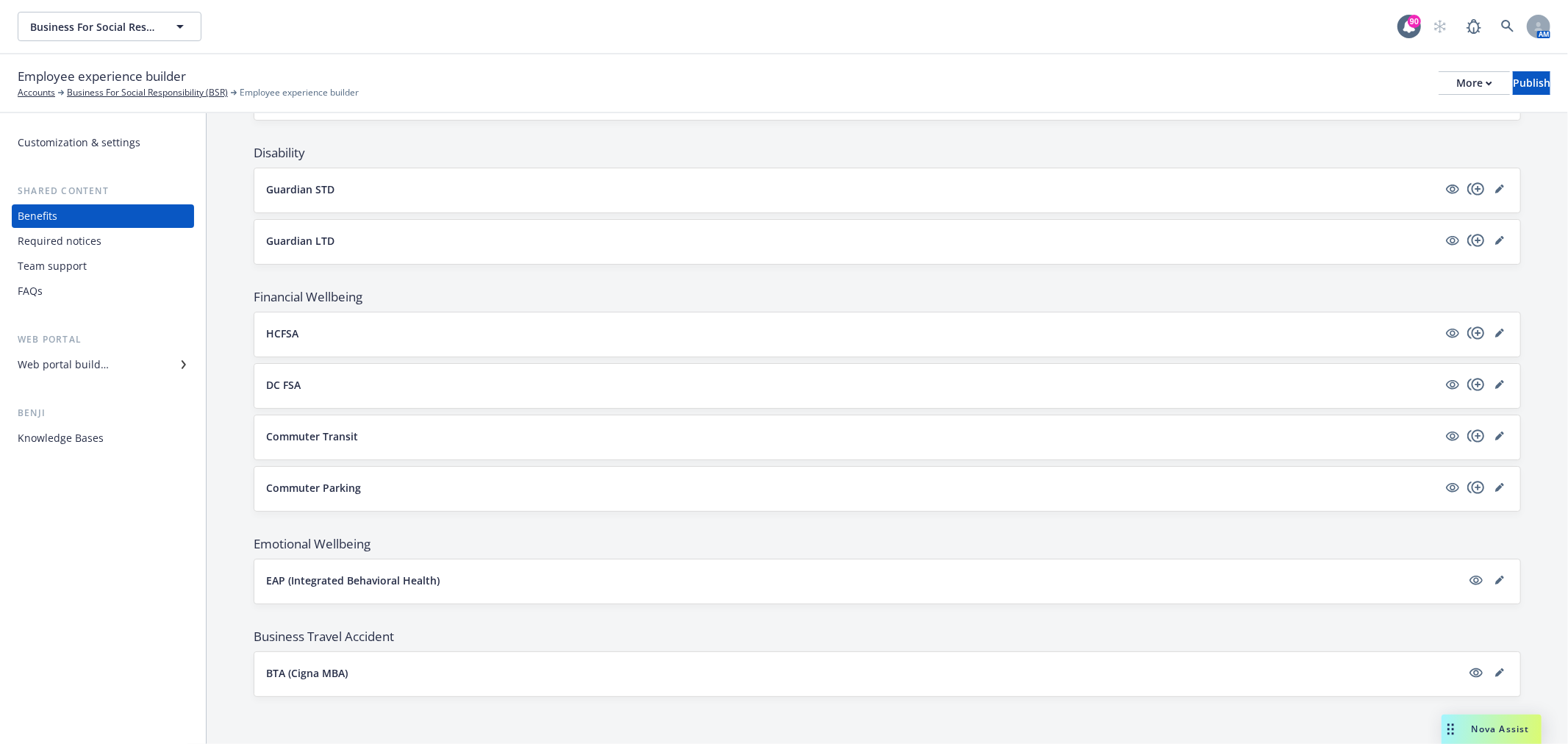
click at [660, 677] on button "BTA (Cigna MBA)" at bounding box center [863, 673] width 1195 height 16
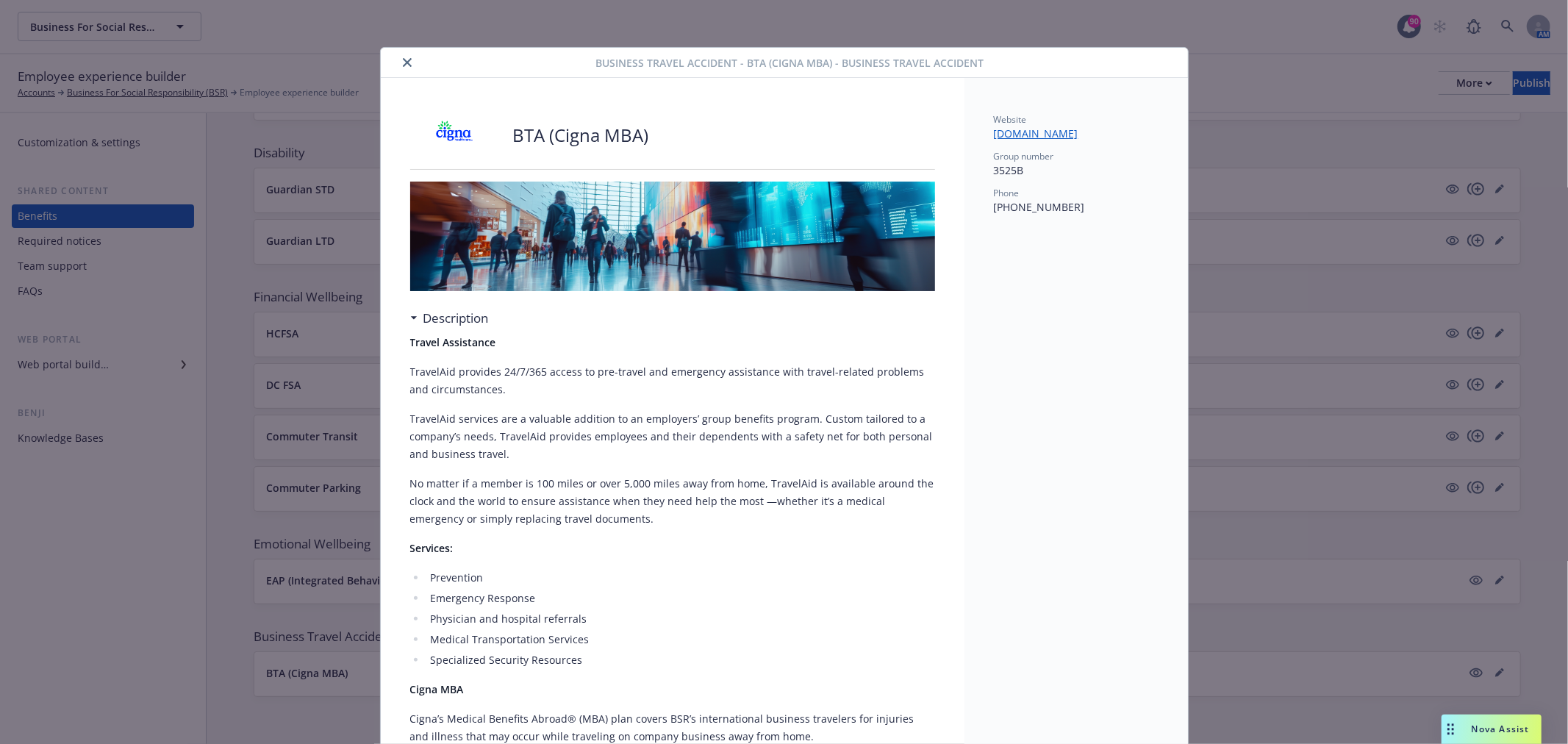
drag, startPoint x: 412, startPoint y: 62, endPoint x: 400, endPoint y: 63, distance: 12.0
click at [405, 63] on div at bounding box center [491, 62] width 210 height 17
click at [403, 63] on icon "close" at bounding box center [407, 63] width 9 height 9
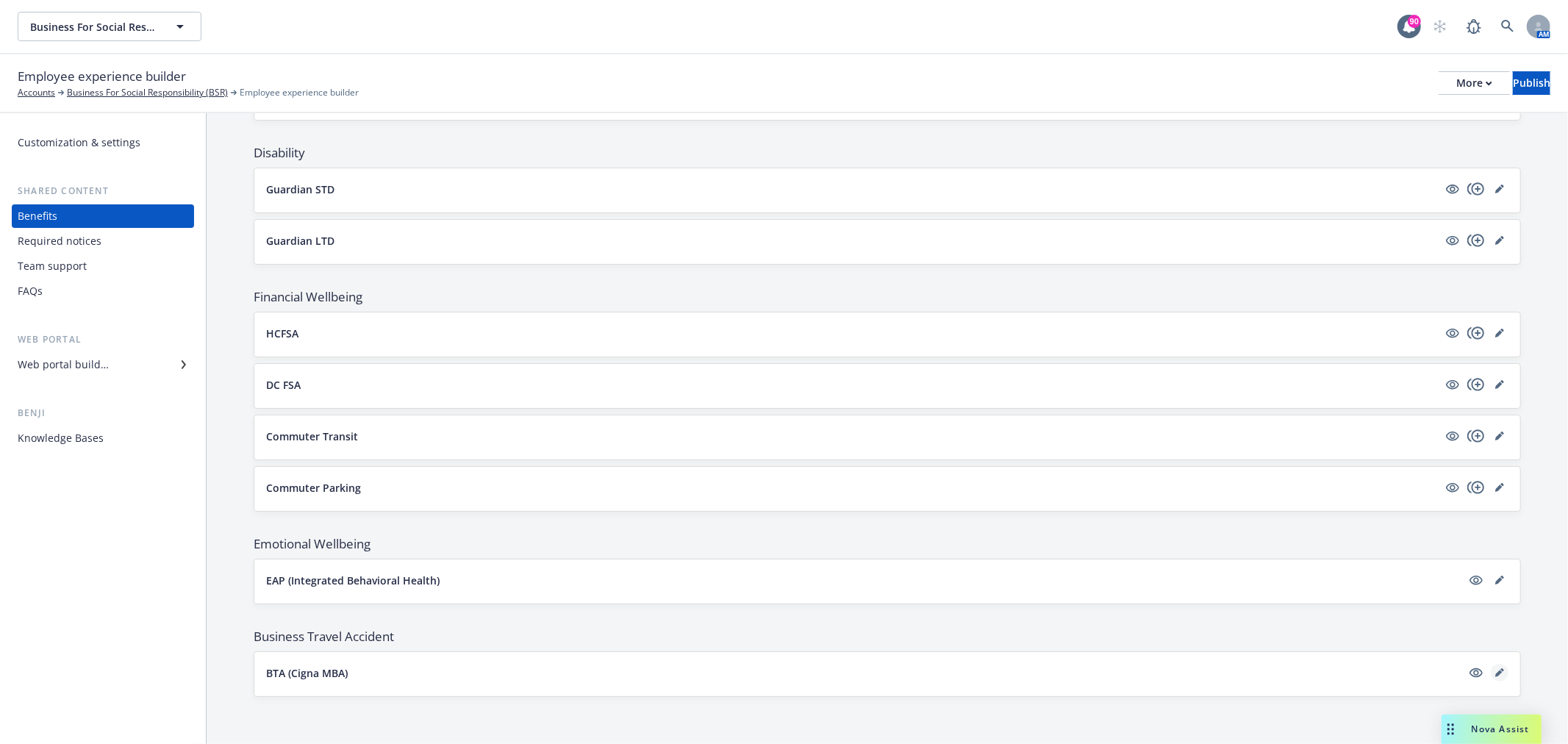
click at [1493, 666] on link "editPencil" at bounding box center [1499, 672] width 17 height 17
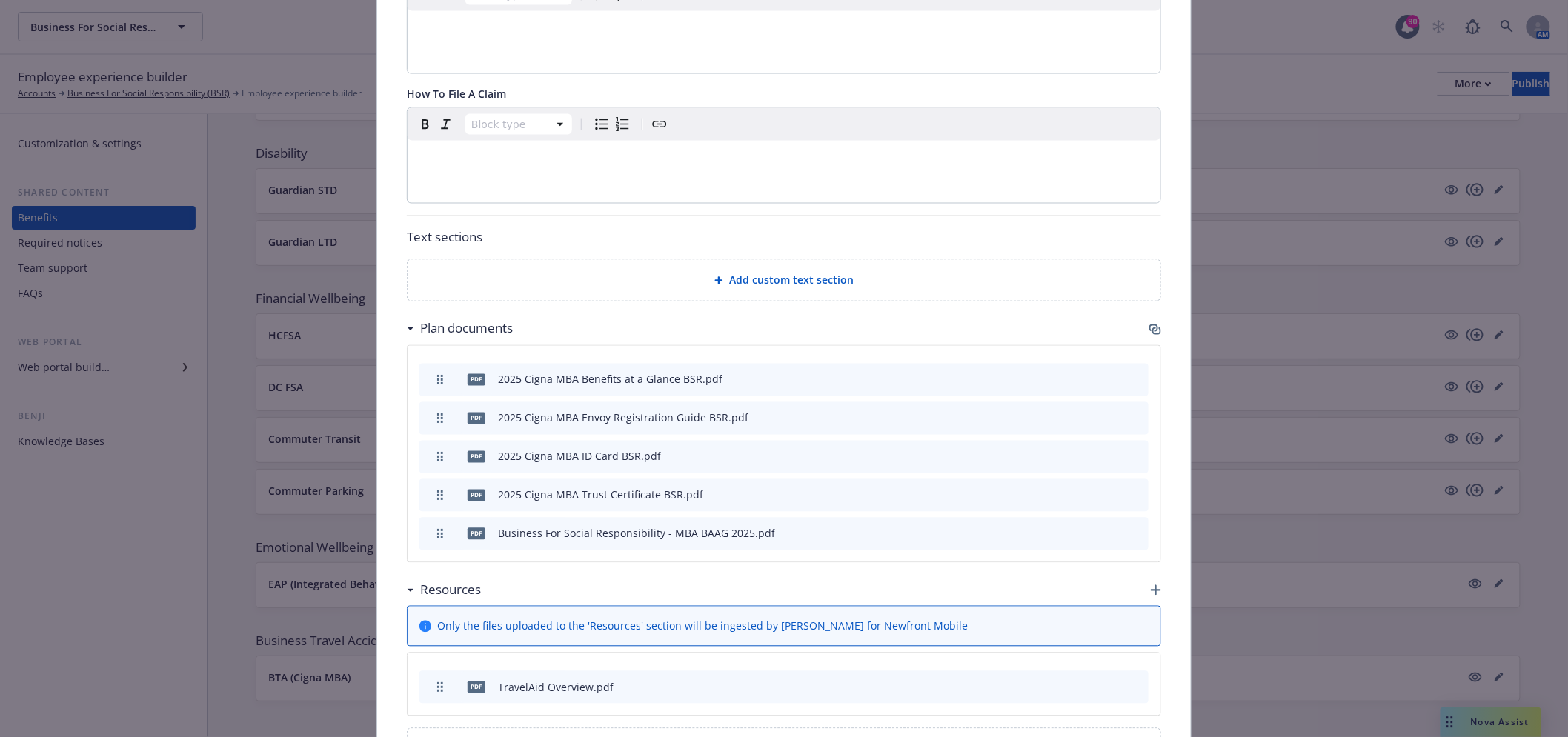
scroll to position [1089, 0]
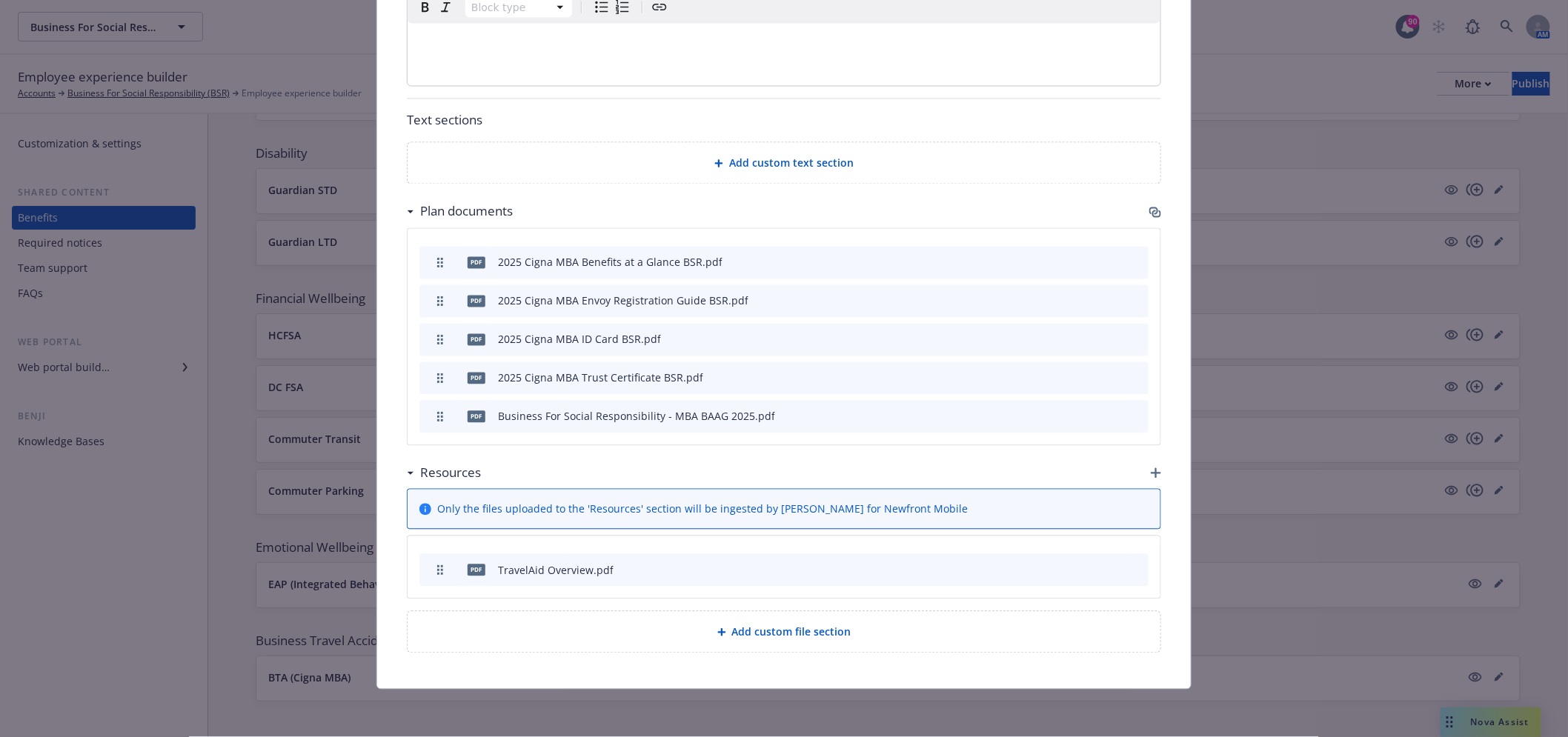
click at [1153, 212] on icon "button" at bounding box center [1157, 214] width 9 height 7
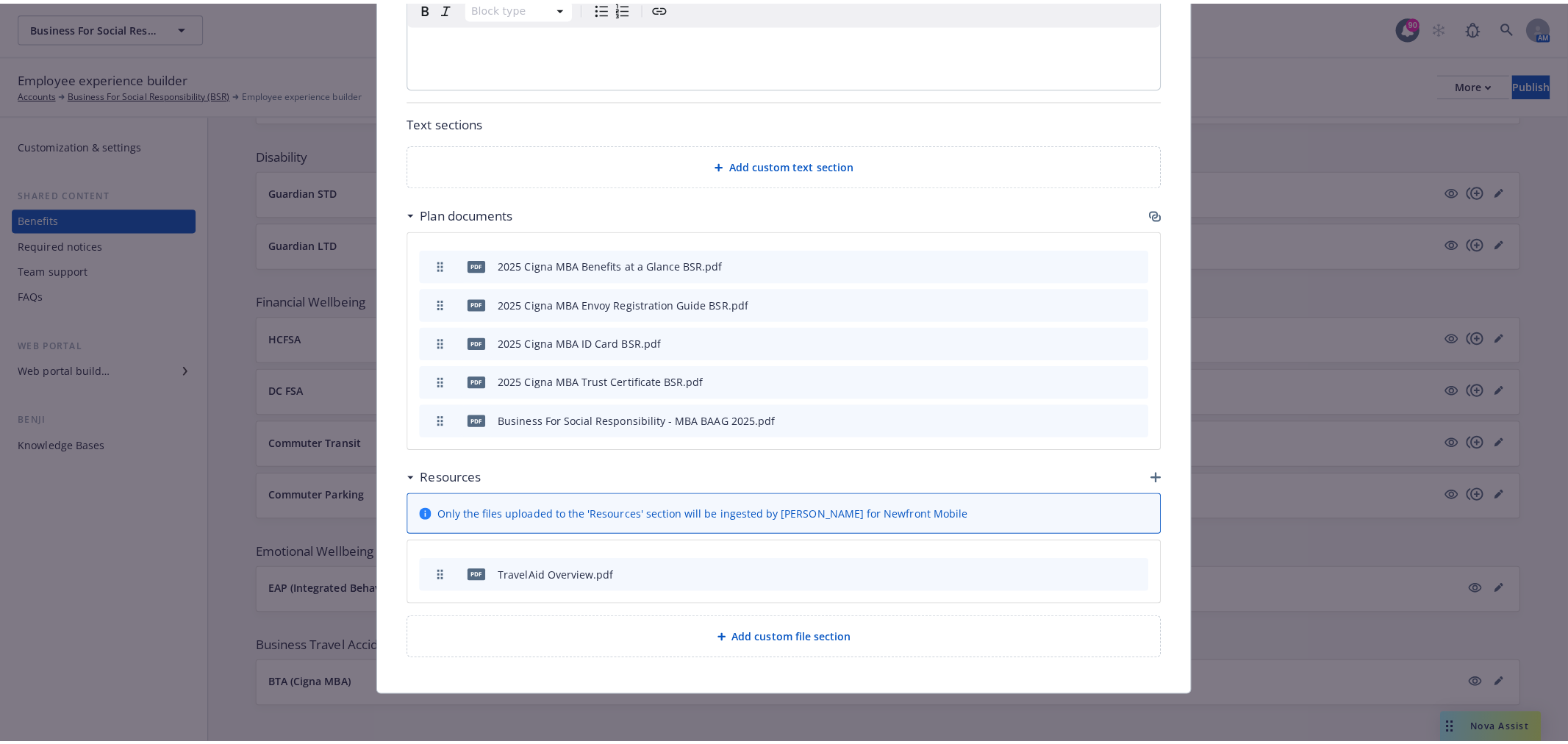
scroll to position [1069, 0]
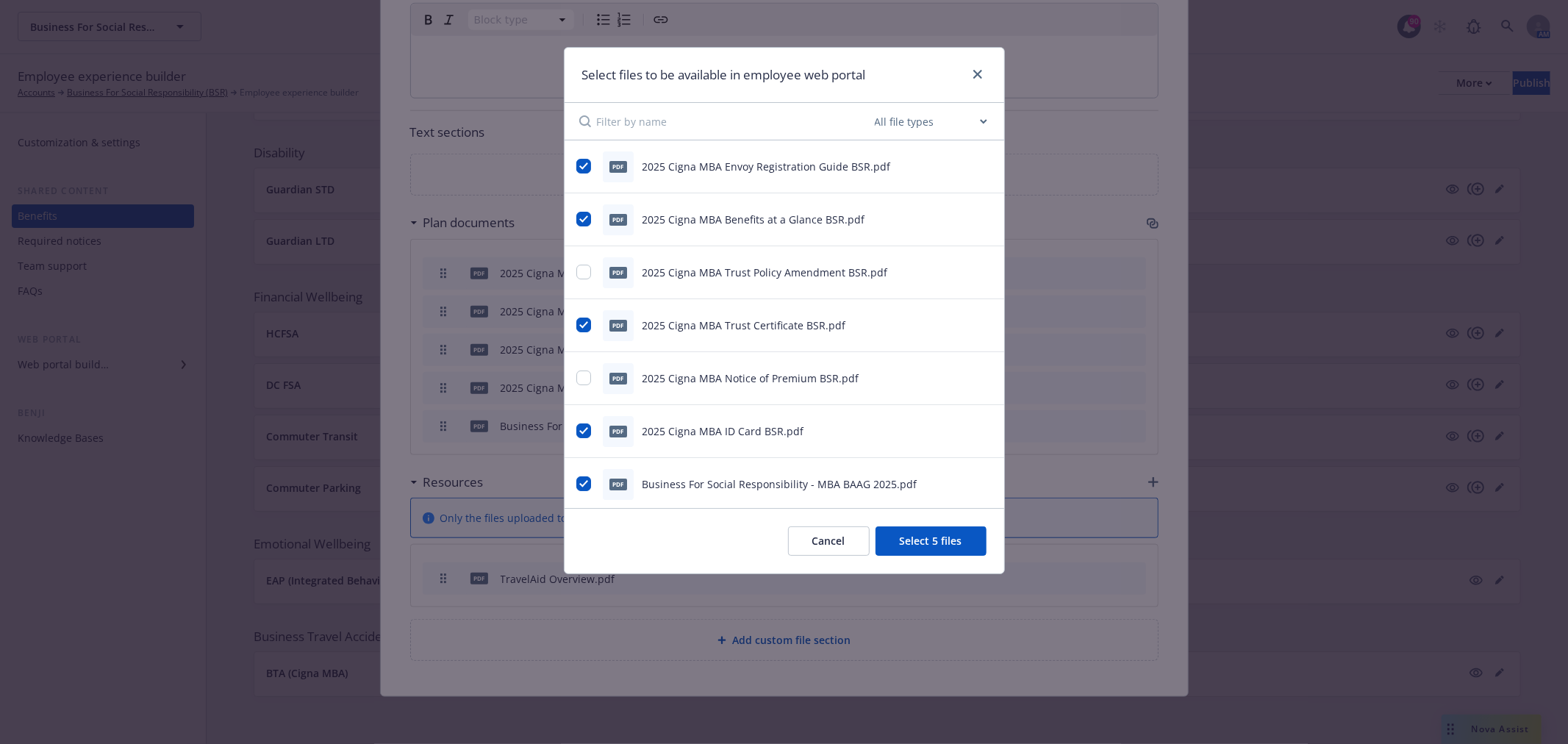
click at [977, 165] on icon "preview file" at bounding box center [984, 165] width 14 height 10
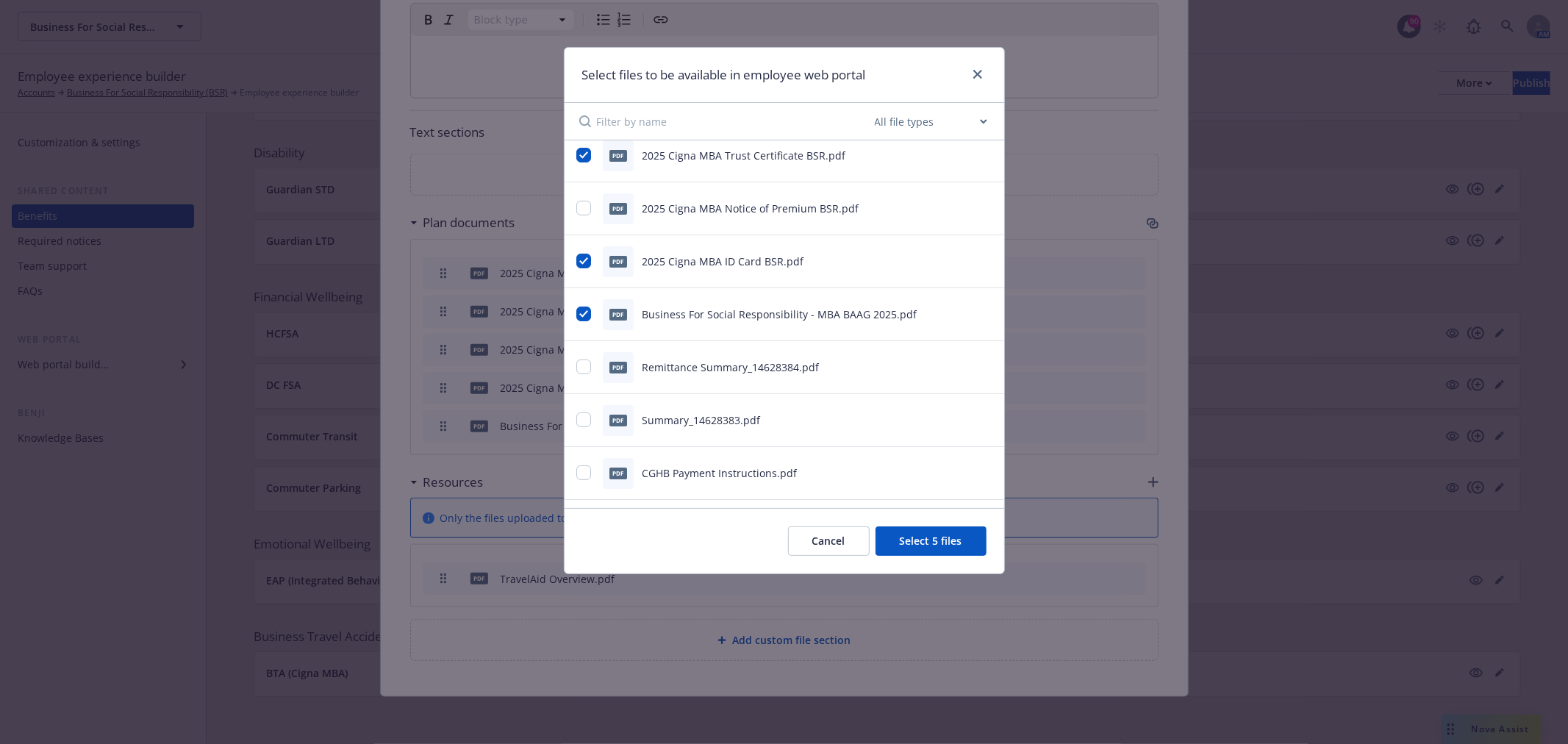
scroll to position [196, 0]
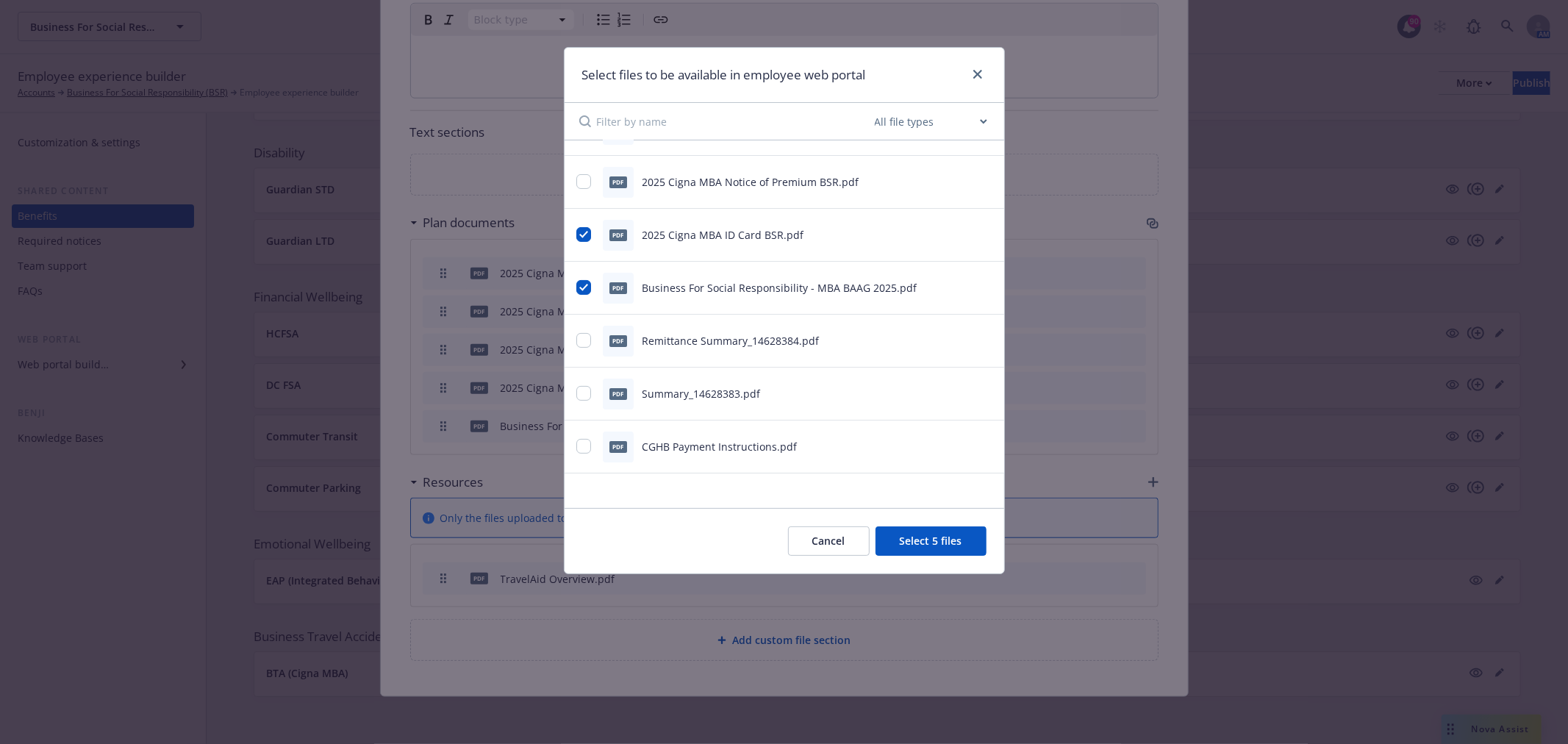
click at [977, 336] on icon "preview file" at bounding box center [984, 339] width 14 height 10
click at [984, 67] on div at bounding box center [975, 75] width 24 height 19
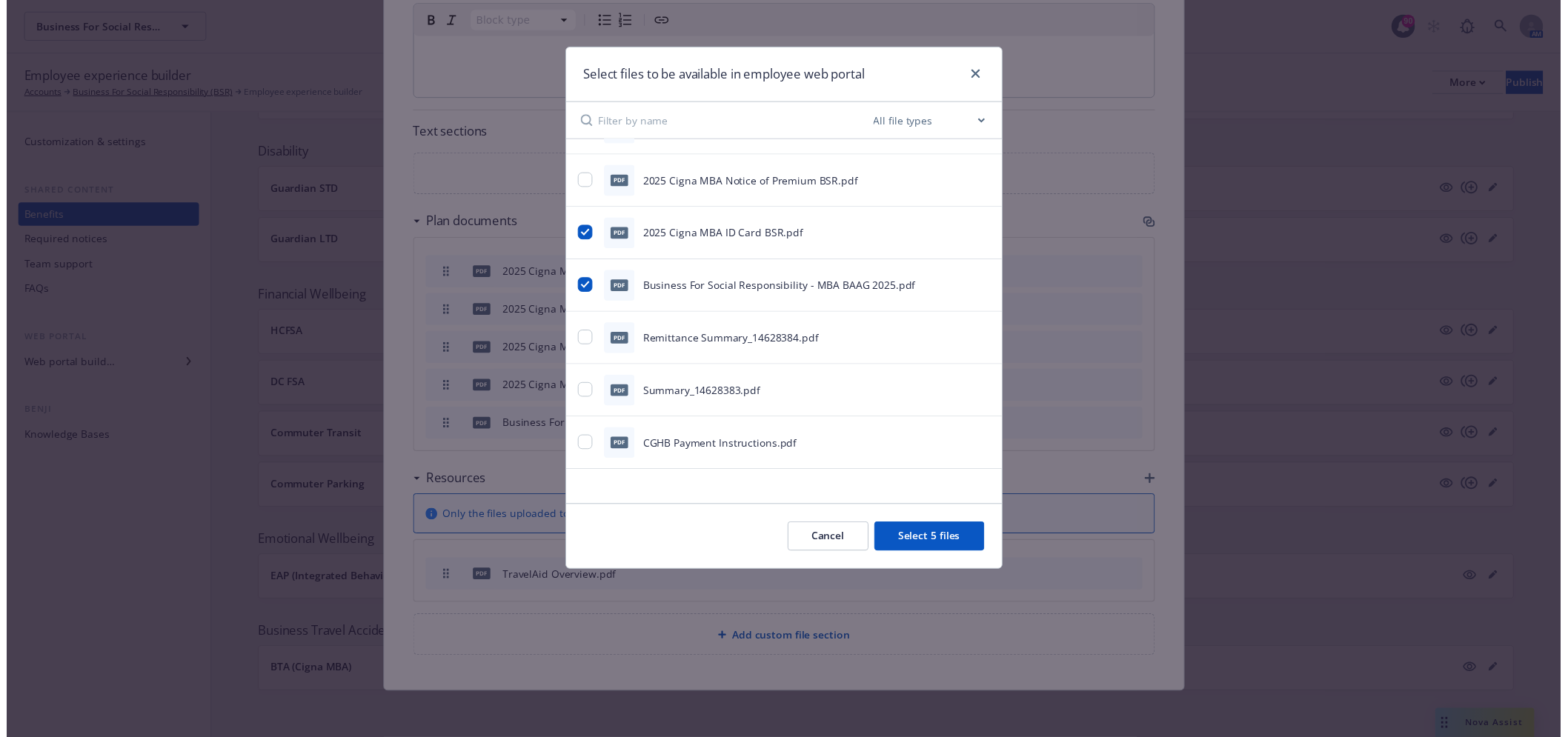
scroll to position [0, 0]
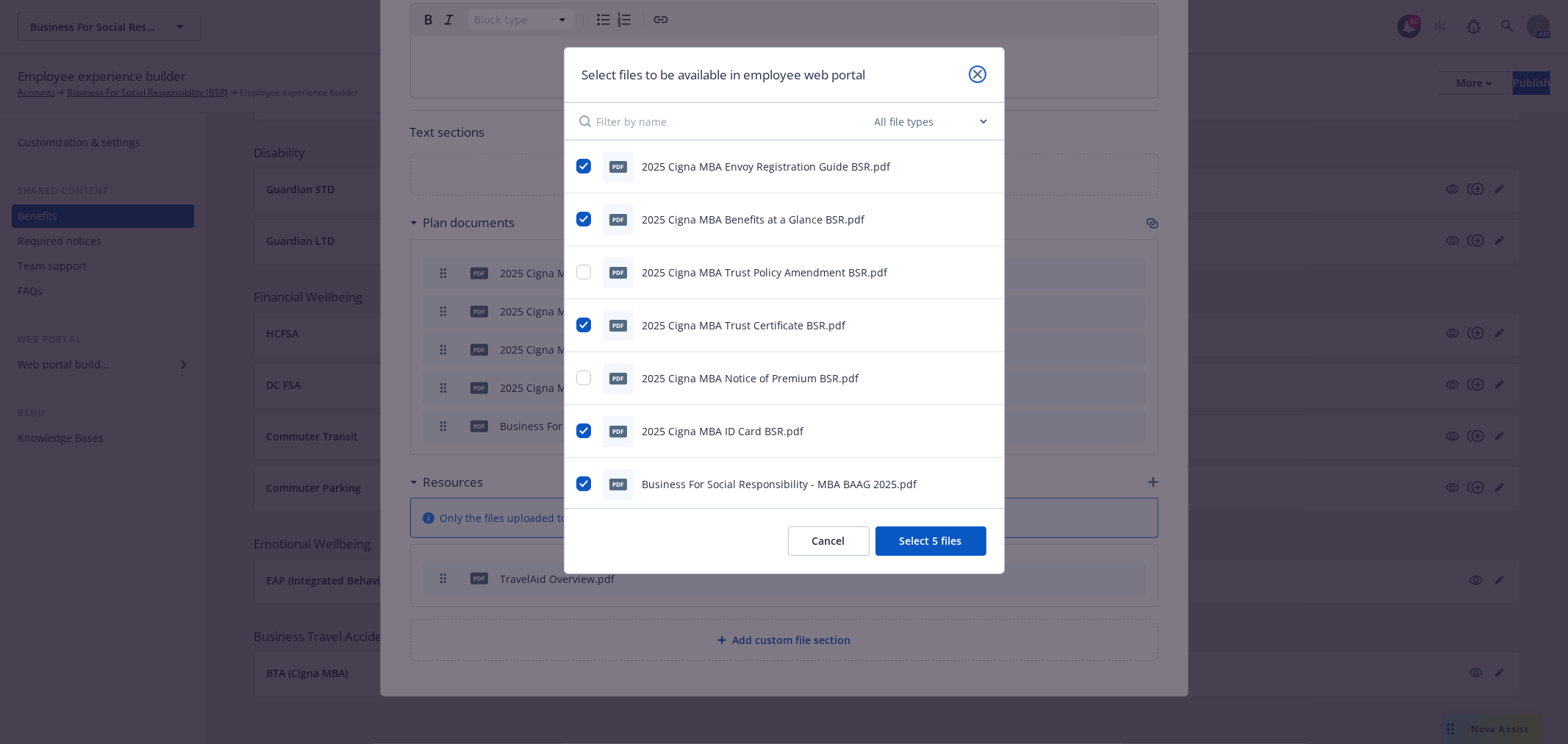
click at [978, 78] on link "close" at bounding box center [977, 74] width 17 height 17
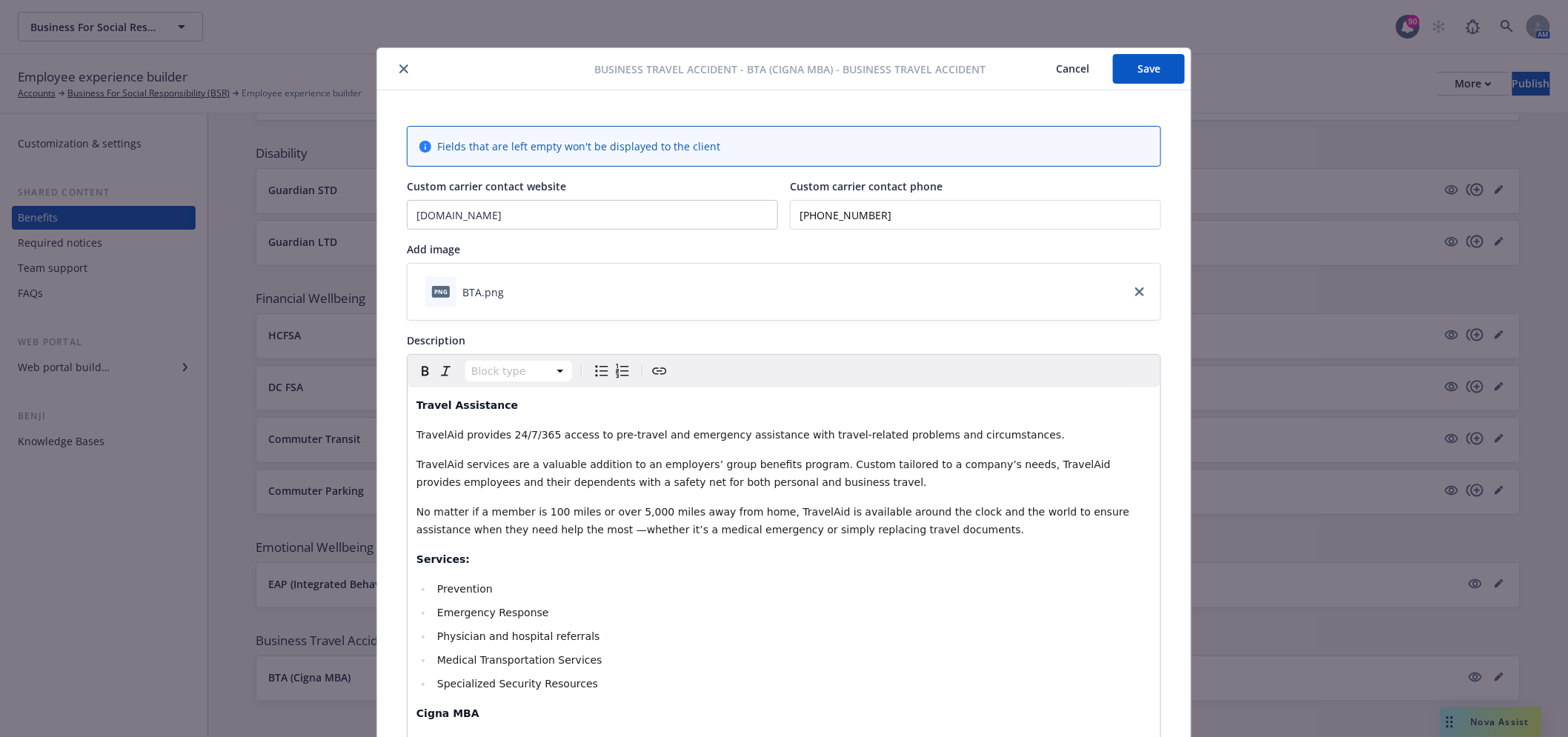
click at [400, 68] on icon "close" at bounding box center [404, 69] width 9 height 9
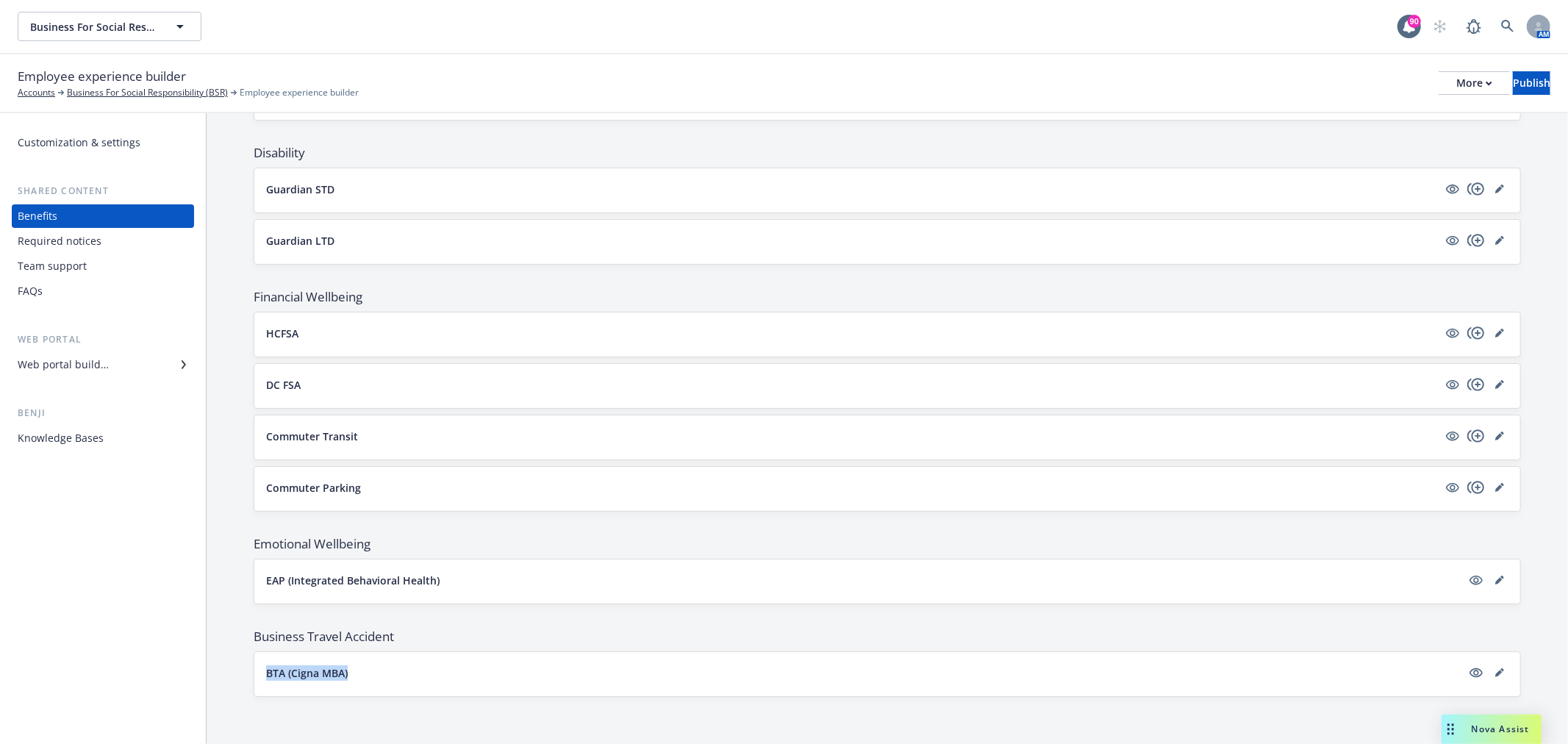
drag, startPoint x: 237, startPoint y: 666, endPoint x: 405, endPoint y: 674, distance: 168.2
click at [405, 674] on div "Current plan year Upcoming plan year Show the upcoming plan year in the employe…" at bounding box center [887, 137] width 1361 height 1214
copy p "BTA (Cigna MBA)"
click at [144, 367] on div "Web portal builder" at bounding box center [102, 365] width 170 height 24
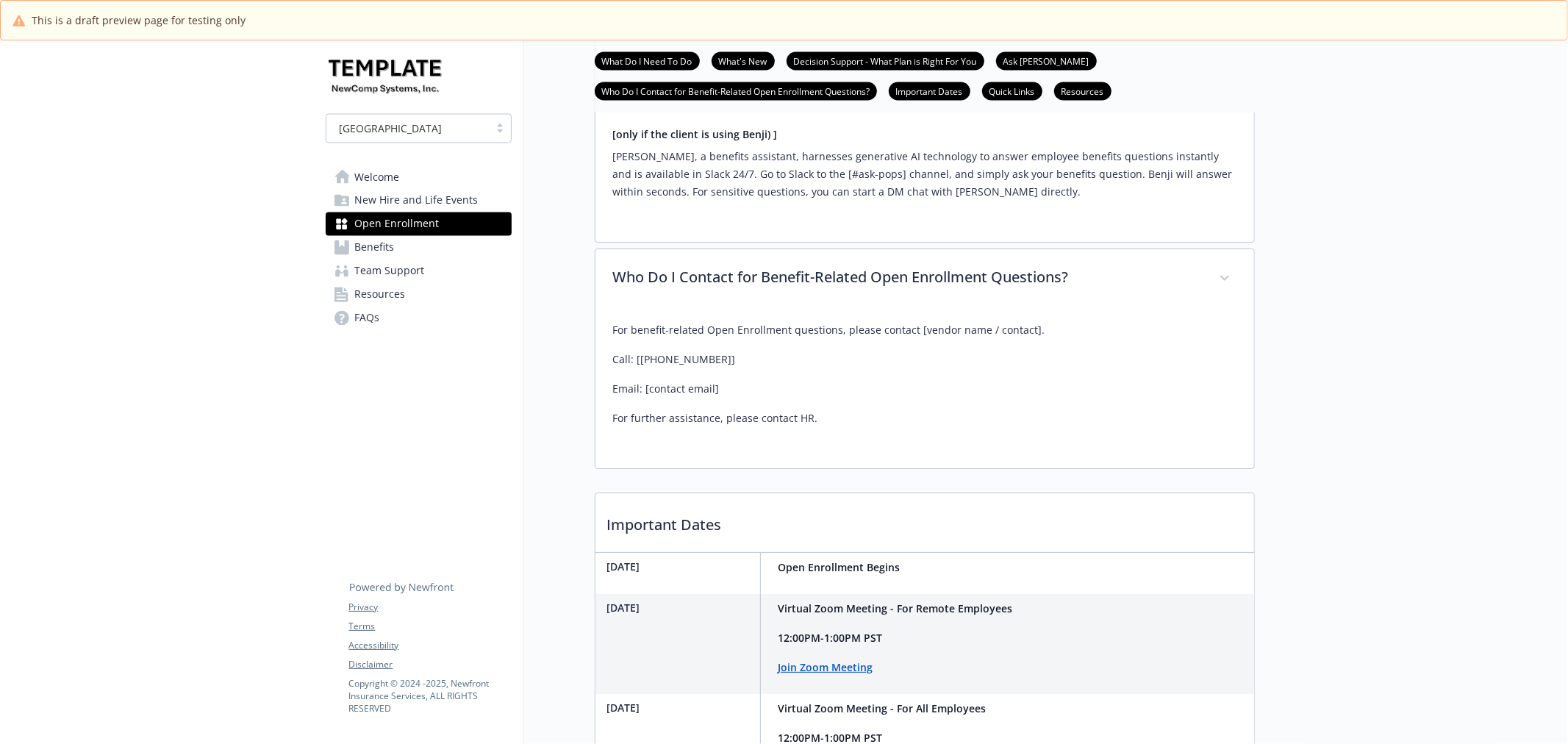
click at [435, 252] on link "Benefits" at bounding box center [418, 248] width 186 height 24
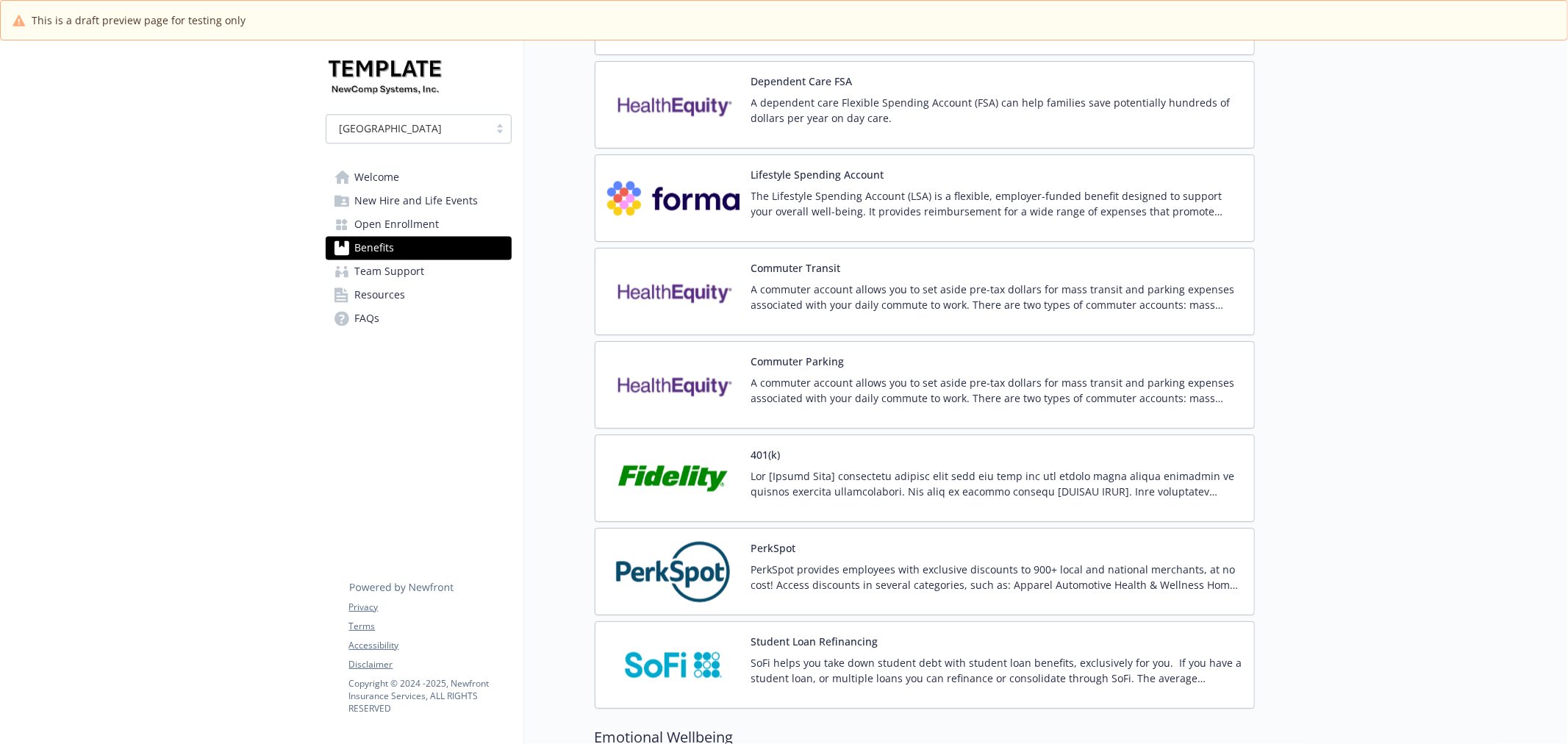
click at [760, 313] on p "A commuter account allows you to set aside pre-tax dollars for mass transit and…" at bounding box center [996, 297] width 491 height 31
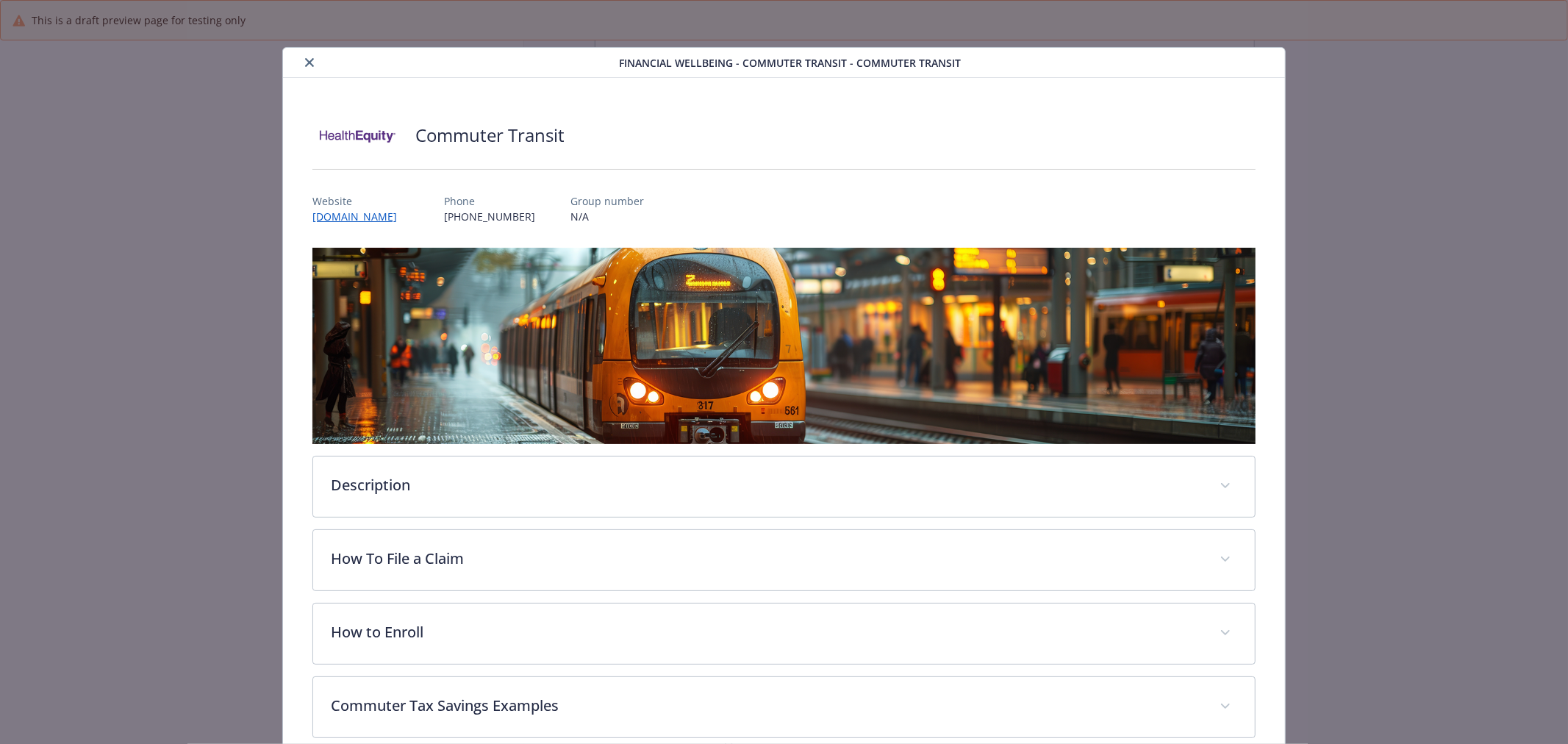
scroll to position [77, 0]
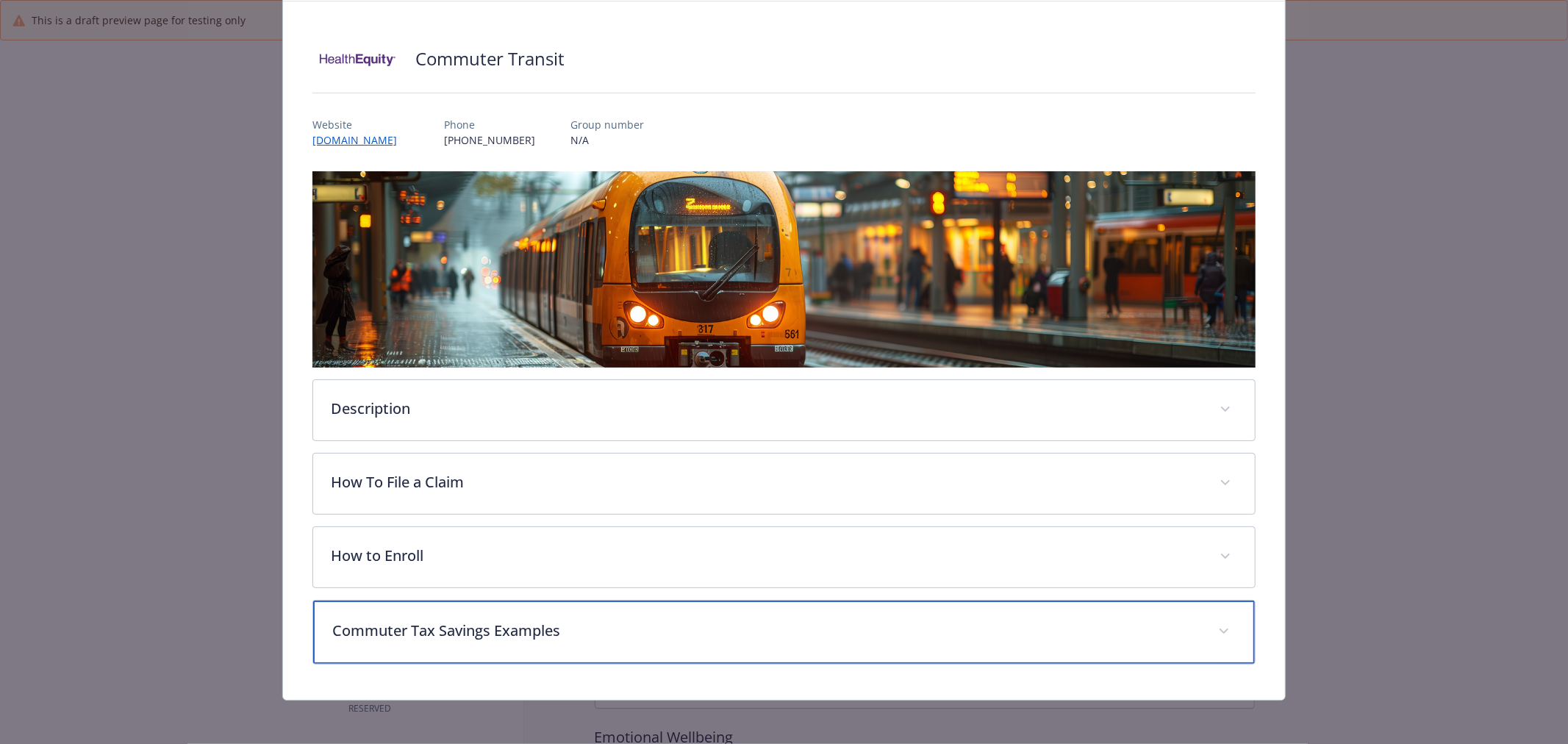
click at [567, 631] on p "Commuter Tax Savings Examples" at bounding box center [766, 631] width 868 height 22
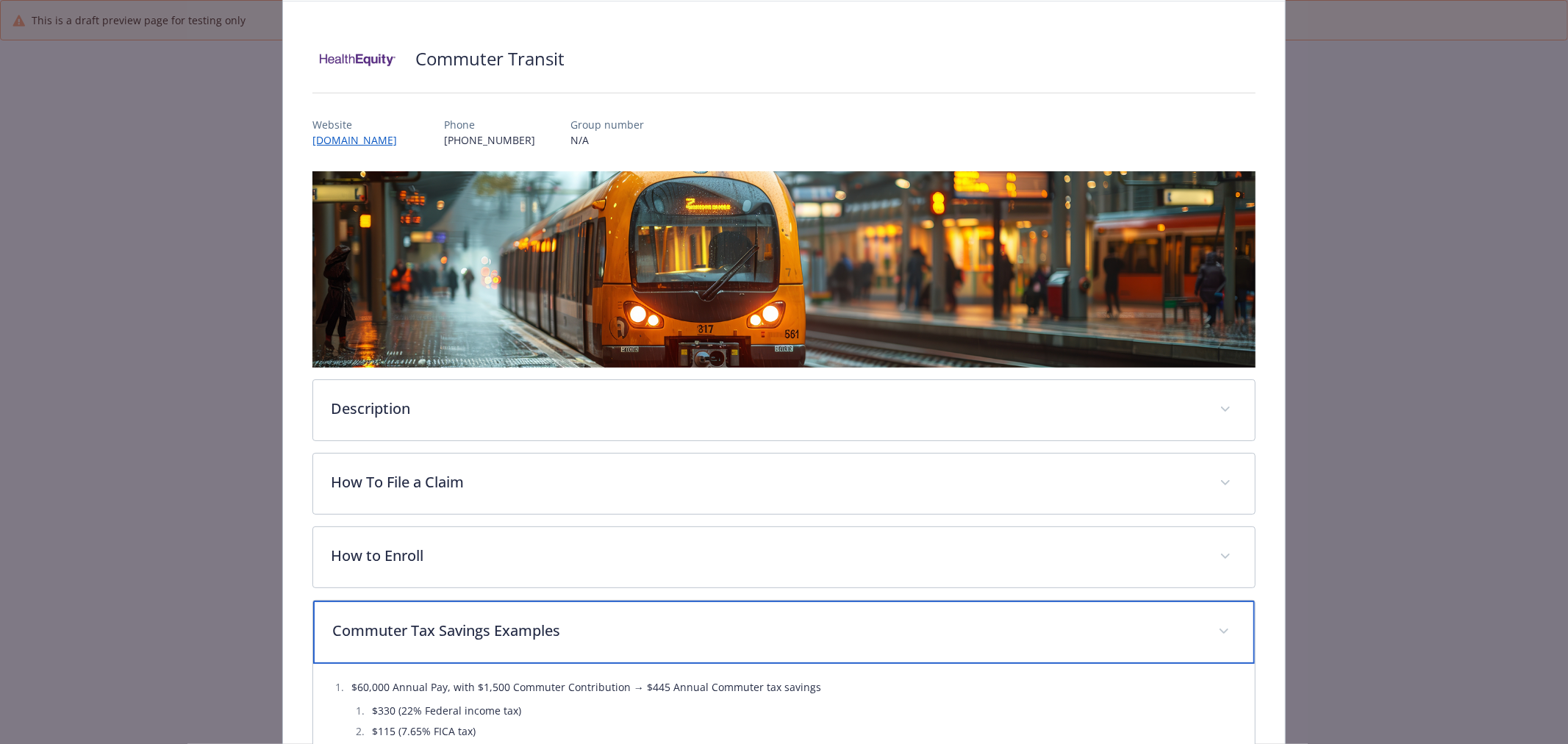
scroll to position [292, 0]
